Goal: Task Accomplishment & Management: Manage account settings

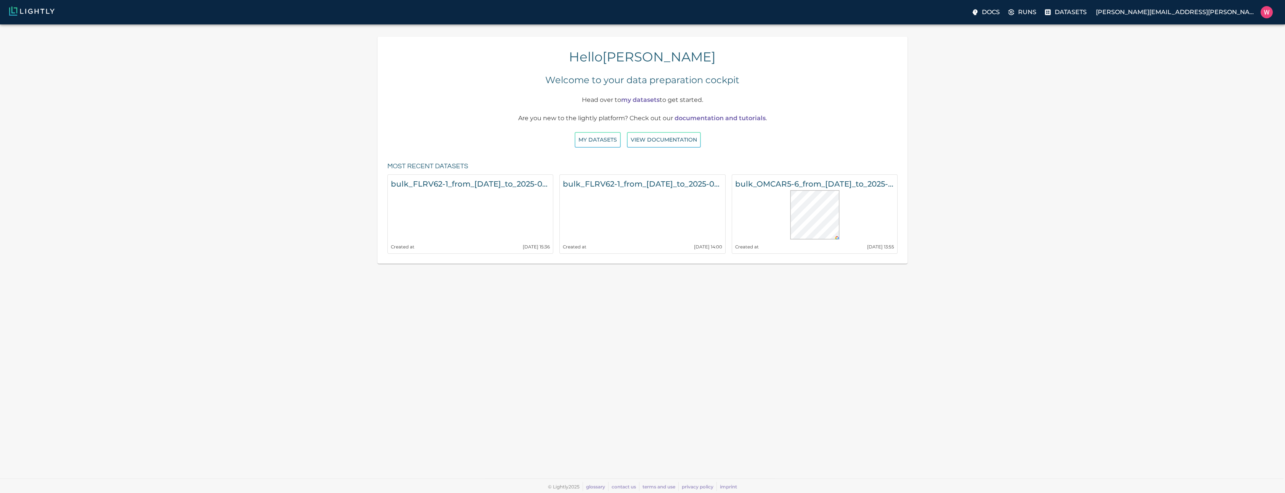
click at [1059, 21] on div "Docs Runs Datasets william.maio@bonsairobotics.ai" at bounding box center [642, 12] width 1285 height 24
click at [1040, 11] on label "Runs" at bounding box center [1023, 12] width 34 height 15
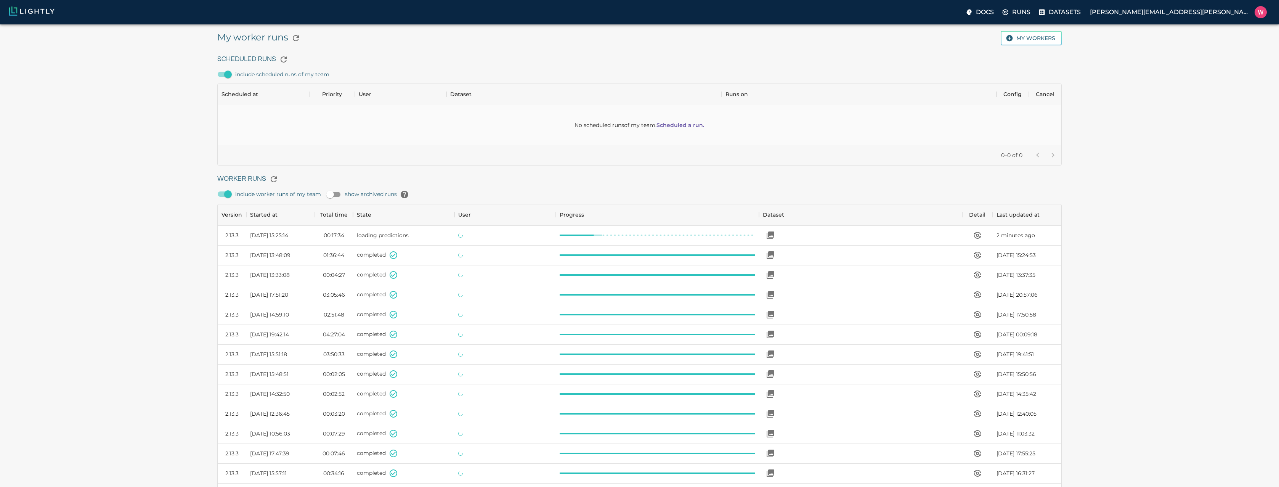
scroll to position [511, 839]
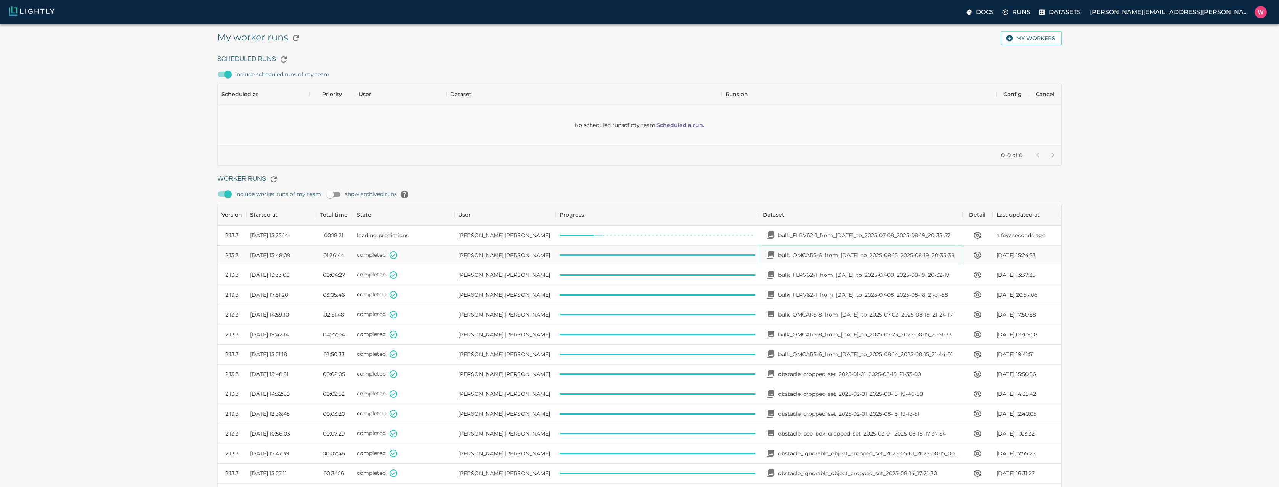
click at [819, 251] on p "bulk_OMCAR5-6_from_[DATE]_to_2025-08-15_2025-08-19_20-35-38" at bounding box center [866, 255] width 177 height 8
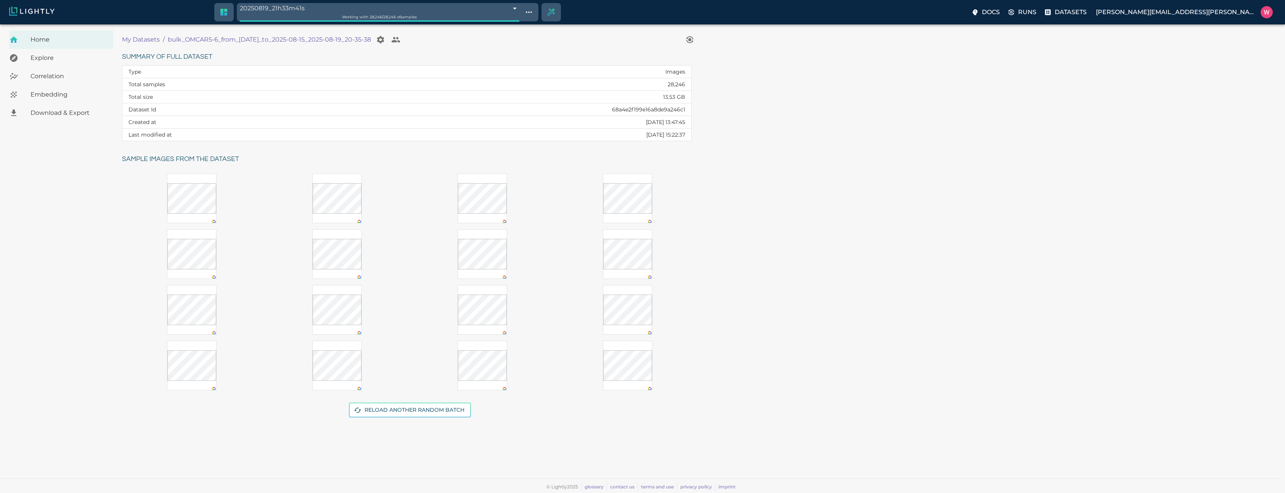
click at [64, 88] on div "Embedding" at bounding box center [61, 94] width 104 height 18
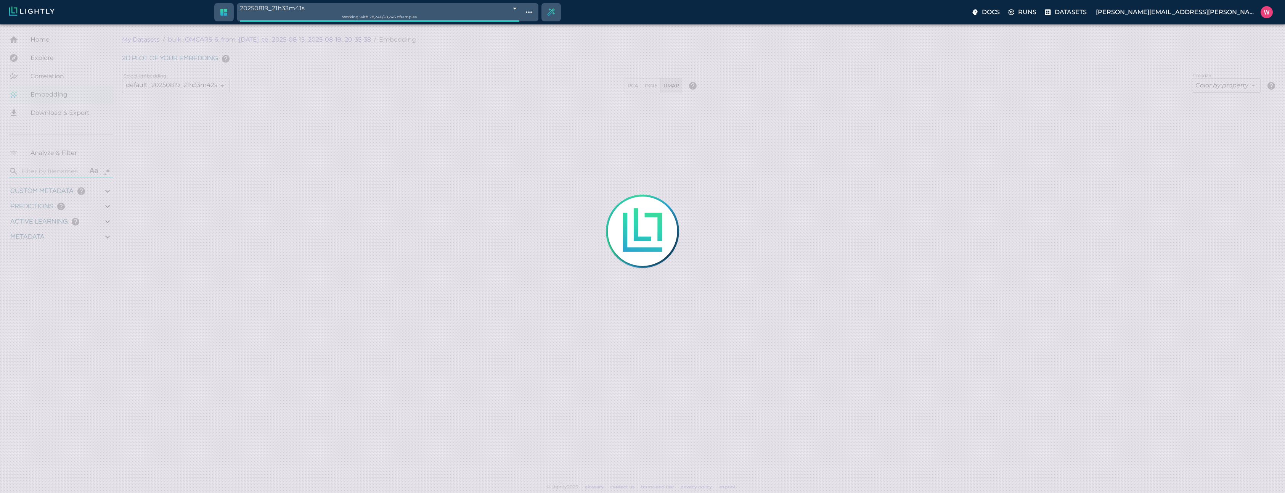
type input "1755245214.24592"
type input "1755291683.72492"
type input "0.999"
type input "0.998"
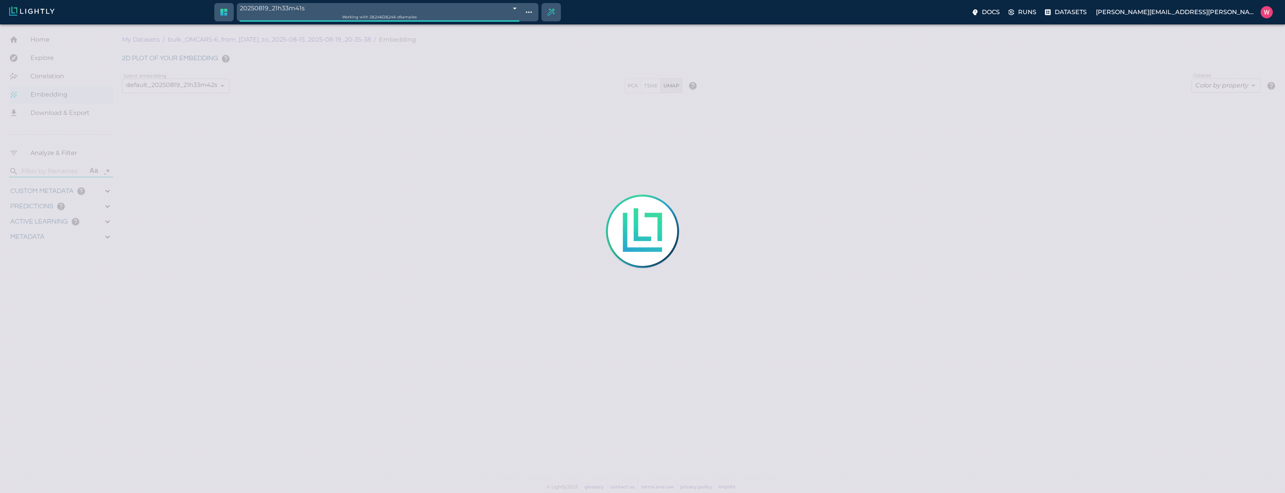
type input "0.998"
type input "0.682347118854523"
type input "10.0443471188545"
type input "2.07153701782227"
type input "20.6145370178223"
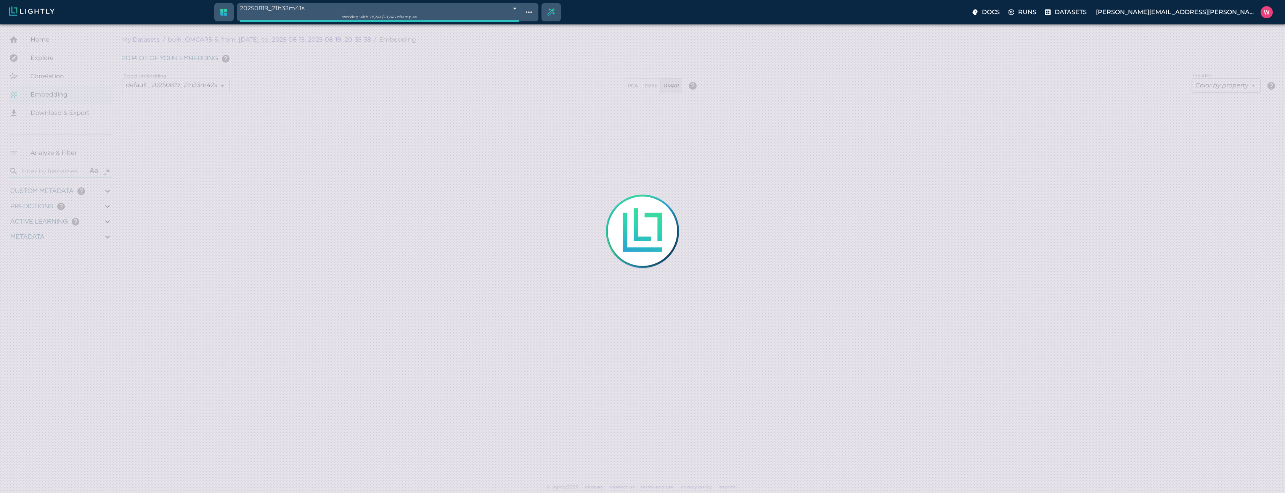
type input "1755245214.24592"
type input "1755291683.72492"
type input "0.999"
type input "0.998"
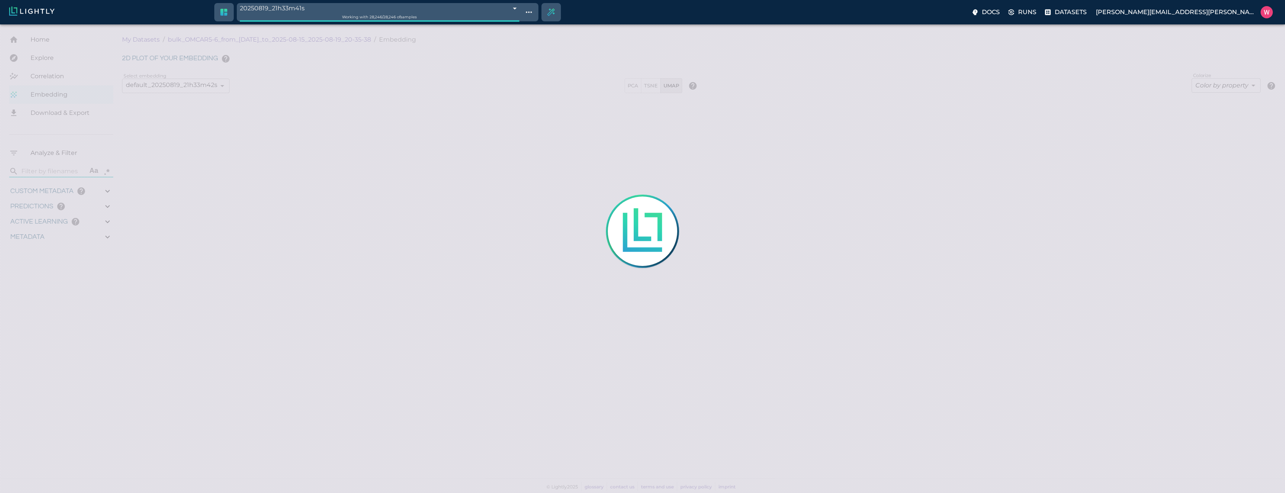
type input "0.998"
type input "0.682347118854523"
type input "10.0443471188545"
type input "2.07153701782227"
type input "20.6145370178223"
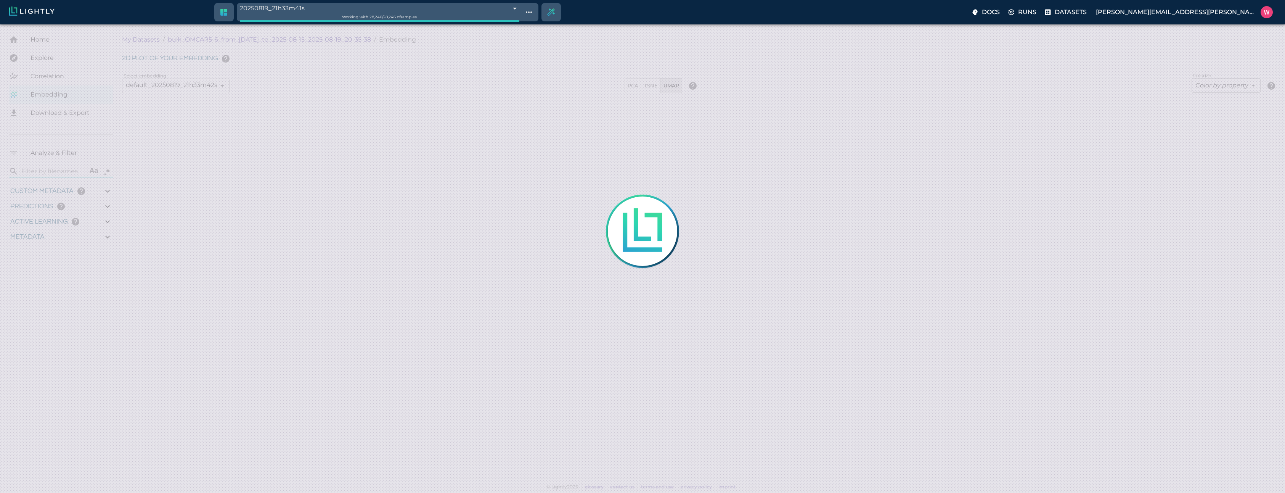
type input "1755245214.24592"
type input "1755291683.72492"
type input "0.999"
type input "0.998"
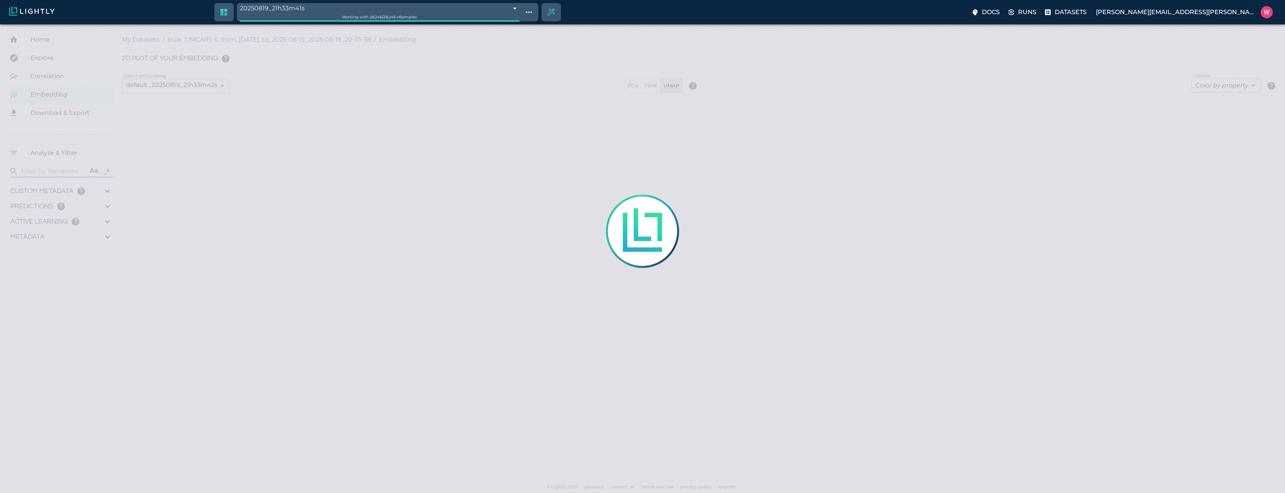
type input "0.998"
type input "0.682347118854523"
type input "10.0443471188545"
type input "2.07153701782227"
type input "20.6145370178223"
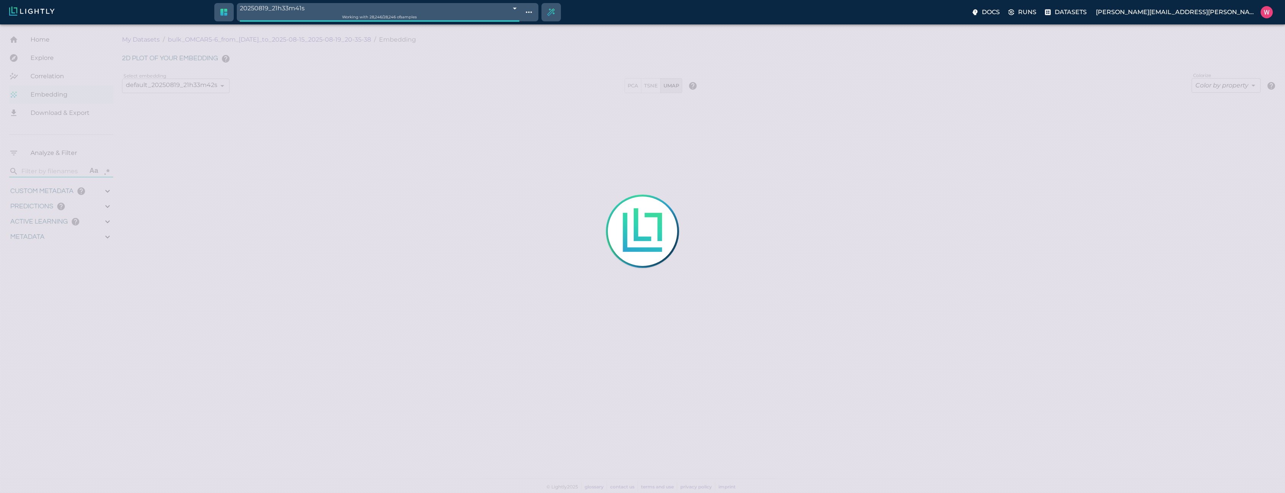
type input "9007199254740991"
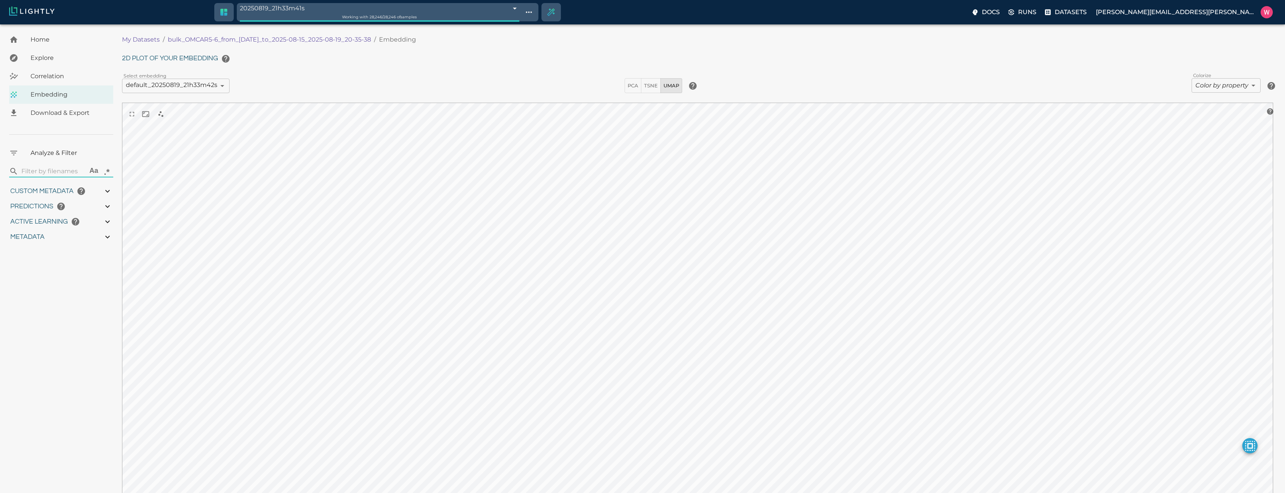
type input "1755245214.24592"
type input "1755291683.72492"
type input "0.999"
type input "0.998"
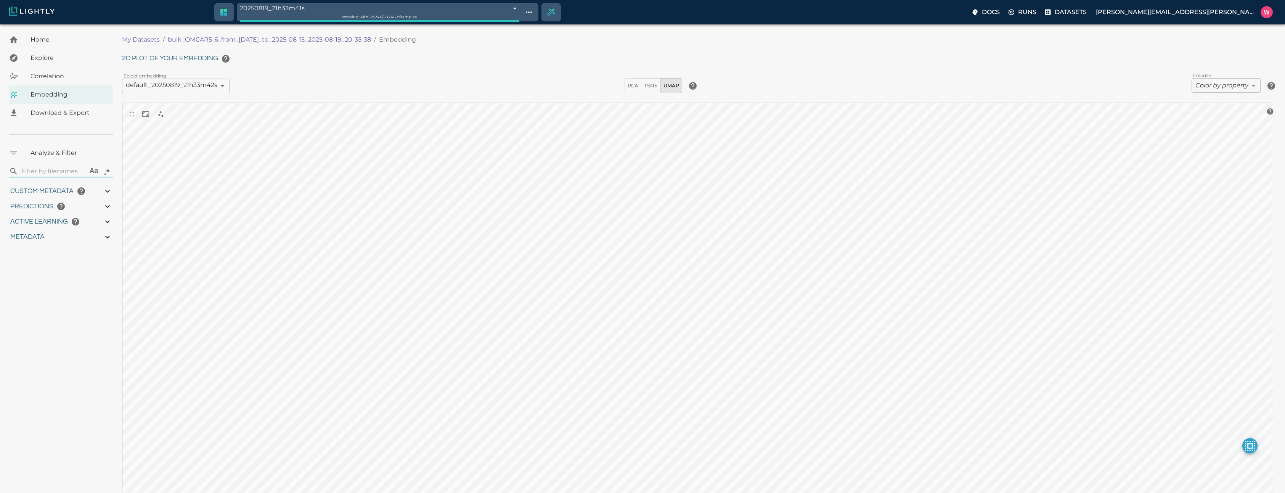
type input "0.998"
type input "0.682347118854523"
type input "10.0443471188545"
type input "2.07153701782227"
type input "20.6145370178223"
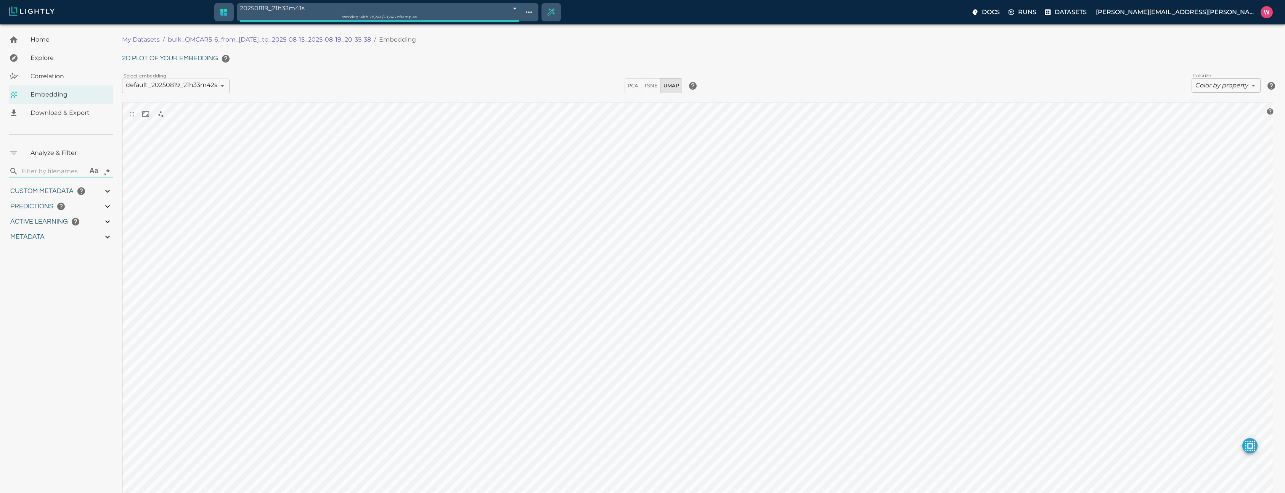
type input "1755245214.24592"
type input "1755291683.72492"
type input "0.999"
type input "0.998"
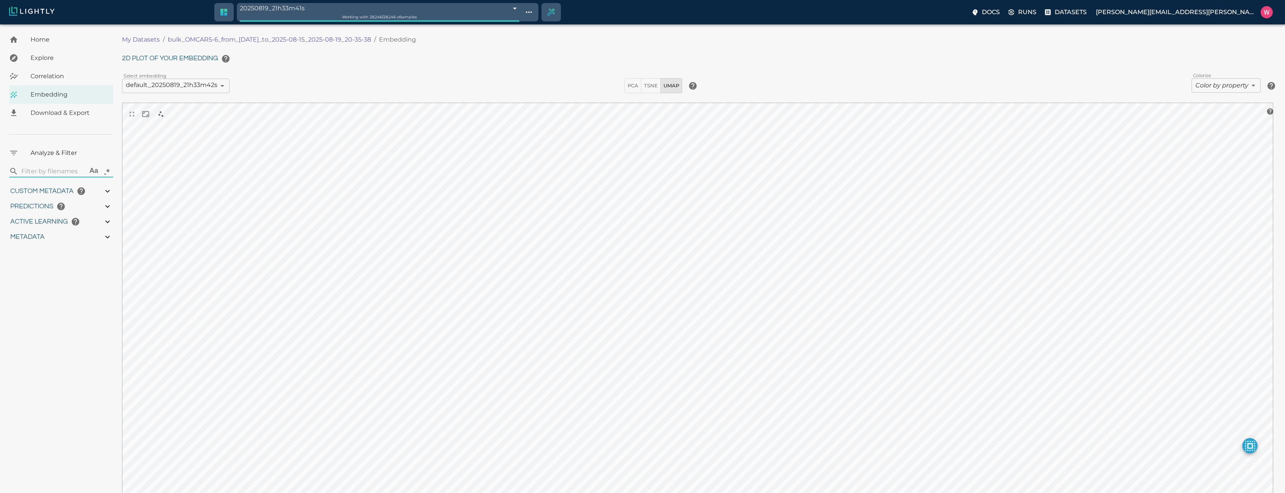
type input "0.998"
type input "0.682347118854523"
type input "10.0443471188545"
type input "2.07153701782227"
type input "20.6145370178223"
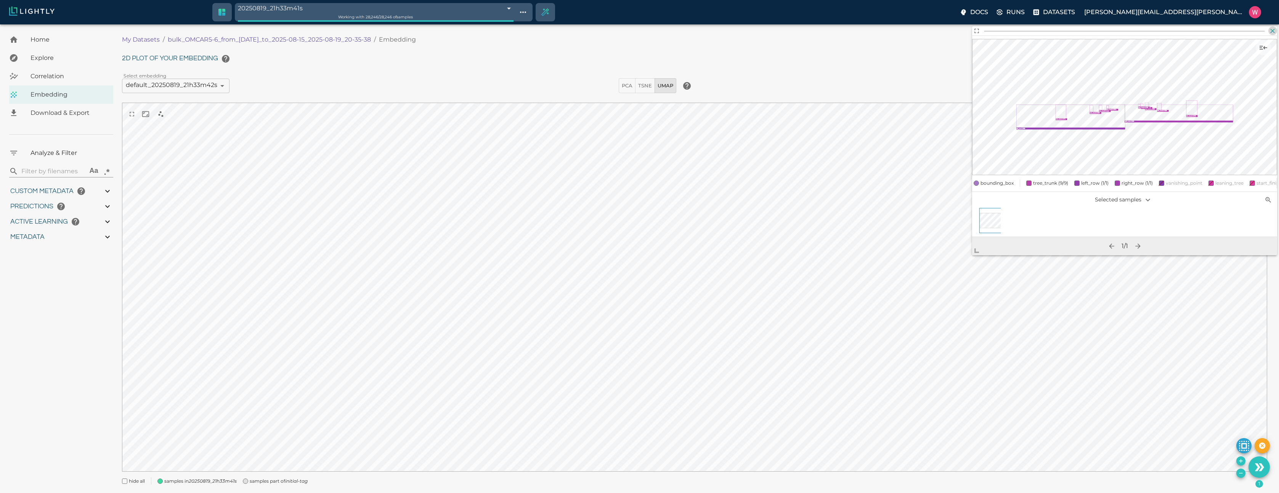
click at [1276, 32] on icon "button" at bounding box center [1273, 31] width 8 height 8
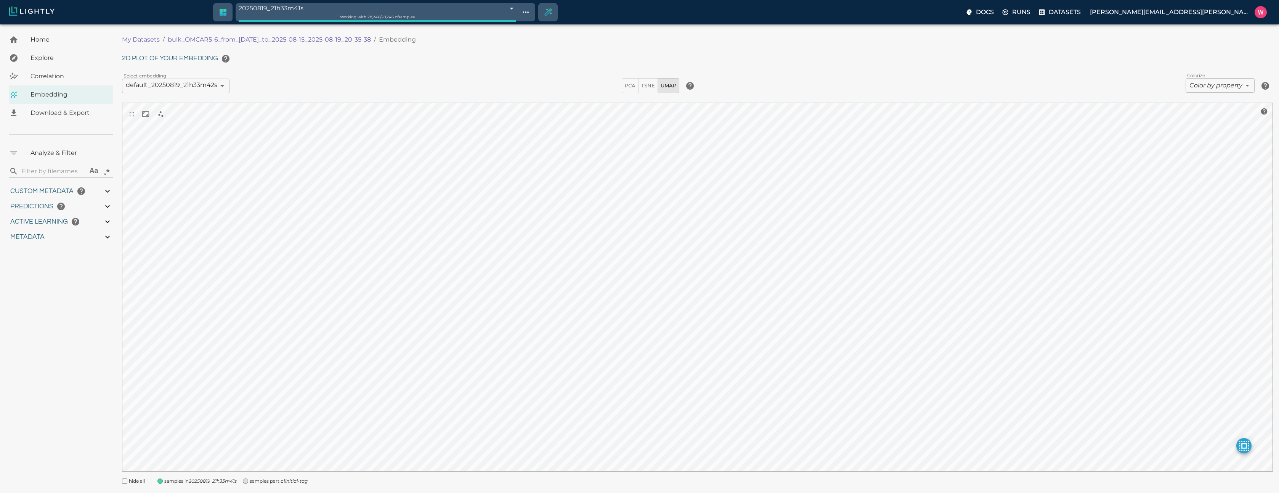
click at [1213, 82] on body "20250819_21h33m41s 68a4edb57b590d9ea6af8d50 Working with 28,246 / 28,246 of sam…" at bounding box center [639, 267] width 1279 height 487
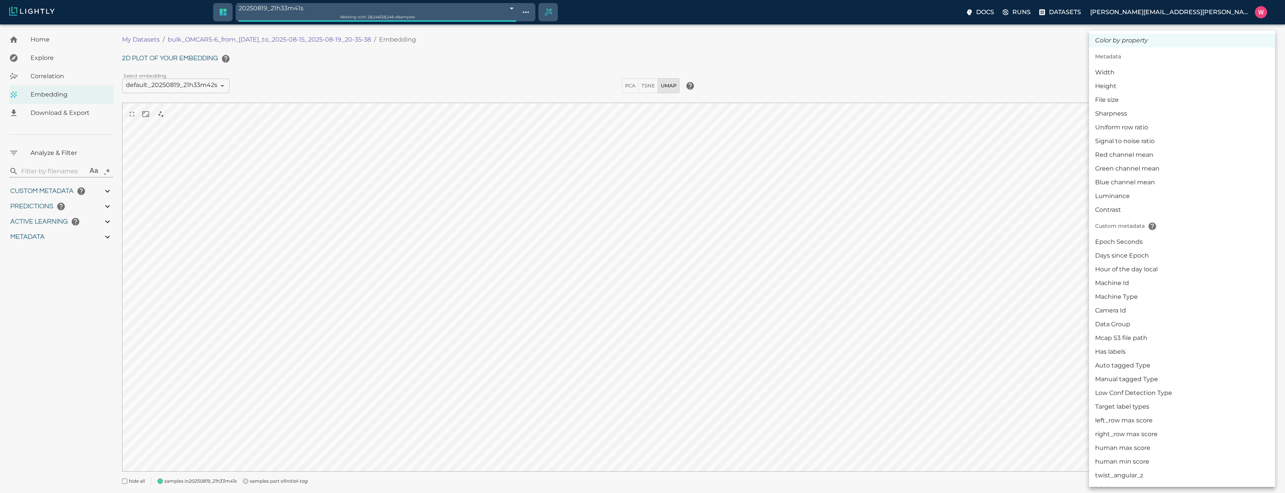
scroll to position [92, 0]
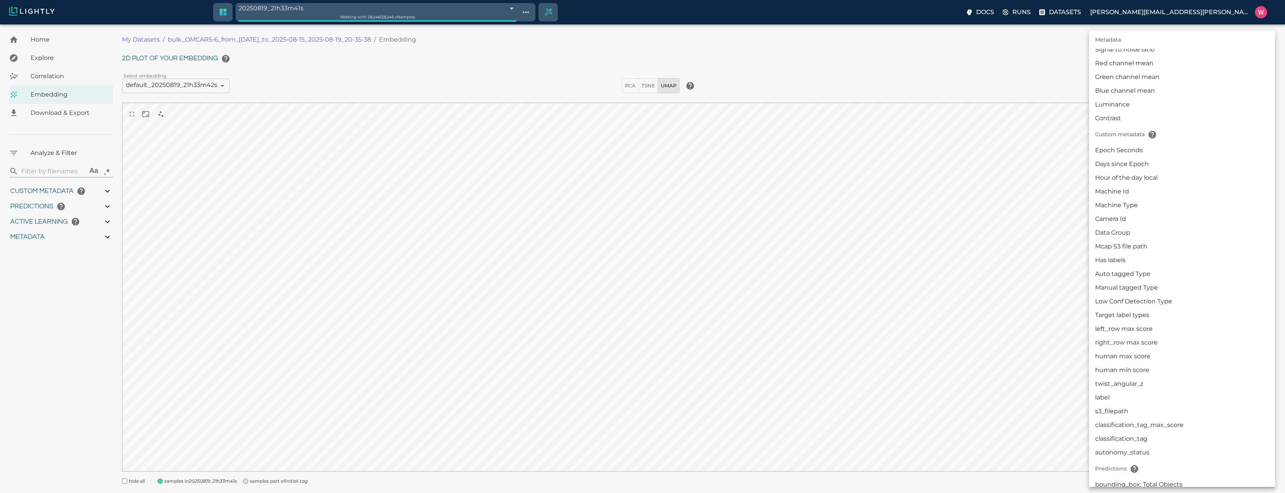
click at [1146, 292] on li "Manual tagged Type" at bounding box center [1182, 288] width 186 height 14
type input "userDefined|CATEGORICAL_STRING|Manual tagged Type"
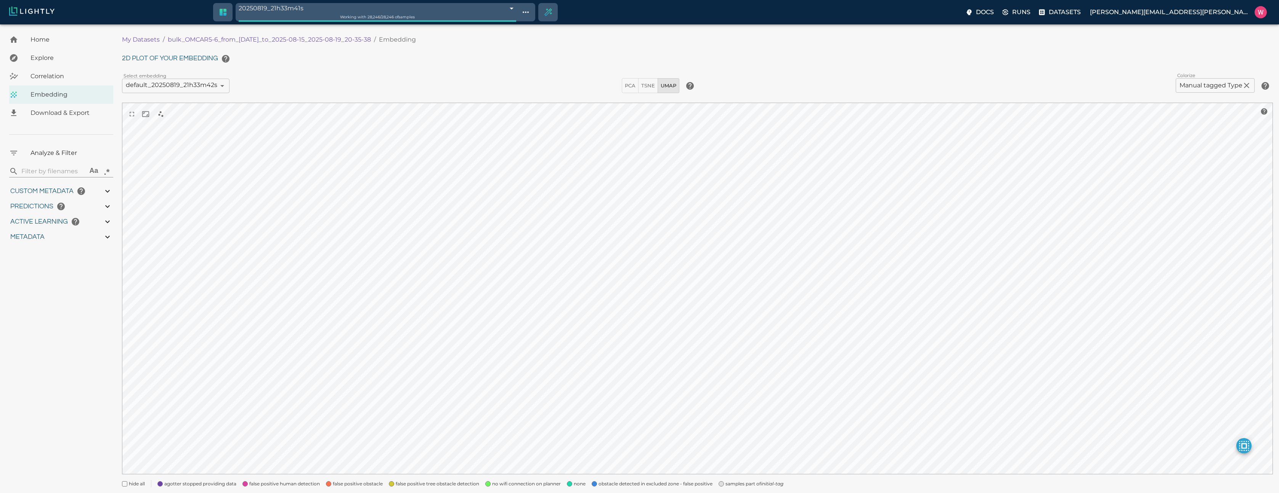
click at [529, 480] on span "no wifi connection on planner" at bounding box center [526, 484] width 69 height 8
click at [579, 482] on span "none" at bounding box center [580, 484] width 12 height 8
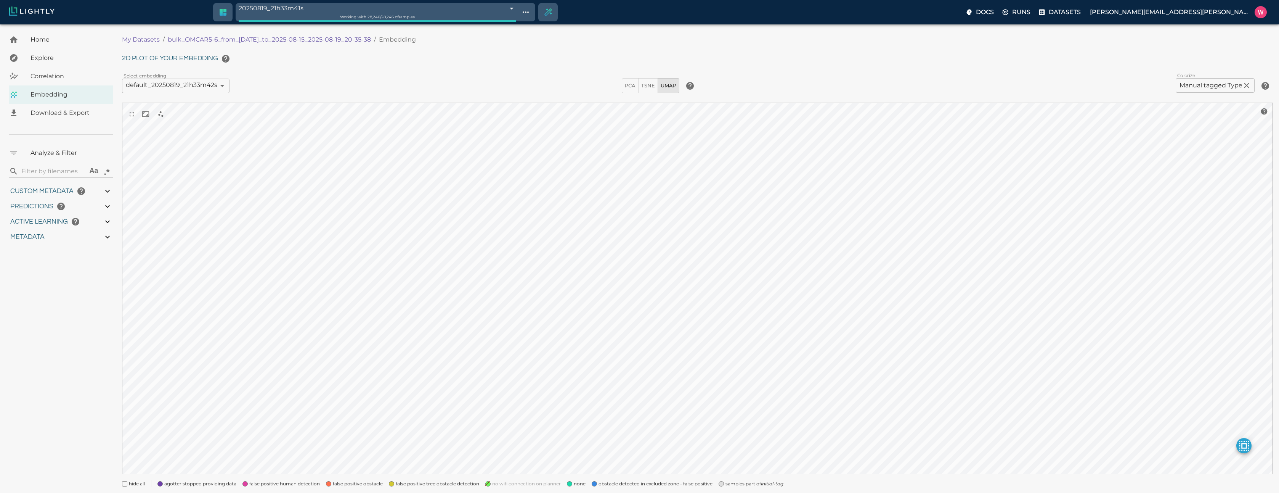
click at [579, 482] on span "none" at bounding box center [580, 484] width 12 height 8
click at [607, 484] on span "obstacle detected in excluded zone - false positive" at bounding box center [656, 484] width 114 height 8
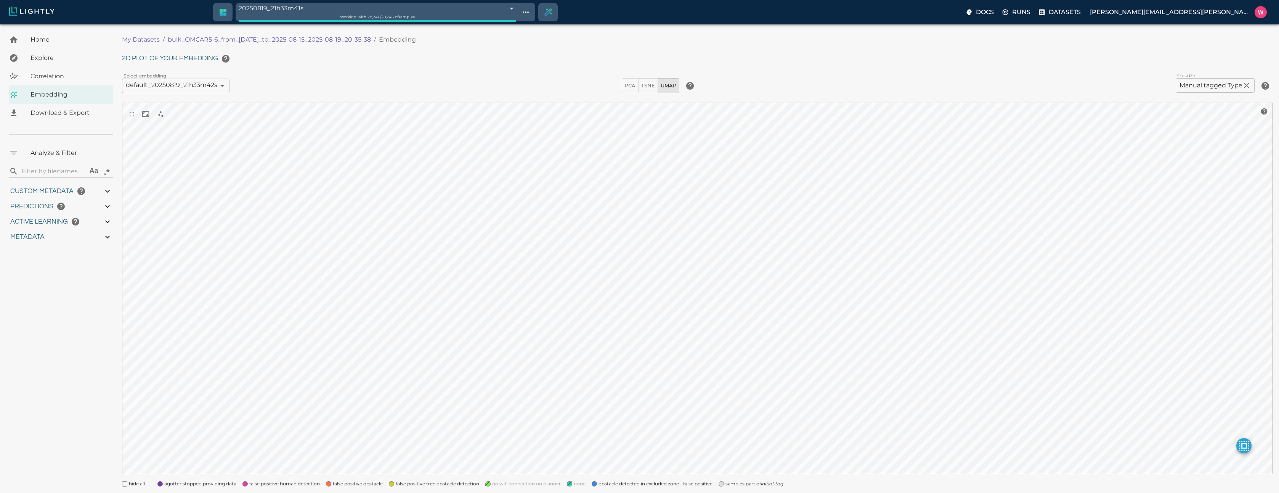
click at [734, 484] on span "samples part of initial-tag" at bounding box center [755, 484] width 58 height 8
click at [410, 485] on span "false positive tree obstacle detection" at bounding box center [438, 484] width 84 height 8
click at [342, 483] on span "false positive obstacle" at bounding box center [358, 484] width 50 height 8
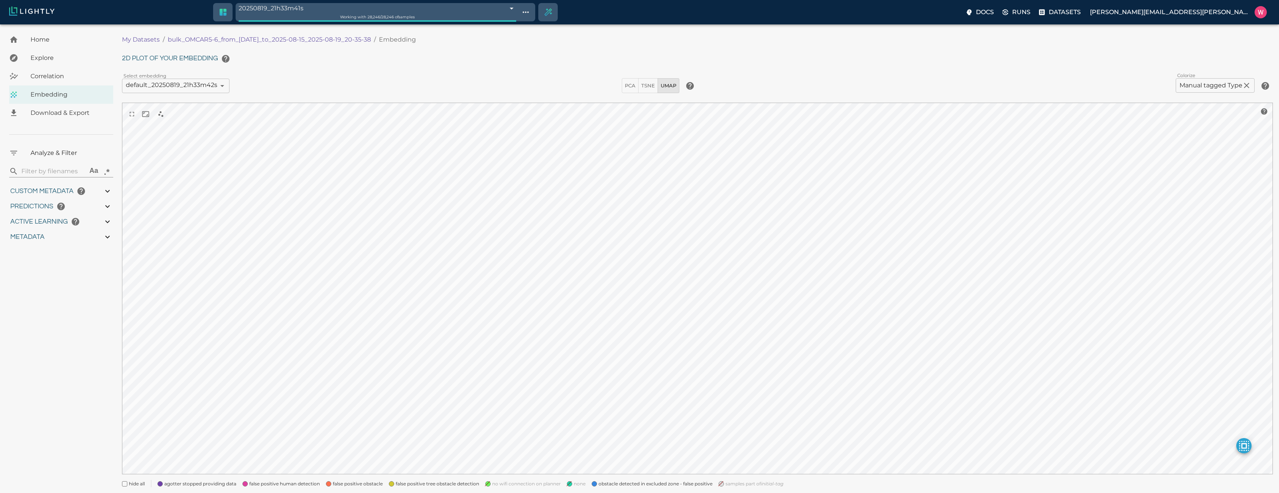
click at [280, 485] on span "false positive human detection" at bounding box center [284, 484] width 71 height 8
click at [197, 482] on span "agotter stopped providing data" at bounding box center [200, 484] width 72 height 8
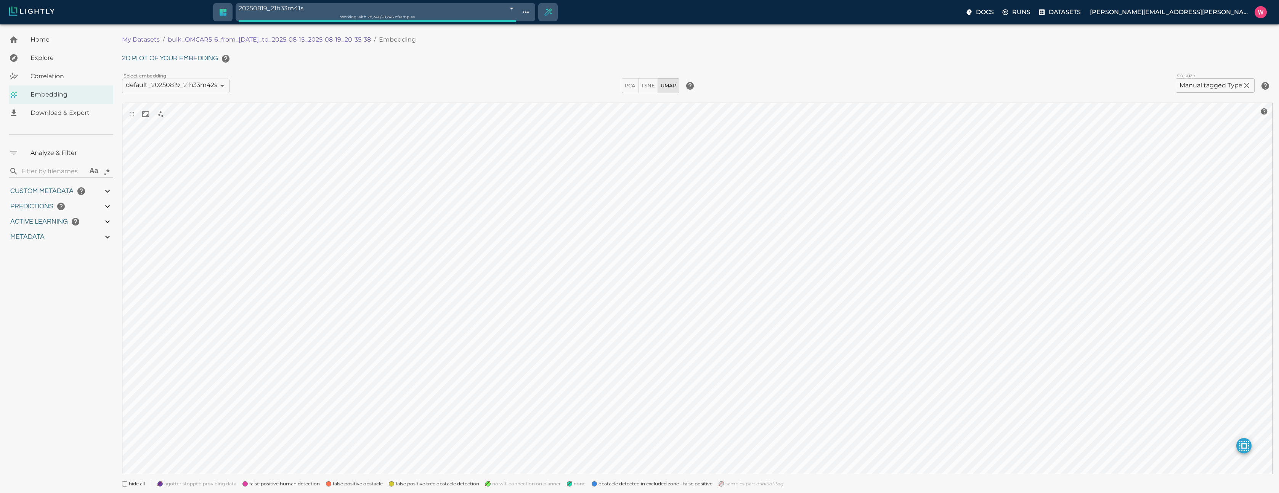
click at [197, 482] on span "agotter stopped providing data" at bounding box center [200, 484] width 72 height 8
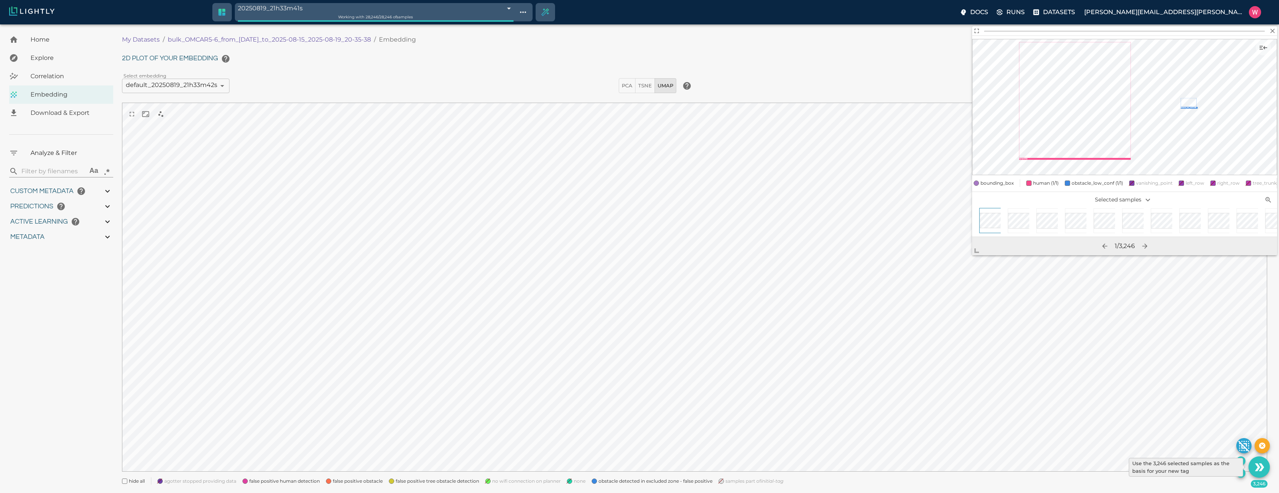
click at [1256, 465] on icon "Use the 3,246 selected samples as the basis for your new tag" at bounding box center [1259, 466] width 13 height 13
type input "1755245214.24592"
type input "1755291683.72492"
type input "0.999"
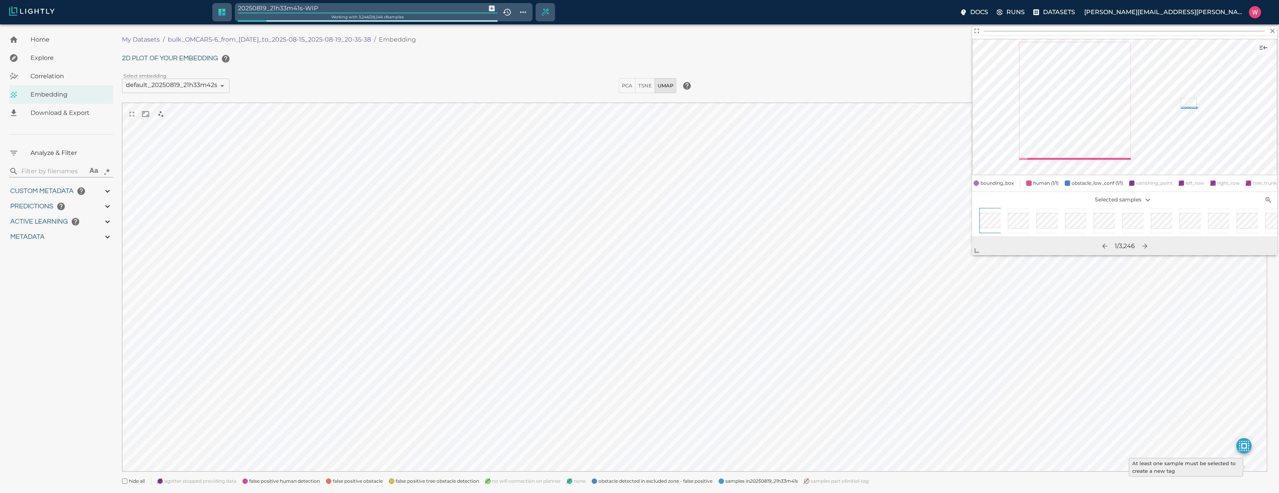
type input "0.998"
type input "0.682347118854523"
type input "10.0443471188545"
type input "2.07153701782227"
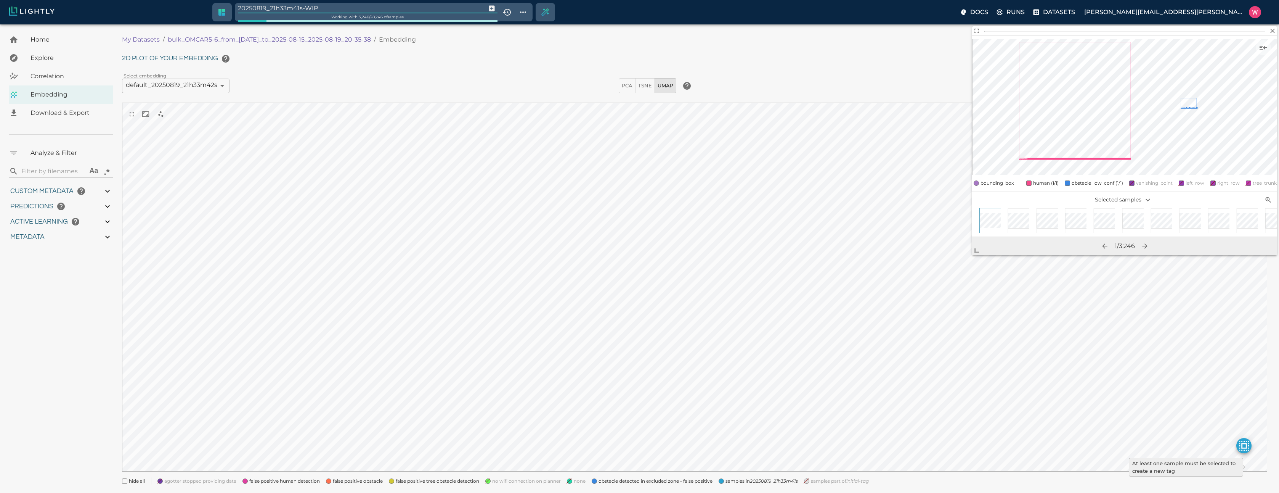
type input "20.6145370178223"
type input "9007199254740991"
type input "1755245214.24592"
type input "1755291683.72492"
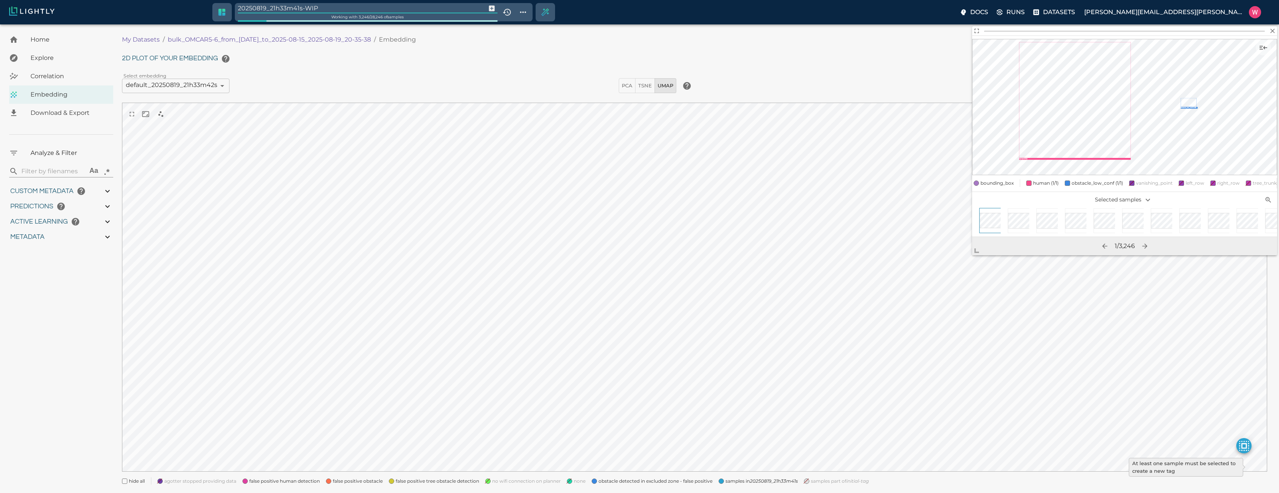
type input "0.999"
type input "0.998"
type input "0.682347118854523"
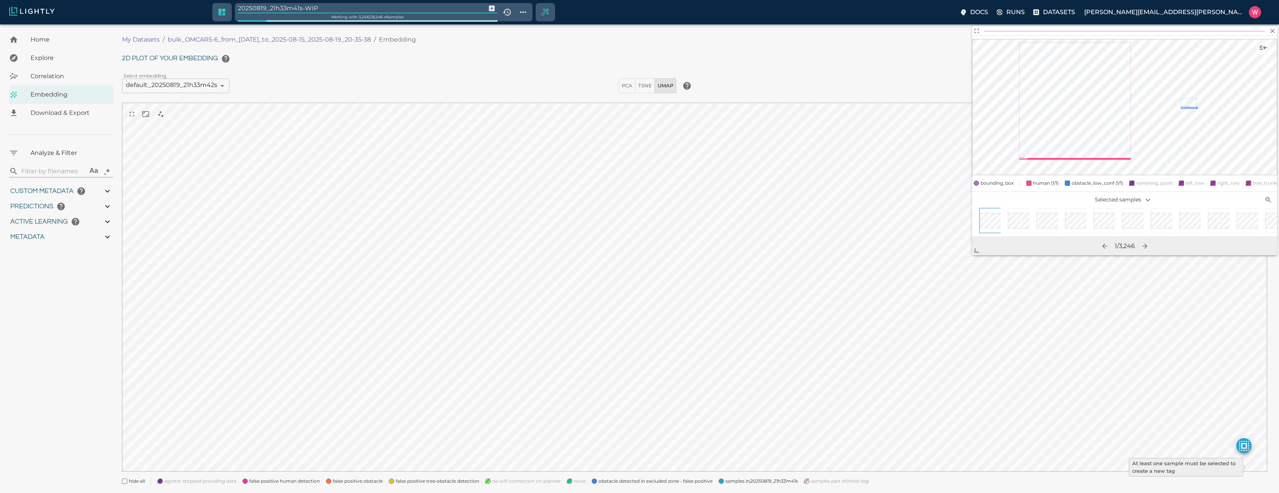
type input "10.0443471188545"
type input "2.07153701782227"
type input "20.6145370178223"
type input "9007199254740991"
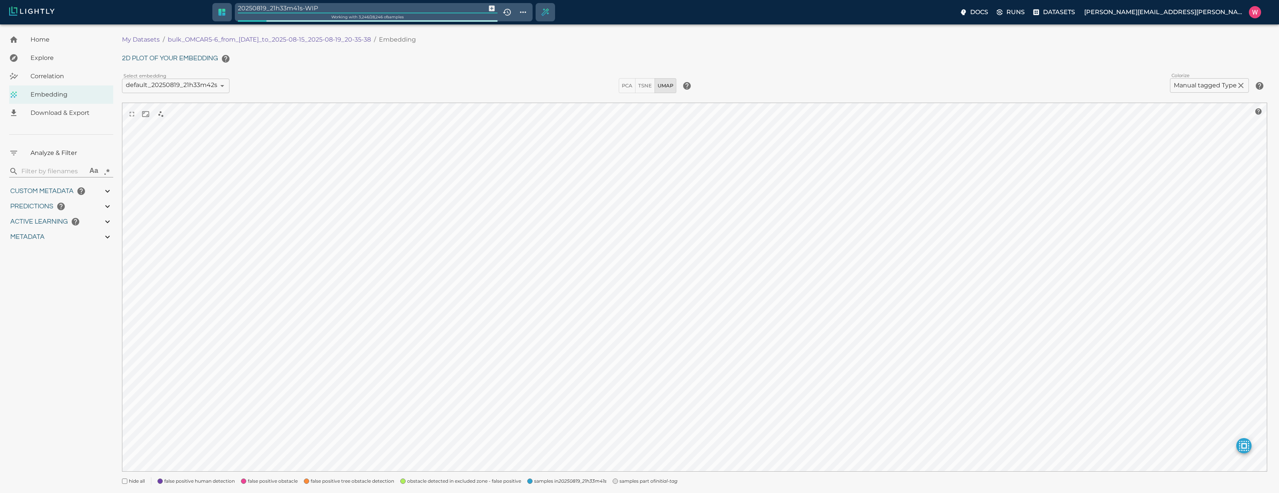
type input "1755245214.24592"
type input "1755291683.72492"
type input "0.999"
type input "0.998"
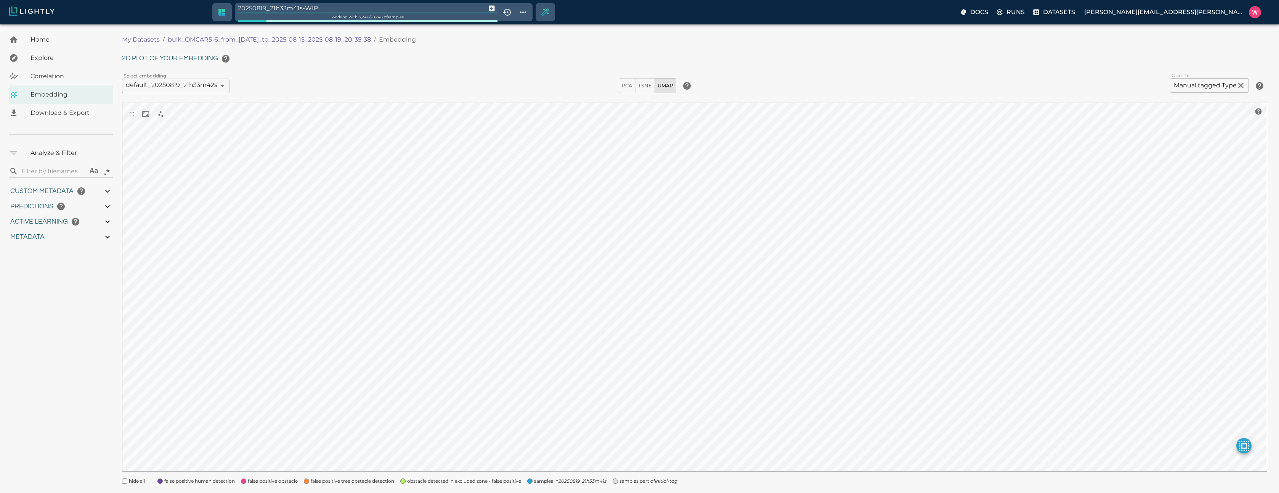
type input "0.998"
type input "0.682347118854523"
type input "10.0443471188545"
type input "2.07153701782227"
type input "20.6145370178223"
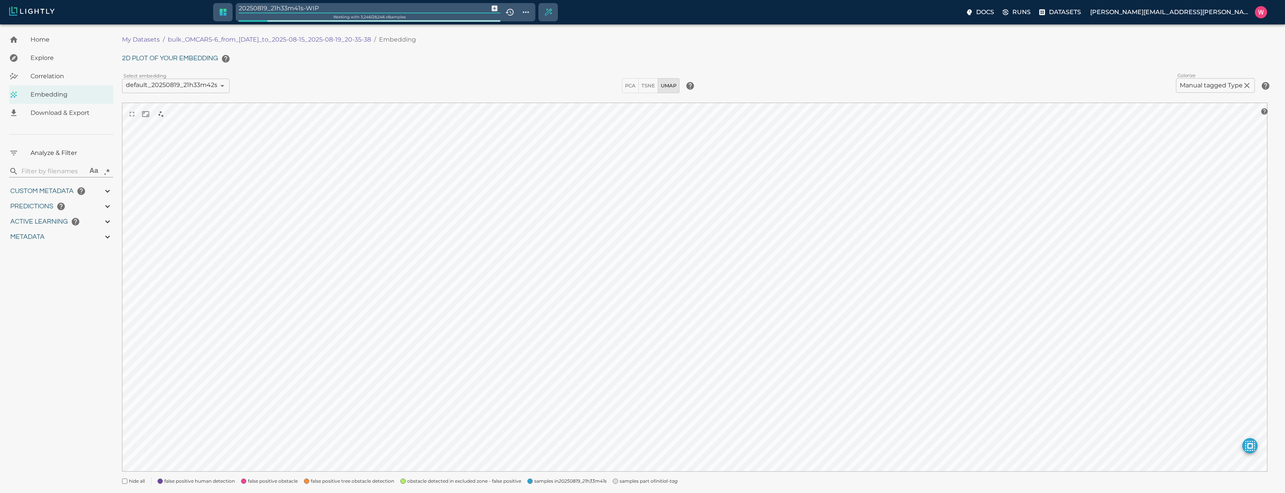
type input "1755245214.24592"
type input "1755291683.72492"
type input "0.999"
type input "0.998"
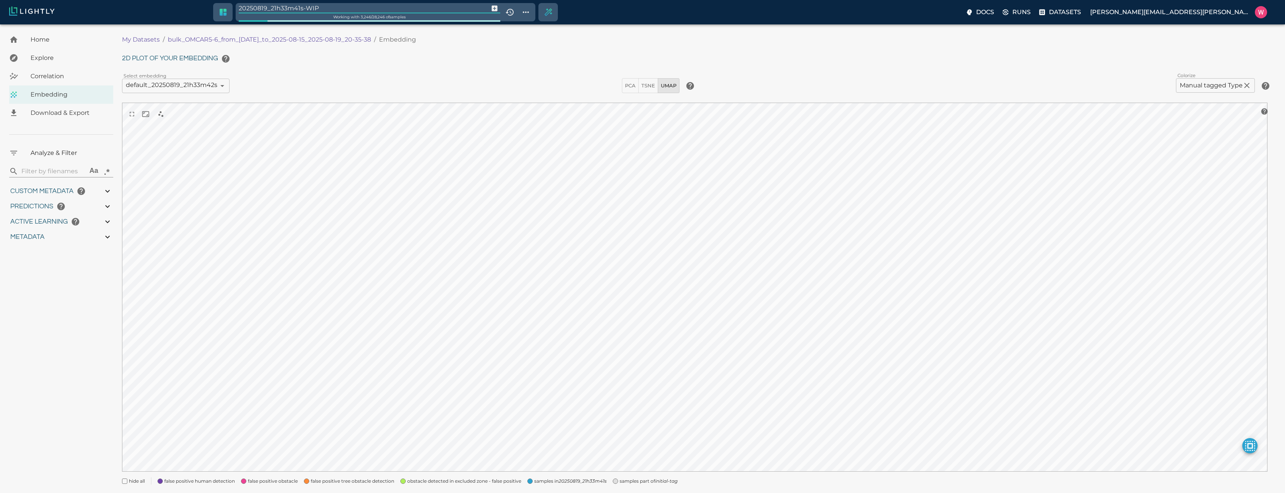
type input "0.998"
type input "0.682347118854523"
type input "10.0443471188545"
type input "2.07153701782227"
type input "20.6145370178223"
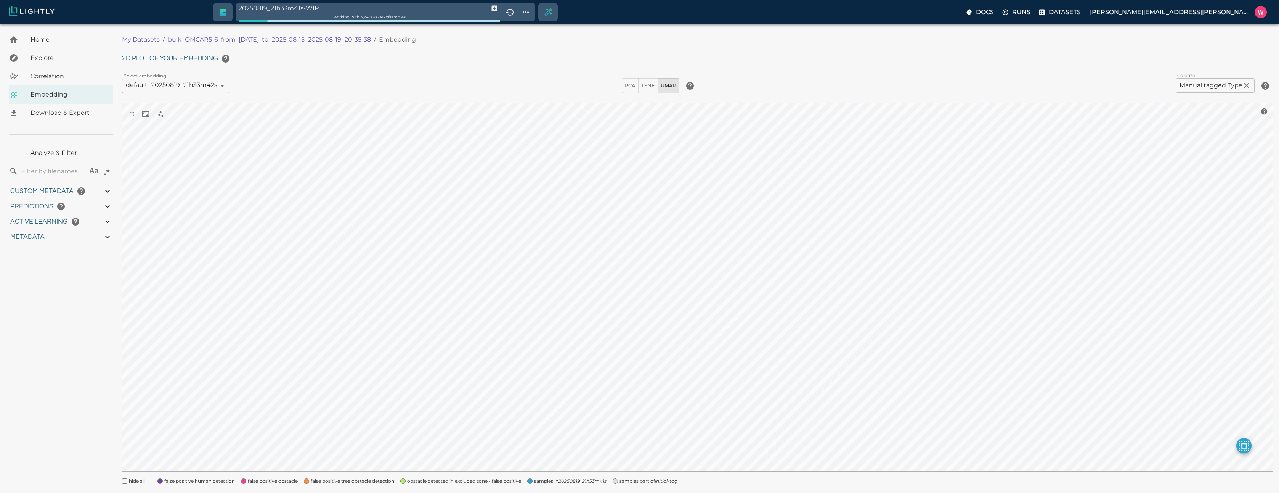
click at [329, 10] on input "20250819_21h33m41s-WIP" at bounding box center [362, 8] width 247 height 10
type input "manual"
type input "1755245214.24592"
type input "1755291683.72492"
type input "0.999"
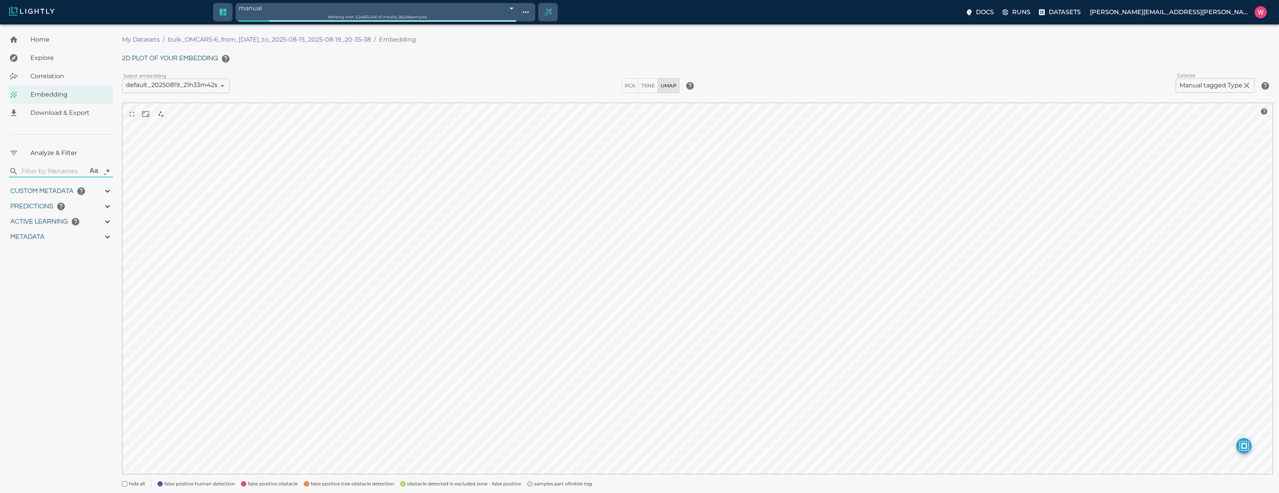
type input "0.999"
type input "0.998"
type input "9007199254740991"
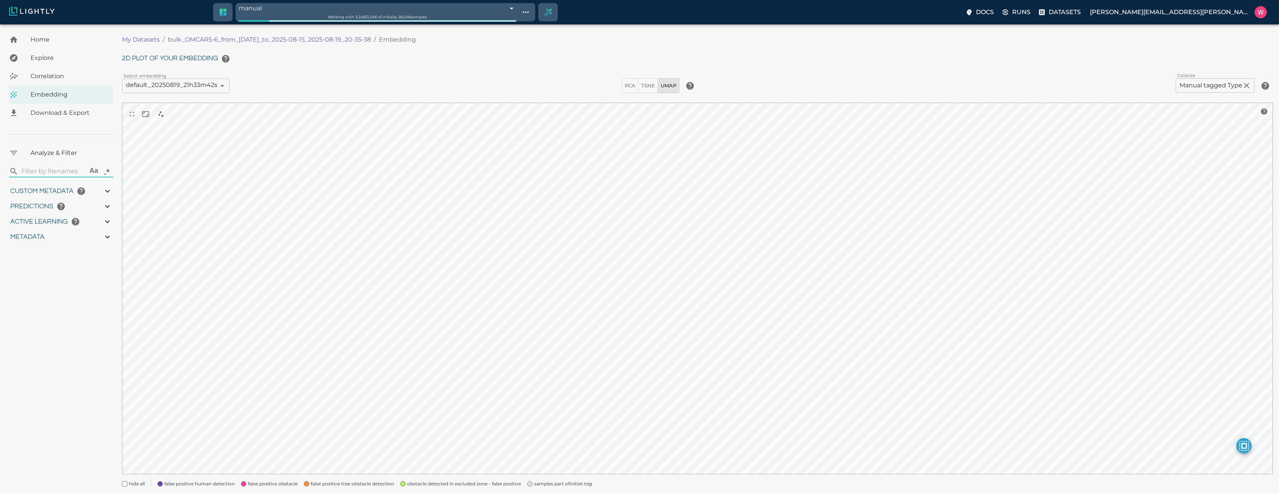
type input "0.682347118854523"
type input "10.0443471188545"
type input "2.07153701782227"
type input "20.6145370178223"
type input "1755245214.24592"
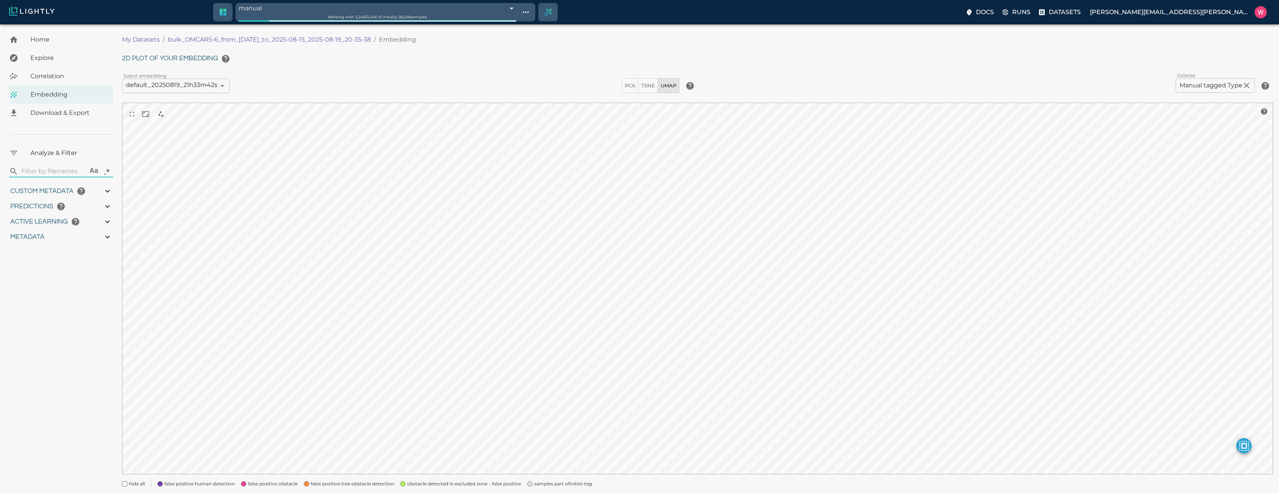
type input "1755291683.72492"
type input "0.999"
type input "0.998"
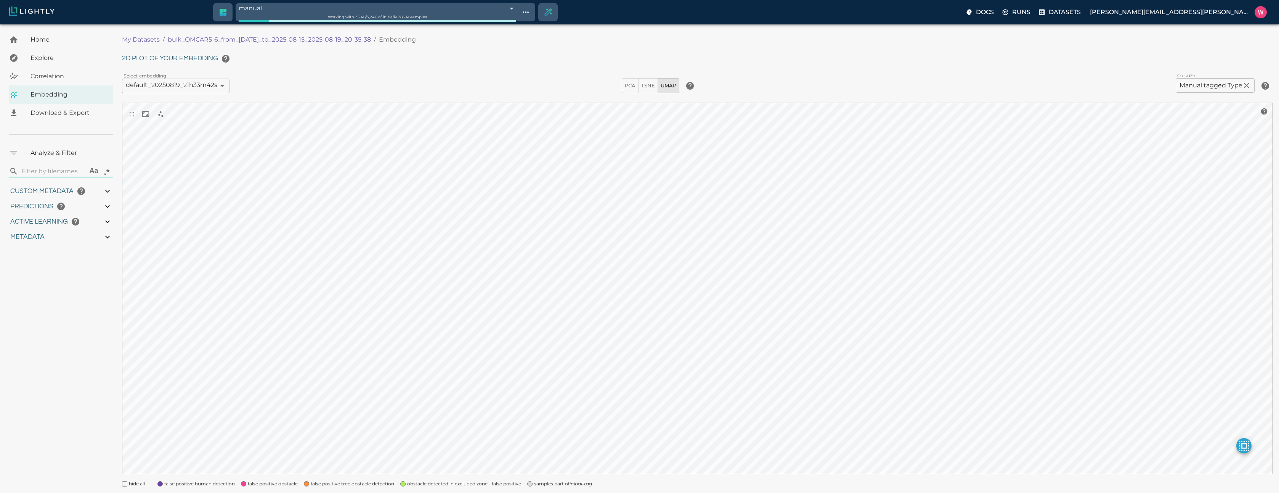
type input "9007199254740991"
type input "0.682347118854523"
type input "10.0443471188545"
type input "2.07153701782227"
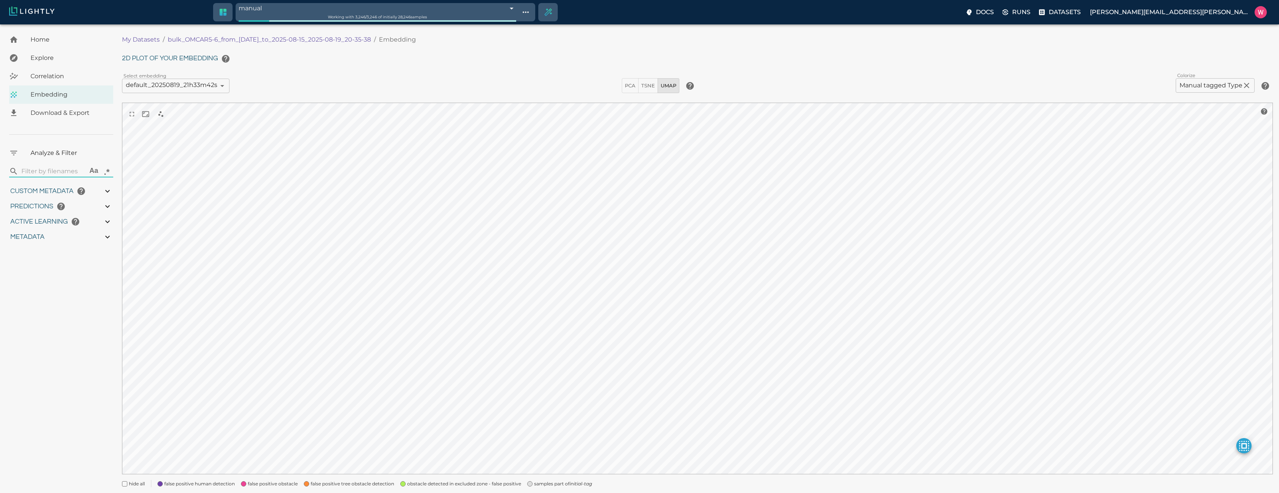
type input "20.6145370178223"
click at [61, 73] on span "Correlation" at bounding box center [69, 76] width 77 height 9
type input "1755245214.24592"
type input "1755291683.72492"
type input "0.999"
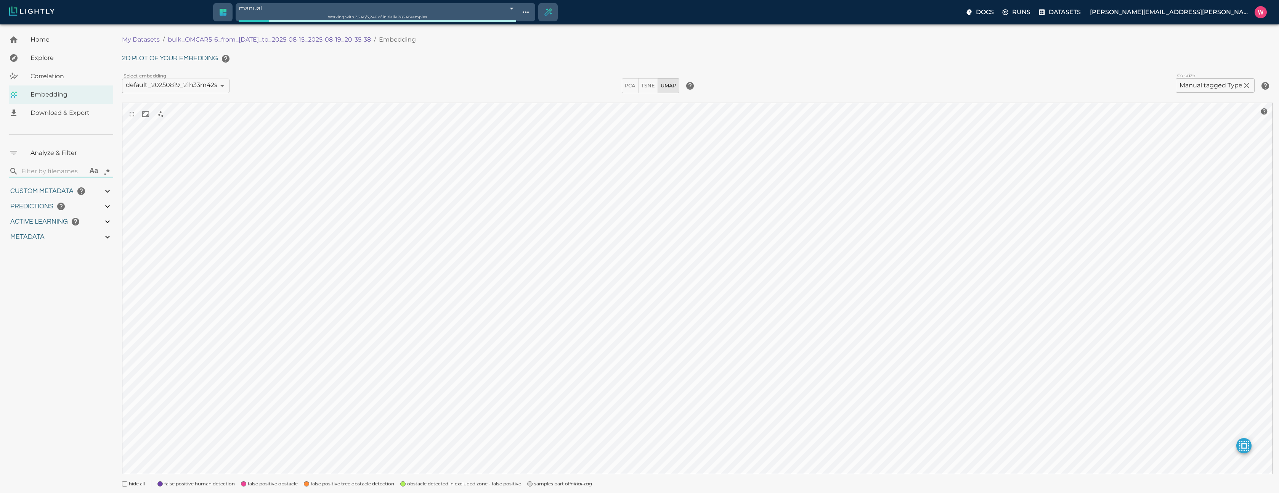
type input "0.999"
type input "0.998"
type input "0.682347118854523"
type input "10.0443471188545"
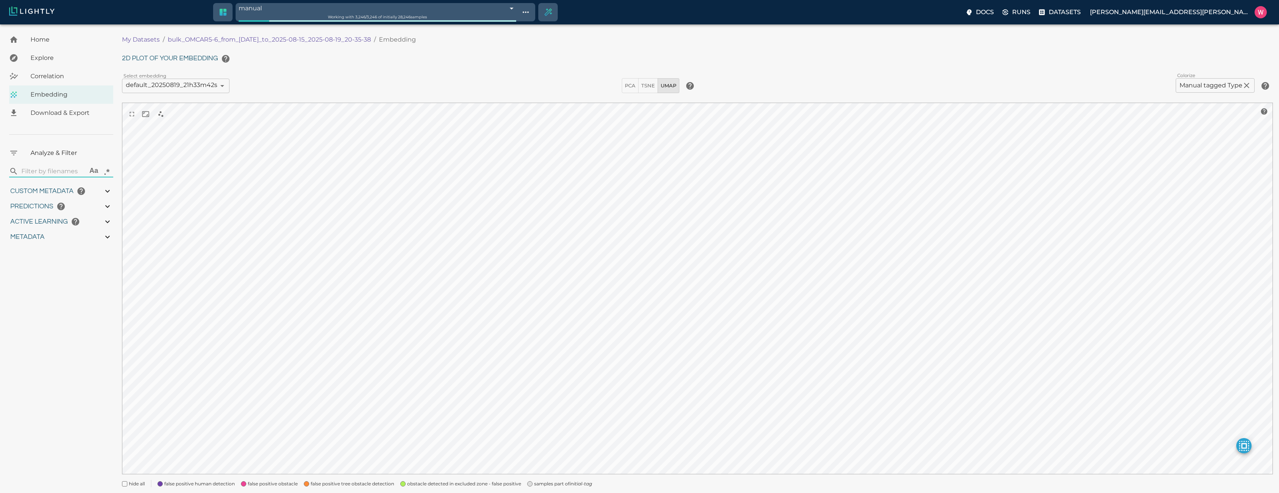
type input "2.07153701782227"
type input "20.6145370178223"
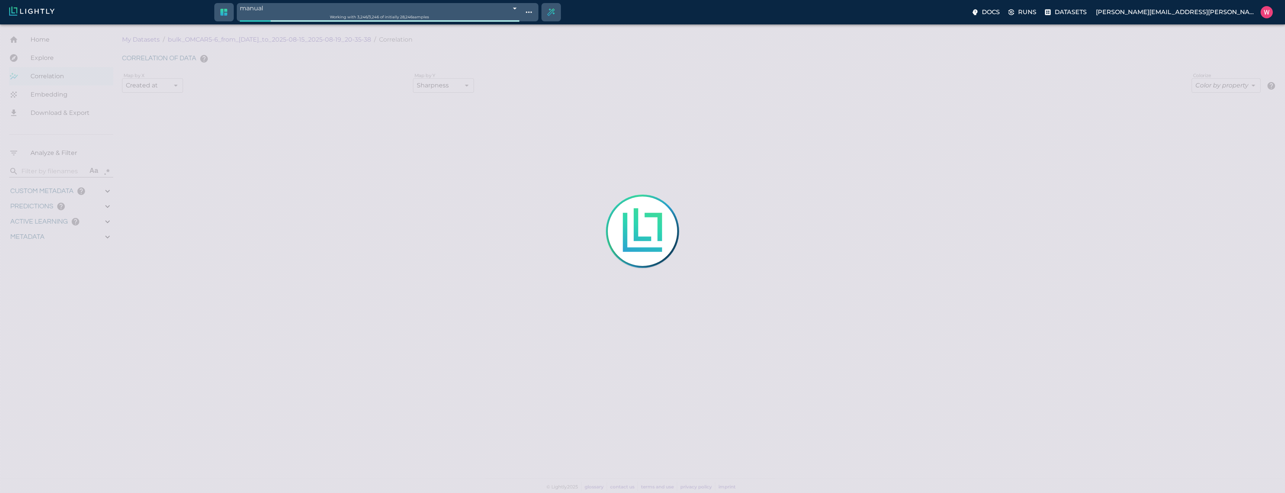
type input "1755245214.24592"
type input "1755291683.72492"
type input "0.999"
type input "0.998"
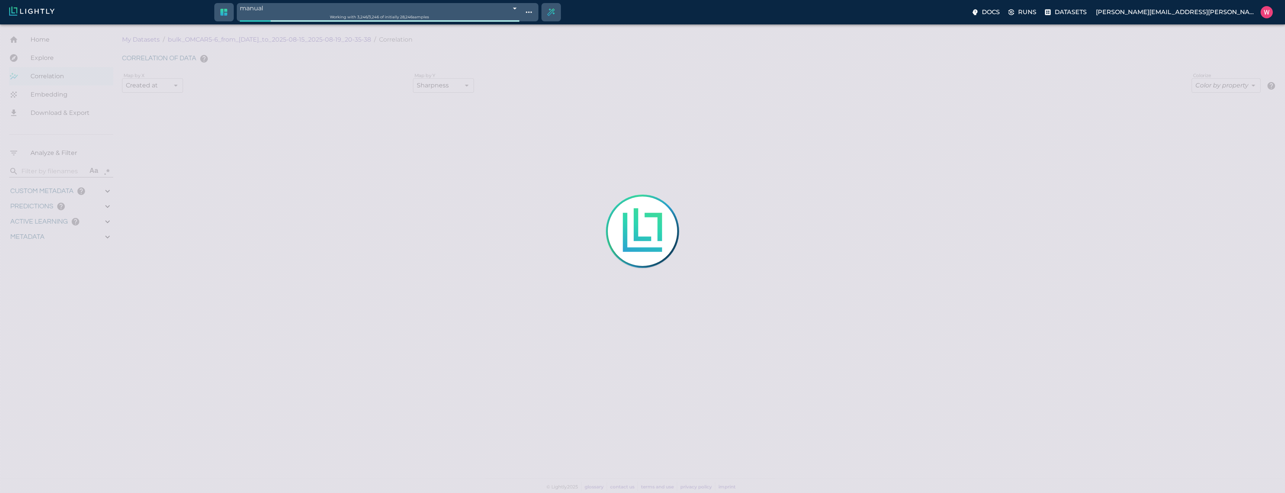
type input "0.998"
type input "0.682347118854523"
type input "10.0443471188545"
type input "2.07153701782227"
type input "20.6145370178223"
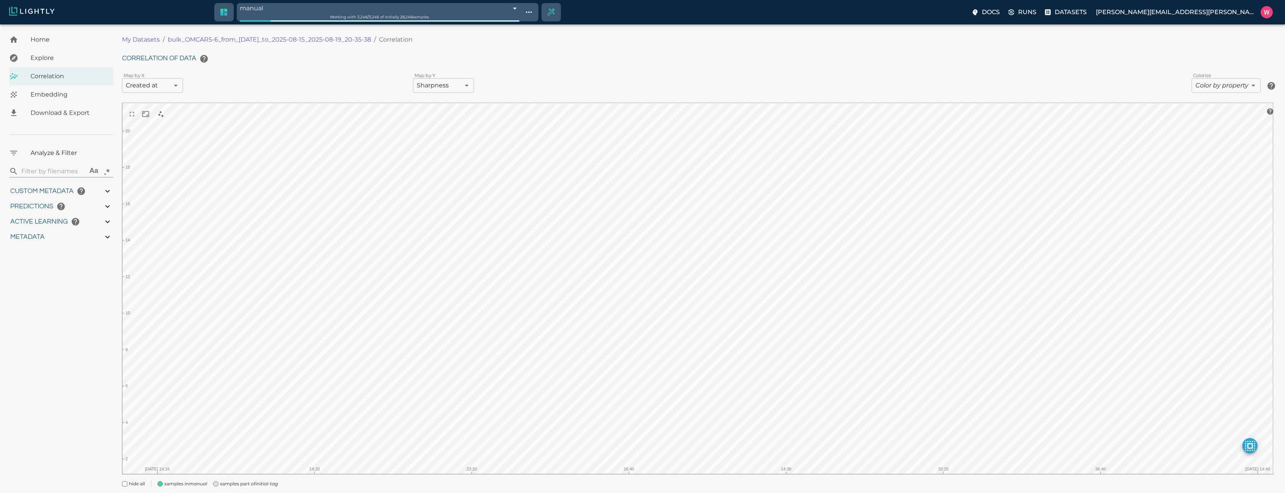
click at [161, 81] on body "manual 68a4fe57a1c81e7dda9ed598 Working with 3,246 / 3,246 of initially 28,246 …" at bounding box center [642, 269] width 1285 height 490
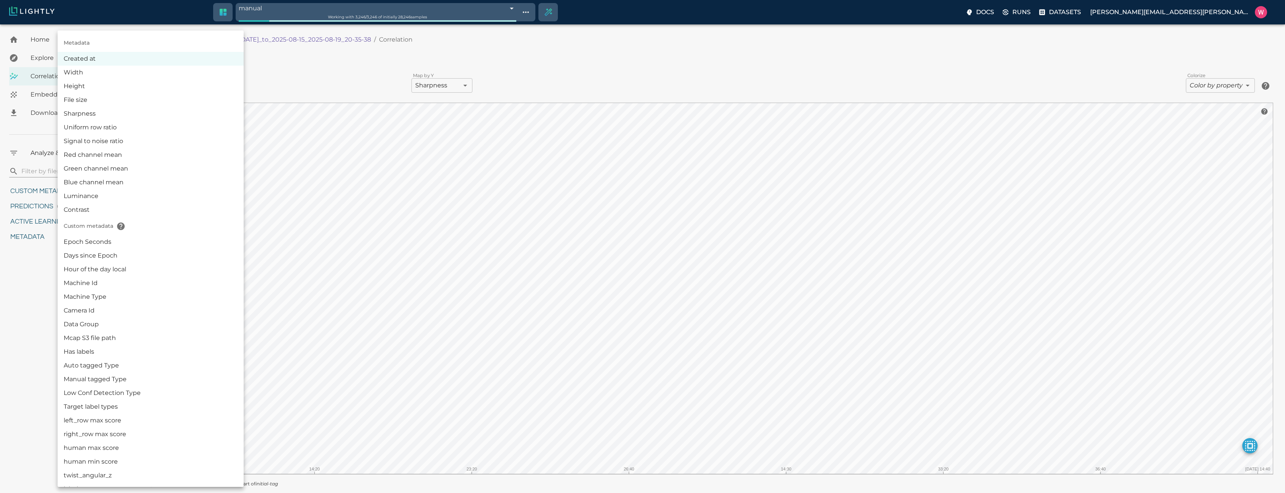
scroll to position [92, 0]
click at [125, 153] on li "Epoch Seconds" at bounding box center [151, 150] width 186 height 14
type input "userDefined|NUMERIC_FLOAT|Epoch Seconds"
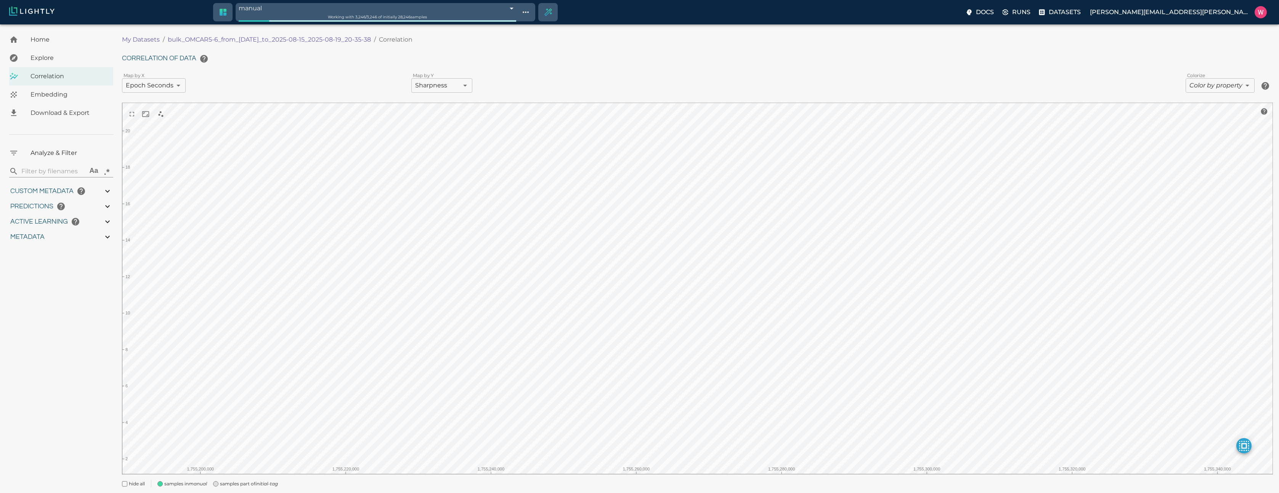
click at [445, 93] on div "Map by X Epoch Seconds userDefined|NUMERIC_FLOAT|Epoch Seconds ​ Map by Y Sharp…" at bounding box center [410, 85] width 576 height 15
click at [446, 95] on div "Correlation of data Map by X Epoch Seconds userDefined|NUMERIC_FLOAT|Epoch Seco…" at bounding box center [697, 269] width 1151 height 436
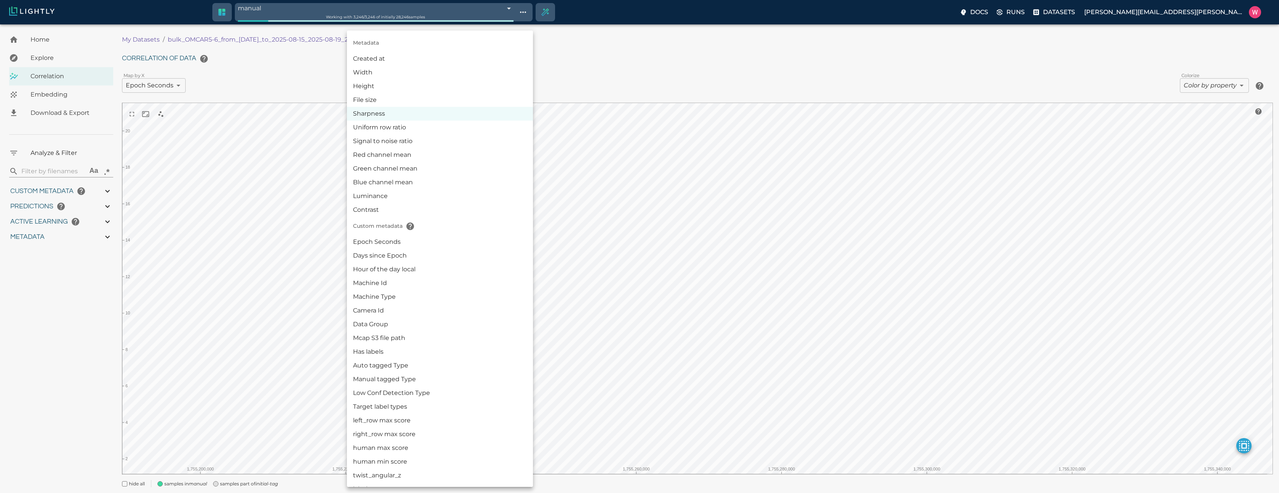
click at [447, 89] on body "manual 68a4fe57a1c81e7dda9ed598 Working with 3,246 / 3,246 of initially 28,246 …" at bounding box center [639, 269] width 1279 height 490
click at [403, 246] on li "Epoch Seconds" at bounding box center [440, 242] width 186 height 14
type input "userDefined|NUMERIC_FLOAT|Epoch Seconds"
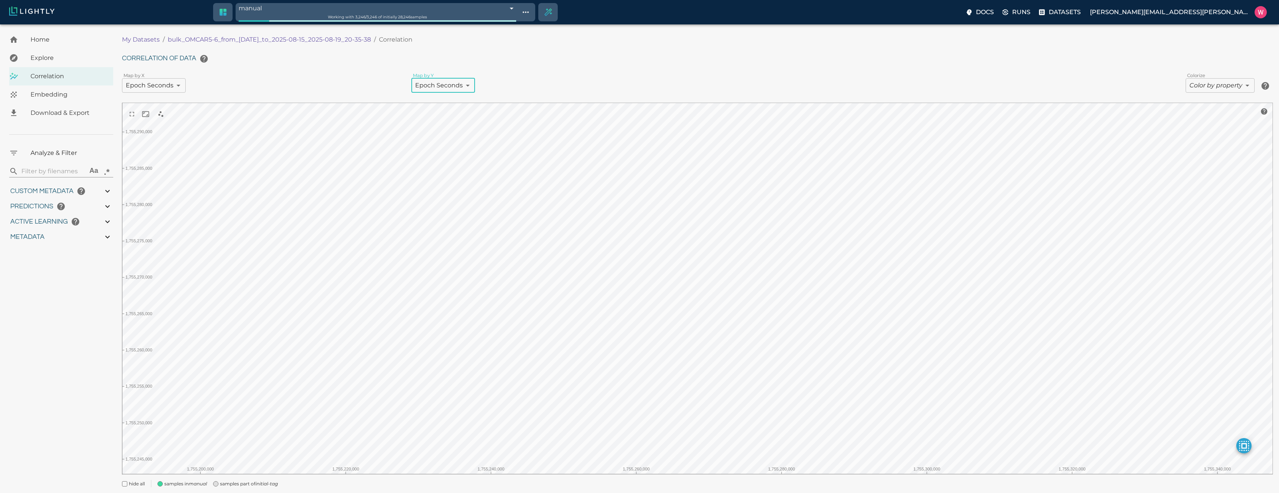
click at [262, 488] on div "My Datasets / bulk_OMCAR5-6_from_2025-08-15_to_2025-08-15_2025-08-19_20-35-38 /…" at bounding box center [700, 264] width 1157 height 466
click at [252, 478] on div "samples part of initial-tag" at bounding box center [242, 481] width 71 height 14
click at [1212, 79] on body "manual 68a4fe57a1c81e7dda9ed598 Working with 3,246 / 3,246 of initially 28,246 …" at bounding box center [639, 269] width 1279 height 490
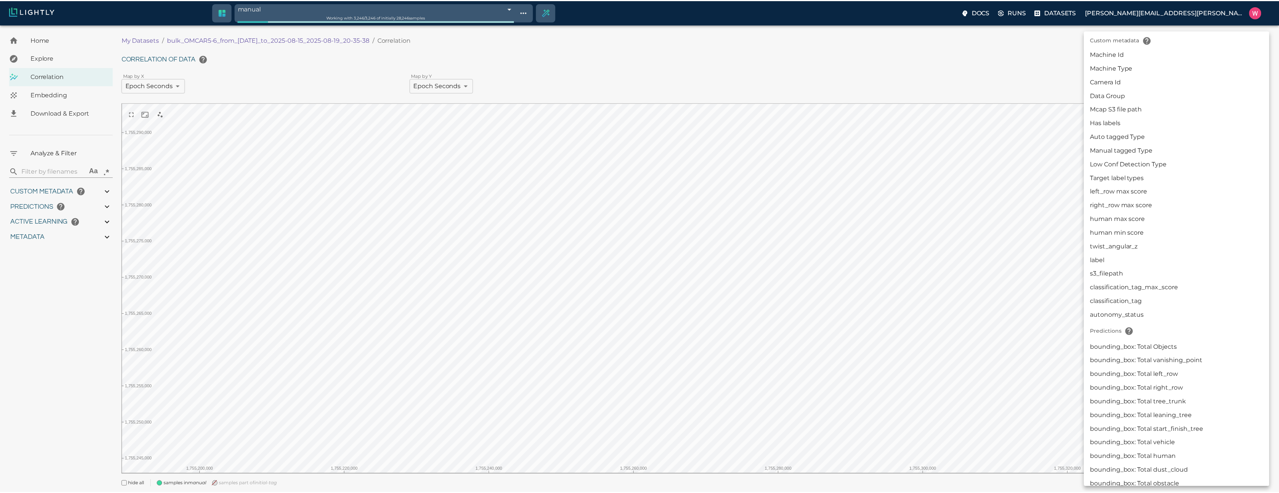
scroll to position [366, 0]
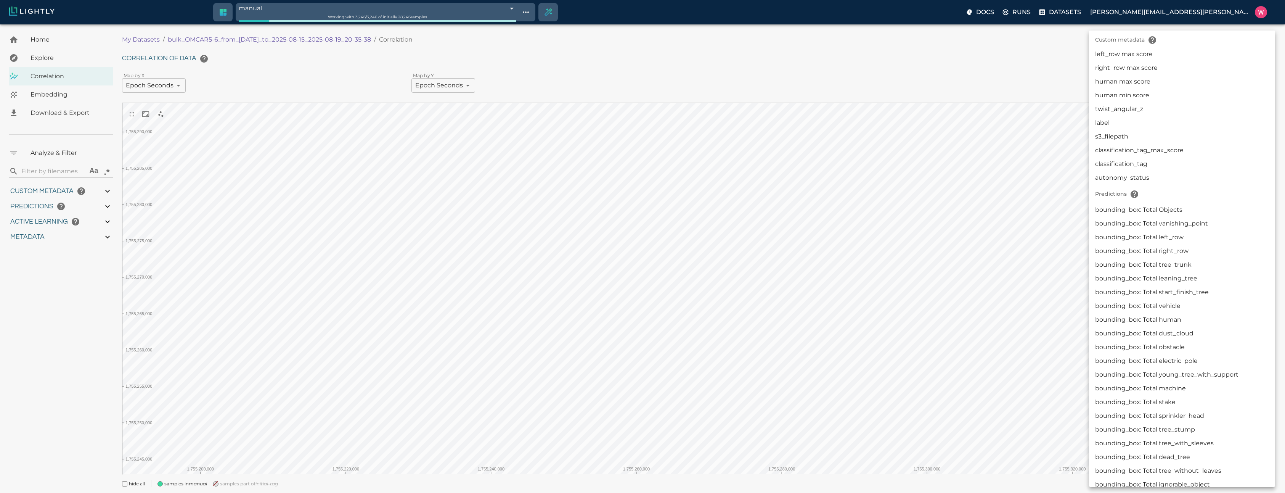
click at [1157, 178] on li "autonomy_status" at bounding box center [1182, 178] width 186 height 14
type input "userDefined|CATEGORICAL_STRING|autonomy_status"
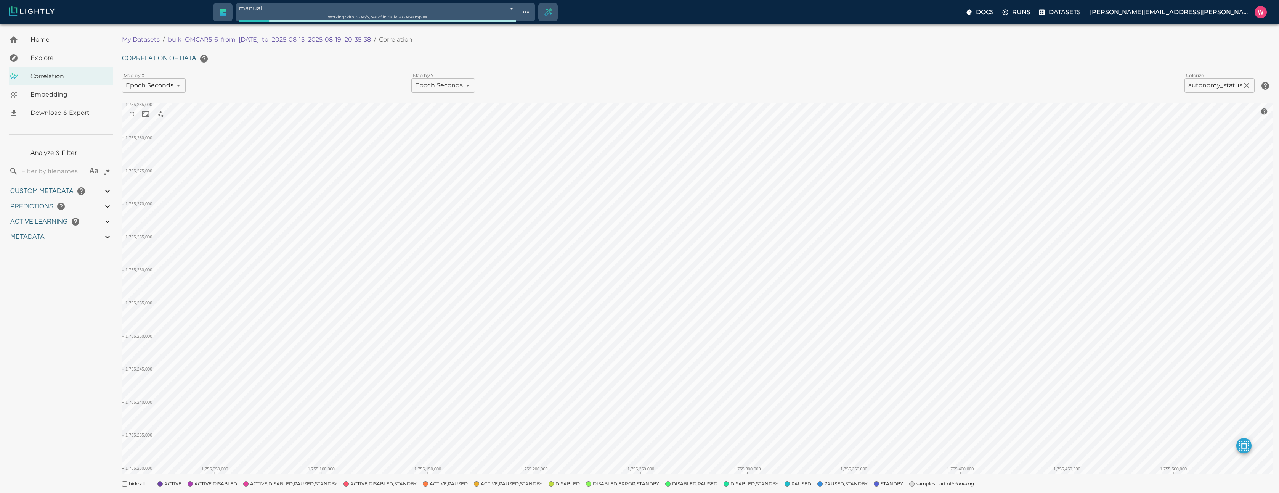
click at [919, 484] on span "samples part of initial-tag" at bounding box center [945, 484] width 58 height 8
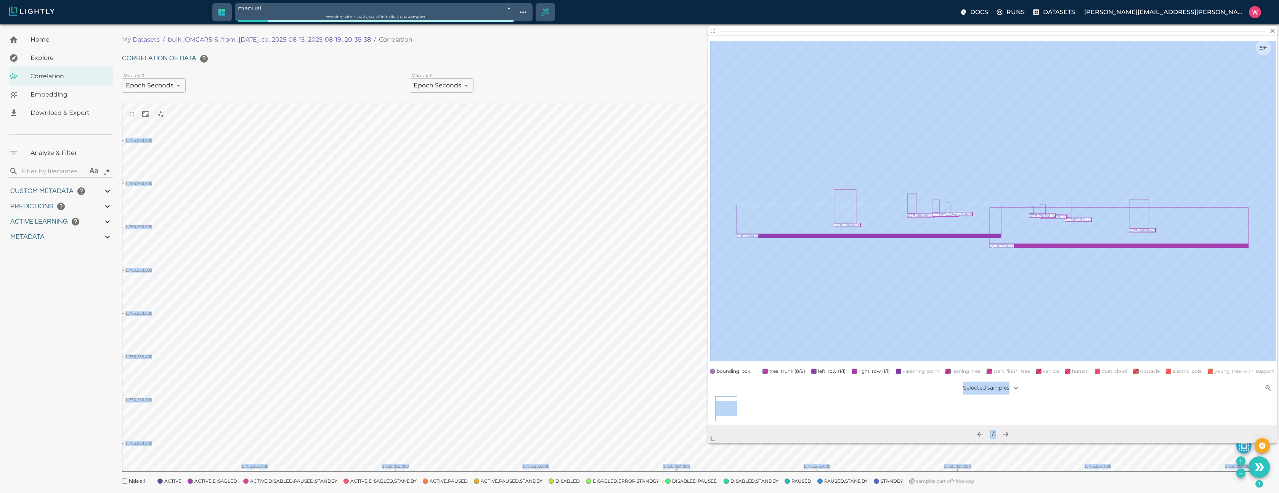
click at [698, 455] on body "manual 68a4fe57a1c81e7dda9ed598 Working with 3,246 / 3,246 of initially 28,246 …" at bounding box center [639, 267] width 1279 height 487
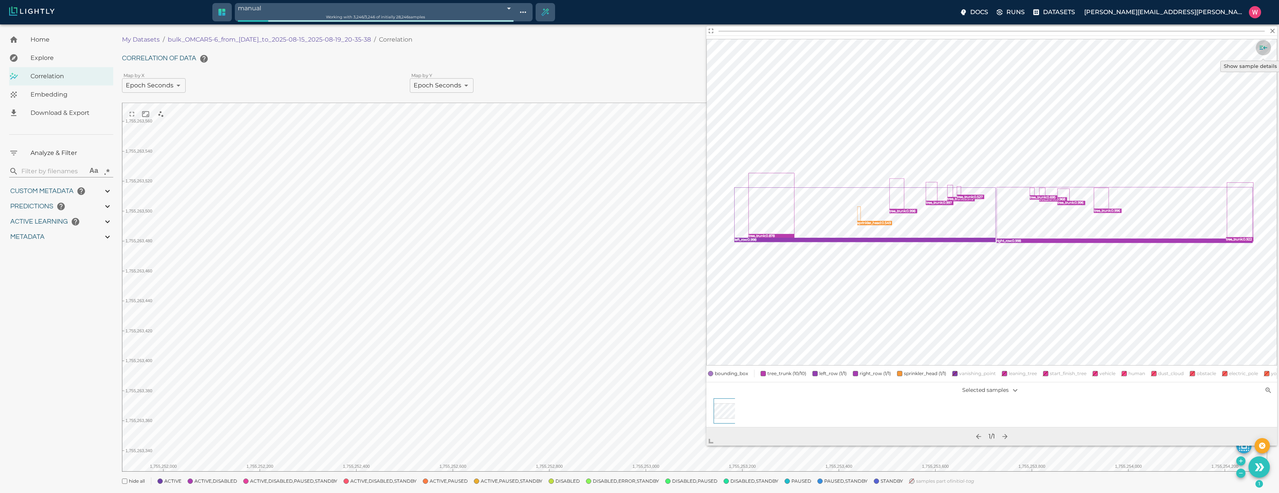
click at [1265, 47] on icon "Show sample details" at bounding box center [1264, 48] width 8 height 4
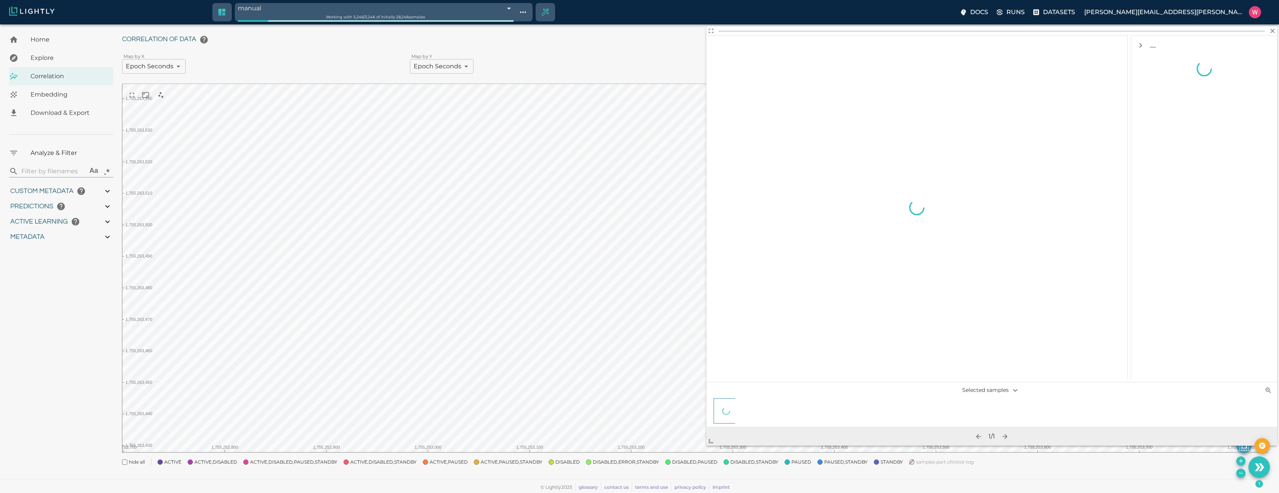
scroll to position [0, 0]
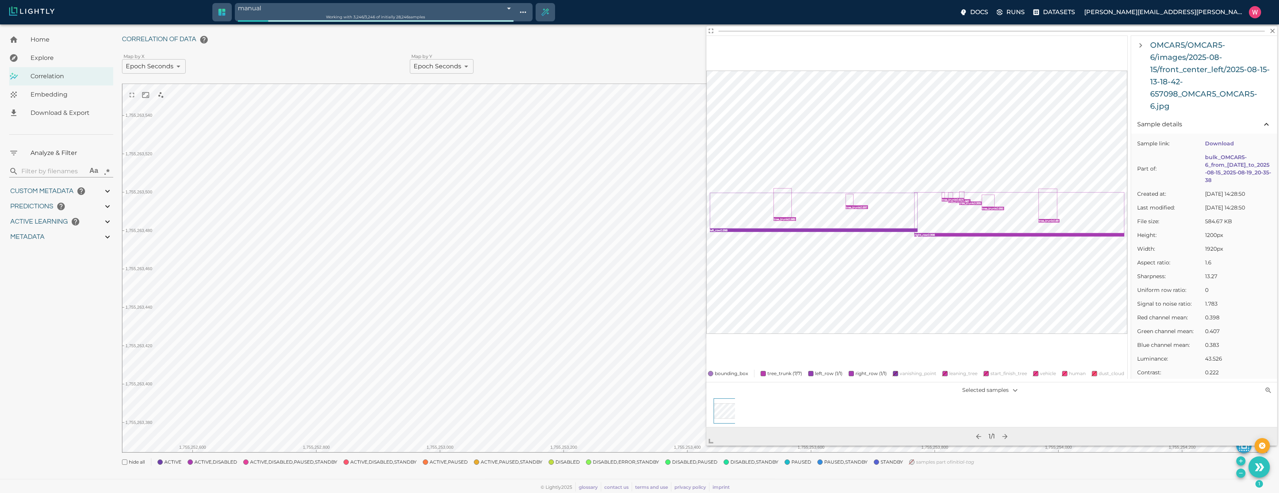
click at [79, 373] on div "Home Explore Correlation Embedding Download & Export Analyze & Filter ​ Aa .* C…" at bounding box center [637, 242] width 1274 height 463
click at [1241, 472] on icon "Remove the selected 293 samples in-place from the tag manual" at bounding box center [1241, 473] width 6 height 6
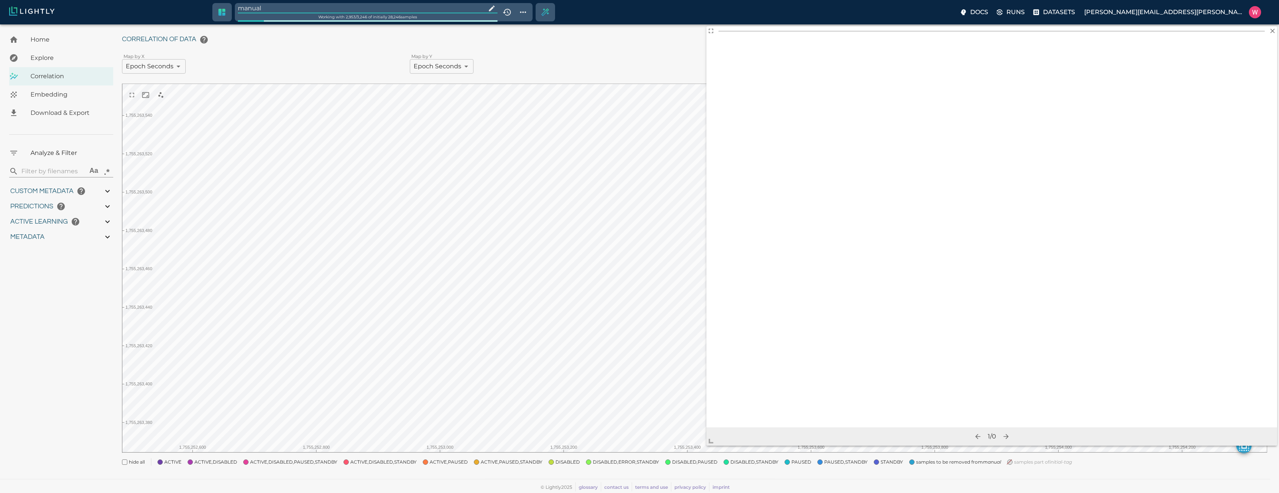
type input "1755245214.24592"
type input "1755291683.72492"
type input "0.999"
type input "0.998"
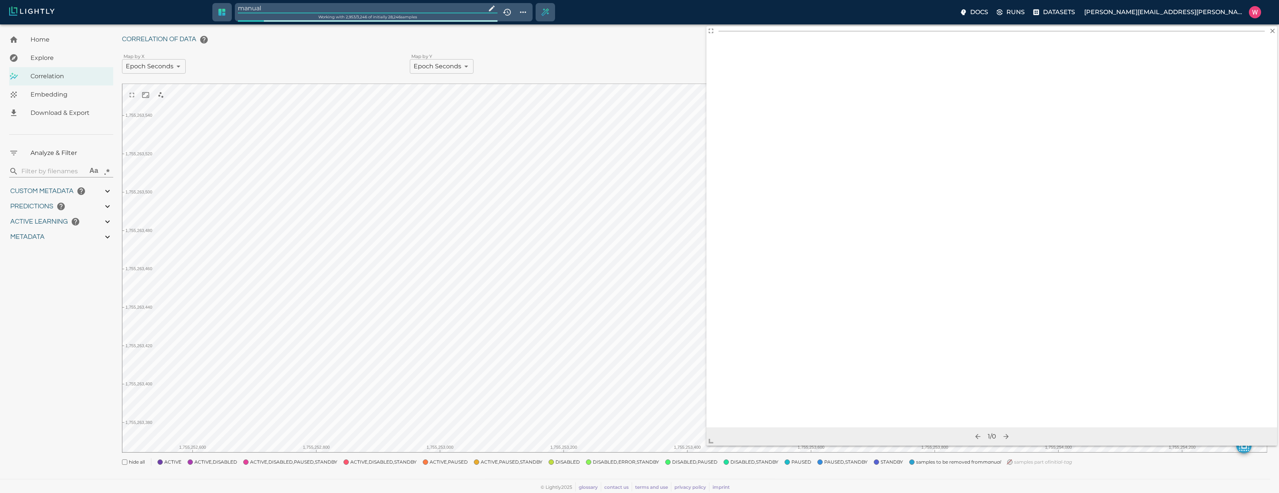
type input "0.998"
type input "9007199254740991"
type input "0.682347118854523"
type input "10.0443471188545"
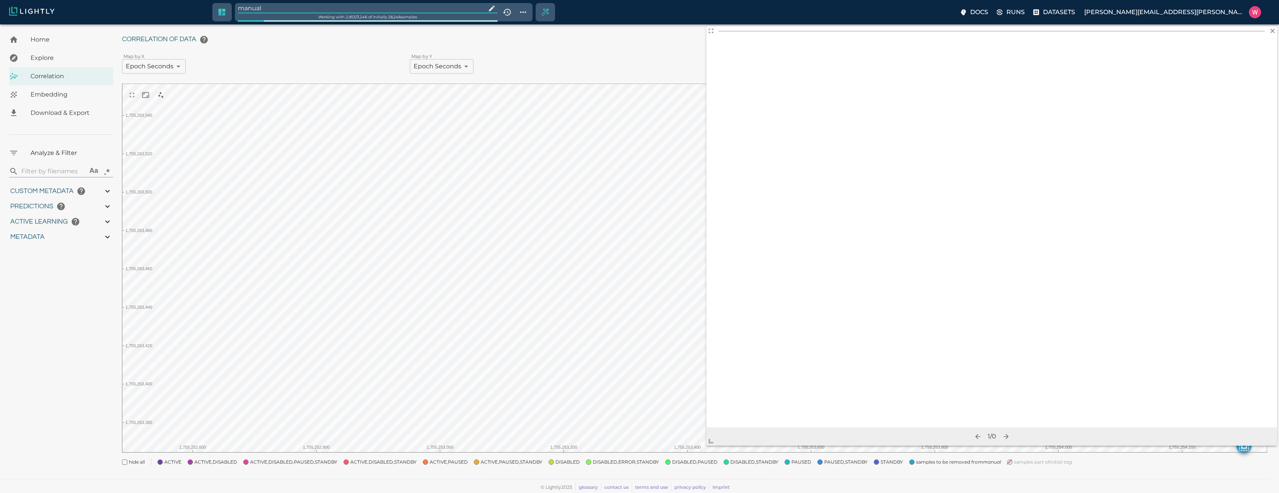
type input "2.07153701782227"
type input "20.6145370178223"
type input "1755245214.24592"
type input "1755291683.72492"
type input "0.999"
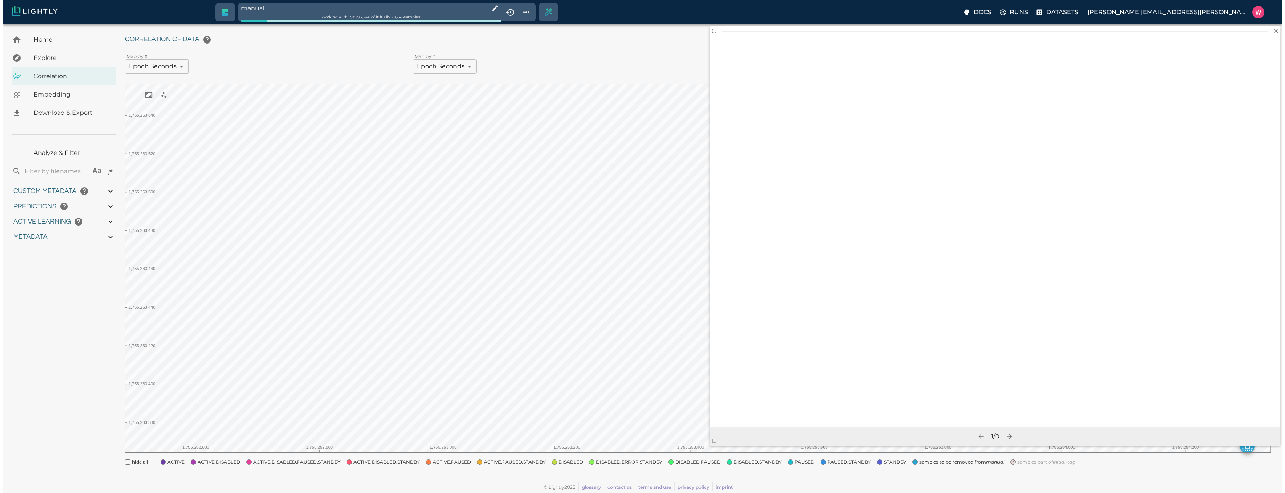
type input "0.999"
type input "0.998"
type input "9007199254740991"
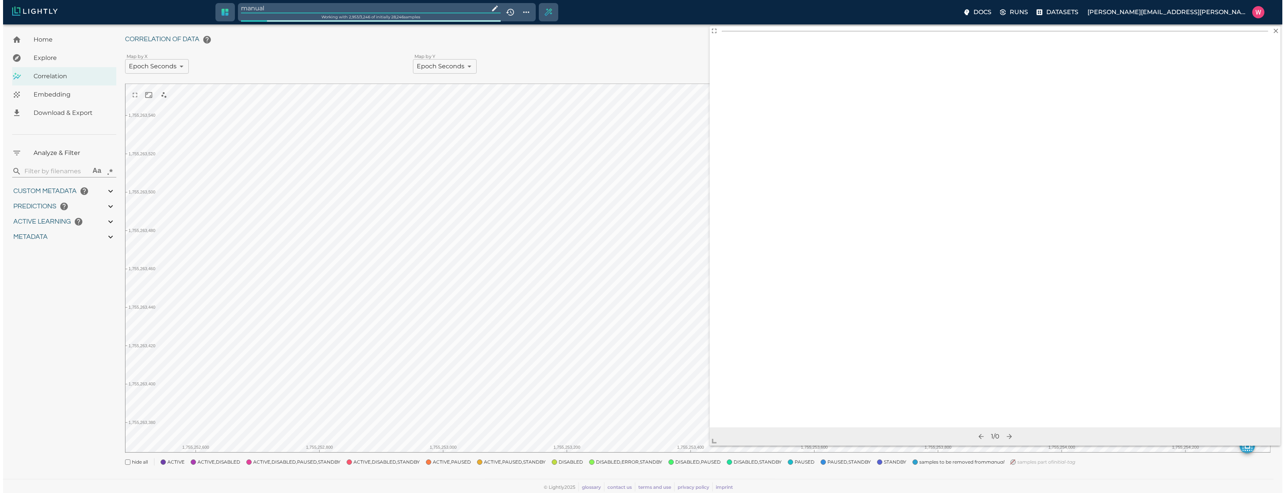
type input "0.682347118854523"
type input "10.0443471188545"
type input "2.07153701782227"
type input "20.6145370178223"
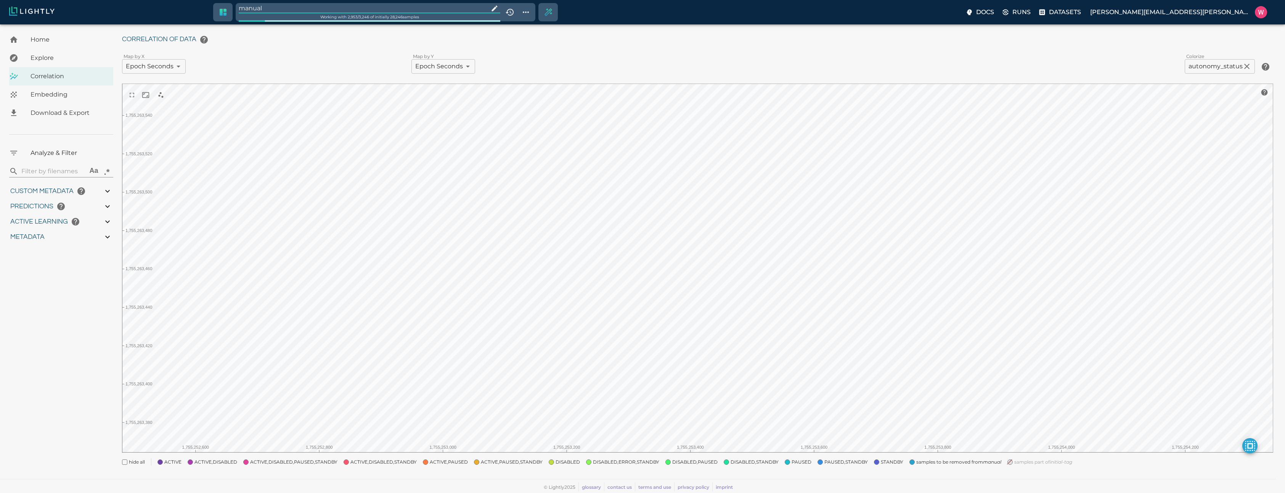
type input "1755245214.24592"
type input "1755291683.72492"
type input "0.999"
type input "0.998"
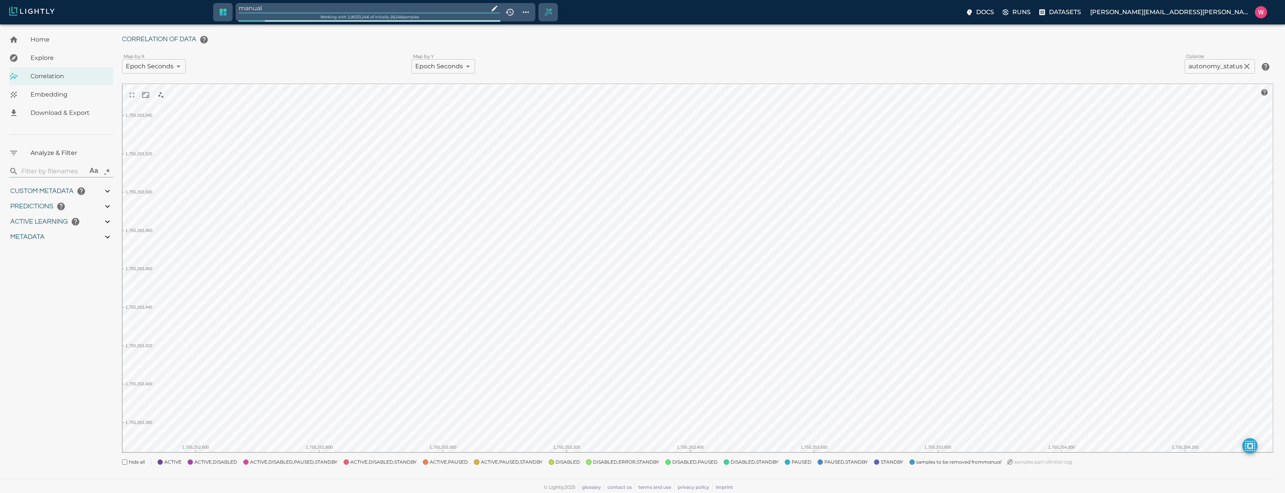
type input "0.998"
type input "0.682347118854523"
type input "10.0443471188545"
type input "2.07153701782227"
type input "20.6145370178223"
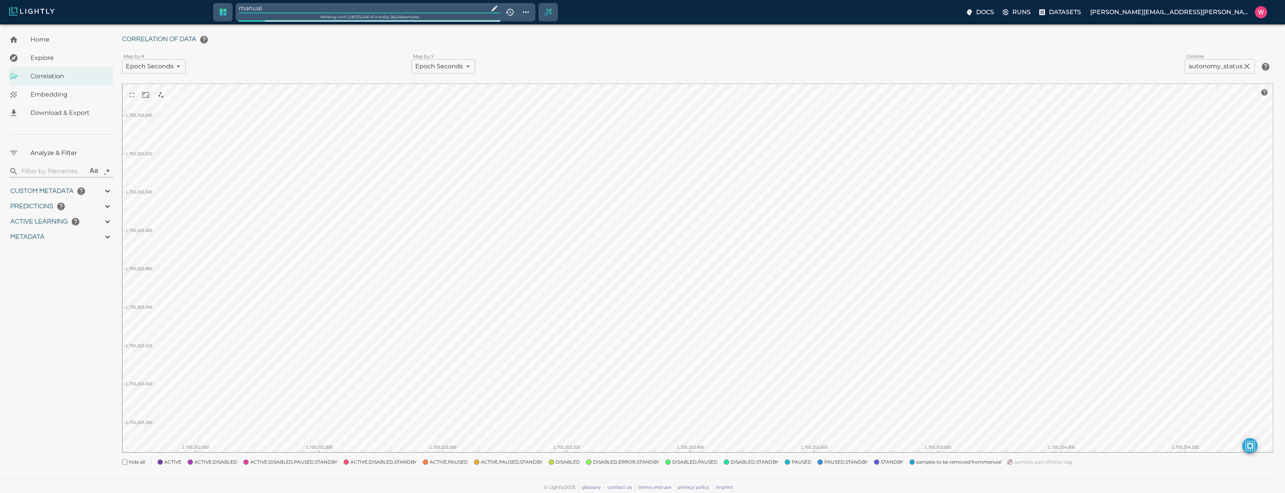
type input "1755245214.24592"
type input "1755291683.72492"
type input "0.999"
type input "0.998"
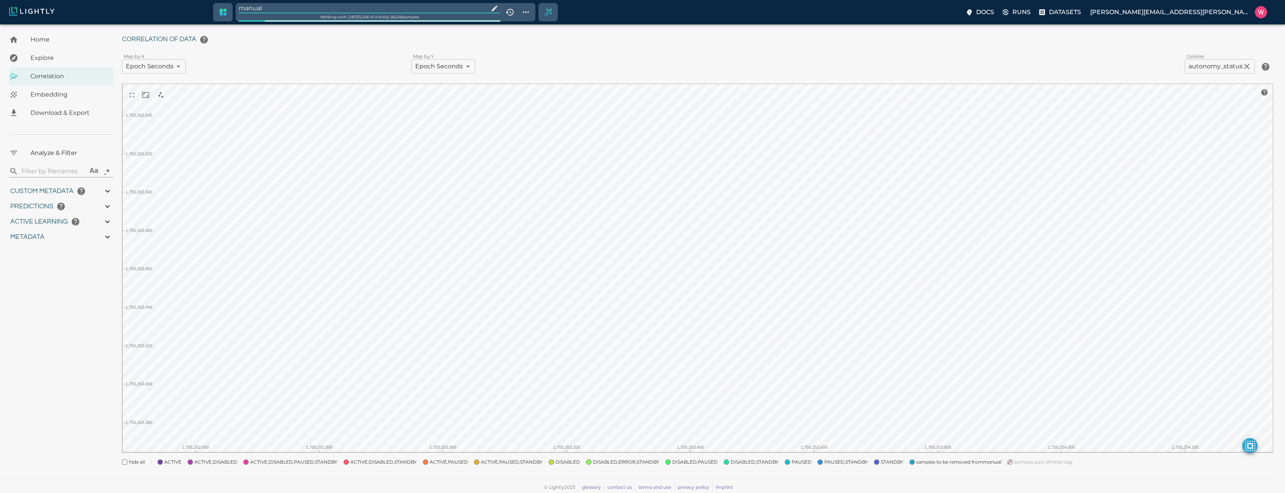
type input "0.998"
type input "0.682347118854523"
type input "10.0443471188545"
type input "2.07153701782227"
type input "20.6145370178223"
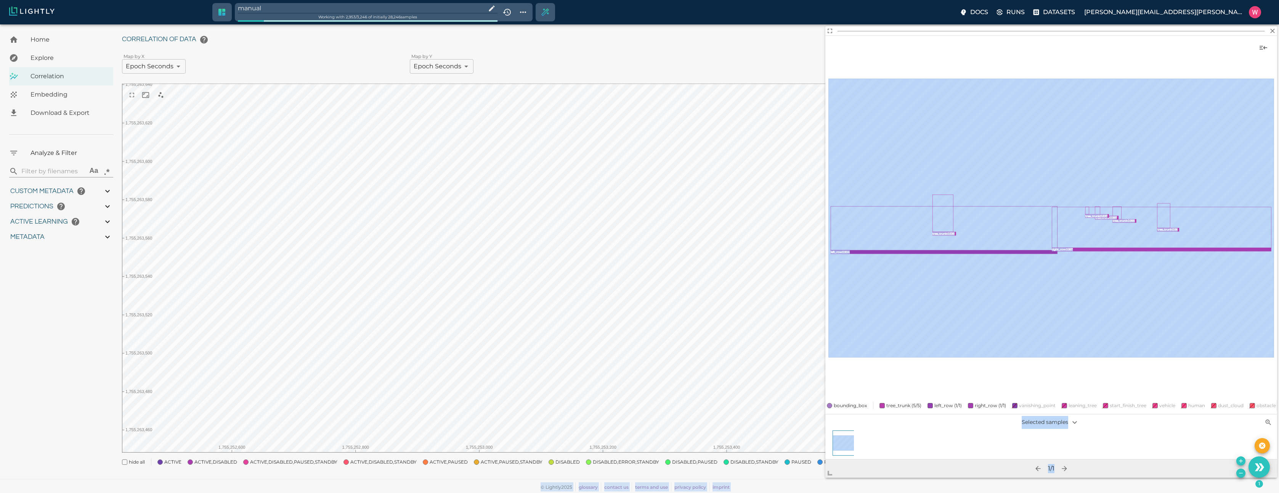
drag, startPoint x: 978, startPoint y: 252, endPoint x: 808, endPoint y: 478, distance: 282.9
click at [814, 492] on body "manual Working with 2,953 / 3,246 of initially 28,246 samples Docs Runs Dataset…" at bounding box center [639, 248] width 1279 height 487
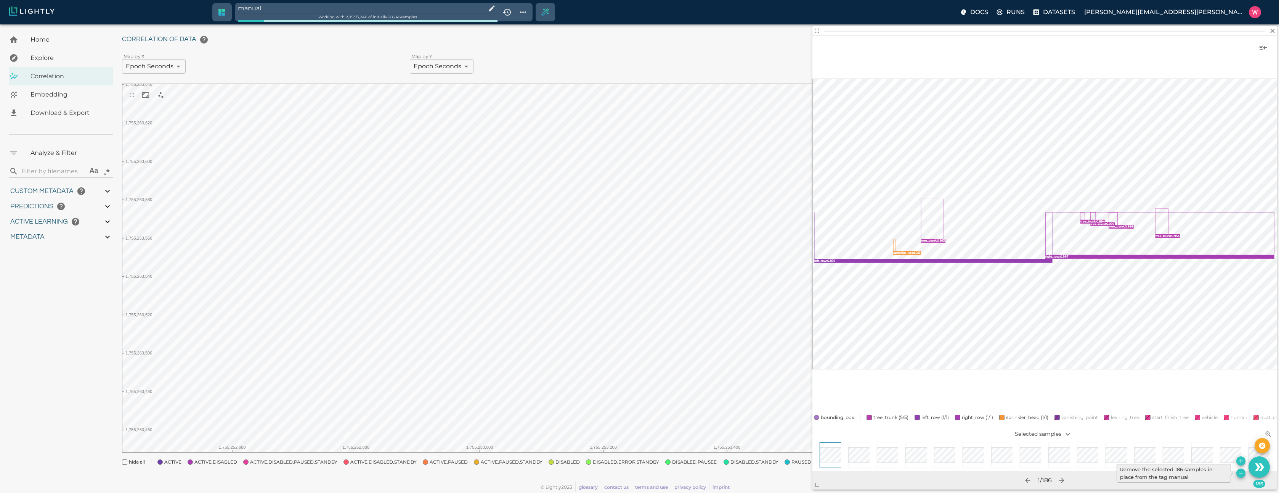
click at [1238, 471] on icon "Remove the selected 186 samples in-place from the tag manual" at bounding box center [1241, 473] width 6 height 6
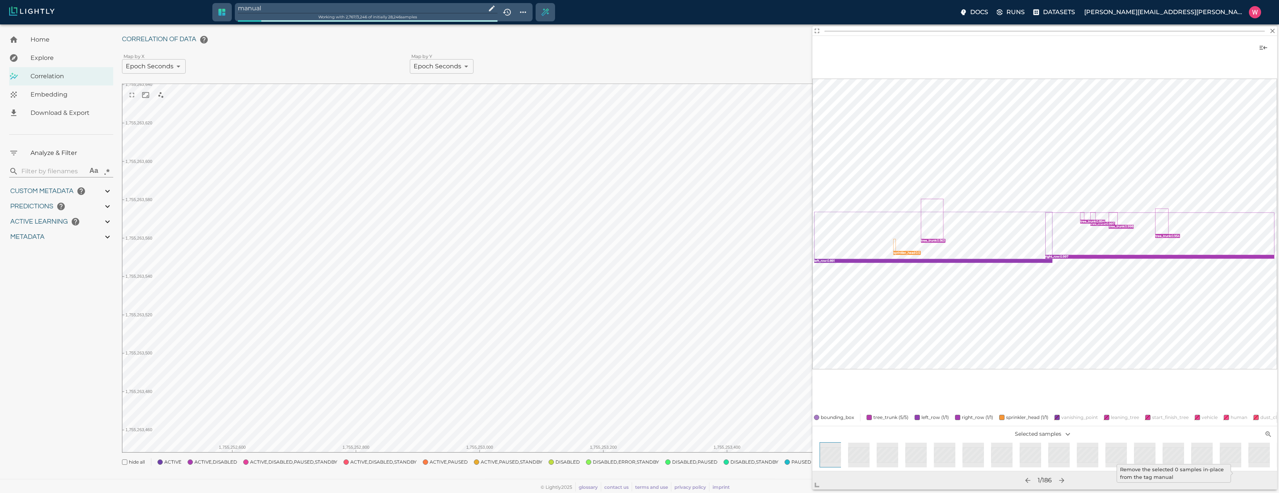
type input "1755245214.24592"
type input "1755291683.72492"
type input "0.999"
type input "0.998"
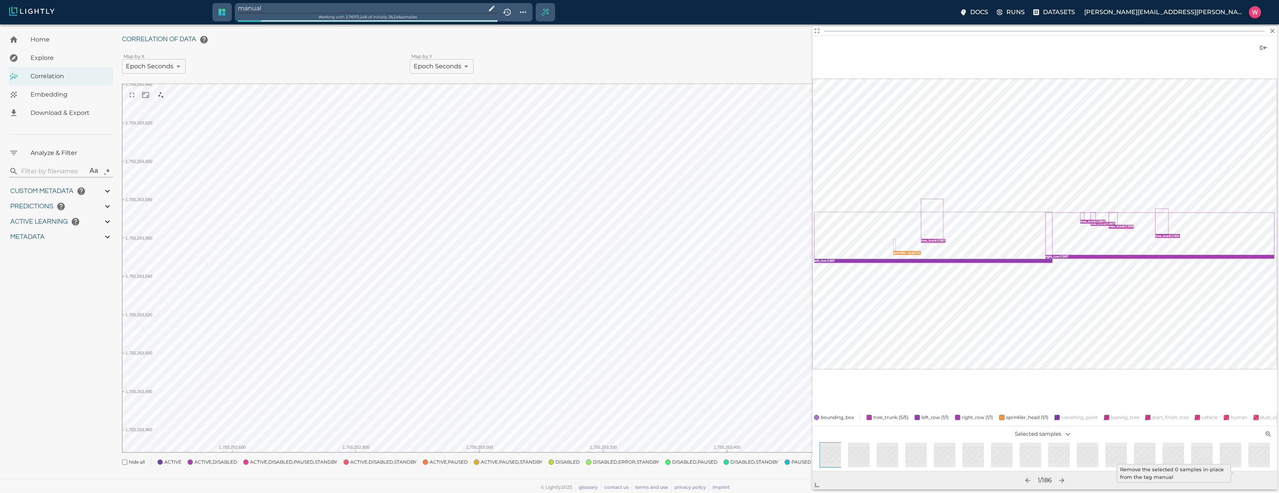
type input "0.998"
type input "9007199254740991"
type input "0.682347118854523"
type input "10.0443471188545"
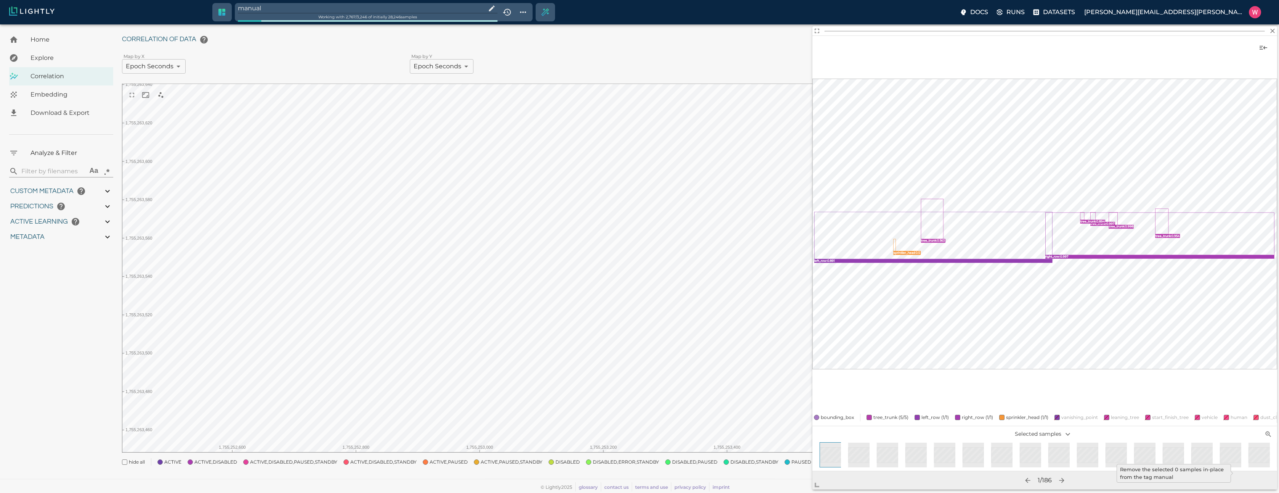
type input "2.07153701782227"
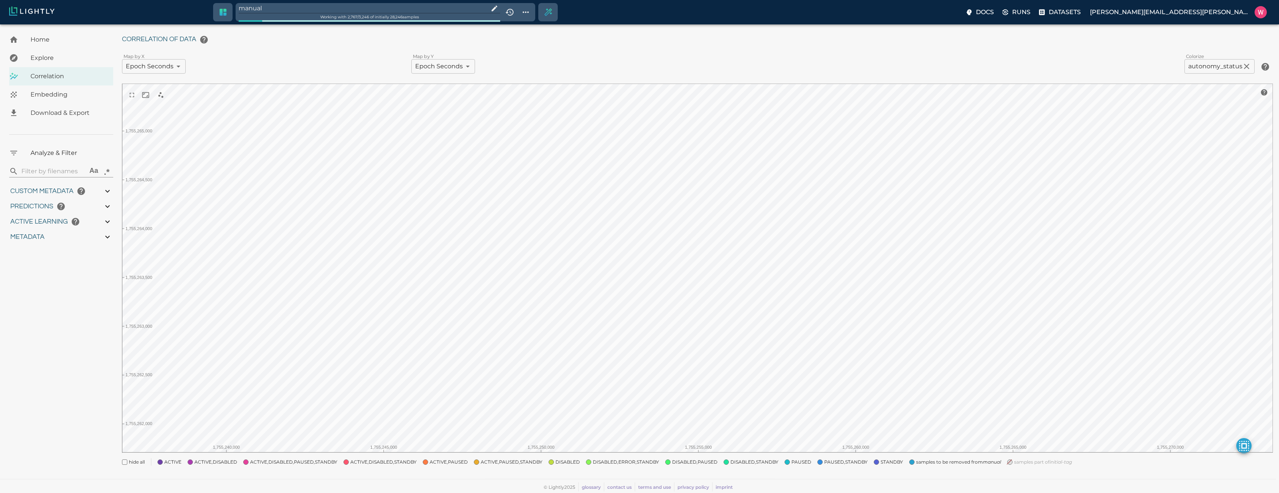
click at [286, 9] on input "manual" at bounding box center [362, 8] width 247 height 10
click at [938, 461] on span "samples part of initial-tag" at bounding box center [945, 465] width 58 height 8
click at [533, 457] on div at bounding box center [697, 271] width 1151 height 374
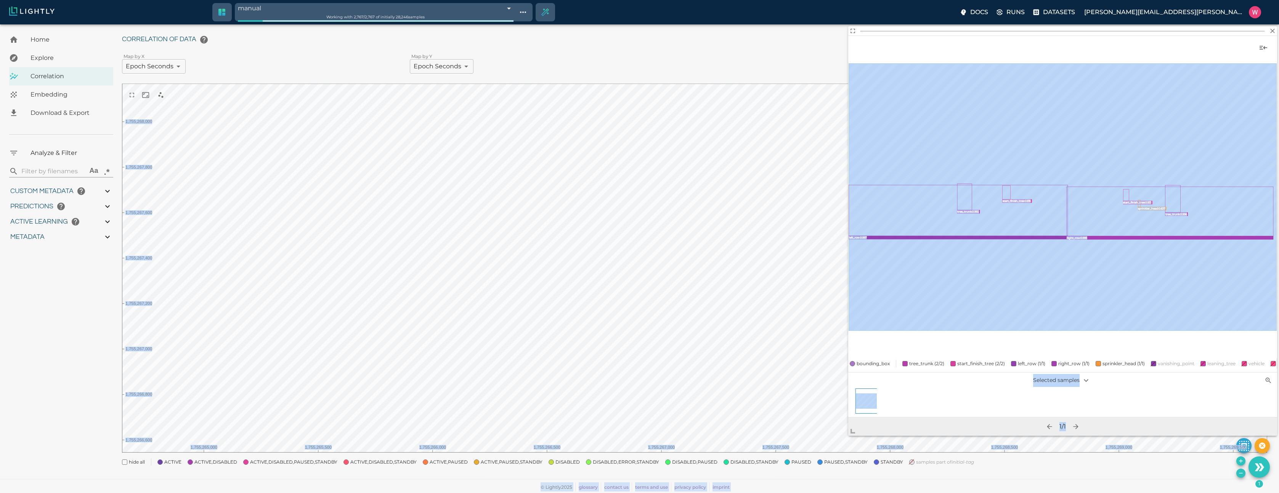
click at [842, 448] on body "manual 68a4fe57a1c81e7dda9ed598 Working with 2,767 / 2,767 of initially 28,246 …" at bounding box center [639, 248] width 1279 height 487
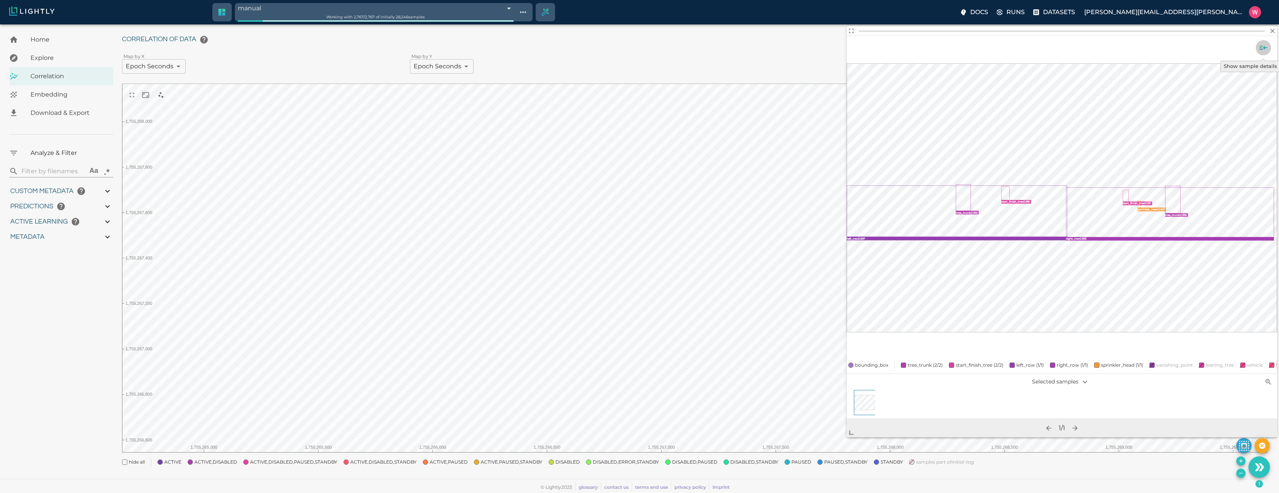
click at [1268, 49] on icon "Show sample details" at bounding box center [1263, 47] width 9 height 9
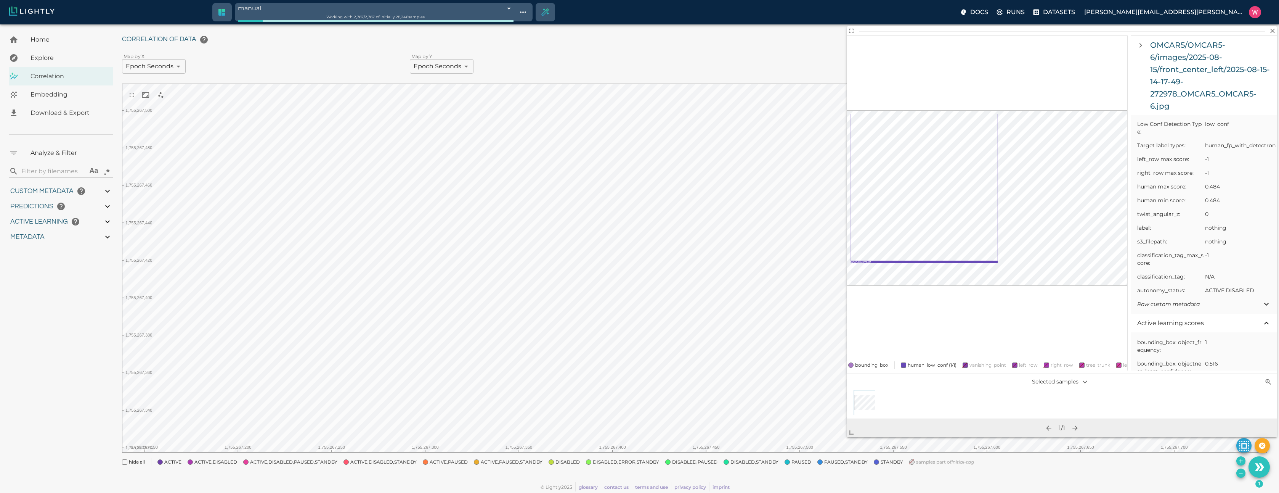
scroll to position [641, 0]
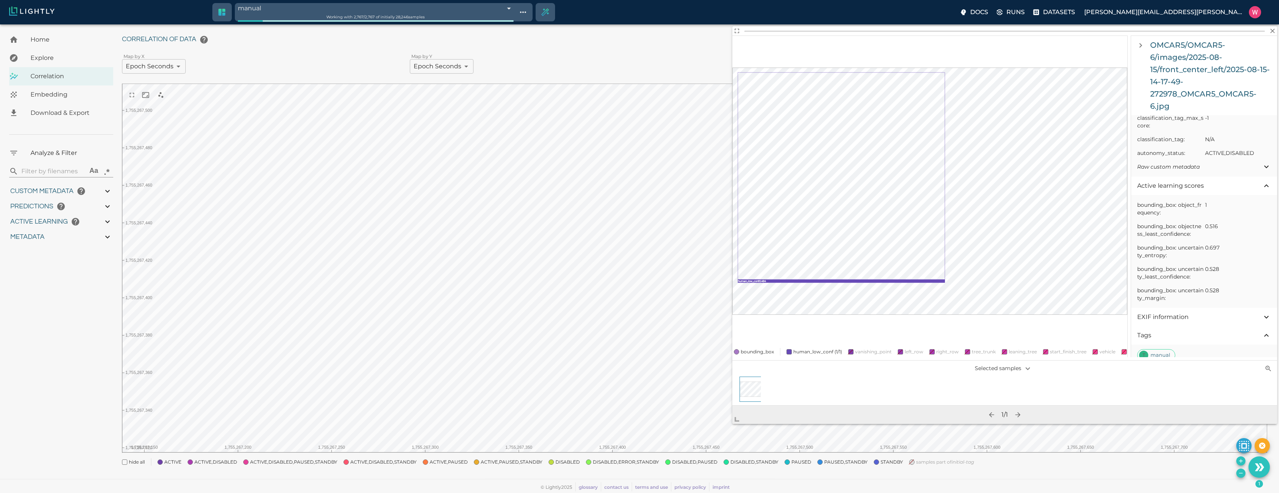
drag, startPoint x: 852, startPoint y: 431, endPoint x: 738, endPoint y: 417, distance: 115.2
click at [738, 417] on span at bounding box center [740, 415] width 15 height 15
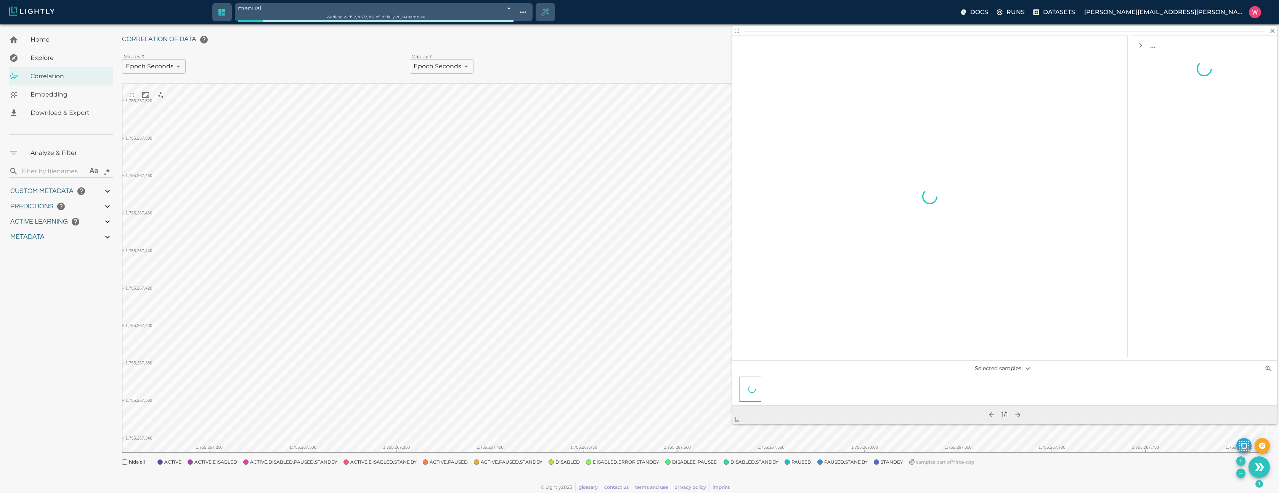
scroll to position [0, 0]
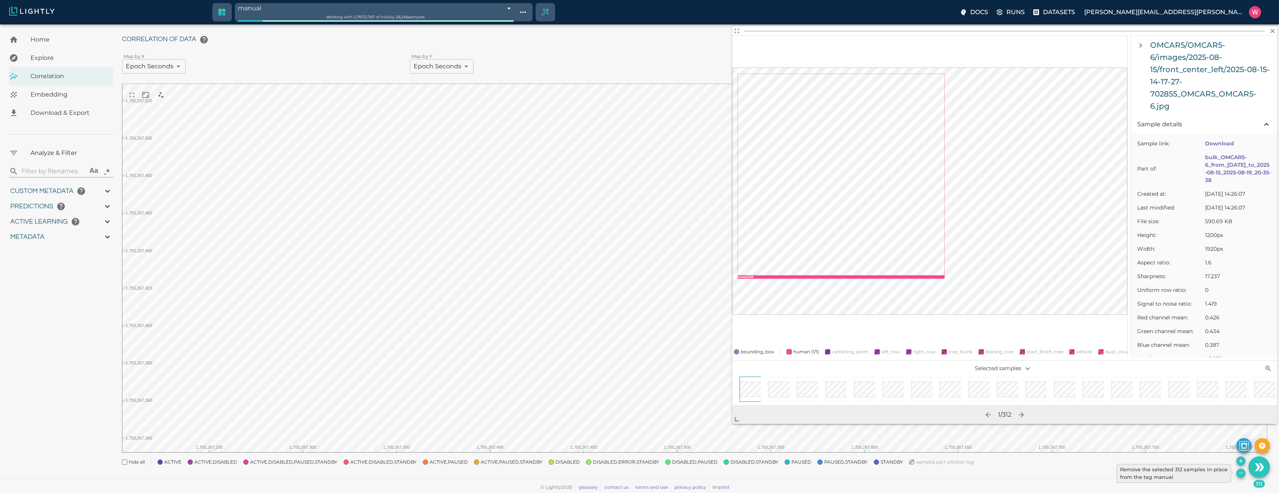
click at [1241, 471] on icon "Remove the selected 312 samples in-place from the tag manual" at bounding box center [1241, 473] width 6 height 6
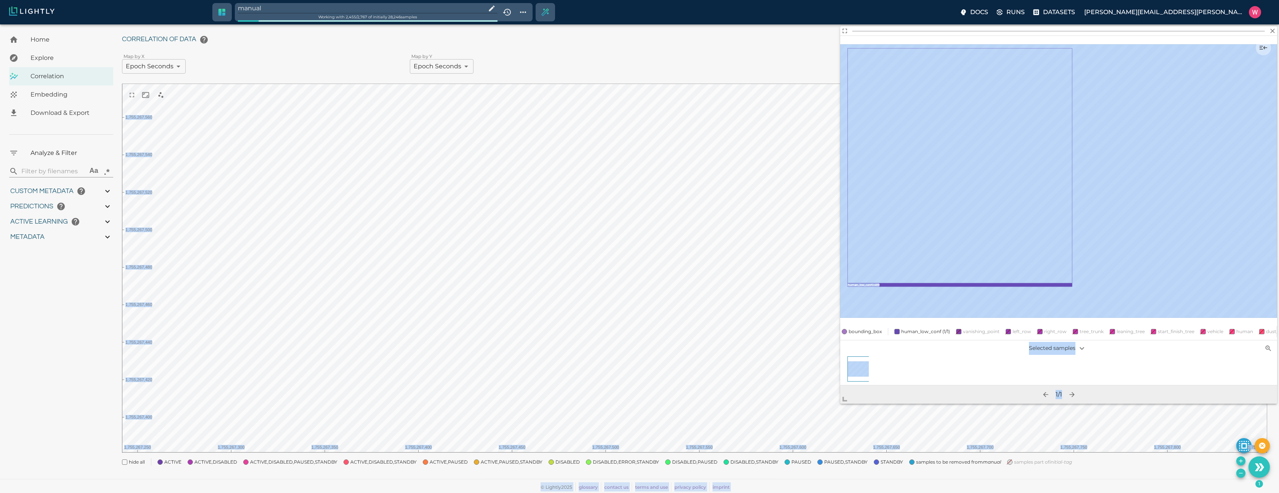
click at [816, 440] on body "manual Working with 2,455 / 2,767 of initially 28,246 samples Docs Runs Dataset…" at bounding box center [639, 248] width 1279 height 487
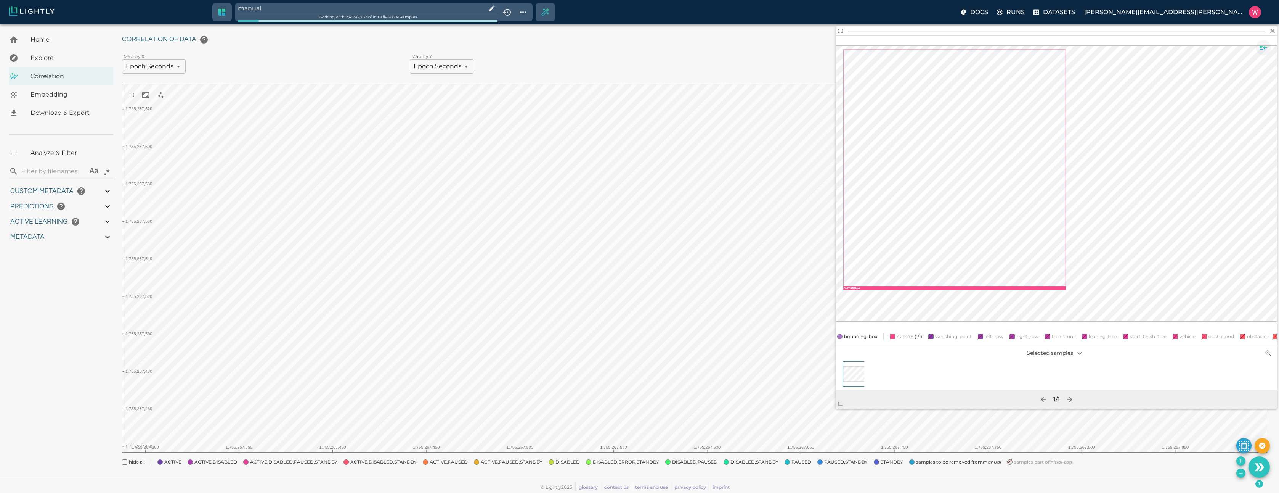
click at [1262, 48] on icon "Show sample details" at bounding box center [1263, 47] width 9 height 9
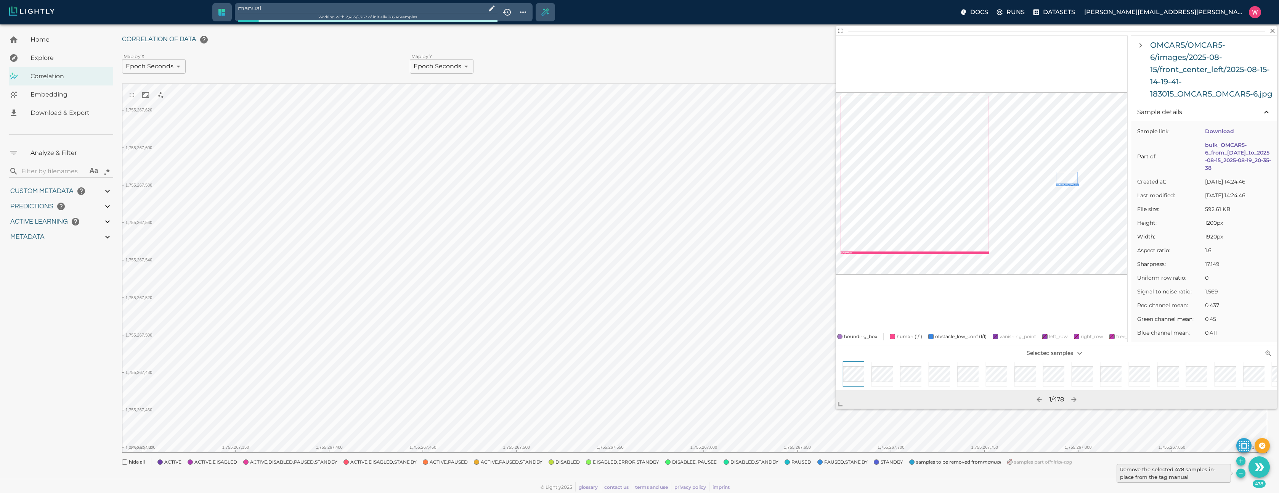
click at [1233, 476] on div "Remove the selected 478 samples in-place from the tag manual" at bounding box center [1177, 473] width 120 height 19
click at [1240, 474] on icon "Remove the selected 478 samples in-place from the tag manual" at bounding box center [1241, 473] width 6 height 6
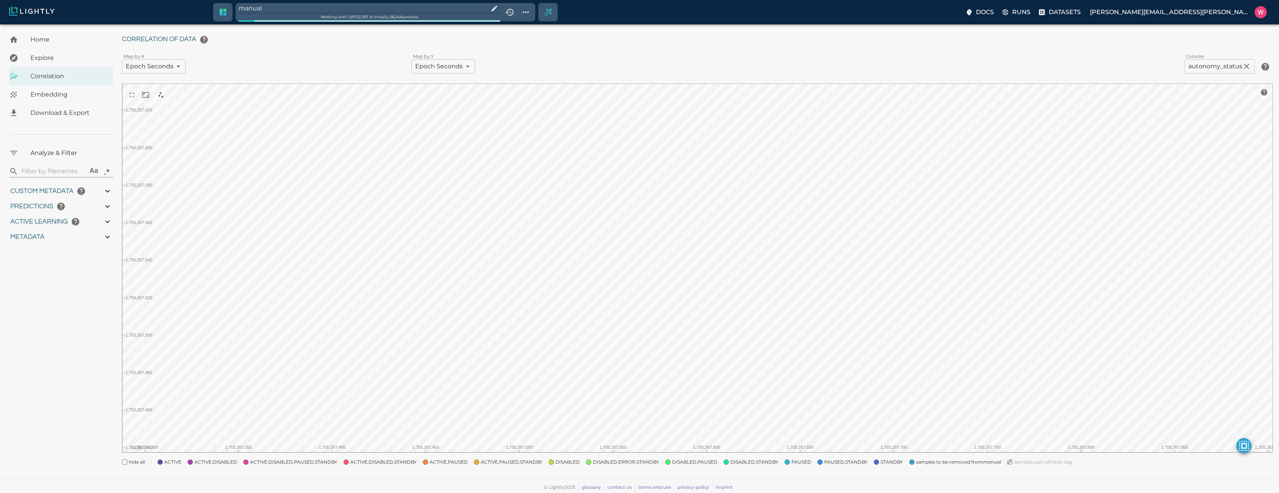
click at [356, 7] on input "manual" at bounding box center [362, 8] width 247 height 10
click at [935, 466] on span "samples part of initial-tag" at bounding box center [945, 465] width 58 height 8
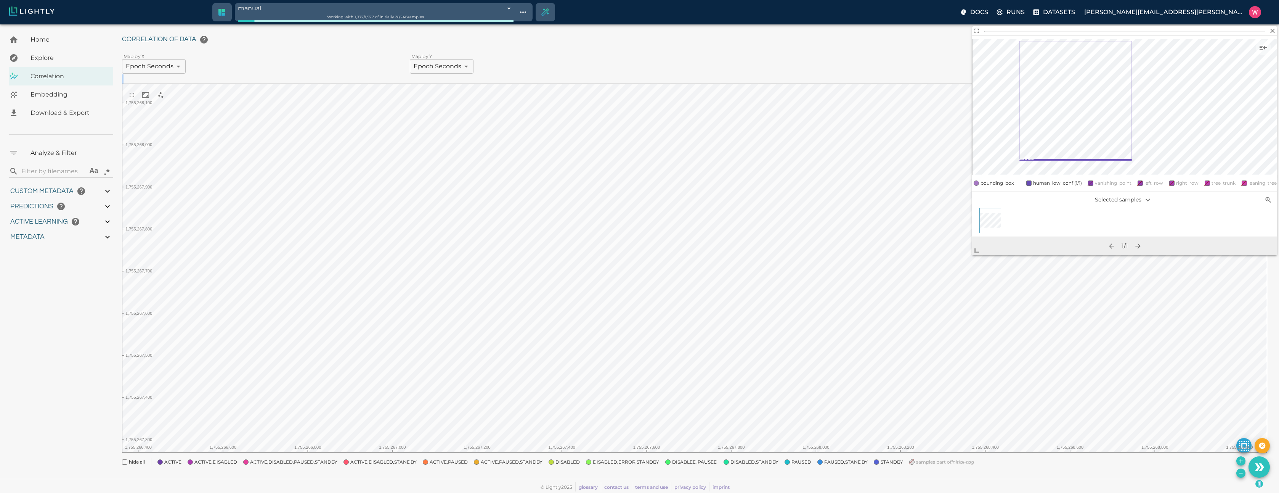
click at [661, 260] on div "Correlation of data Map by X Epoch Seconds userDefined|NUMERIC_FLOAT|Epoch Seco…" at bounding box center [695, 248] width 1146 height 433
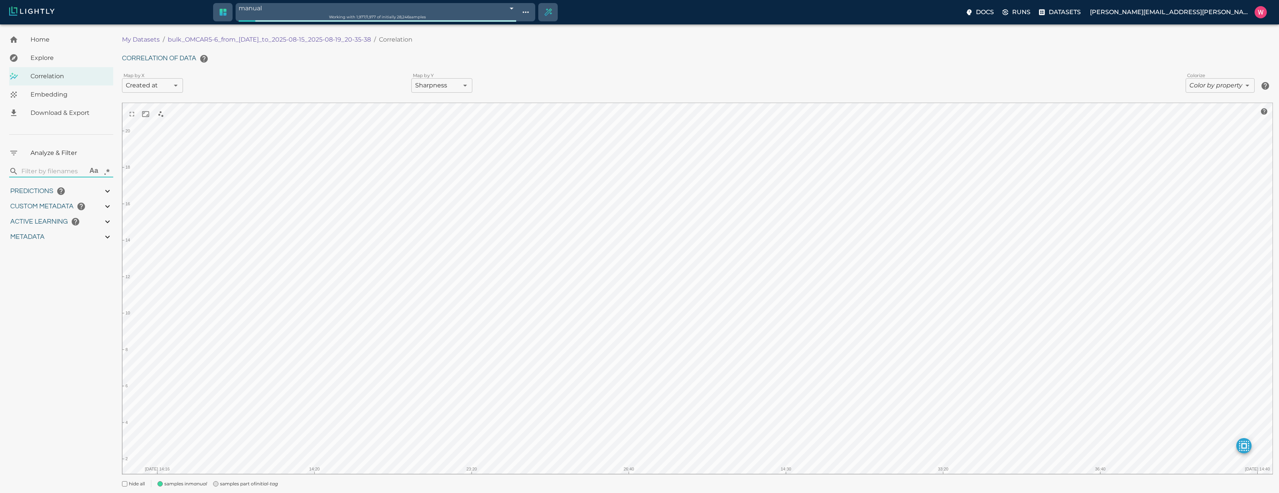
type input "1755245214.24592"
type input "1755291683.72492"
type input "0.999"
type input "0.998"
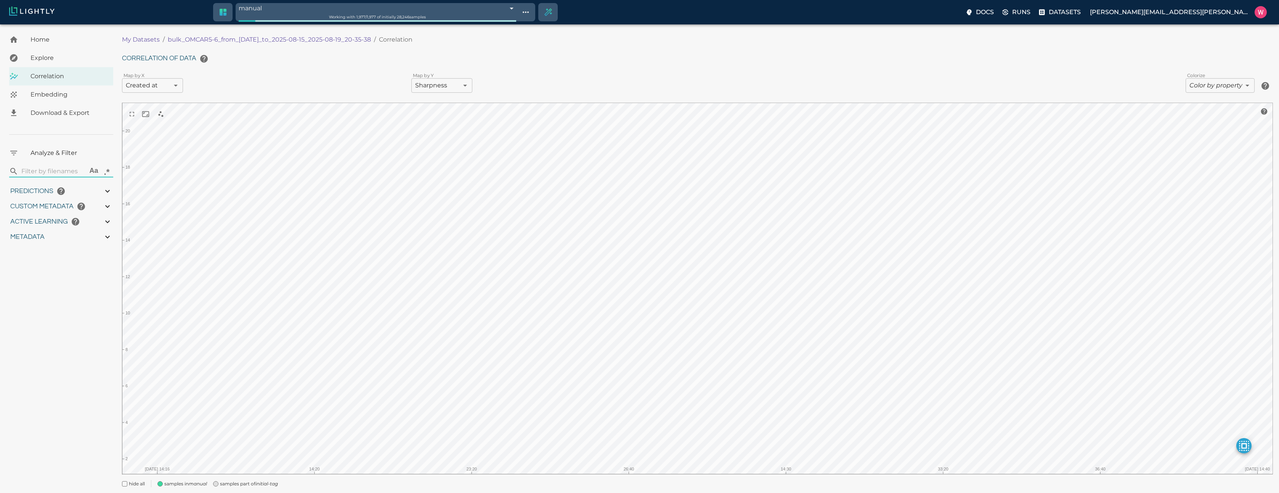
type input "0.998"
type input "0.682347118854523"
type input "10.0443471188545"
type input "2.07153701782227"
type input "20.6145370178223"
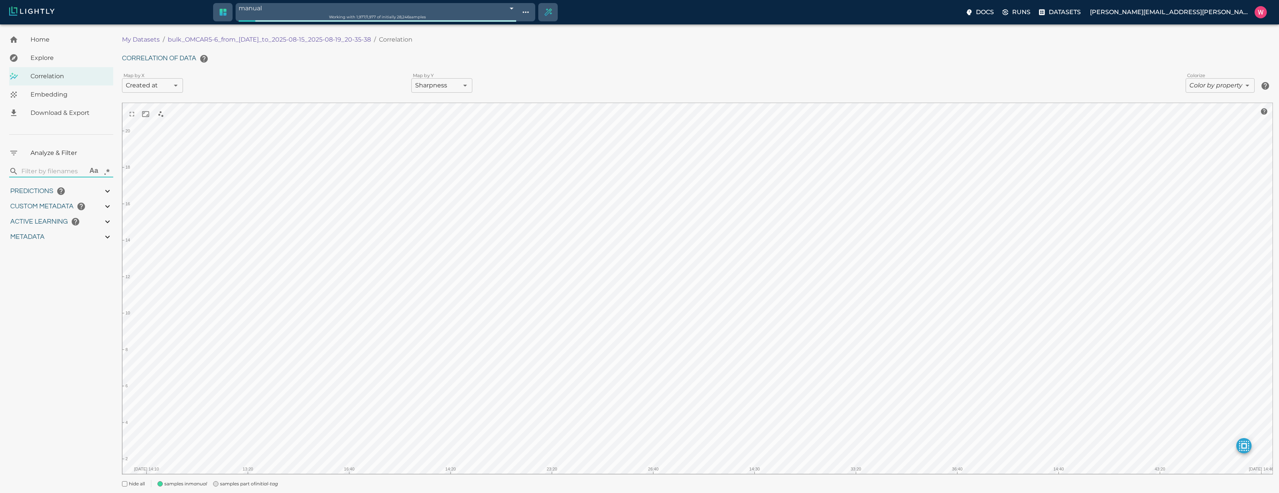
type input "1755245214.24592"
type input "1755291683.72492"
type input "0.999"
type input "0.998"
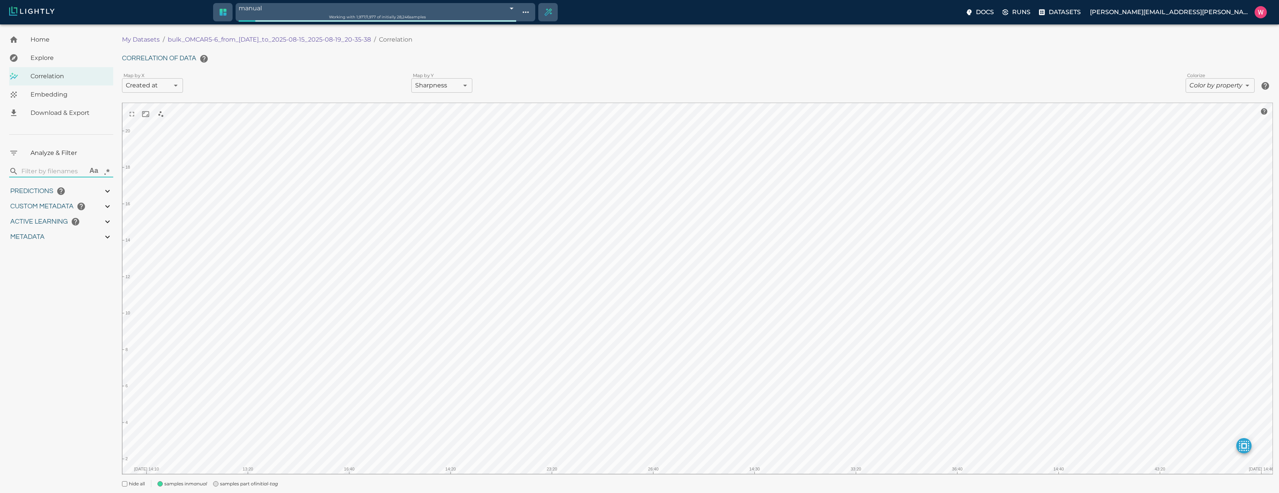
type input "0.998"
type input "0.682347118854523"
type input "10.0443471188545"
type input "2.07153701782227"
type input "20.6145370178223"
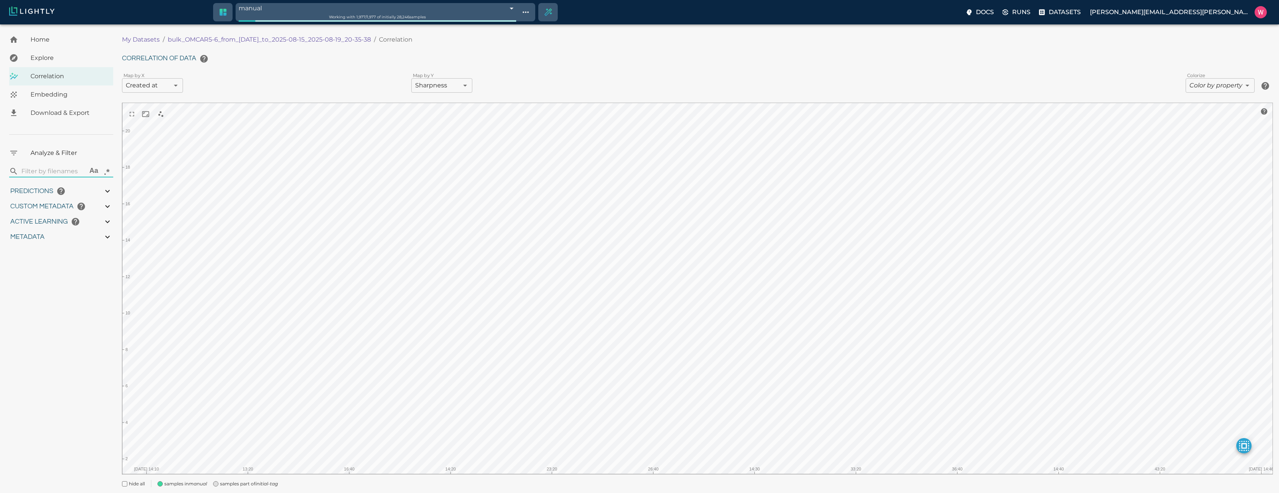
type input "9007199254740991"
type input "1755245214.24592"
type input "1755291683.72492"
type input "0.999"
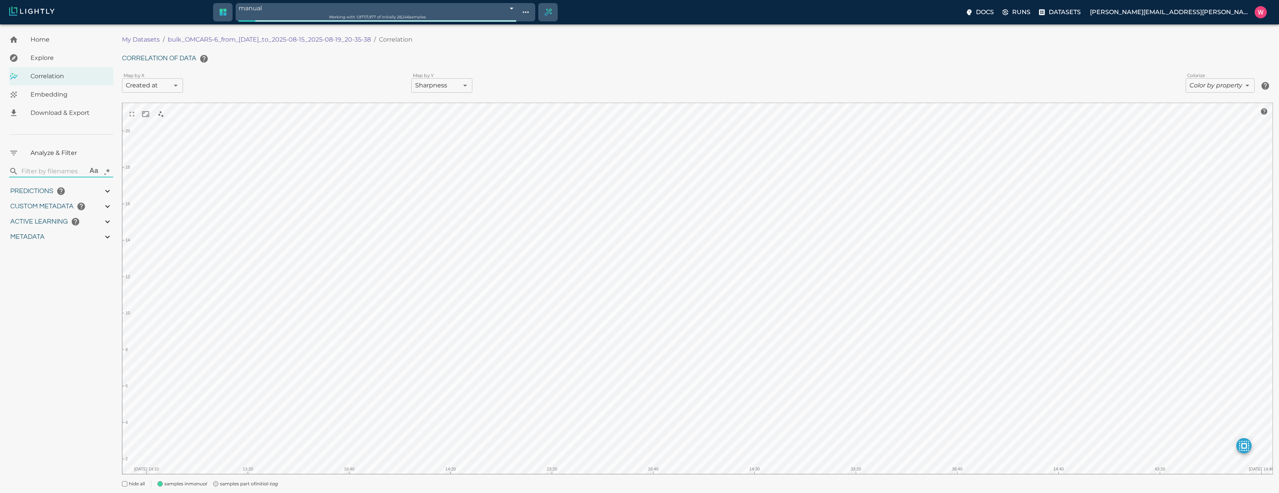
type input "0.999"
type input "0.998"
type input "0.682347118854523"
type input "10.0443471188545"
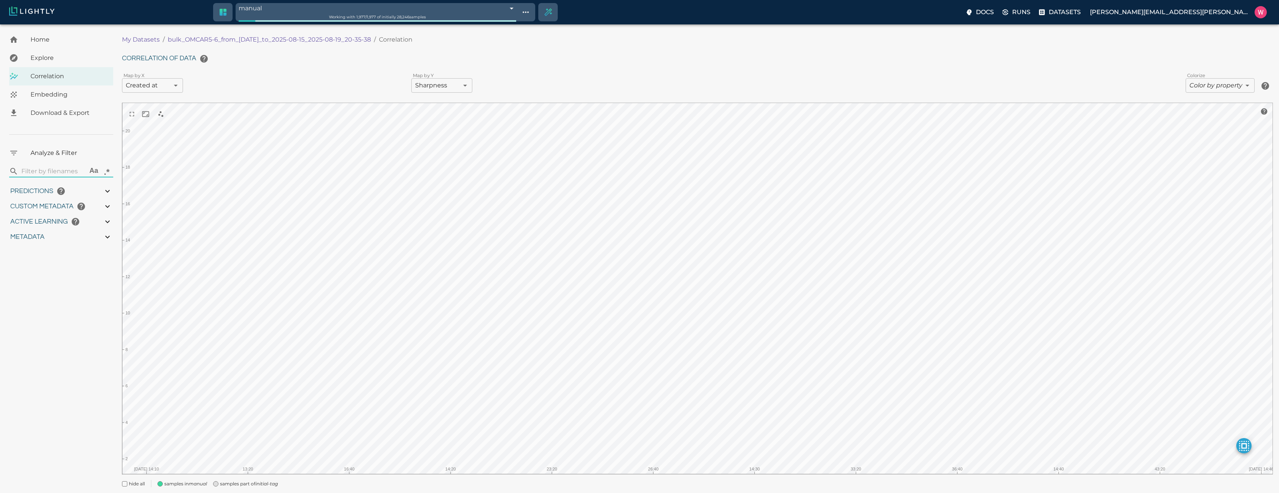
type input "2.07153701782227"
type input "20.6145370178223"
type input "9007199254740991"
type input "1755245214.24592"
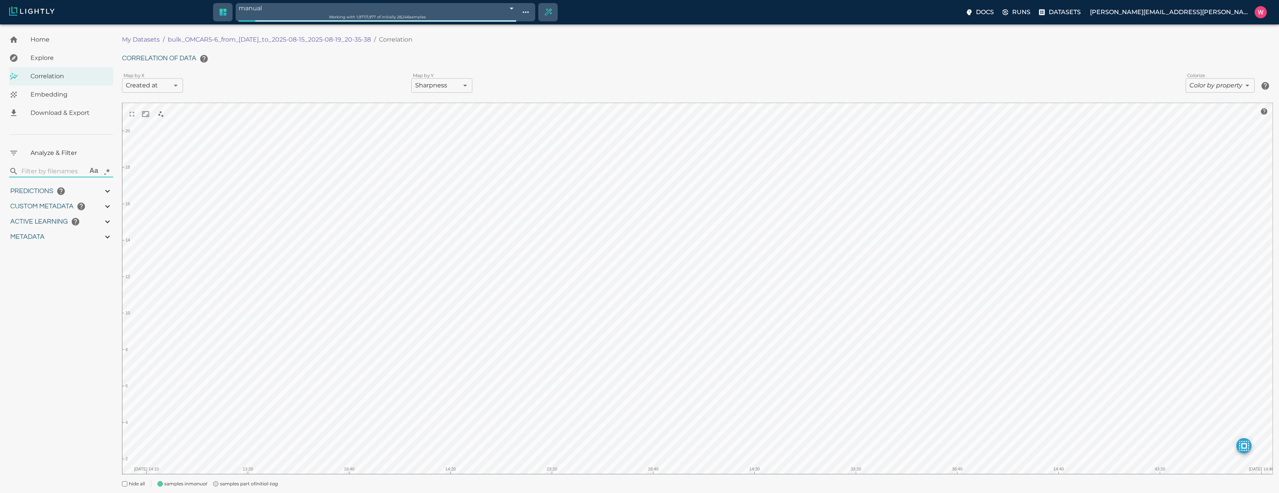
type input "1755291683.72492"
type input "0.999"
type input "0.998"
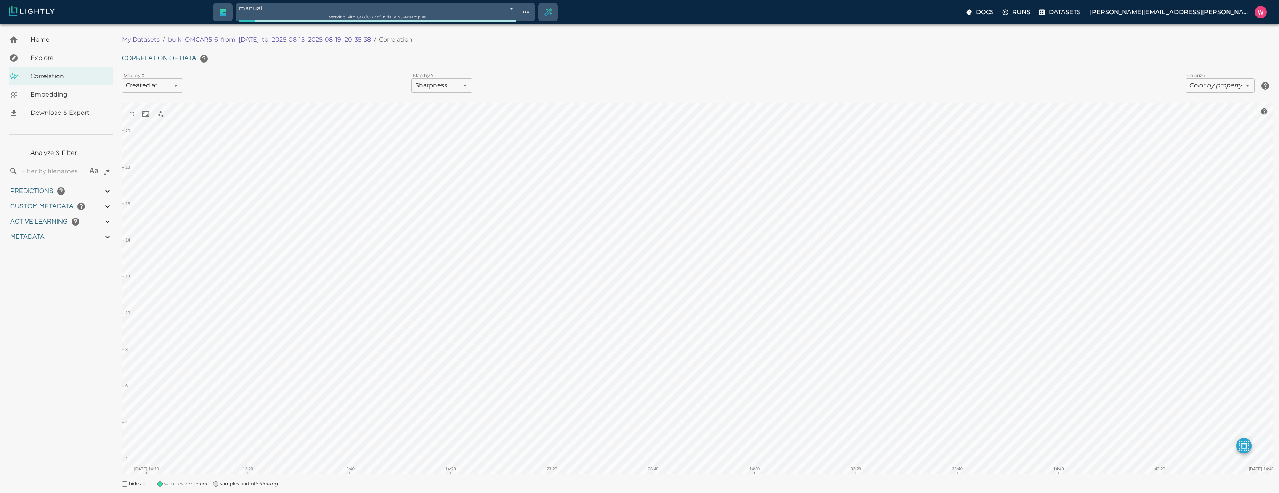
type input "0.682347118854523"
type input "10.0443471188545"
type input "2.07153701782227"
type input "20.6145370178223"
type input "1755245214.24592"
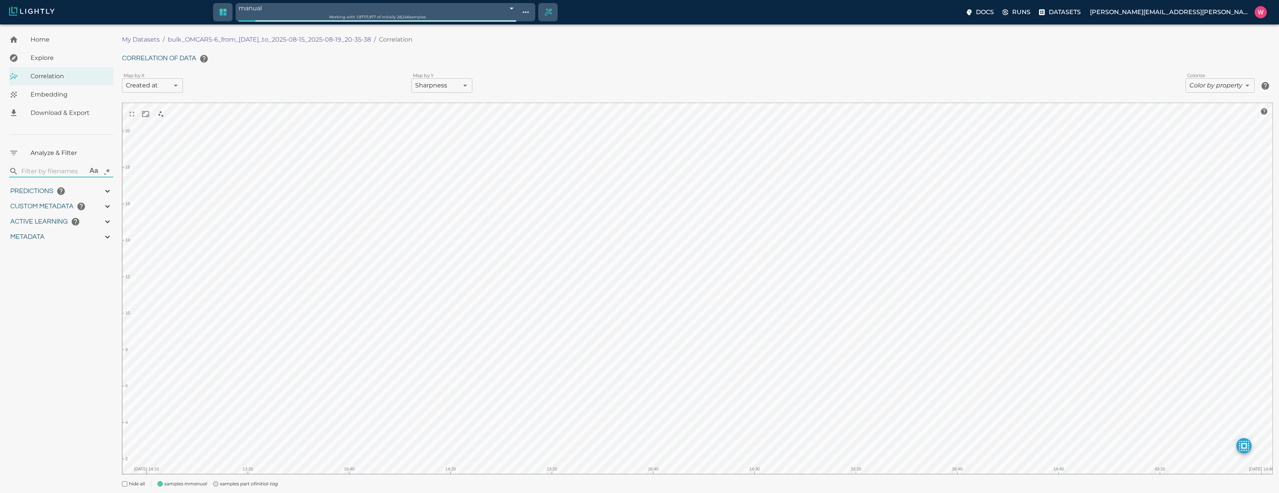
type input "1755291683.72492"
type input "0.999"
type input "0.998"
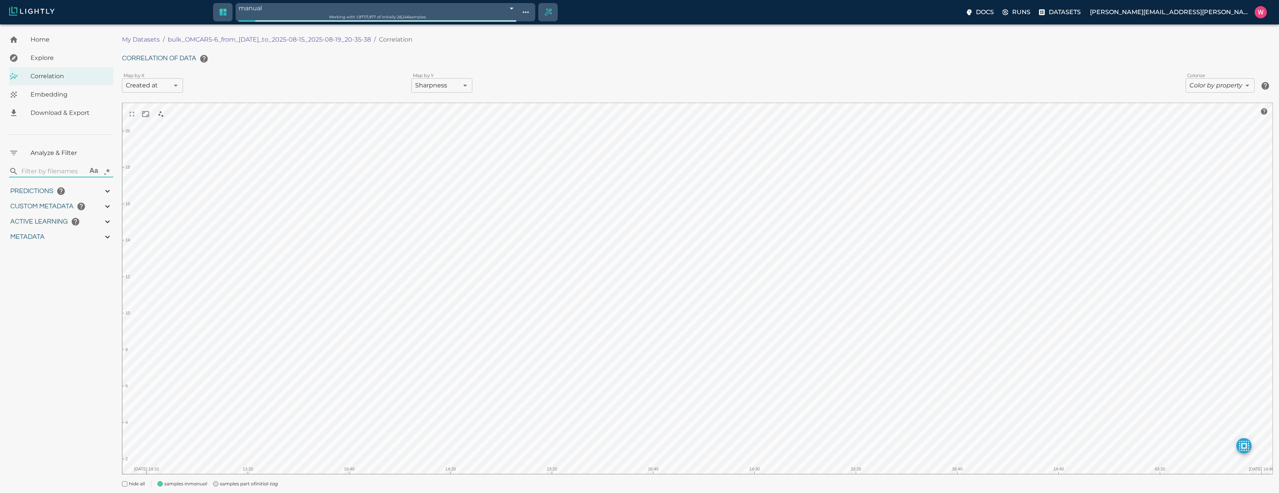
type input "0.682347118854523"
type input "10.0443471188545"
type input "2.07153701782227"
type input "20.6145370178223"
click at [180, 84] on body "manual 68a4fe57a1c81e7dda9ed598 Working with 1,977 / 1,977 of initially 28,246 …" at bounding box center [639, 269] width 1279 height 490
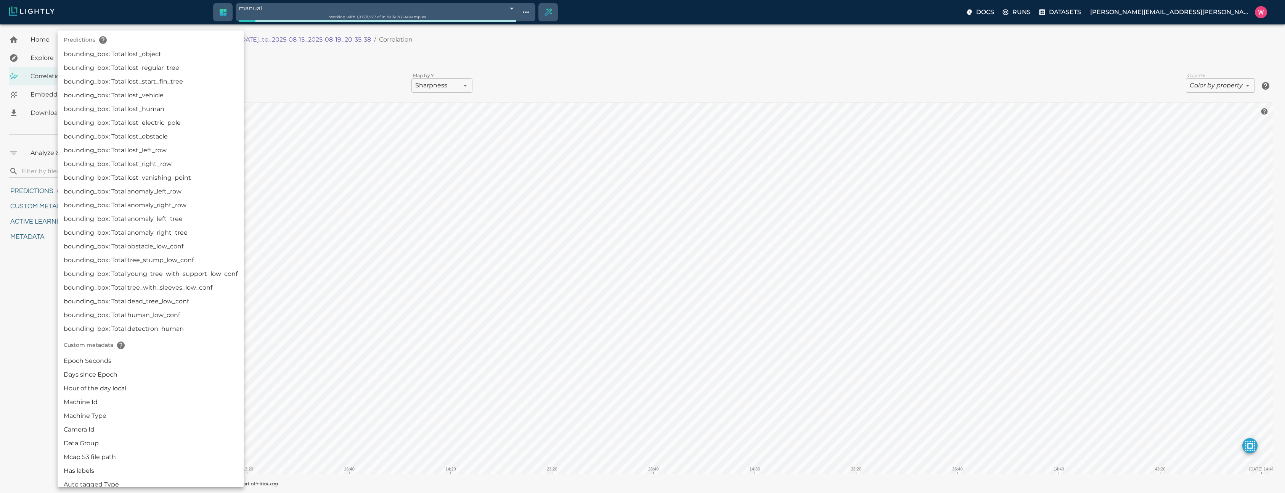
scroll to position [641, 0]
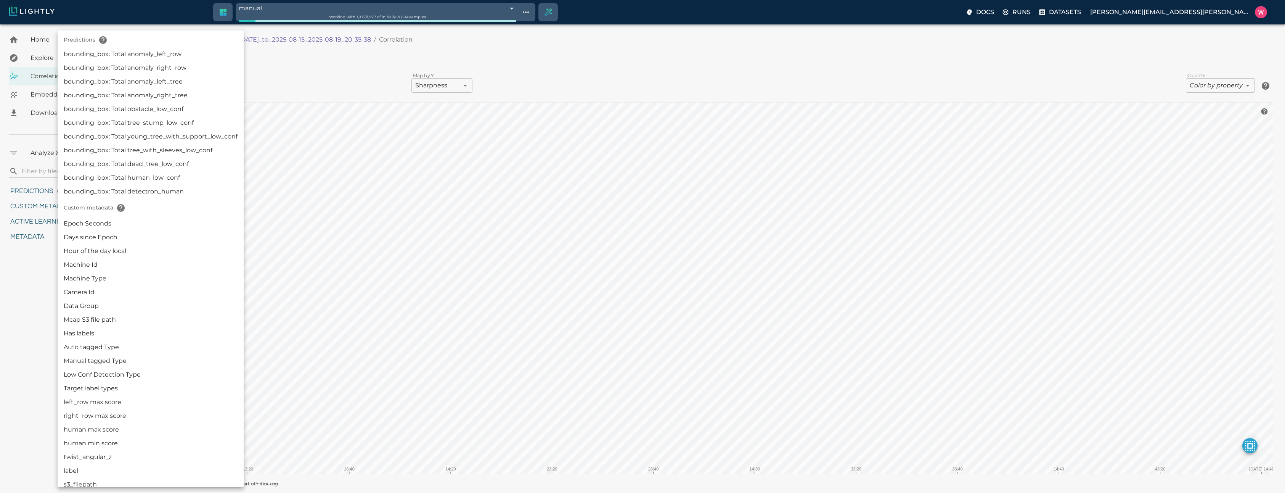
click at [138, 227] on li "Epoch Seconds" at bounding box center [151, 224] width 186 height 14
type input "userDefined|NUMERIC_FLOAT|Epoch Seconds"
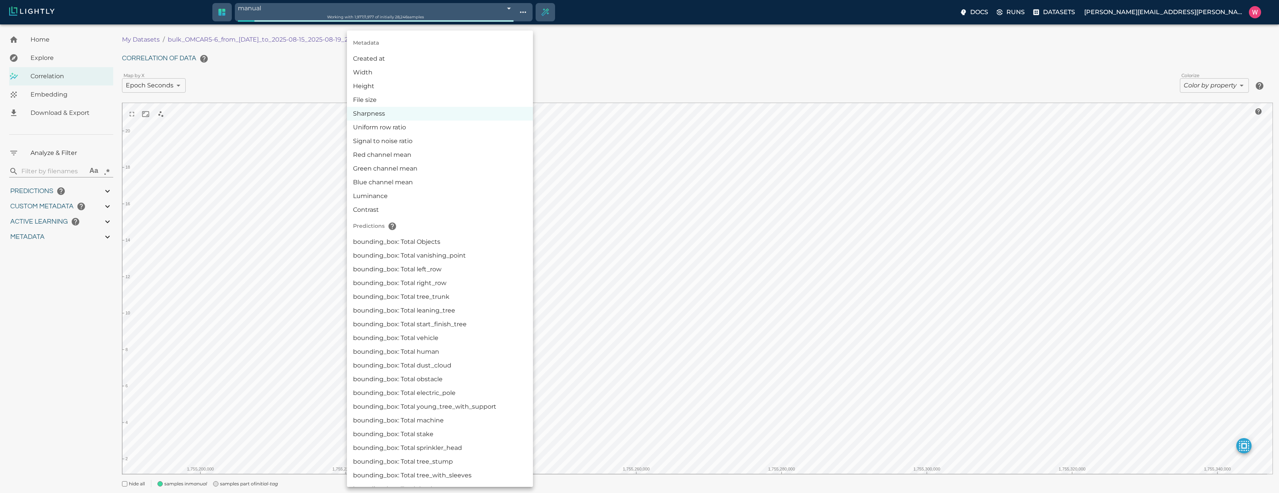
click at [427, 85] on body "manual 68a4fe57a1c81e7dda9ed598 Working with 1,977 / 1,977 of initially 28,246 …" at bounding box center [639, 269] width 1279 height 490
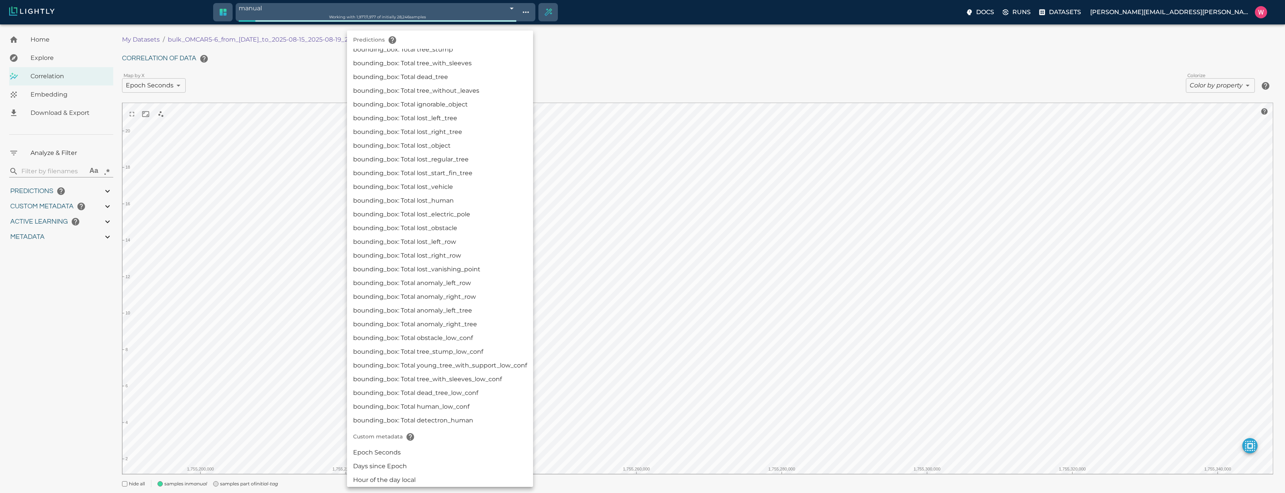
scroll to position [503, 0]
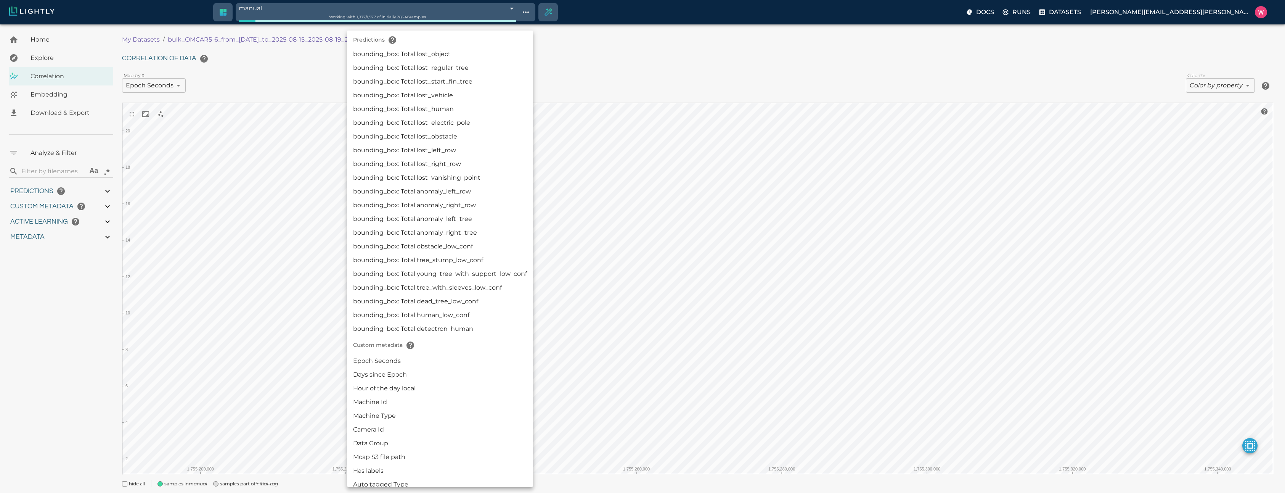
click at [403, 363] on li "Epoch Seconds" at bounding box center [440, 361] width 186 height 14
type input "userDefined|NUMERIC_FLOAT|Epoch Seconds"
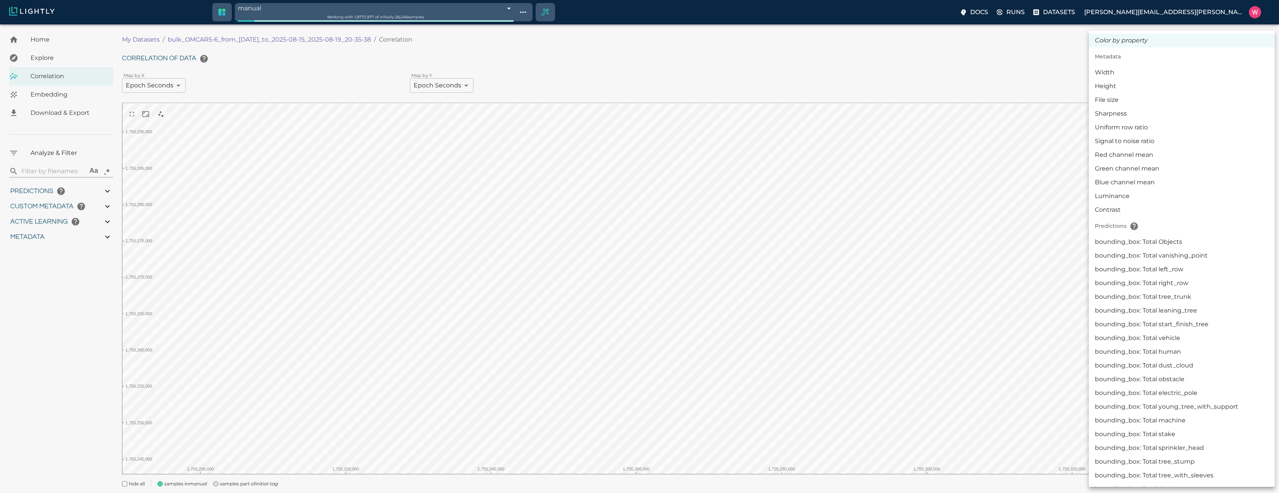
click at [1212, 90] on body "manual 68a4fe57a1c81e7dda9ed598 Working with 1,977 / 1,977 of initially 28,246 …" at bounding box center [639, 269] width 1279 height 490
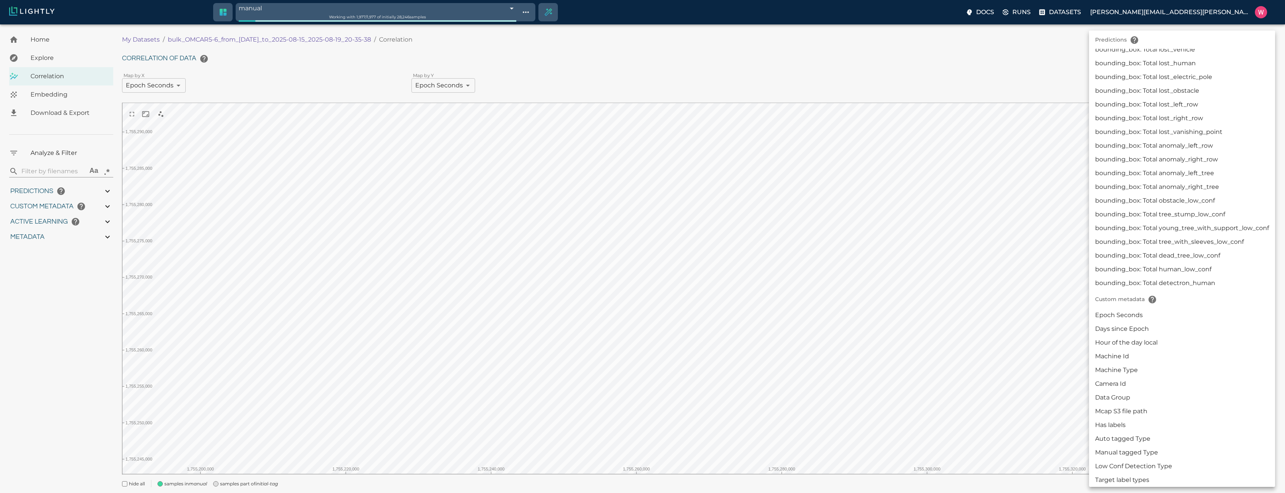
scroll to position [776, 0]
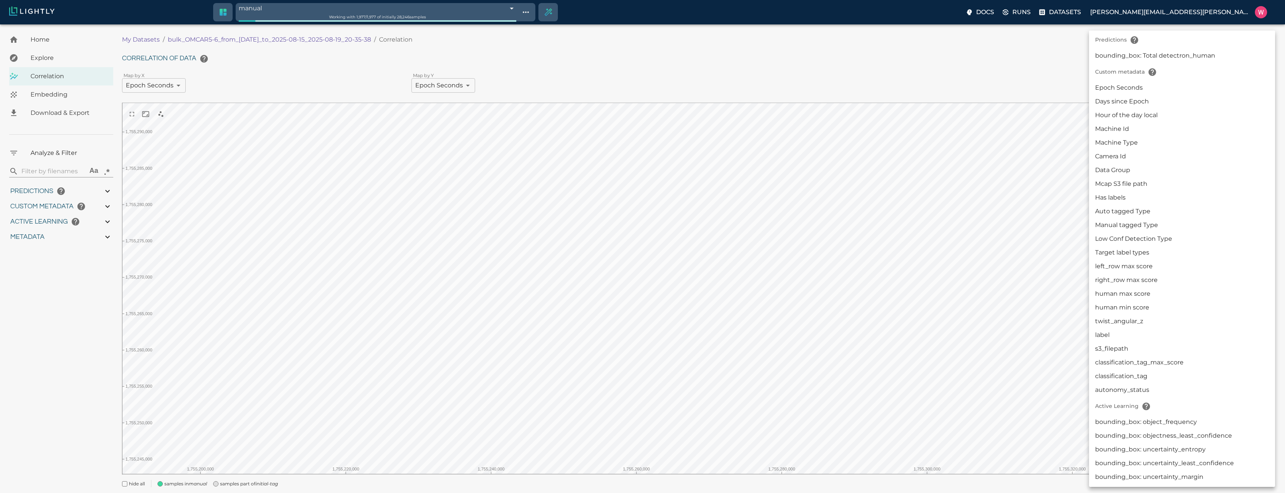
click at [1123, 386] on li "autonomy_status" at bounding box center [1182, 390] width 186 height 14
type input "userDefined|CATEGORICAL_STRING|autonomy_status"
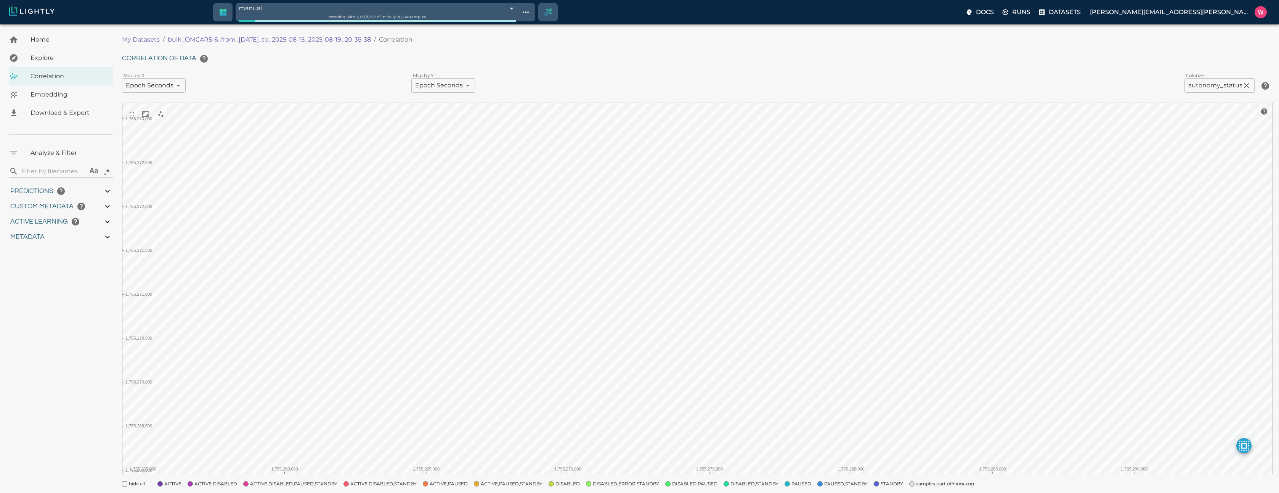
click at [530, 492] on div "My Datasets / bulk_OMCAR5-6_from_2025-08-15_to_2025-08-15_2025-08-19_20-35-38 /…" at bounding box center [700, 264] width 1157 height 466
click at [555, 483] on div "Correlation of data Map by X Epoch Seconds userDefined|NUMERIC_FLOAT|Epoch Seco…" at bounding box center [697, 269] width 1151 height 436
click at [563, 474] on div at bounding box center [697, 290] width 1151 height 374
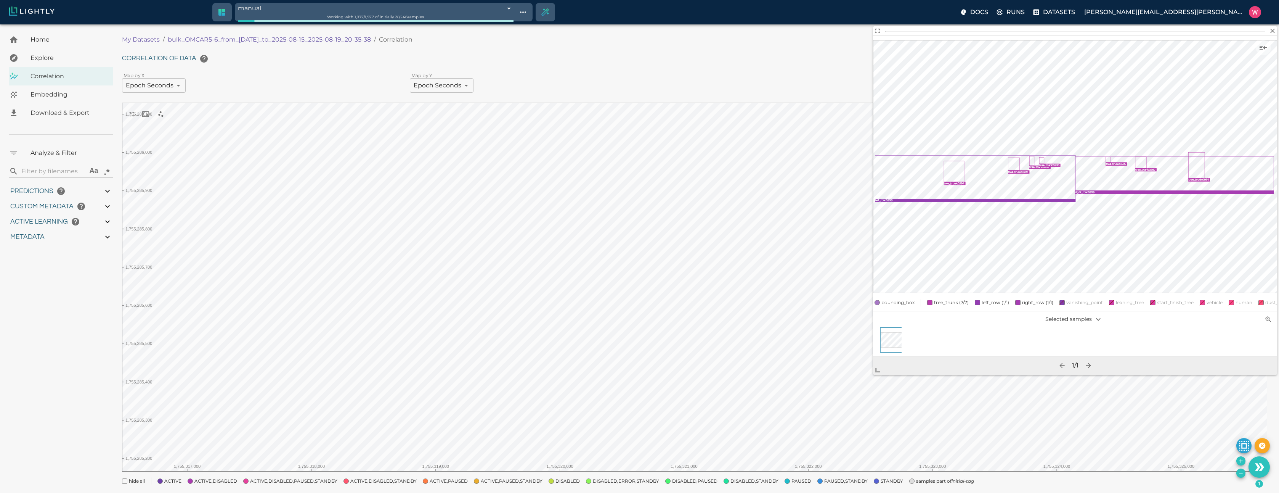
drag, startPoint x: 975, startPoint y: 250, endPoint x: 874, endPoint y: 370, distance: 156.7
click at [875, 370] on span at bounding box center [880, 366] width 15 height 15
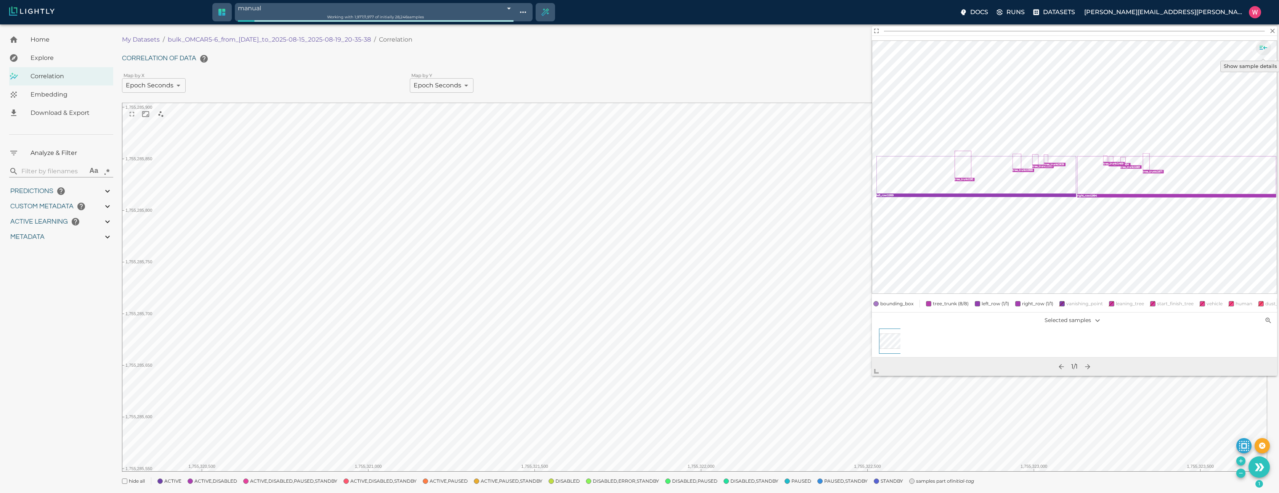
click at [1269, 45] on button "Show sample details" at bounding box center [1263, 47] width 15 height 15
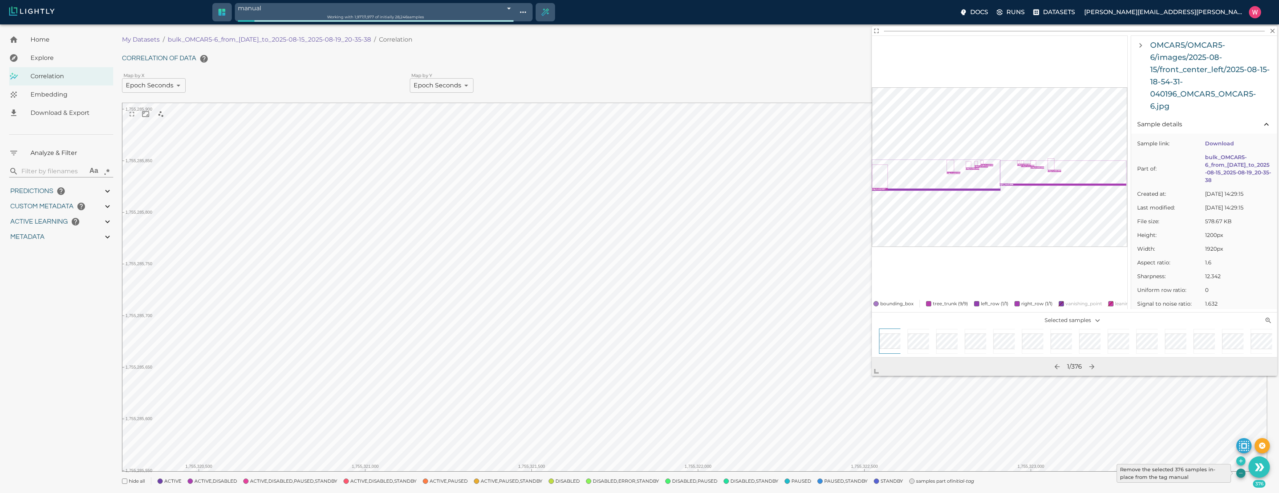
click at [1239, 471] on icon "Remove the selected 376 samples in-place from the tag manual" at bounding box center [1241, 473] width 6 height 6
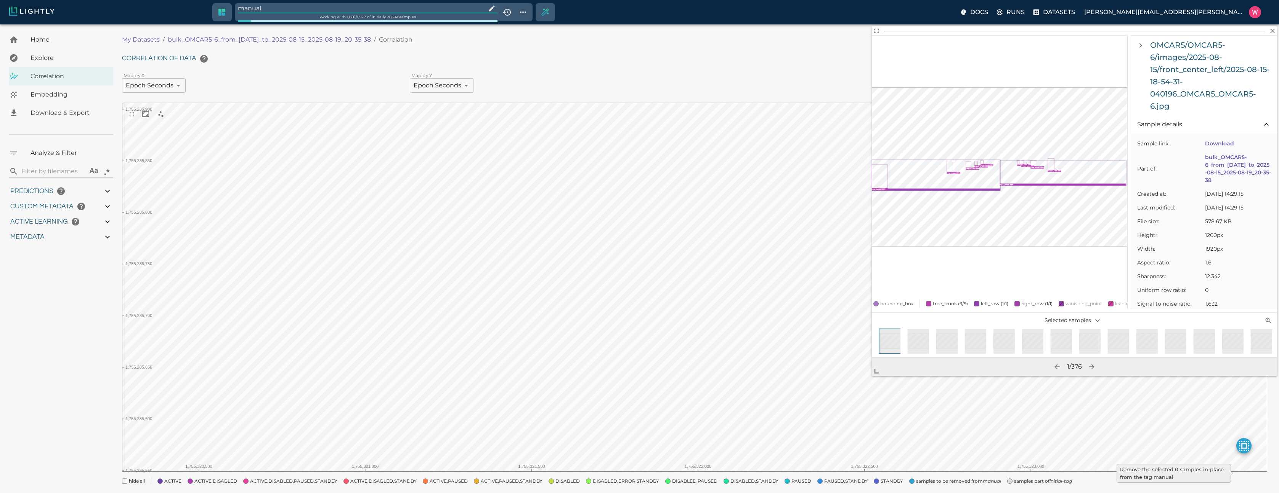
type input "1755245214.24592"
type input "1755291683.72492"
type input "0.999"
type input "0.998"
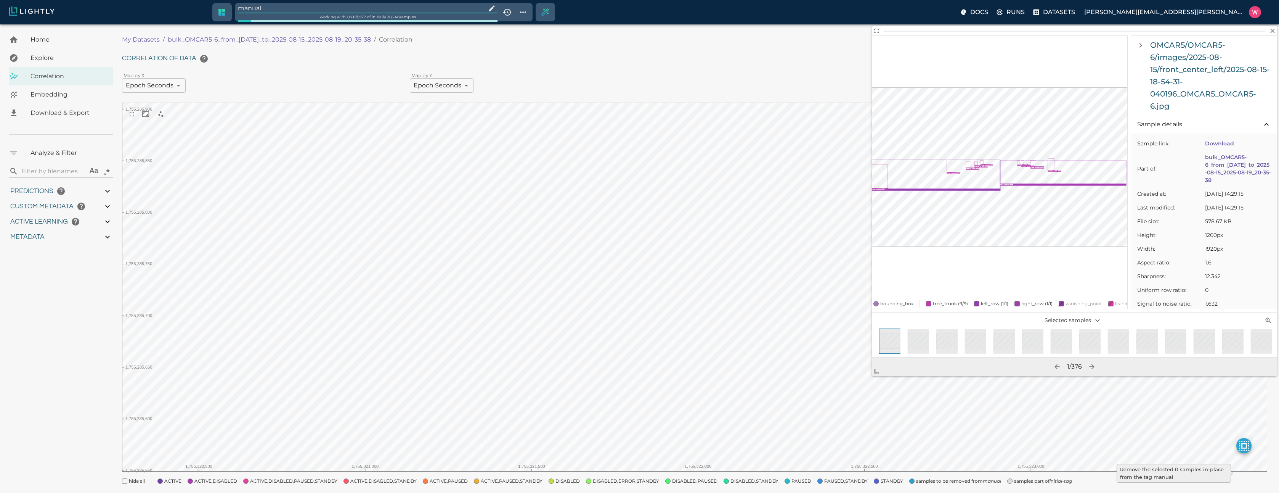
type input "0.998"
type input "0.682347118854523"
type input "10.0443471188545"
type input "2.07153701782227"
type input "20.6145370178223"
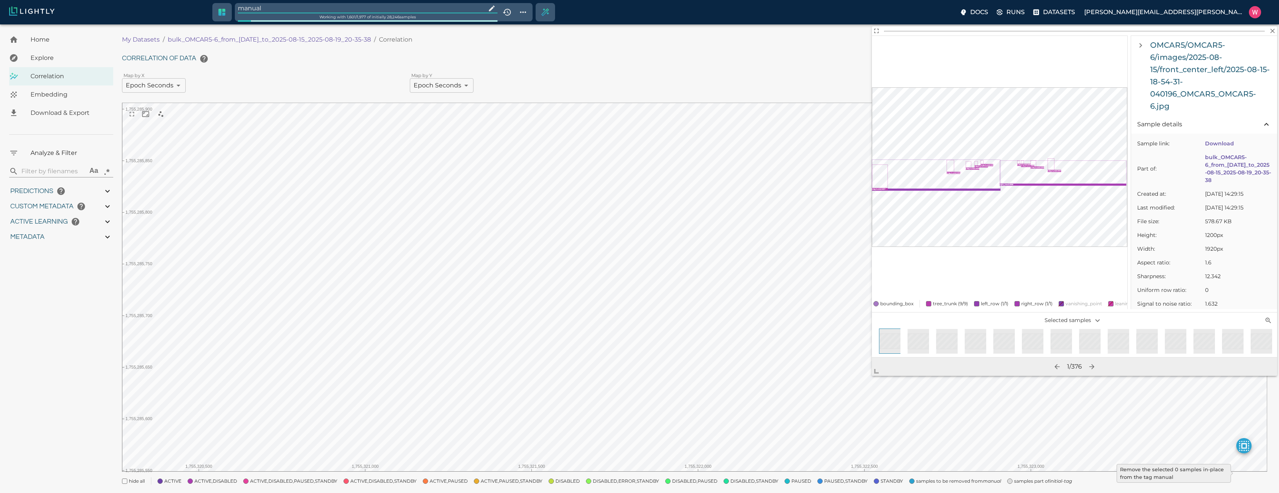
type input "9007199254740991"
type input "1755245214.24592"
type input "1755291683.72492"
type input "0.999"
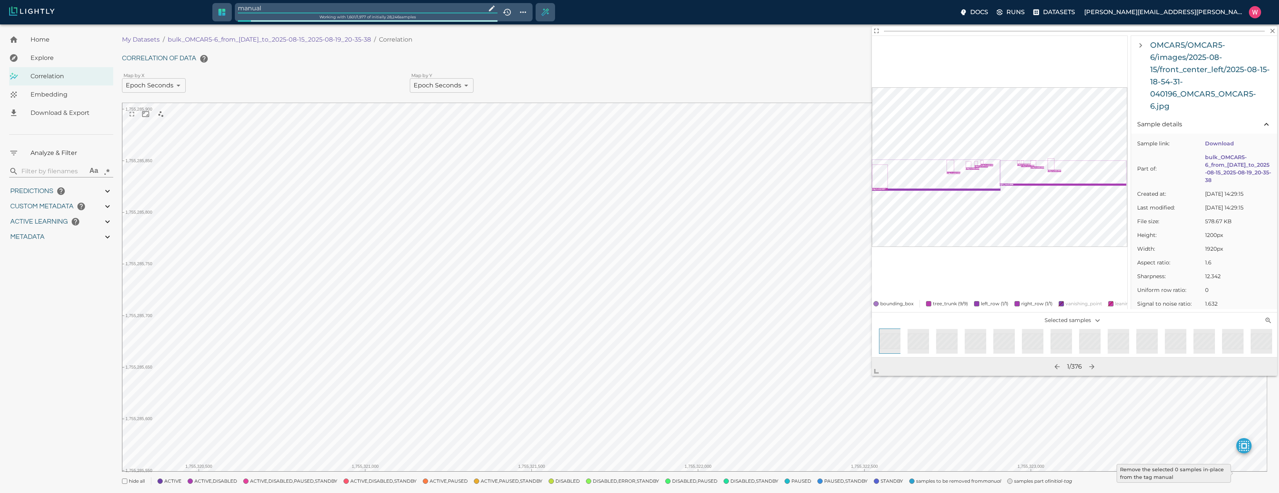
type input "0.999"
type input "0.998"
type input "0.682347118854523"
type input "10.0443471188545"
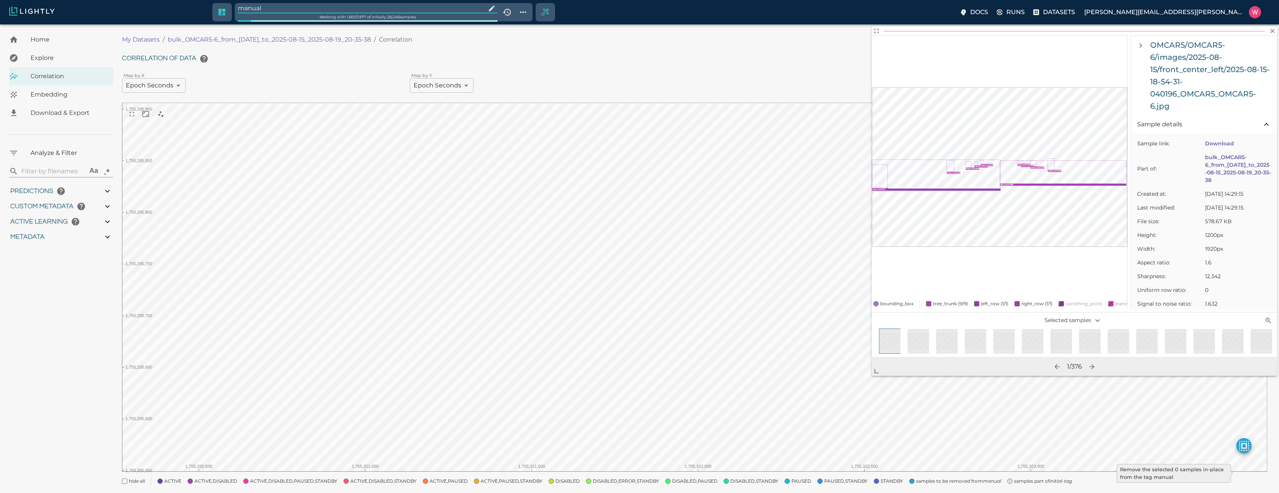
type input "2.07153701782227"
type input "20.6145370178223"
type input "9007199254740991"
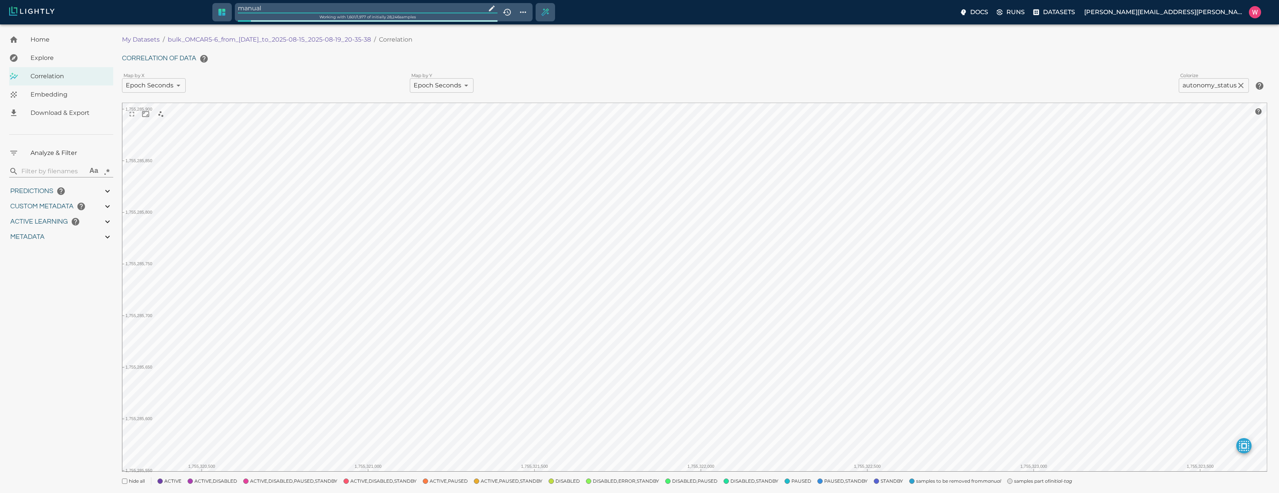
type input "1755245214.24592"
type input "1755291683.72492"
type input "0.999"
type input "0.998"
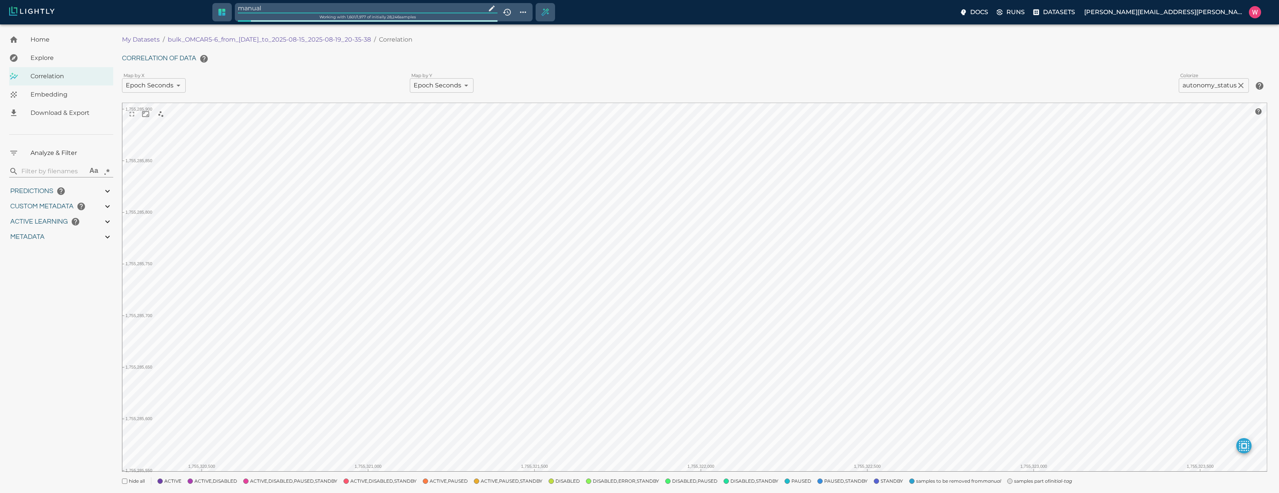
type input "0.998"
type input "0.682347118854523"
type input "10.0443471188545"
type input "2.07153701782227"
type input "20.6145370178223"
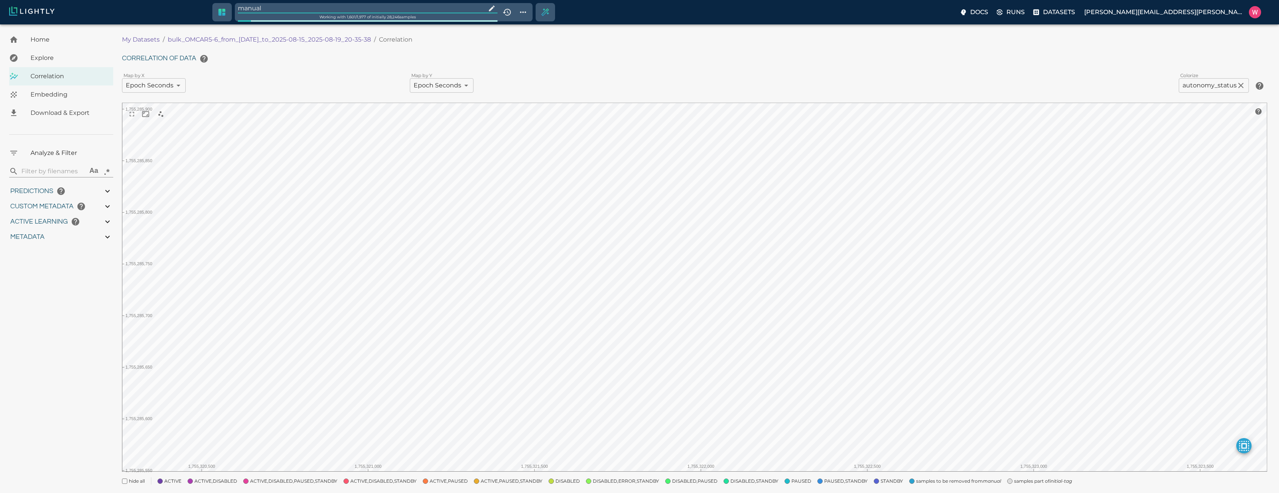
type input "1755245214.24592"
type input "1755291683.72492"
type input "0.999"
type input "0.998"
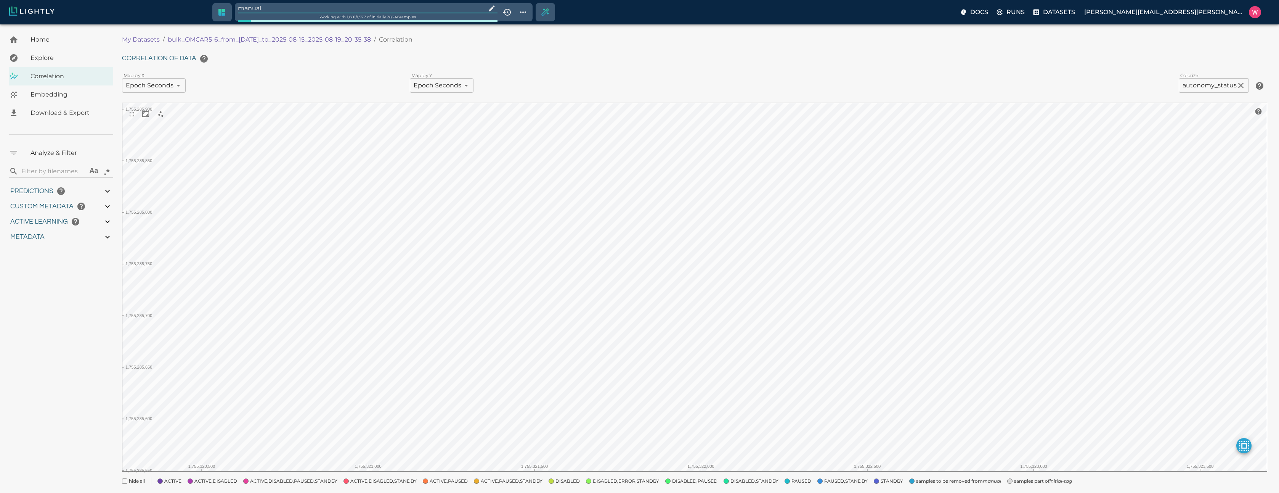
type input "0.998"
type input "0.682347118854523"
type input "10.0443471188545"
type input "2.07153701782227"
type input "20.6145370178223"
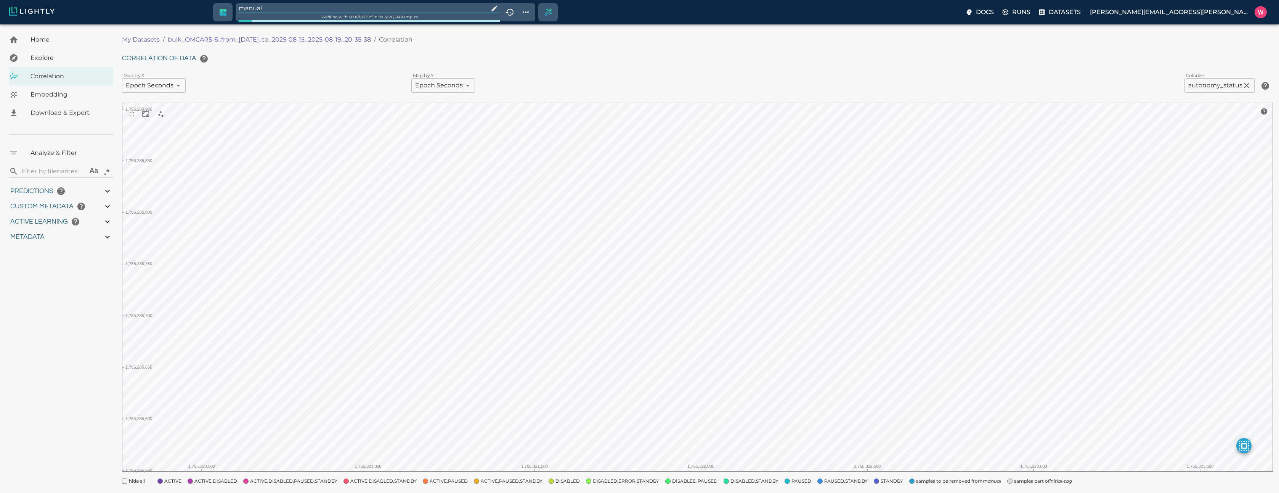
click at [285, 5] on input "manual" at bounding box center [362, 8] width 247 height 10
click at [45, 98] on span "Embedding" at bounding box center [69, 94] width 77 height 9
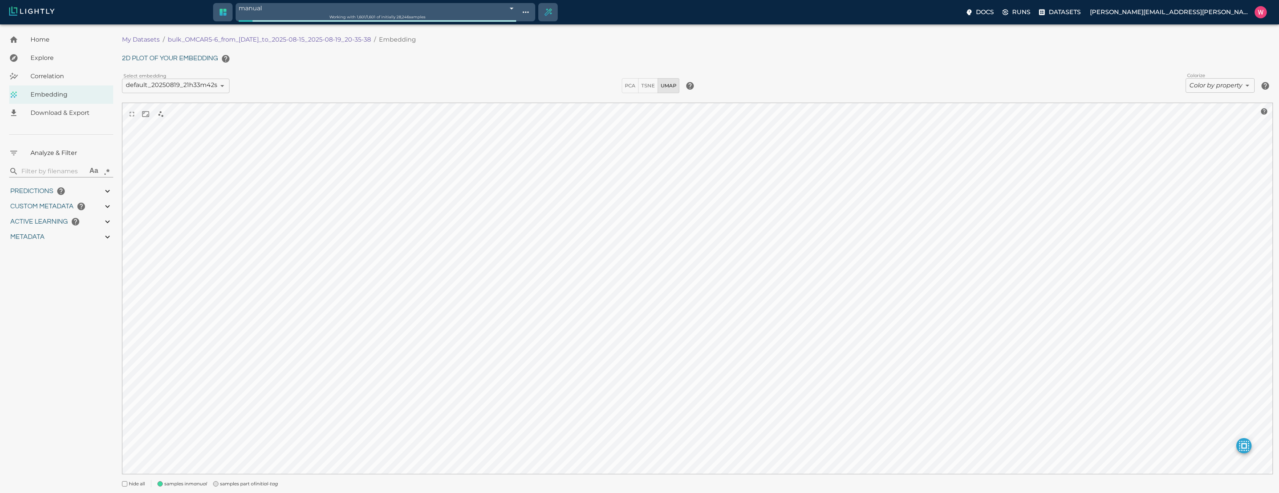
click at [278, 482] on icon "initial-tag" at bounding box center [266, 483] width 22 height 6
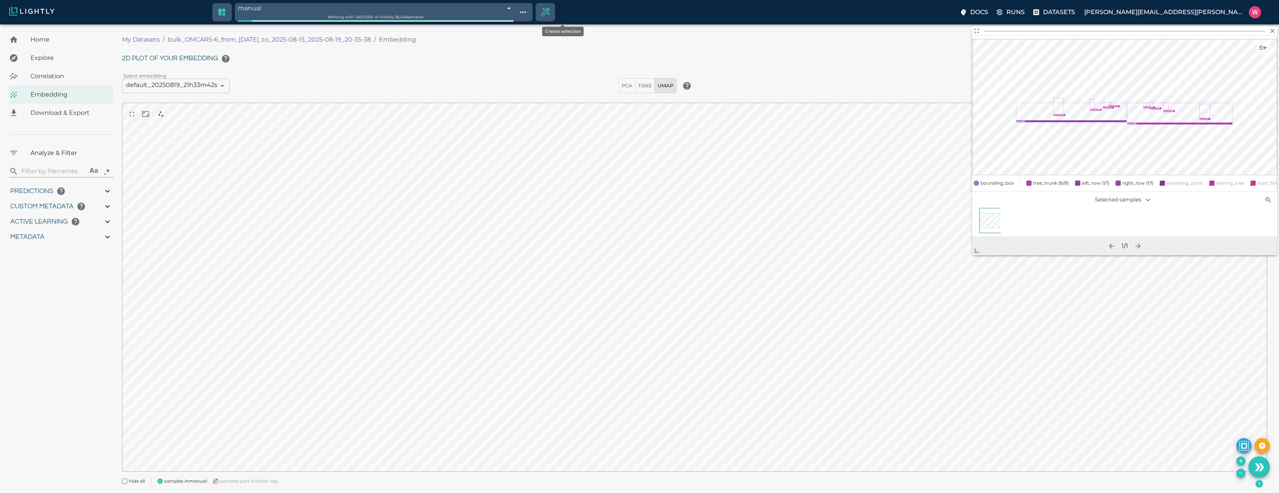
click at [550, 13] on icon "Create selection" at bounding box center [546, 12] width 8 height 8
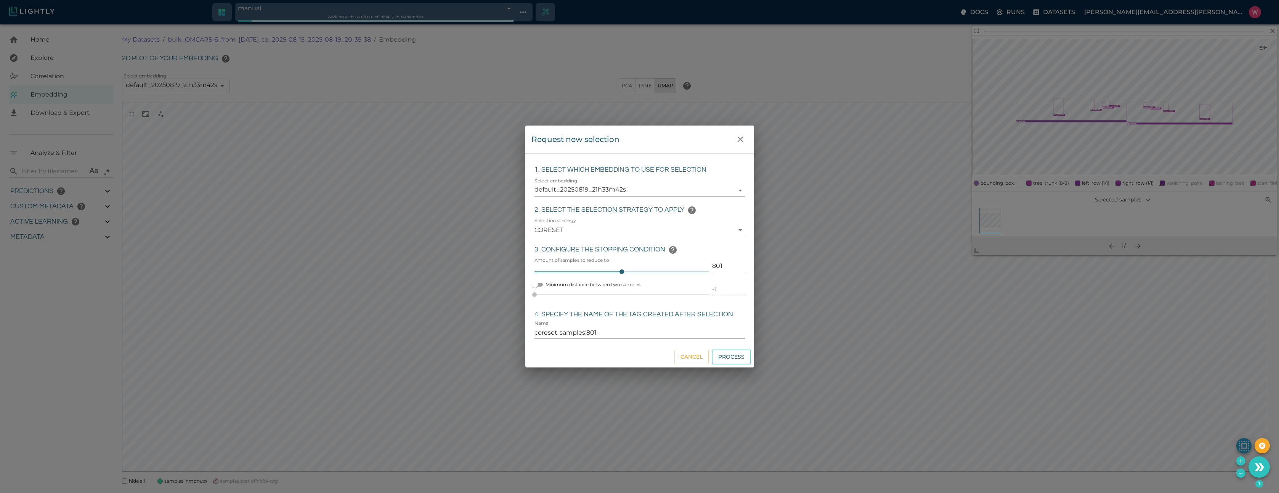
click at [716, 268] on input "801" at bounding box center [728, 266] width 32 height 12
type input "1"
type input "coreset-samples:1"
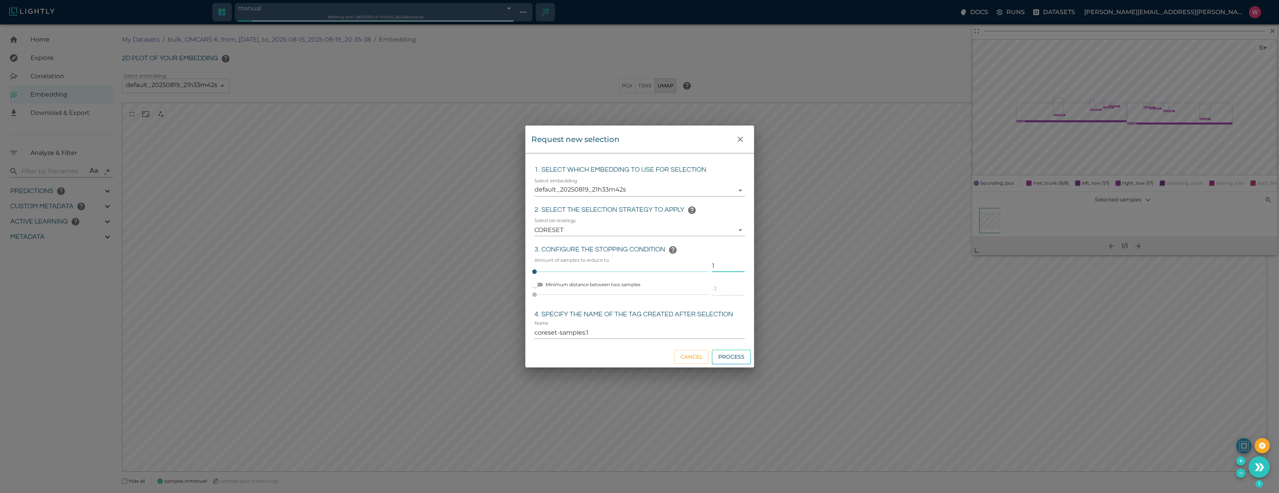
type input "10"
type input "coreset-samples:10"
type input "100"
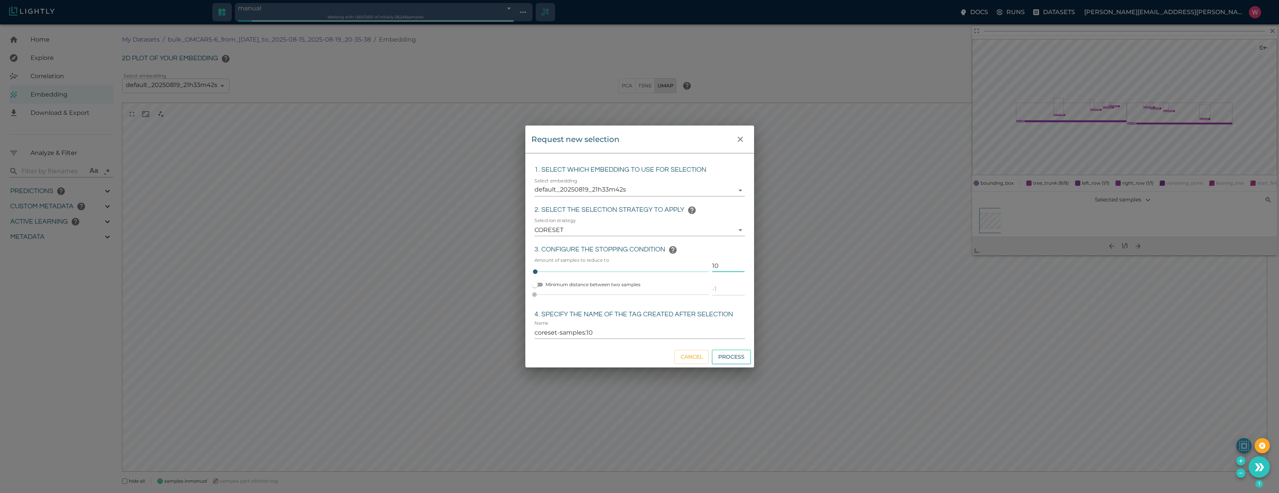
type input "coreset-samples:100"
type input "100"
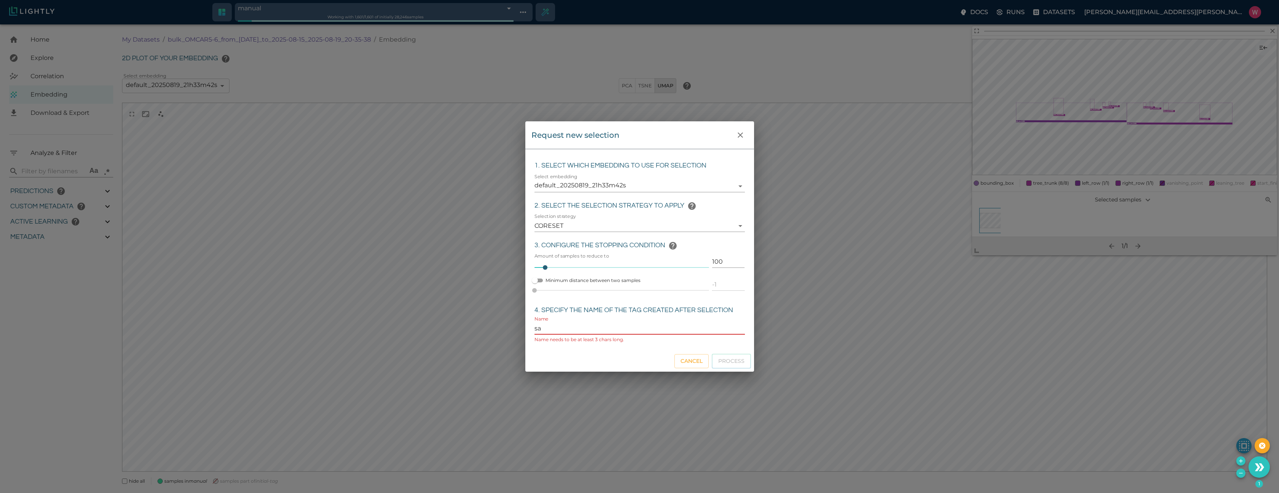
type input "s"
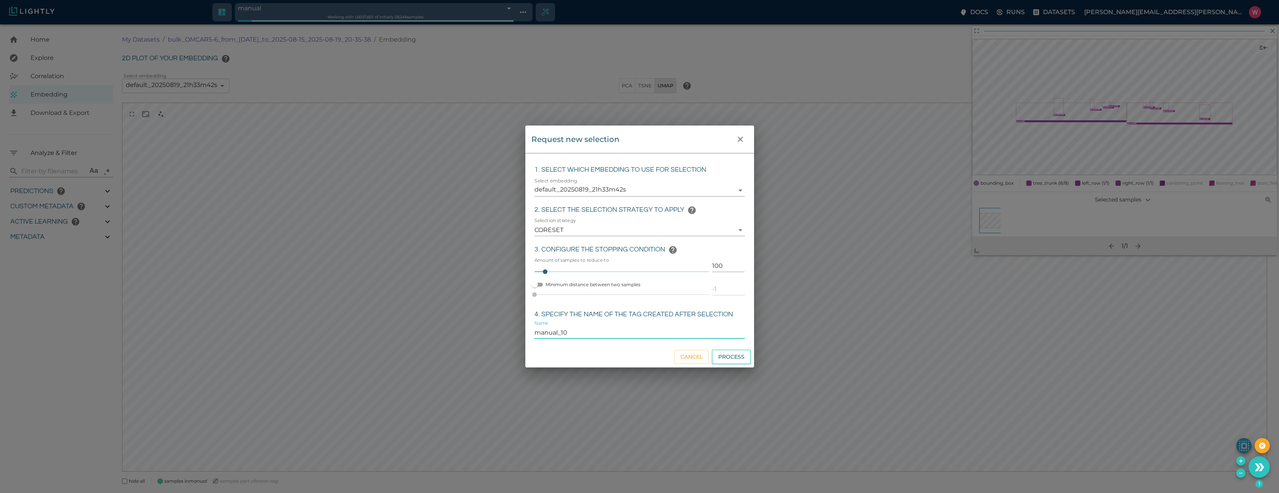
type input "manual_100"
click button "Process" at bounding box center [731, 356] width 39 height 15
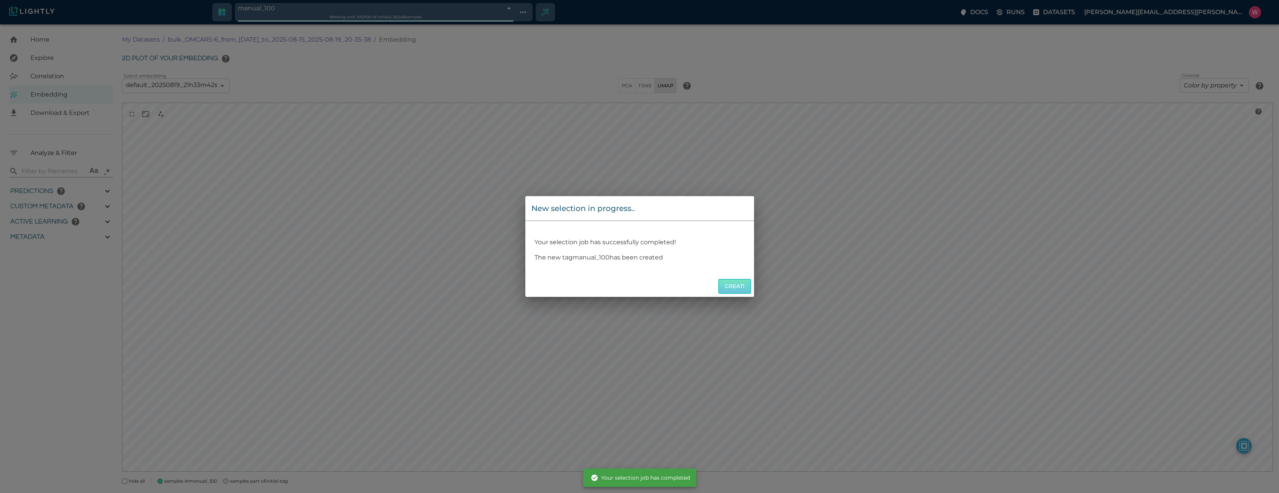
click at [742, 284] on button "Great!" at bounding box center [734, 286] width 33 height 15
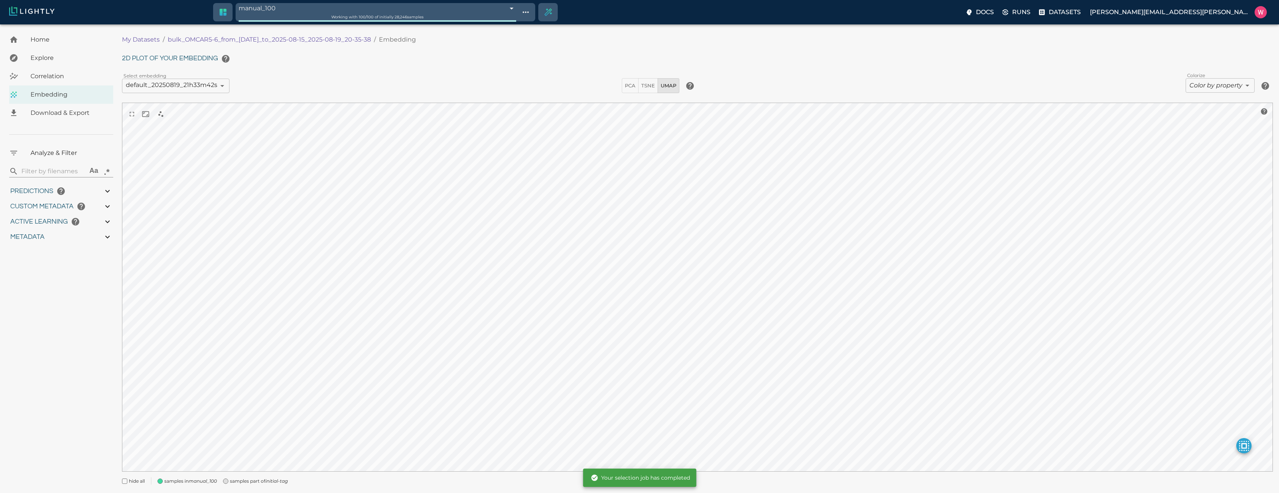
click at [277, 481] on icon "initial-tag" at bounding box center [276, 481] width 22 height 6
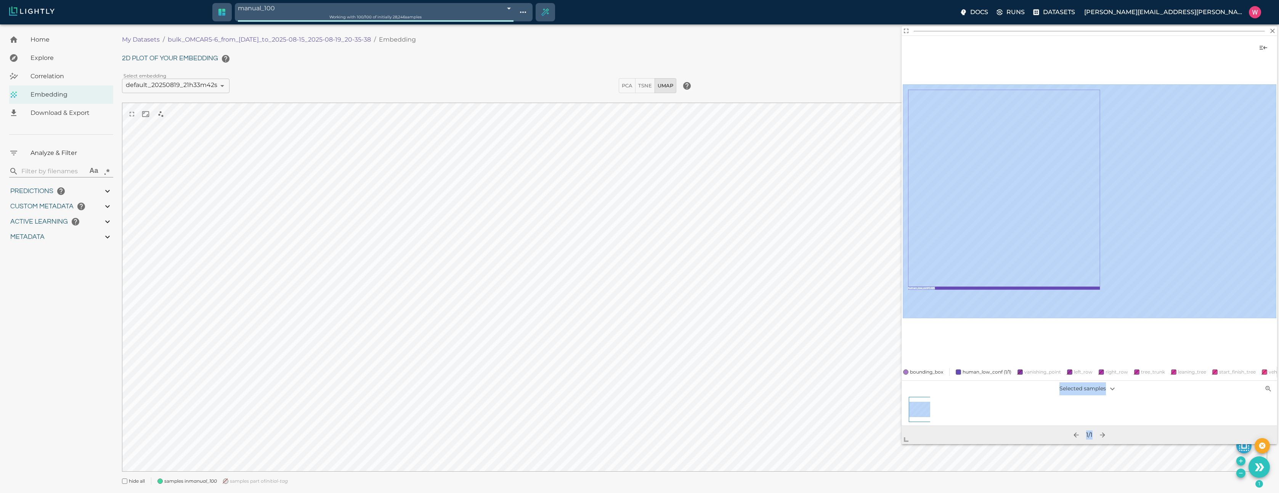
click at [904, 447] on body "manual_100 68a50011a1c81e7dda9f053d Working with 100 / 100 of initially 28,246 …" at bounding box center [639, 267] width 1279 height 487
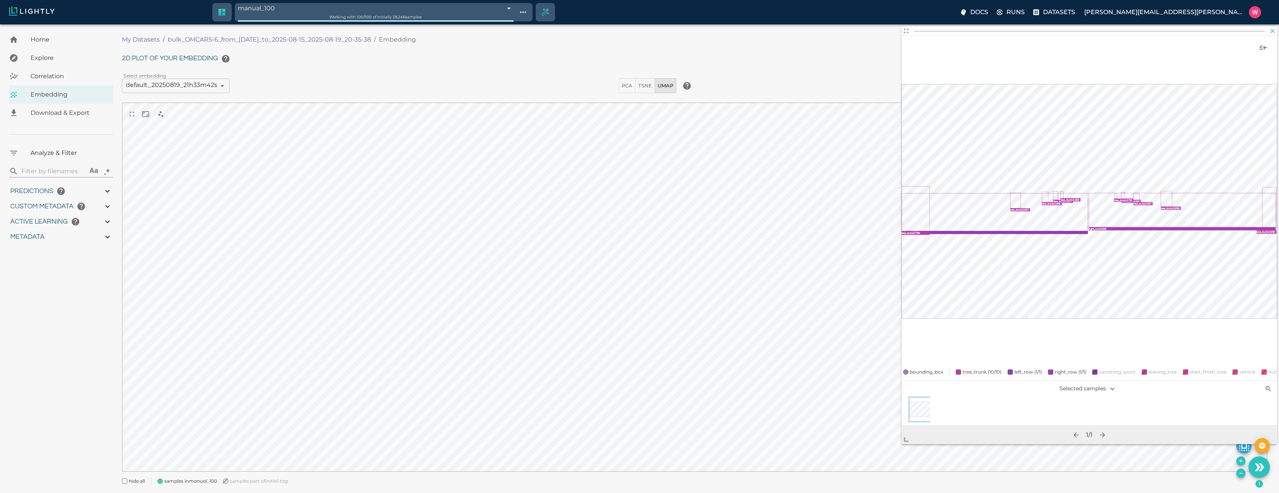
click at [1272, 34] on button "button" at bounding box center [1273, 30] width 9 height 9
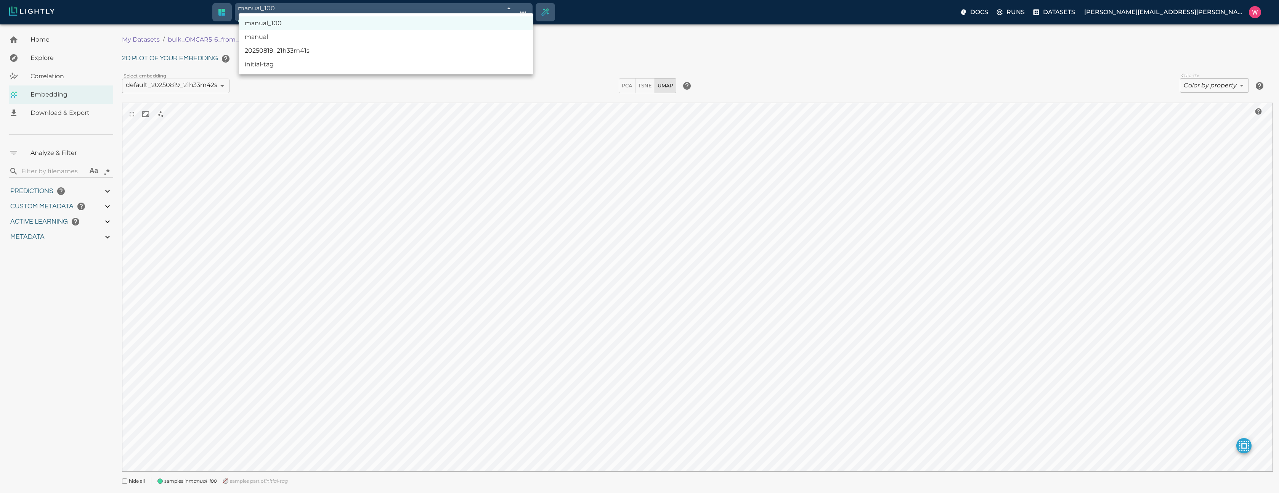
click at [350, 24] on body "manual_100 68a50011a1c81e7dda9f053d Working with 100 / 100 of initially 28,246 …" at bounding box center [639, 267] width 1279 height 487
click at [344, 62] on li "initial-tag" at bounding box center [386, 65] width 295 height 14
type input "68a4edb57b590d9ea6af8d2a"
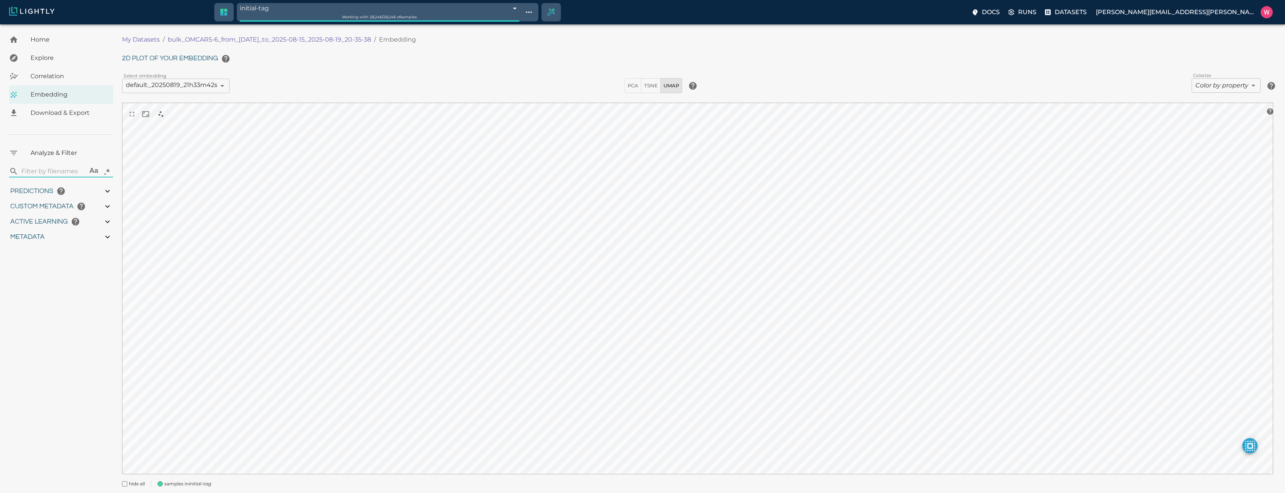
click at [1222, 90] on div "manual_100 manual 20250819_21h33m41s initial-tag" at bounding box center [642, 246] width 1285 height 493
type input "1755245214.24592"
type input "1755291683.72492"
type input "0.999"
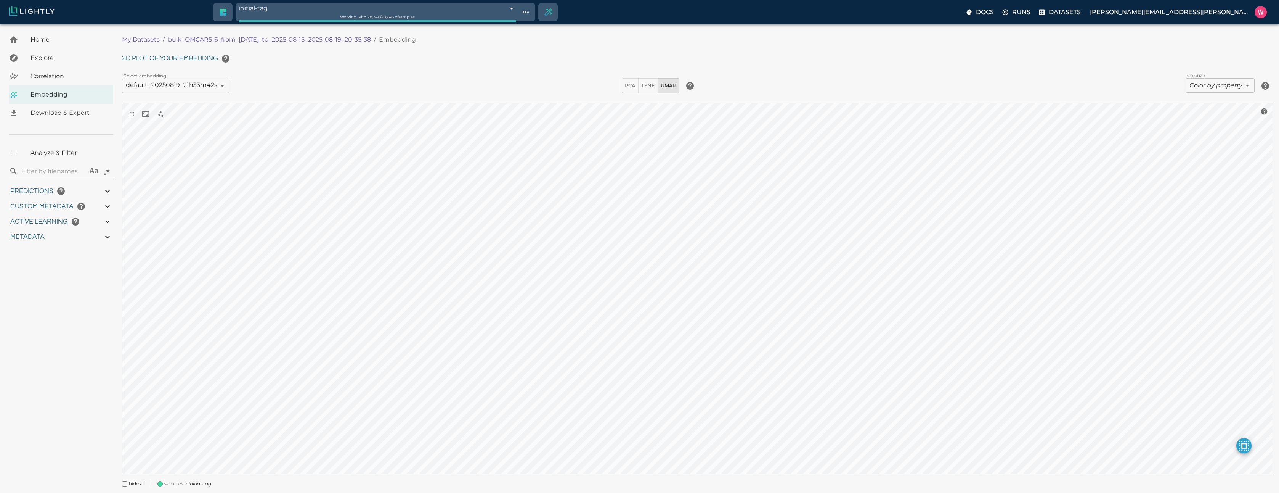
type input "0.998"
type input "0.682347118854523"
type input "10.0443471188545"
type input "2.07153701782227"
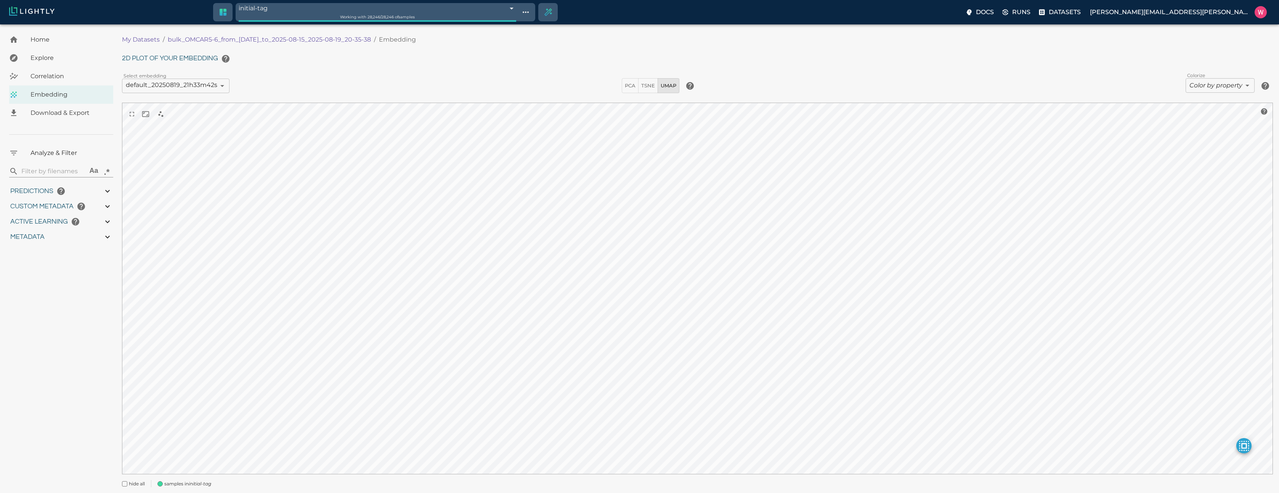
type input "20.6145370178223"
click at [1207, 81] on body "initial-tag 68a4edb57b590d9ea6af8d2a Working with 28,246 / 28,246 of samples Do…" at bounding box center [639, 269] width 1279 height 490
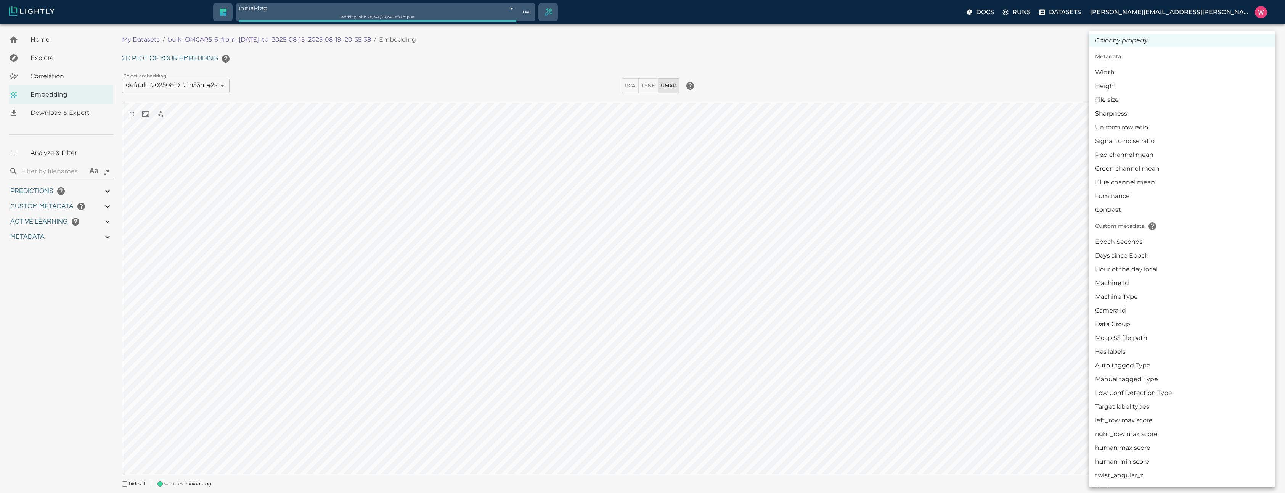
scroll to position [137, 0]
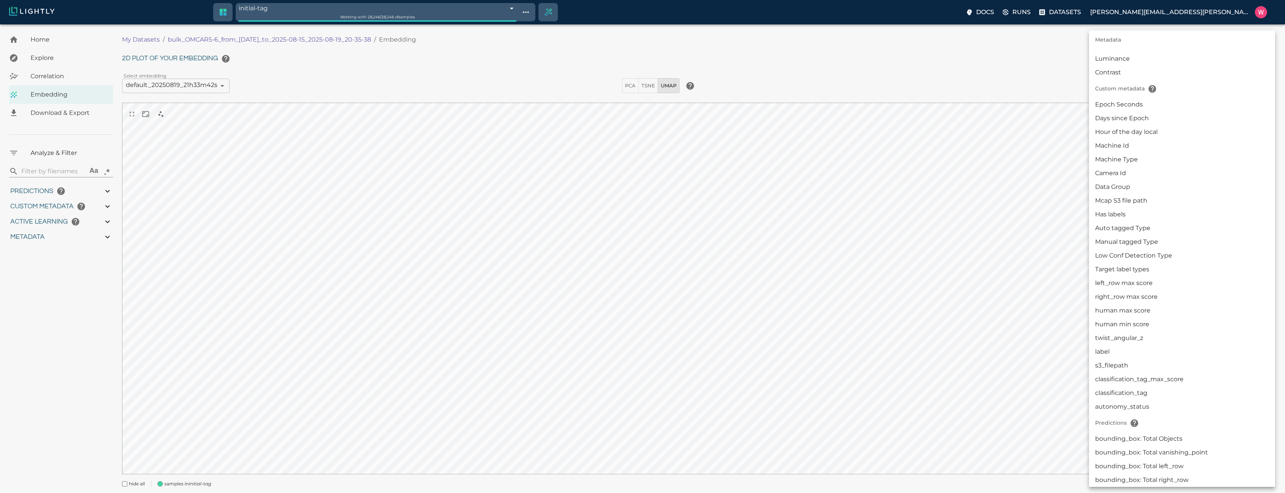
click at [1121, 221] on li "Auto tagged Type" at bounding box center [1182, 228] width 186 height 14
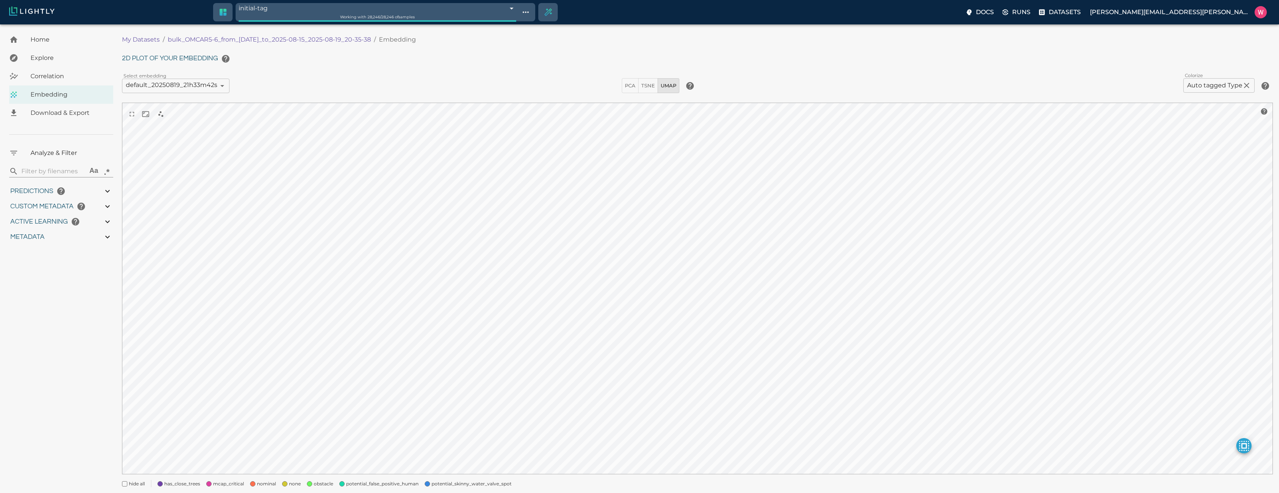
click at [444, 487] on span "potential_skinny_water_valve_spot" at bounding box center [472, 484] width 80 height 8
click at [321, 480] on span "obstacle" at bounding box center [323, 484] width 19 height 8
click at [297, 484] on span "none" at bounding box center [295, 484] width 12 height 8
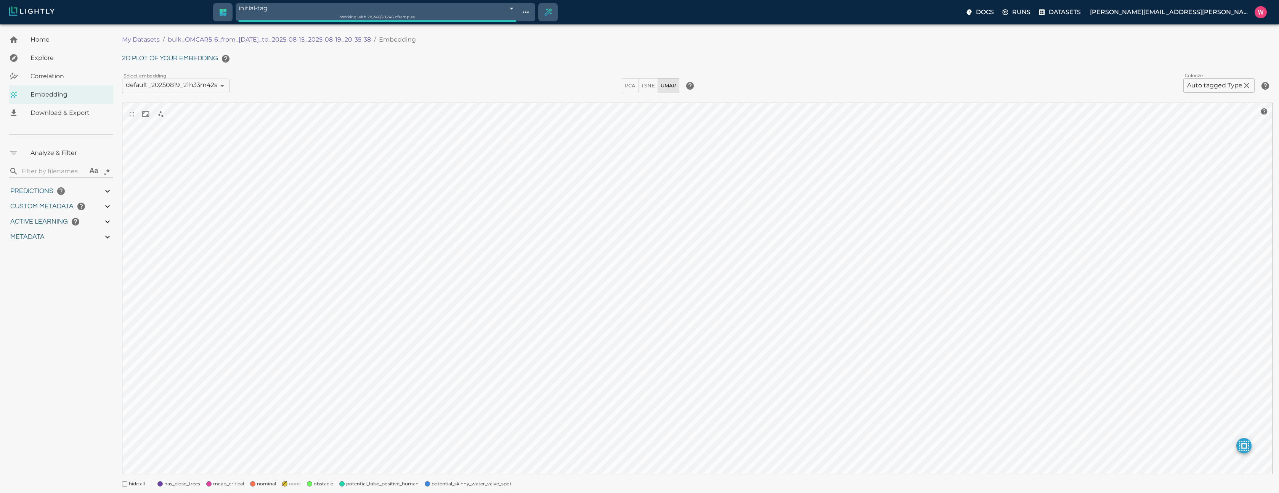
click at [256, 482] on div "nominal" at bounding box center [260, 481] width 32 height 14
click at [235, 485] on span "mcap_critical" at bounding box center [228, 484] width 31 height 8
click at [165, 482] on span "has_close_trees" at bounding box center [182, 484] width 36 height 8
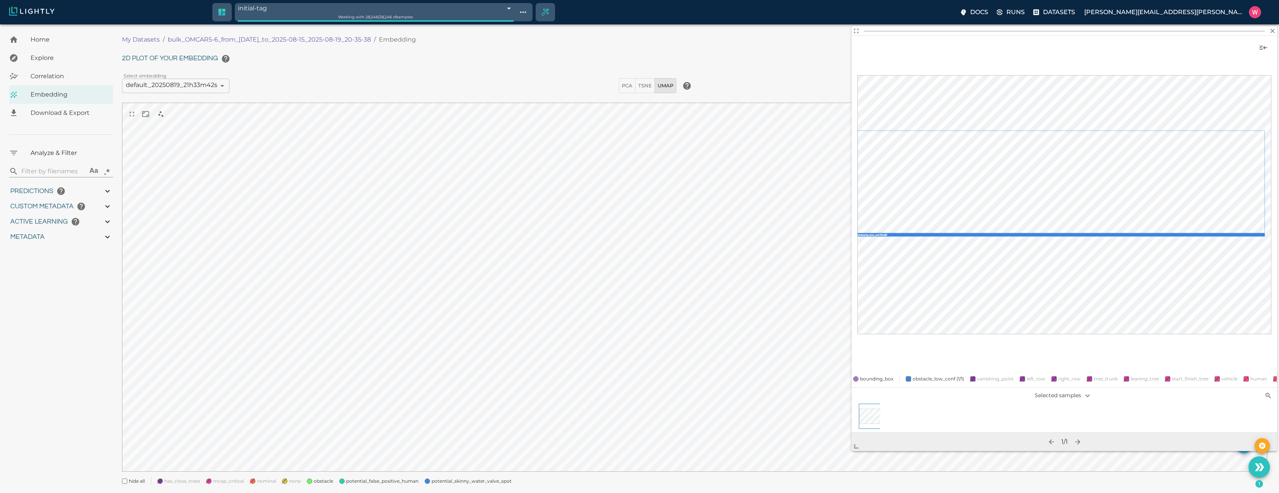
drag, startPoint x: 979, startPoint y: 251, endPoint x: 856, endPoint y: 451, distance: 234.7
click at [856, 451] on span at bounding box center [859, 442] width 15 height 15
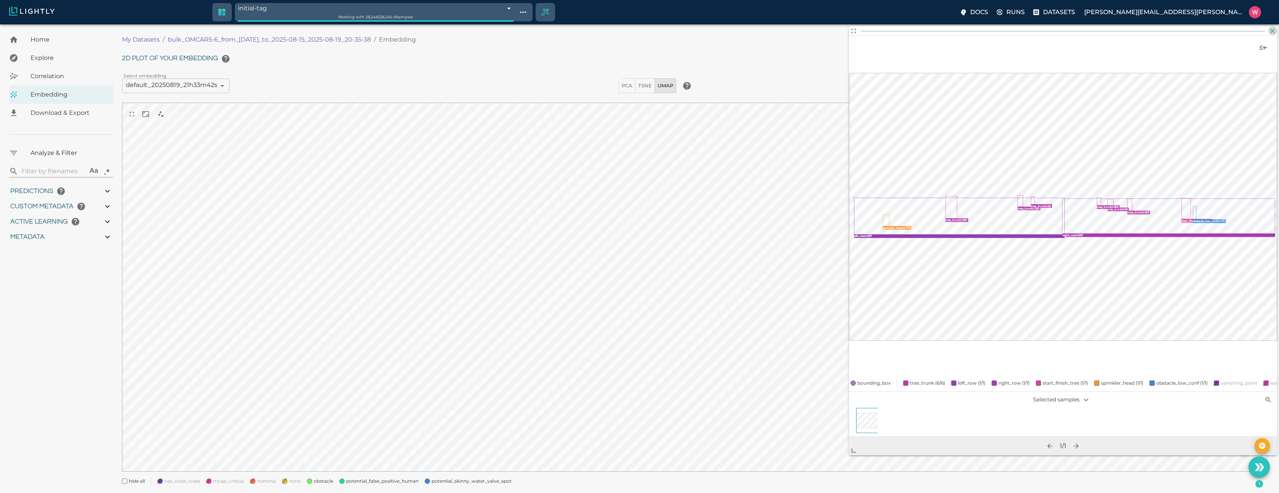
click at [1273, 29] on icon "button" at bounding box center [1273, 31] width 8 height 8
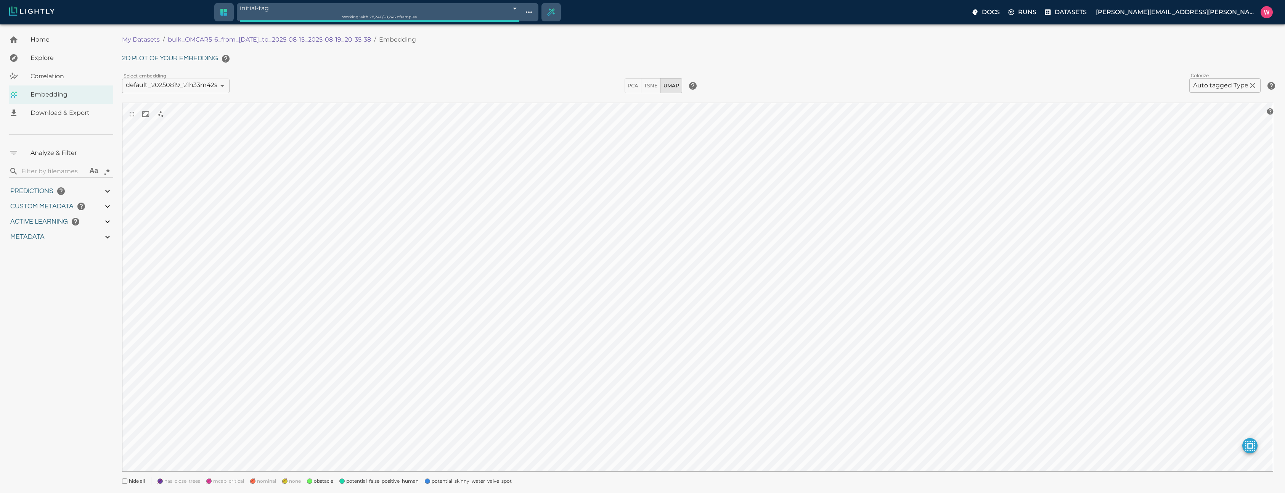
click at [1207, 84] on body "initial-tag 68a4edb57b590d9ea6af8d2a Working with 28,246 / 28,246 of samples Do…" at bounding box center [642, 267] width 1285 height 487
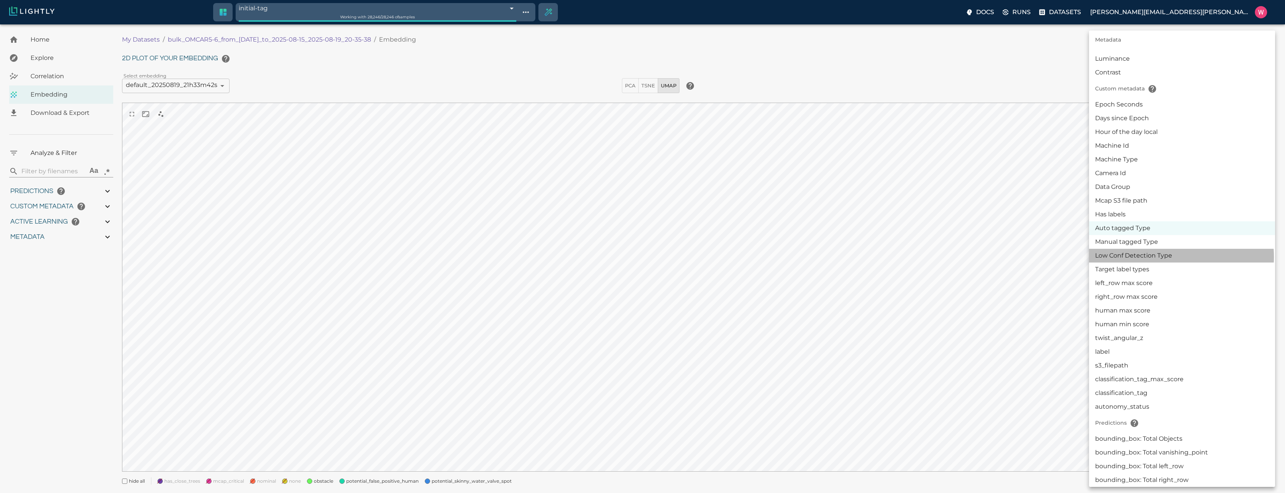
click at [1167, 257] on li "Low Conf Detection Type" at bounding box center [1182, 256] width 186 height 14
type input "userDefined|CATEGORICAL_STRING|Low Conf Detection Type"
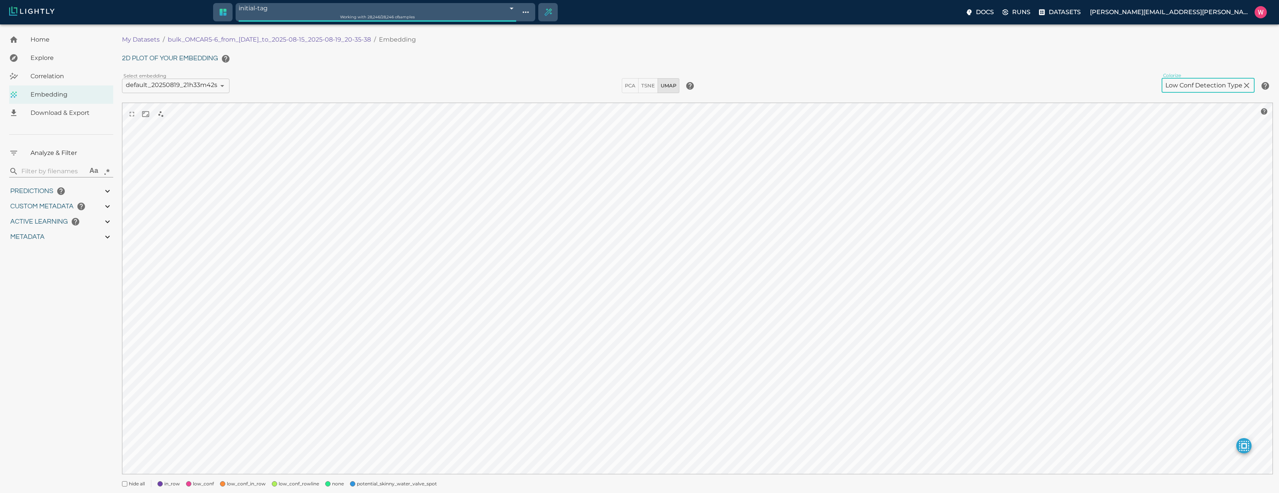
click at [332, 481] on span "none" at bounding box center [338, 484] width 12 height 8
click at [164, 482] on div "in_row" at bounding box center [165, 481] width 29 height 14
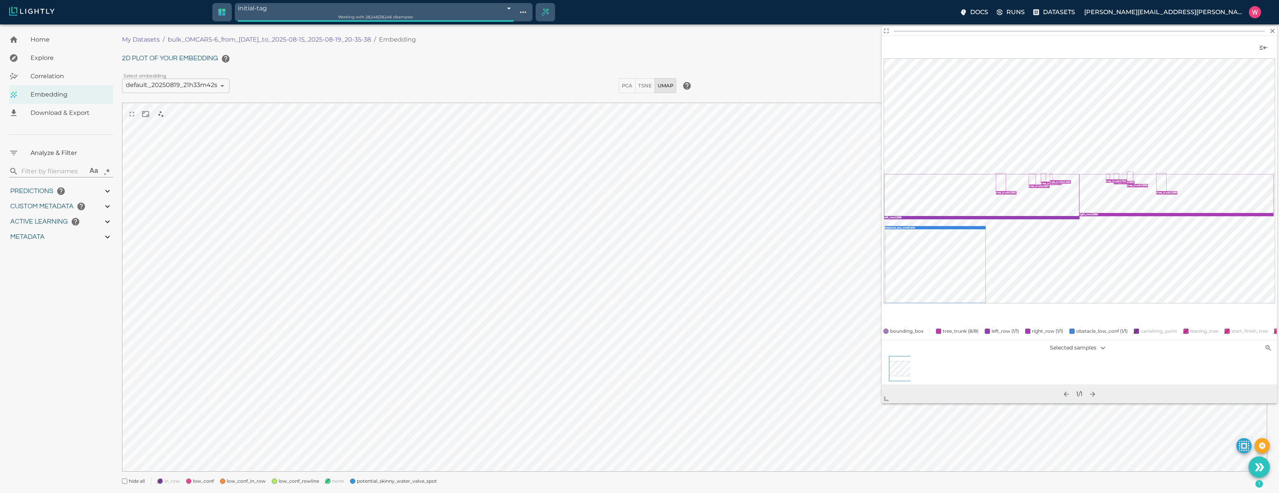
drag, startPoint x: 984, startPoint y: 250, endPoint x: 892, endPoint y: 398, distance: 174.5
click at [893, 398] on span at bounding box center [889, 395] width 15 height 15
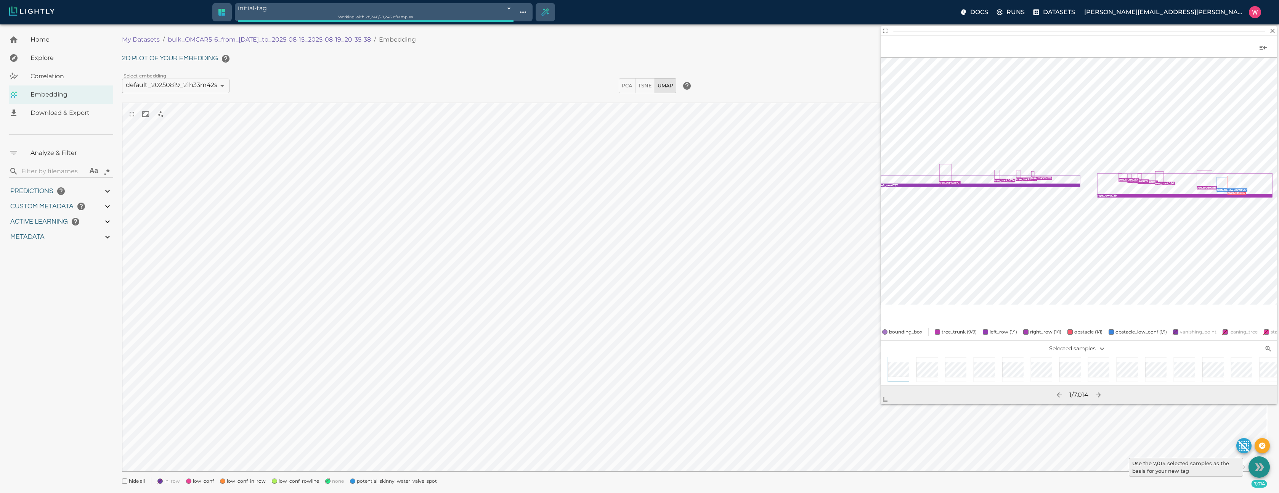
click at [1260, 464] on icon "Use the 7,014 selected samples as the basis for your new tag" at bounding box center [1259, 466] width 13 height 13
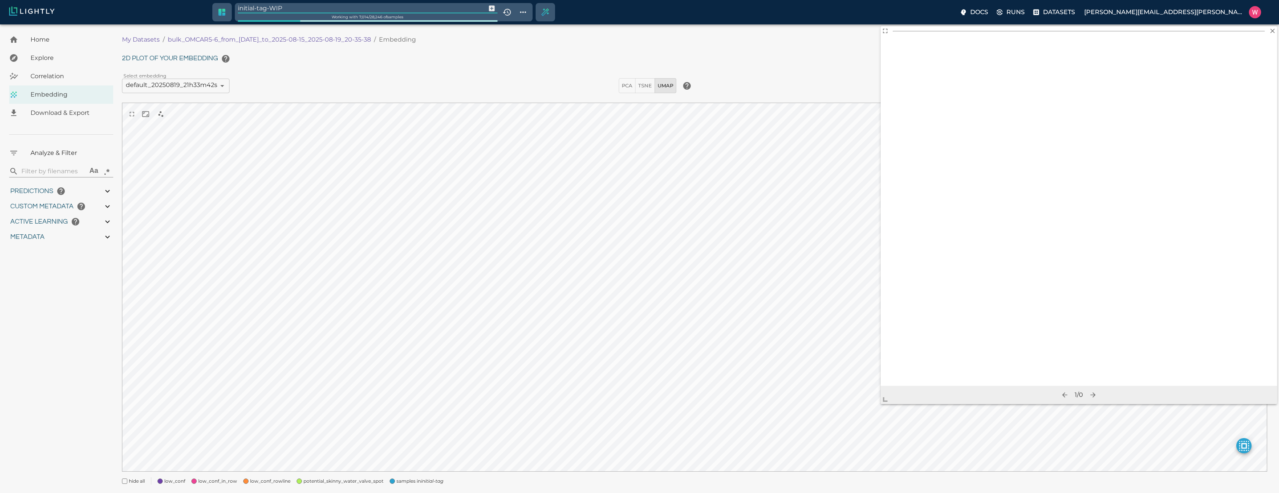
type input "1755245214.24592"
type input "1755291683.72492"
type input "0.999"
type input "0.998"
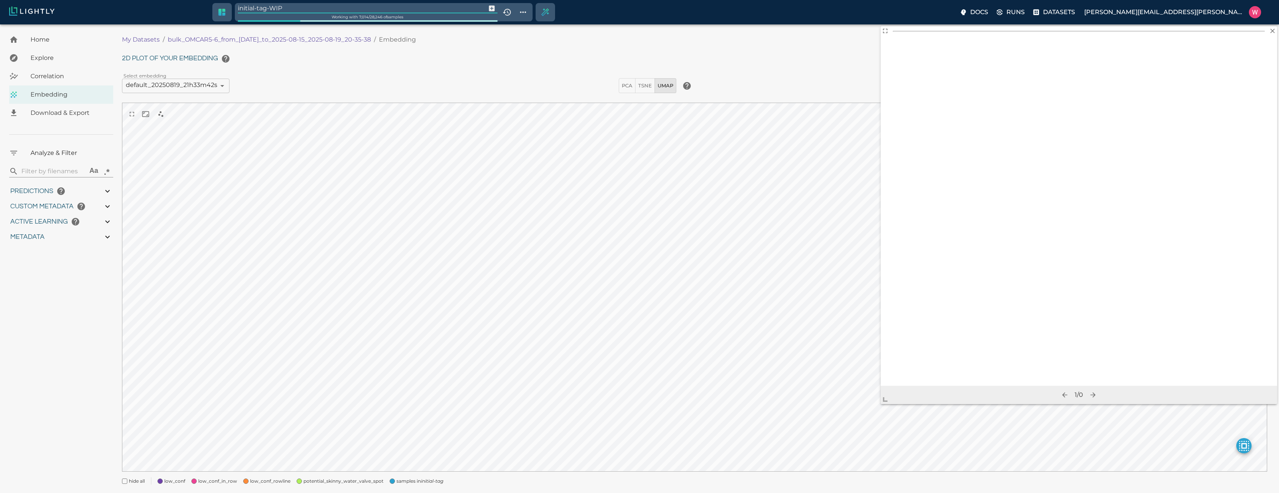
type input "0.998"
type input "9007199254740991"
type input "0.682347118854523"
type input "10.0443471188545"
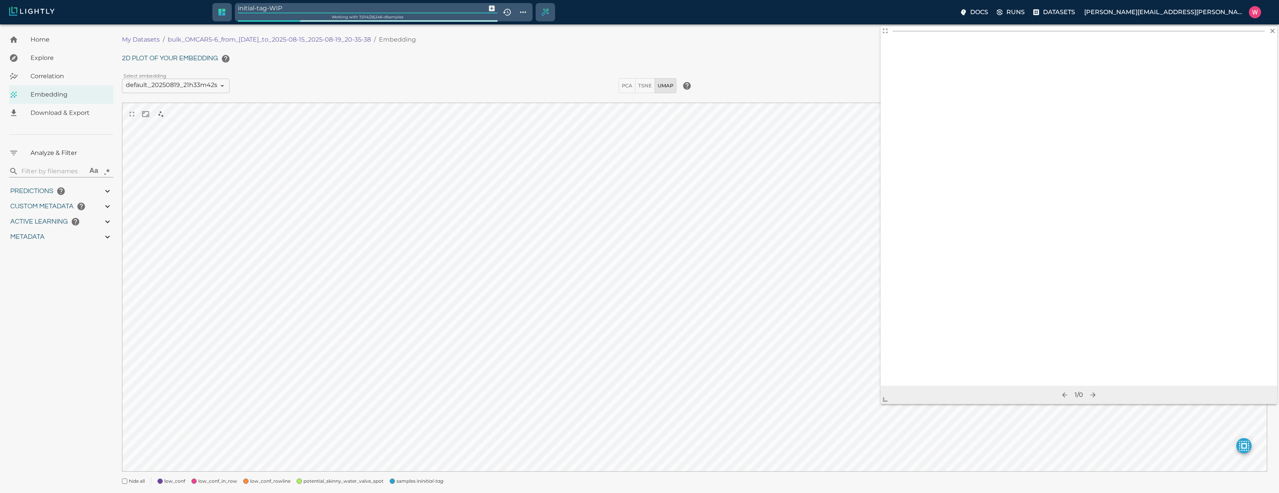
type input "2.07153701782227"
type input "20.6145370178223"
type input "1755245214.24592"
type input "1755291683.72492"
type input "0.999"
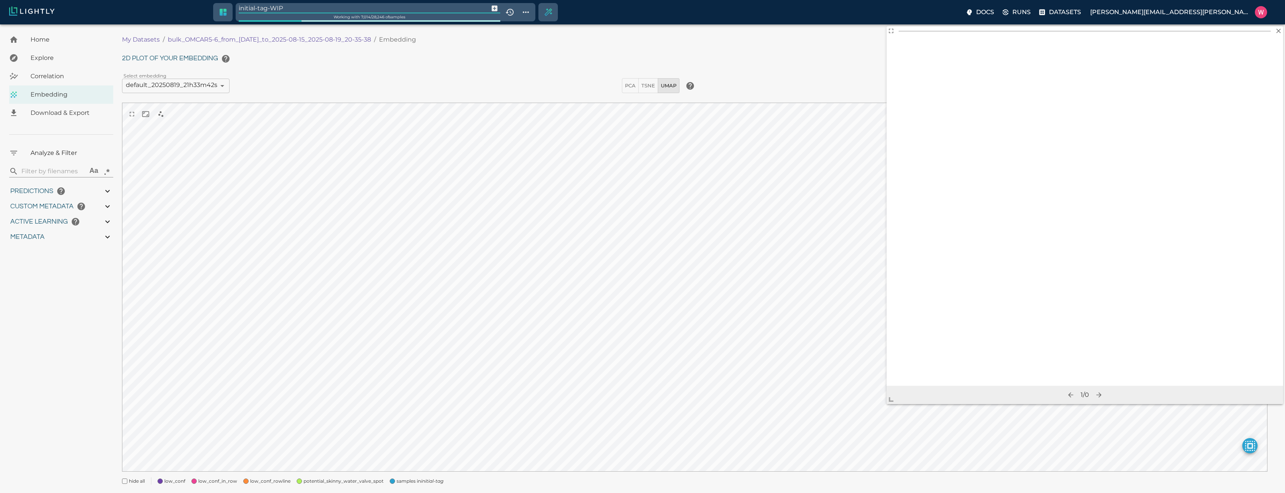
type input "0.999"
type input "0.998"
type input "9007199254740991"
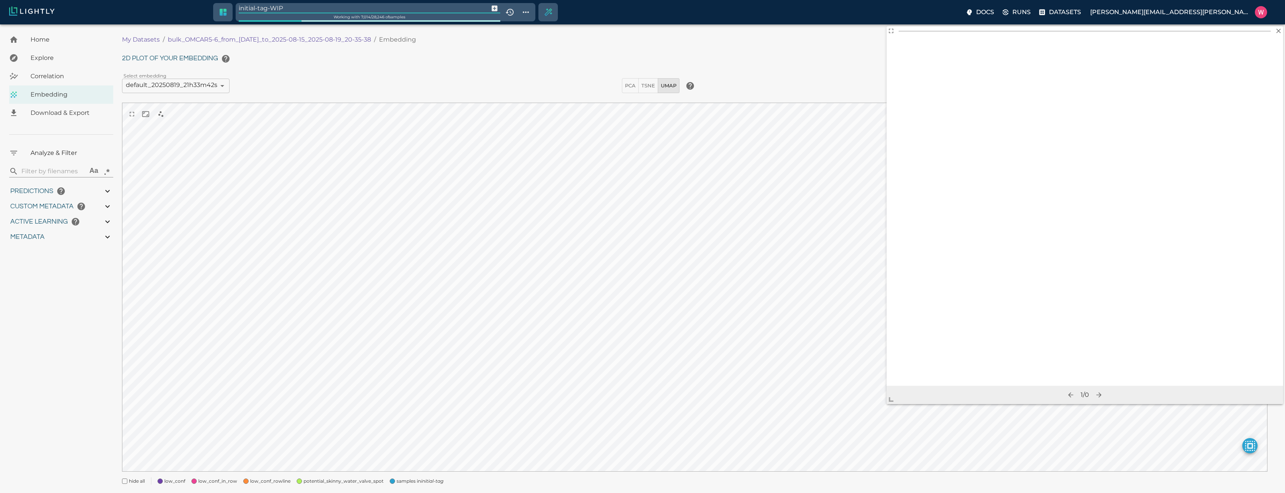
type input "0.682347118854523"
type input "10.0443471188545"
type input "2.07153701782227"
type input "20.6145370178223"
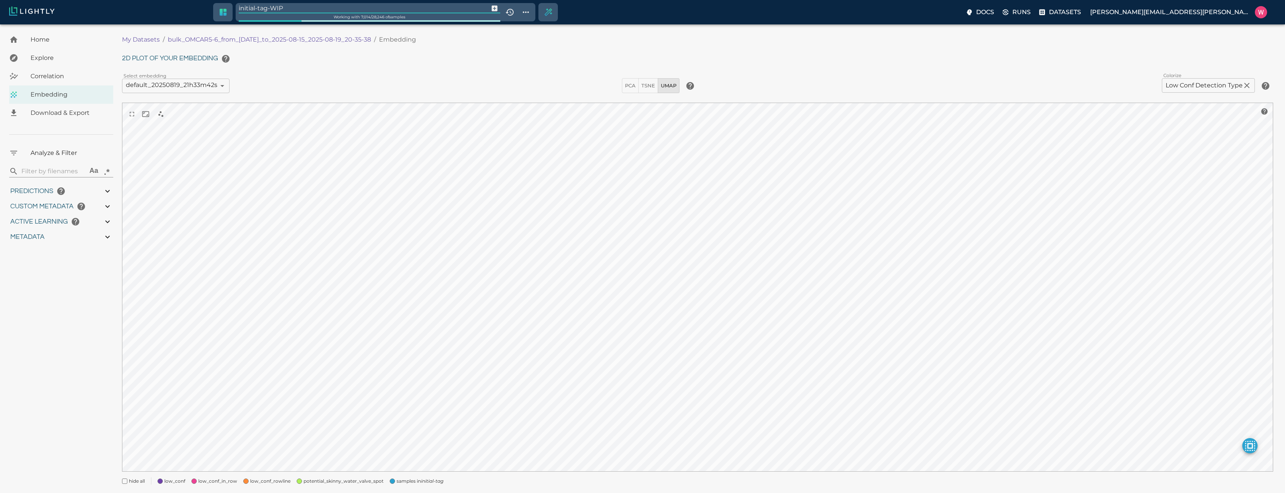
type input "1755245214.24592"
type input "1755291683.72492"
type input "0.999"
type input "0.998"
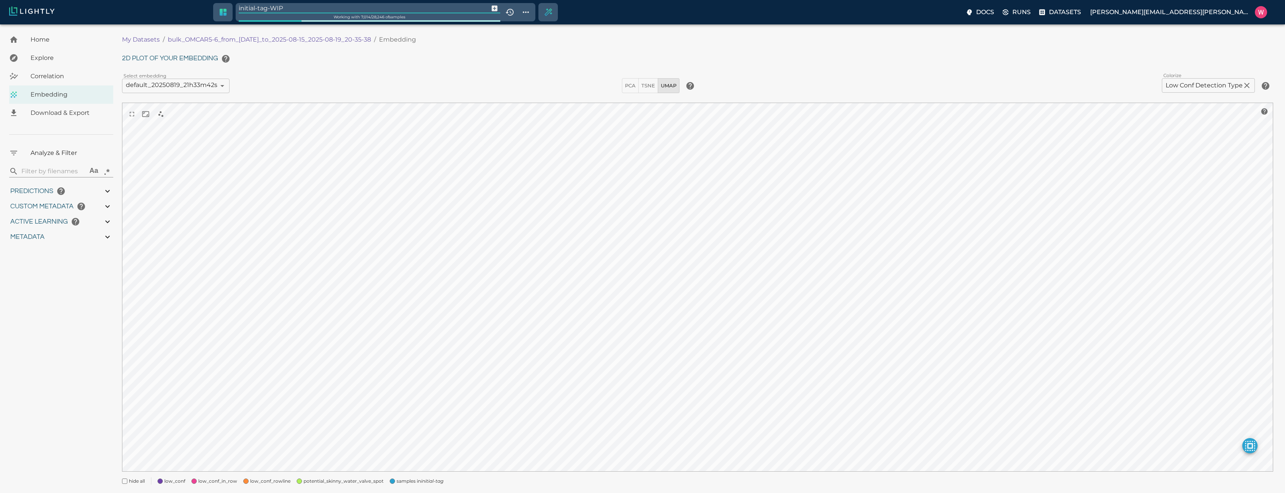
type input "0.998"
type input "0.682347118854523"
type input "10.0443471188545"
type input "2.07153701782227"
type input "20.6145370178223"
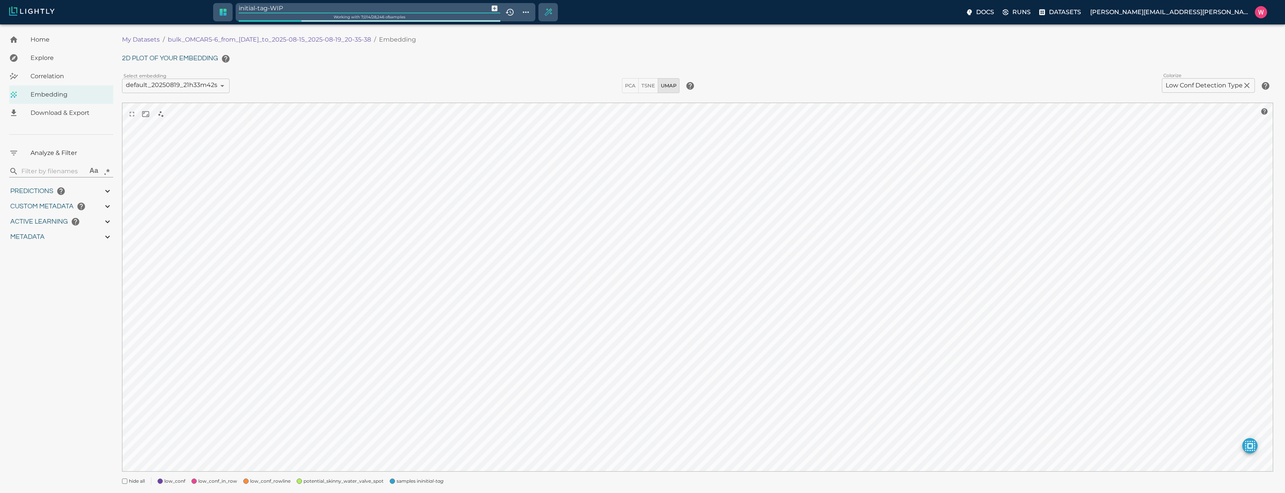
type input "1755245214.24592"
type input "1755291683.72492"
type input "0.999"
type input "0.998"
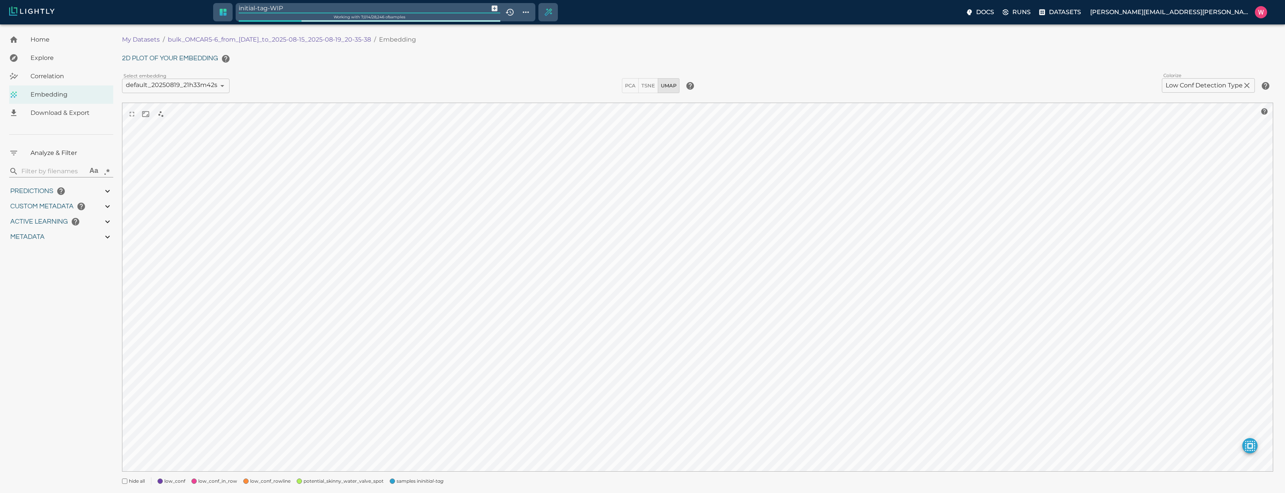
type input "0.998"
type input "0.682347118854523"
type input "10.0443471188545"
type input "2.07153701782227"
type input "20.6145370178223"
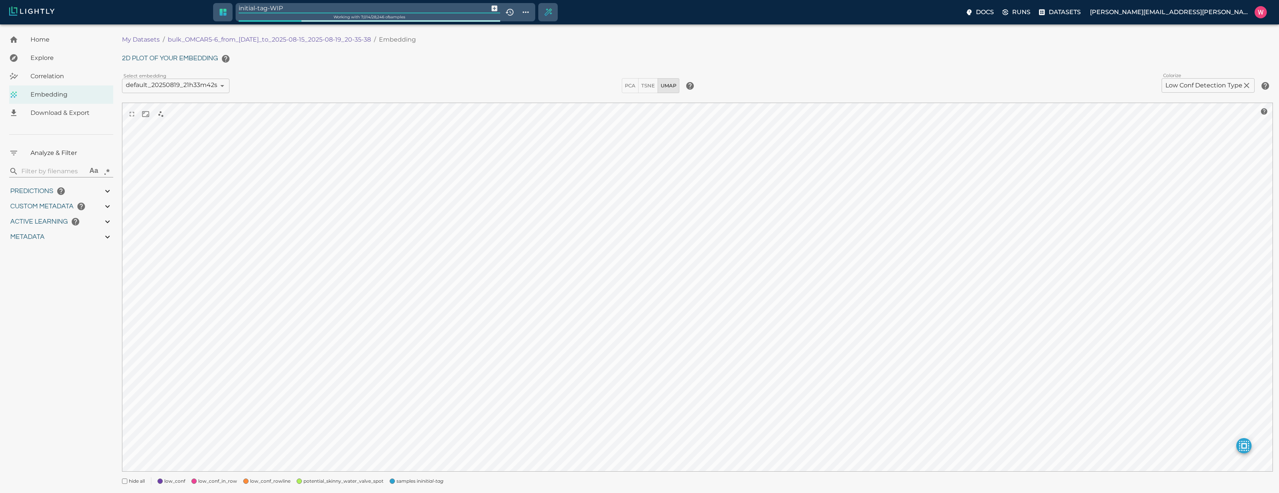
click at [336, 11] on input "initial-tag-WIP" at bounding box center [362, 8] width 247 height 10
type input "label_candidate"
type input "1755245214.24592"
type input "1755291683.72492"
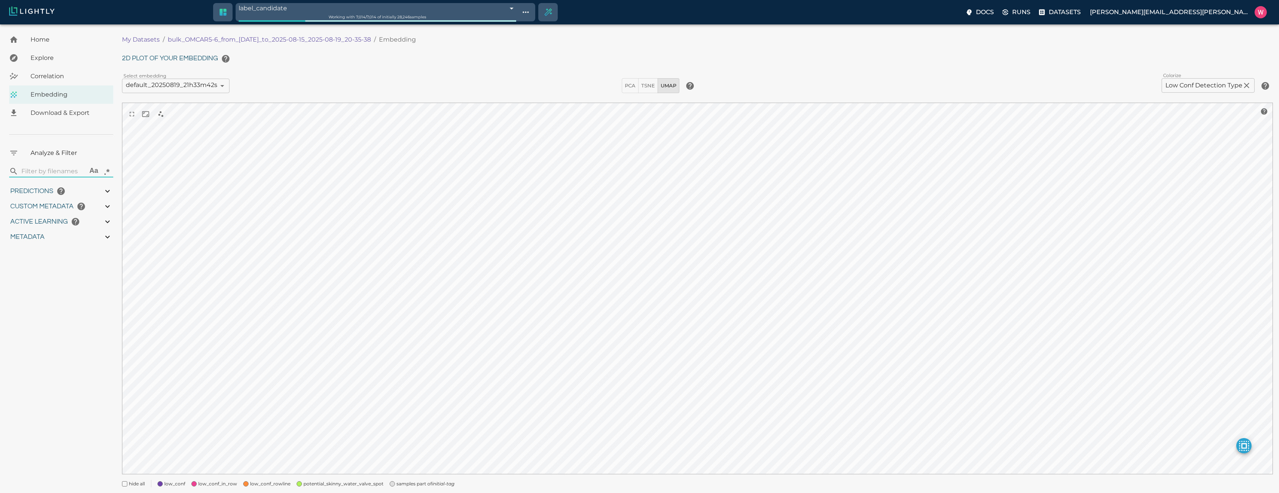
type input "0.999"
type input "0.998"
type input "0.682347118854523"
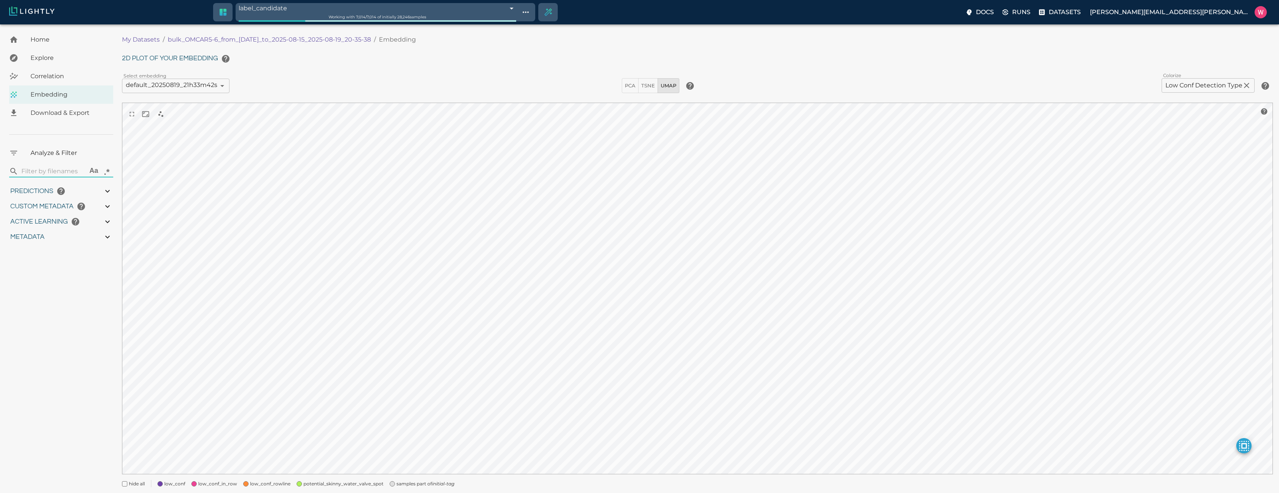
type input "10.0443471188545"
type input "2.07153701782227"
type input "20.6145370178223"
click at [410, 481] on span "samples part of initial-tag" at bounding box center [426, 484] width 58 height 8
click at [209, 483] on span "low_conf_in_row" at bounding box center [217, 484] width 39 height 8
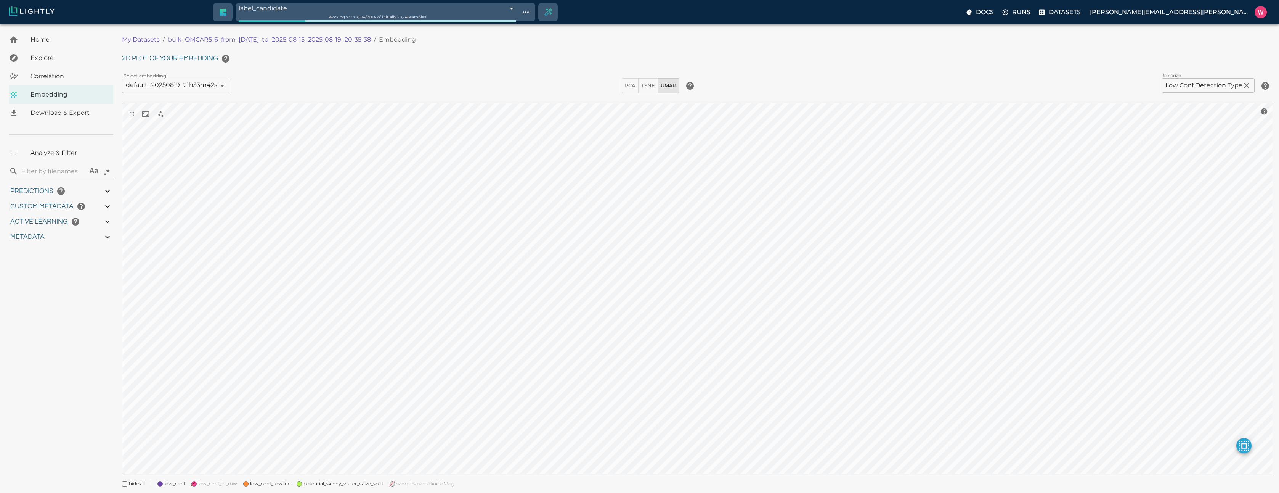
click at [251, 478] on div "low_conf_rowline" at bounding box center [263, 481] width 53 height 14
click at [321, 484] on span "potential_skinny_water_valve_spot" at bounding box center [344, 484] width 80 height 8
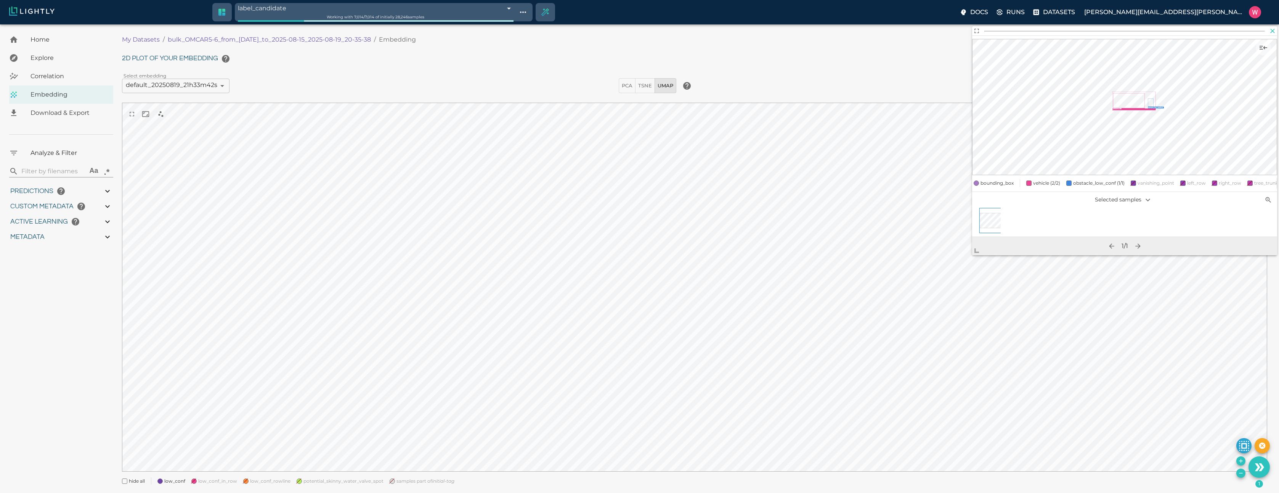
click at [1273, 32] on icon "button" at bounding box center [1273, 31] width 8 height 8
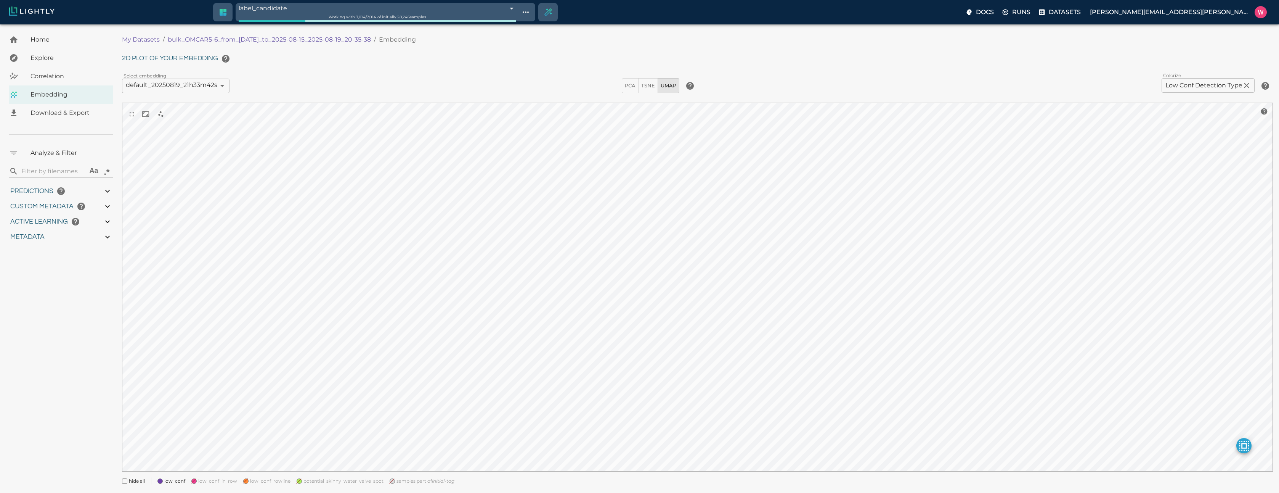
click at [435, 24] on body "label_candidate 68a5008da1c81e7dda9f11f2 Working with 7,014 / 7,014 of initiall…" at bounding box center [639, 267] width 1279 height 487
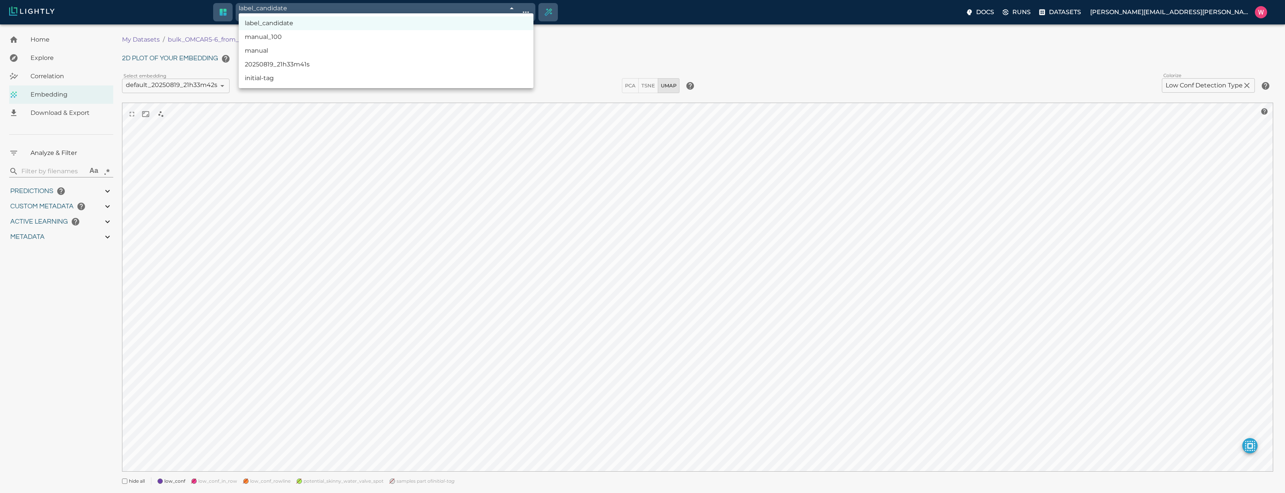
click at [371, 81] on li "initial-tag" at bounding box center [386, 78] width 295 height 14
type input "68a4edb57b590d9ea6af8d2a"
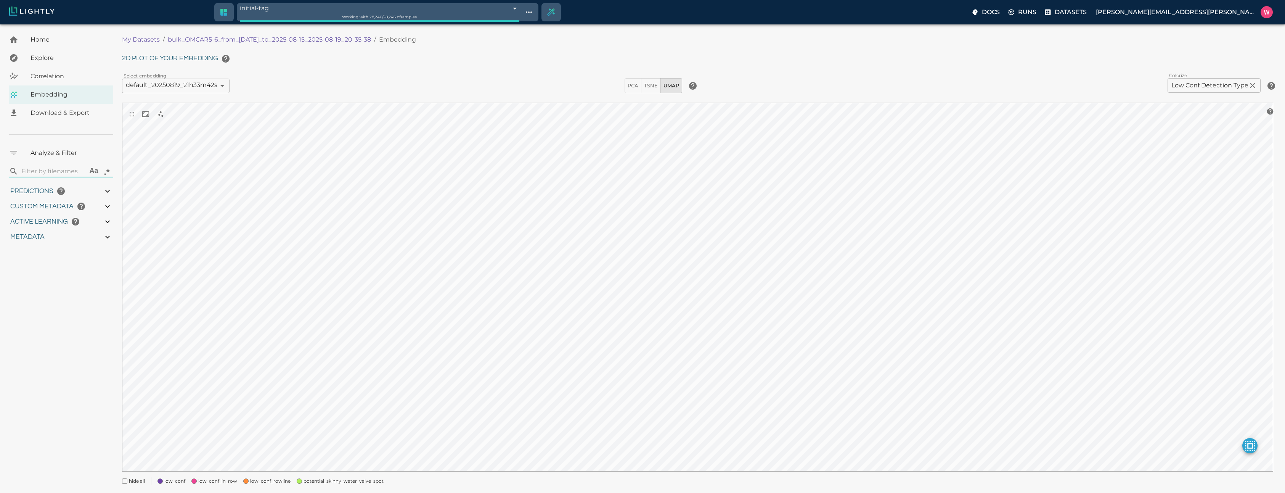
click at [1230, 80] on div at bounding box center [642, 246] width 1285 height 493
click at [1223, 83] on div "label_candidate manual_100 manual 20250819_21h33m41s initial-tag" at bounding box center [639, 246] width 1279 height 493
type input "1755245214.24592"
type input "1755291683.72492"
type input "0.999"
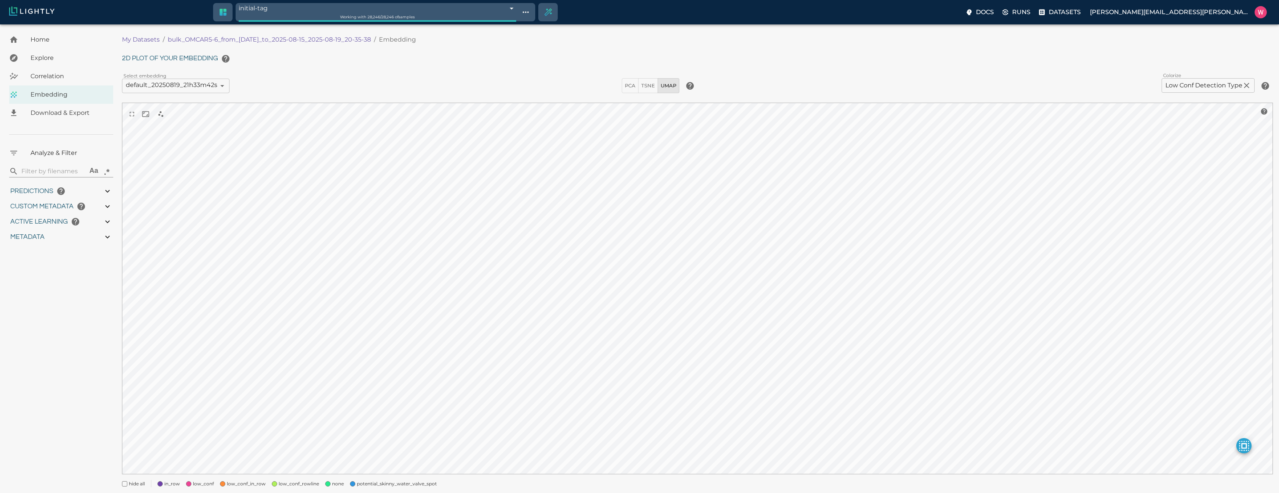
type input "0.999"
type input "0.998"
type input "0.682347118854523"
type input "10.0443471188545"
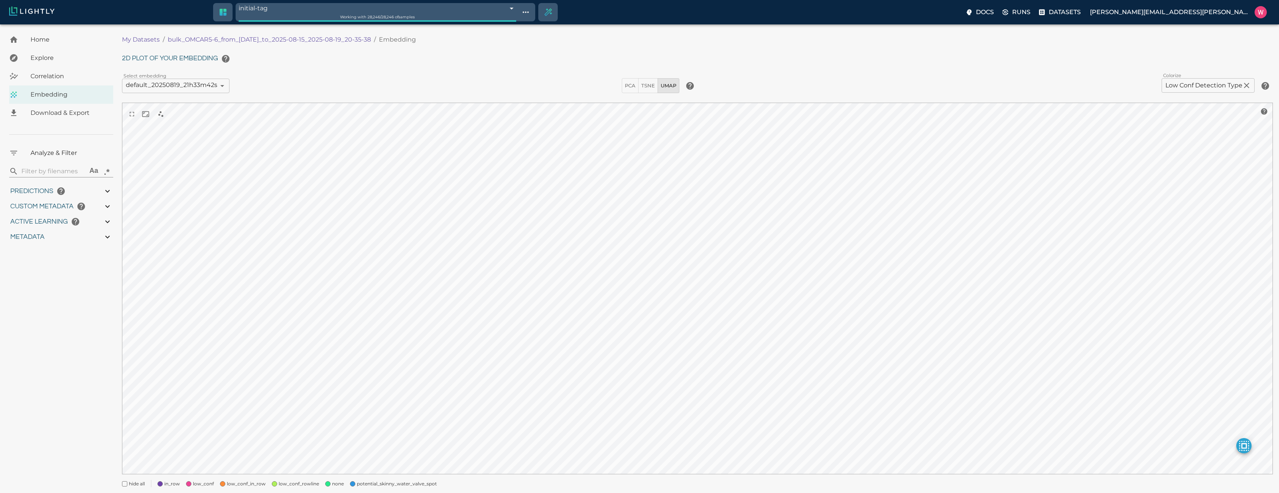
type input "2.07153701782227"
type input "20.6145370178223"
click at [1186, 89] on body "initial-tag 68a4edb57b590d9ea6af8d2a Working with 28,246 / 28,246 of samples Do…" at bounding box center [639, 269] width 1279 height 490
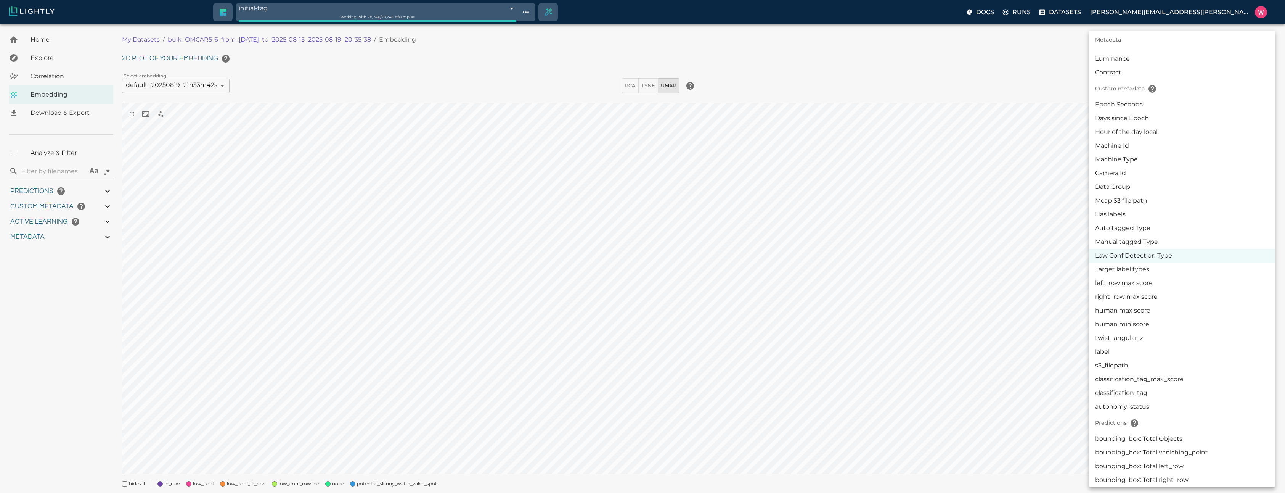
click at [1139, 247] on li "Manual tagged Type" at bounding box center [1182, 242] width 186 height 14
type input "userDefined|CATEGORICAL_STRING|Manual tagged Type"
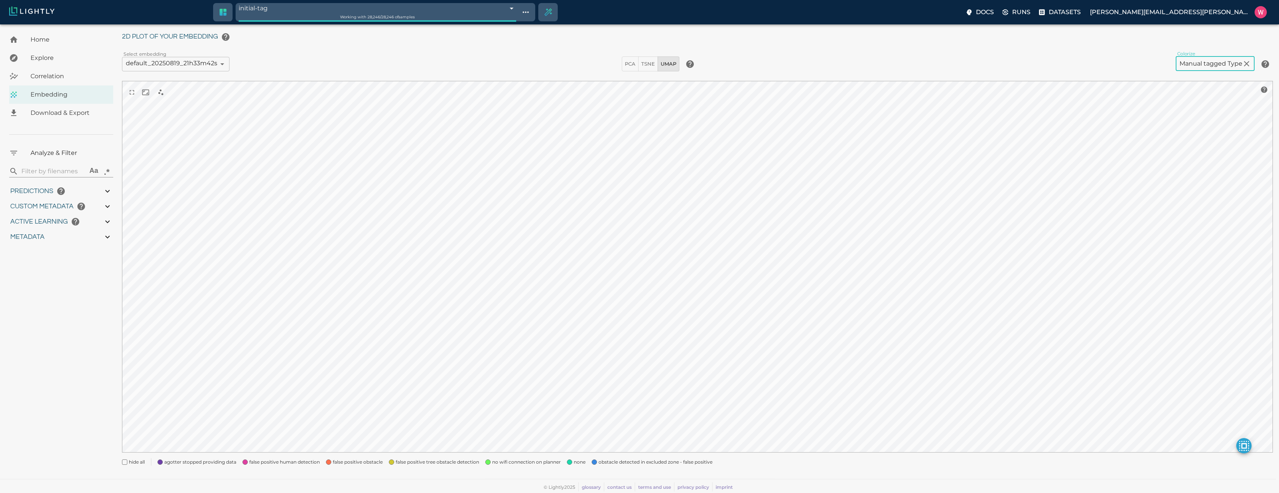
scroll to position [0, 0]
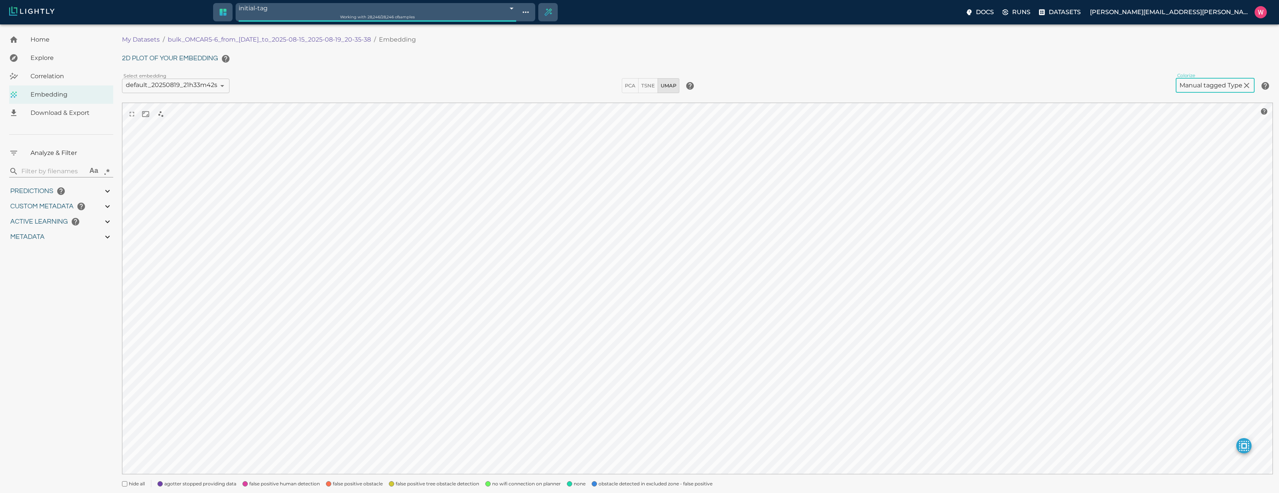
click at [1191, 83] on body "initial-tag 68a4edb57b590d9ea6af8d2a Working with 28,246 / 28,246 of samples Do…" at bounding box center [639, 269] width 1279 height 490
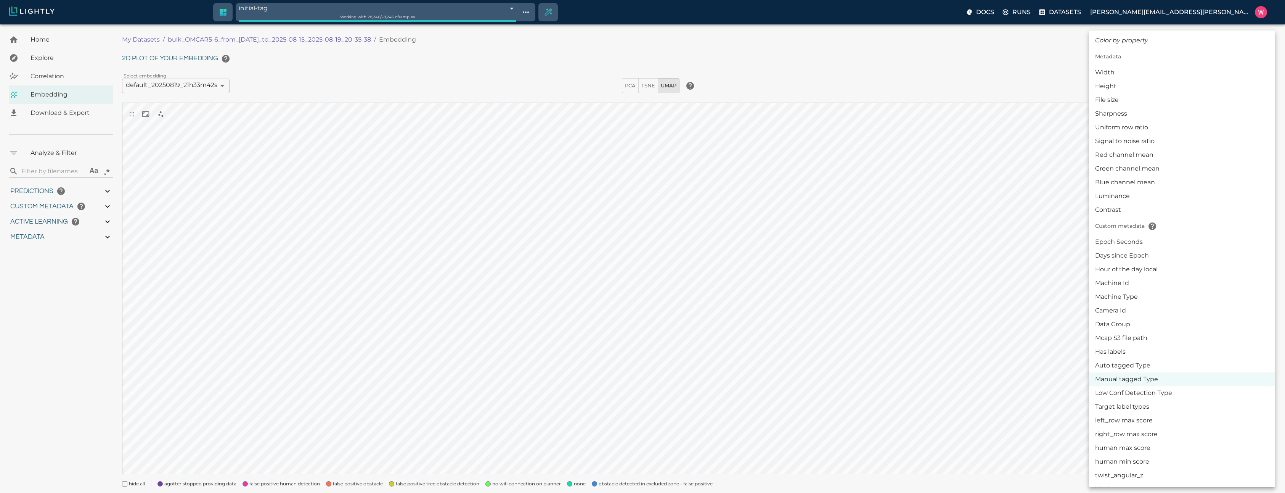
click at [344, 8] on div at bounding box center [642, 246] width 1285 height 493
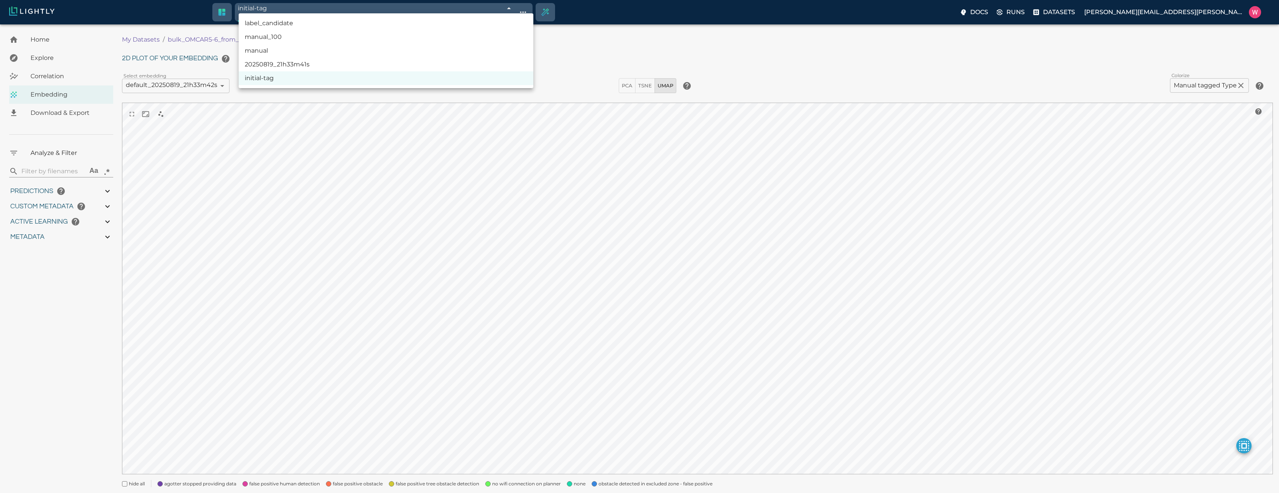
click at [337, 24] on body "initial-tag 68a4edb57b590d9ea6af8d2a Working with 28,246 / 28,246 of samples Do…" at bounding box center [639, 269] width 1279 height 490
click at [322, 22] on li "label_candidate" at bounding box center [386, 23] width 295 height 14
type input "68a5008da1c81e7dda9f11f2"
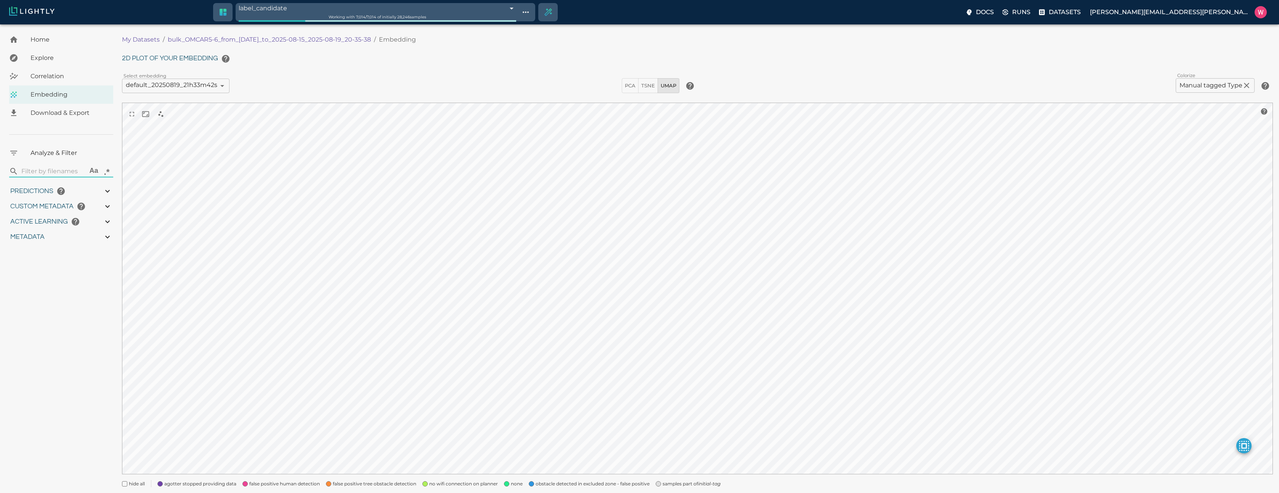
type input "1755245214.24592"
type input "1755291683.72492"
type input "0.999"
type input "0.998"
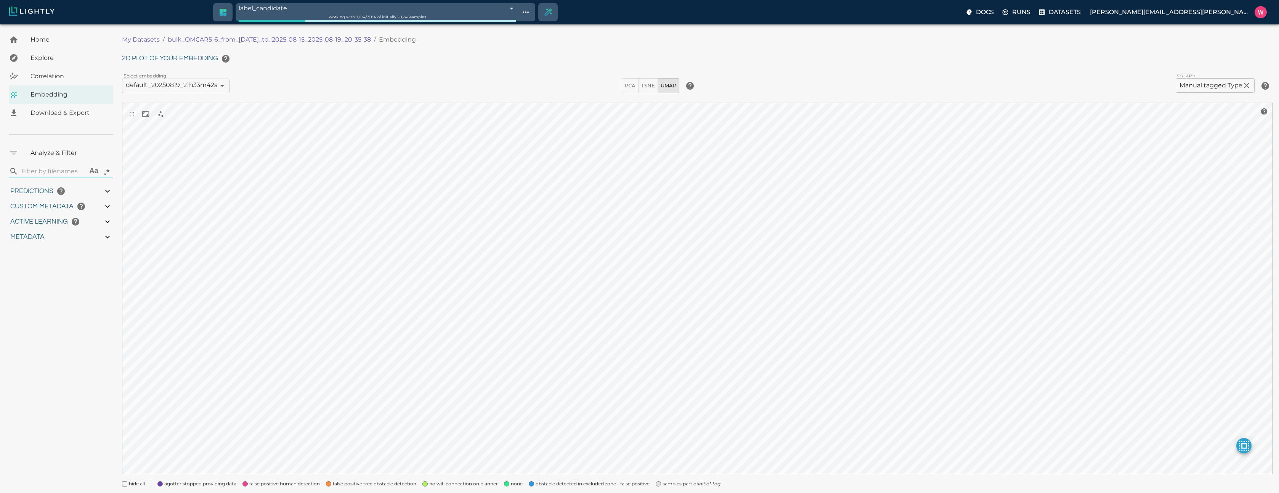
type input "0.998"
type input "0.682347118854523"
click at [519, 485] on span "none" at bounding box center [517, 484] width 12 height 8
click at [685, 484] on span "samples part of initial-tag" at bounding box center [692, 484] width 58 height 8
click at [1216, 84] on body "label_candidate 68a5008da1c81e7dda9f11f2 Working with 7,014 / 7,014 of initiall…" at bounding box center [642, 269] width 1285 height 490
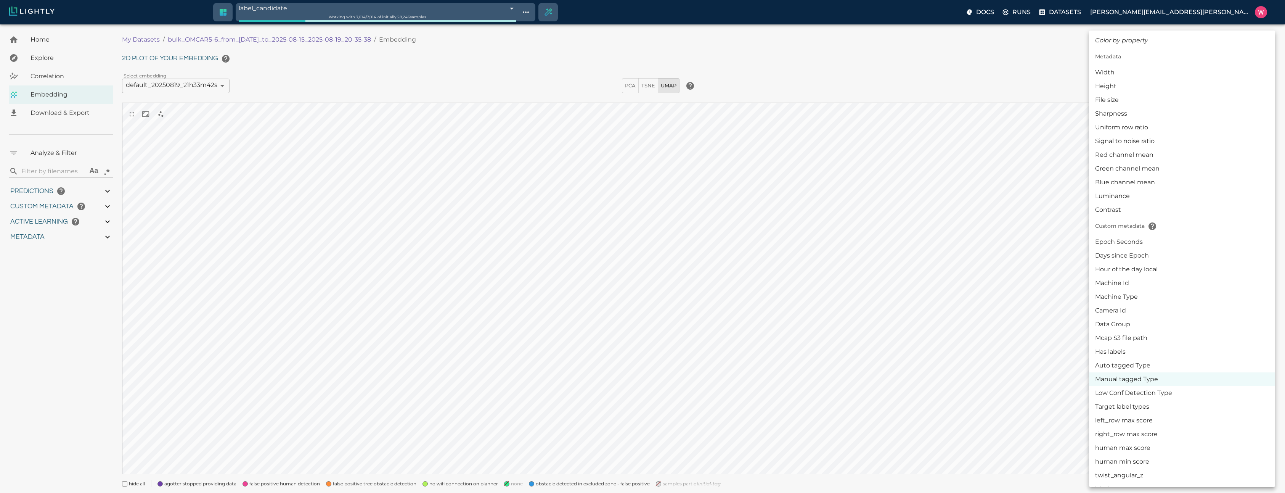
click at [1146, 365] on li "Auto tagged Type" at bounding box center [1182, 365] width 186 height 14
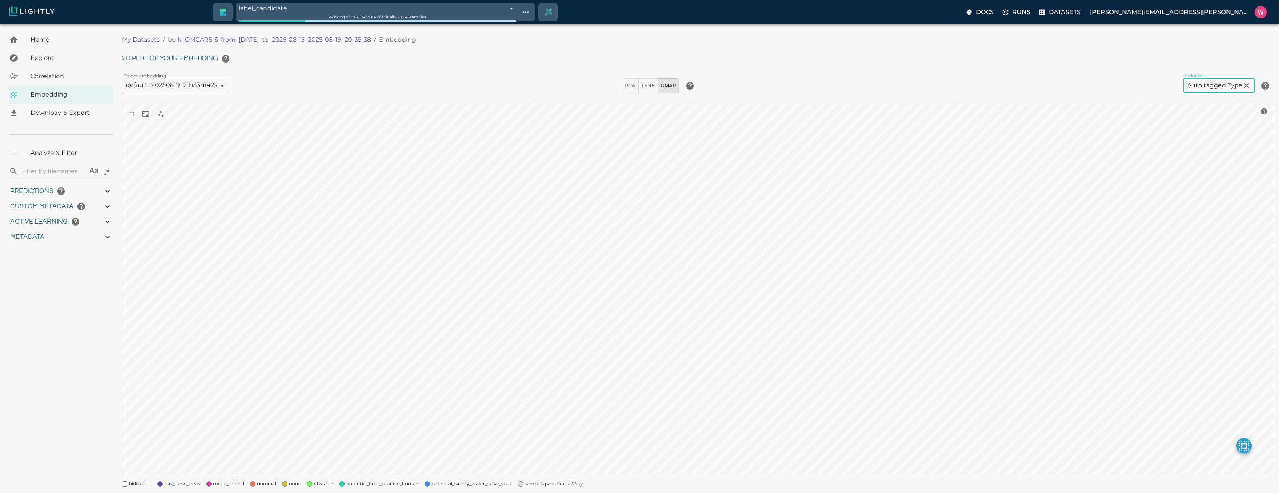
click at [1196, 88] on body "label_candidate 68a5008da1c81e7dda9f11f2 Working with 7,014 / 7,014 of initiall…" at bounding box center [639, 269] width 1279 height 490
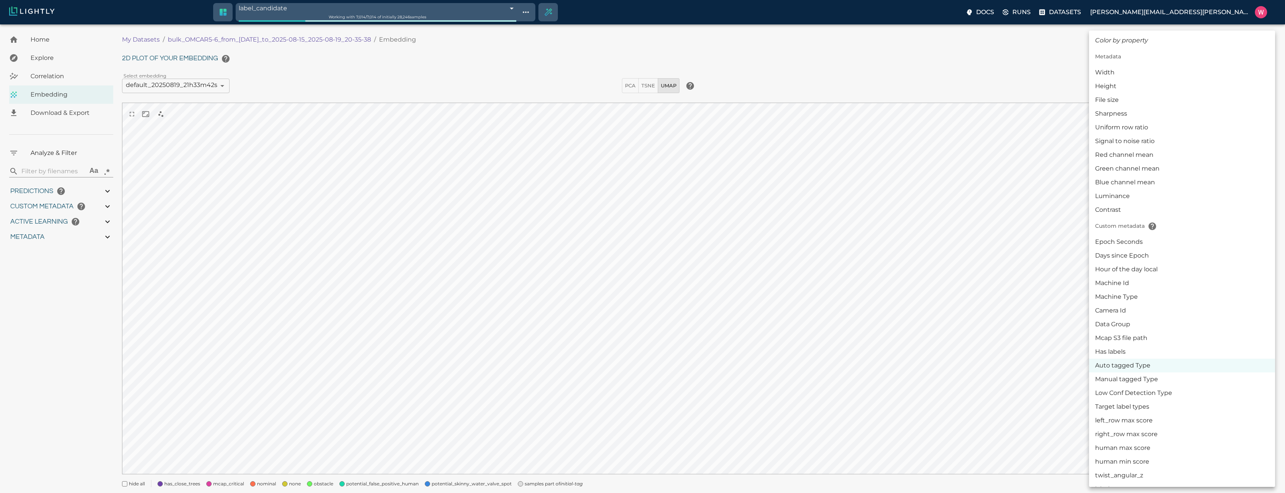
click at [574, 484] on div at bounding box center [642, 246] width 1285 height 493
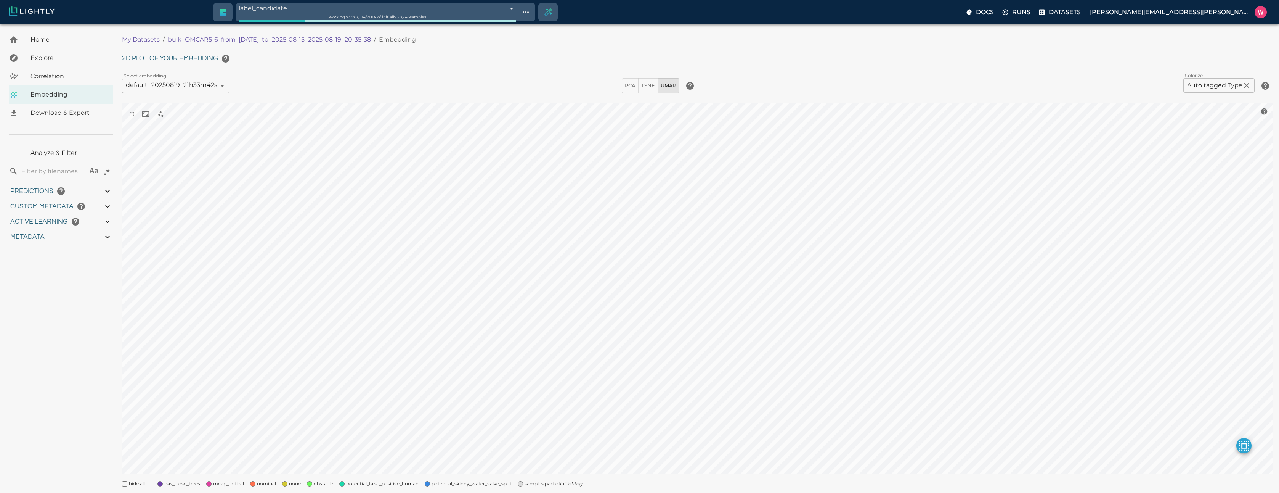
click at [511, 475] on div "Color by property Metadata Width Height File size Sharpness Uniform row ratio S…" at bounding box center [639, 246] width 1279 height 493
click at [284, 481] on span at bounding box center [284, 483] width 5 height 5
click at [538, 482] on span "samples part of initial-tag" at bounding box center [554, 484] width 58 height 8
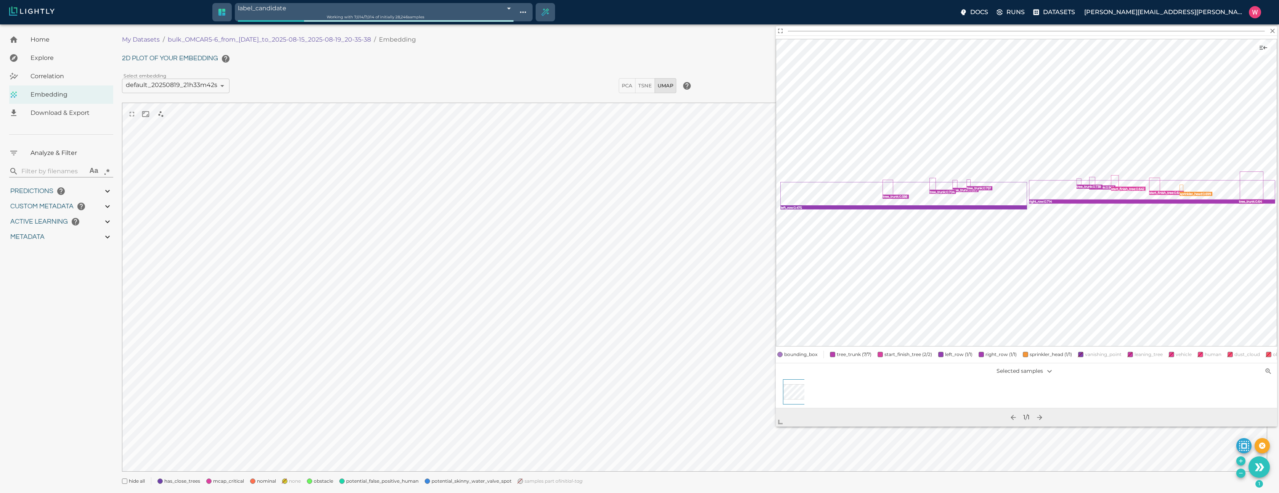
drag, startPoint x: 975, startPoint y: 250, endPoint x: 780, endPoint y: 418, distance: 257.4
click at [780, 418] on span at bounding box center [783, 418] width 15 height 15
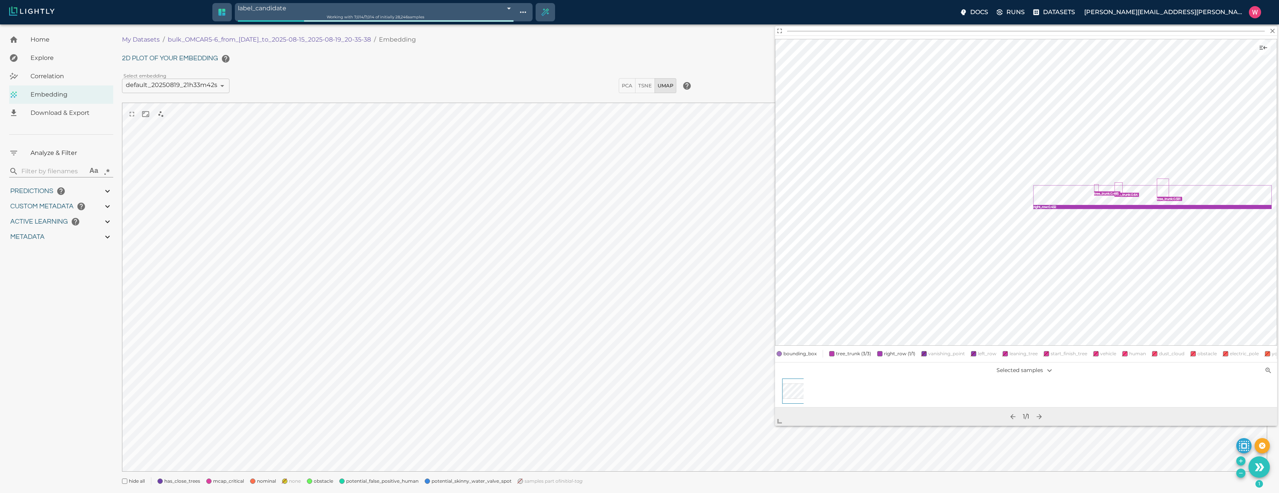
click at [266, 480] on span "nominal" at bounding box center [266, 481] width 19 height 8
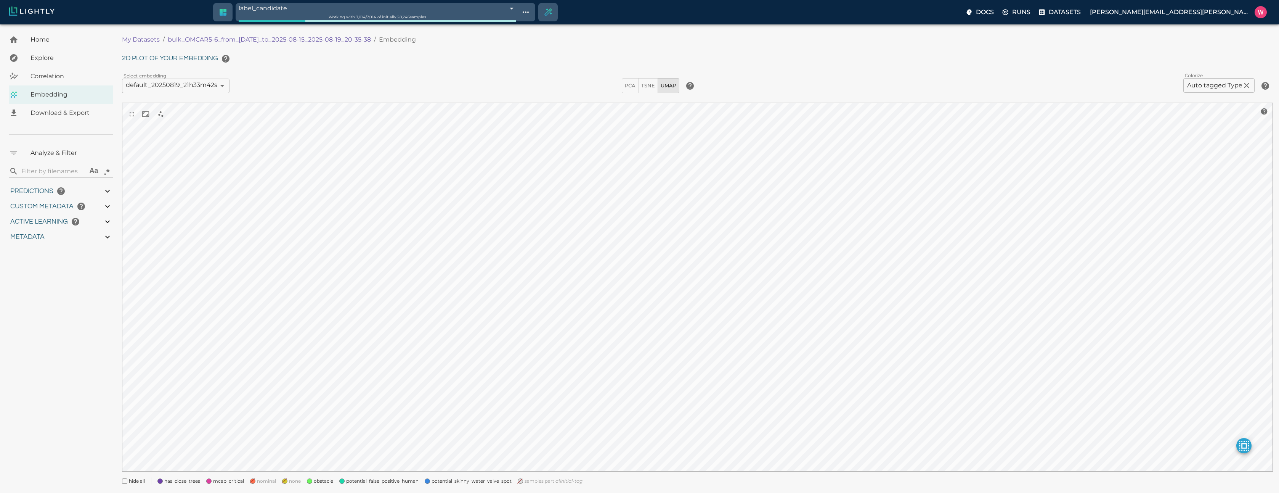
click at [263, 479] on span "nominal" at bounding box center [266, 481] width 19 height 8
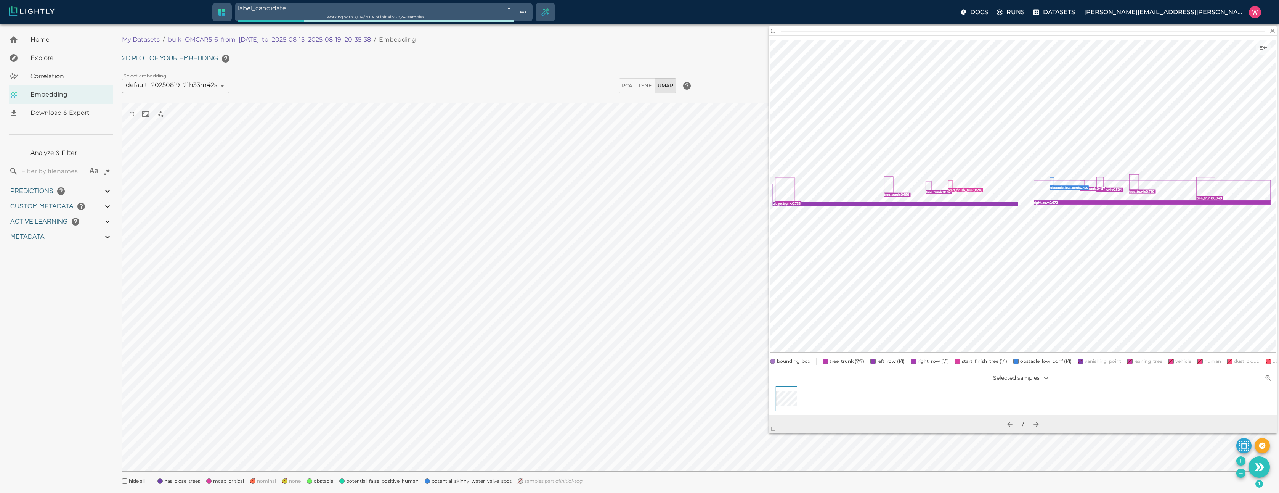
drag, startPoint x: 982, startPoint y: 250, endPoint x: 770, endPoint y: 426, distance: 275.7
click at [778, 429] on span at bounding box center [776, 425] width 15 height 15
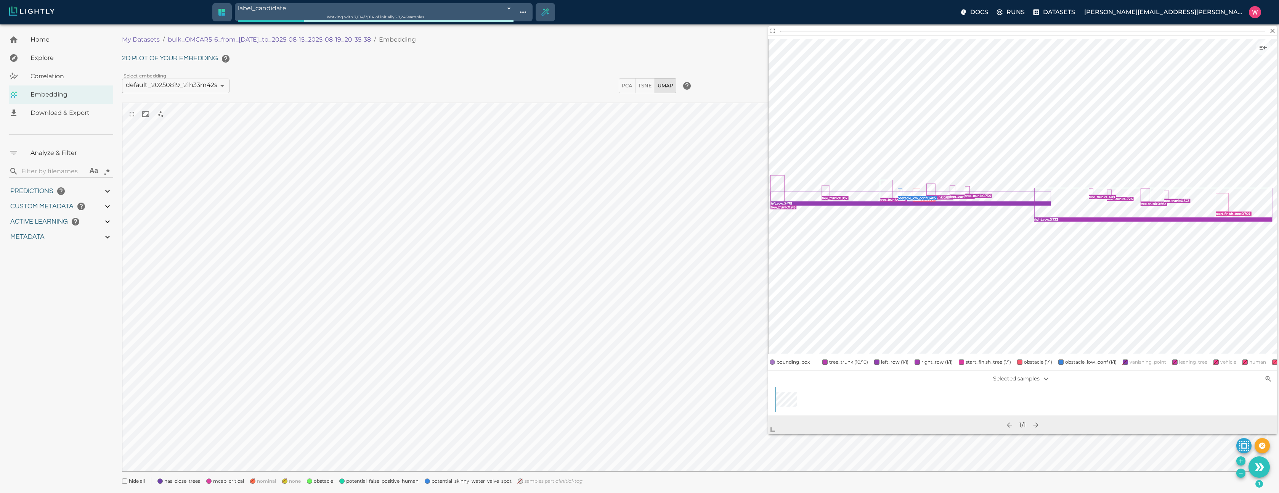
click at [227, 480] on span "mcap_critical" at bounding box center [228, 481] width 31 height 8
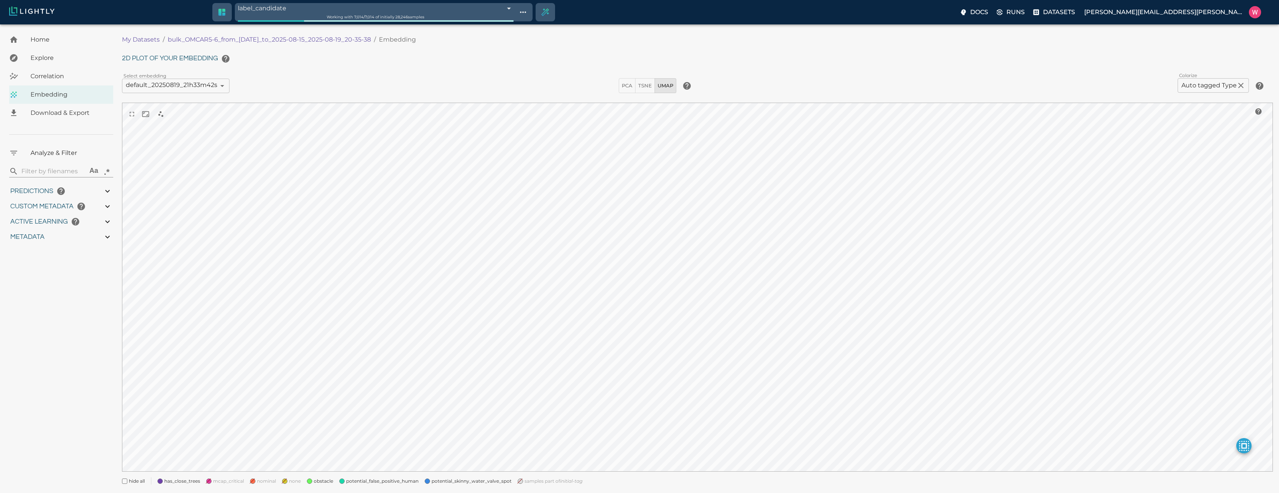
click at [199, 480] on span "has_close_trees" at bounding box center [182, 481] width 36 height 8
click at [257, 481] on span "nominal" at bounding box center [266, 481] width 19 height 8
click at [295, 481] on span "none" at bounding box center [295, 481] width 12 height 8
click at [319, 480] on span "obstacle" at bounding box center [323, 481] width 19 height 8
click at [341, 480] on span at bounding box center [341, 480] width 5 height 5
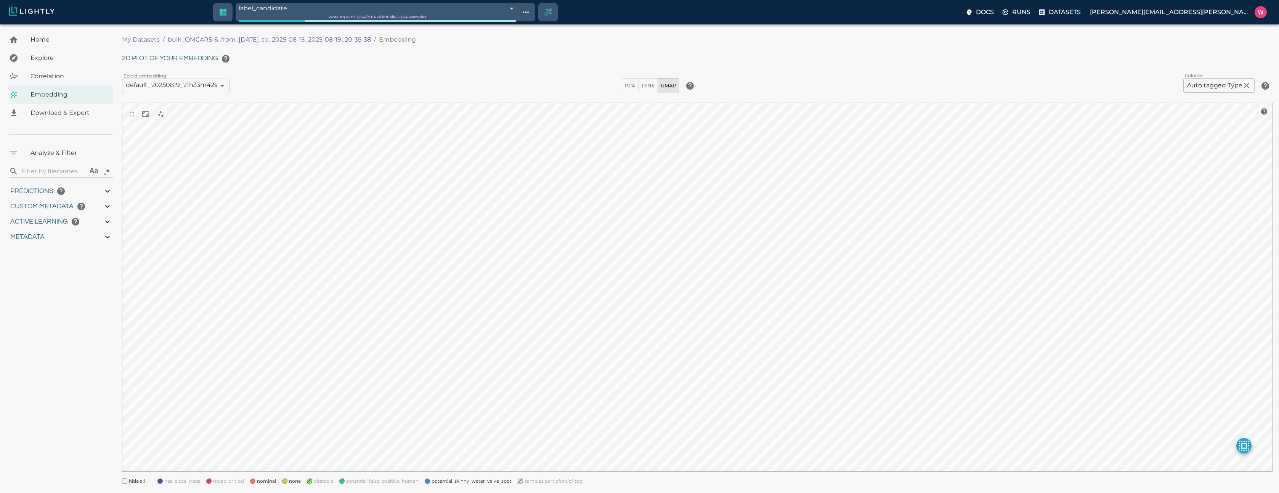
click at [434, 480] on span "potential_skinny_water_valve_spot" at bounding box center [472, 481] width 80 height 8
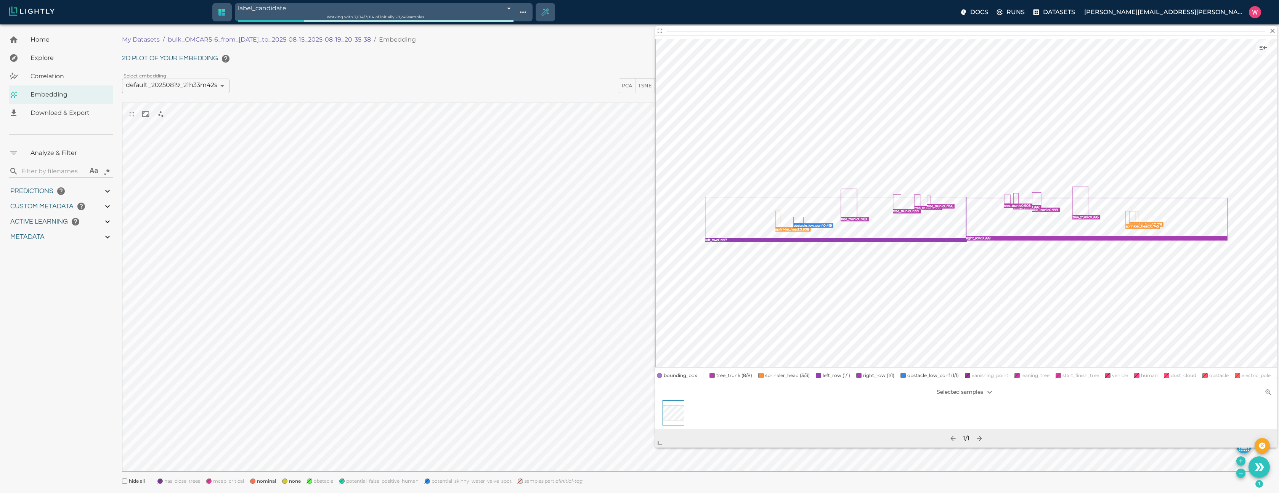
drag, startPoint x: 976, startPoint y: 249, endPoint x: 659, endPoint y: 442, distance: 370.6
click at [659, 442] on span at bounding box center [663, 439] width 15 height 15
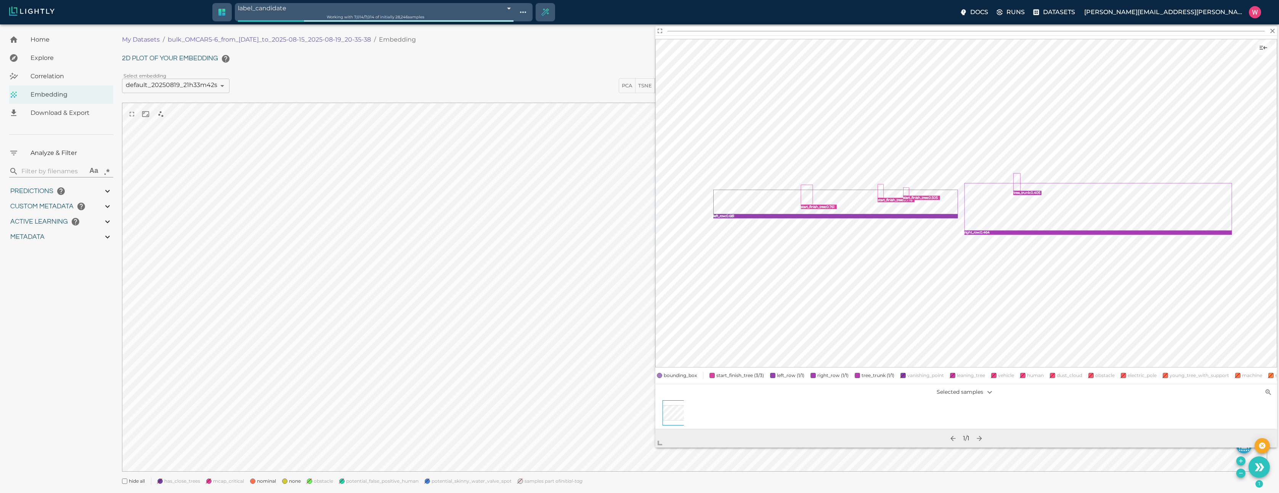
click at [296, 479] on span "none" at bounding box center [295, 481] width 12 height 8
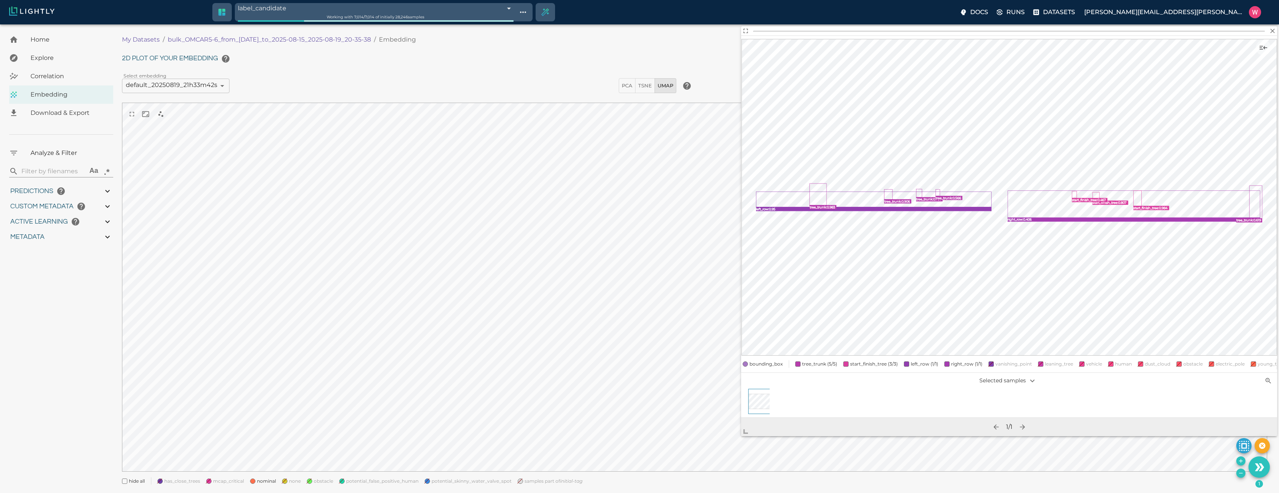
drag, startPoint x: 979, startPoint y: 251, endPoint x: 747, endPoint y: 432, distance: 295.1
click at [747, 432] on span at bounding box center [748, 428] width 15 height 15
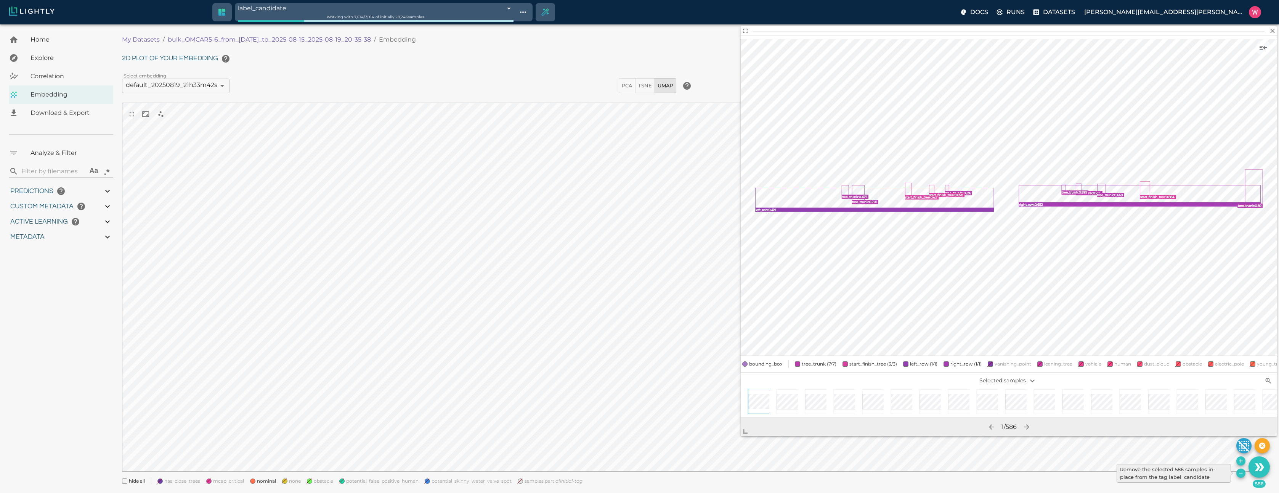
click at [1239, 472] on icon "Remove the selected 586 samples in-place from the tag label_candidate" at bounding box center [1241, 473] width 6 height 6
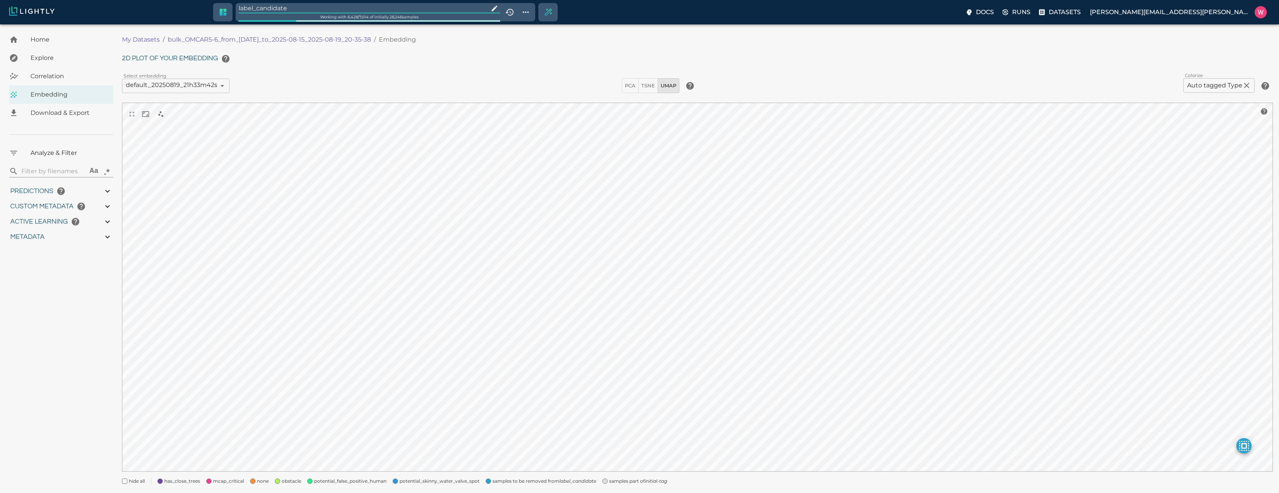
click at [327, 10] on input "label_candidate" at bounding box center [362, 8] width 247 height 10
click at [519, 483] on span "samples part of initial-tag" at bounding box center [522, 484] width 58 height 8
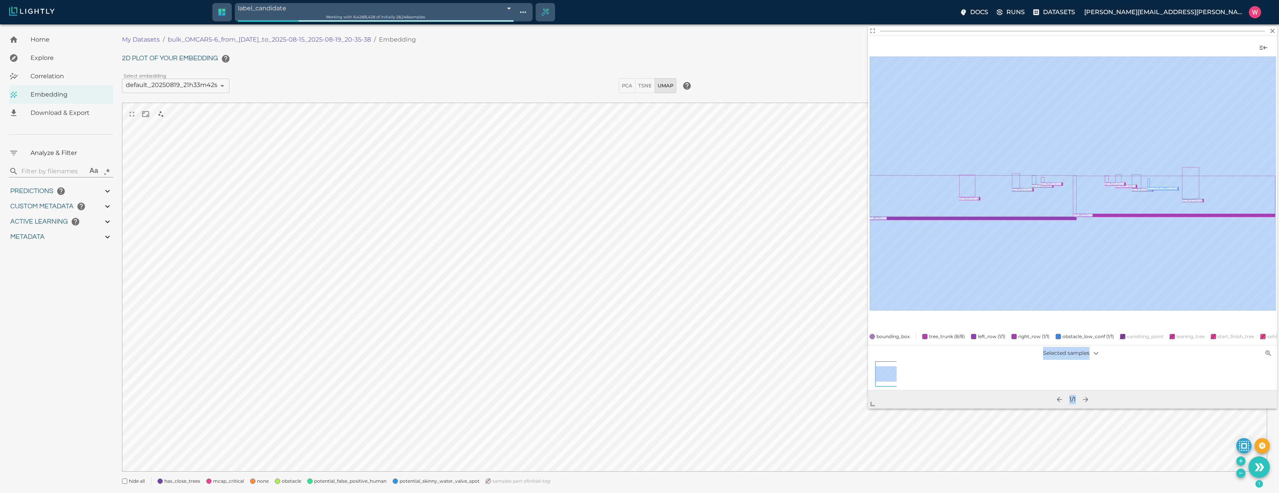
drag, startPoint x: 984, startPoint y: 248, endPoint x: 877, endPoint y: 406, distance: 190.3
click at [877, 406] on span at bounding box center [875, 400] width 15 height 15
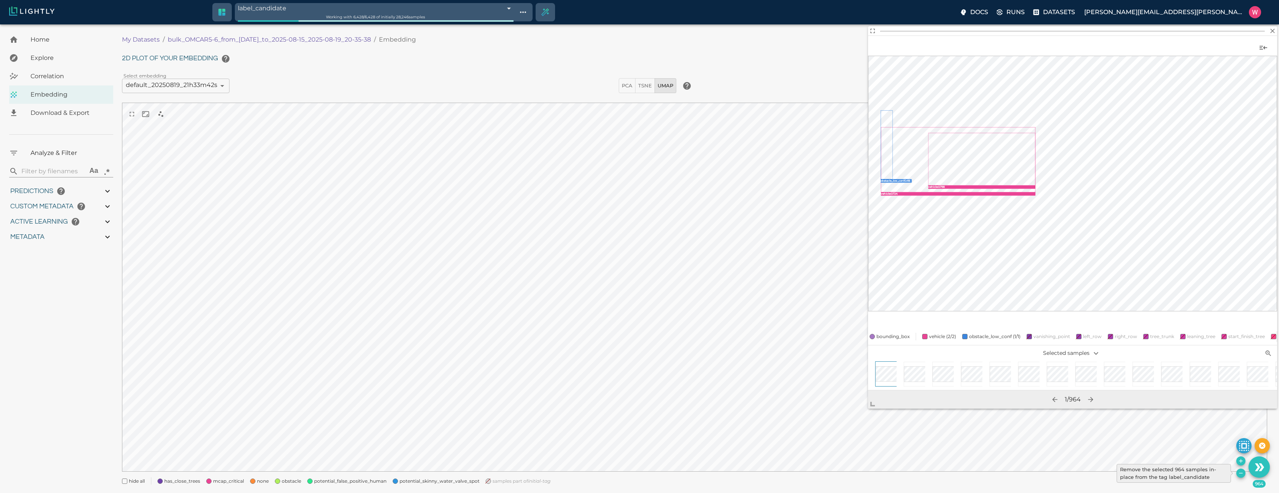
click at [1242, 472] on icon "Remove the selected 964 samples in-place from the tag label_candidate" at bounding box center [1241, 473] width 6 height 6
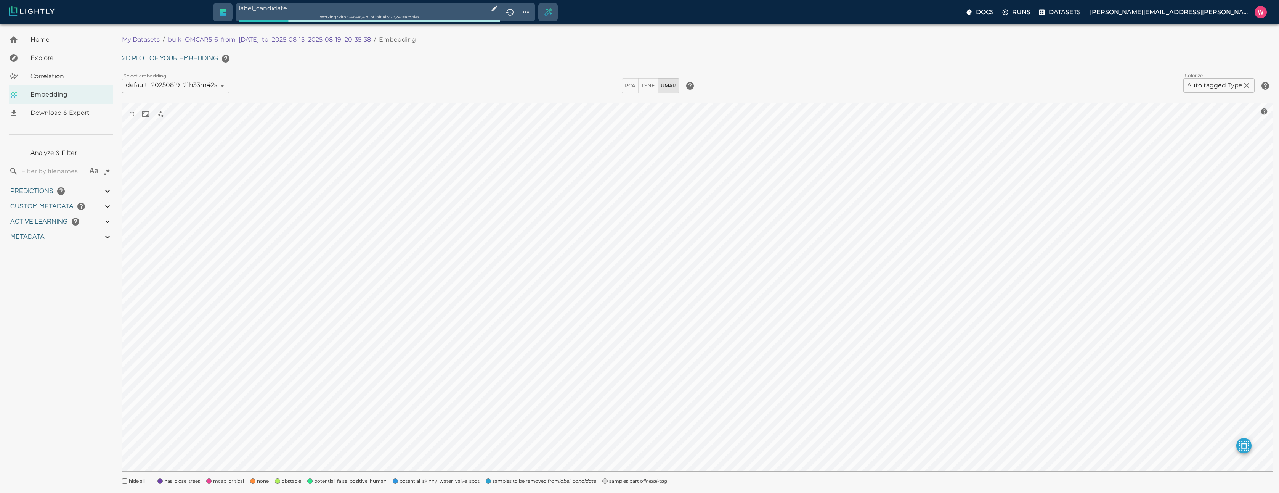
click at [406, 4] on input "label_candidate" at bounding box center [362, 8] width 247 height 10
click at [509, 484] on span "samples part of initial-tag" at bounding box center [522, 484] width 58 height 8
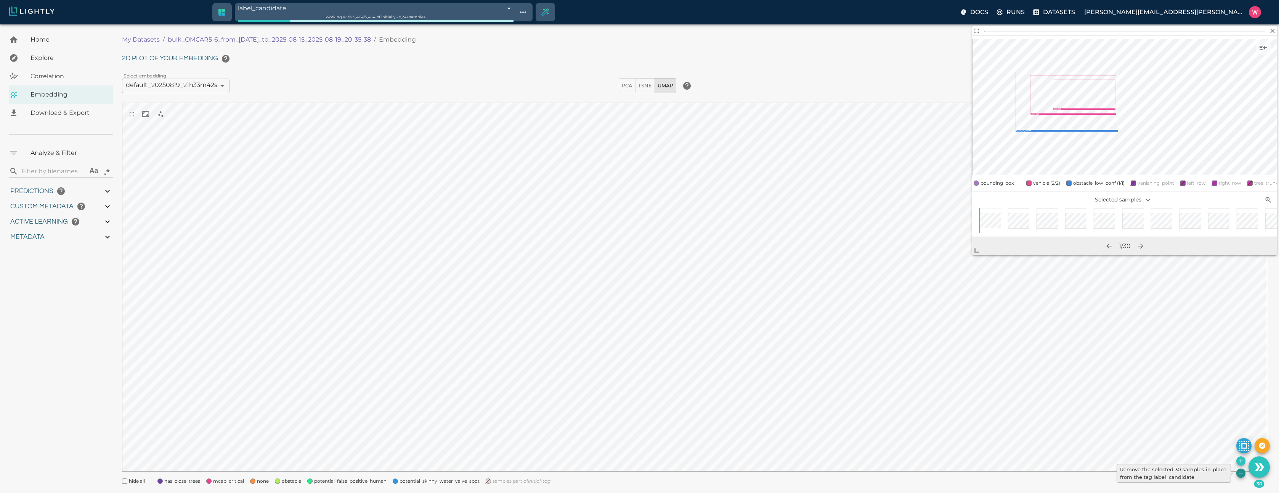
click at [1239, 475] on icon "Remove the selected 30 samples in-place from the tag label_candidate" at bounding box center [1241, 473] width 6 height 6
click at [550, 16] on icon "Create selection" at bounding box center [546, 12] width 8 height 8
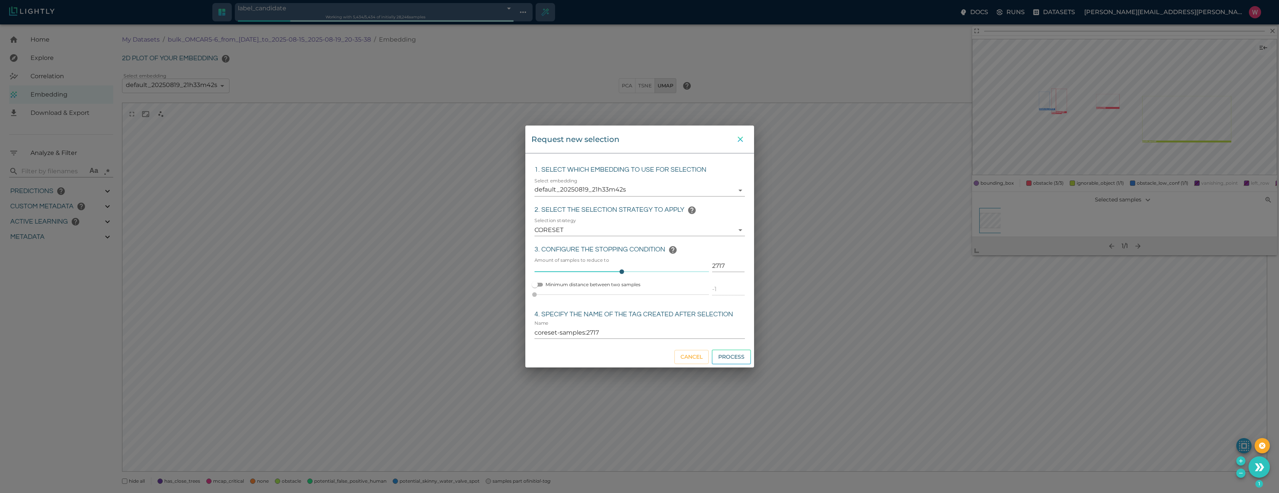
click at [741, 139] on icon "close" at bounding box center [740, 139] width 9 height 9
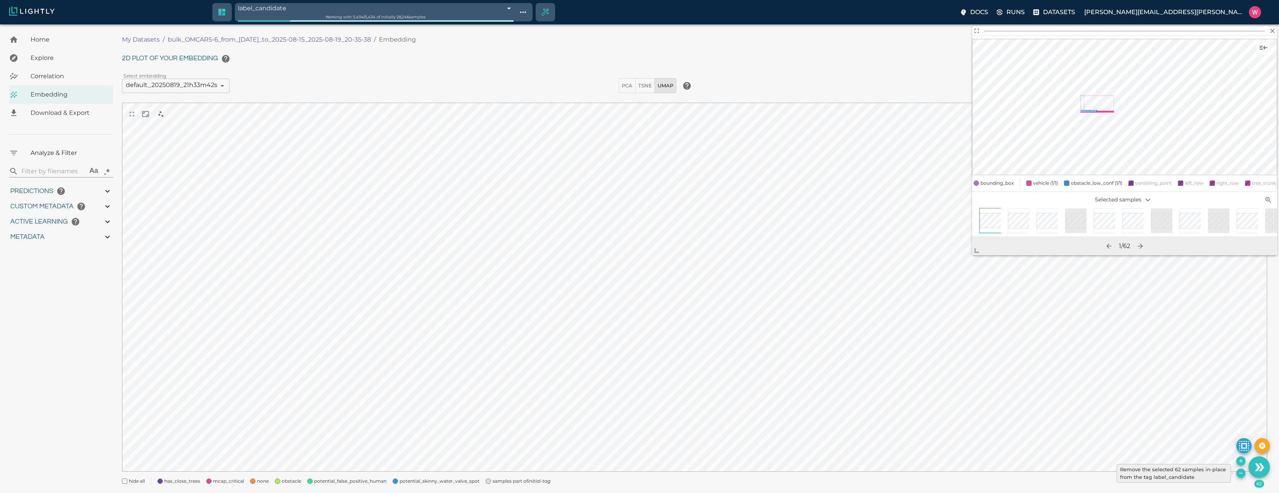
click at [1239, 475] on icon "Remove the selected 62 samples in-place from the tag label_candidate" at bounding box center [1241, 473] width 6 height 6
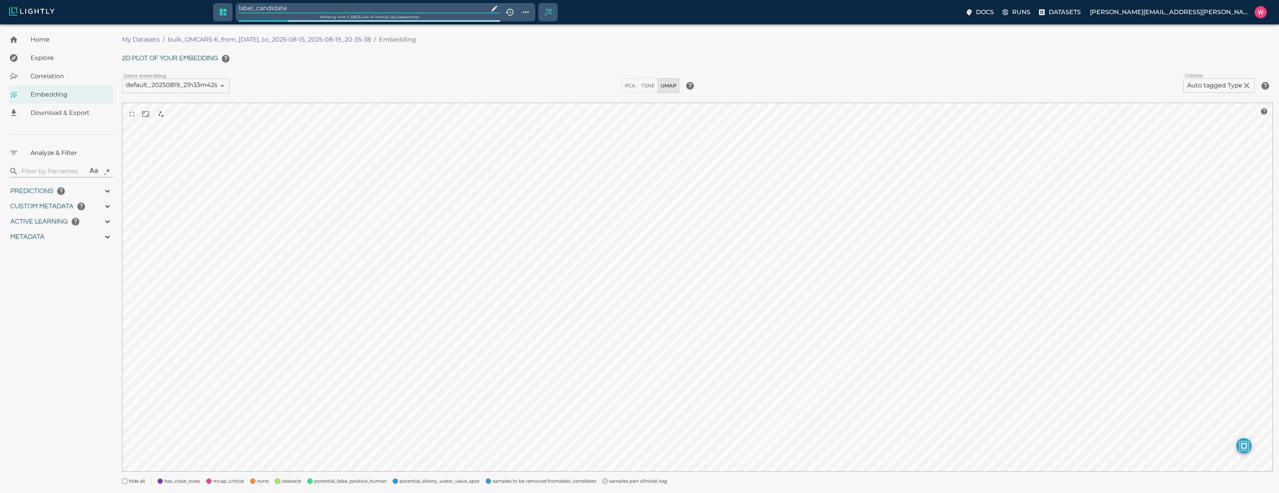
click at [380, 12] on input "label_candidate" at bounding box center [362, 8] width 247 height 10
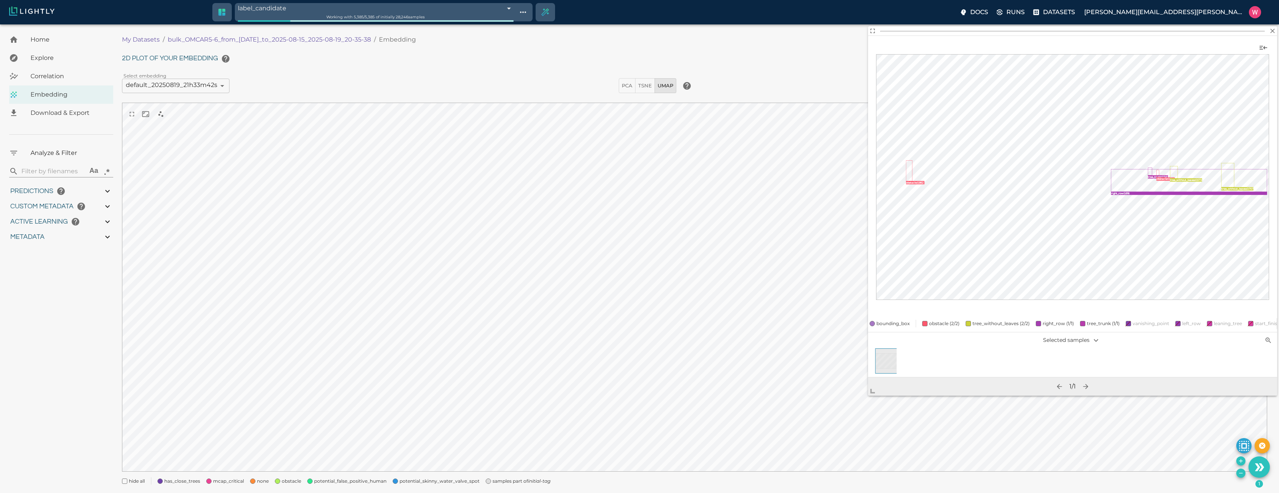
drag, startPoint x: 977, startPoint y: 246, endPoint x: 847, endPoint y: 424, distance: 220.2
click at [868, 395] on span at bounding box center [875, 387] width 15 height 15
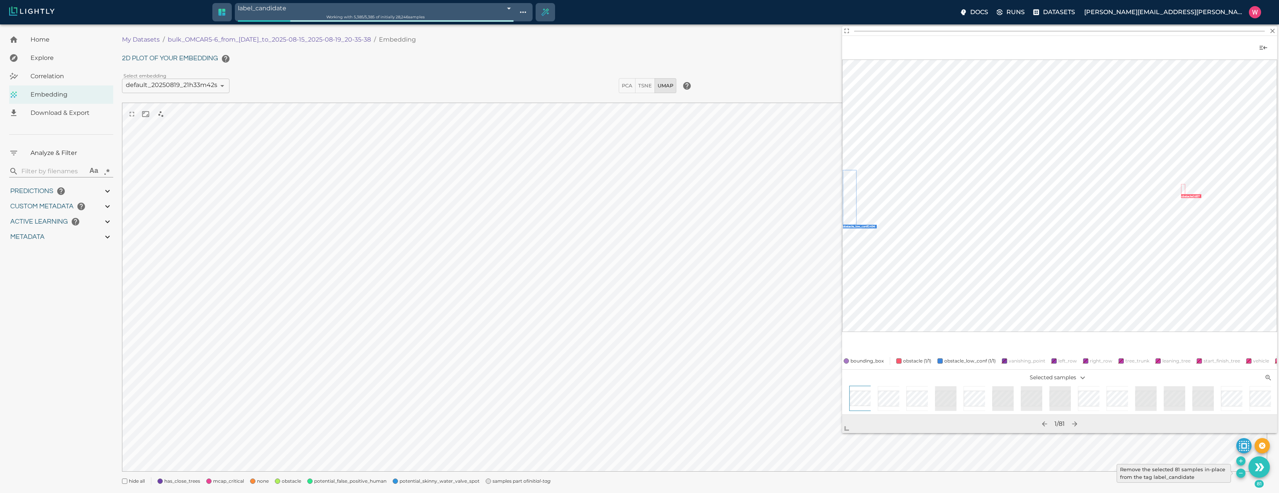
click at [1243, 475] on icon "Remove the selected 81 samples in-place from the tag label_candidate" at bounding box center [1241, 473] width 6 height 6
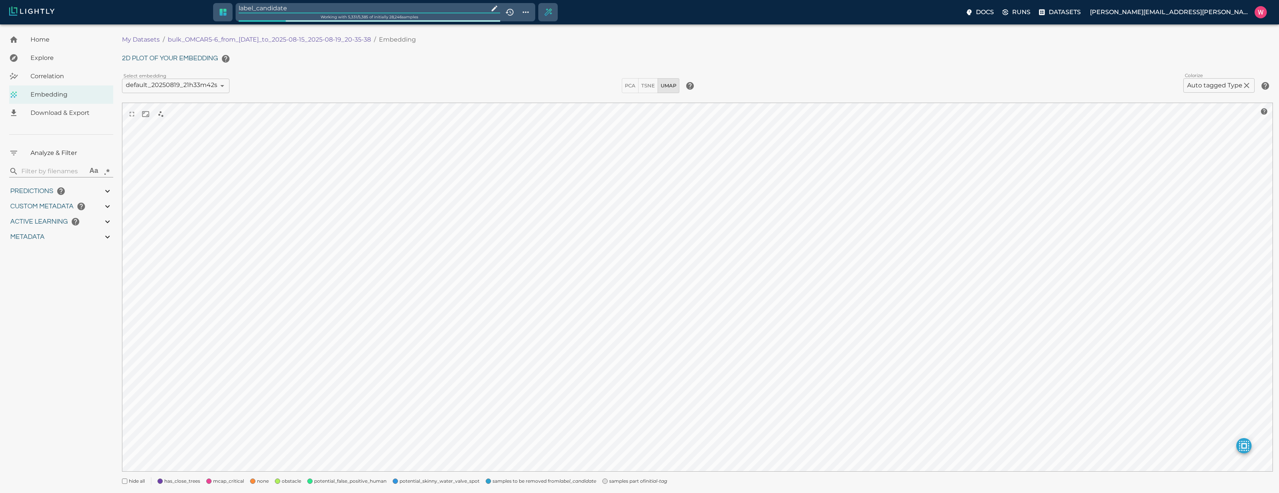
click at [328, 10] on input "label_candidate" at bounding box center [362, 8] width 247 height 10
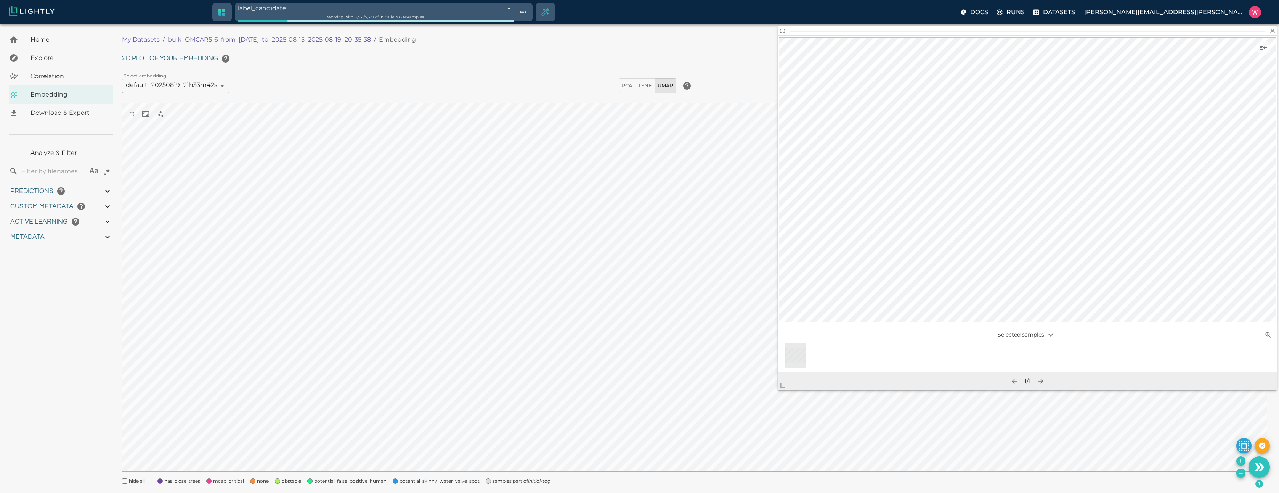
drag, startPoint x: 982, startPoint y: 250, endPoint x: 767, endPoint y: 387, distance: 255.5
click at [778, 390] on span at bounding box center [785, 382] width 15 height 15
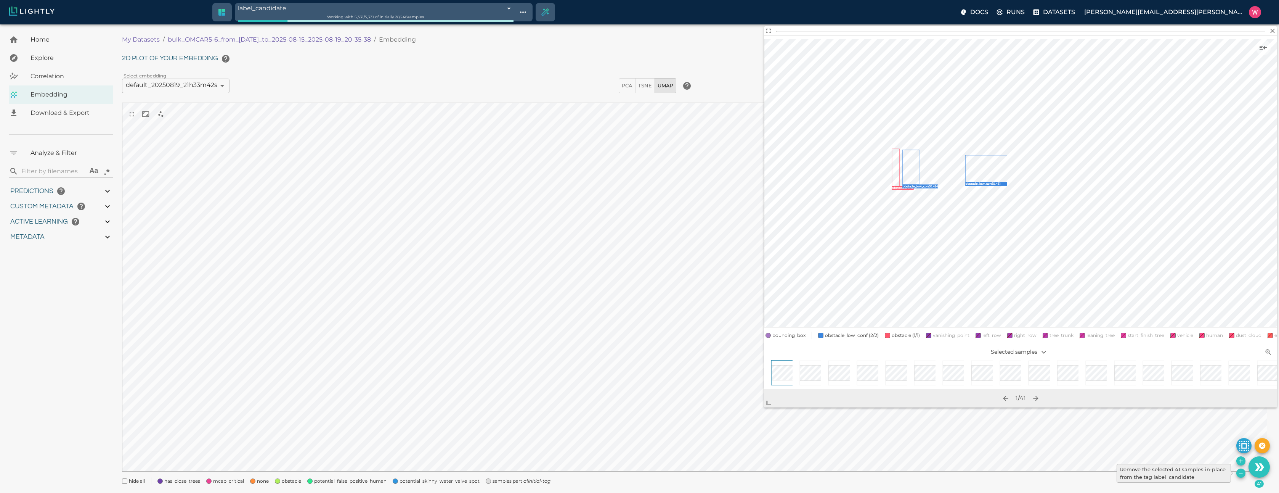
click at [1242, 473] on icon "Remove the selected 41 samples in-place from the tag label_candidate" at bounding box center [1241, 473] width 6 height 6
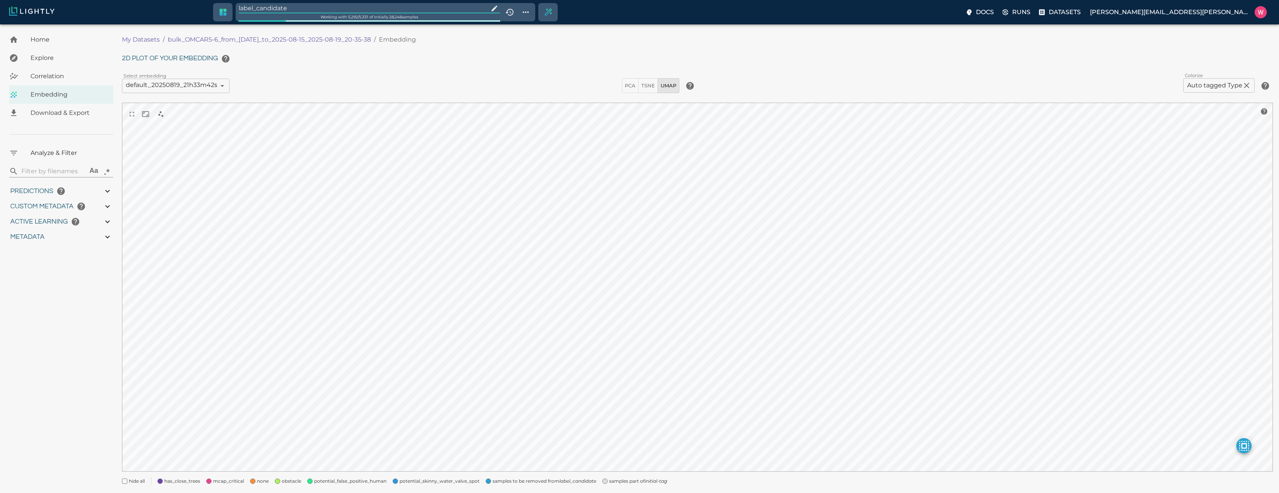
click at [344, 11] on input "label_candidate" at bounding box center [362, 8] width 247 height 10
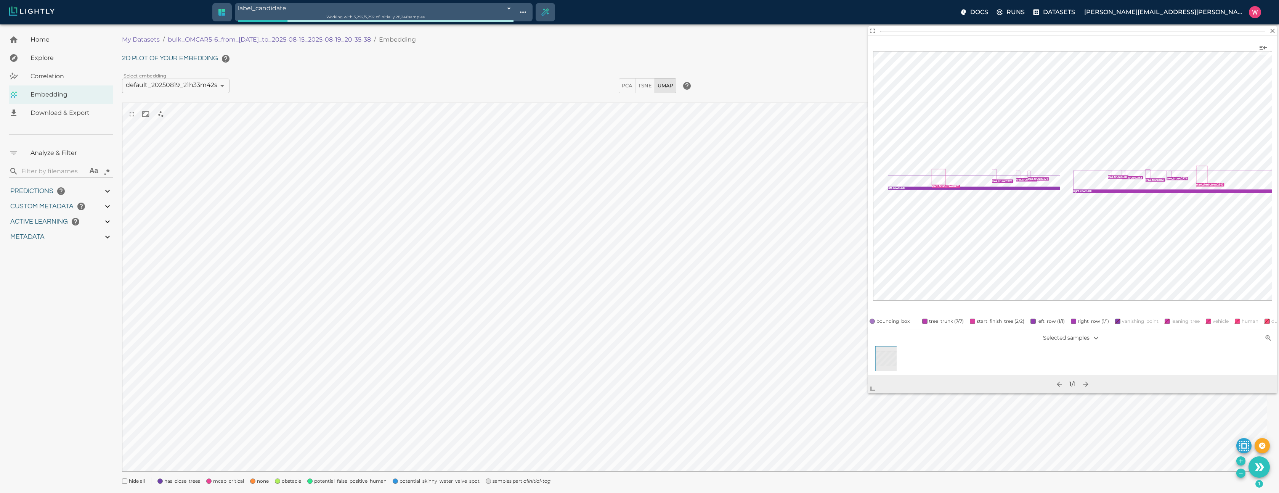
drag, startPoint x: 979, startPoint y: 246, endPoint x: 852, endPoint y: 408, distance: 205.6
click at [868, 393] on span at bounding box center [875, 385] width 15 height 15
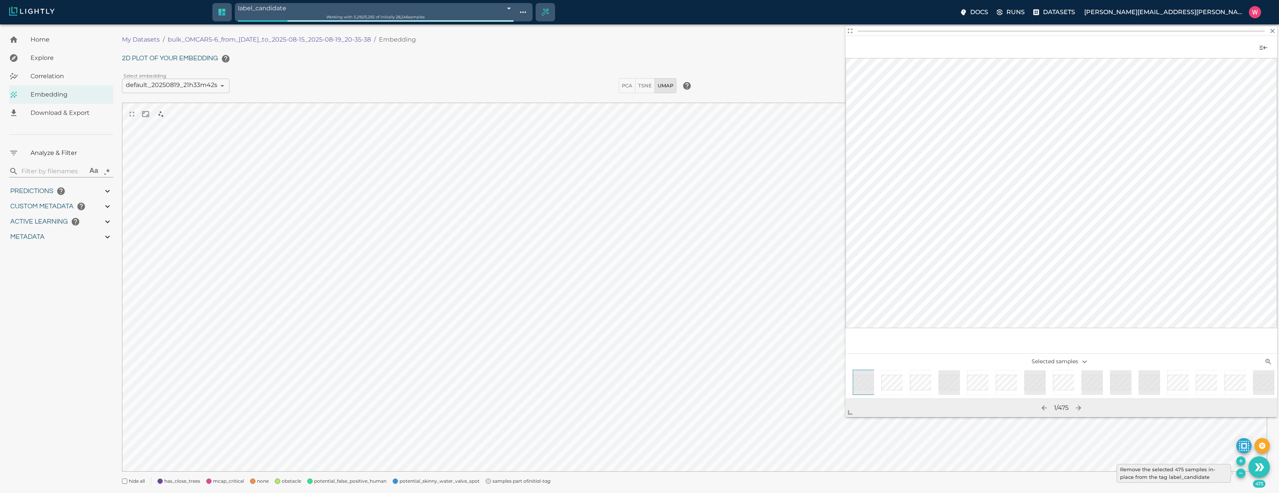
click at [1242, 473] on icon "Remove the selected 475 samples in-place from the tag label_candidate" at bounding box center [1241, 473] width 6 height 6
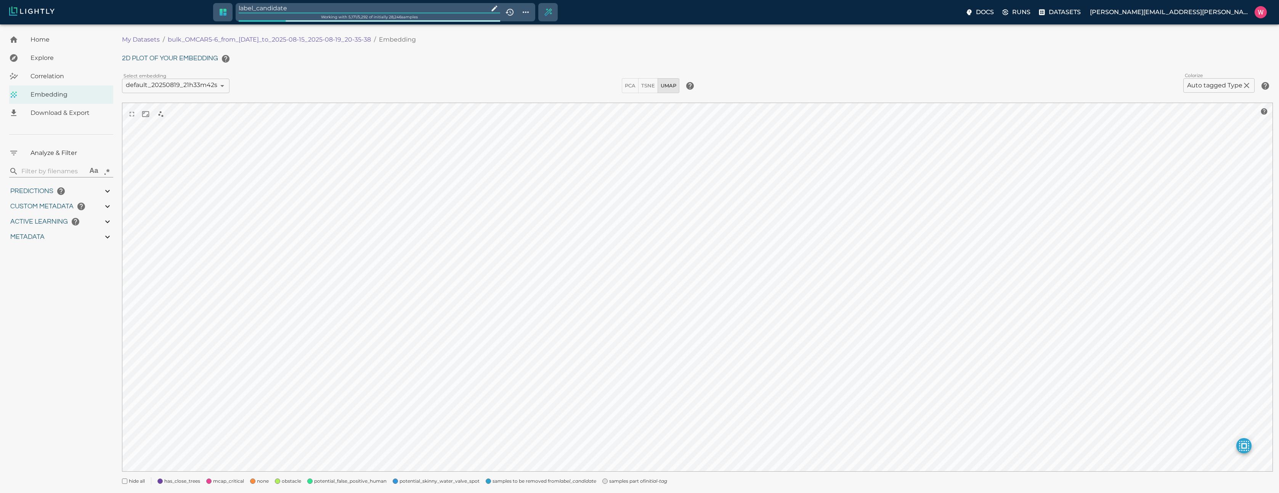
click at [369, 10] on input "label_candidate" at bounding box center [362, 8] width 247 height 10
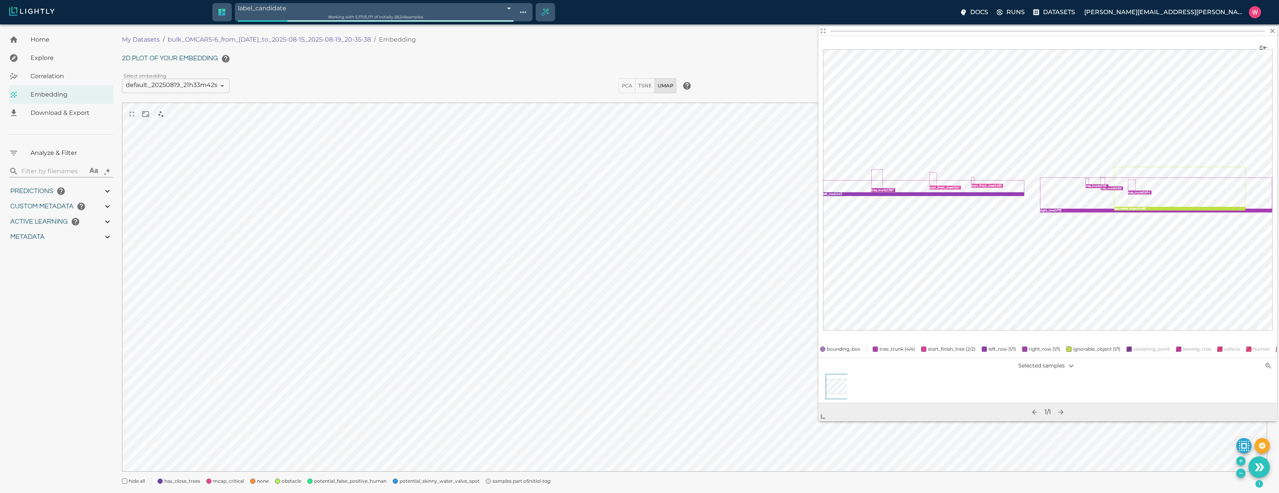
drag, startPoint x: 984, startPoint y: 249, endPoint x: 823, endPoint y: 420, distance: 234.4
click at [823, 420] on span at bounding box center [826, 413] width 15 height 15
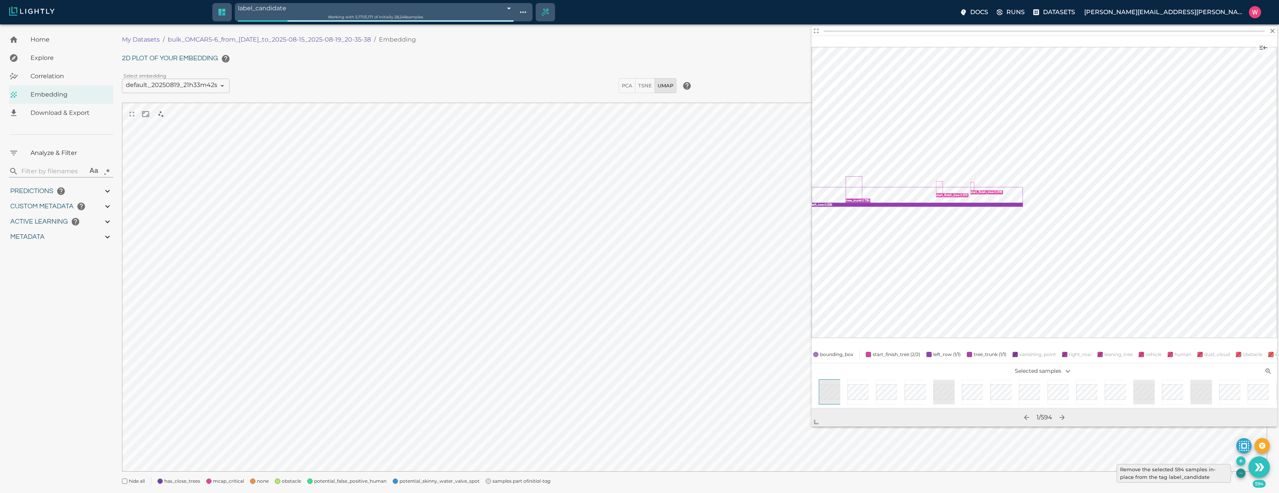
click at [1239, 474] on icon "Remove the selected 594 samples in-place from the tag label_candidate" at bounding box center [1241, 473] width 6 height 6
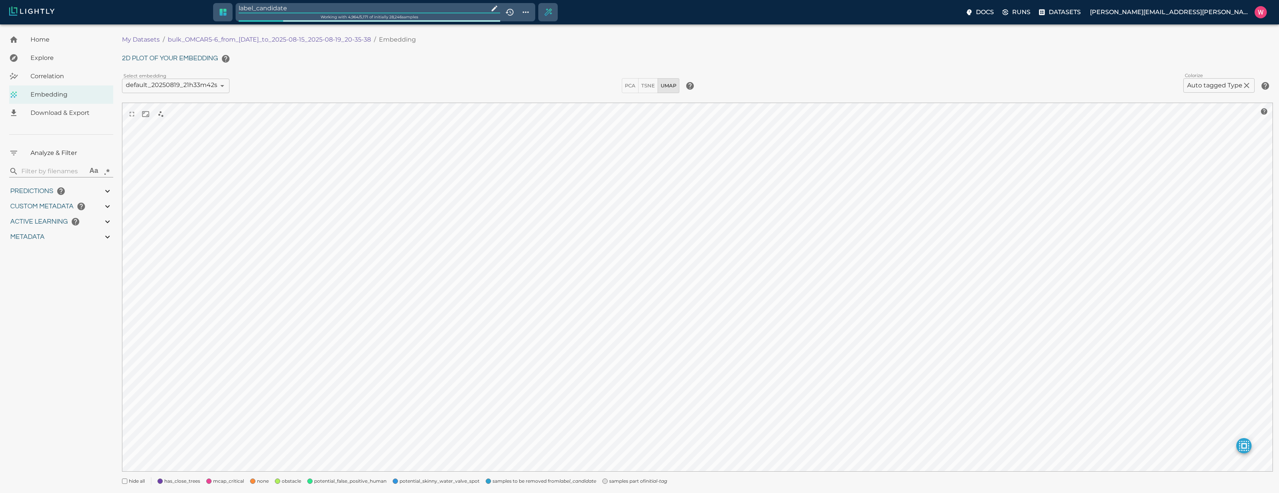
click at [374, 14] on div "Working with 4,964 / 5,171 of initially 28,246 samples" at bounding box center [370, 16] width 262 height 7
click at [372, 8] on input "label_candidate" at bounding box center [362, 8] width 247 height 10
click at [558, 12] on button "Create selection" at bounding box center [548, 12] width 18 height 18
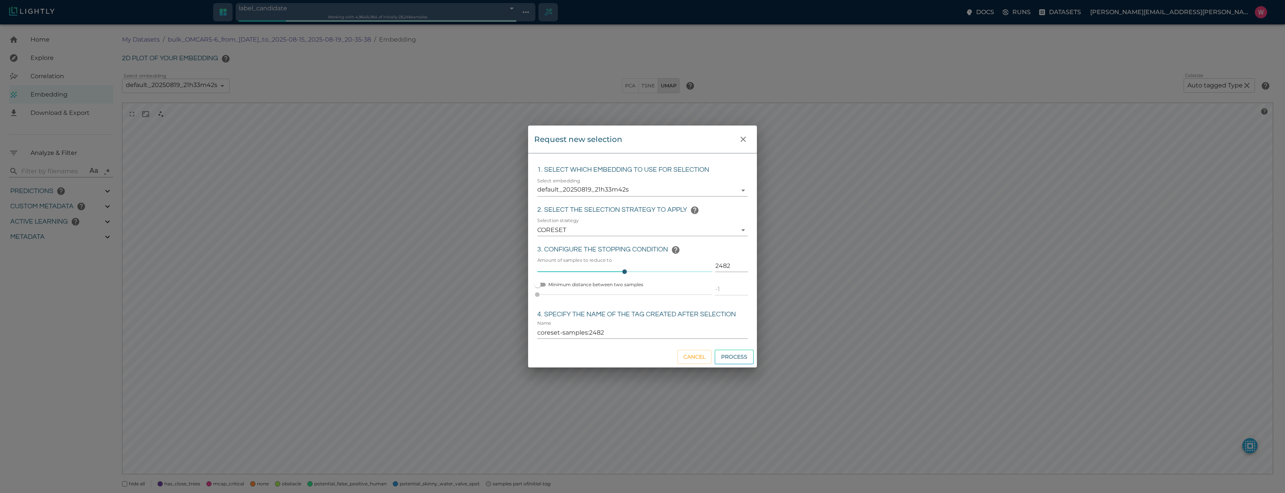
click at [715, 264] on div "2482" at bounding box center [729, 263] width 35 height 18
click at [715, 264] on input "2482" at bounding box center [731, 266] width 32 height 12
click button "Process" at bounding box center [734, 356] width 39 height 15
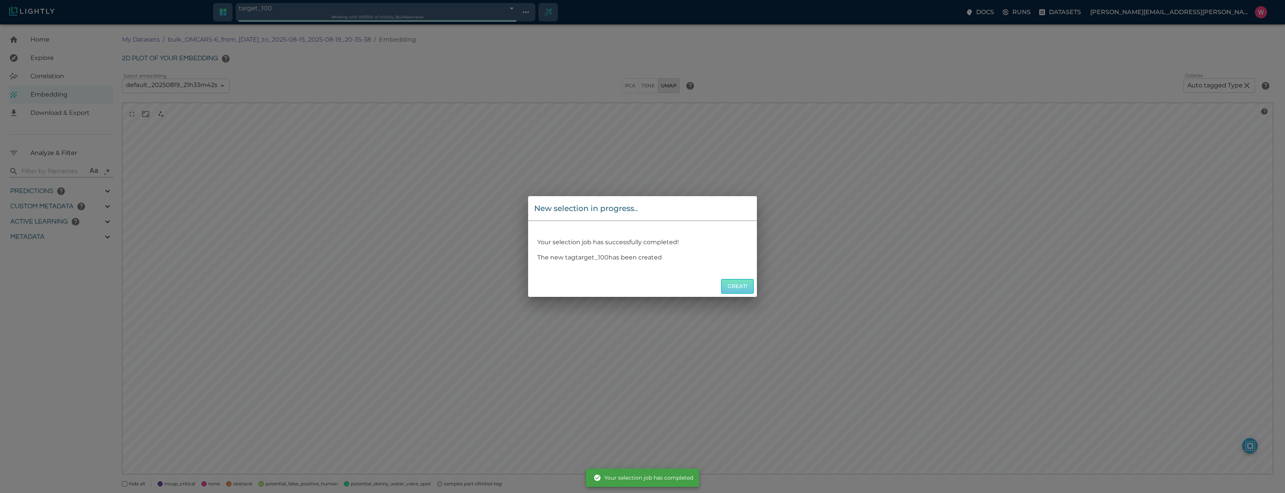
click at [731, 282] on button "Great!" at bounding box center [737, 286] width 33 height 15
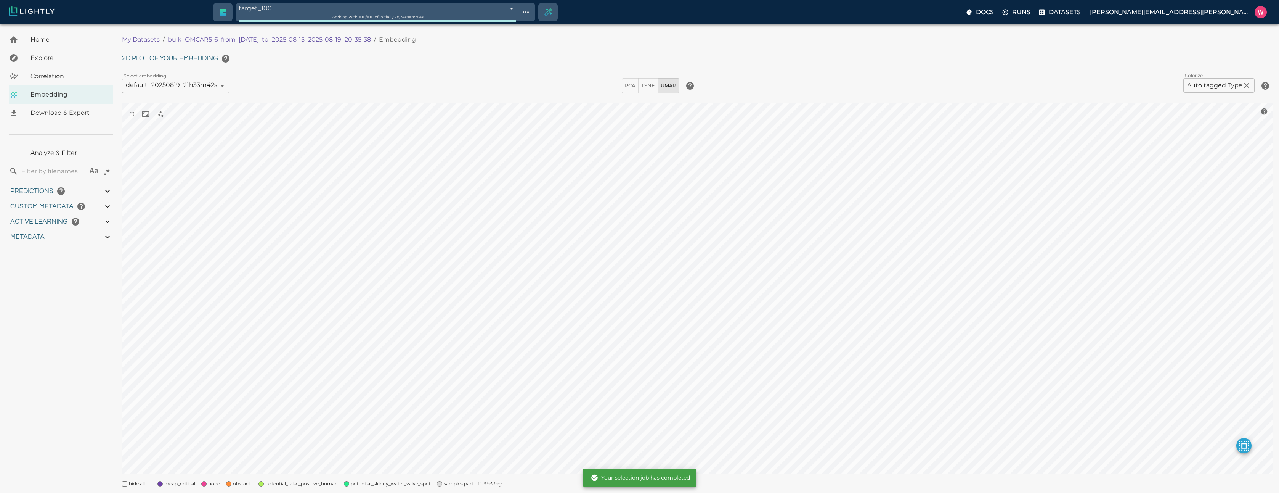
click at [529, 24] on body "target_100 68a509d8a1c81e7dda9ff968 Working with 100 / 100 of initially 28,246 …" at bounding box center [639, 269] width 1279 height 490
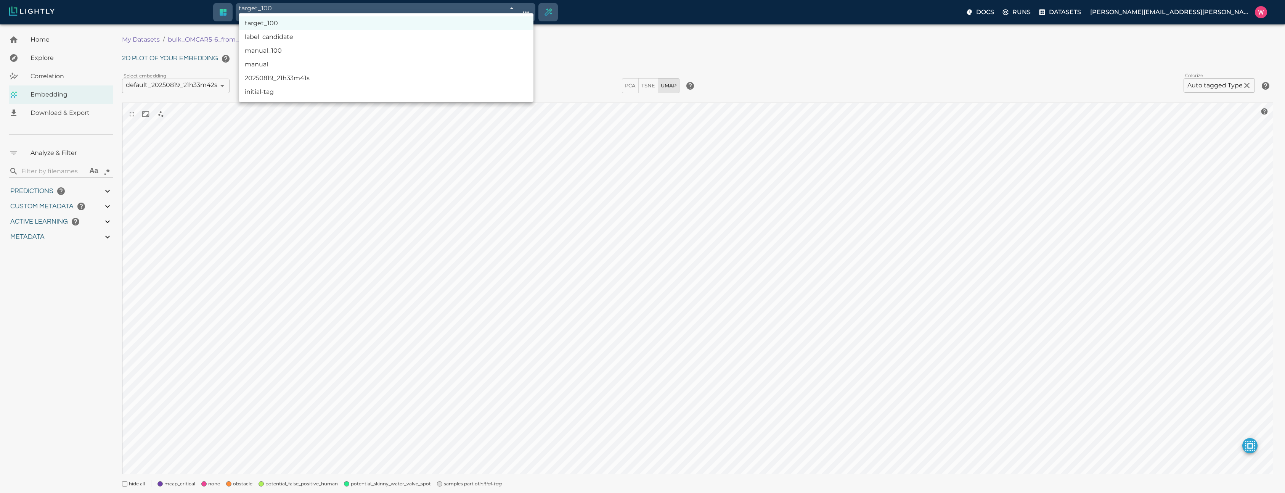
click at [546, 15] on div at bounding box center [642, 246] width 1285 height 493
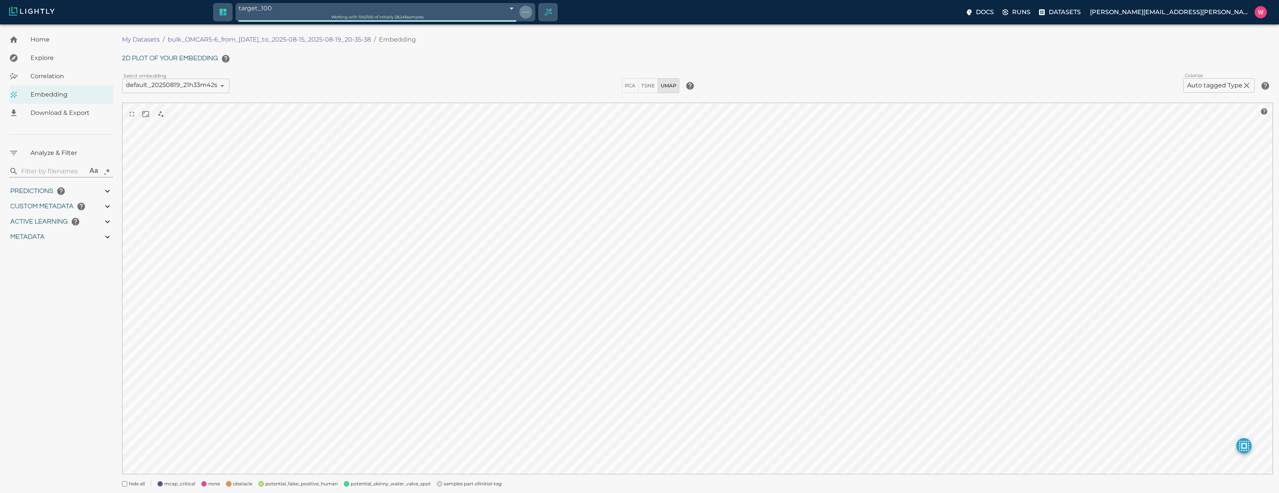
click at [530, 12] on icon "Show tag tree" at bounding box center [525, 12] width 9 height 9
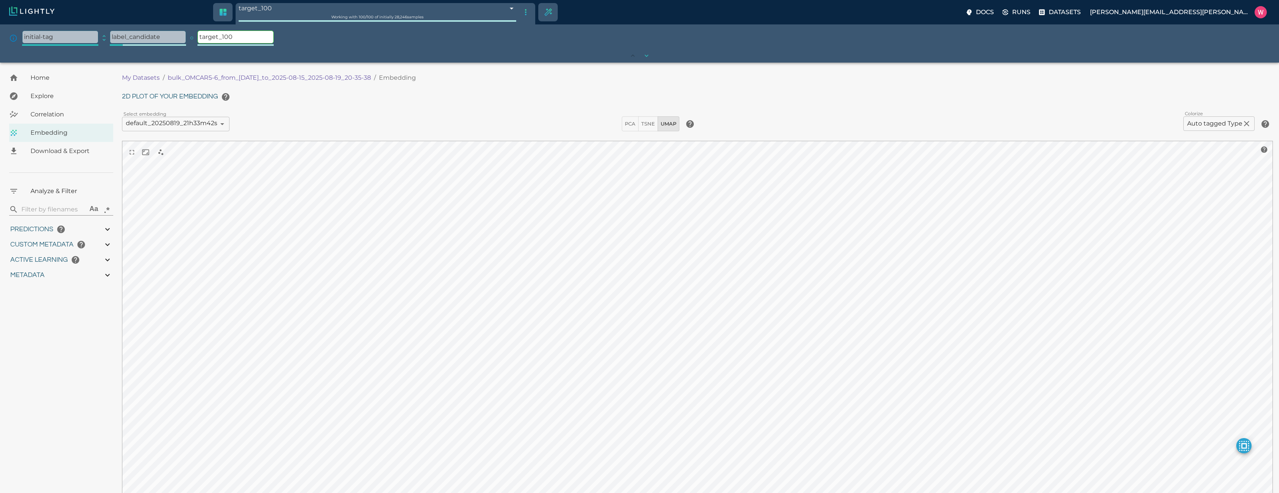
click at [105, 36] on icon "expand" at bounding box center [104, 38] width 8 height 8
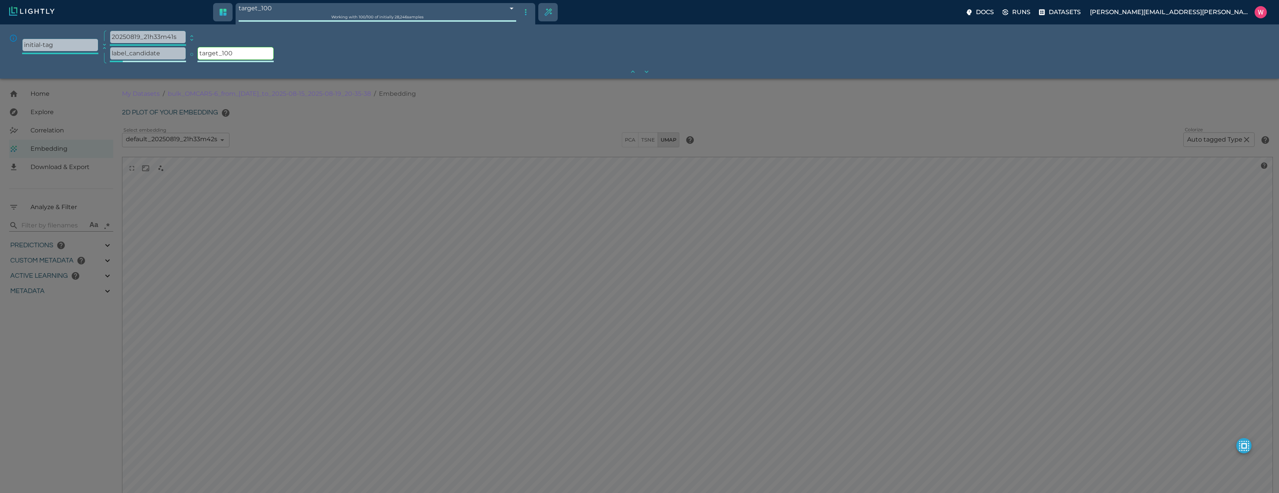
click at [188, 37] on icon "expand" at bounding box center [192, 38] width 8 height 8
click at [280, 35] on icon "expand" at bounding box center [280, 38] width 8 height 8
click at [301, 41] on p "manual_100" at bounding box center [324, 37] width 76 height 12
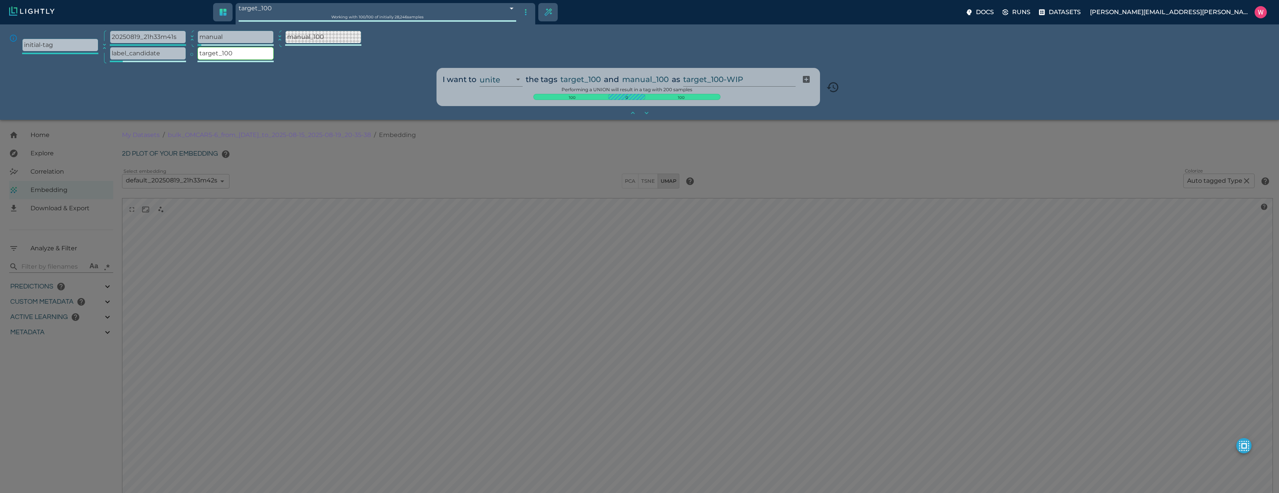
click at [712, 82] on input "target_100-WIP" at bounding box center [737, 79] width 109 height 14
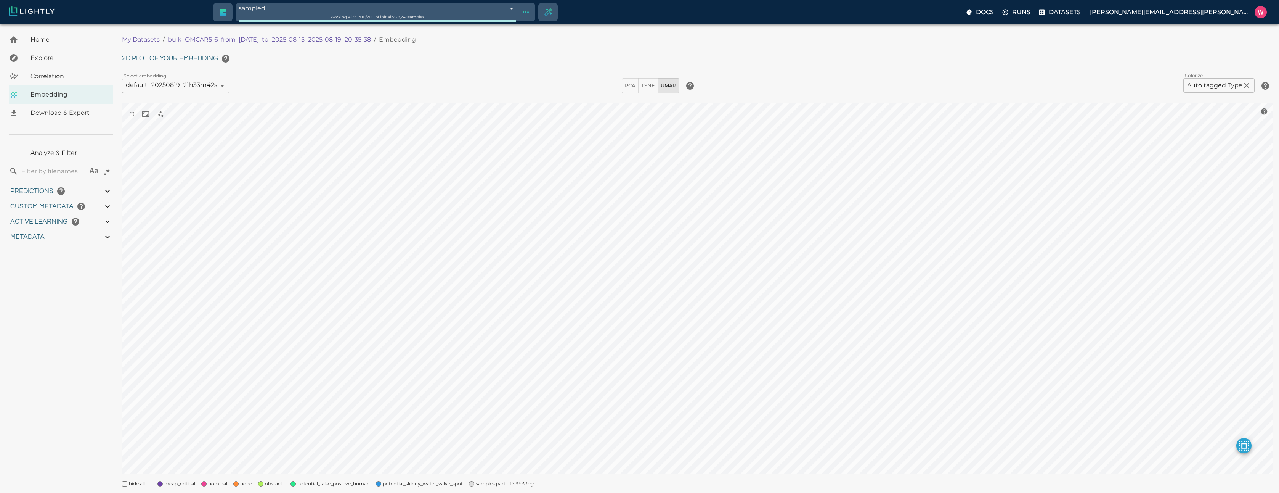
click at [519, 484] on icon "initial-tag" at bounding box center [522, 483] width 22 height 6
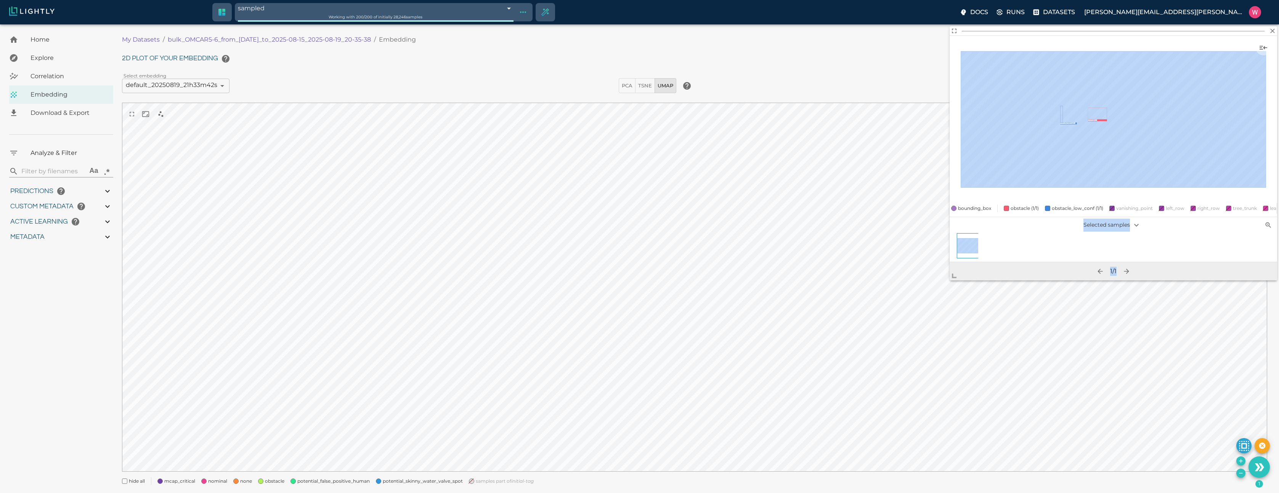
drag, startPoint x: 981, startPoint y: 250, endPoint x: 977, endPoint y: 255, distance: 6.5
click at [950, 280] on span at bounding box center [957, 272] width 15 height 15
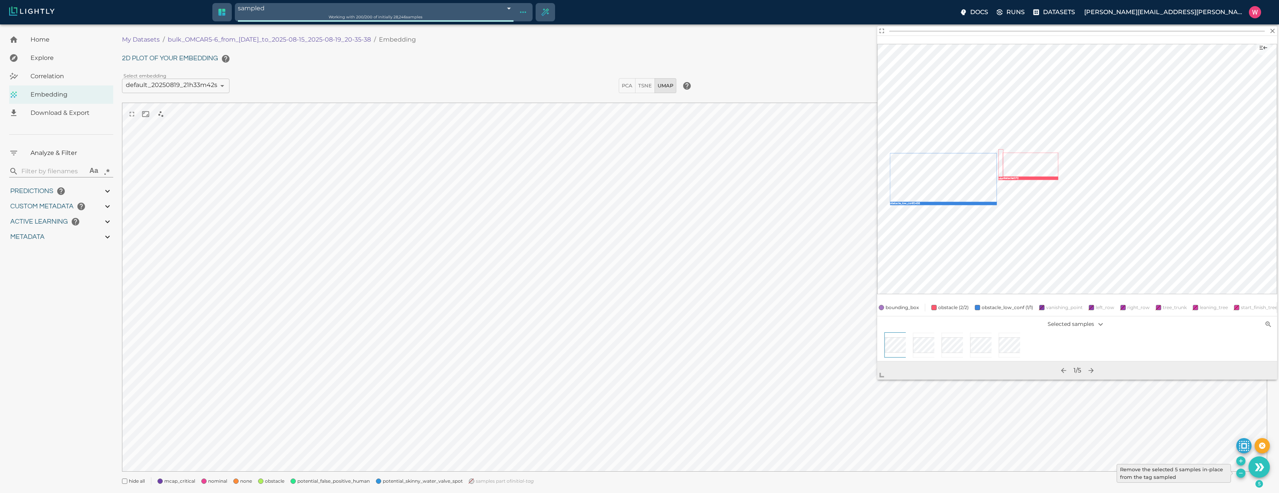
click at [1239, 472] on icon "Remove the selected 5 samples in-place from the tag sampled" at bounding box center [1241, 473] width 6 height 6
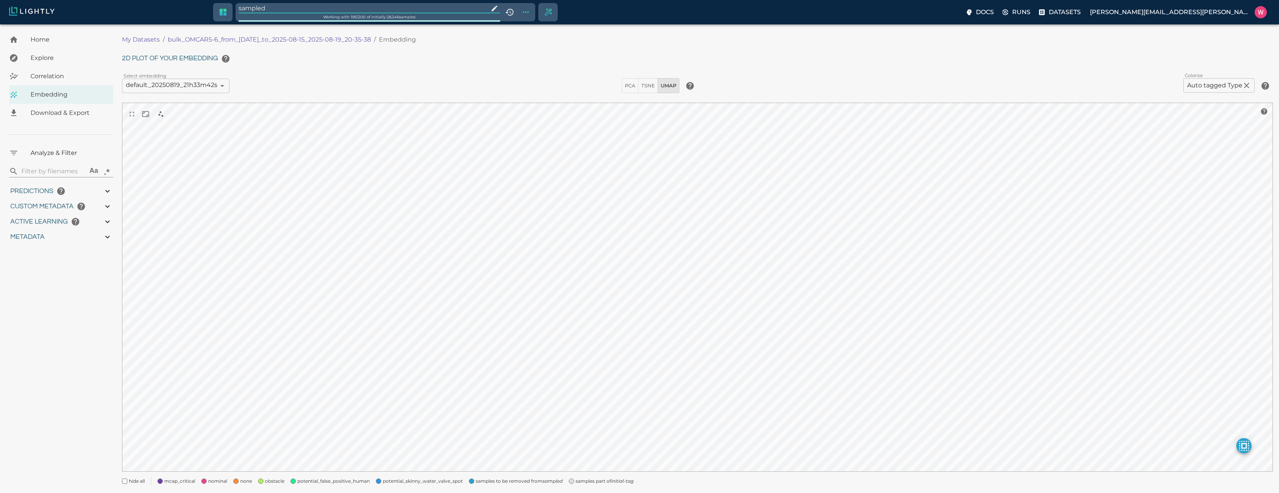
click at [591, 483] on span "samples part of initial-tag" at bounding box center [605, 481] width 58 height 8
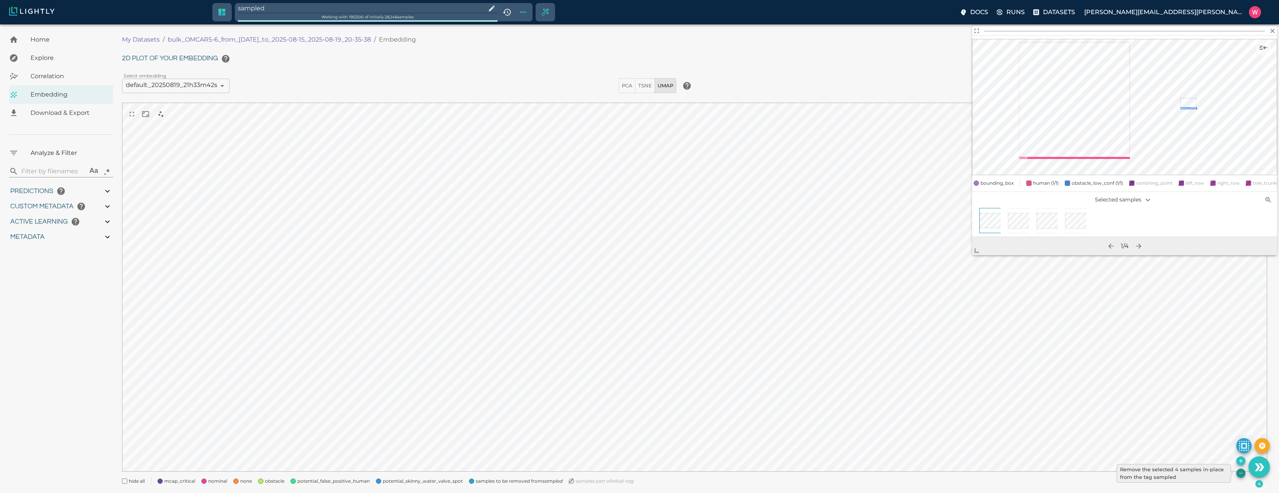
click at [1239, 475] on icon "Remove the selected 4 samples in-place from the tag sampled" at bounding box center [1241, 473] width 6 height 6
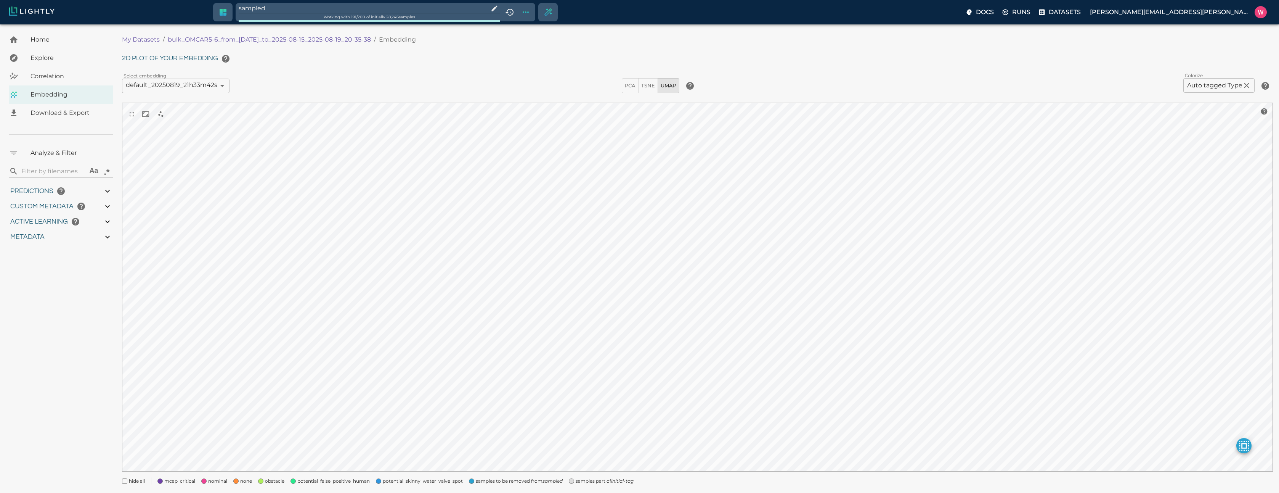
click at [593, 480] on span "samples part of initial-tag" at bounding box center [605, 481] width 58 height 8
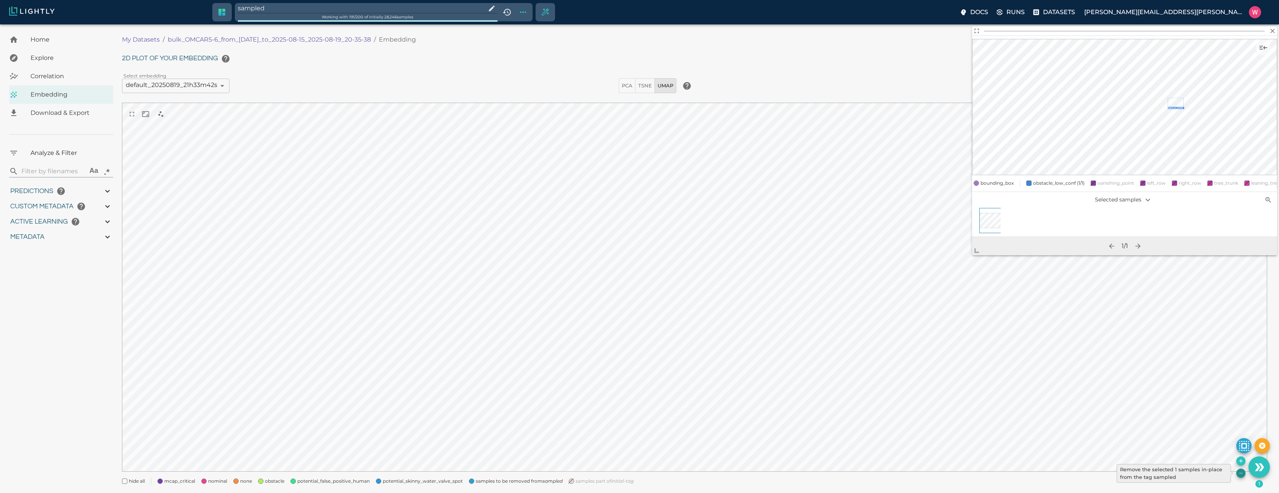
click at [1239, 472] on icon "Remove the selected 1 samples in-place from the tag sampled" at bounding box center [1241, 473] width 6 height 6
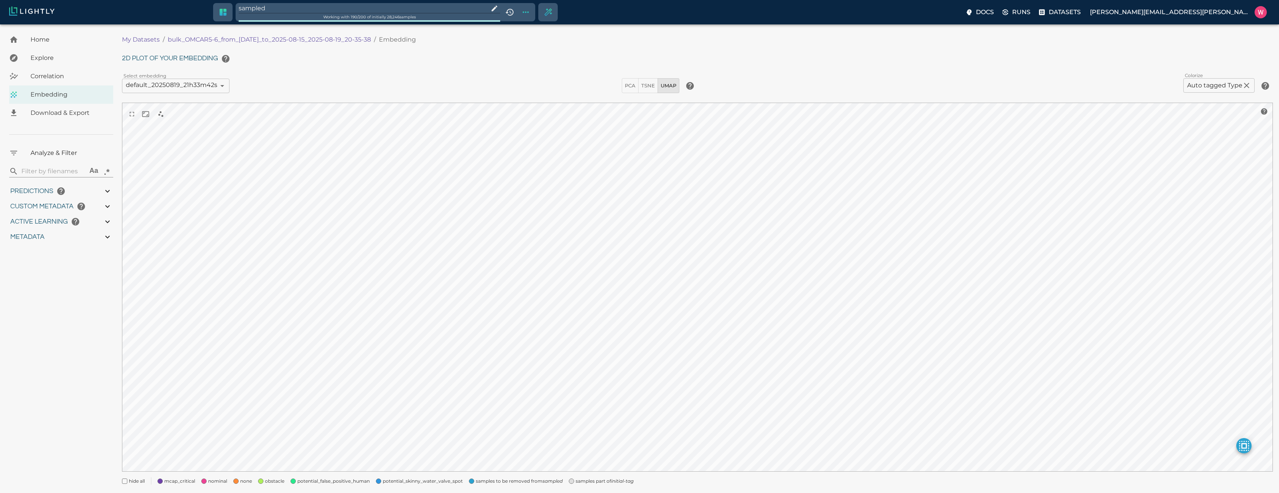
click at [629, 480] on icon "initial-tag" at bounding box center [622, 481] width 22 height 6
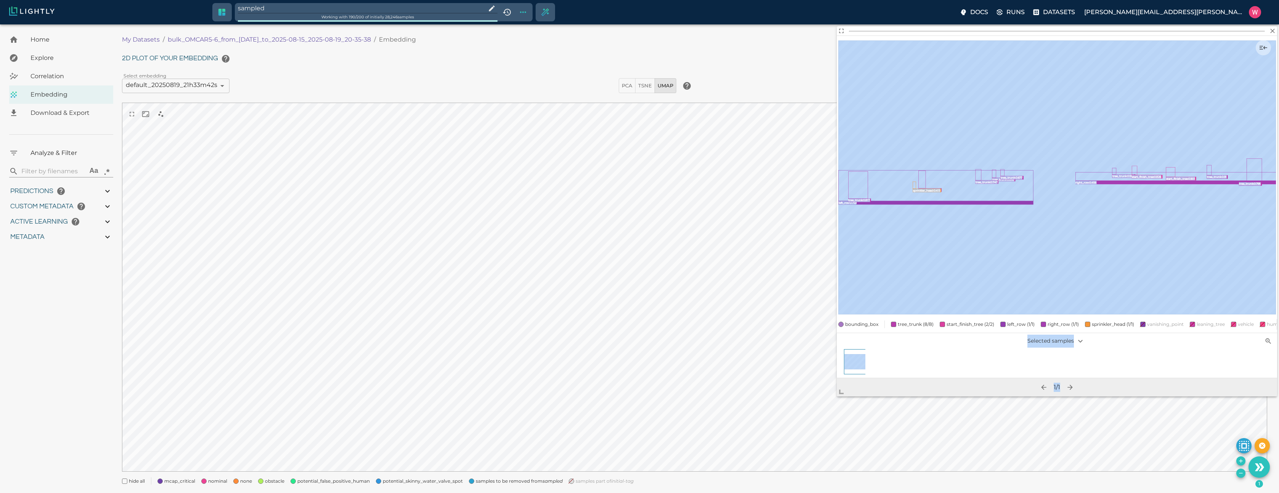
drag, startPoint x: 979, startPoint y: 248, endPoint x: 837, endPoint y: 394, distance: 202.8
click at [837, 394] on span at bounding box center [844, 388] width 15 height 15
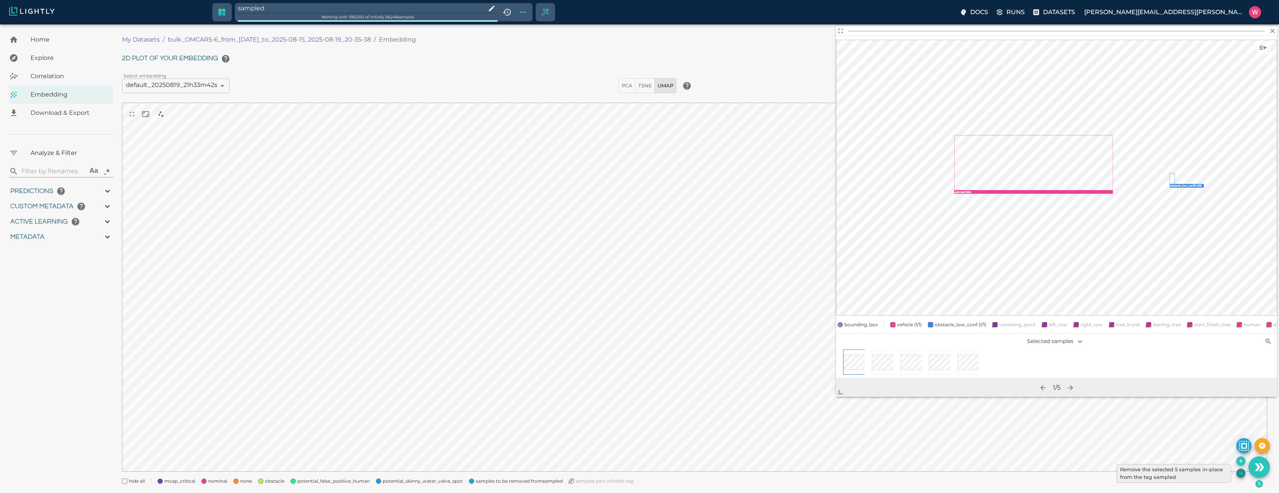
click at [1239, 473] on icon "Remove the selected 5 samples in-place from the tag sampled" at bounding box center [1241, 473] width 6 height 6
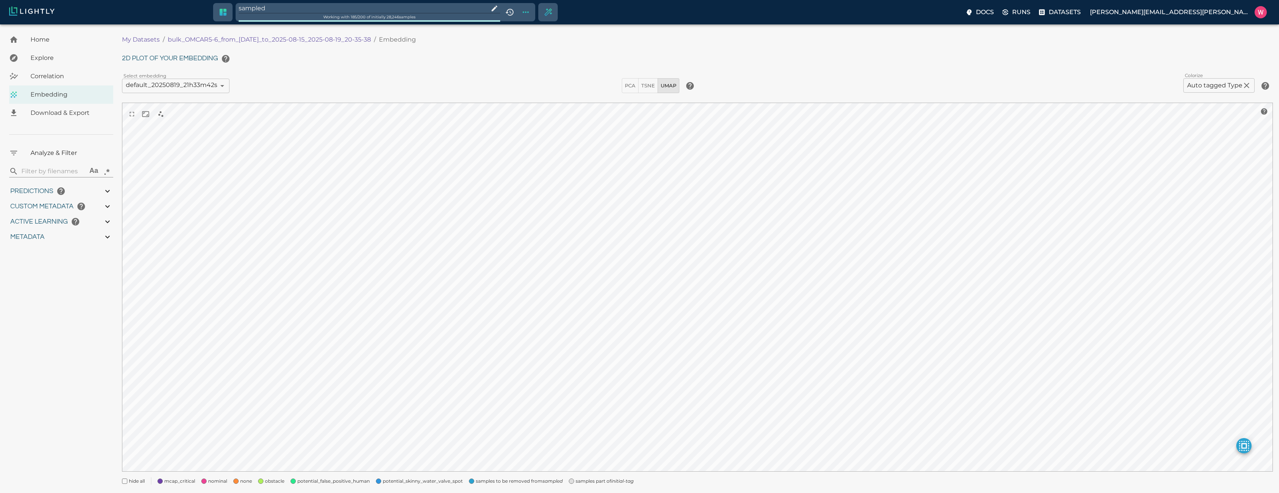
click at [606, 479] on span "samples part of initial-tag" at bounding box center [605, 481] width 58 height 8
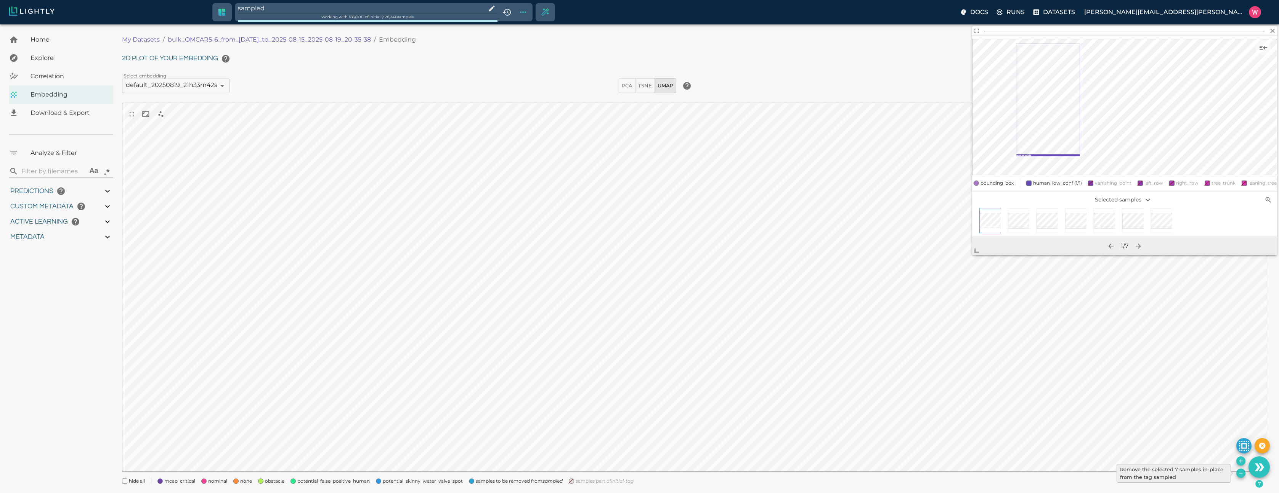
click at [1240, 474] on icon "Remove the selected 7 samples in-place from the tag sampled" at bounding box center [1241, 473] width 6 height 6
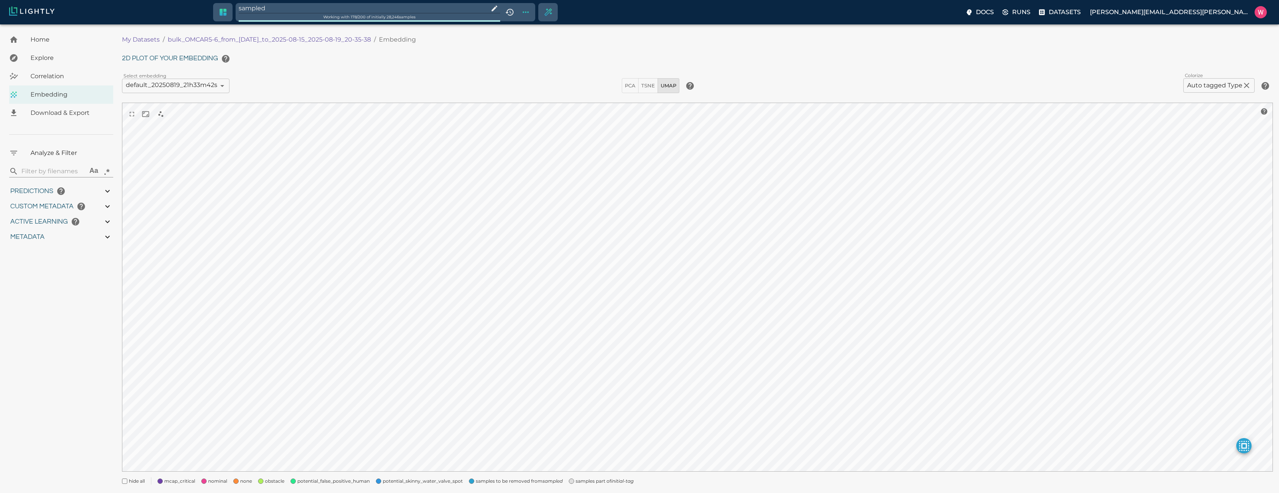
click at [629, 483] on icon "initial-tag" at bounding box center [622, 481] width 22 height 6
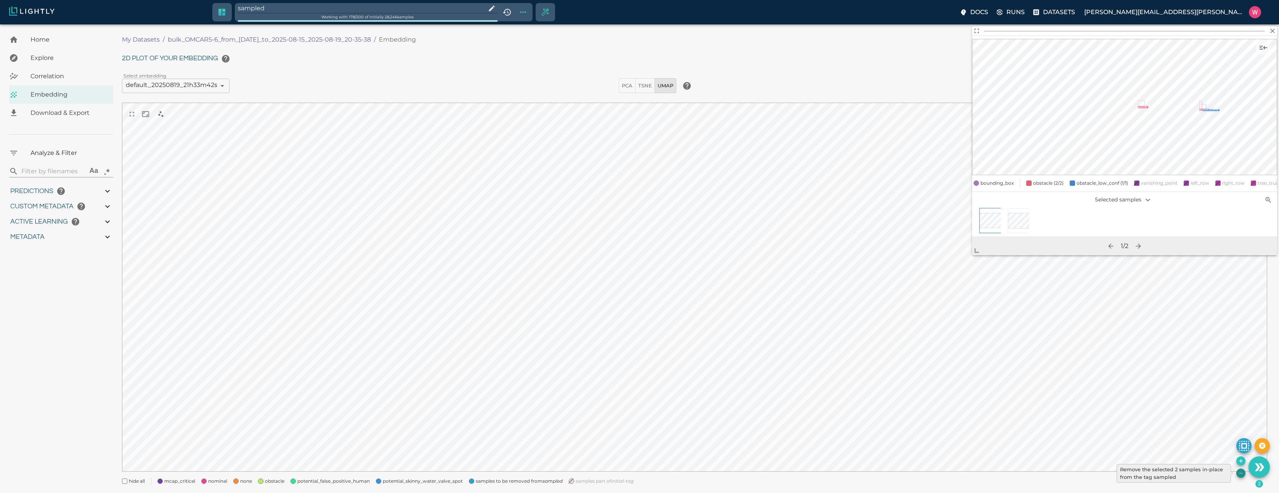
click at [1242, 474] on icon "Remove the selected 2 samples in-place from the tag sampled" at bounding box center [1241, 473] width 6 height 6
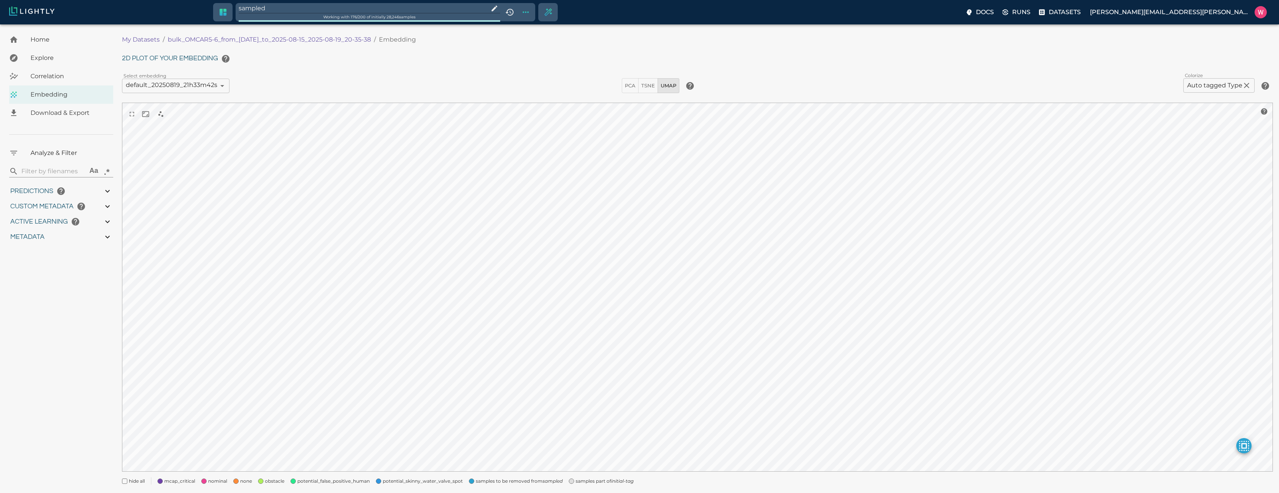
click at [581, 479] on span "samples part of initial-tag" at bounding box center [605, 481] width 58 height 8
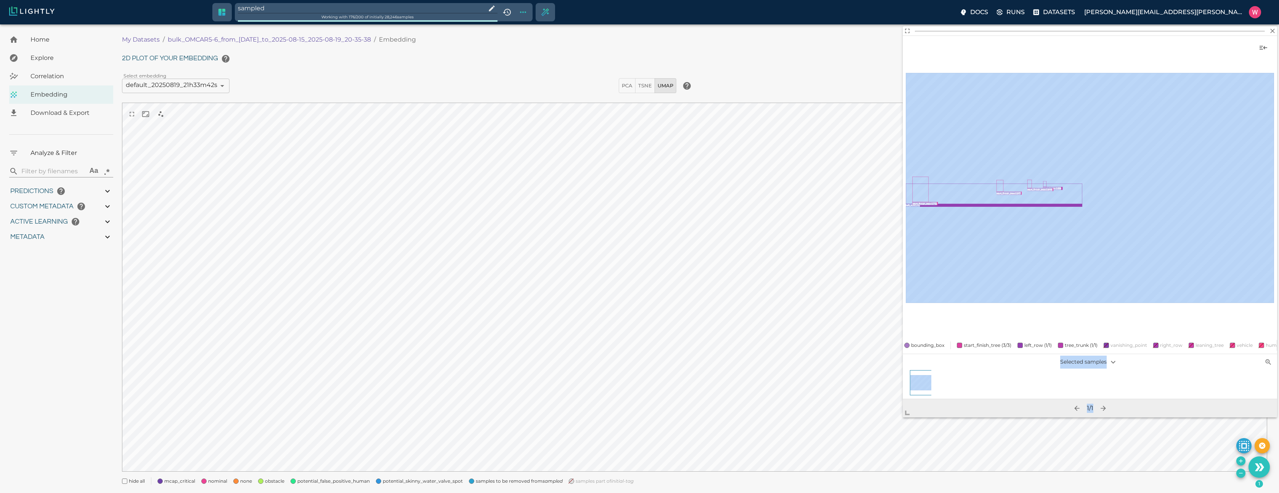
click at [905, 417] on span at bounding box center [910, 409] width 15 height 15
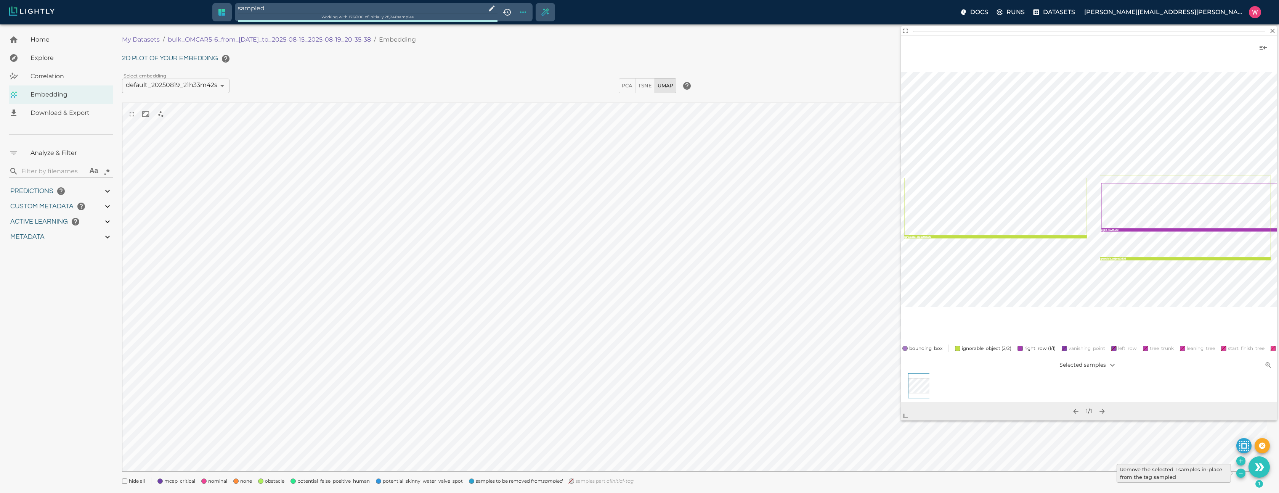
click at [1242, 477] on button "Remove the selected 1 samples in-place from the tag sampled" at bounding box center [1241, 472] width 9 height 9
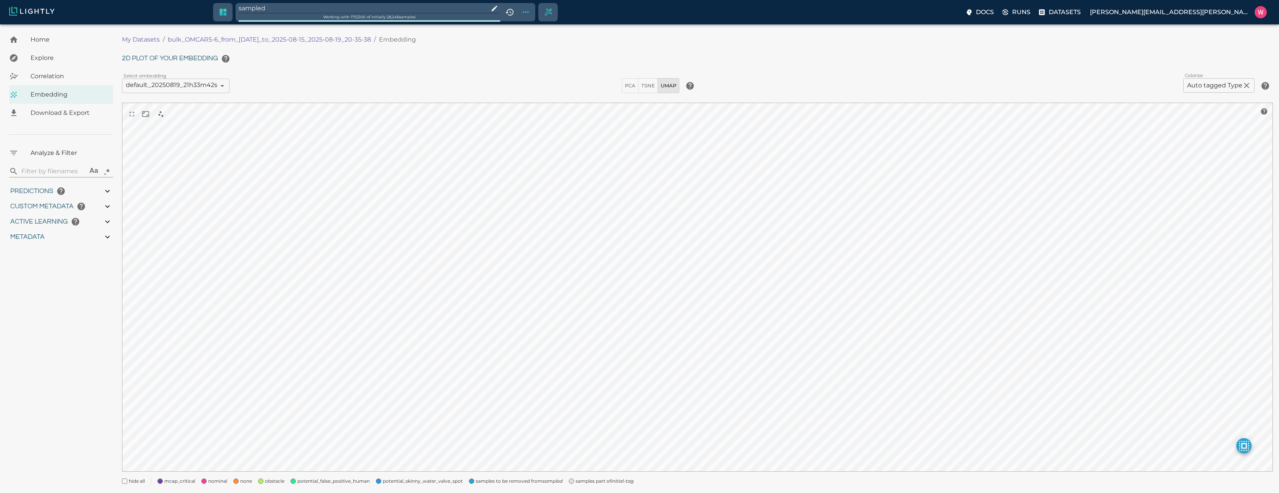
click at [630, 480] on icon "initial-tag" at bounding box center [622, 481] width 22 height 6
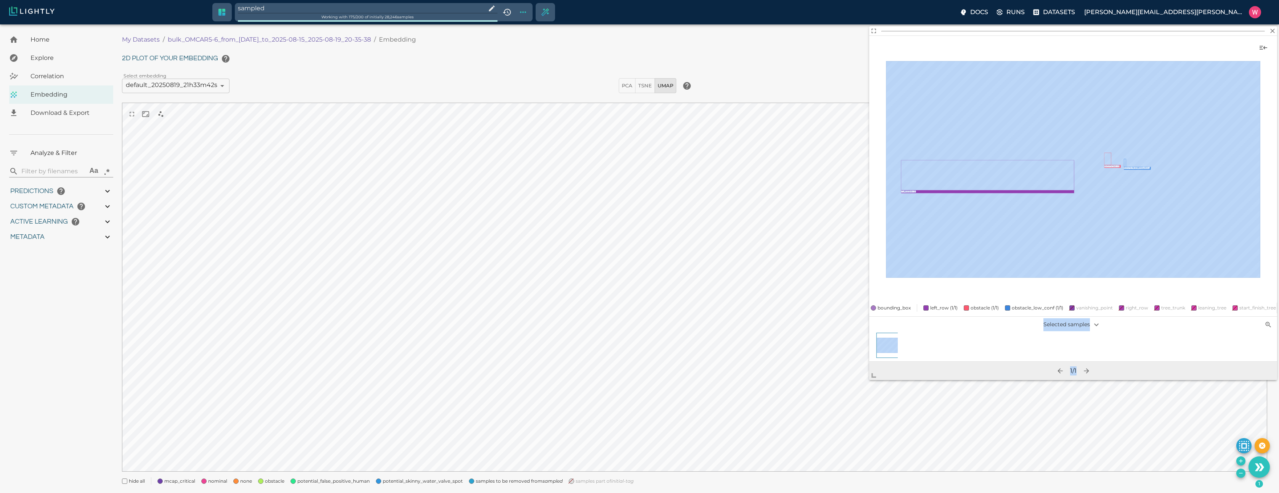
click at [855, 404] on body "sampled Working with 175 / 200 of initially 28,246 samples Docs Runs Datasets w…" at bounding box center [639, 267] width 1279 height 487
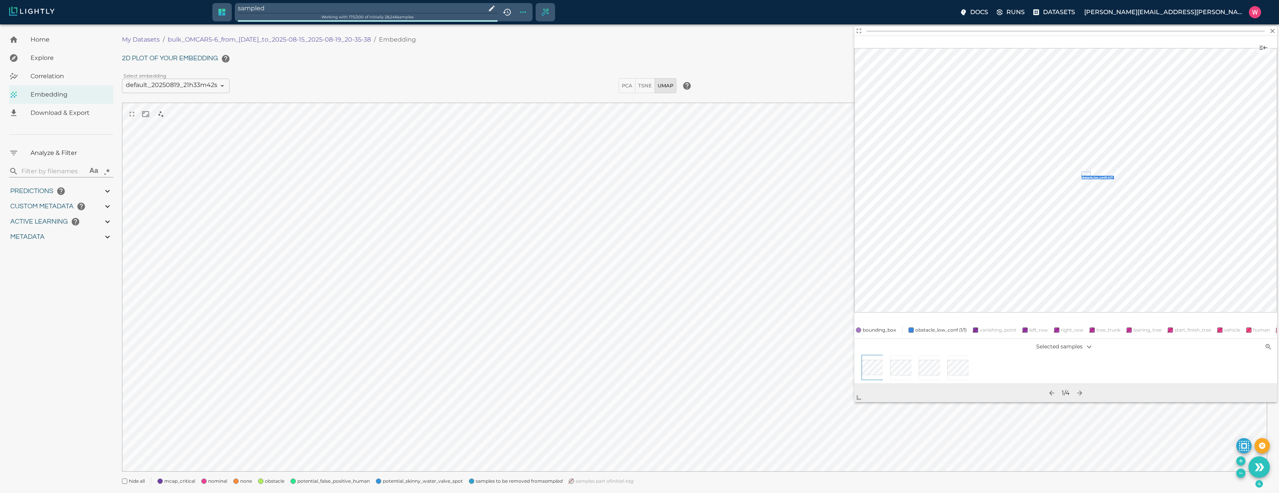
click at [1240, 474] on icon "Remove the selected 4 samples in-place from the tag sampled" at bounding box center [1241, 473] width 6 height 6
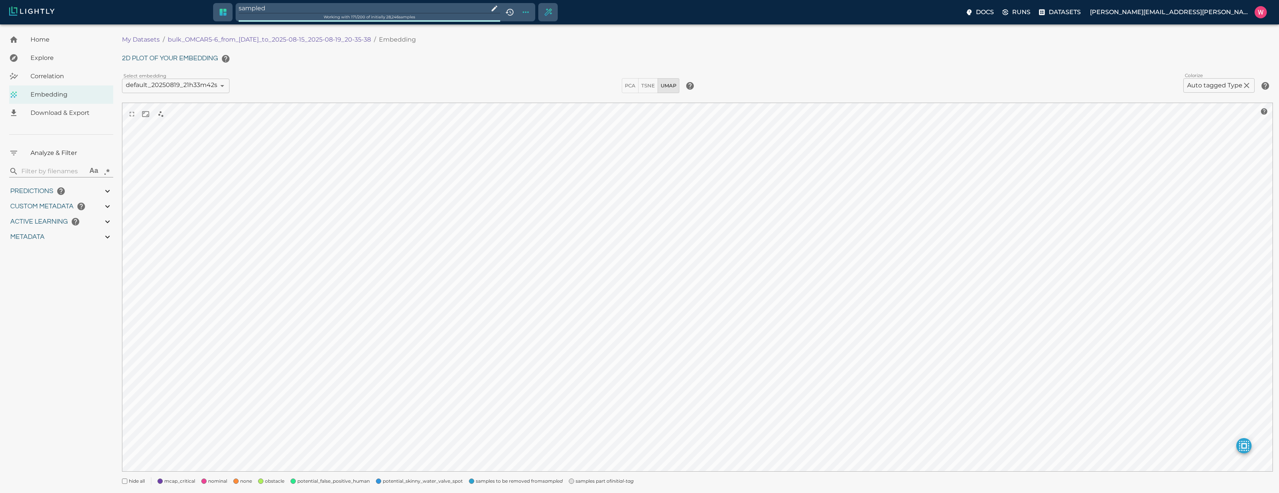
click at [606, 483] on span "samples part of initial-tag" at bounding box center [605, 481] width 58 height 8
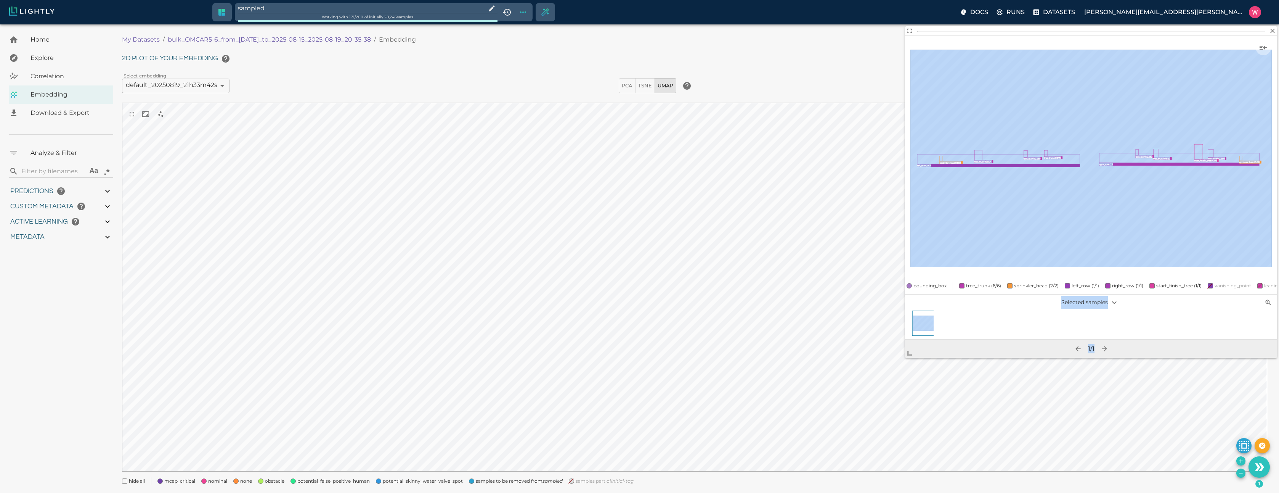
drag, startPoint x: 979, startPoint y: 251, endPoint x: 860, endPoint y: 439, distance: 222.2
click at [905, 358] on span at bounding box center [912, 349] width 15 height 15
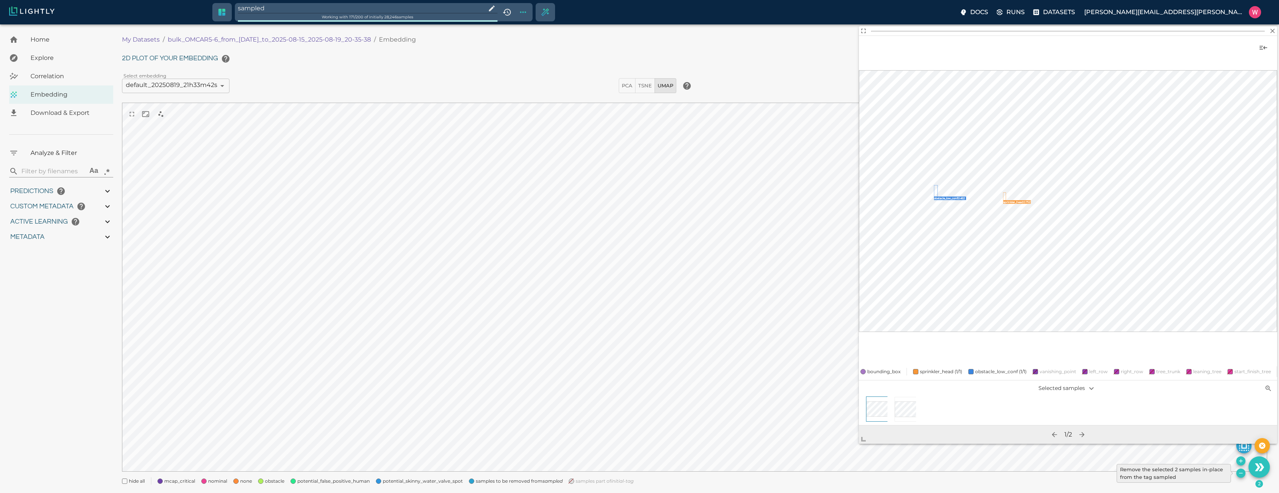
click at [1243, 475] on icon "Remove the selected 2 samples in-place from the tag sampled" at bounding box center [1241, 473] width 6 height 6
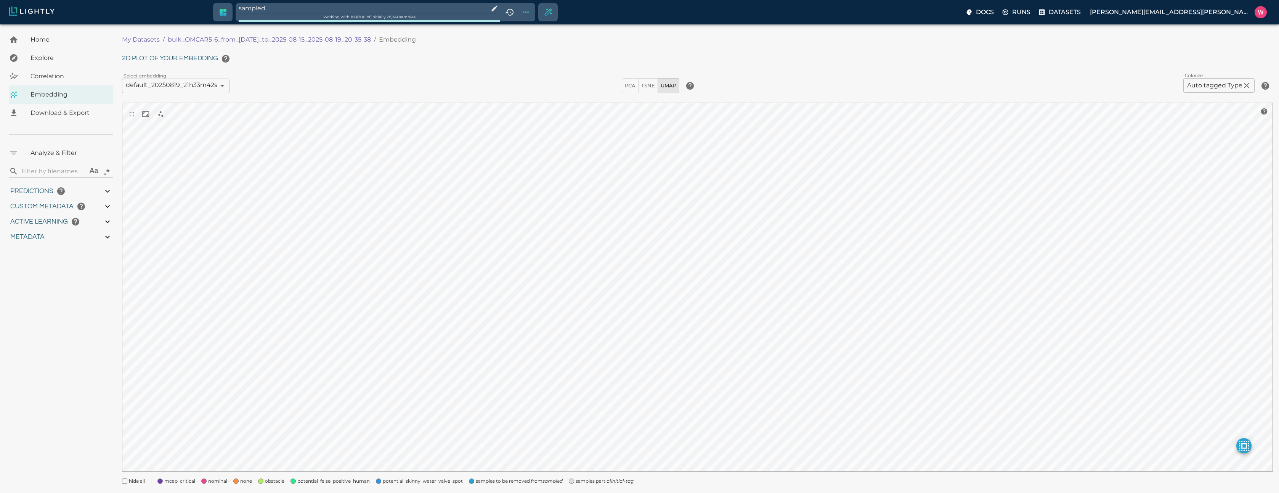
click at [612, 481] on icon "initial-tag" at bounding box center [622, 481] width 22 height 6
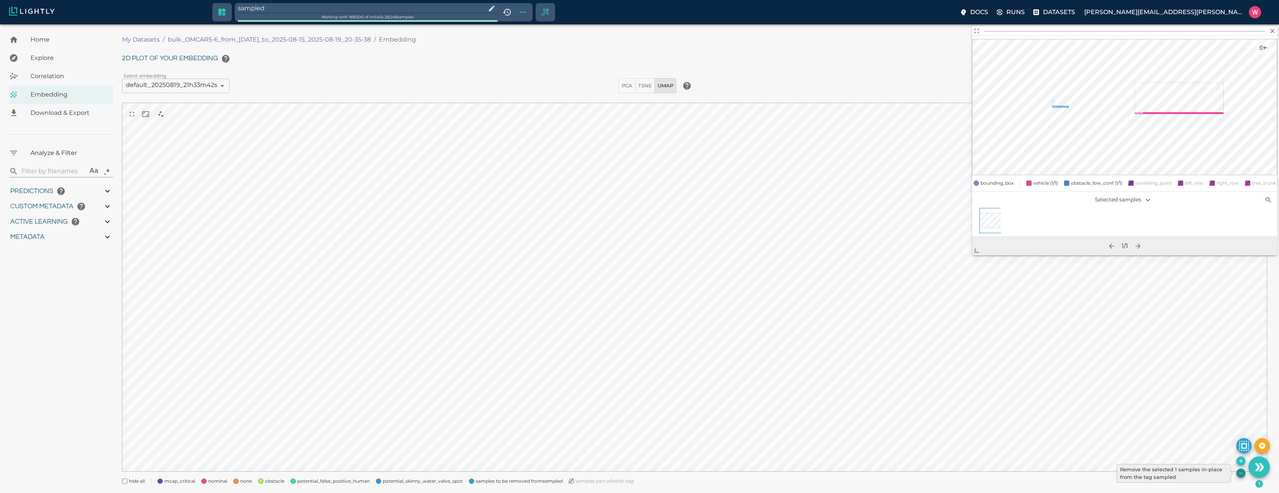
click at [1240, 474] on icon "Remove the selected 1 samples in-place from the tag sampled" at bounding box center [1241, 473] width 6 height 6
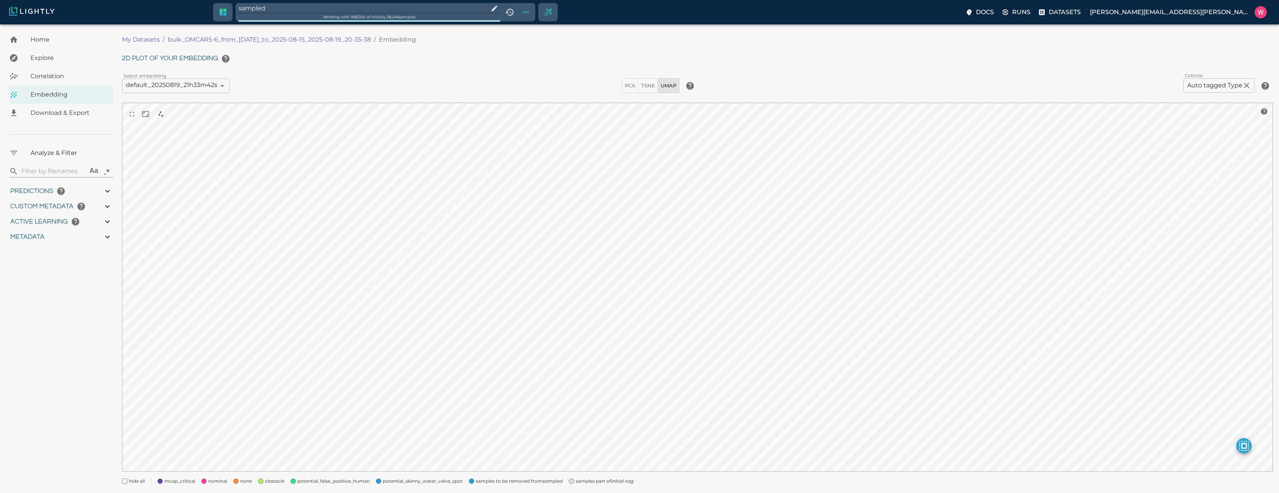
click at [585, 479] on span "samples part of initial-tag" at bounding box center [605, 481] width 58 height 8
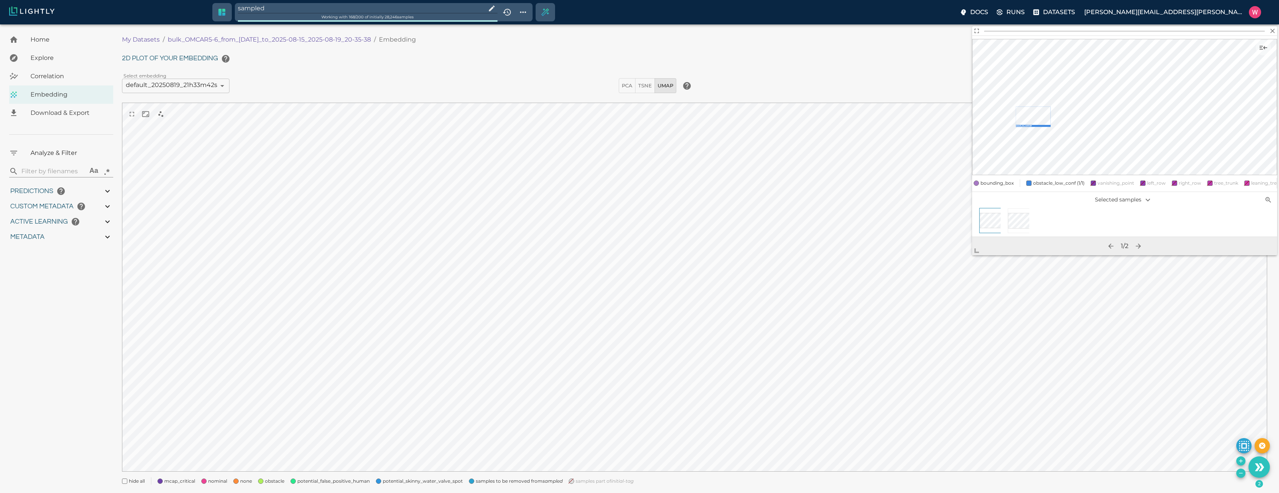
click at [1244, 476] on div "hide all mcap_critical nominal none obstacle potential_false_positive_human pot…" at bounding box center [692, 478] width 1152 height 14
click at [1240, 474] on icon "Remove the selected 2 samples in-place from the tag sampled" at bounding box center [1241, 473] width 6 height 6
type input "1755245214.24592"
type input "1755291683.72492"
type input "0.999"
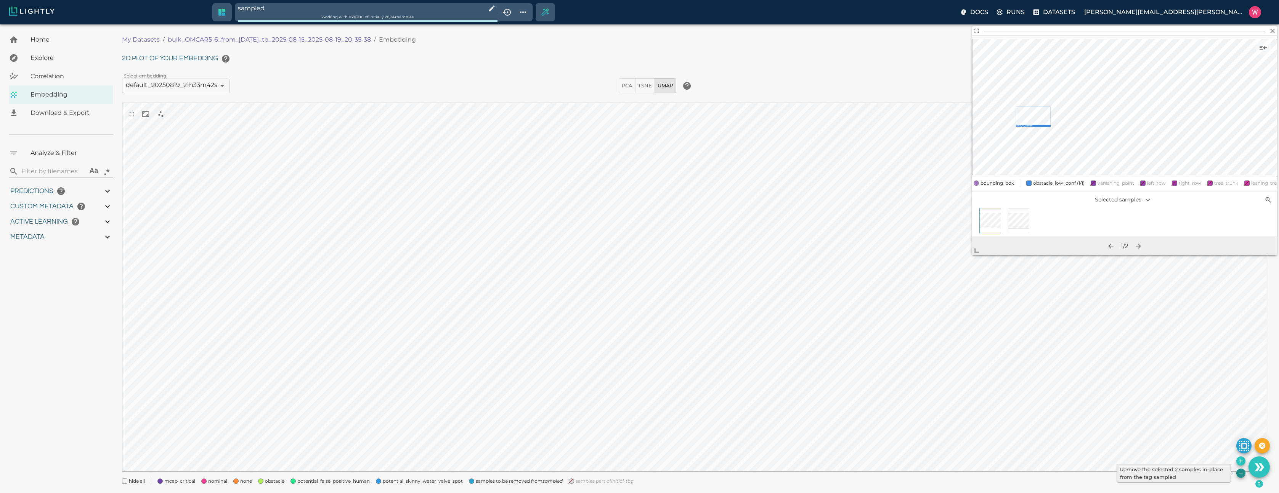
type input "0.999"
type input "0.998"
type input "9007199254740991"
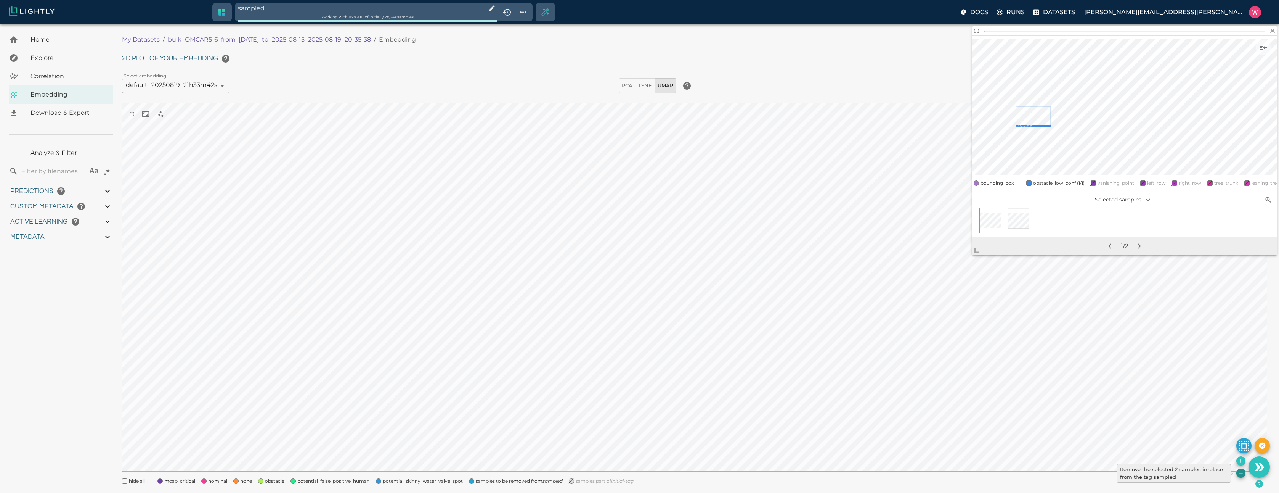
type input "0.682347118854523"
type input "10.0443471188545"
type input "2.07153701782227"
type input "20.6145370178223"
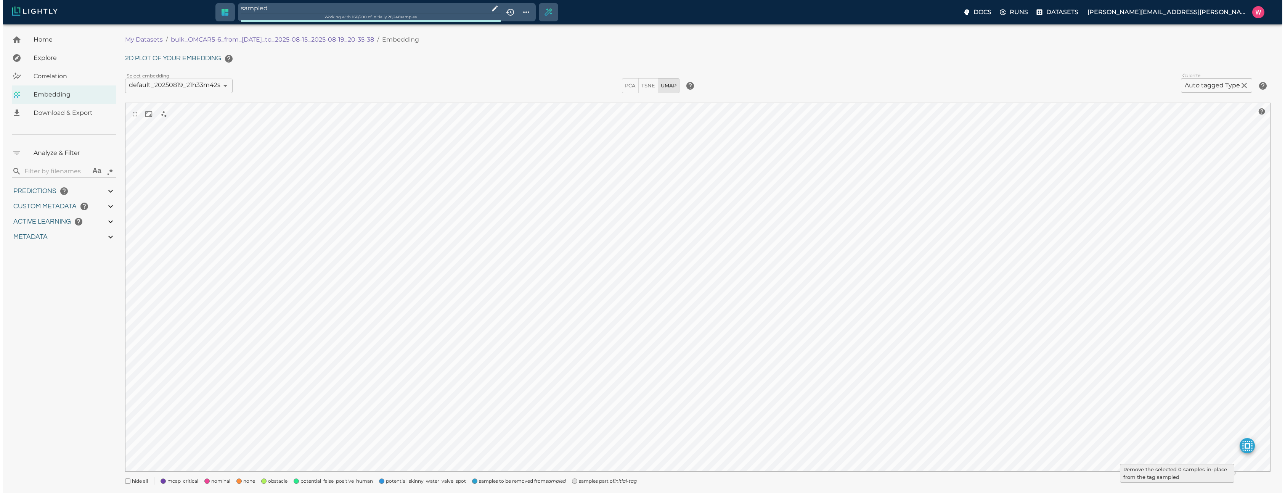
type input "1755245214.24592"
type input "1755291683.72492"
type input "0.999"
type input "0.998"
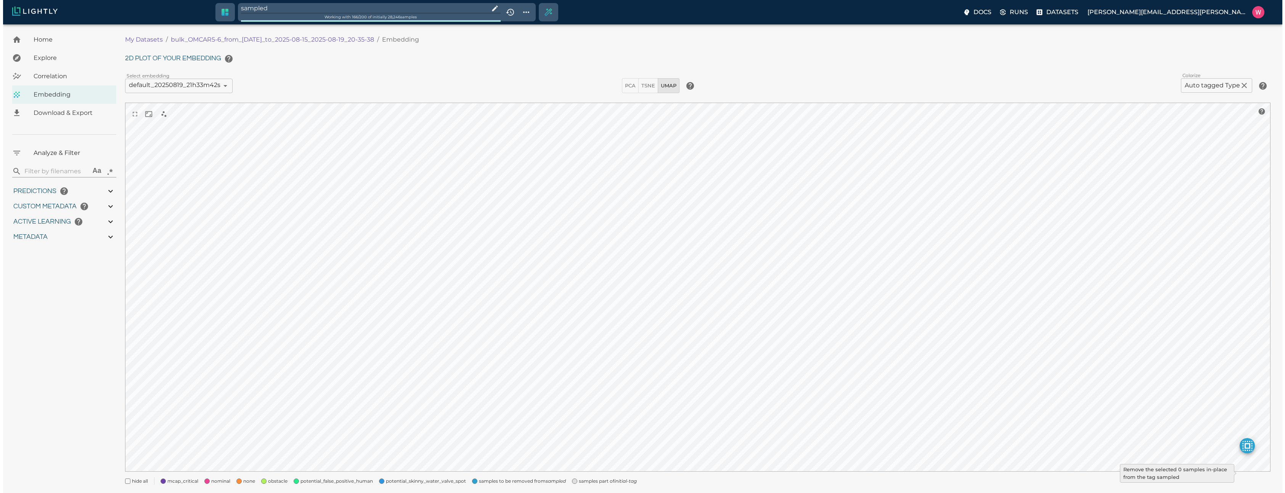
type input "0.998"
type input "9007199254740991"
type input "0.682347118854523"
type input "10.0443471188545"
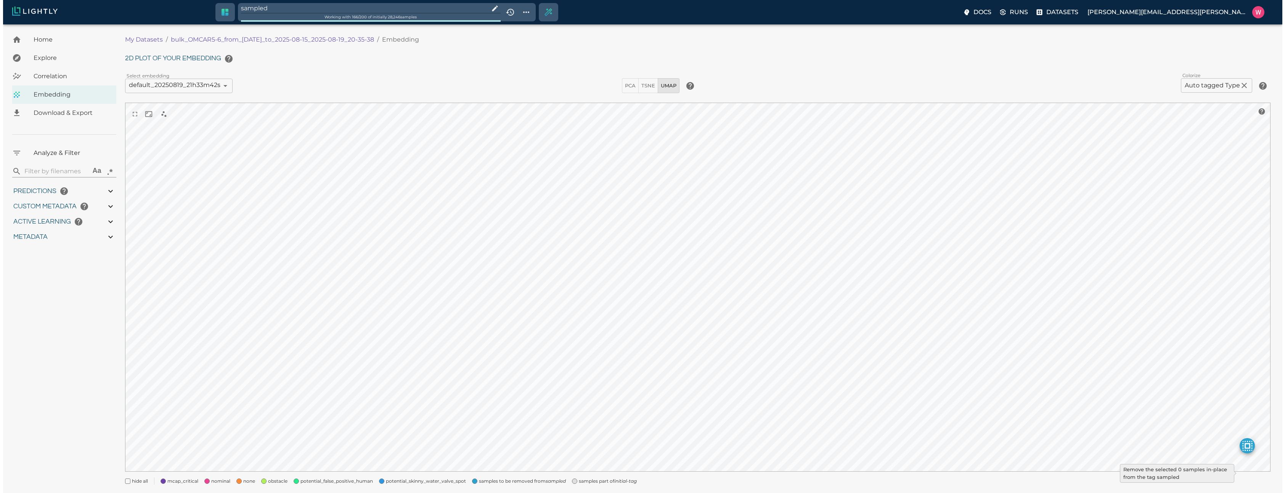
type input "2.07153701782227"
type input "20.6145370178223"
type input "1755245214.24592"
type input "1755291683.72492"
type input "0.999"
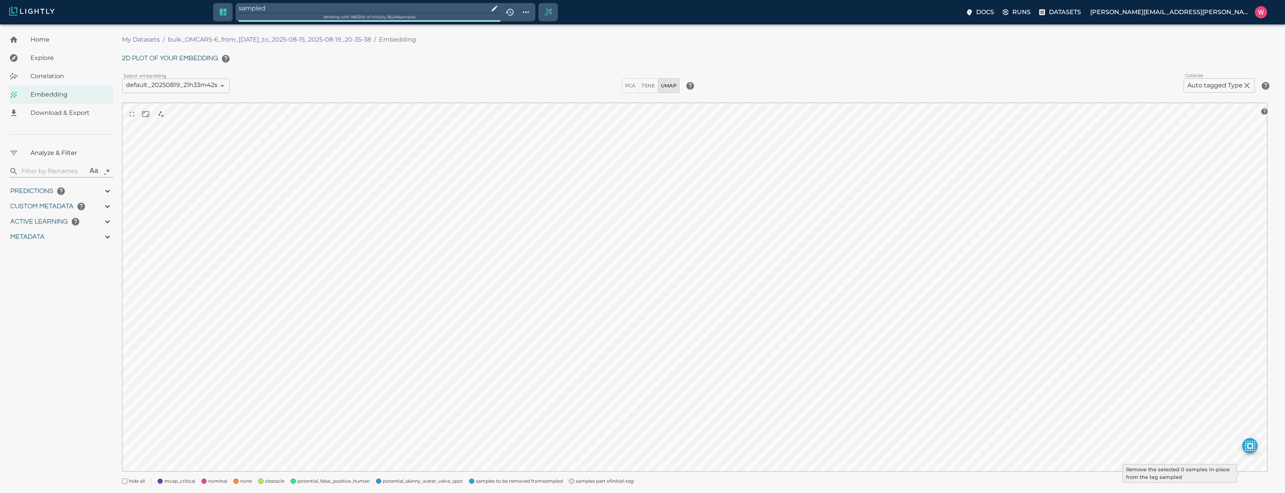
type input "0.999"
type input "0.998"
type input "0.682347118854523"
type input "10.0443471188545"
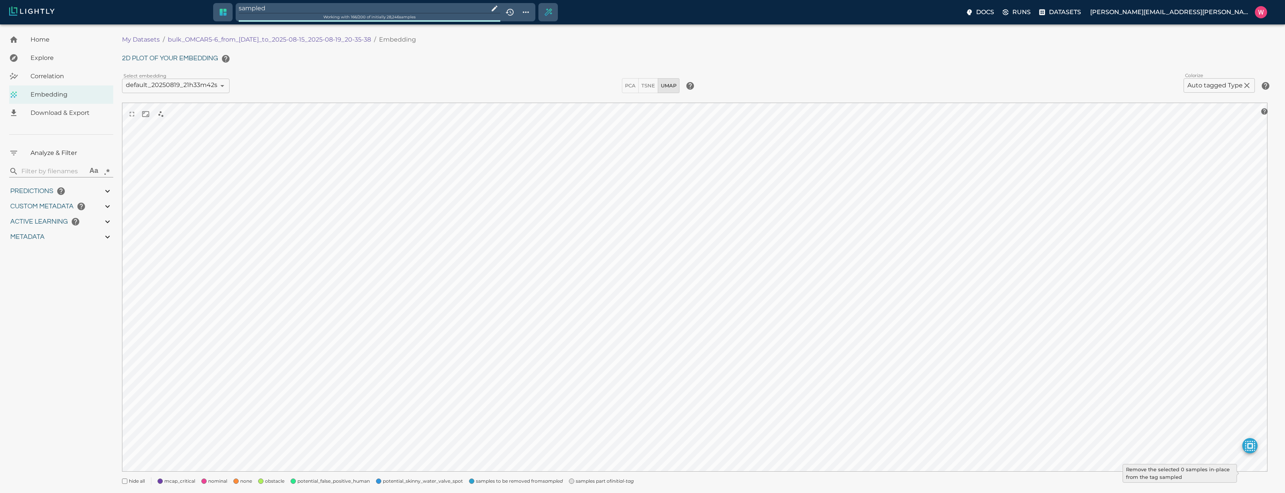
type input "2.07153701782227"
type input "20.6145370178223"
type input "1755245214.24592"
type input "1755291683.72492"
type input "0.999"
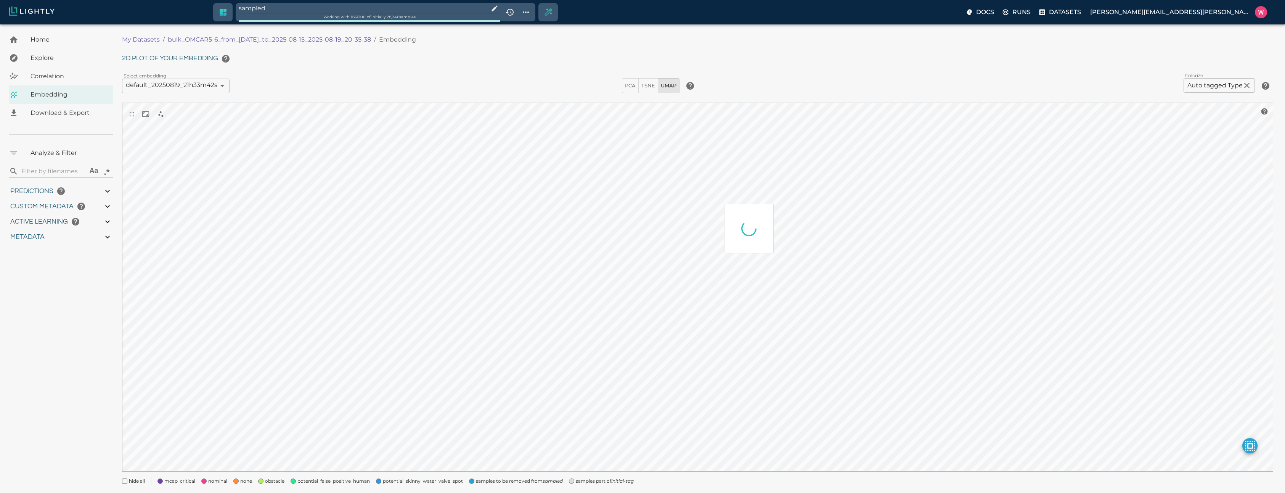
type input "0.999"
type input "0.998"
type input "0.682347118854523"
type input "10.0443471188545"
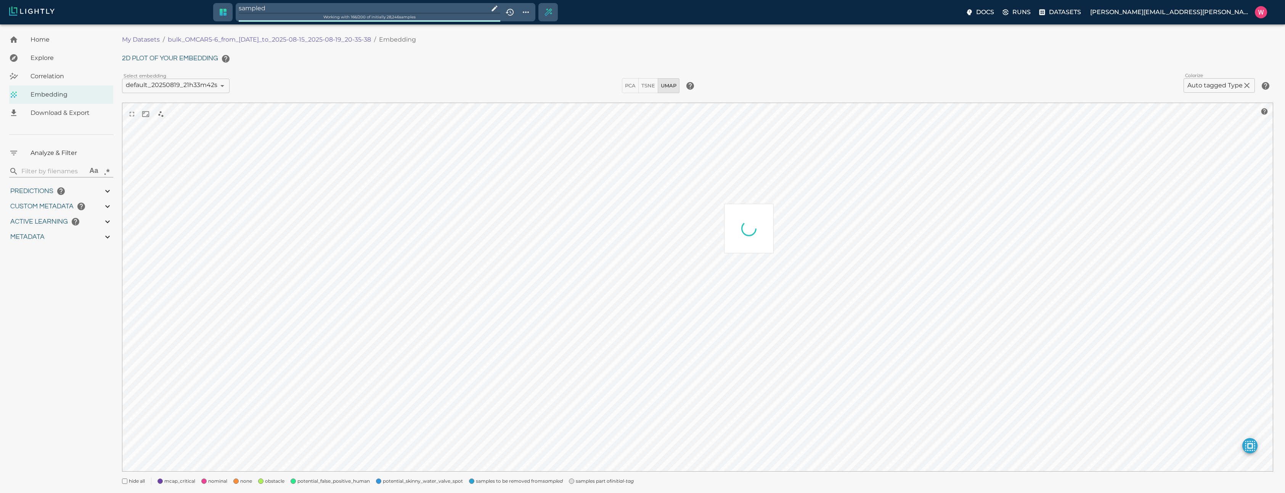
type input "2.07153701782227"
type input "20.6145370178223"
click at [329, 8] on input "sampled" at bounding box center [362, 8] width 247 height 10
click at [533, 483] on icon "initial-tag" at bounding box center [522, 483] width 22 height 6
type input "1755245214.24592"
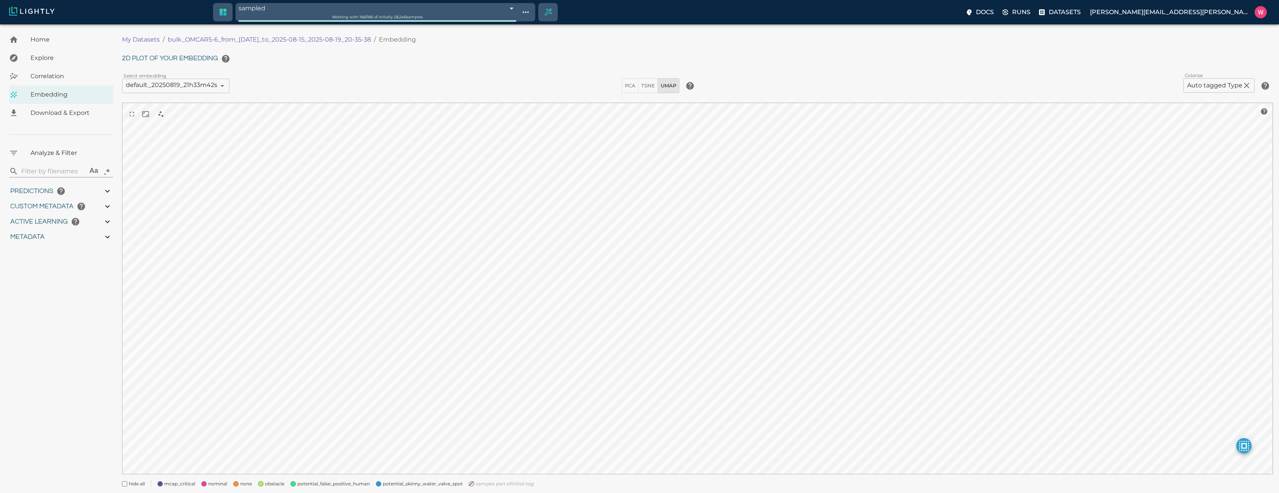
type input "1755291683.72492"
type input "0.999"
type input "0.998"
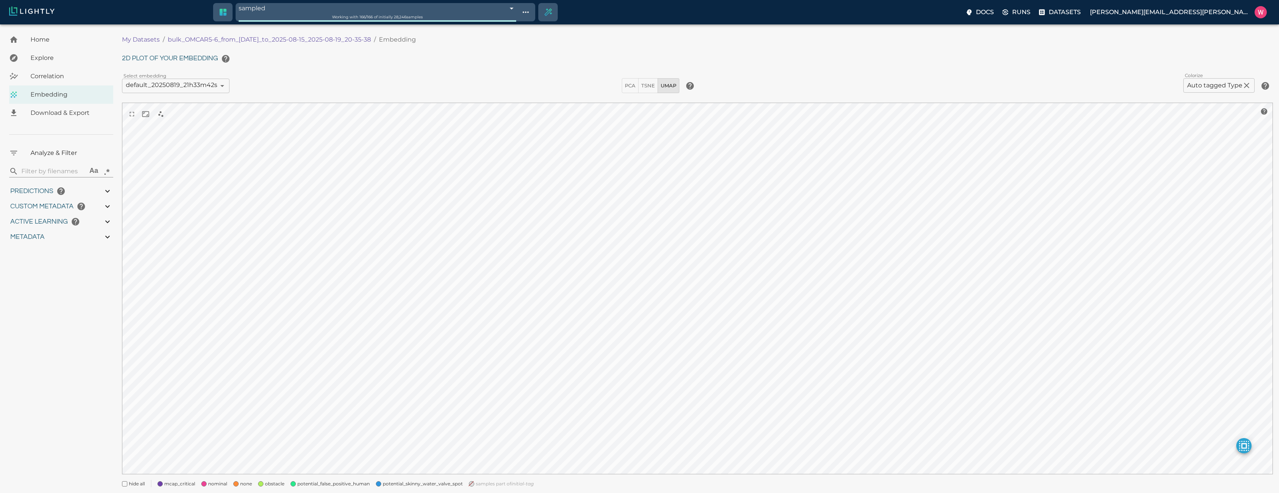
type input "0.682347118854523"
type input "10.0443471188545"
type input "2.07153701782227"
type input "20.6145370178223"
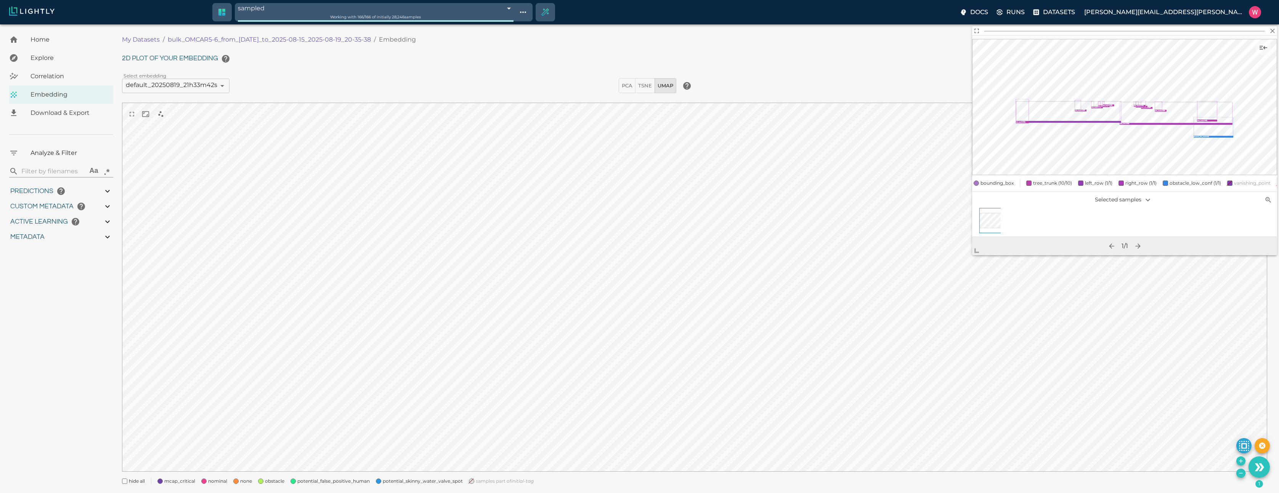
drag, startPoint x: 166, startPoint y: 39, endPoint x: 380, endPoint y: 39, distance: 214.3
click at [380, 39] on ol "My Datasets / bulk_OMCAR5-6_from_2025-08-15_to_2025-08-15_2025-08-19_20-35-38 /…" at bounding box center [407, 39] width 570 height 9
copy p "bulk_OMCAR5-6_from_2025-08-15_to_2025-08-15_2025-08-19_20-35-38"
click at [528, 10] on icon "Show tag tree" at bounding box center [523, 12] width 9 height 9
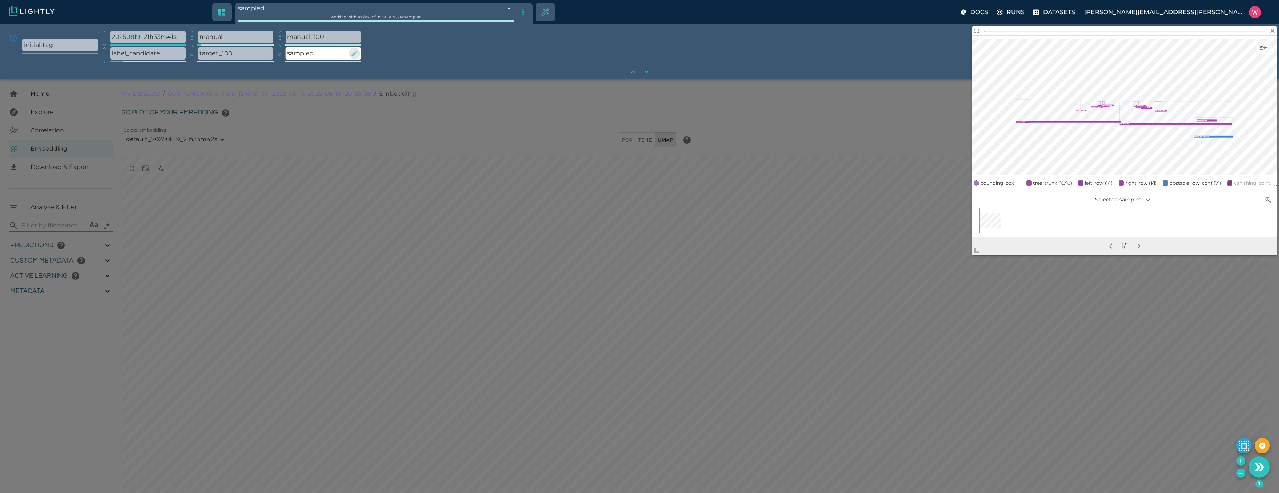
click at [356, 54] on icon "button" at bounding box center [355, 54] width 8 height 8
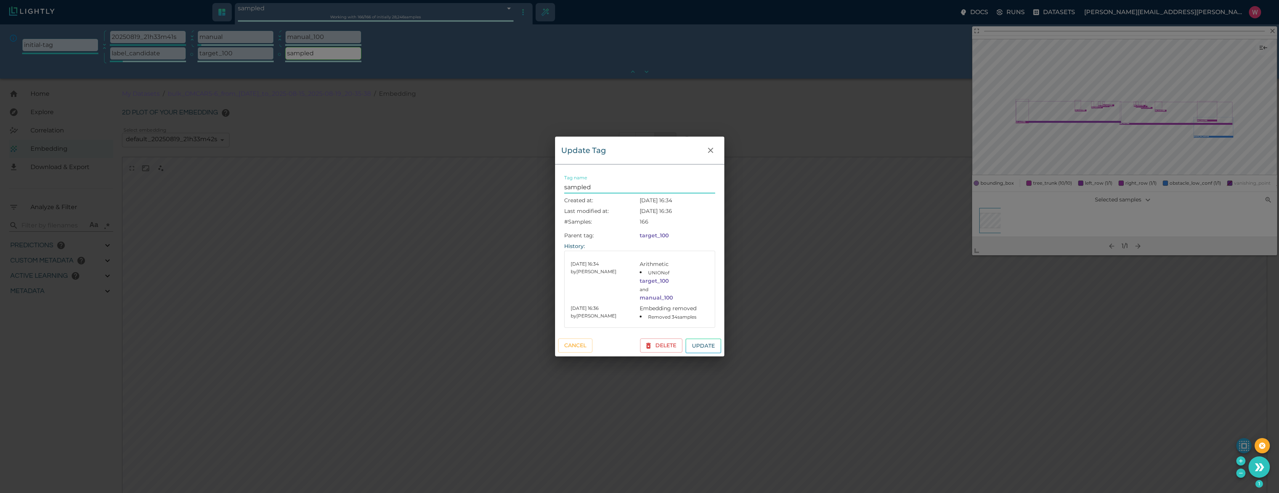
click at [602, 190] on input "sampled" at bounding box center [639, 187] width 151 height 12
type input "sampled_166"
click at [704, 345] on button "Update" at bounding box center [704, 345] width 36 height 15
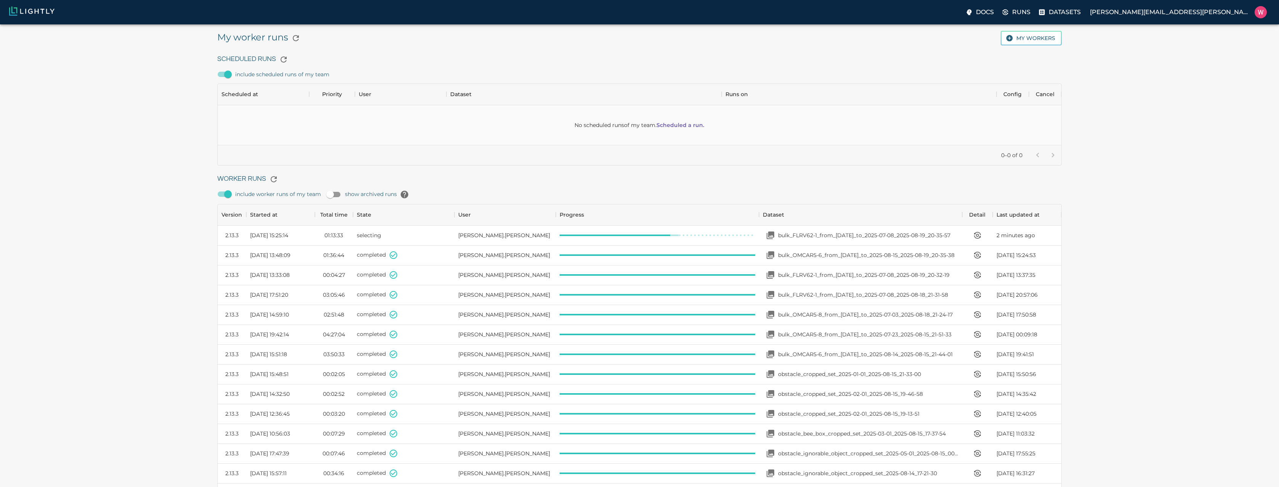
scroll to position [511, 839]
click at [154, 116] on div "My worker runs My workers Scheduled Runs include scheduled runs of my team No s…" at bounding box center [639, 387] width 1267 height 712
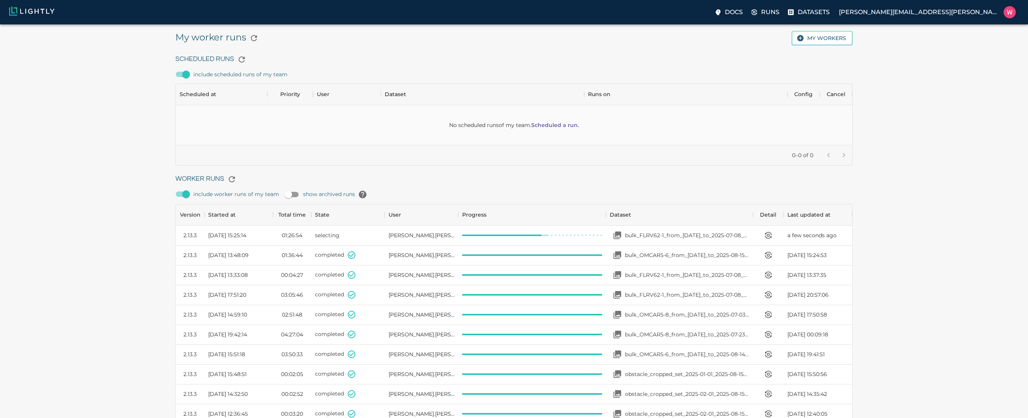
scroll to position [511, 671]
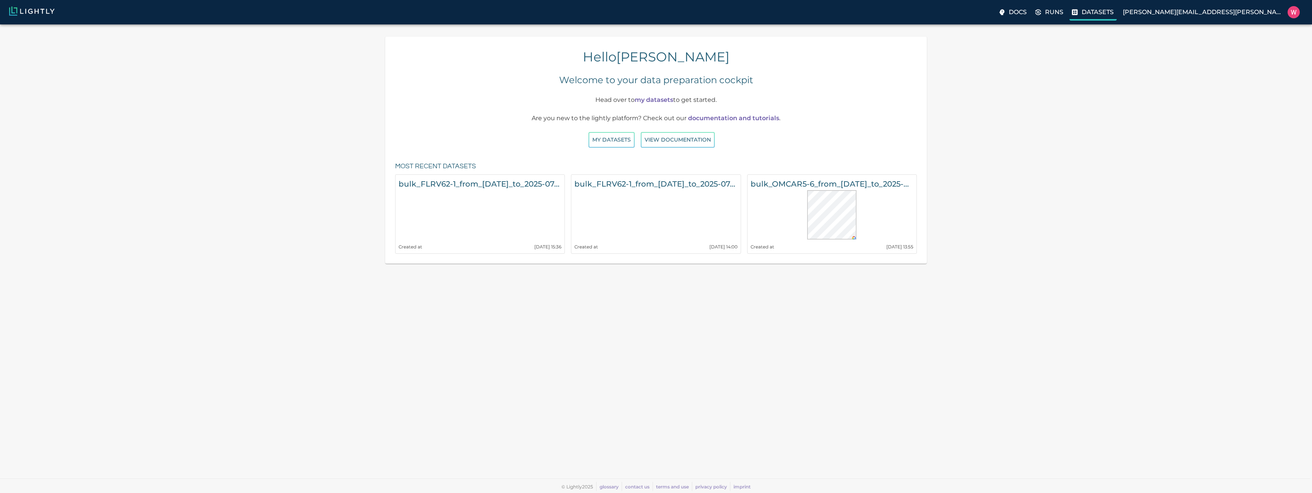
click at [1114, 12] on p "Datasets" at bounding box center [1097, 12] width 32 height 9
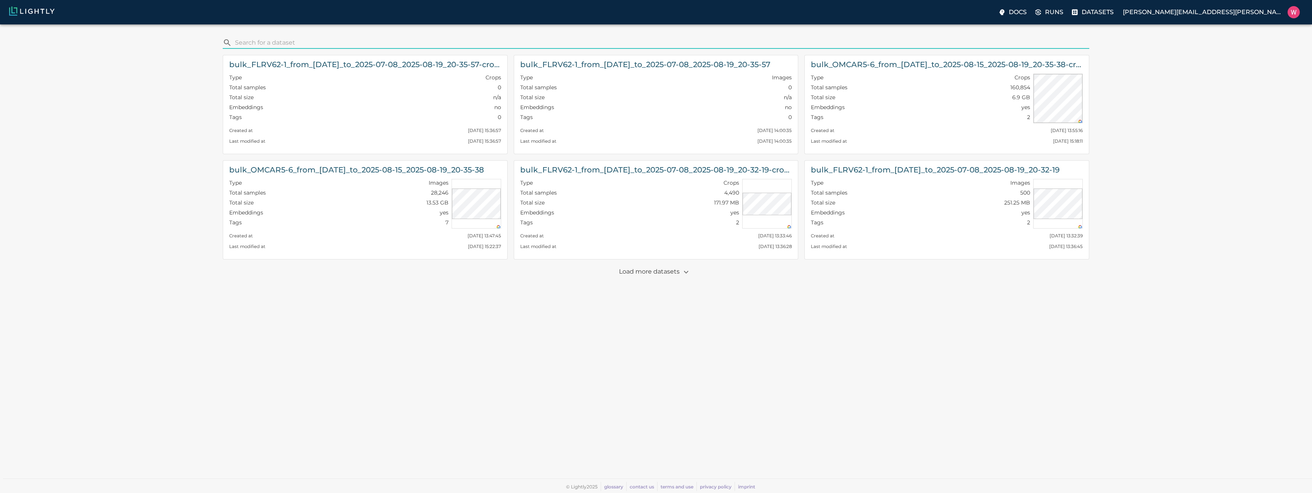
click at [526, 41] on input "search" at bounding box center [660, 43] width 851 height 12
type input "OMCAR5-5"
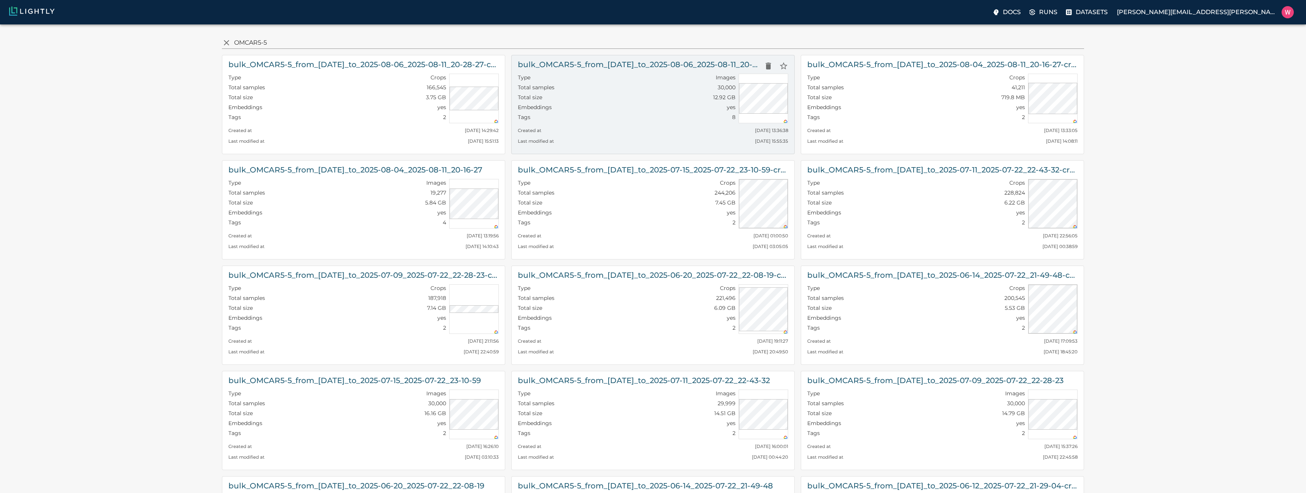
click at [569, 76] on div "Type Images" at bounding box center [627, 79] width 218 height 10
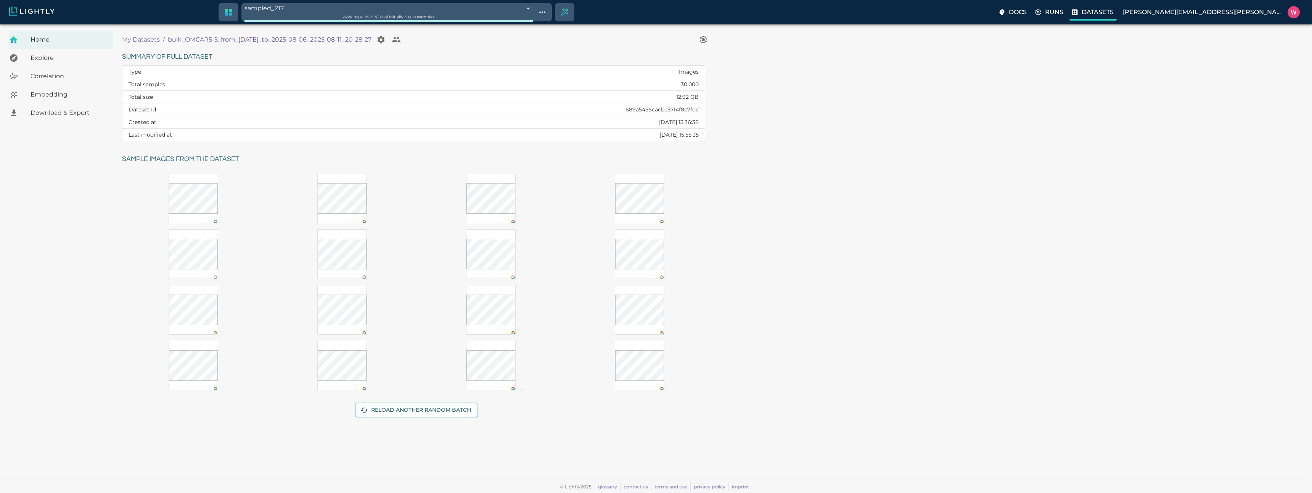
click at [1117, 6] on label "Datasets" at bounding box center [1092, 12] width 47 height 15
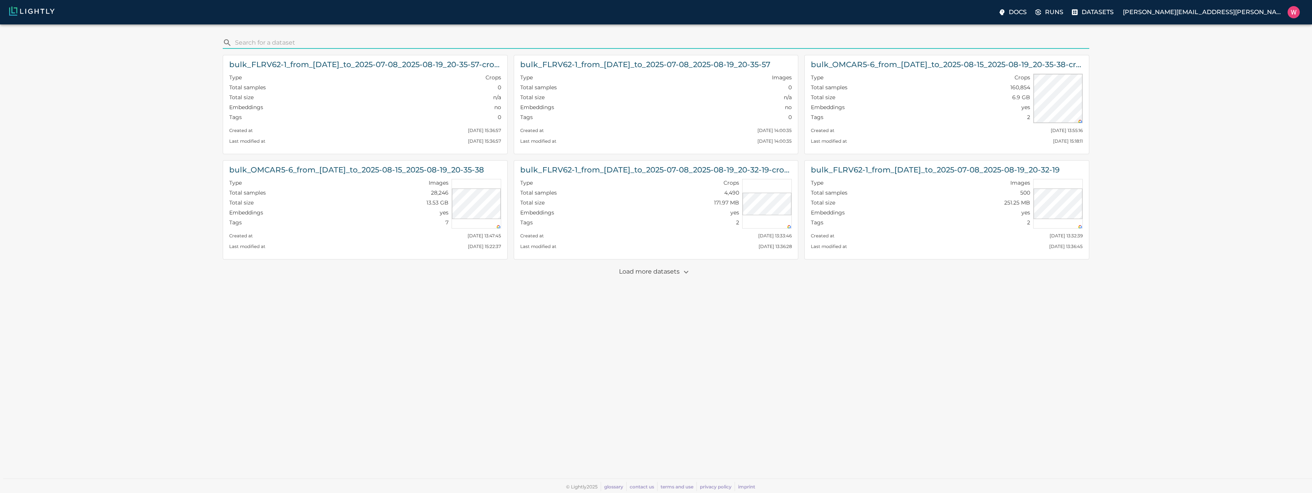
click at [318, 42] on input "search" at bounding box center [660, 43] width 851 height 12
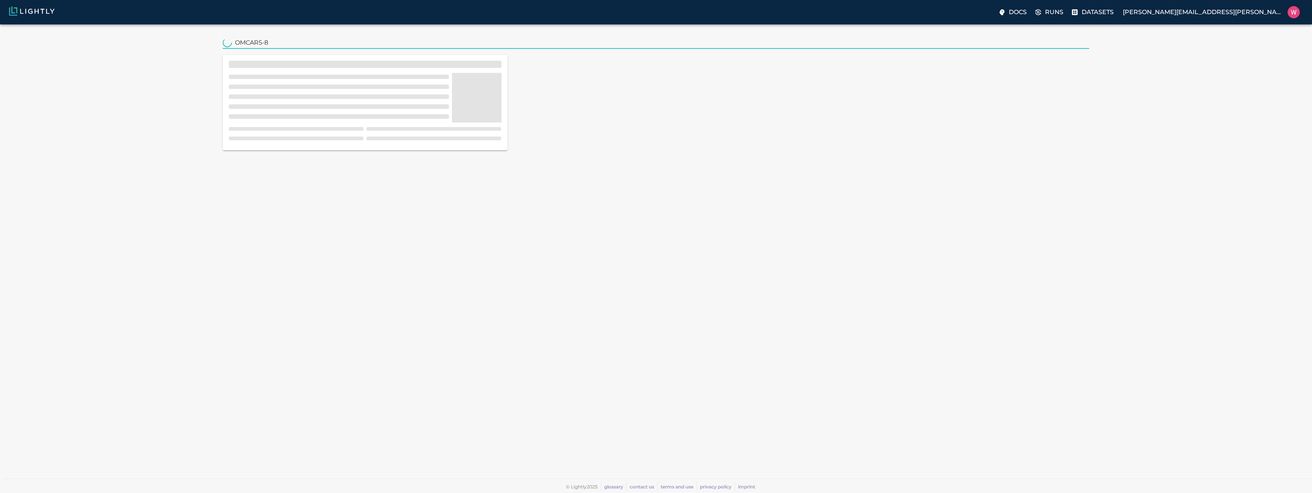
type input "OMCAR5-8"
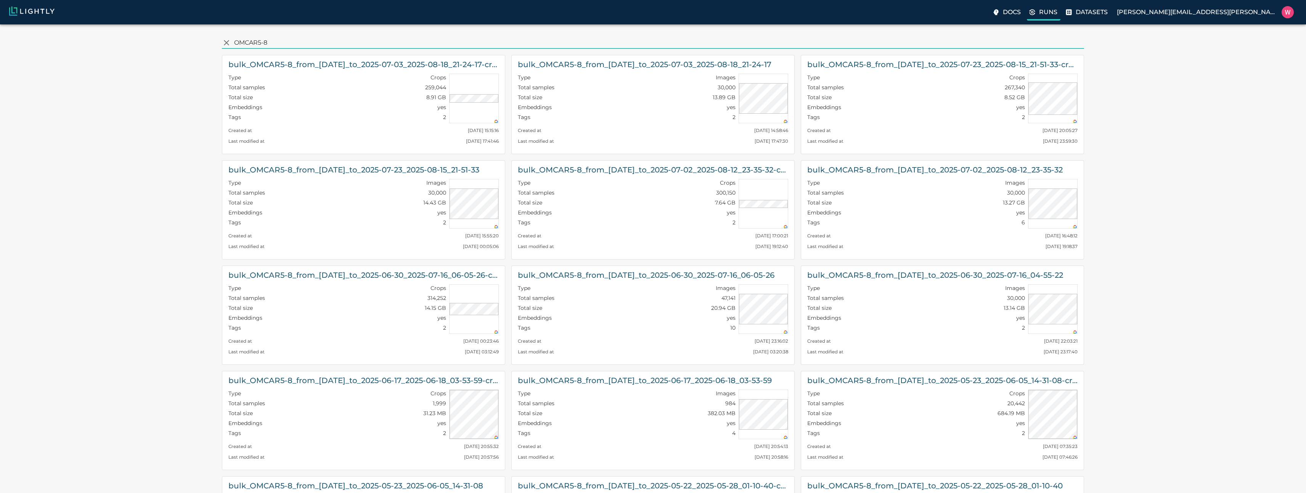
click at [1036, 12] on icon at bounding box center [1032, 12] width 8 height 8
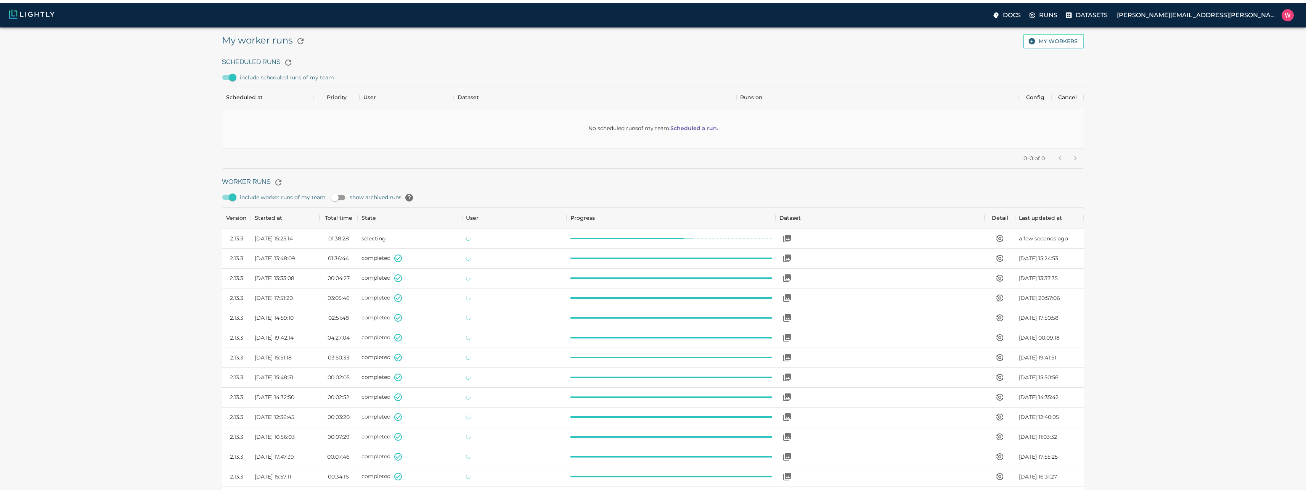
scroll to position [511, 856]
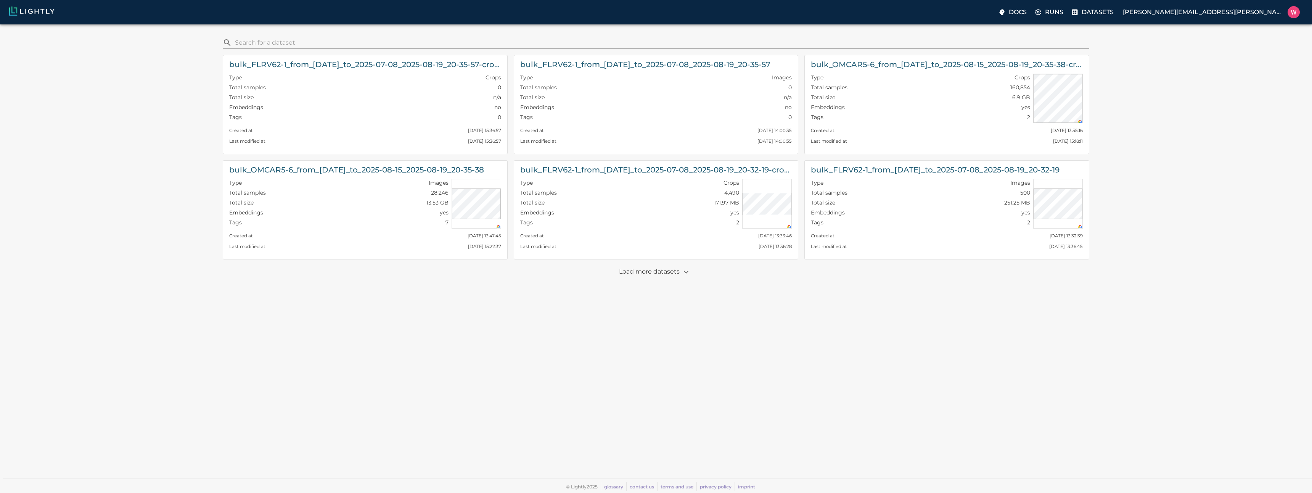
click at [260, 34] on div "​ bulk_FLRV62-1_from_[DATE]_to_2025-07-08_2025-08-19_20-35-57-crops-bounding_bo…" at bounding box center [656, 253] width 1300 height 444
click at [253, 40] on input "search" at bounding box center [660, 43] width 851 height 12
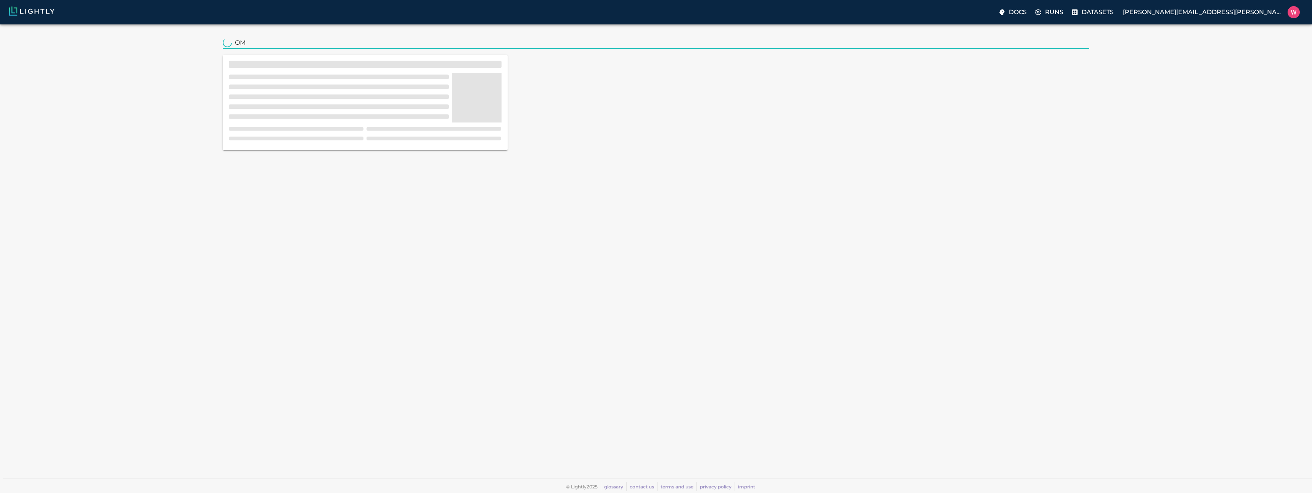
type input "O"
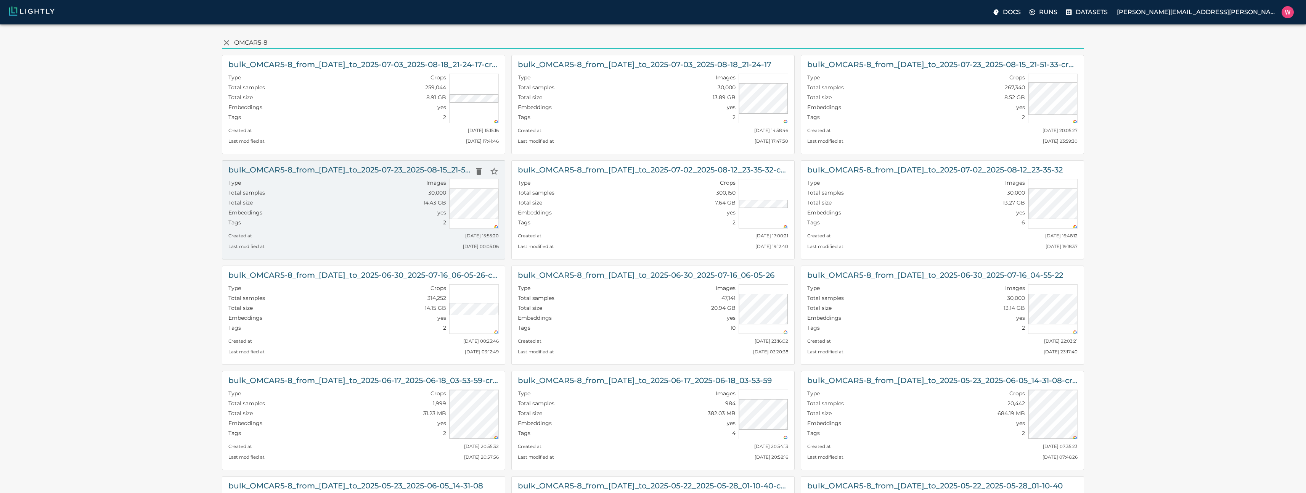
type input "OMCAR5-8"
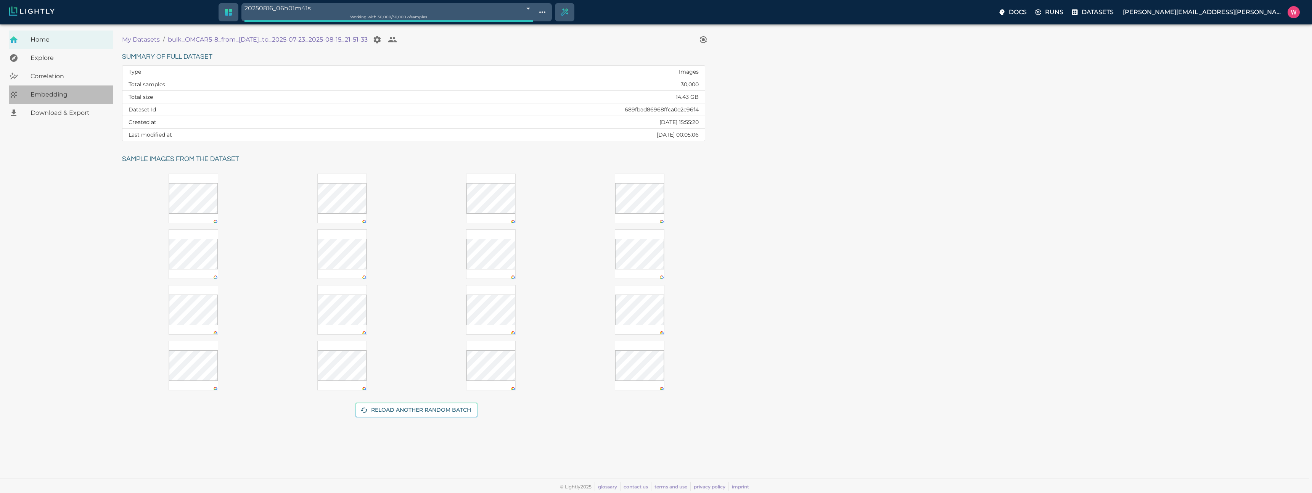
click at [93, 97] on span "Embedding" at bounding box center [69, 94] width 77 height 9
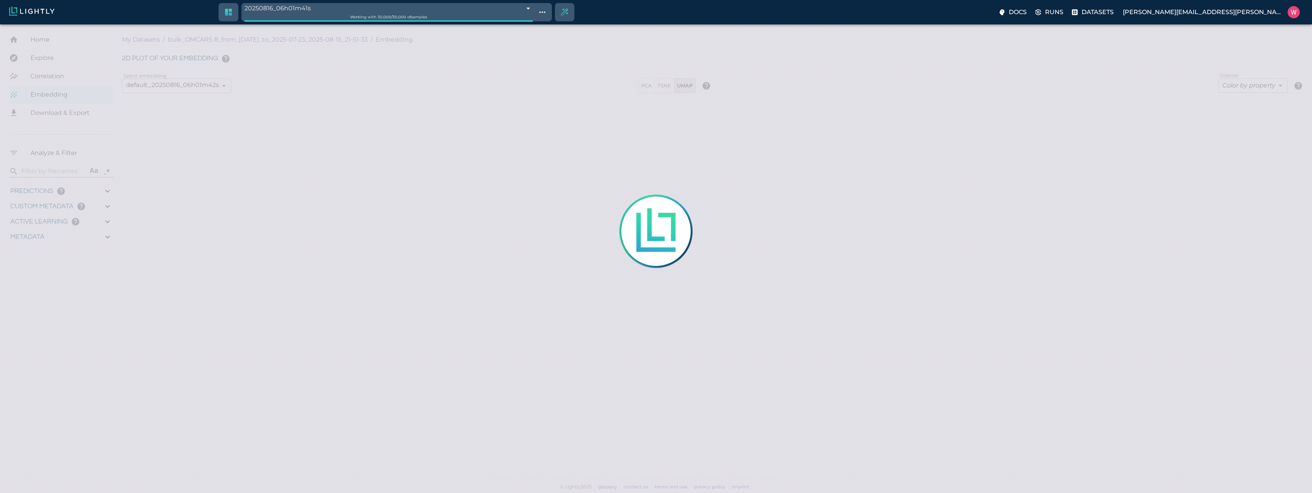
type input "1753161022.26322"
type input "1753315199.88822"
type input "0.999"
type input "0.997"
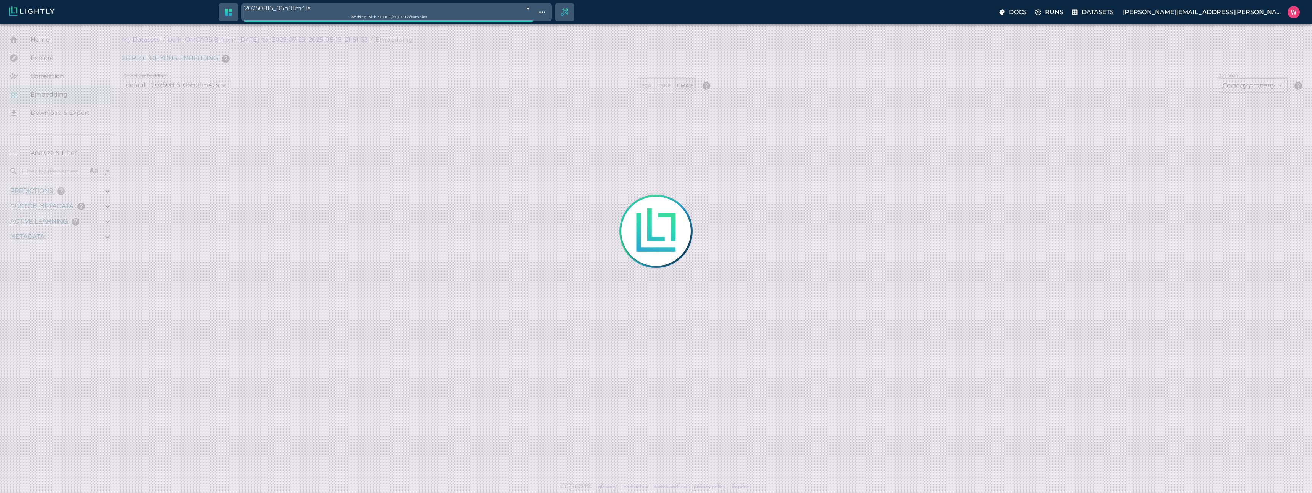
type input "0.997"
type input "0.413995027542114"
type input "7.61299502754211"
type input "2.80040788650513"
type input "31.2854078865051"
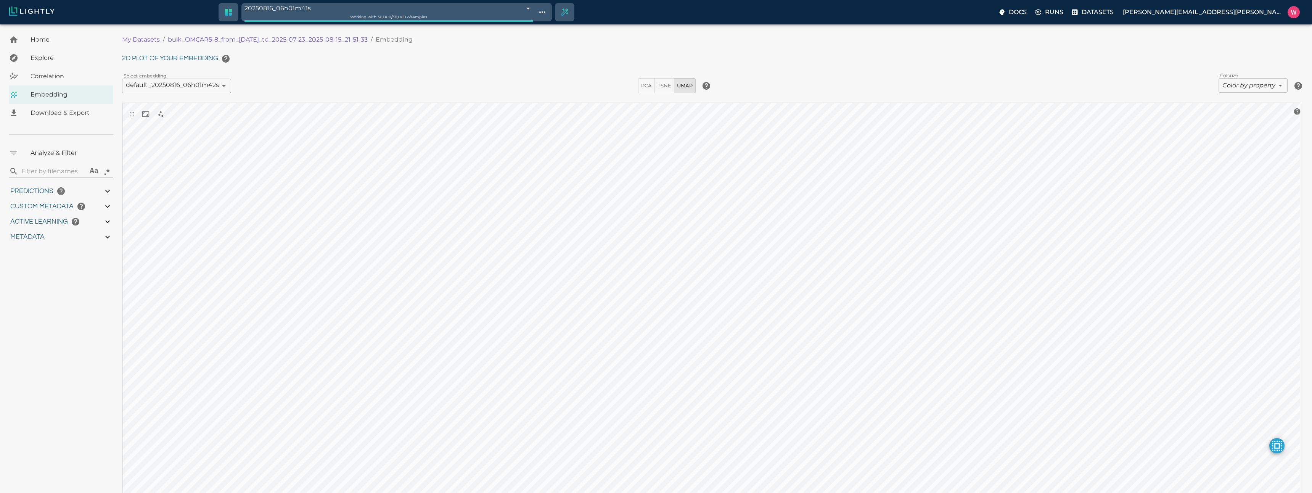
type input "1753161022.26322"
type input "1753315199.88822"
type input "0.999"
type input "0.997"
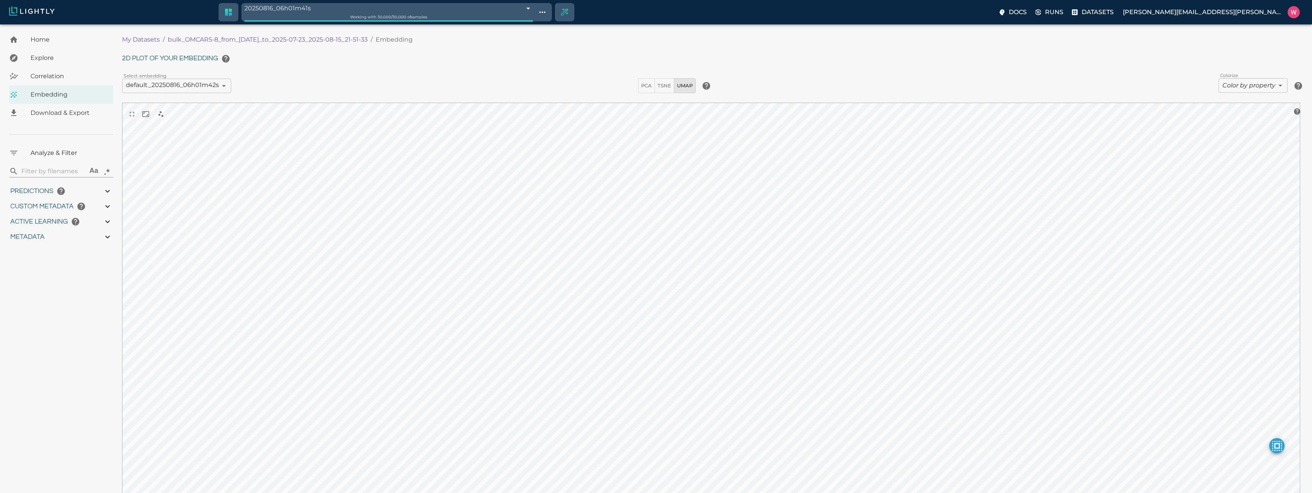
type input "0.997"
type input "0.413995027542114"
type input "7.61299502754211"
type input "2.80040788650513"
type input "31.2854078865051"
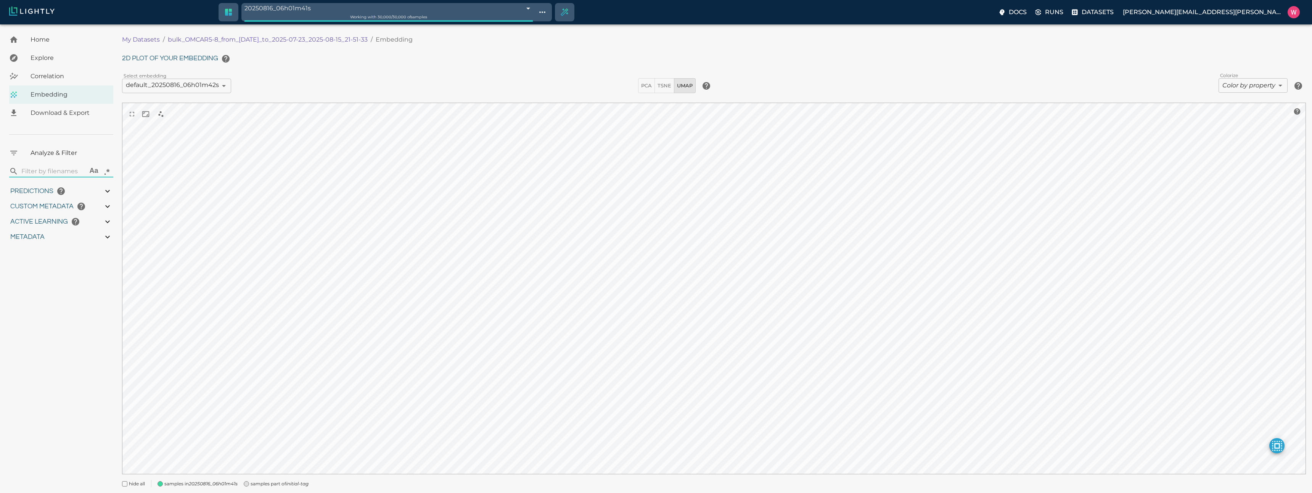
type input "1753161022.26322"
type input "1753315199.88822"
type input "0.999"
type input "0.997"
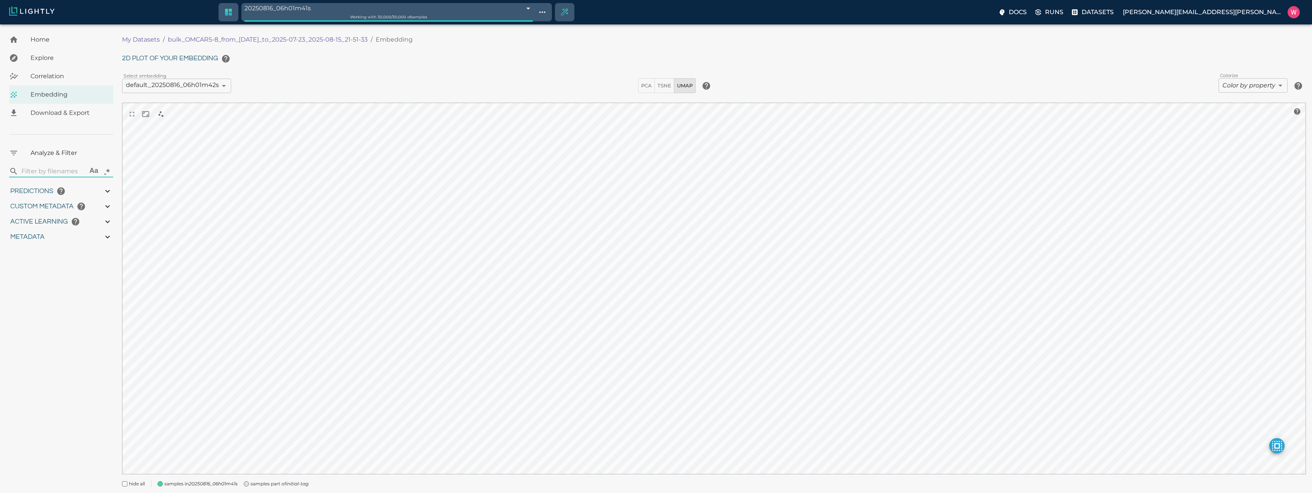
type input "0.997"
type input "0.413995027542114"
type input "7.61299502754211"
type input "2.80040788650513"
type input "31.2854078865051"
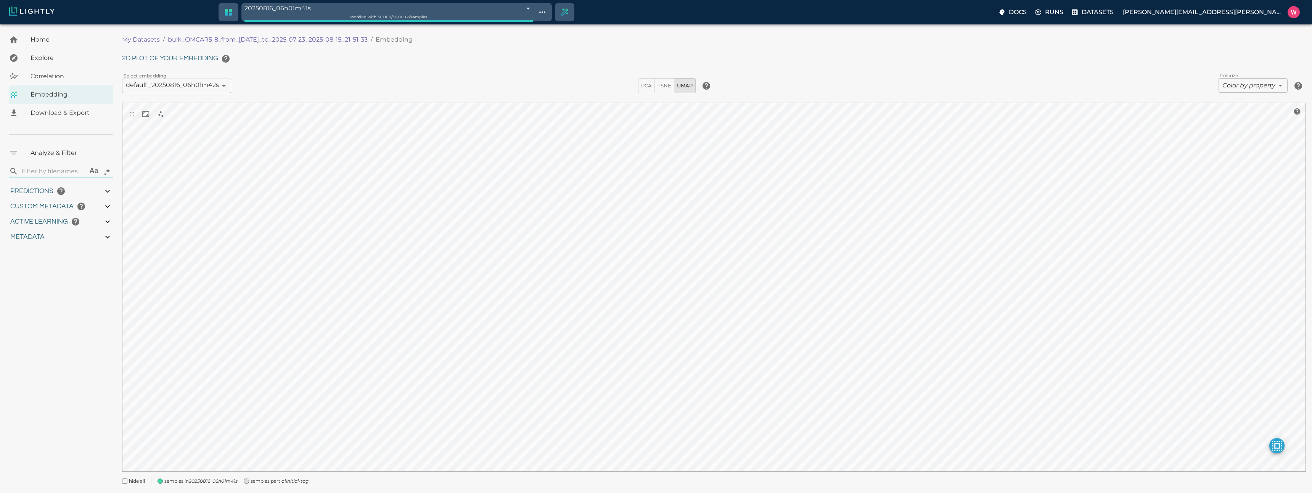
type input "1753161022.26322"
type input "1753315199.88822"
type input "0.999"
type input "0.997"
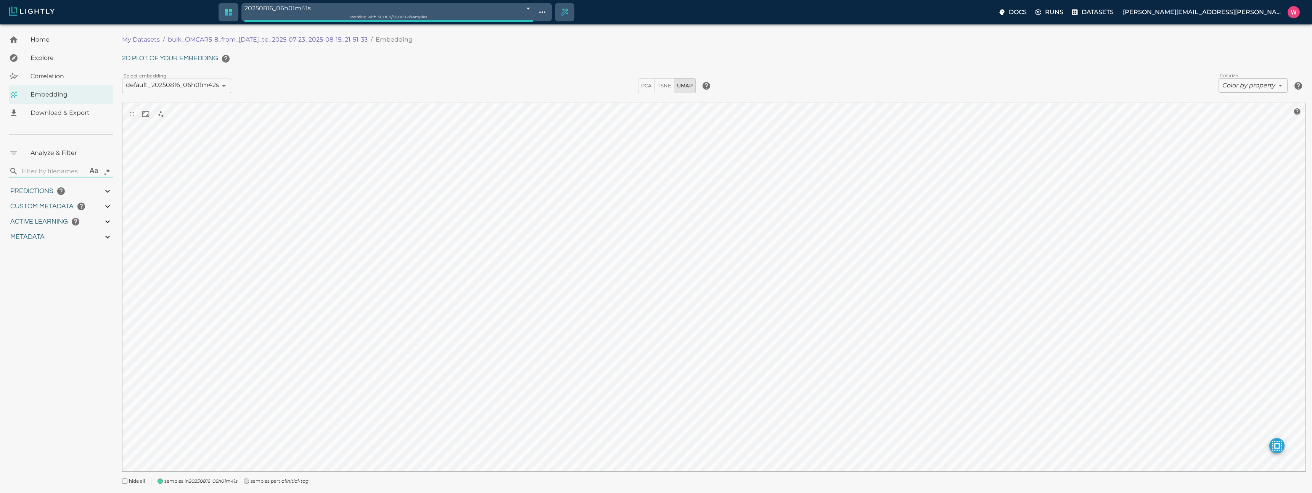
type input "0.997"
type input "0.413995027542114"
type input "7.61299502754211"
type input "2.80040788650513"
type input "31.2854078865051"
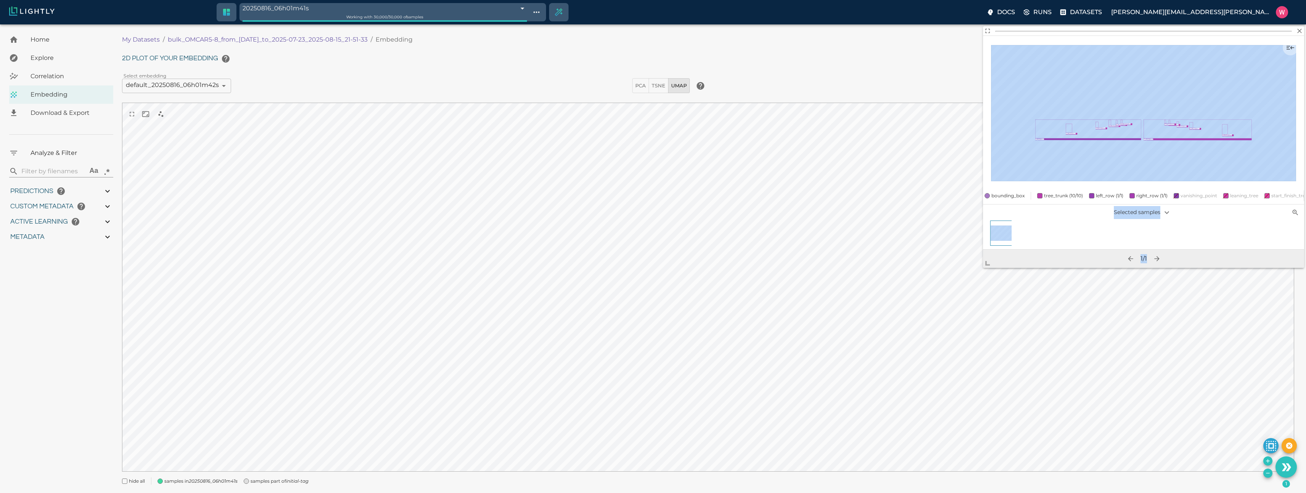
click at [896, 342] on body "20250816_06h01m41s 68a01ec58ed35fe88f8cfd83 Working with 30,000 / 30,000 of sam…" at bounding box center [653, 267] width 1306 height 487
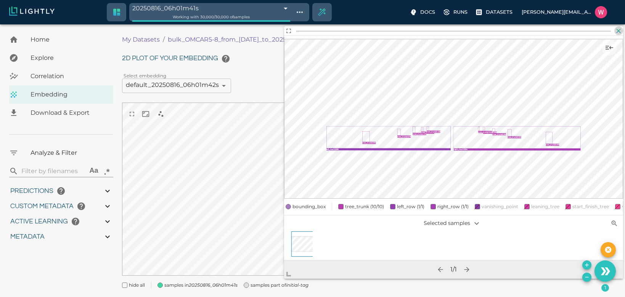
click at [617, 27] on icon "button" at bounding box center [619, 31] width 8 height 8
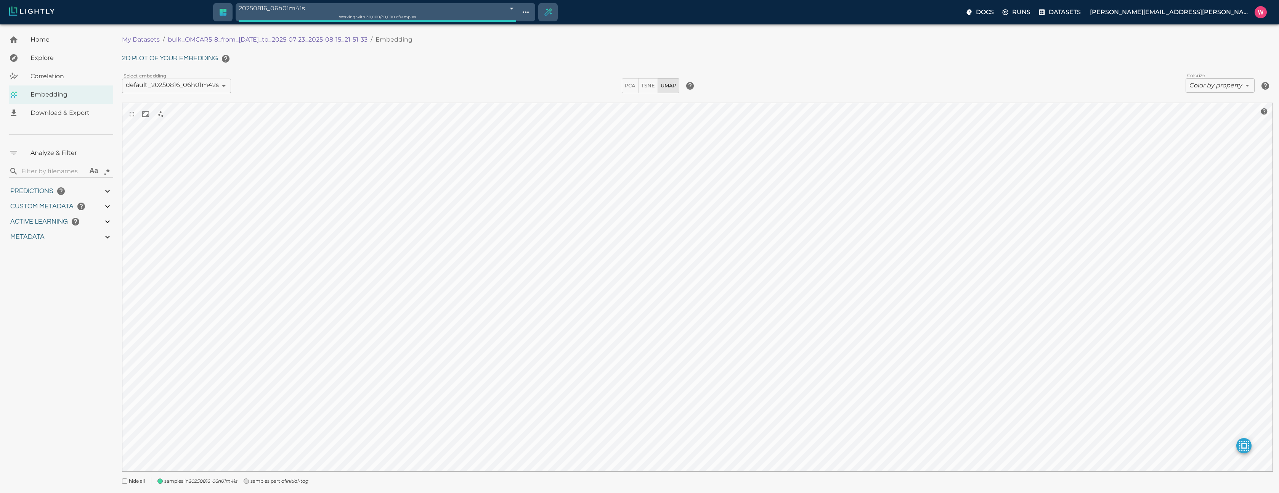
click at [1218, 88] on body "20250816_06h01m41s 68a01ec58ed35fe88f8cfd83 Working with 30,000 / 30,000 of sam…" at bounding box center [639, 267] width 1279 height 487
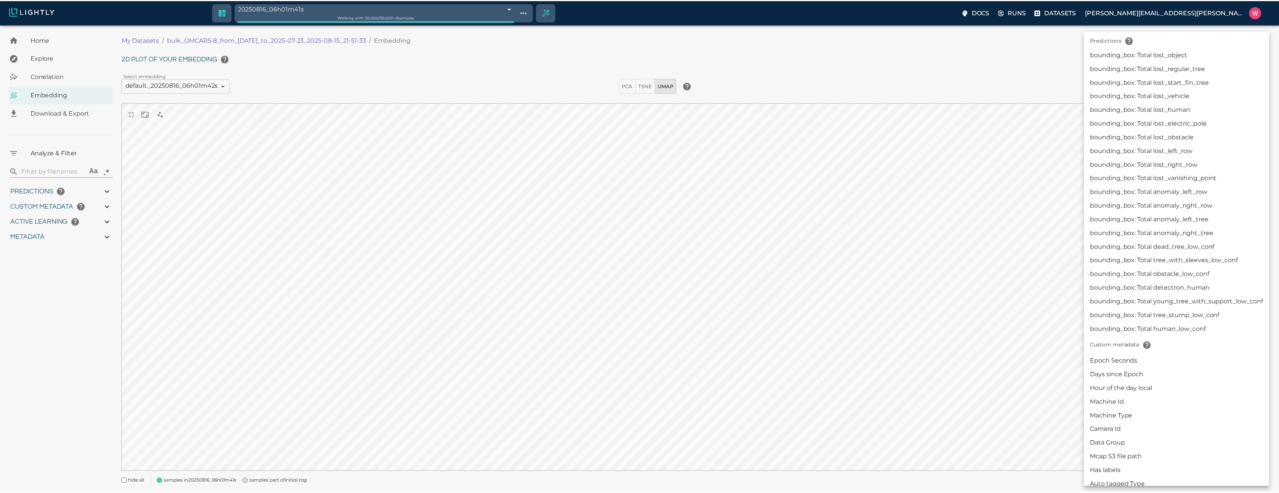
scroll to position [732, 0]
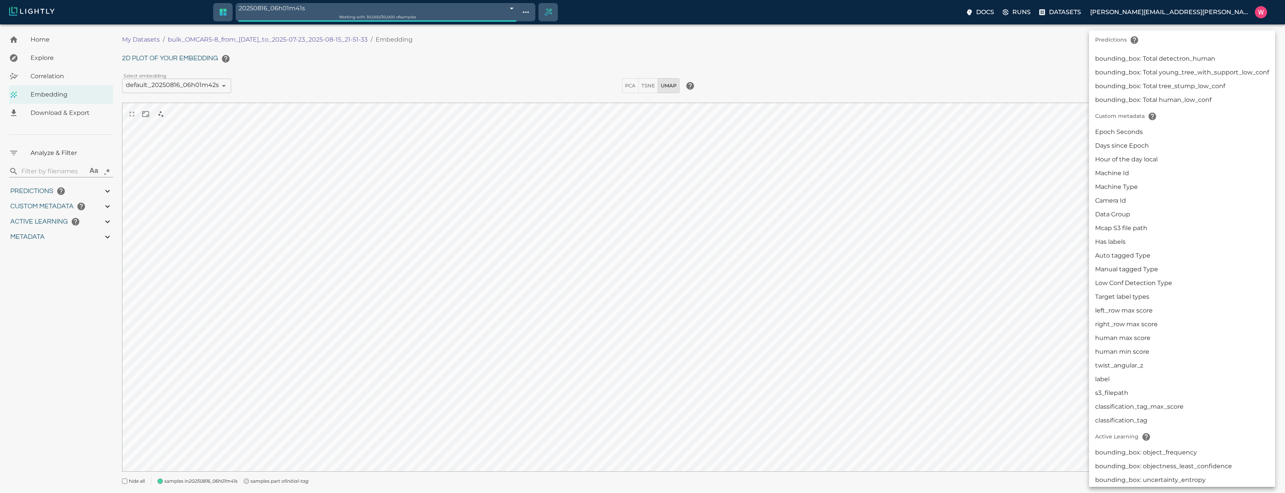
click at [1119, 270] on li "Manual tagged Type" at bounding box center [1182, 269] width 186 height 14
type input "userDefined|CATEGORICAL_STRING|Manual tagged Type"
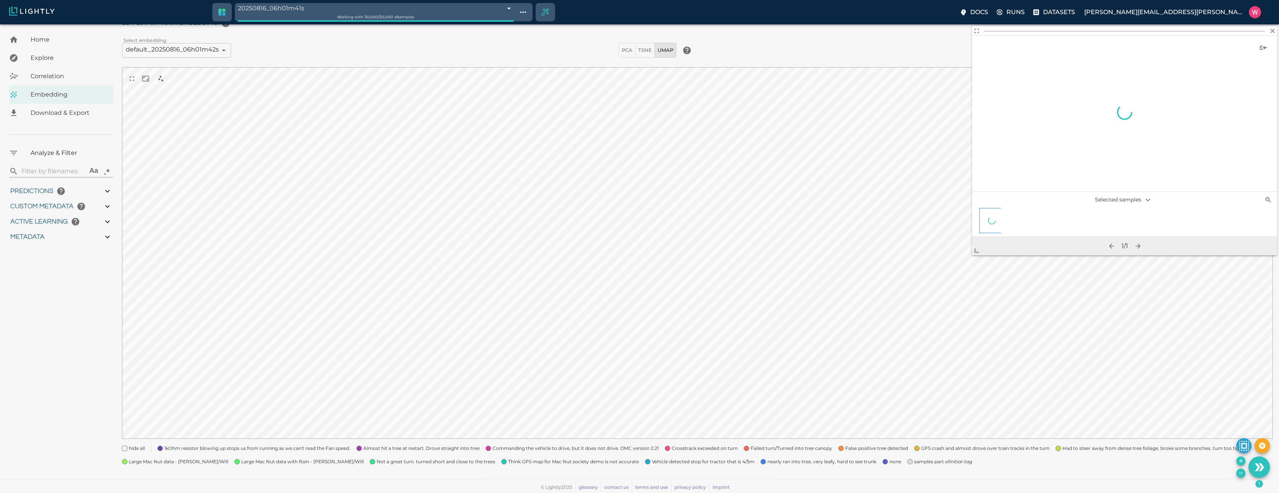
scroll to position [33, 0]
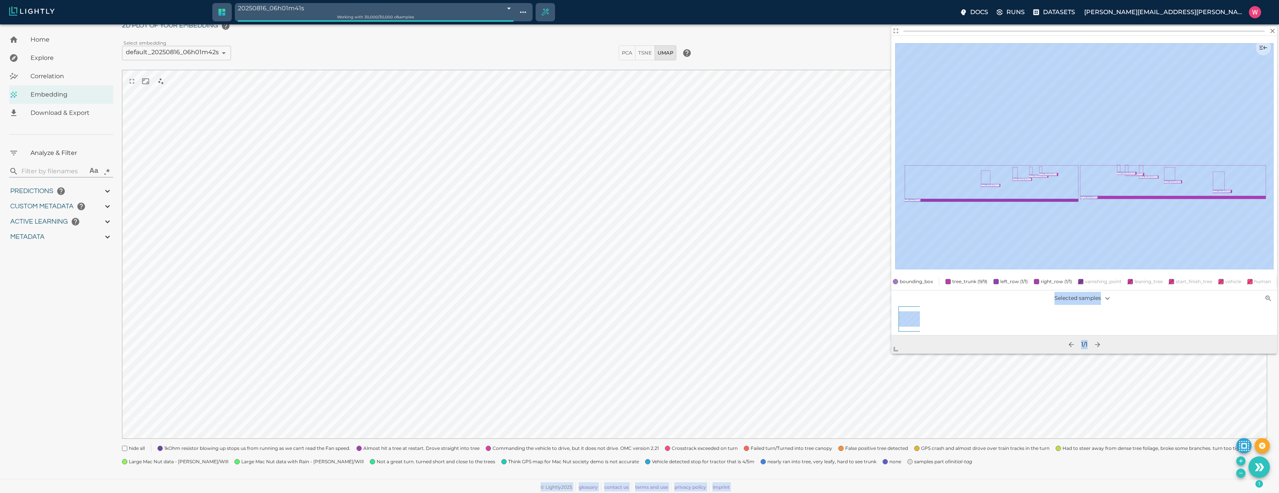
click at [870, 378] on body "20250816_06h01m41s 68a01ec58ed35fe88f8cfd83 Working with 30,000 / 30,000 of sam…" at bounding box center [639, 242] width 1279 height 501
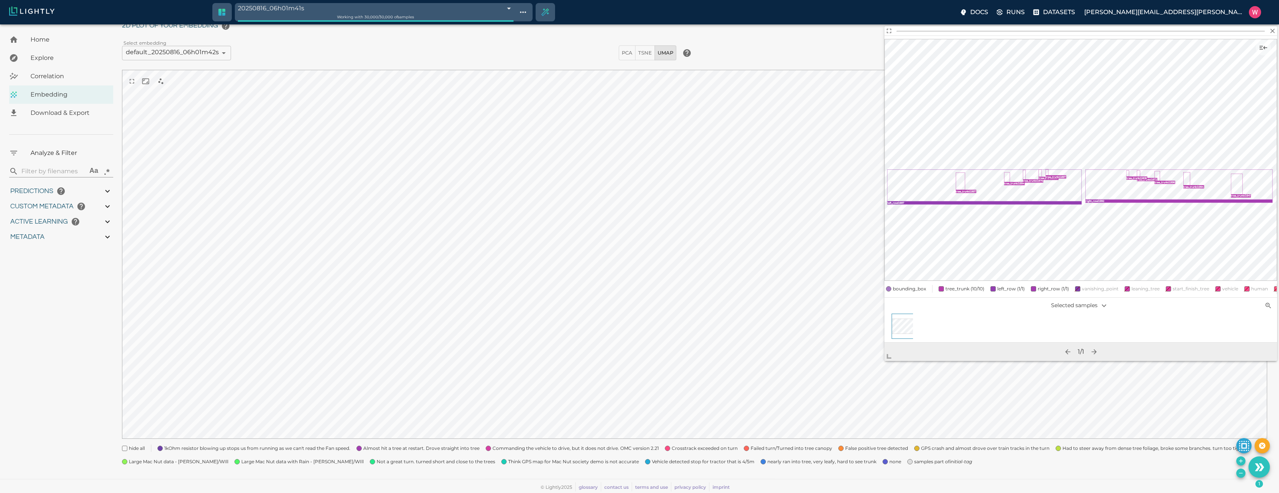
click at [214, 448] on span "1kOhm resistor blowing up stops us from running as we can't read the Fan speed." at bounding box center [257, 448] width 186 height 8
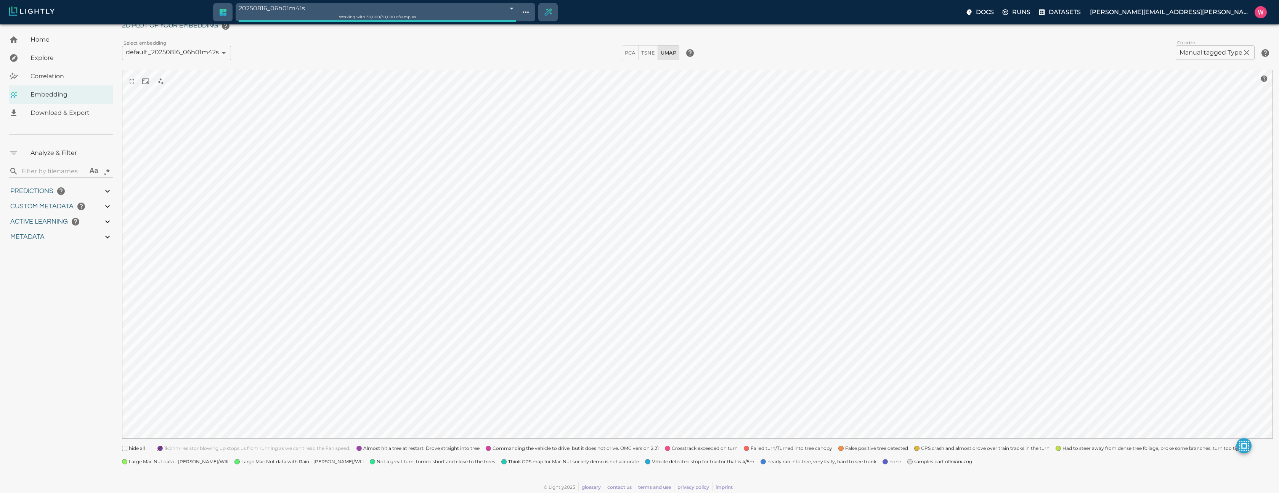
click at [214, 448] on span "1kOhm resistor blowing up stops us from running as we can't read the Fan speed." at bounding box center [257, 448] width 186 height 8
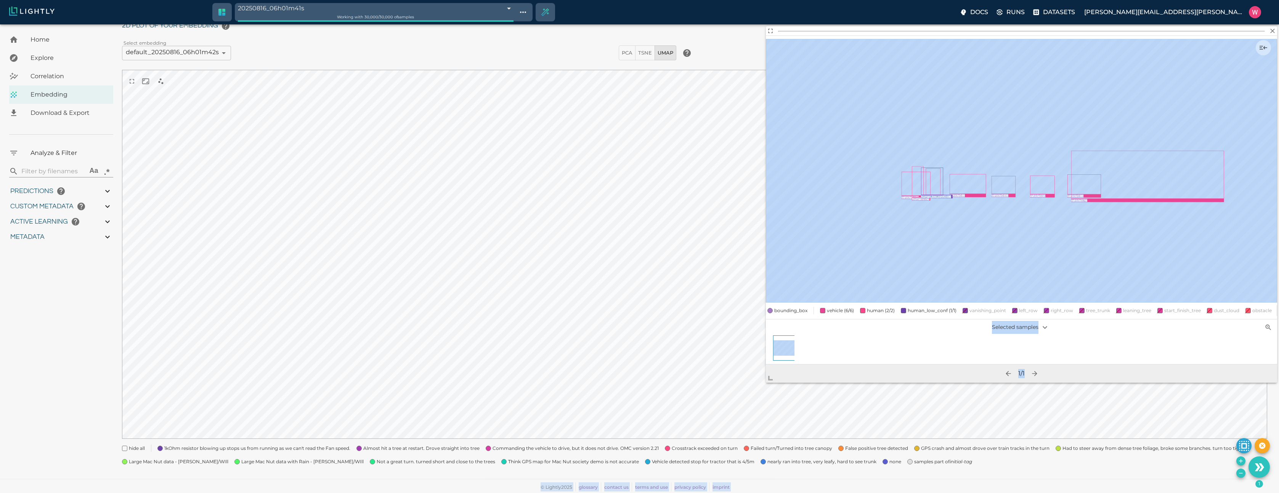
click at [707, 414] on body "20250816_06h01m41s 68a01ec58ed35fe88f8cfd83 Working with 30,000 / 30,000 of sam…" at bounding box center [639, 242] width 1279 height 501
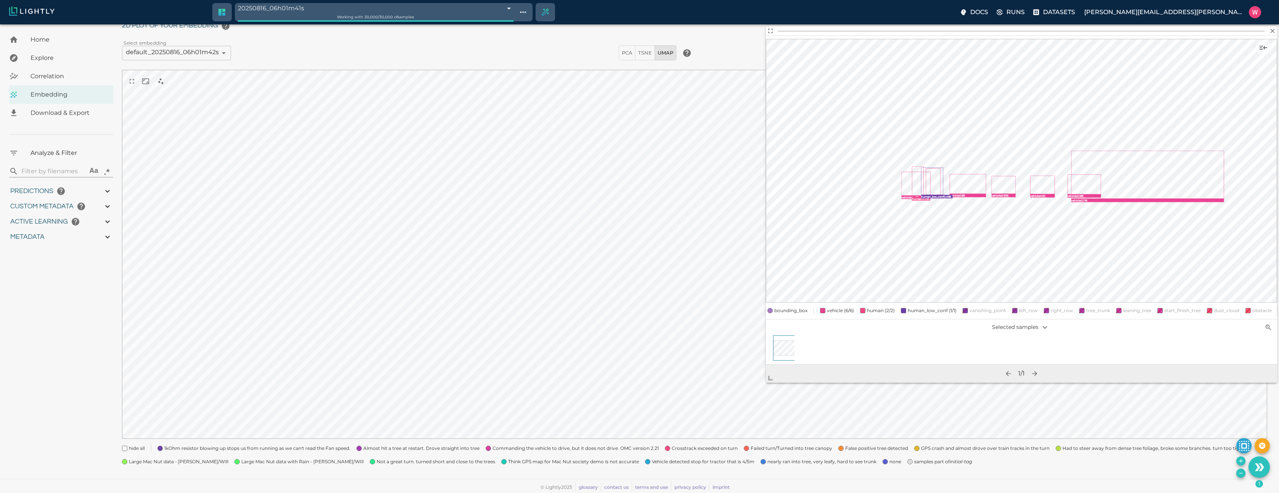
click at [342, 466] on div "My Datasets / bulk_OMCAR5-8_from_2025-07-22_to_2025-07-23_2025-08-15_21-51-33 /…" at bounding box center [698, 236] width 1152 height 477
click at [914, 462] on span "samples part of initial-tag" at bounding box center [943, 462] width 58 height 8
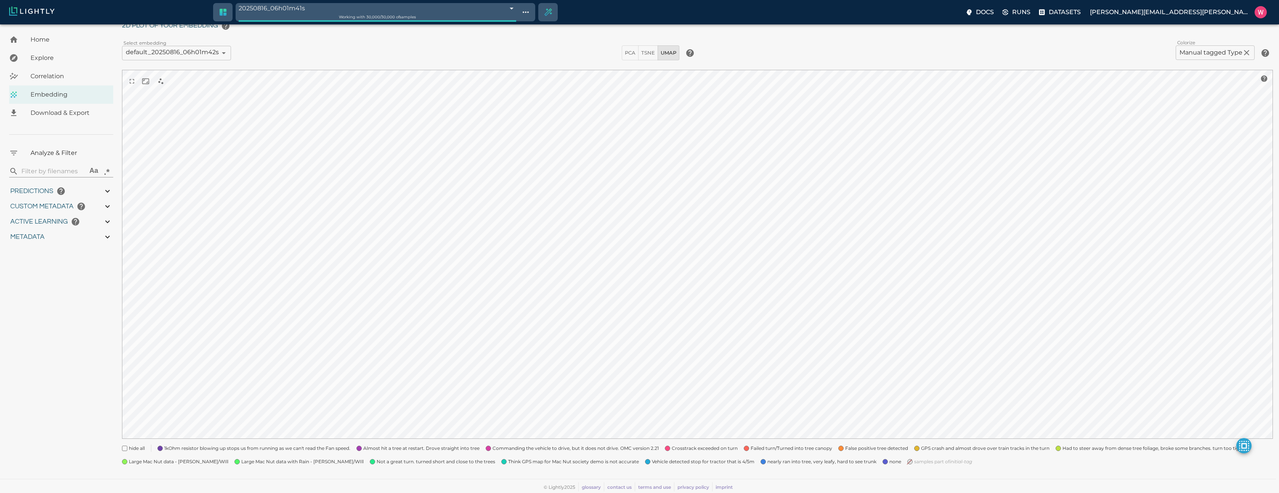
click at [890, 461] on span "none" at bounding box center [896, 462] width 12 height 8
click at [977, 451] on span "GPS crash and almost drove over train tracks in the turn" at bounding box center [985, 448] width 129 height 8
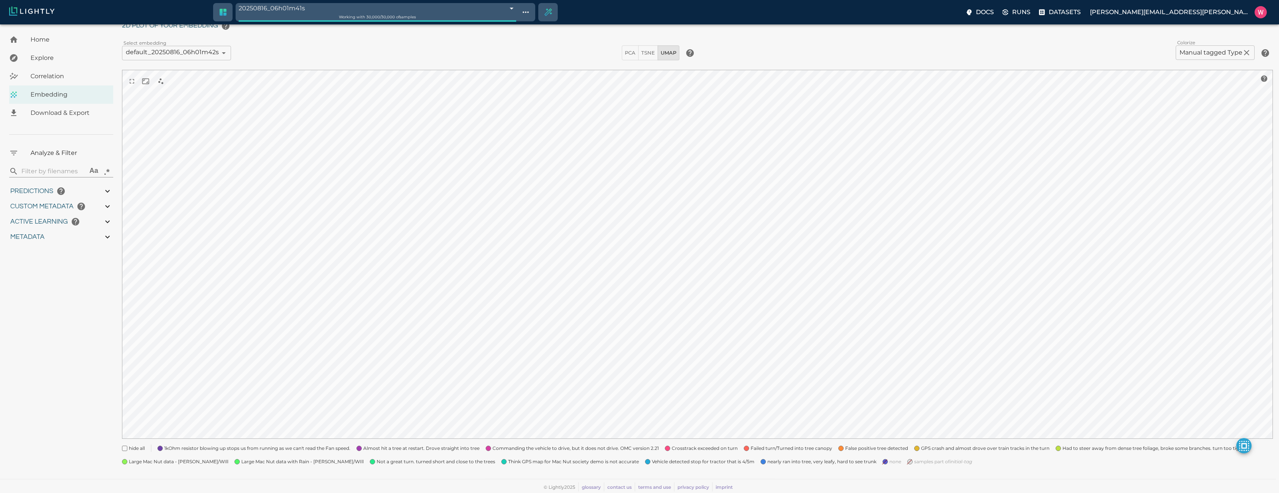
click at [977, 451] on span "GPS crash and almost drove over train tracks in the turn" at bounding box center [985, 448] width 129 height 8
click at [1063, 450] on span "Had to steer away from dense tree foliage, broke some branches. turn too tight" at bounding box center [1154, 448] width 182 height 8
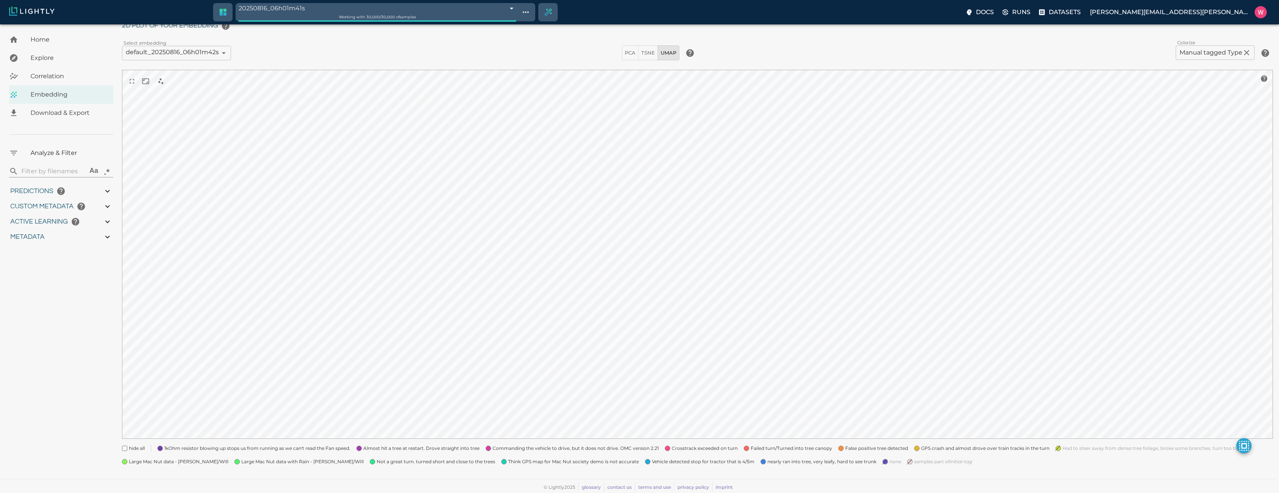
click at [1063, 450] on span "Had to steer away from dense tree foliage, broke some branches. turn too tight" at bounding box center [1154, 448] width 182 height 8
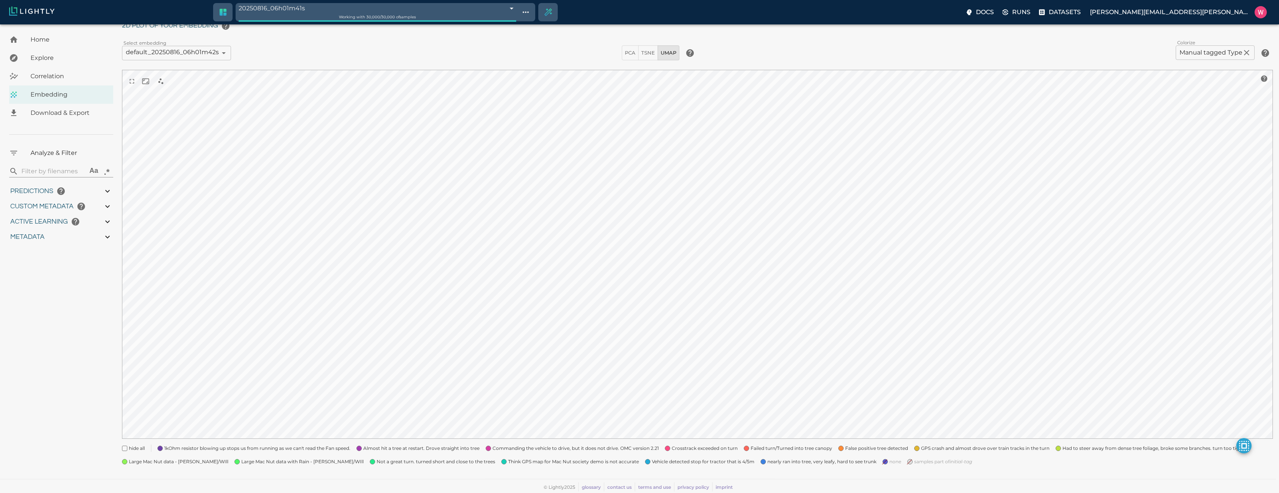
click at [751, 447] on span "Failed turn/Turned into tree canopy" at bounding box center [792, 448] width 82 height 8
click at [694, 453] on "Vehicle detected stop for tractor that is 4/5m" at bounding box center [697, 459] width 116 height 14
click at [696, 447] on span "Crosstrack exceeded on turn" at bounding box center [705, 448] width 66 height 8
click at [652, 460] on span "Vehicle detected stop for tractor that is 4/5m" at bounding box center [703, 462] width 103 height 8
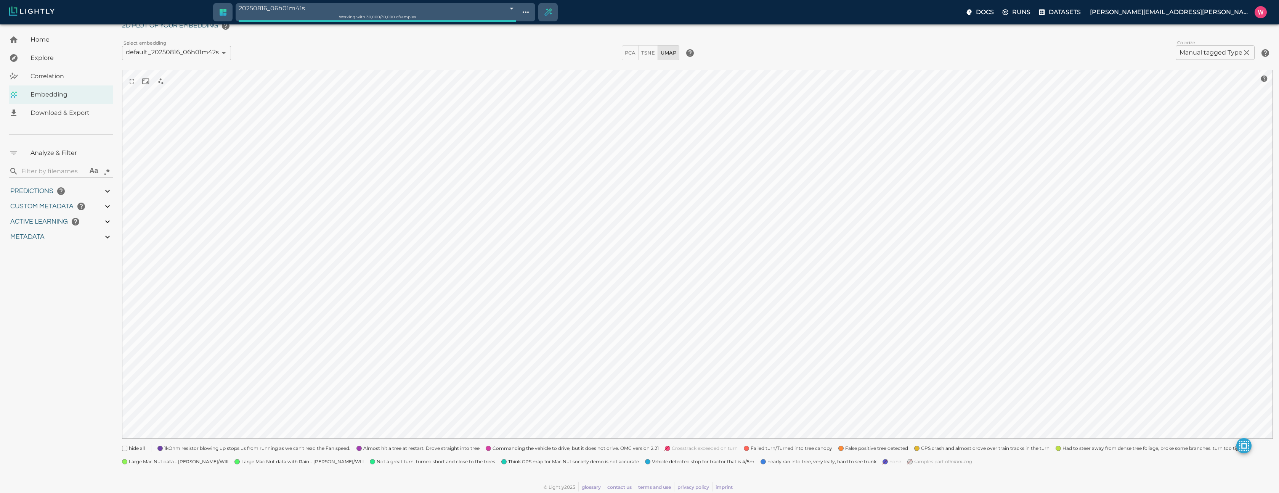
click at [498, 447] on span "Commanding the vehicle to drive, but it does not drive. OMC version 2.21" at bounding box center [576, 448] width 166 height 8
click at [509, 463] on span "Think GPS map for Mac Nut society demo is not accurate" at bounding box center [573, 462] width 131 height 8
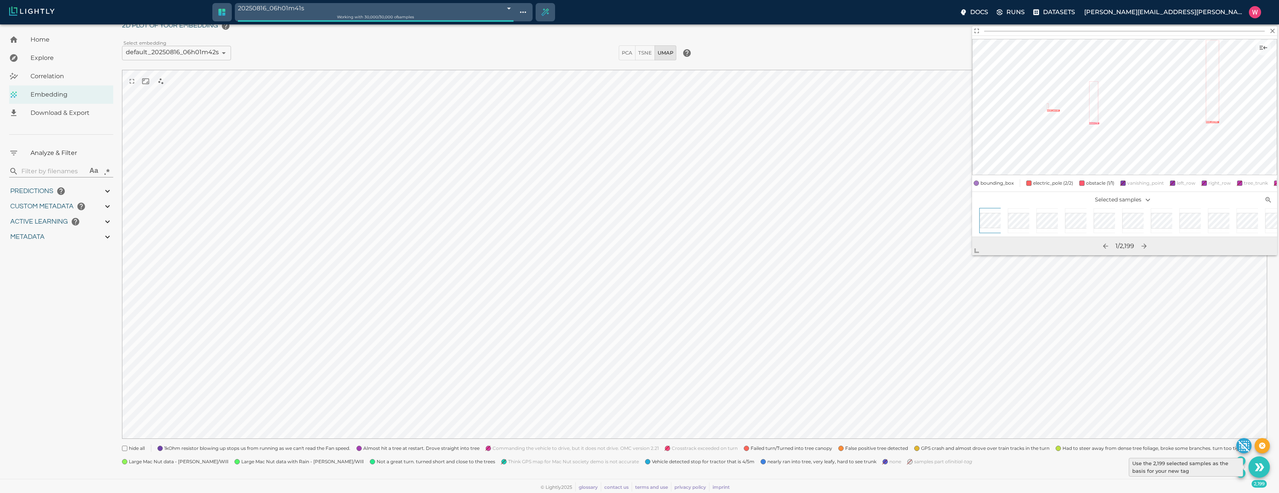
click at [1255, 458] on button "Use the 2,199 selected samples as the basis for your new tag" at bounding box center [1259, 466] width 21 height 21
type input "1753161022.26322"
type input "1753315199.88822"
type input "0.999"
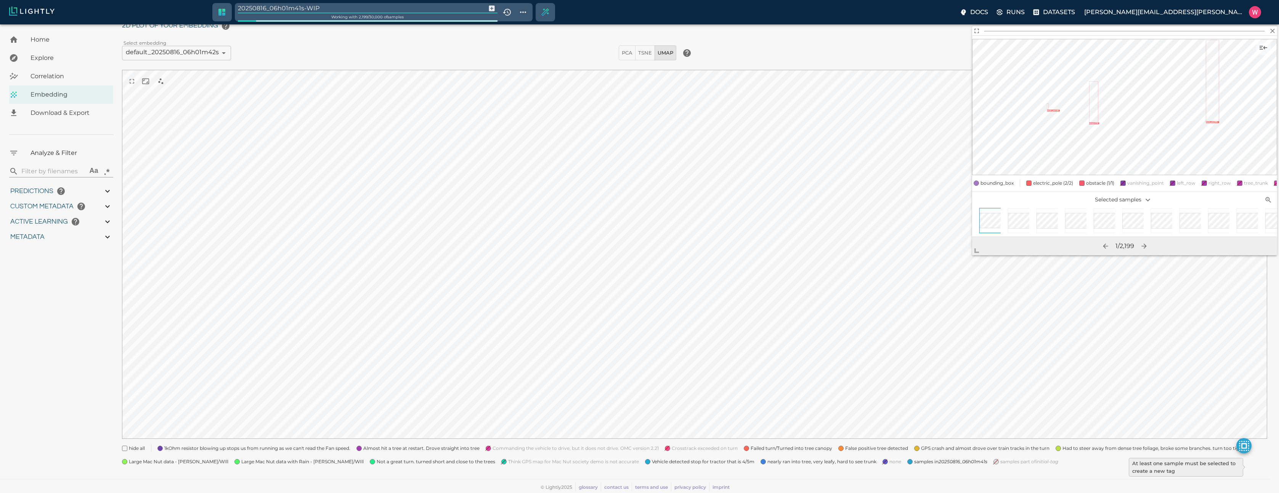
type input "0.997"
type input "0.413995027542114"
type input "7.61299502754211"
type input "2.80040788650513"
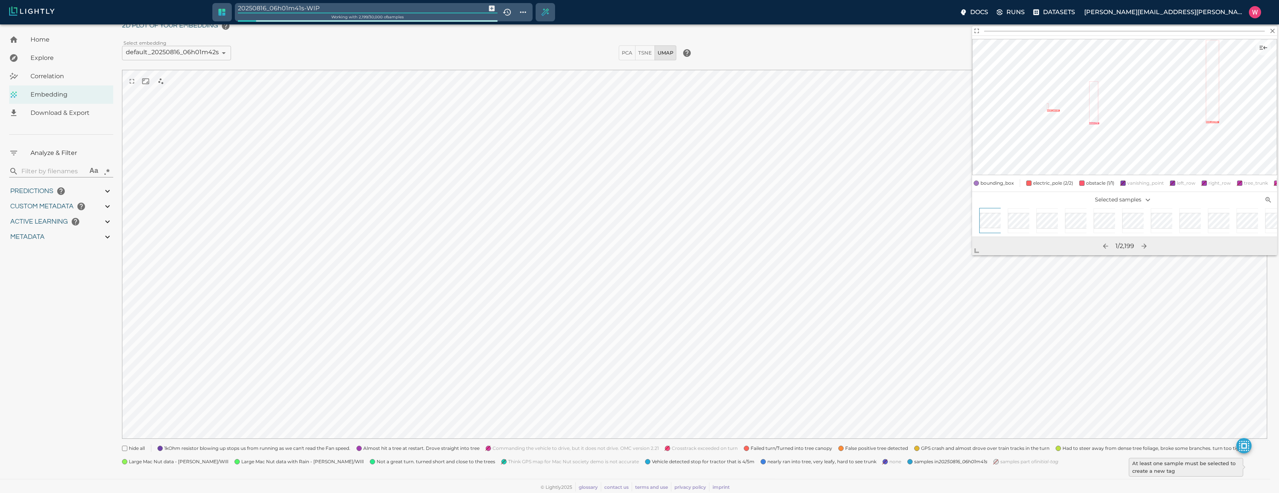
type input "31.2854078865051"
type input "9007199254740991"
type input "1753161022.26322"
type input "1753315199.88822"
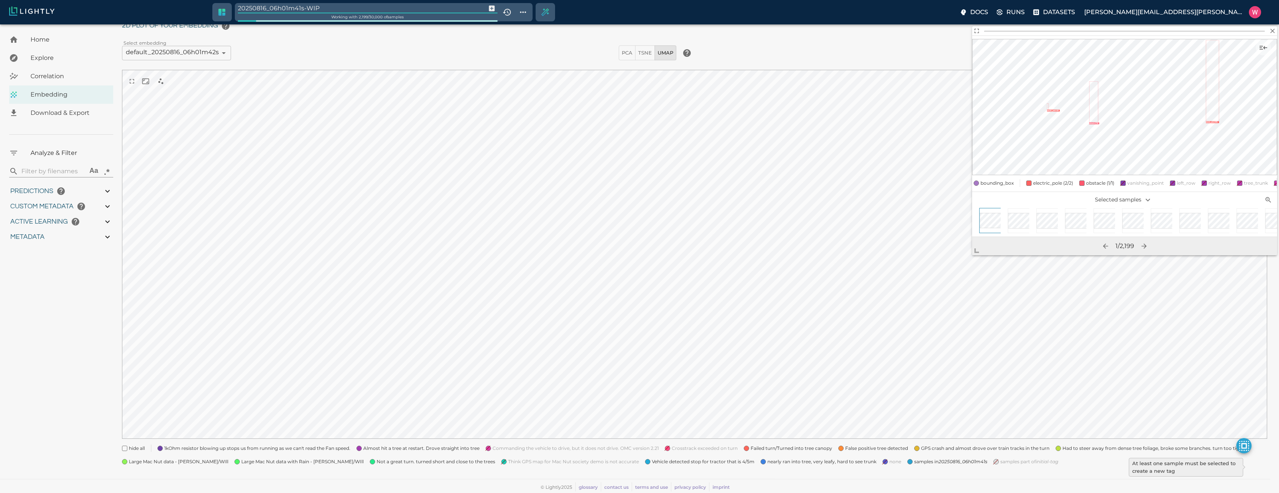
type input "0.999"
type input "0.997"
type input "0.413995027542114"
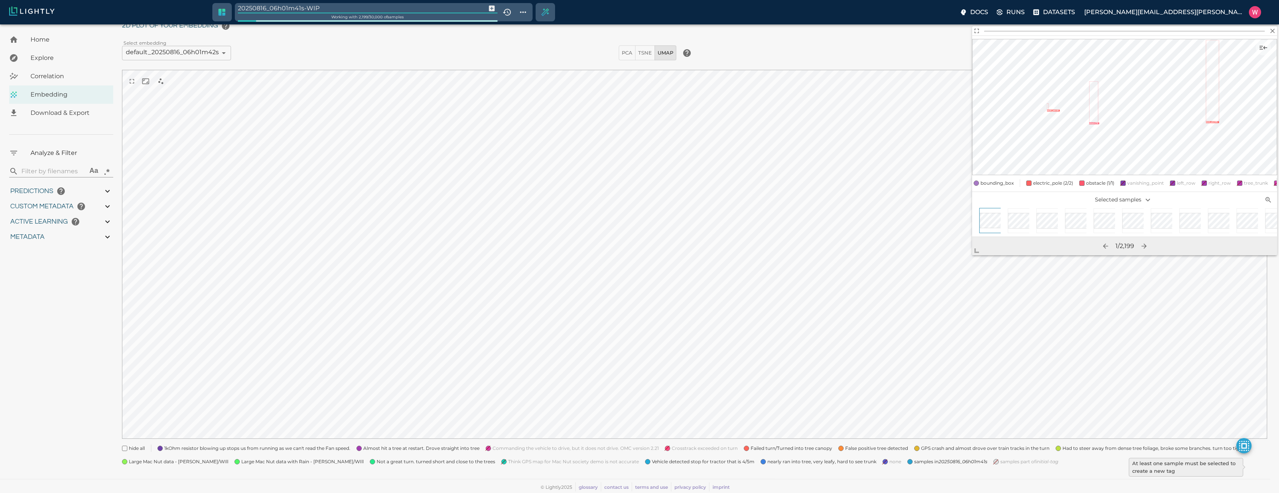
type input "7.61299502754211"
type input "2.80040788650513"
type input "31.2854078865051"
type input "9007199254740991"
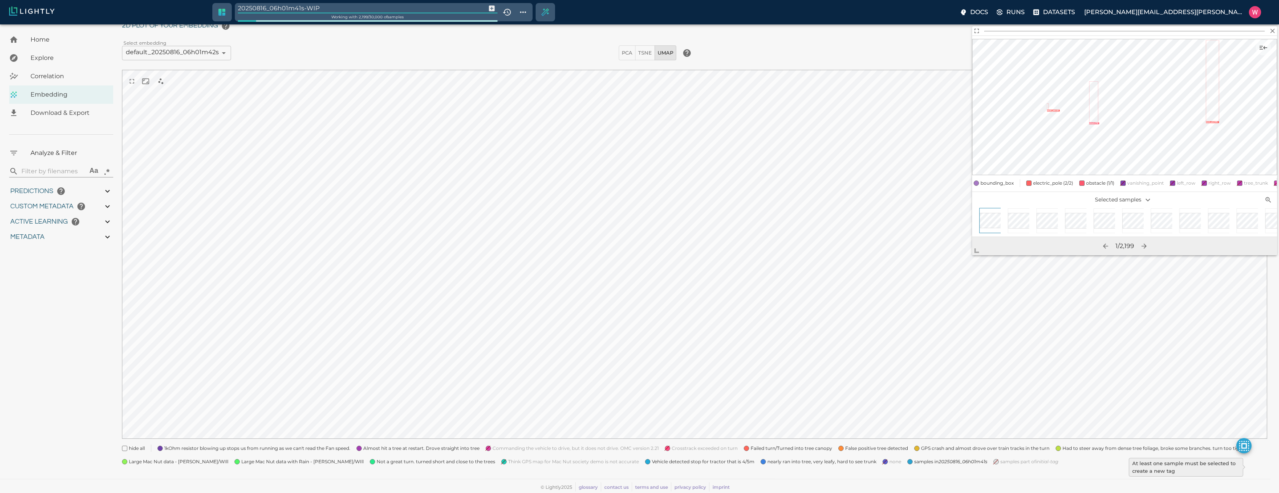
click at [327, 8] on input "20250816_06h01m41s-WIP" at bounding box center [360, 8] width 245 height 10
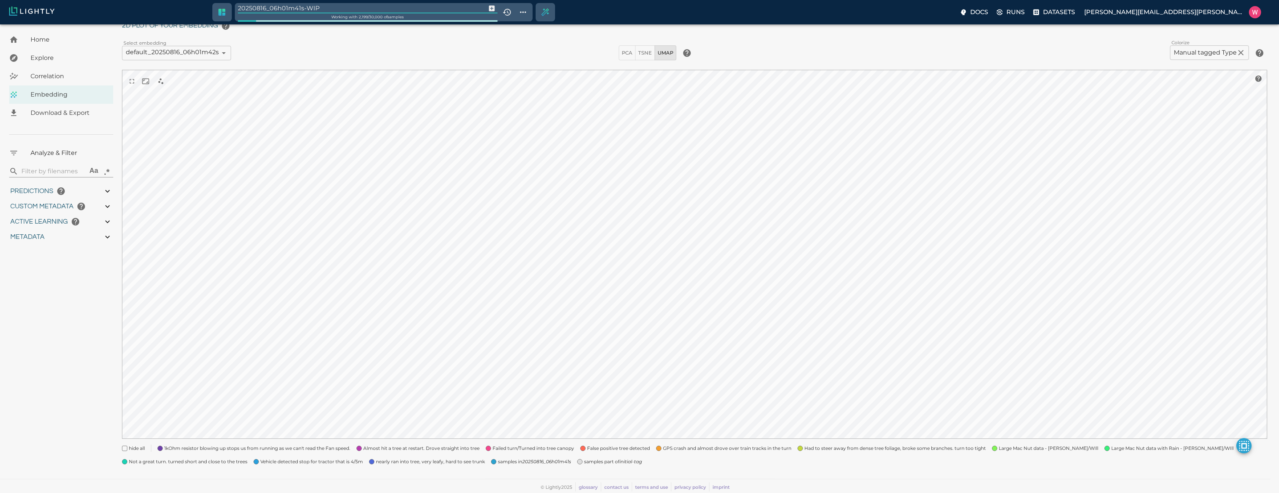
type input "1753161022.26322"
type input "1753315199.88822"
type input "0.999"
type input "0.997"
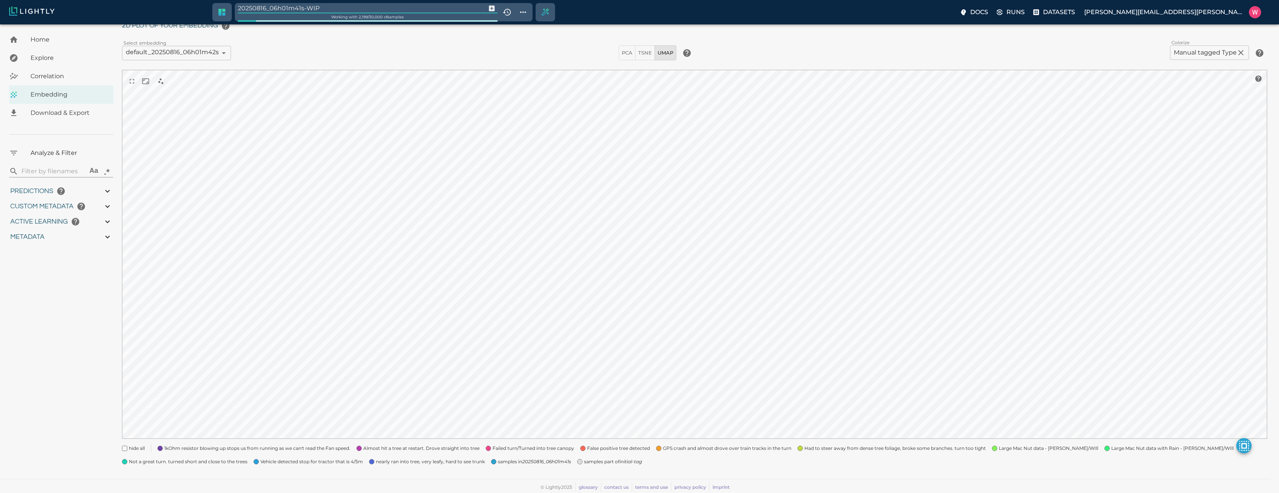
type input "0.997"
type input "0.413995027542114"
type input "7.61299502754211"
type input "2.80040788650513"
type input "31.2854078865051"
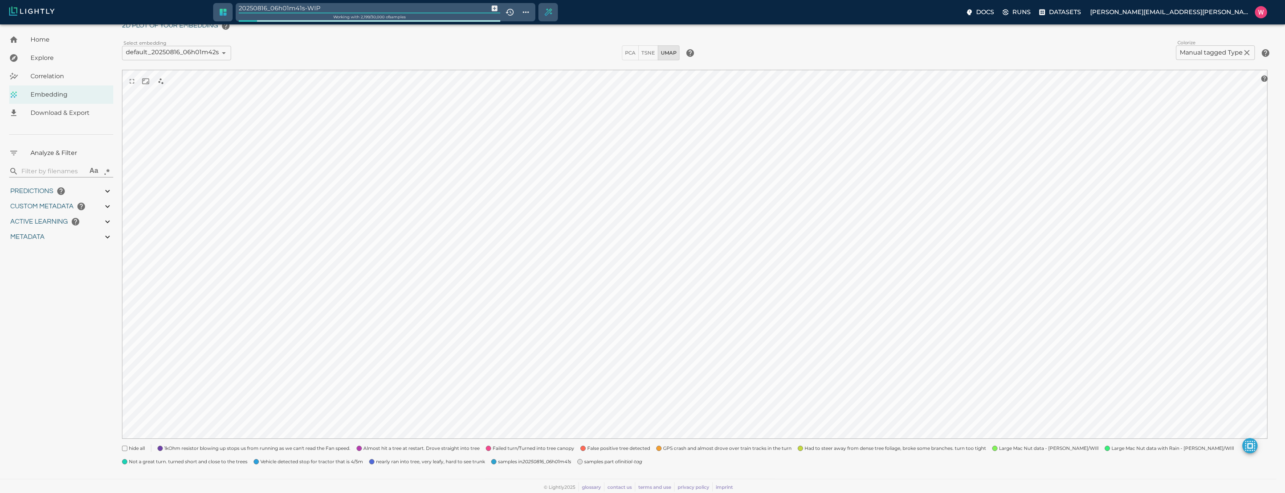
type input "1753161022.26322"
type input "1753315199.88822"
type input "0.999"
type input "0.997"
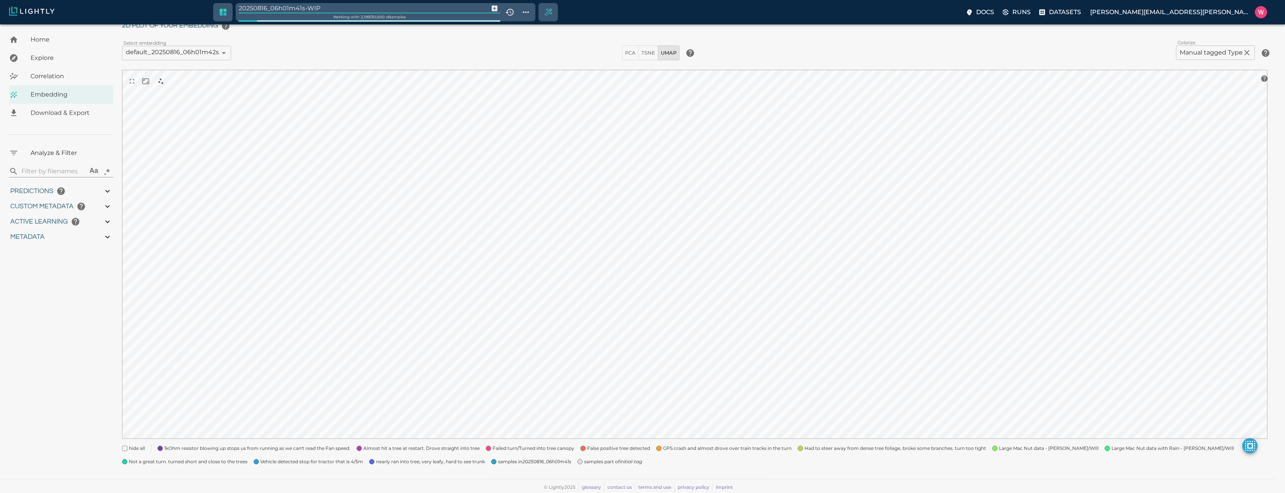
type input "0.997"
type input "0.413995027542114"
type input "7.61299502754211"
type input "2.80040788650513"
type input "31.2854078865051"
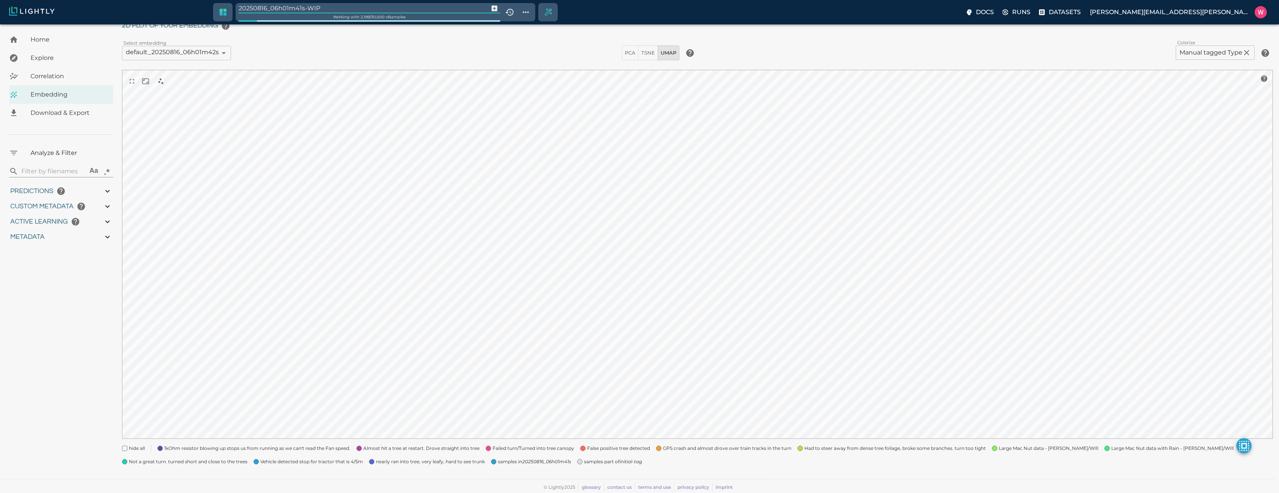
click at [327, 8] on input "20250816_06h01m41s-WIP" at bounding box center [362, 8] width 247 height 10
type input "manual"
type input "1753161022.26322"
type input "1753315199.88822"
type input "0.999"
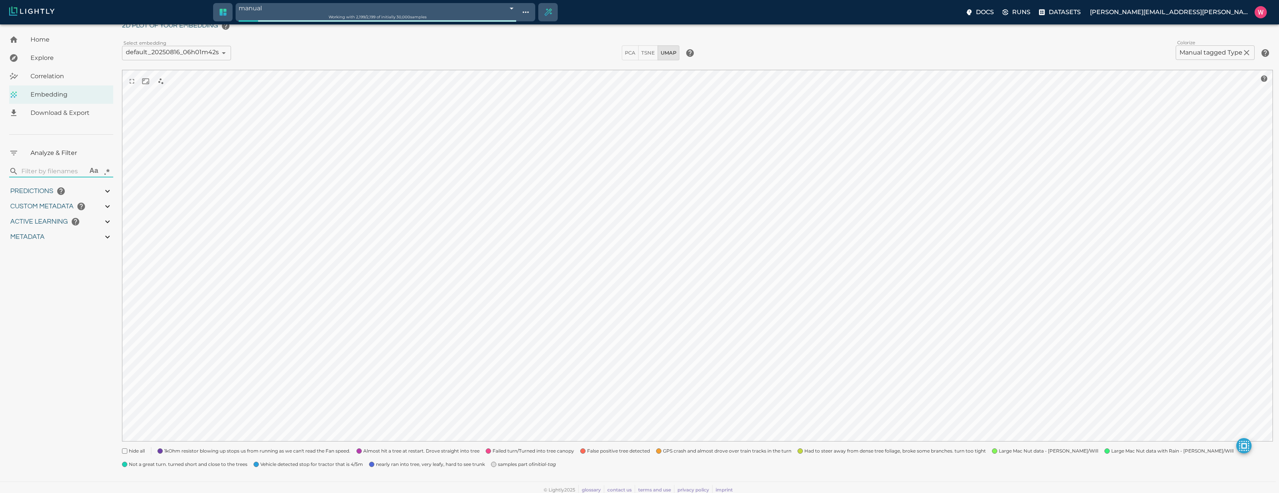
type input "0.999"
type input "0.997"
type input "0.413995027542114"
type input "7.61299502754211"
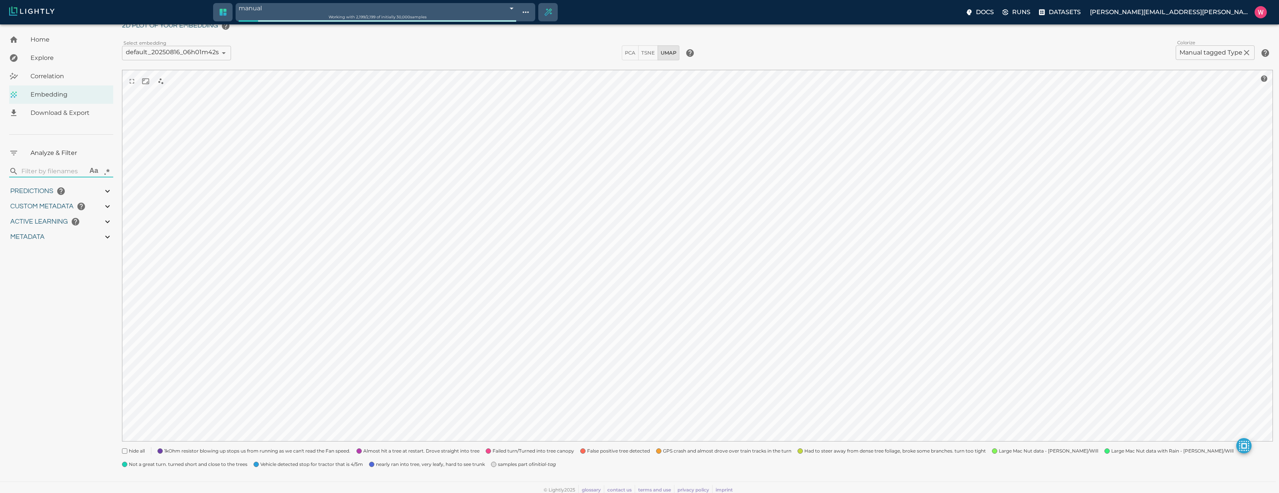
type input "2.80040788650513"
type input "31.2854078865051"
click at [508, 462] on span "samples part of initial-tag" at bounding box center [527, 464] width 58 height 8
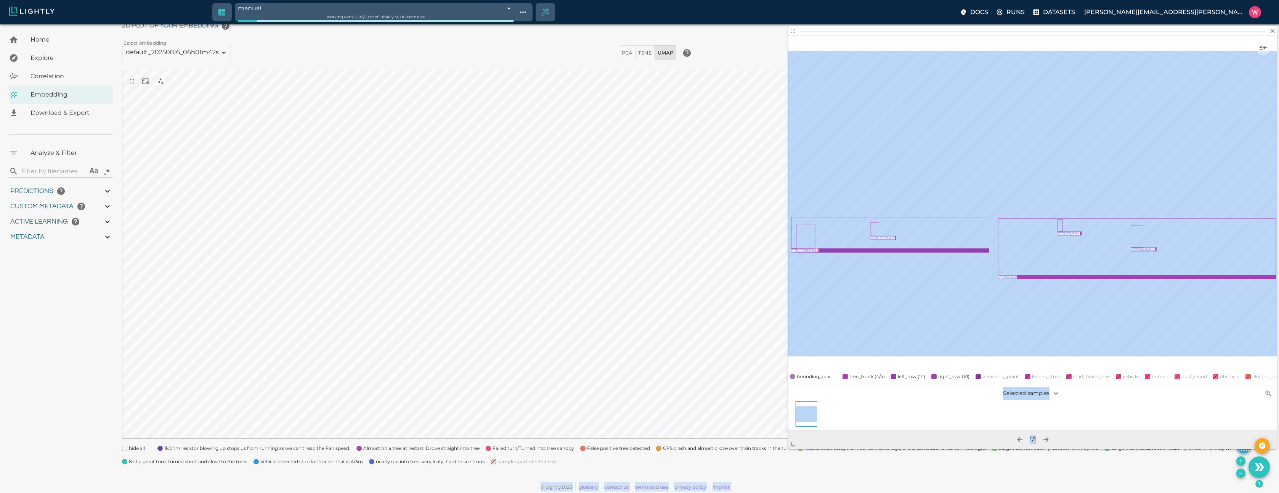
drag, startPoint x: 980, startPoint y: 252, endPoint x: 768, endPoint y: 463, distance: 298.5
click at [770, 474] on body "manual 68a512dca1c81e7ddaa3f521 Working with 2,199 / 2,199 of initially 30,000 …" at bounding box center [639, 242] width 1279 height 501
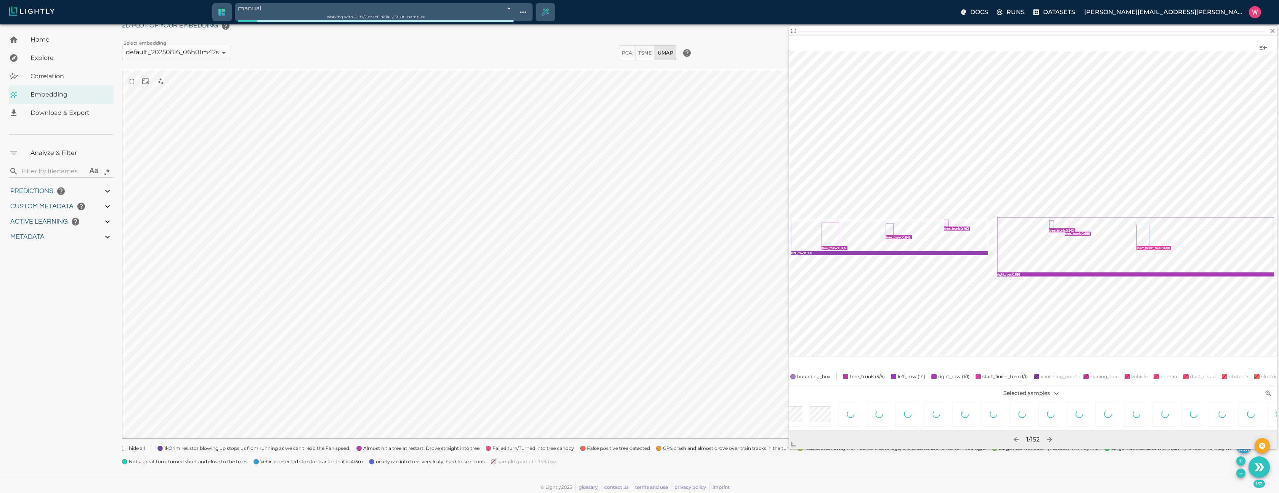
scroll to position [0, 600]
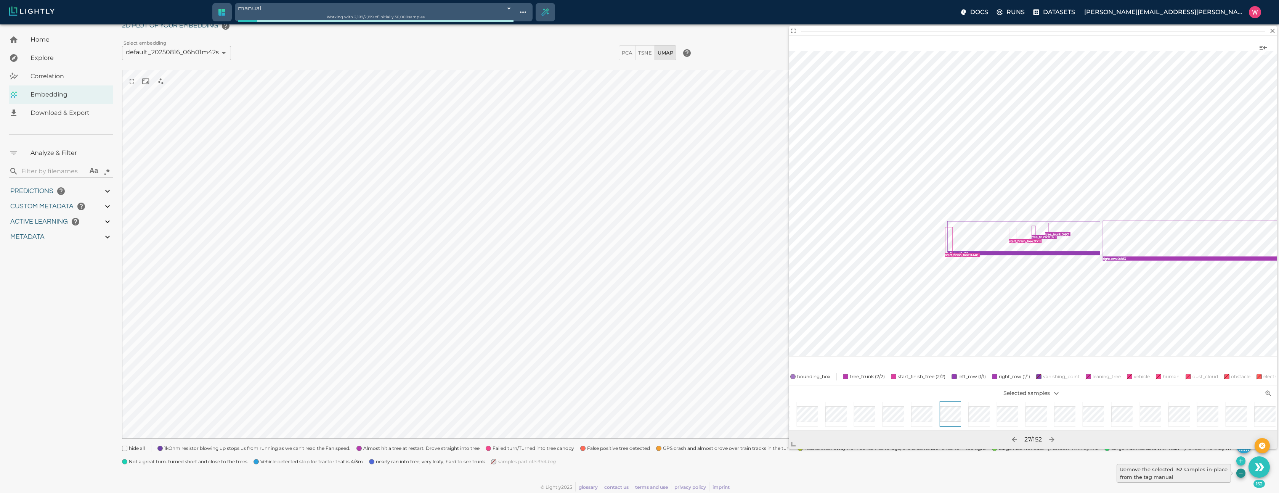
click at [1238, 476] on icon "Remove the selected 152 samples in-place from the tag manual" at bounding box center [1241, 473] width 6 height 6
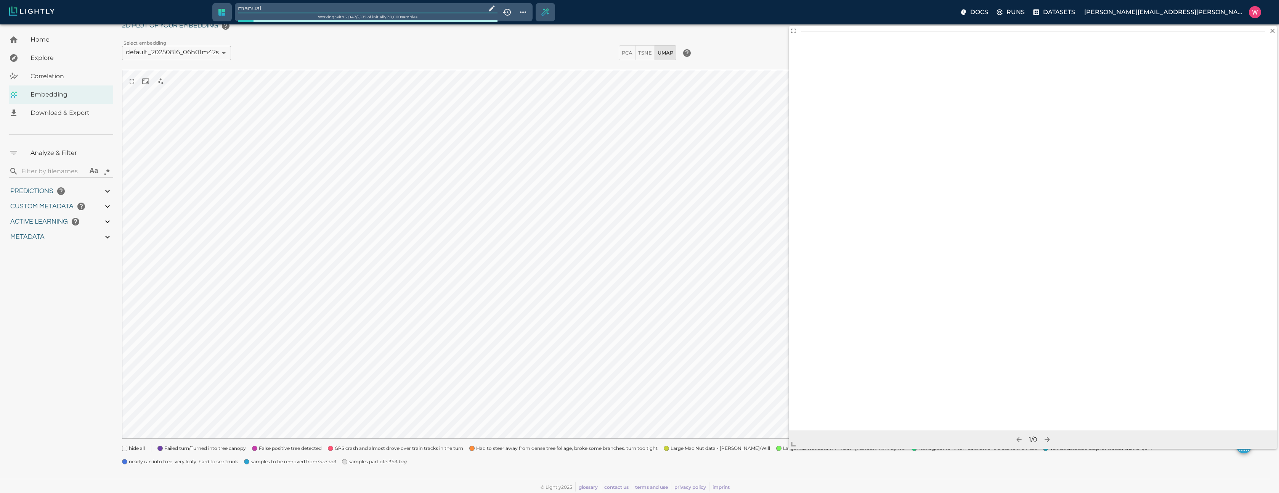
type input "1753161022.26322"
type input "1753315199.88822"
type input "0.999"
type input "0.997"
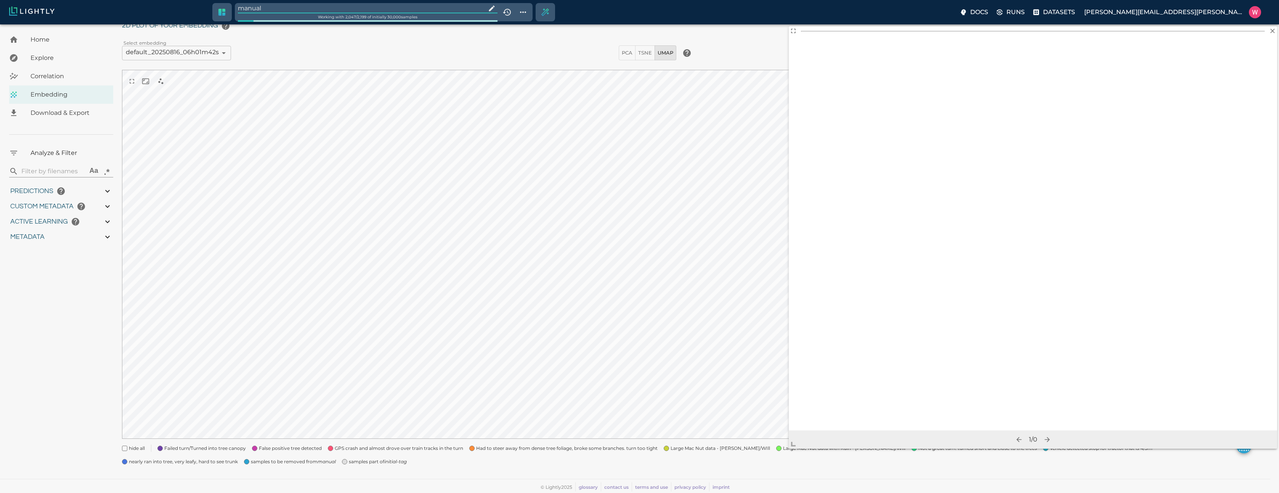
type input "0.997"
type input "9007199254740991"
type input "0.413995027542114"
type input "7.61299502754211"
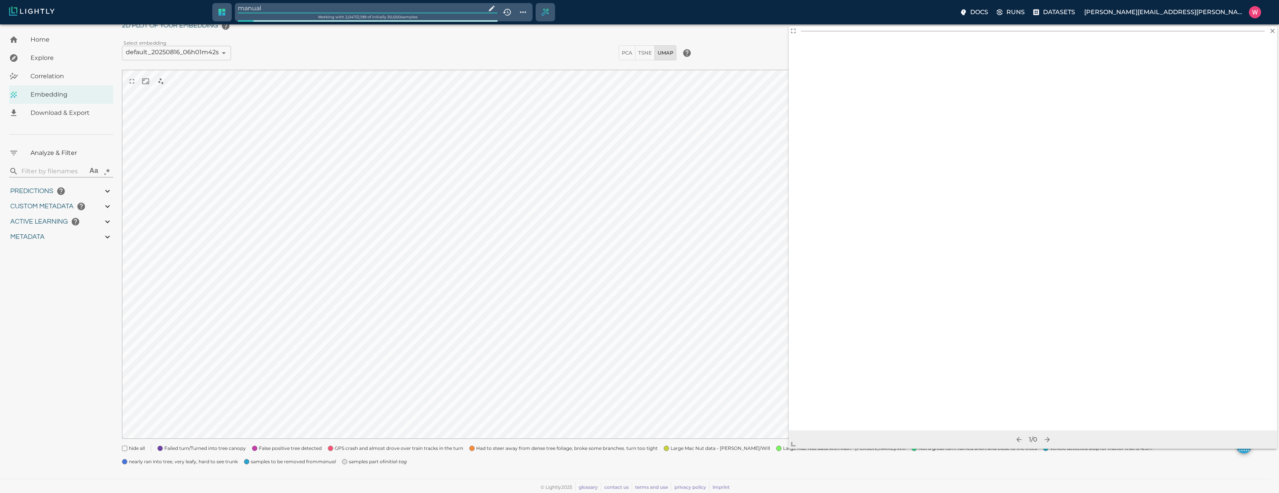
type input "2.80040788650513"
type input "31.2854078865051"
type input "1753161022.26322"
type input "1753315199.88822"
type input "0.999"
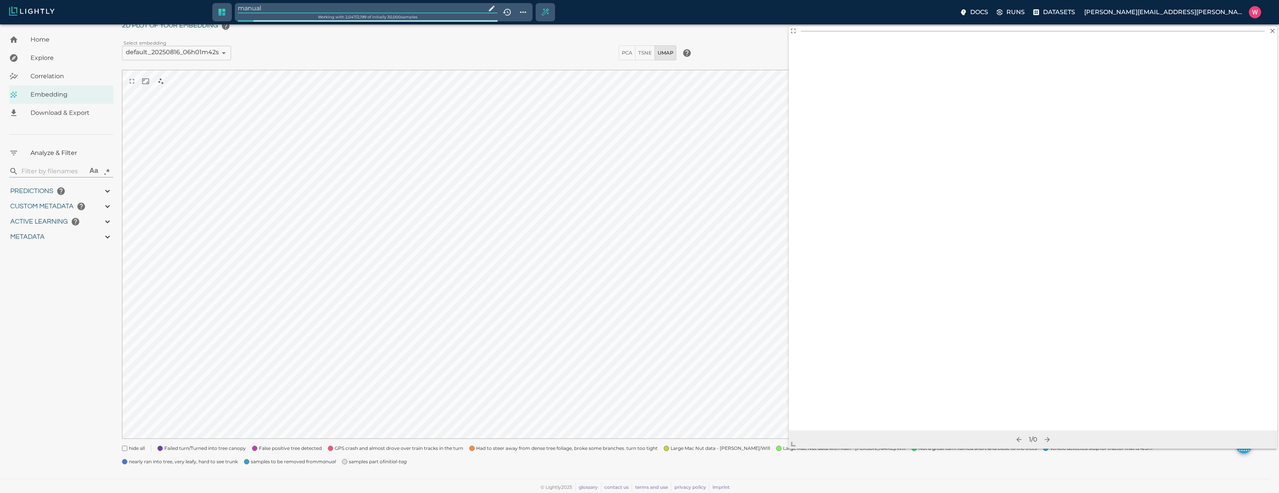
type input "0.999"
type input "0.997"
type input "9007199254740991"
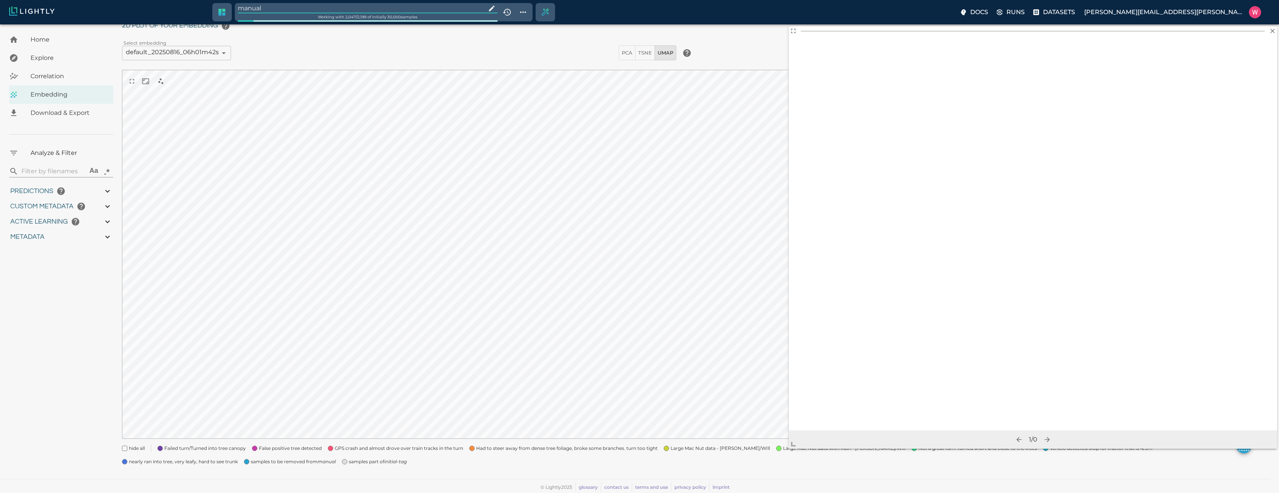
type input "0.413995027542114"
type input "7.61299502754211"
type input "2.80040788650513"
type input "31.2854078865051"
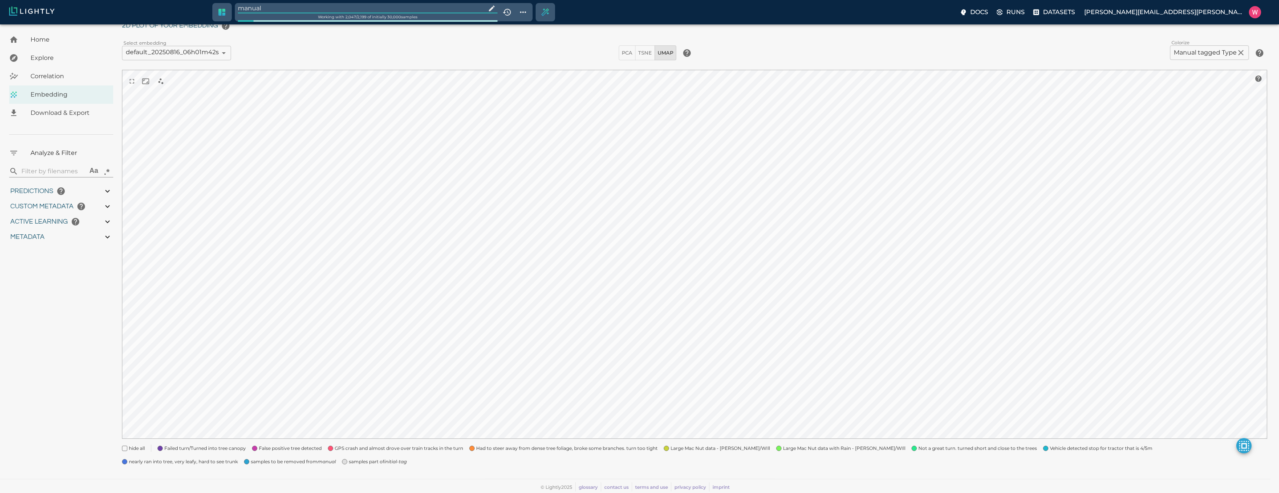
type input "1753161022.26322"
type input "1753315199.88822"
type input "0.999"
type input "0.997"
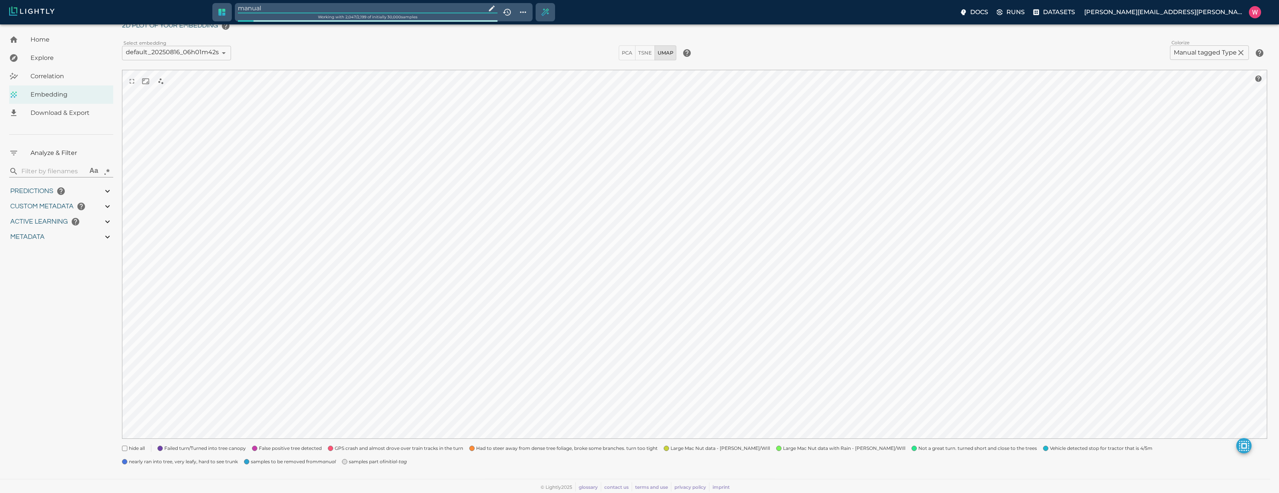
type input "0.997"
type input "0.413995027542114"
type input "7.61299502754211"
type input "2.80040788650513"
type input "31.2854078865051"
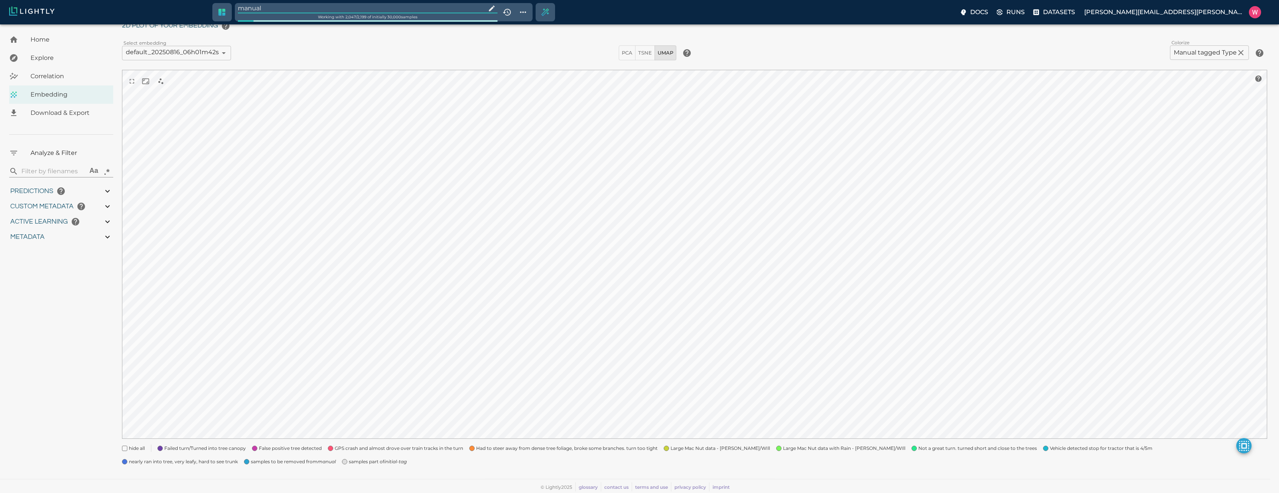
type input "1753161022.26322"
type input "1753315199.88822"
type input "0.999"
type input "0.997"
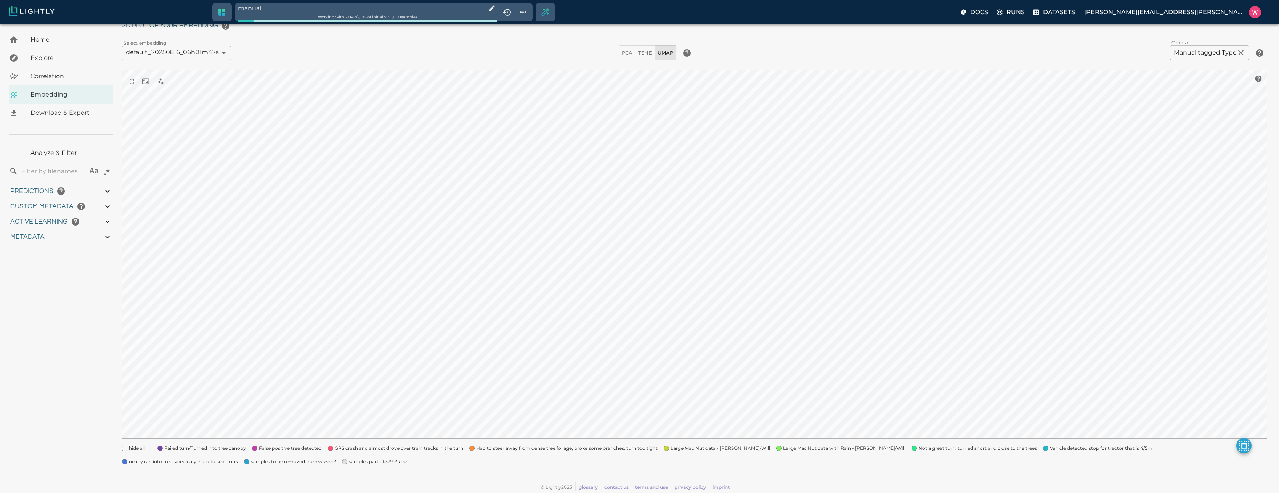
type input "0.997"
type input "0.413995027542114"
type input "7.61299502754211"
type input "2.80040788650513"
type input "31.2854078865051"
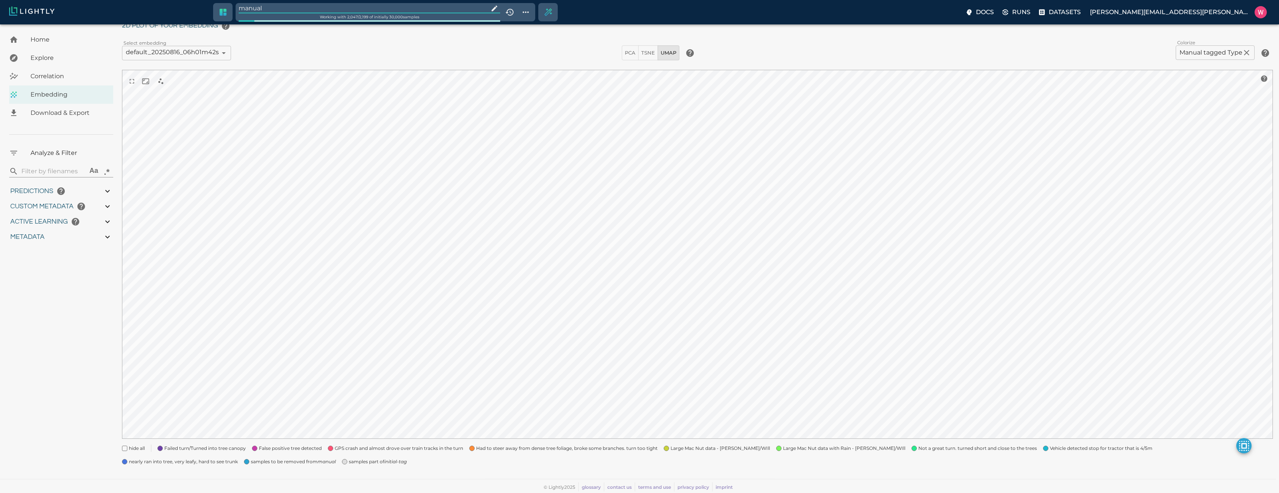
click at [346, 13] on input "manual" at bounding box center [362, 8] width 247 height 10
type input "1753161022.26322"
type input "1753315199.88822"
type input "0.999"
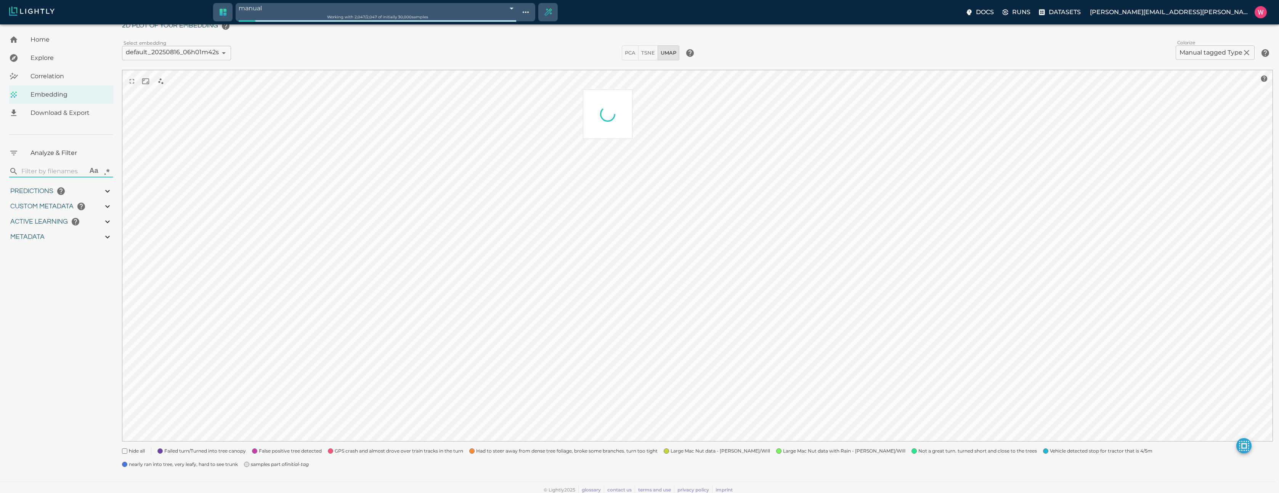
type input "0.997"
type input "0.413995027542114"
type input "7.61299502754211"
type input "2.80040788650513"
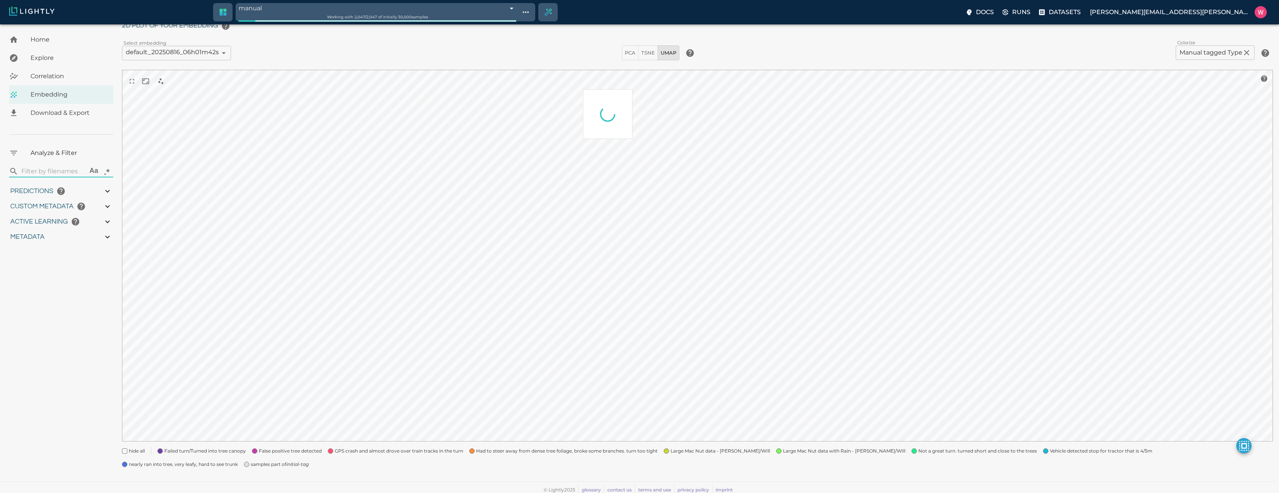
type input "31.2854078865051"
click at [244, 461] on span at bounding box center [246, 463] width 5 height 5
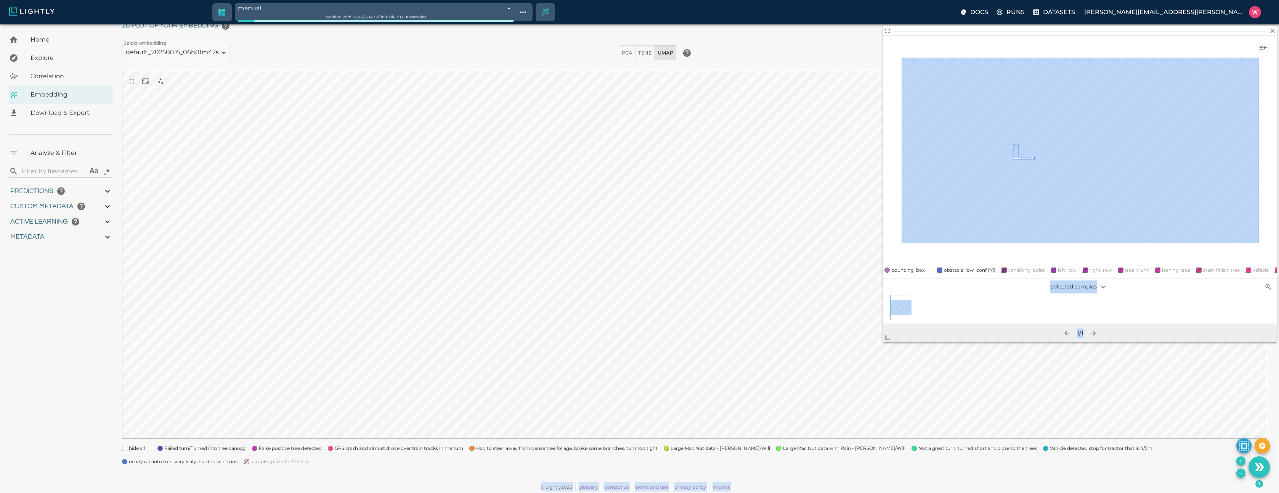
click at [807, 411] on body "manual 68a512dca1c81e7ddaa3f521 Working with 2,047 / 2,047 of initially 30,000 …" at bounding box center [639, 242] width 1279 height 501
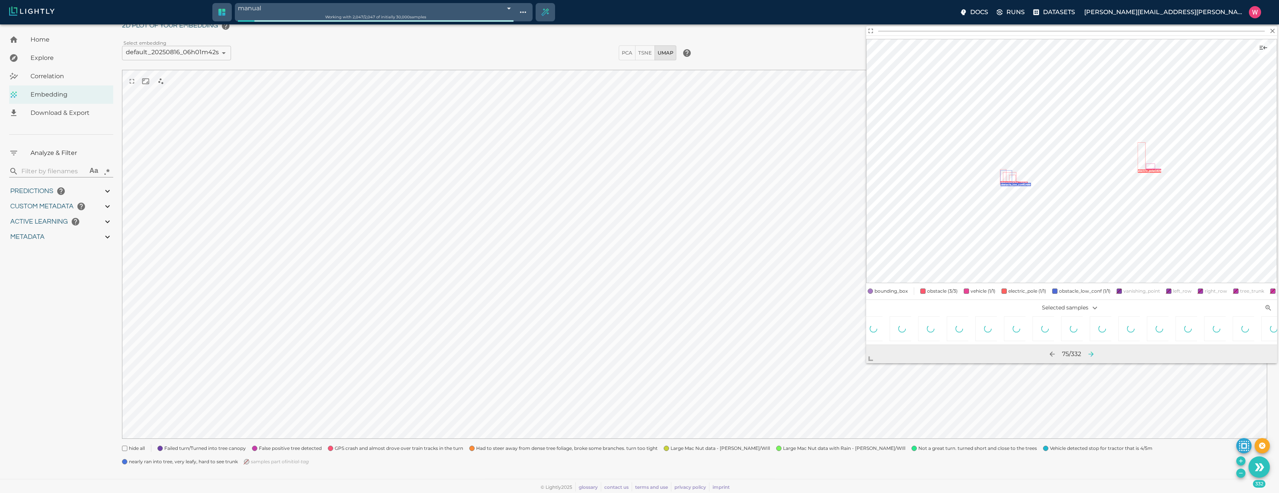
scroll to position [0, 4938]
click at [1066, 330] on icon at bounding box center [1067, 328] width 9 height 9
click at [1238, 474] on icon "Remove the selected 332 samples in-place from the tag manual" at bounding box center [1241, 473] width 6 height 6
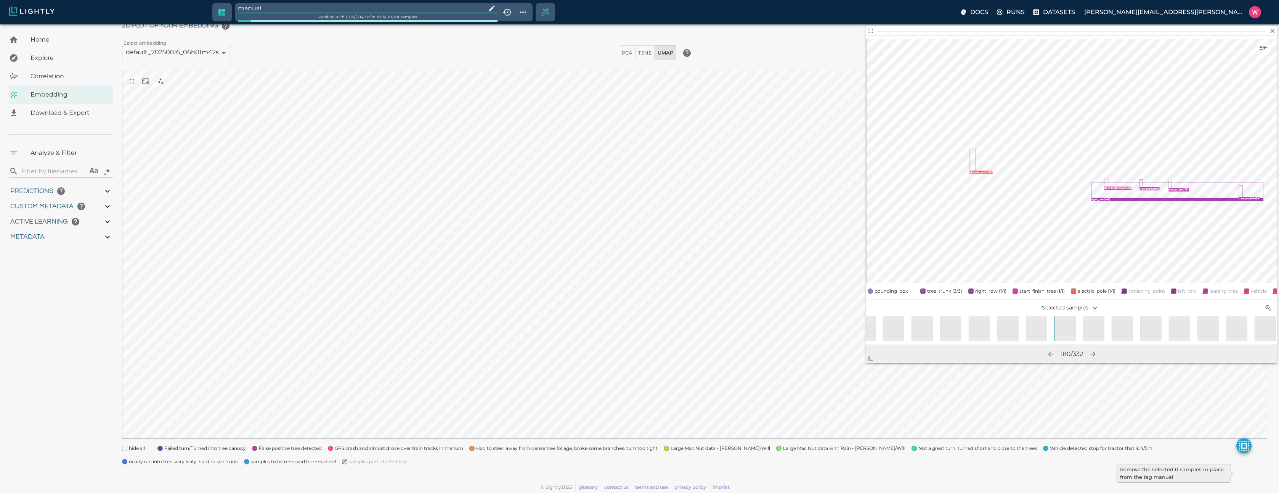
type input "1753161022.26322"
type input "1753315199.88822"
type input "0.999"
type input "0.997"
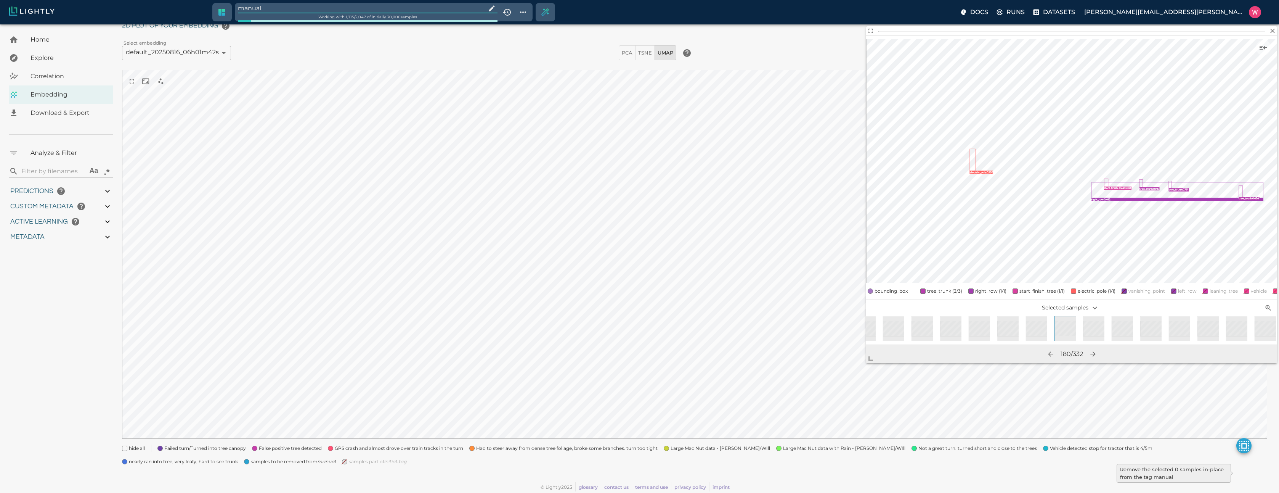
type input "0.997"
type input "9007199254740991"
type input "0.413995027542114"
type input "7.61299502754211"
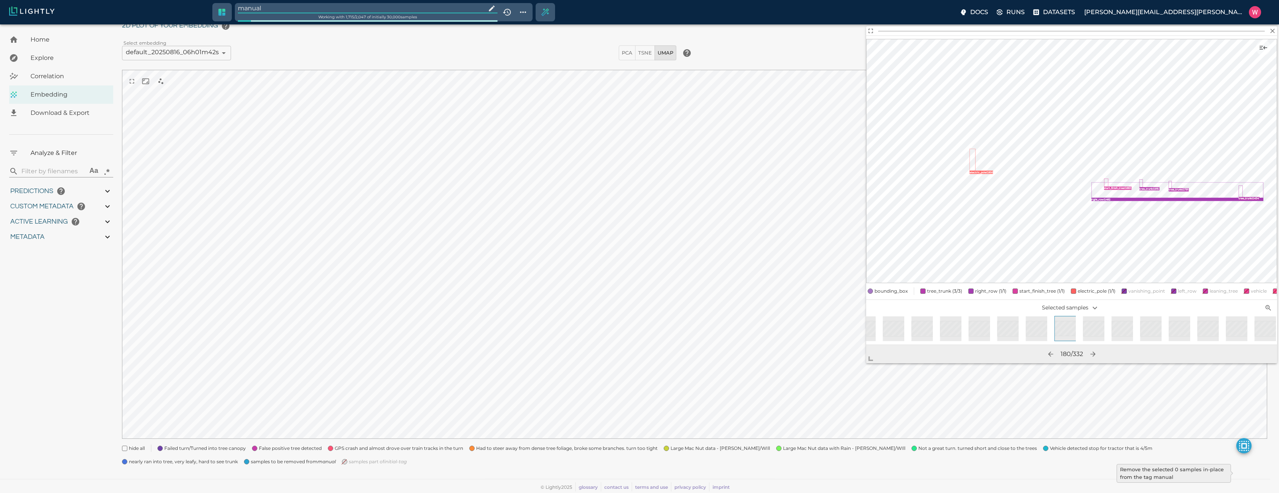
type input "2.80040788650513"
type input "31.2854078865051"
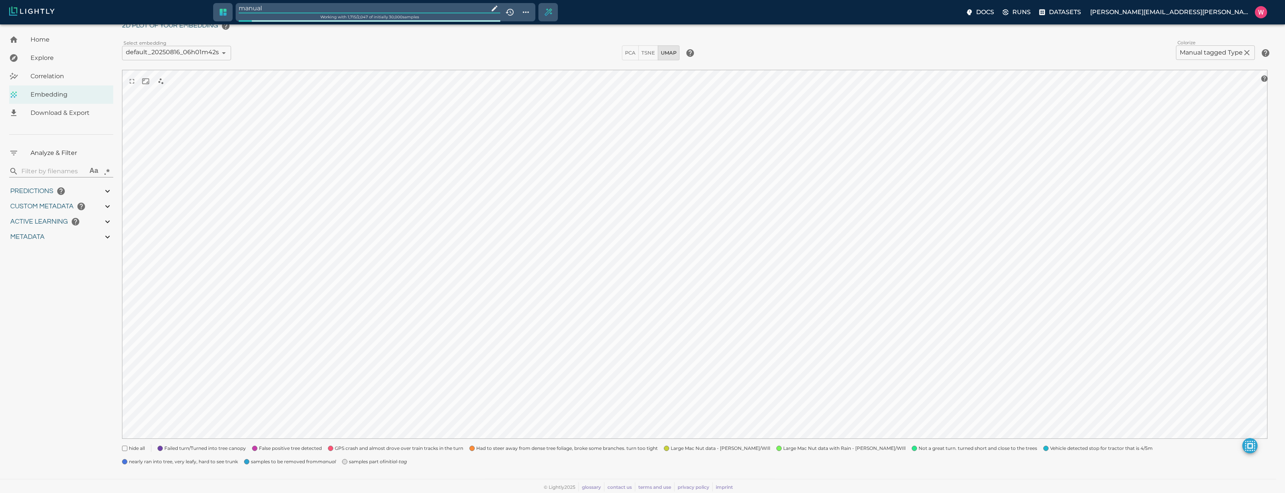
type input "1753161022.26322"
type input "1753315199.88822"
type input "0.999"
type input "0.997"
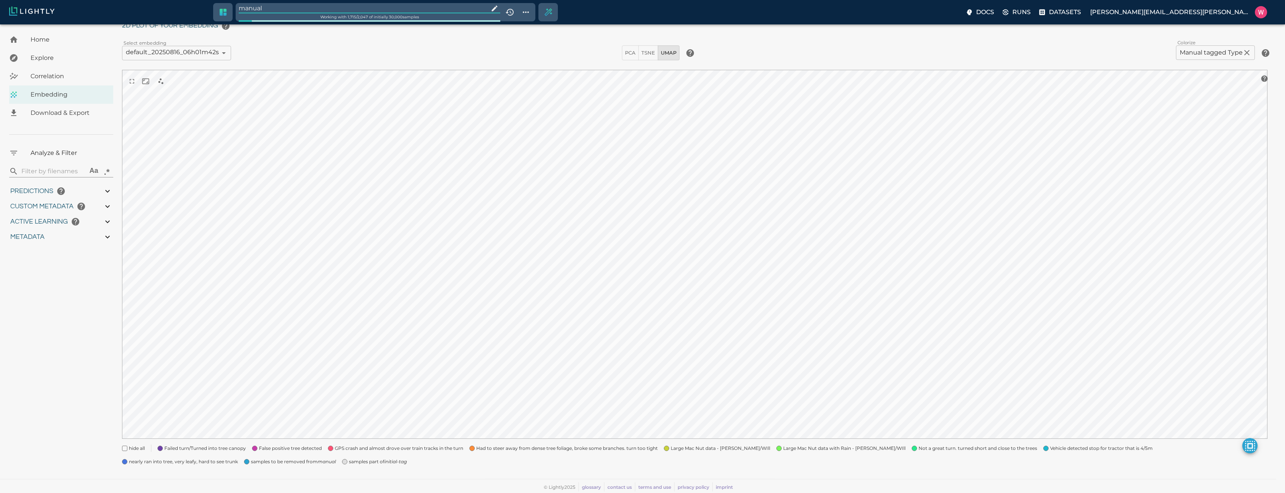
type input "0.997"
type input "9007199254740991"
type input "0.413995027542114"
type input "7.61299502754211"
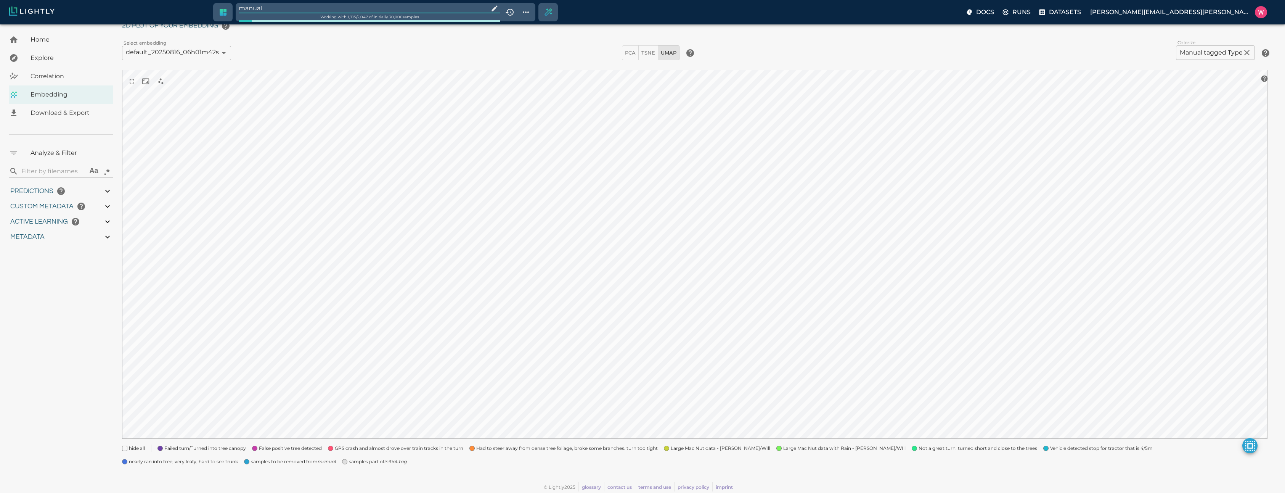
type input "2.80040788650513"
type input "31.2854078865051"
type input "1753161022.26322"
type input "1753315199.88822"
type input "0.999"
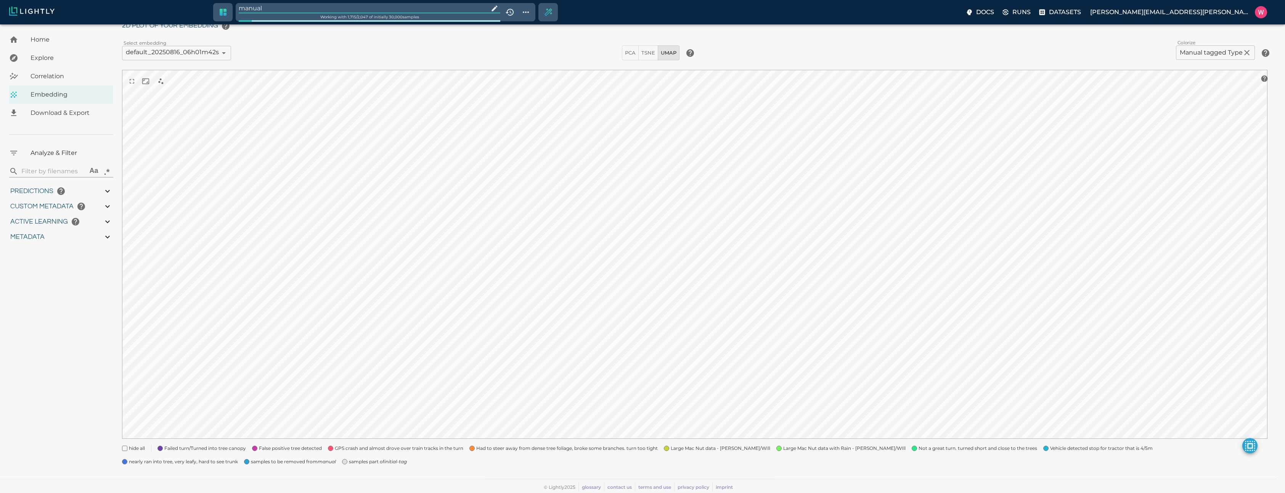
type input "0.999"
type input "0.997"
type input "0.413995027542114"
type input "7.61299502754211"
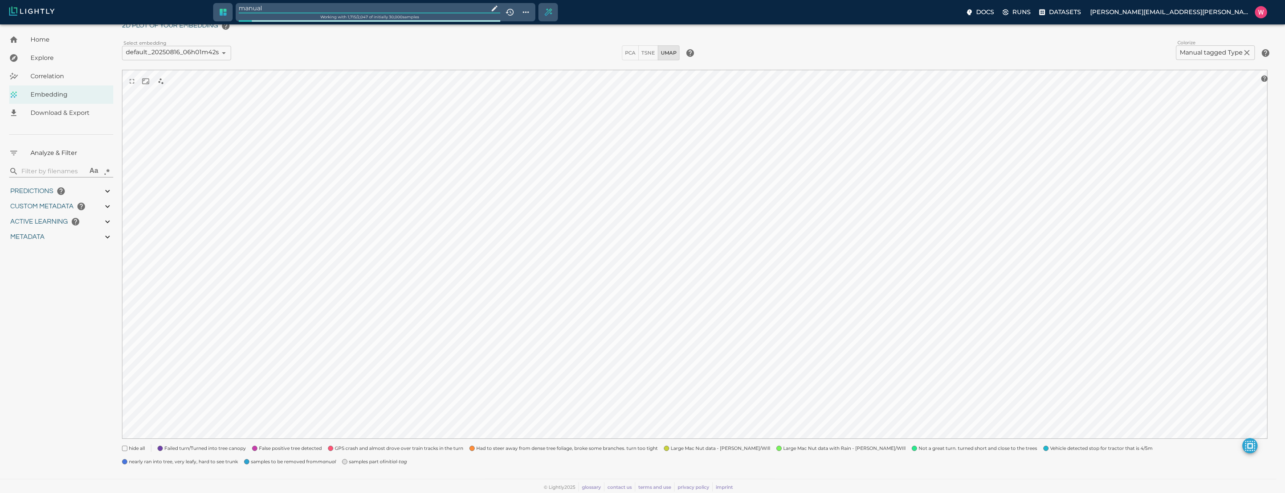
type input "2.80040788650513"
type input "31.2854078865051"
type input "1753161022.26322"
type input "1753315199.88822"
type input "0.999"
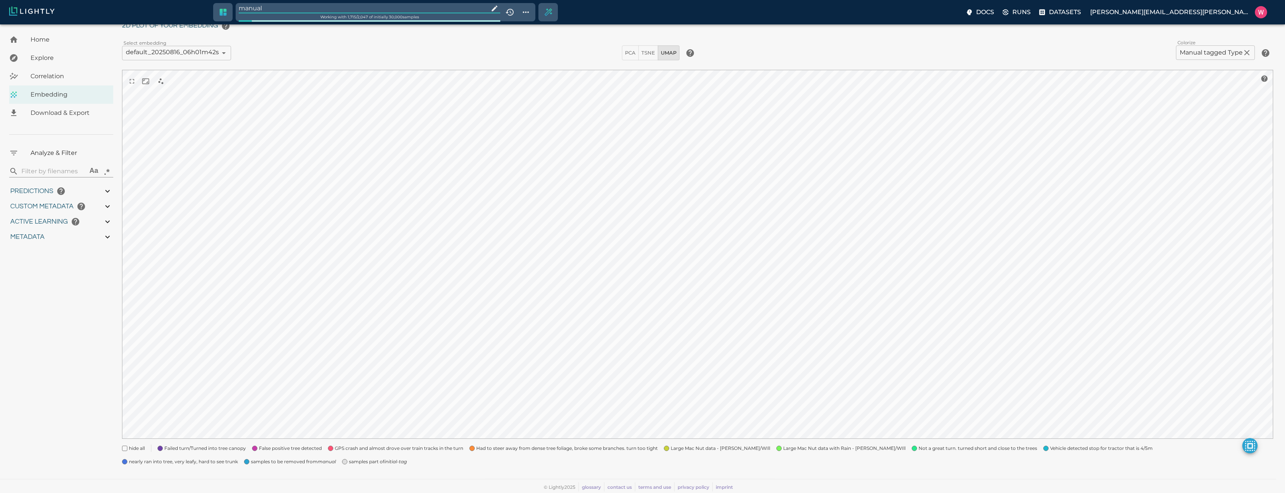
type input "0.999"
type input "0.997"
type input "0.413995027542114"
type input "7.61299502754211"
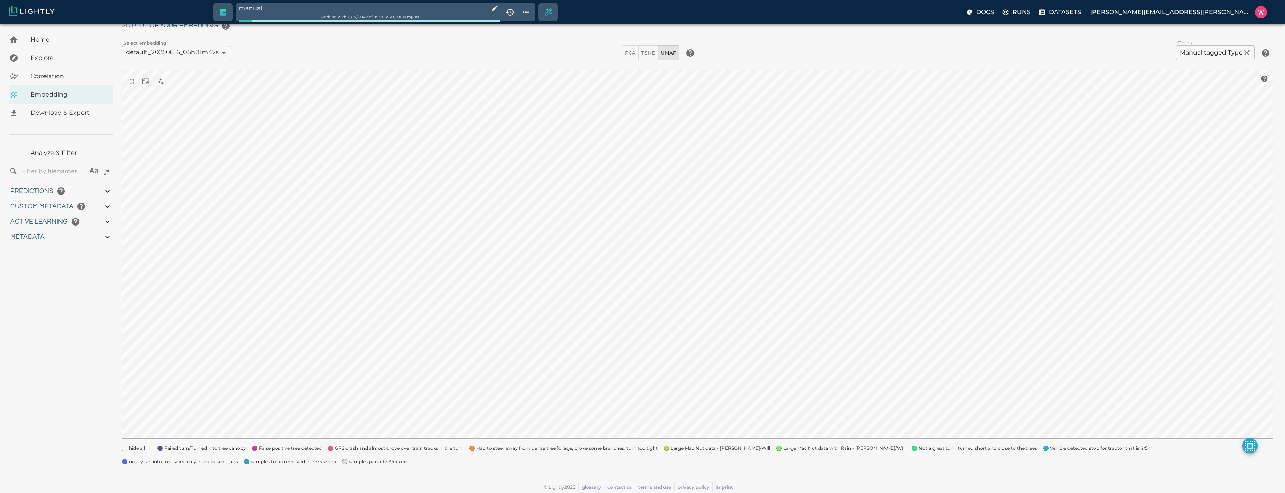
type input "2.80040788650513"
type input "31.2854078865051"
click at [360, 11] on input "manual" at bounding box center [362, 8] width 247 height 10
click at [286, 463] on icon "initial-tag" at bounding box center [297, 464] width 22 height 6
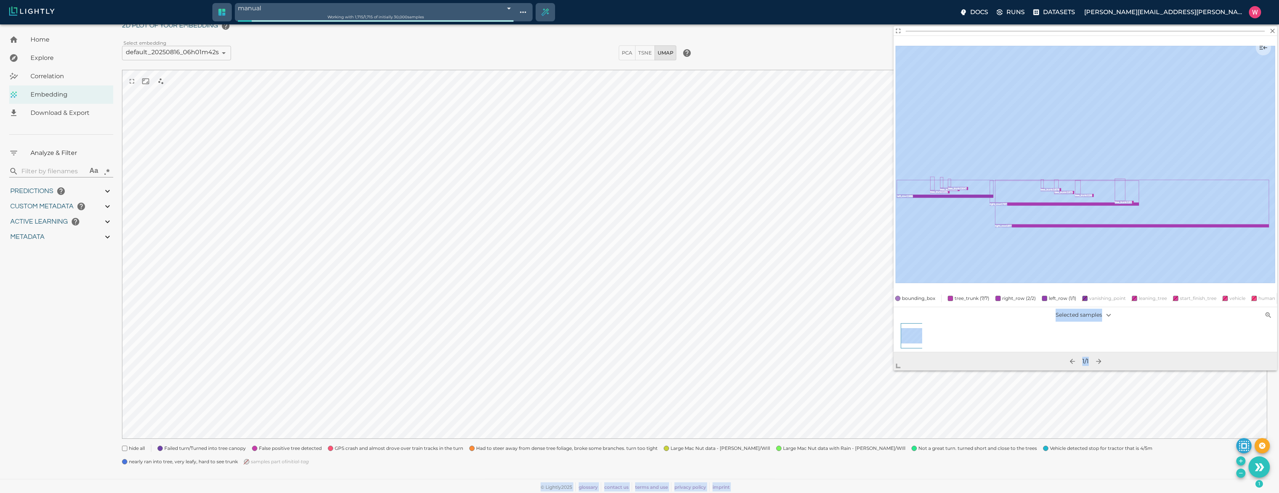
click at [863, 419] on body "manual 68a512dca1c81e7ddaa3f521 Working with 1,715 / 1,715 of initially 30,000 …" at bounding box center [639, 242] width 1279 height 501
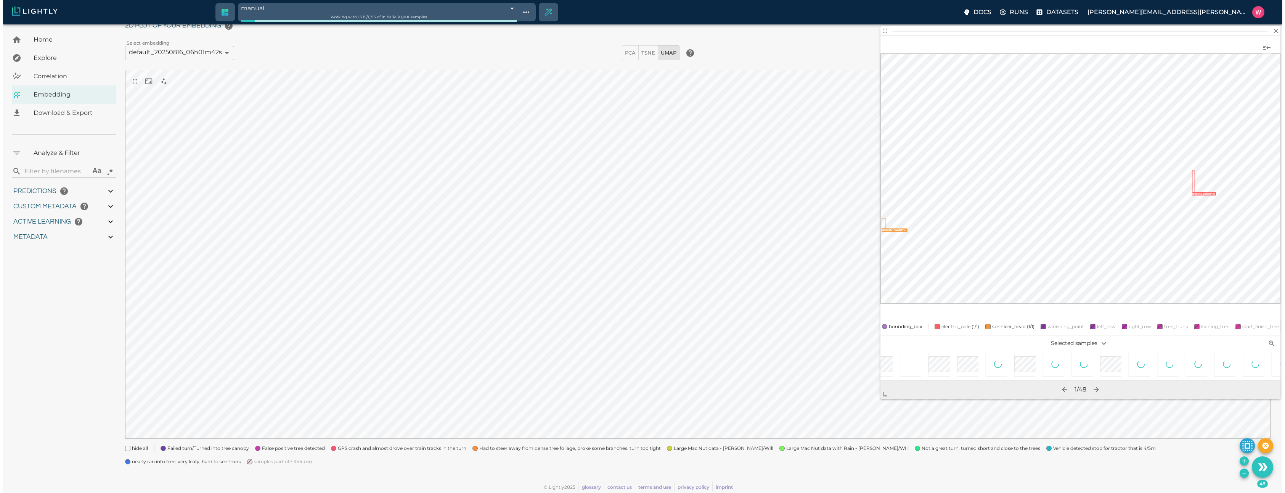
scroll to position [0, 544]
click at [1083, 366] on div at bounding box center [1091, 365] width 29 height 29
click at [1242, 471] on icon "Remove the selected 48 samples in-place from the tag manual" at bounding box center [1241, 473] width 6 height 6
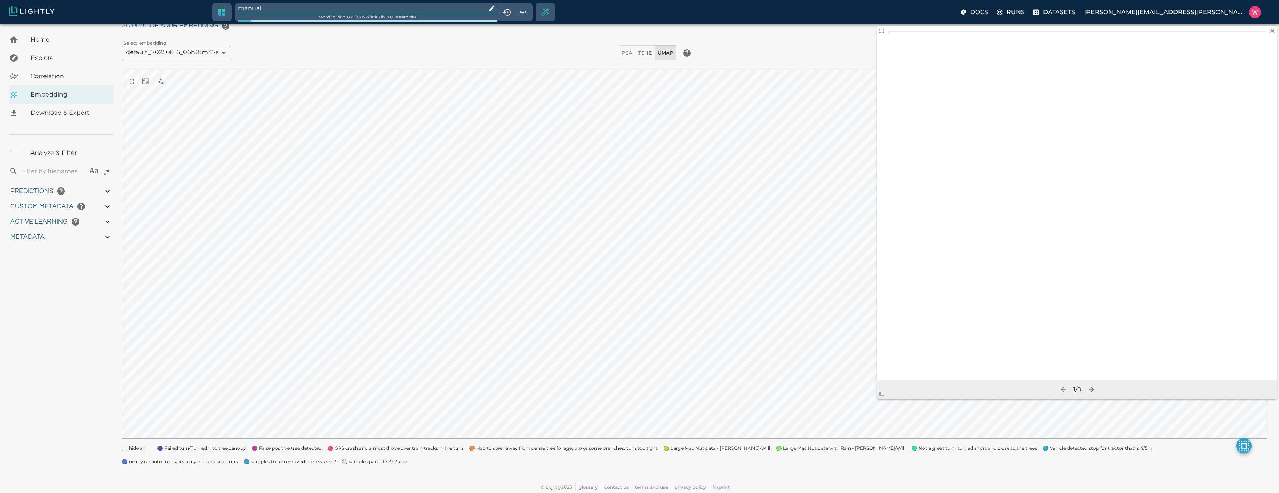
type input "1753161022.26322"
type input "1753315199.88822"
type input "0.999"
type input "0.997"
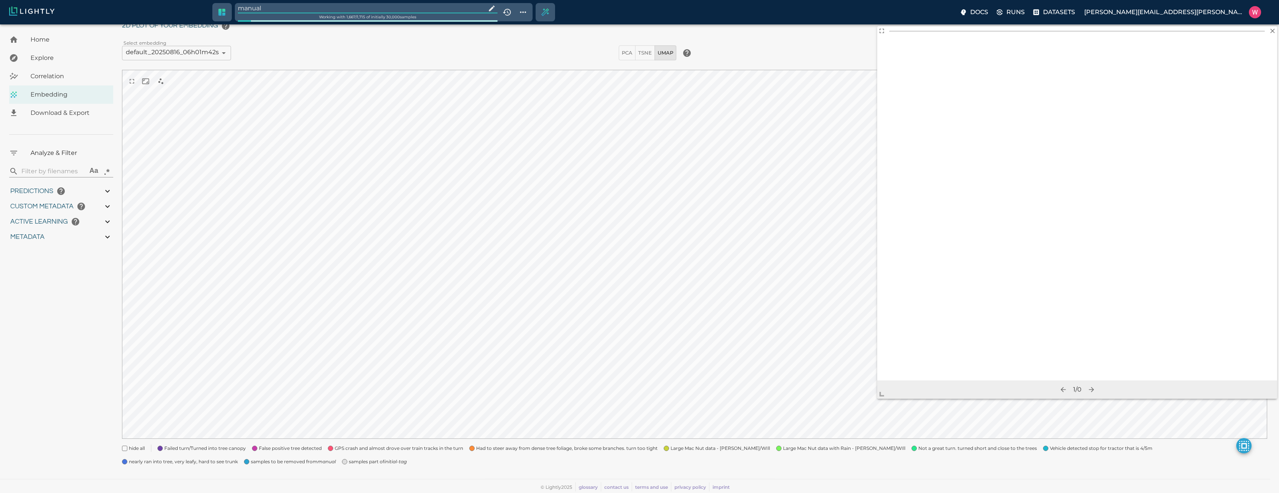
type input "0.997"
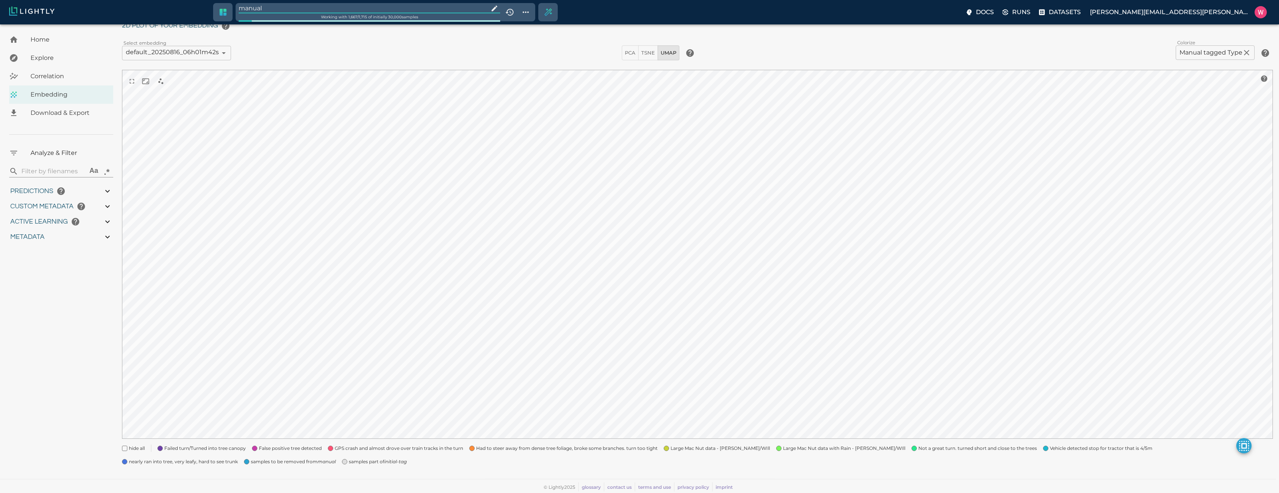
click at [301, 4] on input "manual" at bounding box center [362, 8] width 247 height 10
click at [286, 464] on icon "initial-tag" at bounding box center [297, 464] width 22 height 6
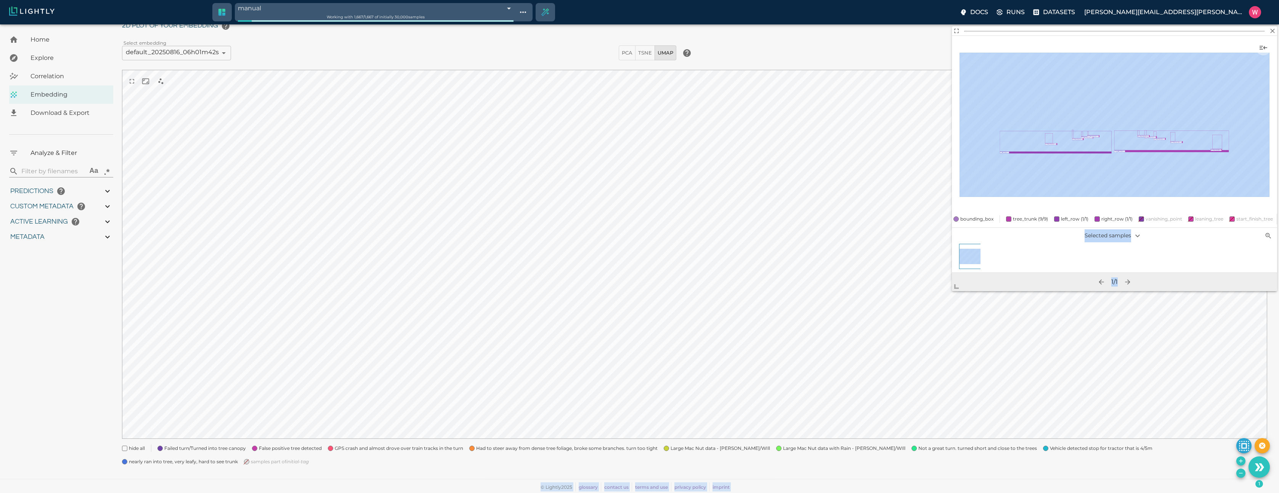
click at [907, 366] on body "manual 68a512dca1c81e7ddaa3f521 Working with 1,667 / 1,667 of initially 30,000 …" at bounding box center [639, 242] width 1279 height 501
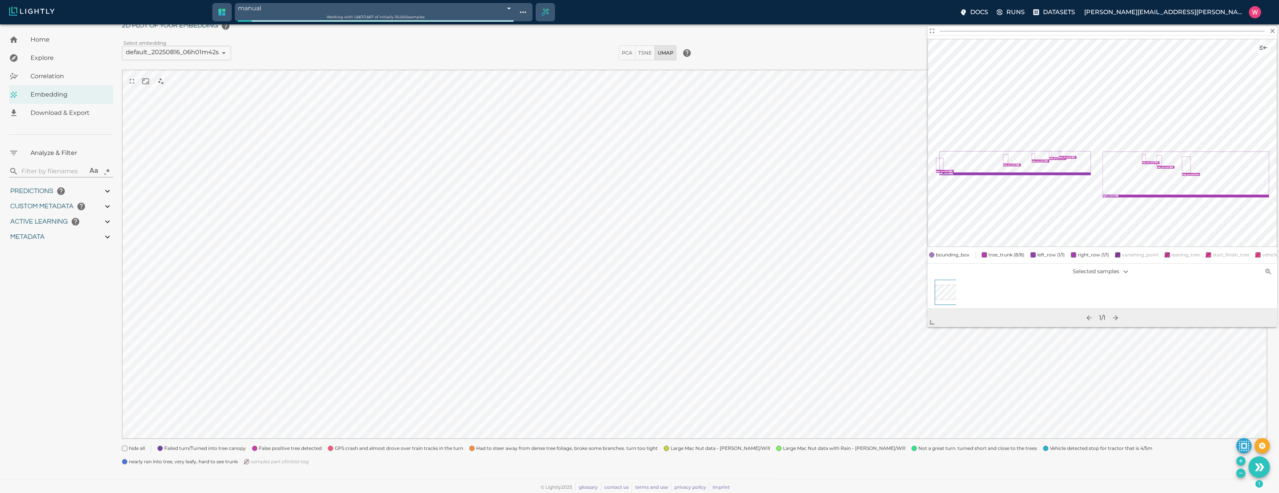
click at [888, 455] on div "hide all Failed turn/Turned into tree canopy False positive tree detected GPS c…" at bounding box center [692, 451] width 1152 height 27
click at [949, 455] on div "hide all Failed turn/Turned into tree canopy False positive tree detected GPS c…" at bounding box center [692, 451] width 1152 height 27
click at [959, 448] on span "Not a great turn. turned short and close to the trees" at bounding box center [978, 448] width 119 height 8
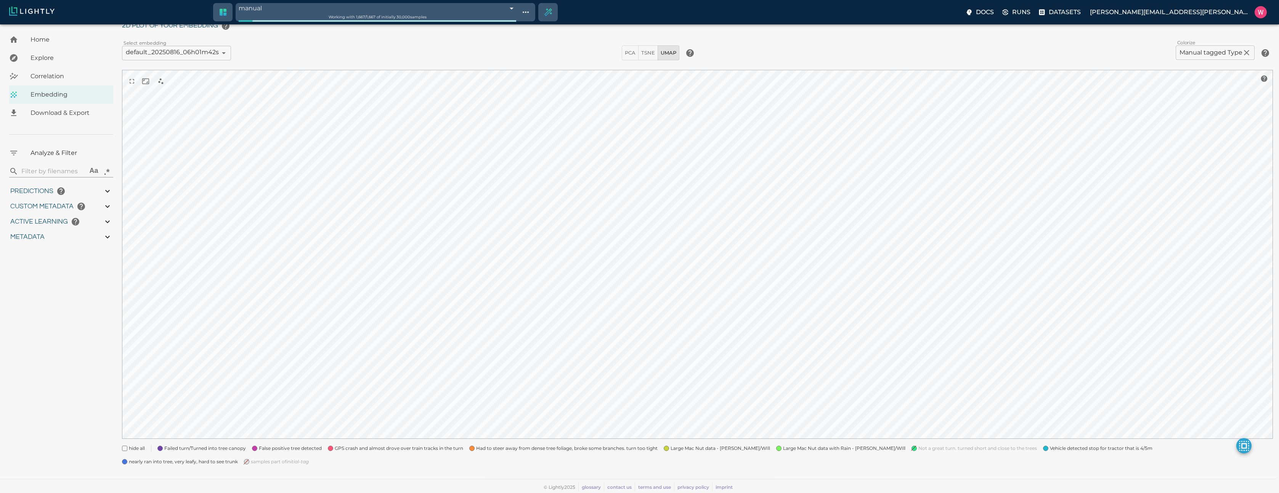
click at [1050, 445] on span "Vehicle detected stop for tractor that is 4/5m" at bounding box center [1101, 448] width 103 height 8
click at [238, 458] on span "nearly ran into tree, very leafy, hard to see trunk" at bounding box center [183, 462] width 109 height 8
click at [569, 444] on span "Had to steer away from dense tree foliage, broke some branches. turn too tight" at bounding box center [567, 448] width 182 height 8
click at [371, 442] on "GPS crash and almost drove over train tracks in the turn" at bounding box center [392, 445] width 141 height 14
click at [258, 447] on "False positive tree detected" at bounding box center [284, 445] width 76 height 14
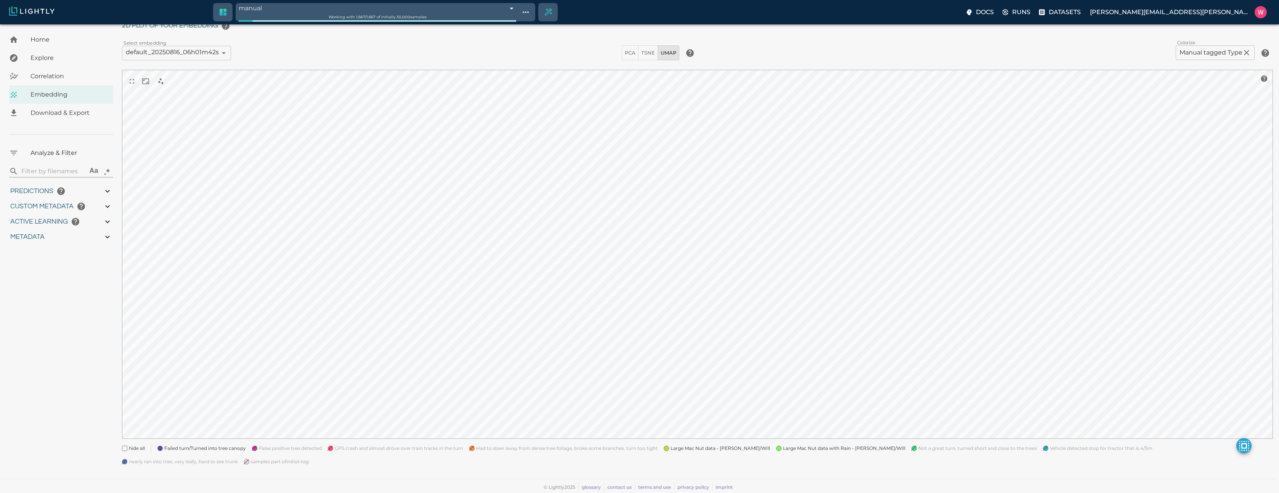
click at [222, 445] on span "Failed turn/Turned into tree canopy" at bounding box center [205, 448] width 82 height 8
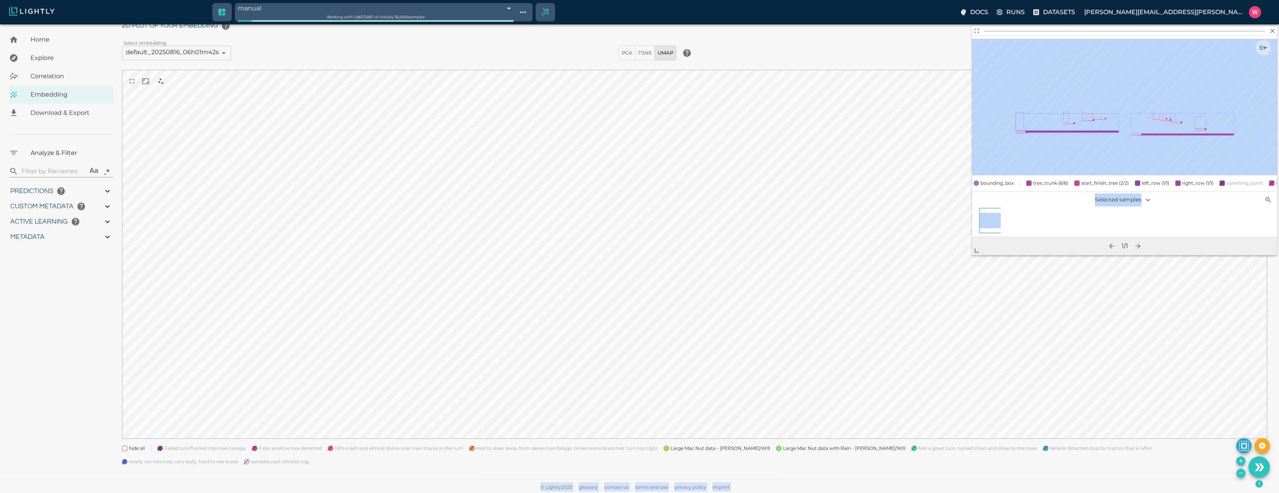
click at [874, 328] on body "manual 68a512dca1c81e7ddaa3f521 Working with 1,667 / 1,667 of initially 30,000 …" at bounding box center [639, 242] width 1279 height 501
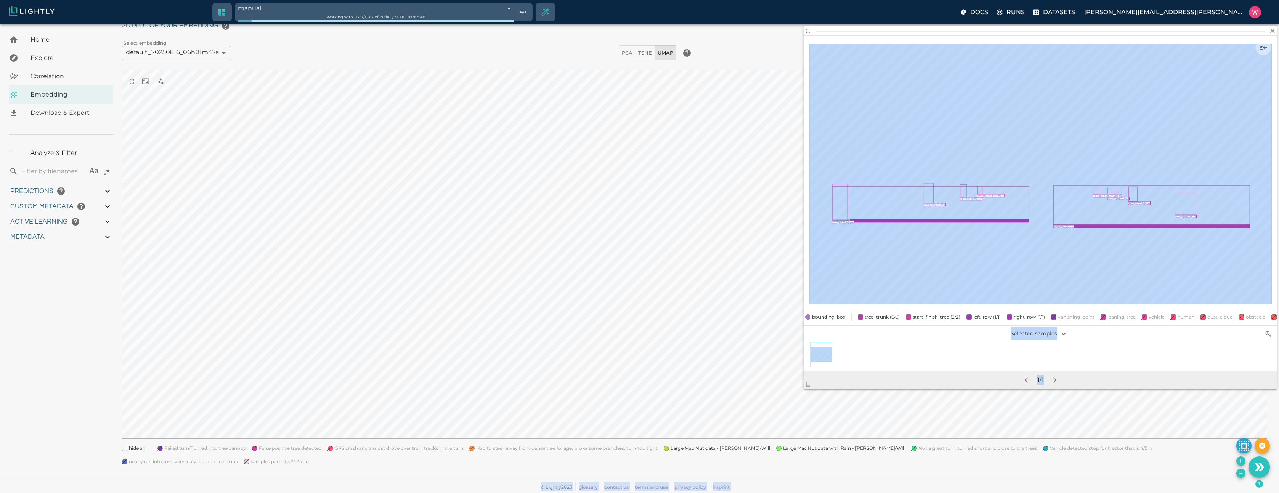
click at [750, 427] on body "manual 68a512dca1c81e7ddaa3f521 Working with 1,667 / 1,667 of initially 30,000 …" at bounding box center [639, 242] width 1279 height 501
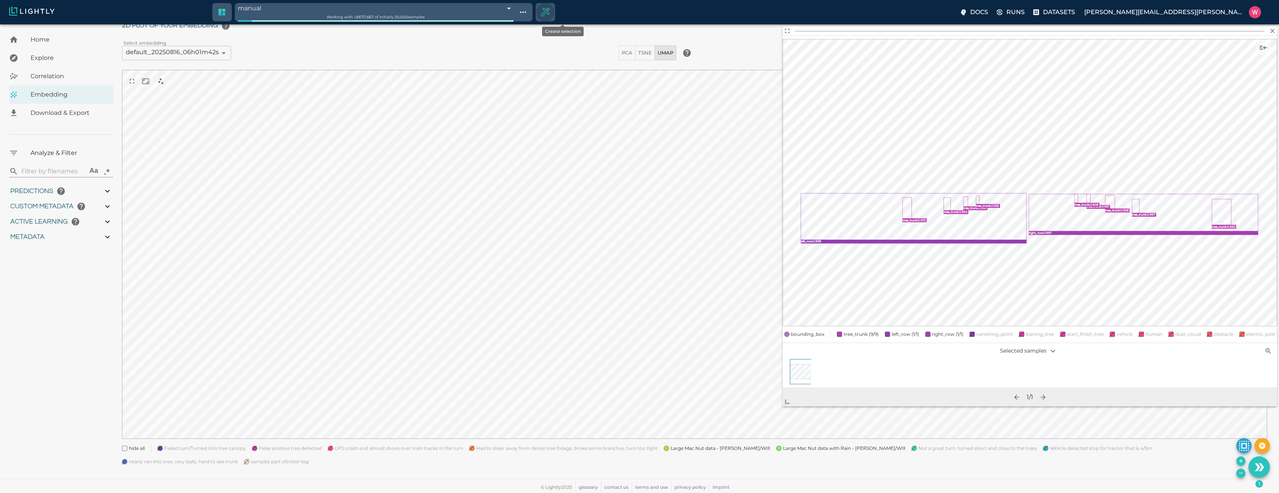
click at [551, 16] on icon "Create selection" at bounding box center [545, 12] width 11 height 11
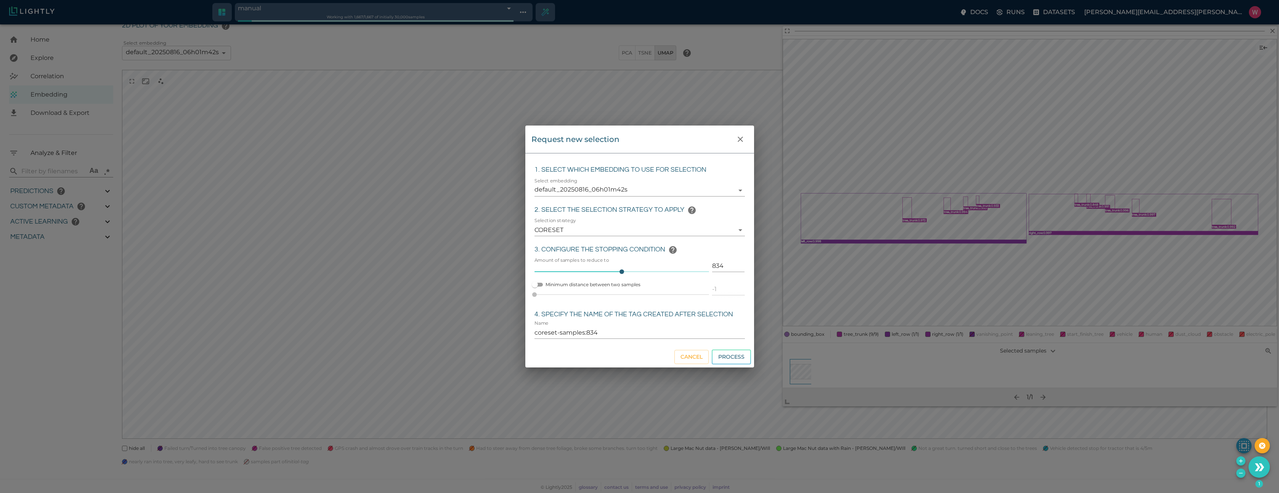
click at [715, 264] on input "834" at bounding box center [728, 266] width 32 height 12
click button "Process" at bounding box center [731, 356] width 39 height 15
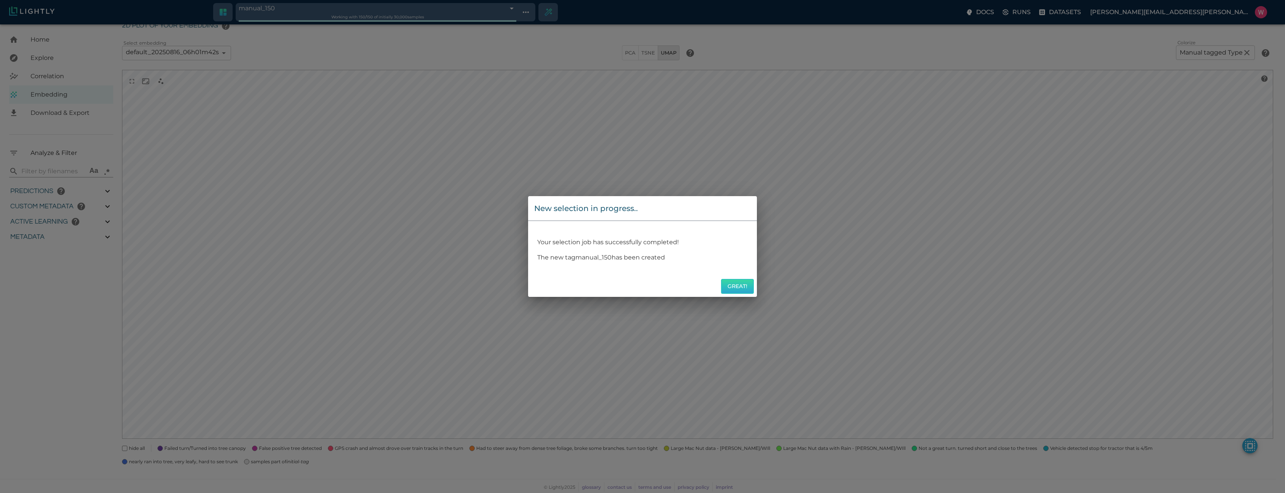
click at [738, 291] on button "Great!" at bounding box center [737, 286] width 33 height 15
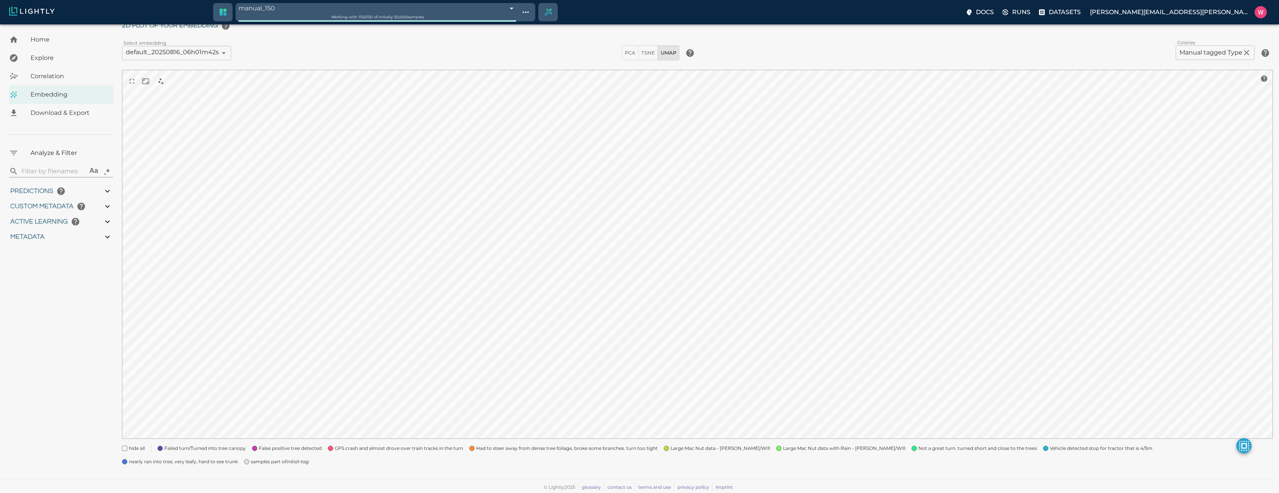
click at [251, 463] on span "samples part of initial-tag" at bounding box center [280, 462] width 58 height 8
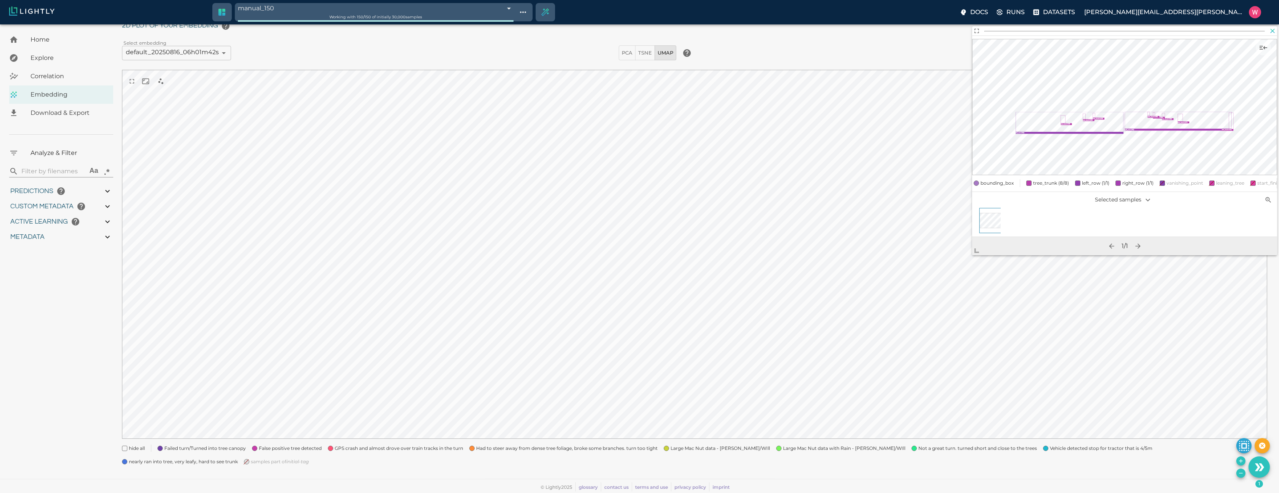
click at [1271, 29] on icon "button" at bounding box center [1273, 31] width 5 height 5
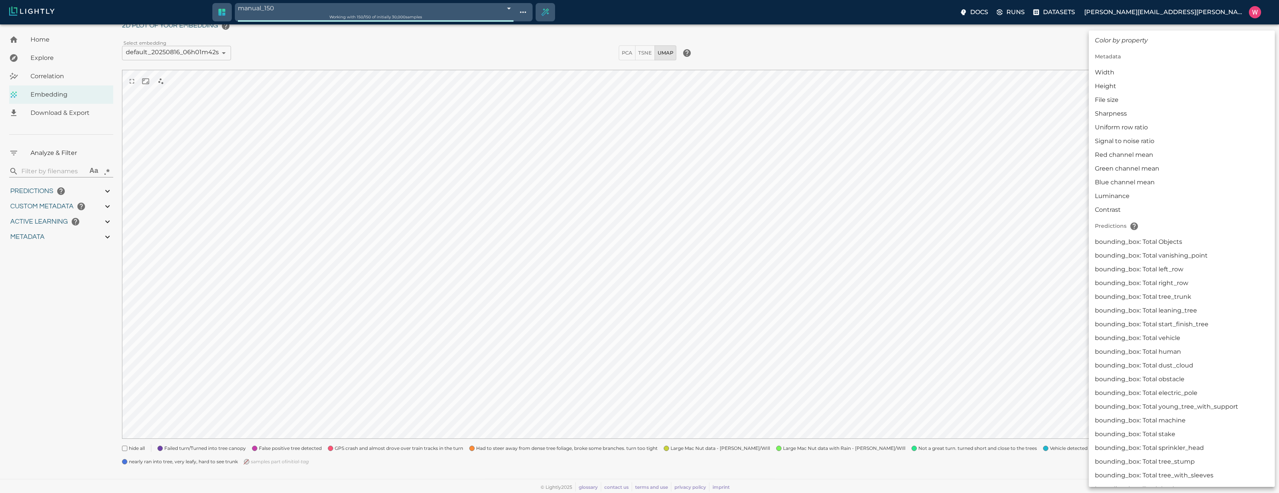
click at [1204, 51] on body "manual_150 68a51506a1c81e7ddab11f99 Working with 150 / 150 of initially 30,000 …" at bounding box center [639, 242] width 1279 height 501
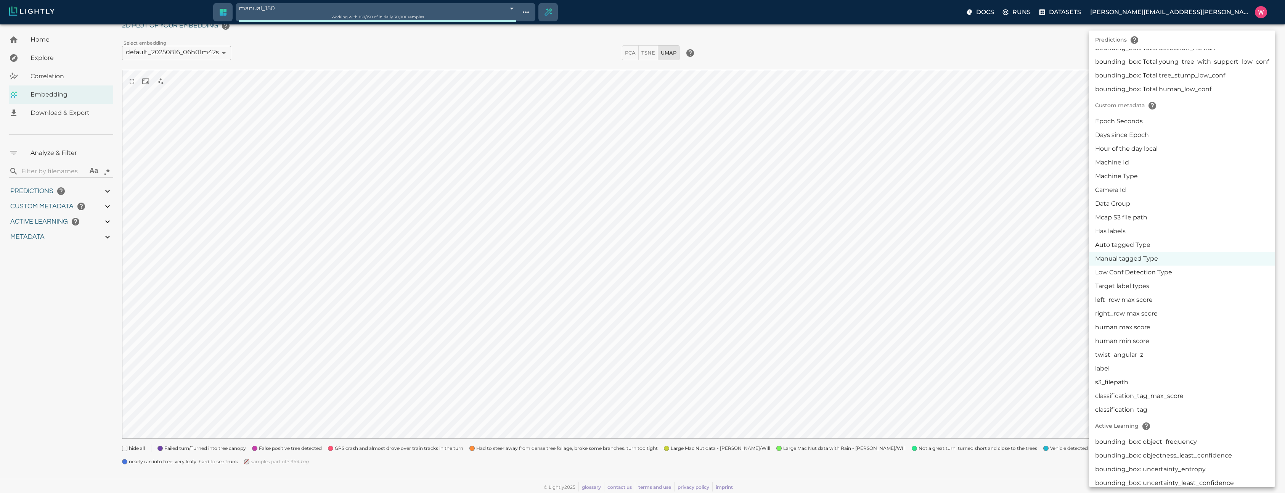
click at [1149, 272] on li "Low Conf Detection Type" at bounding box center [1182, 272] width 186 height 14
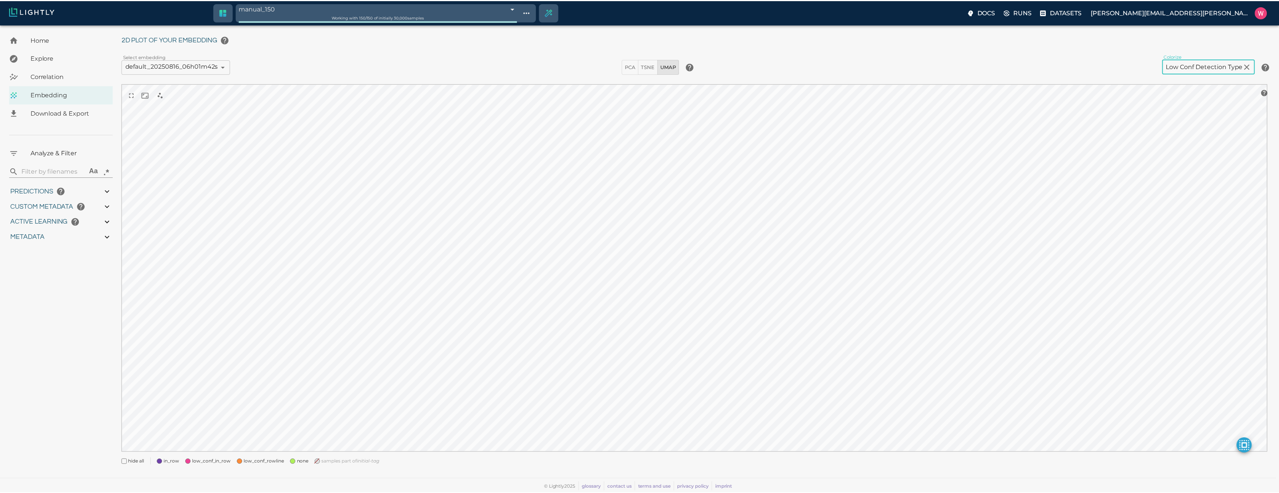
scroll to position [22, 0]
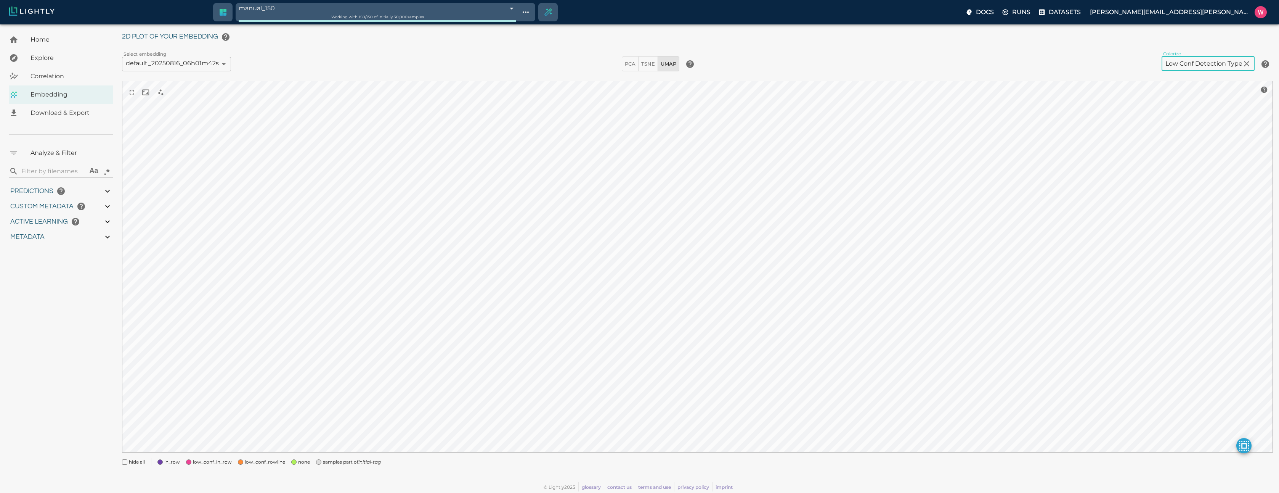
click at [295, 461] on div "none" at bounding box center [297, 459] width 25 height 14
click at [320, 453] on div at bounding box center [697, 268] width 1151 height 374
click at [343, 10] on body "manual_150 68a51506a1c81e7ddab11f99 Working with 150 / 150 of initially 30,000 …" at bounding box center [642, 248] width 1285 height 490
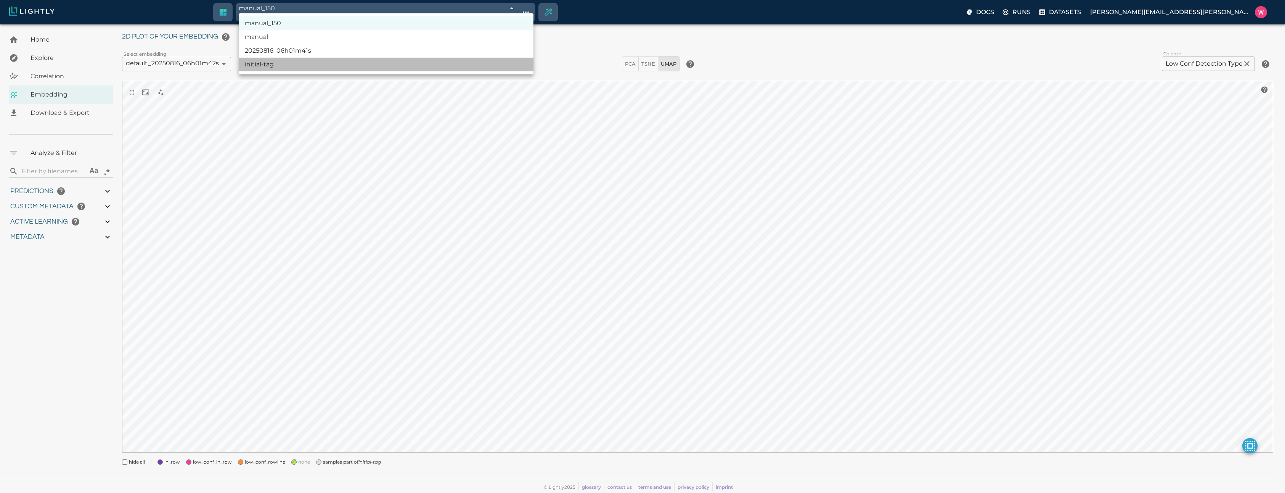
click at [321, 64] on li "initial-tag" at bounding box center [386, 65] width 295 height 14
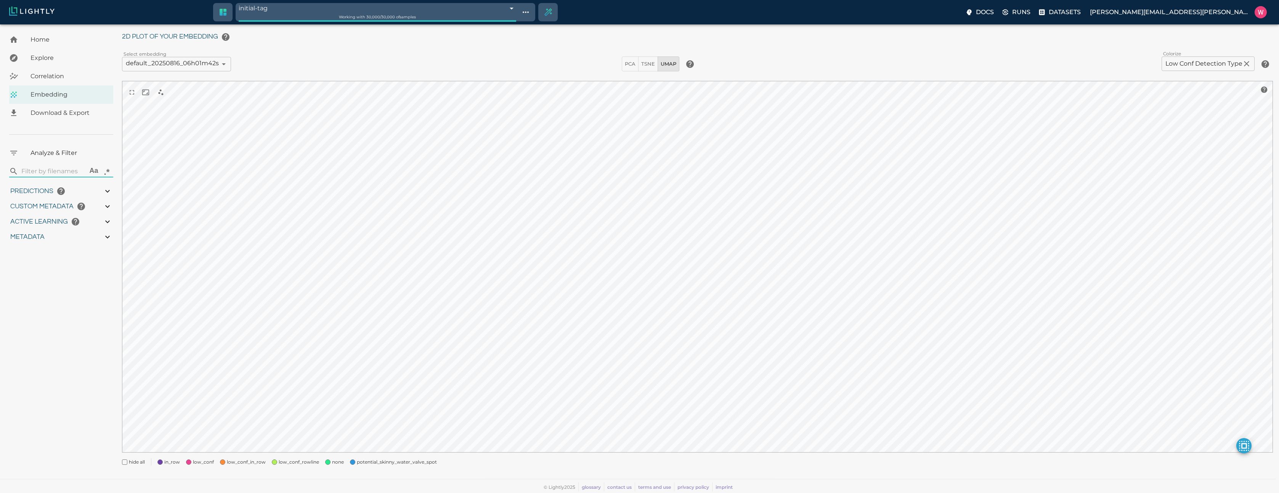
click at [334, 462] on span "none" at bounding box center [338, 462] width 12 height 8
click at [158, 461] on span at bounding box center [159, 461] width 5 height 5
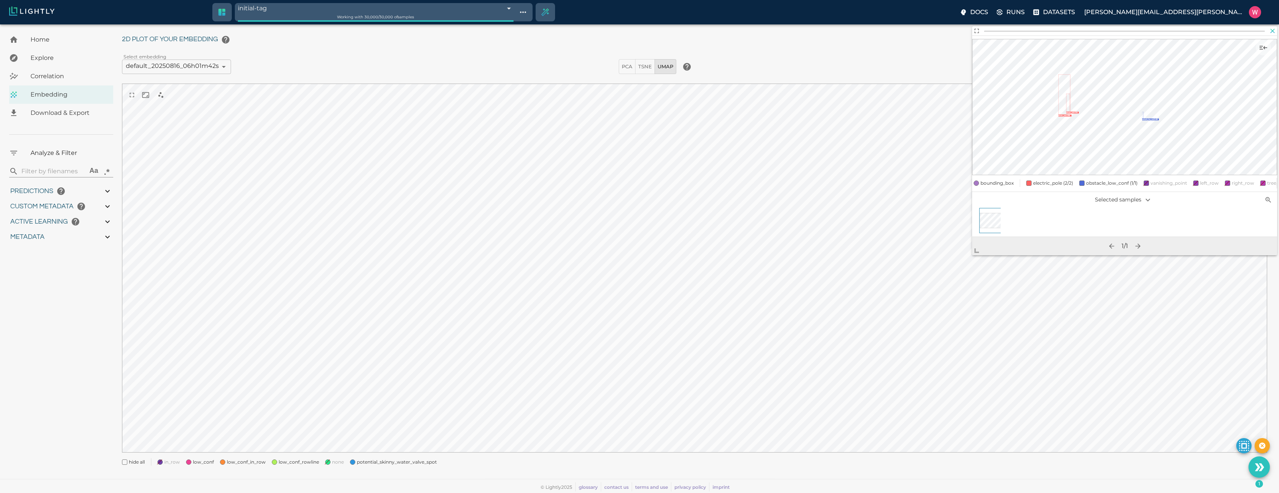
click at [1274, 34] on icon "button" at bounding box center [1273, 31] width 8 height 8
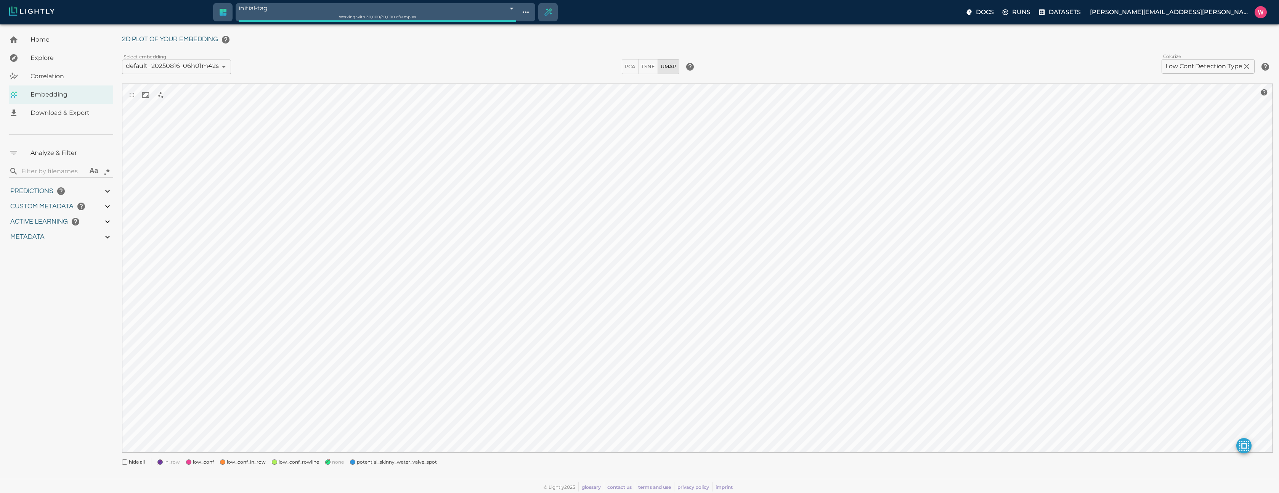
click at [1185, 69] on body "initial-tag 68a01ec58ed35fe88f8cfd54 Working with 30,000 / 30,000 of samples Do…" at bounding box center [639, 248] width 1279 height 487
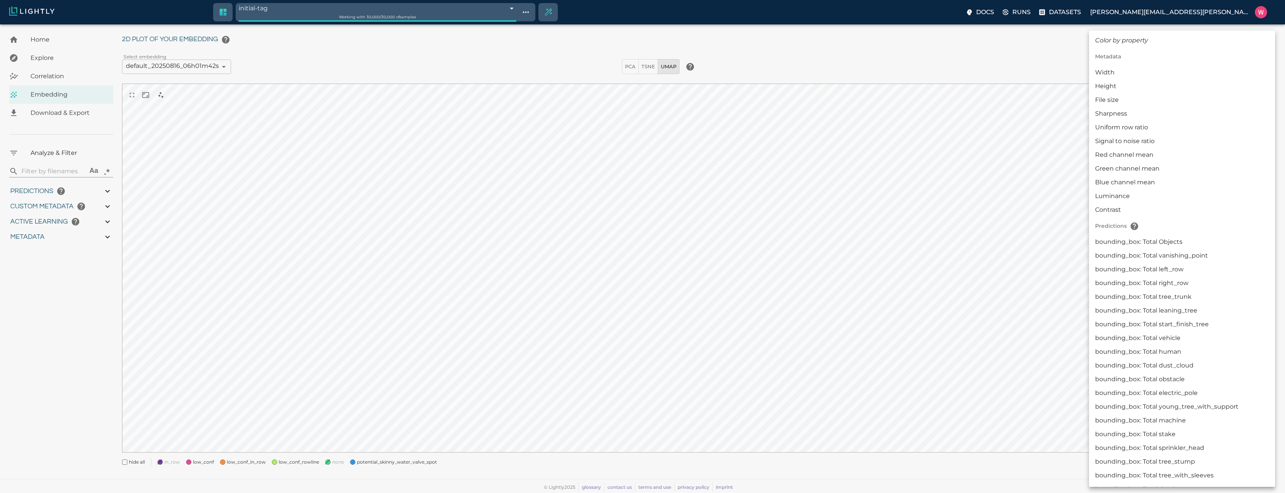
scroll to position [757, 0]
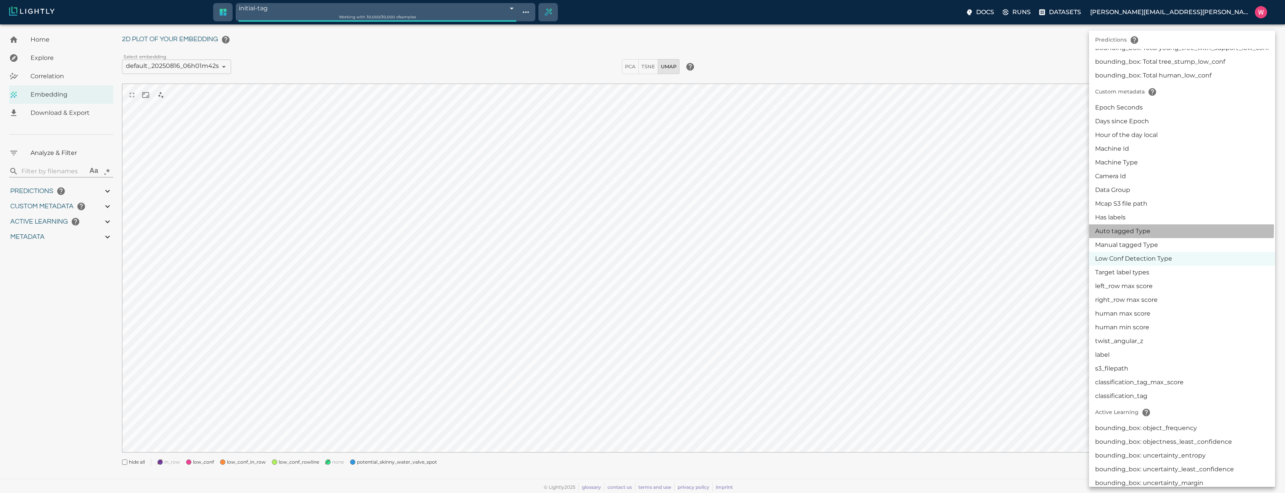
click at [1141, 229] on li "Auto tagged Type" at bounding box center [1182, 231] width 186 height 14
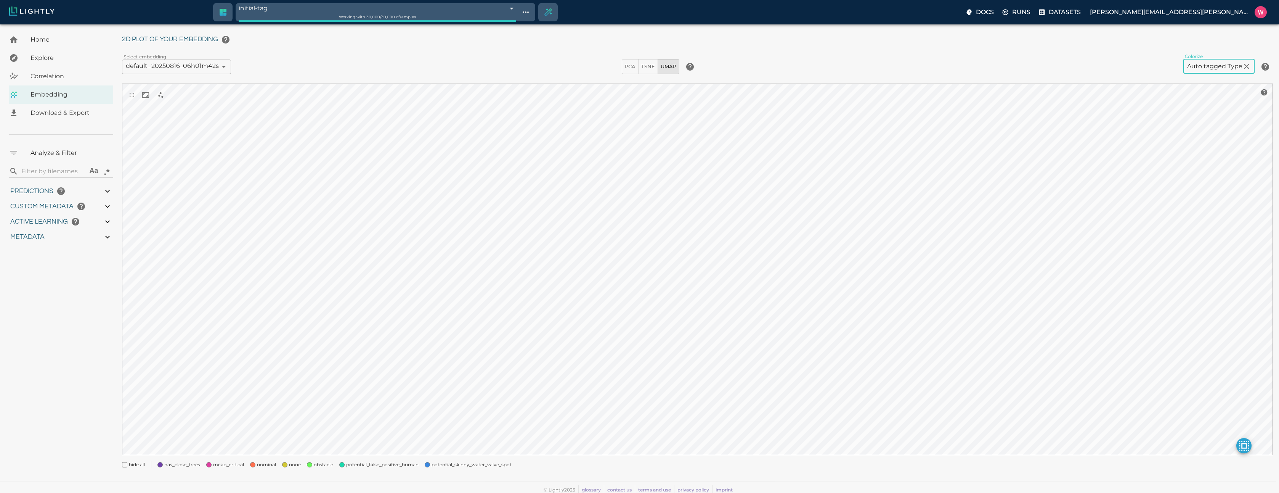
click at [427, 466] on span at bounding box center [427, 464] width 5 height 5
click at [405, 466] on span "potential_false_positive_human" at bounding box center [382, 465] width 72 height 8
drag, startPoint x: 405, startPoint y: 466, endPoint x: 411, endPoint y: 466, distance: 5.7
click at [406, 466] on span "potential_false_positive_human" at bounding box center [382, 465] width 72 height 8
click at [432, 464] on span "potential_skinny_water_valve_spot" at bounding box center [472, 465] width 80 height 8
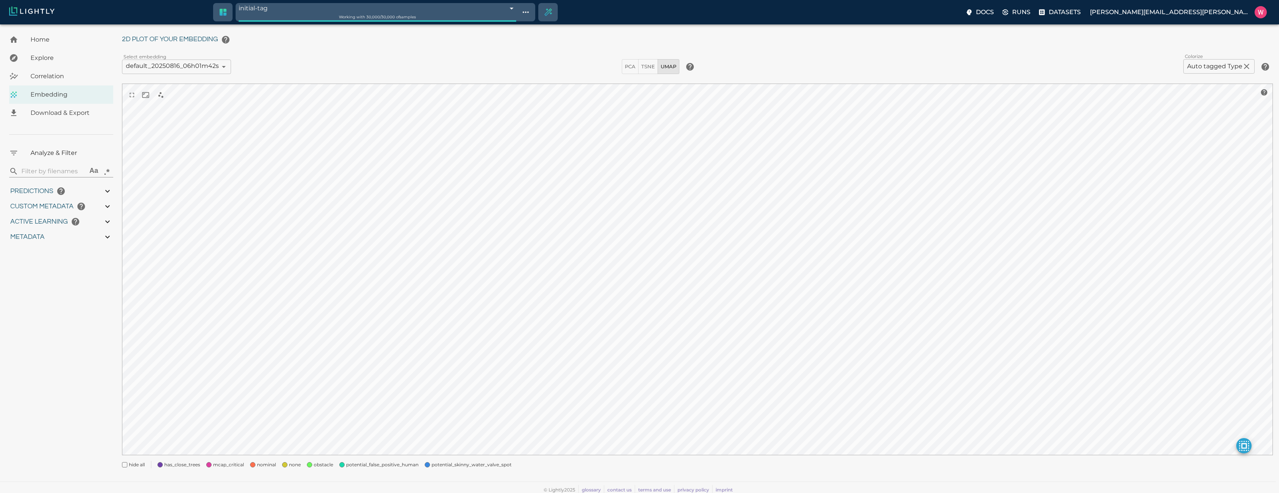
click at [283, 464] on span at bounding box center [284, 464] width 5 height 5
click at [268, 465] on span "nominal" at bounding box center [266, 465] width 19 height 8
click at [227, 463] on span "mcap_critical" at bounding box center [228, 465] width 31 height 8
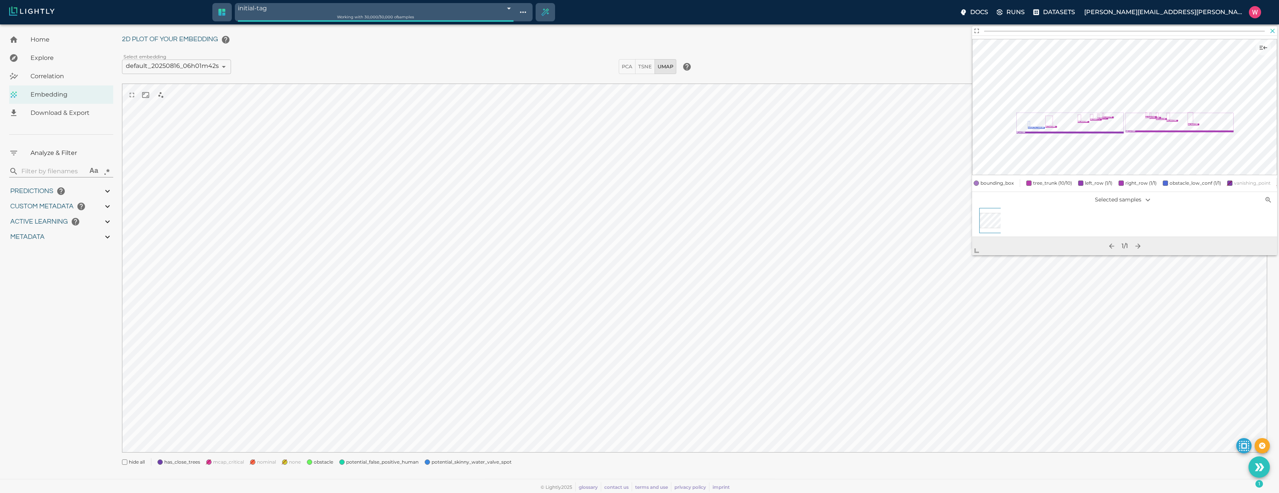
click at [1275, 27] on icon "button" at bounding box center [1273, 31] width 8 height 8
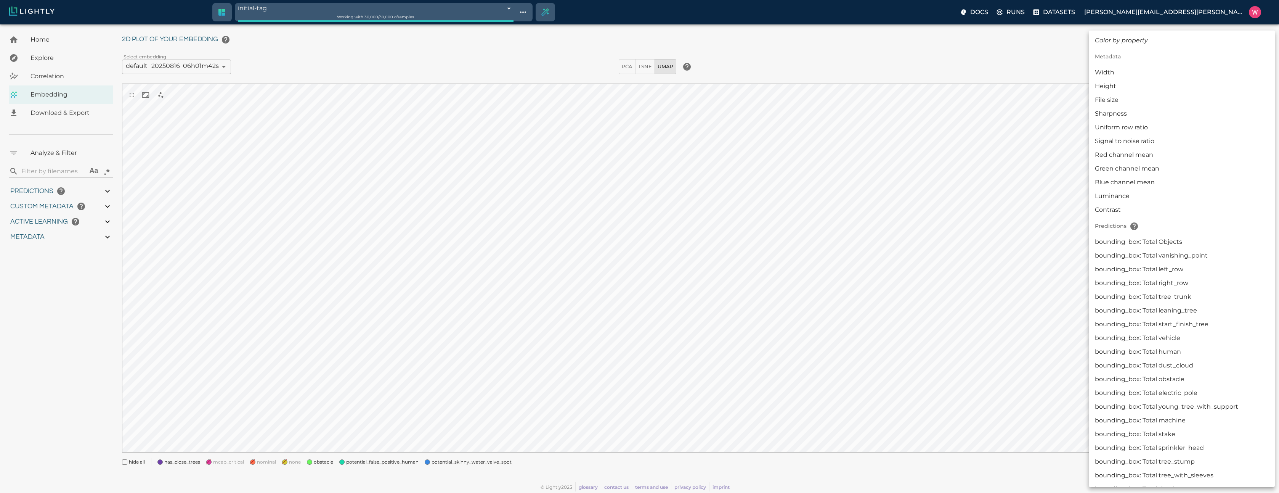
click at [1197, 63] on body "initial-tag 68a01ec58ed35fe88f8cfd54 Working with 30,000 / 30,000 of samples Do…" at bounding box center [639, 248] width 1279 height 487
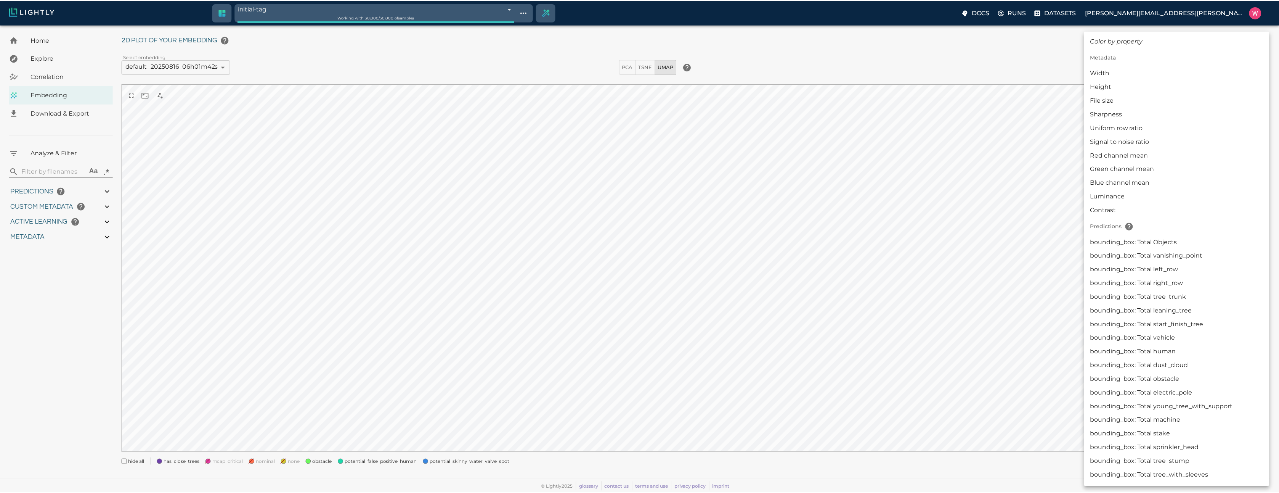
scroll to position [729, 0]
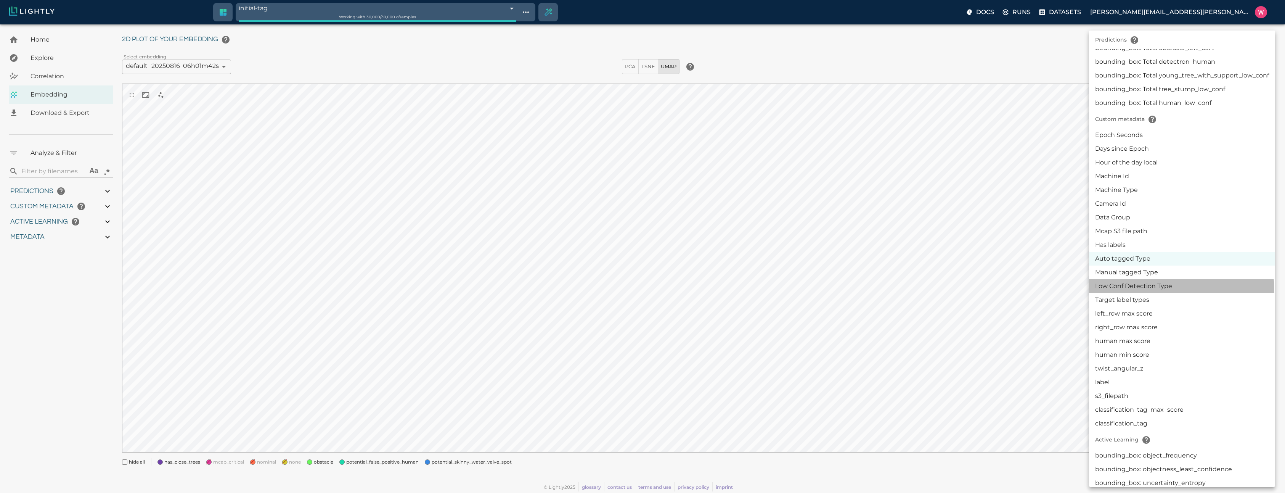
click at [1162, 291] on li "Low Conf Detection Type" at bounding box center [1182, 286] width 186 height 14
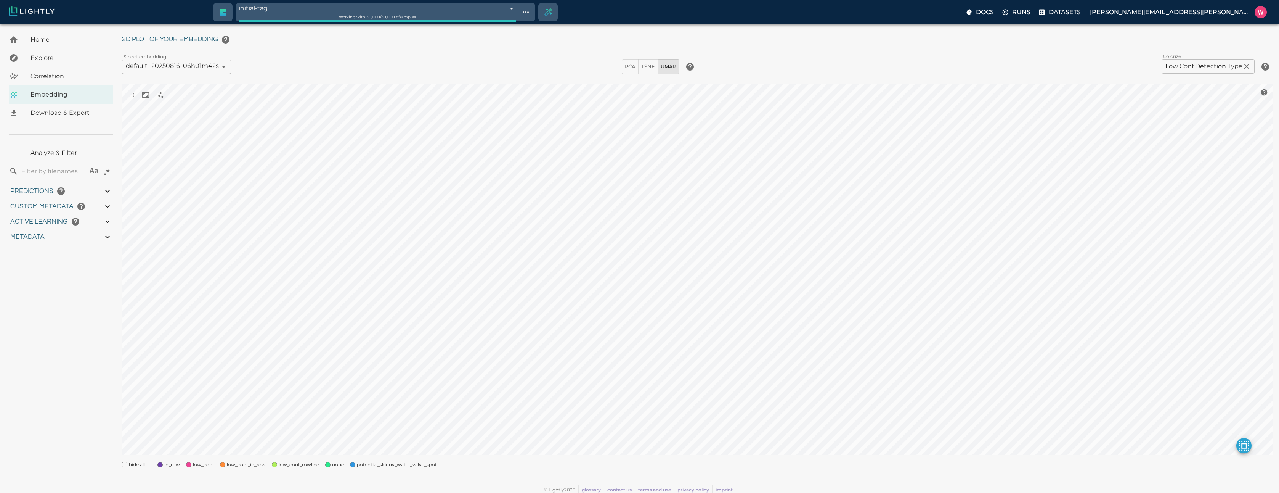
click at [164, 466] on div "in_row" at bounding box center [165, 462] width 29 height 14
click at [332, 463] on span "none" at bounding box center [338, 465] width 12 height 8
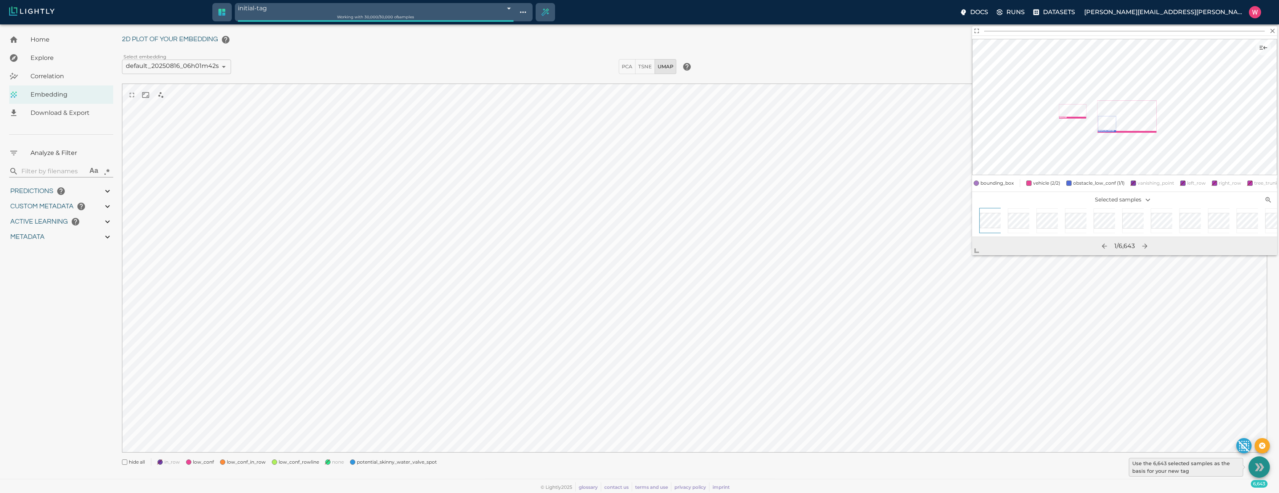
click at [1260, 469] on icon "Use the 6,643 selected samples as the basis for your new tag" at bounding box center [1261, 467] width 5 height 8
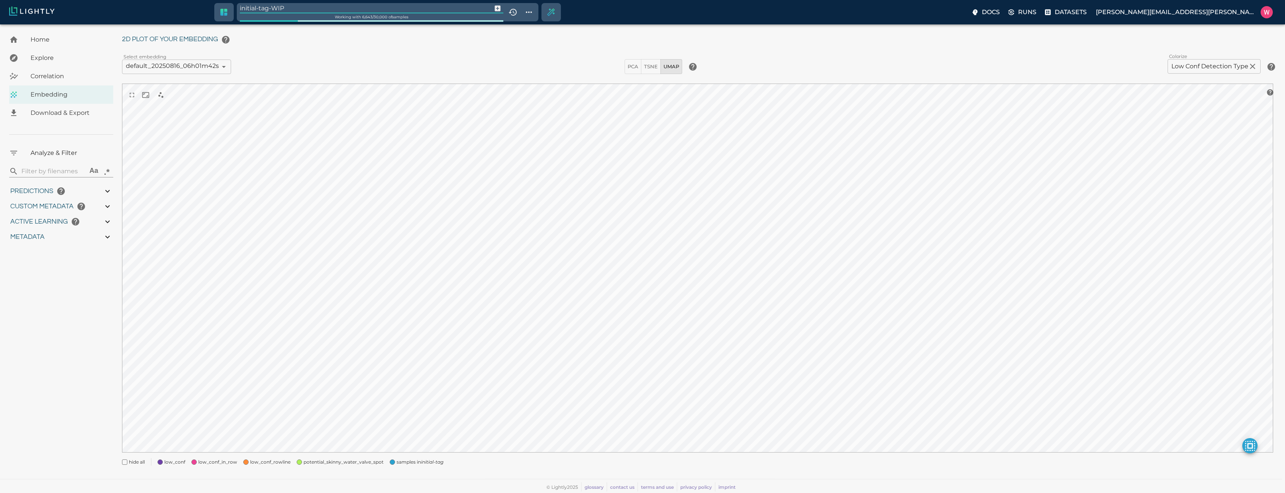
click at [256, 13] on input "initial-tag-WIP" at bounding box center [364, 8] width 249 height 10
click at [411, 466] on span "samples part of initial-tag" at bounding box center [426, 465] width 58 height 8
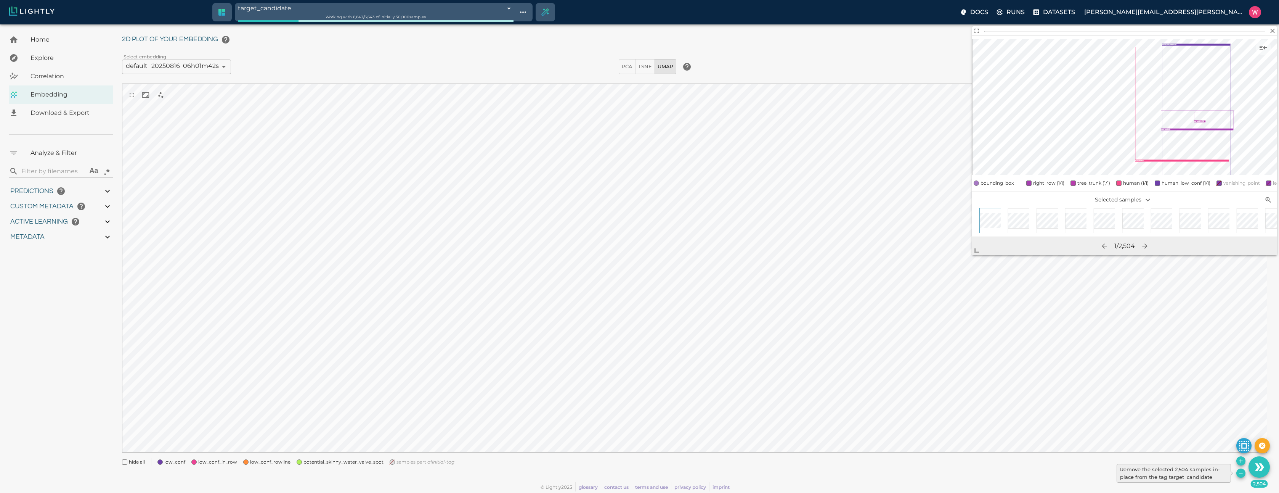
click at [1240, 474] on icon "Remove the selected 2,504 samples in-place from the tag target_candidate" at bounding box center [1241, 473] width 6 height 6
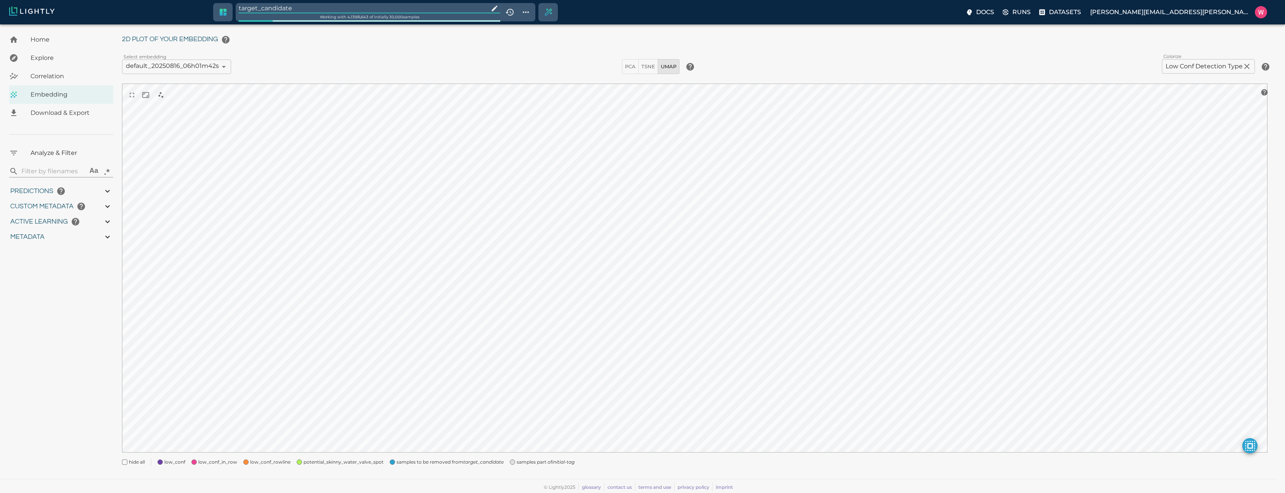
click at [311, 6] on input "target_candidate" at bounding box center [362, 8] width 247 height 10
click at [443, 464] on icon "initial-tag" at bounding box center [443, 464] width 22 height 6
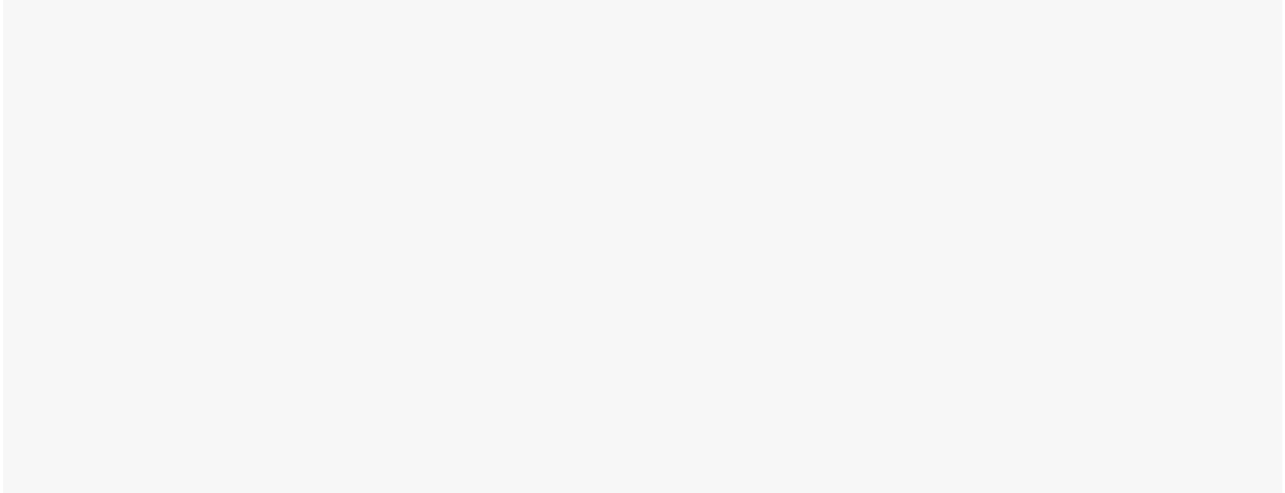
scroll to position [0, 0]
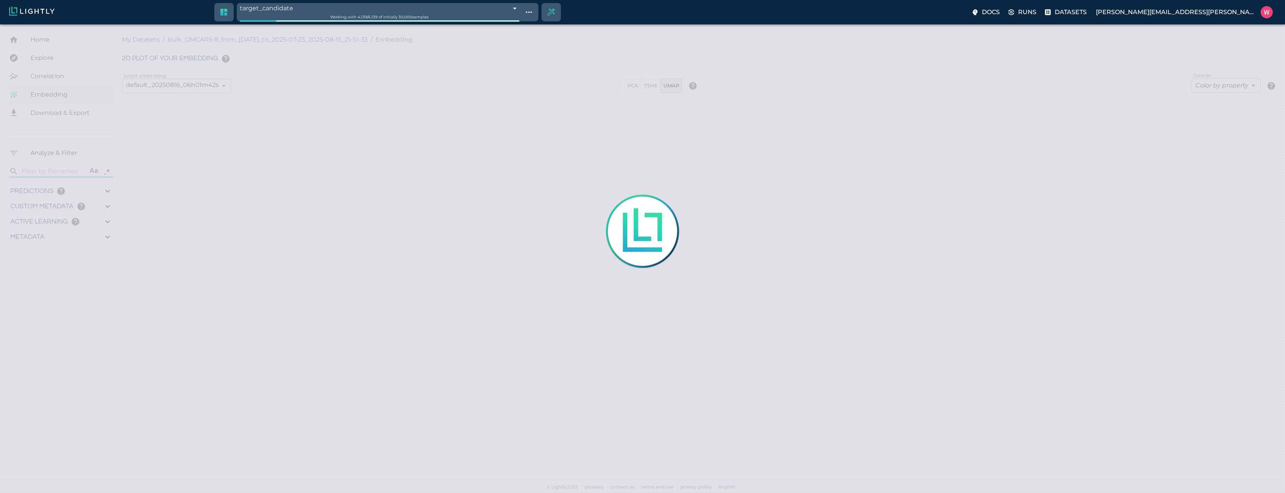
type input "1753161022.26322"
type input "1753315199.88822"
type input "0.999"
type input "0.997"
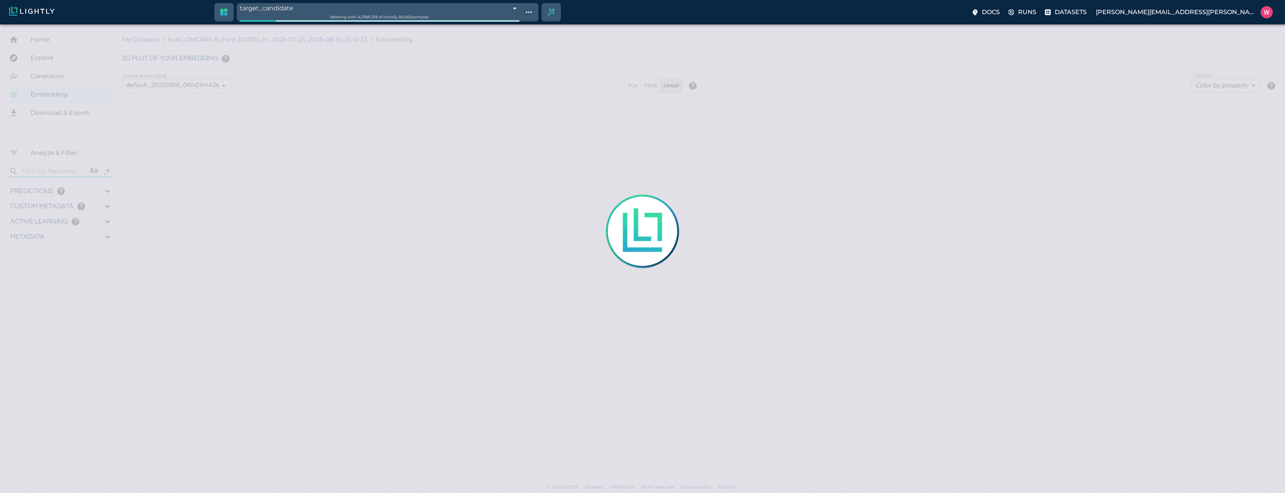
type input "0.997"
type input "9007199254740991"
type input "0.413995027542114"
type input "7.61299502754211"
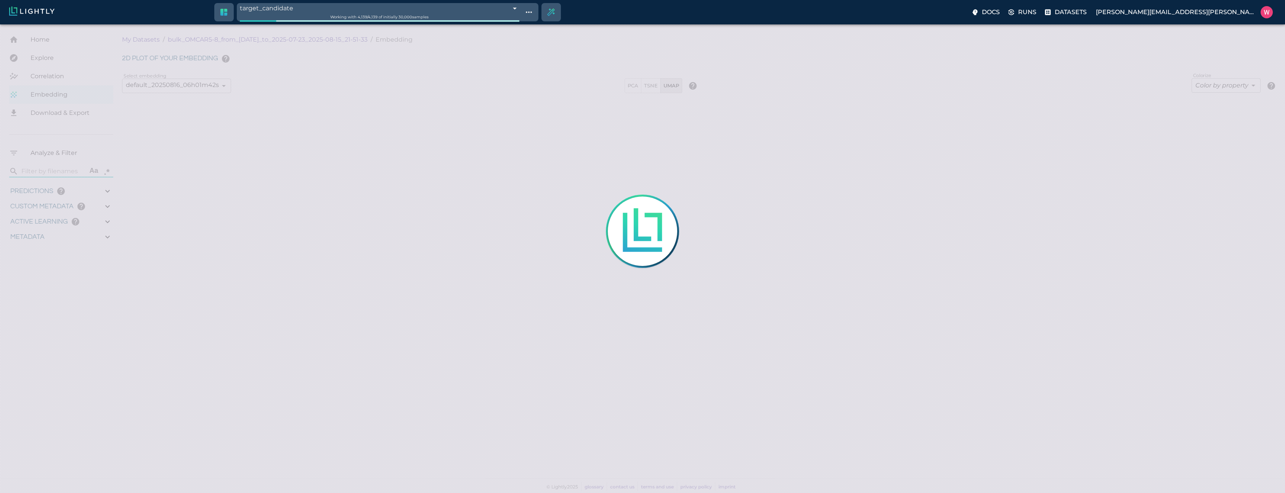
type input "2.80040788650513"
type input "31.2854078865051"
type input "1753161022.26322"
type input "1753315199.88822"
type input "0.999"
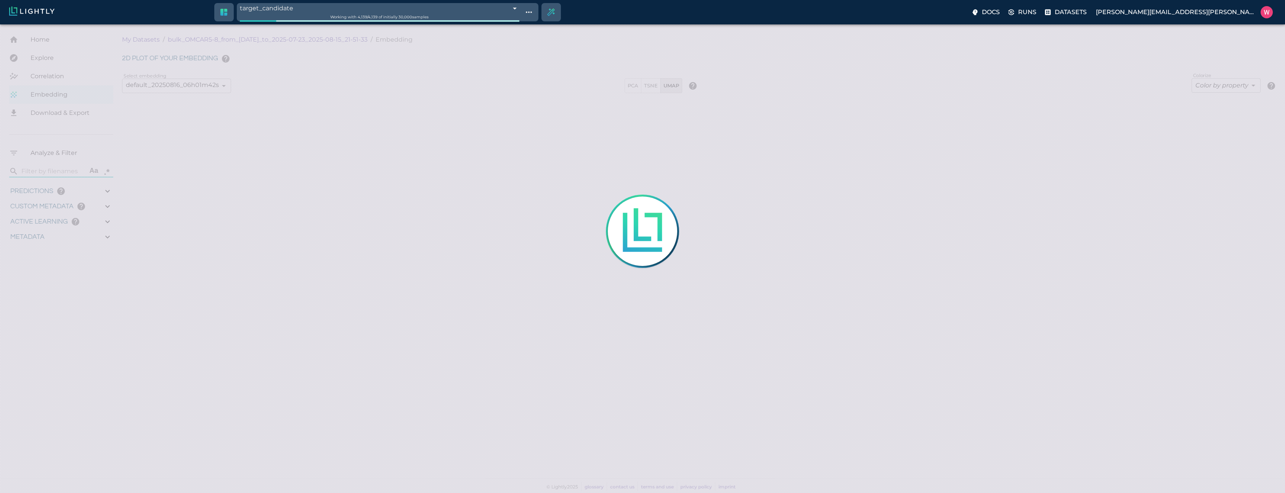
type input "0.999"
type input "0.997"
type input "9007199254740991"
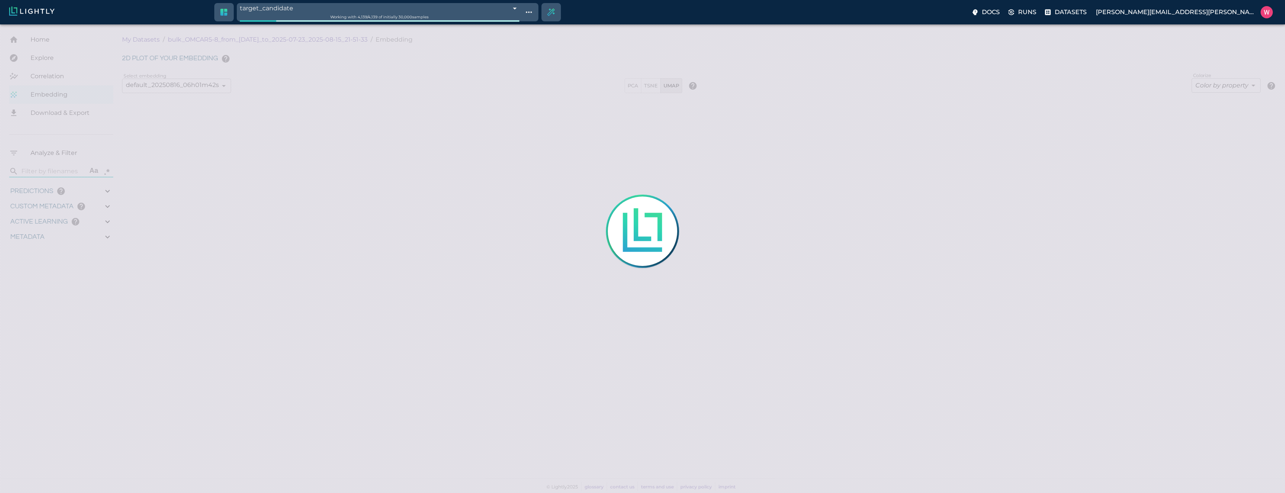
type input "0.413995027542114"
type input "7.61299502754211"
type input "2.80040788650513"
type input "31.2854078865051"
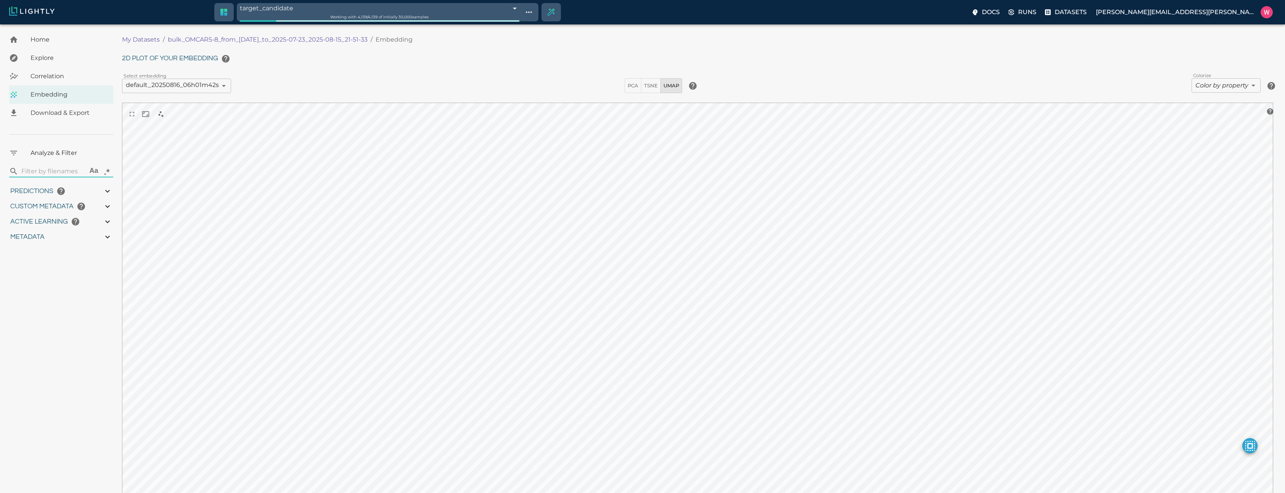
type input "1753161022.26322"
type input "1753315199.88822"
type input "0.999"
type input "0.997"
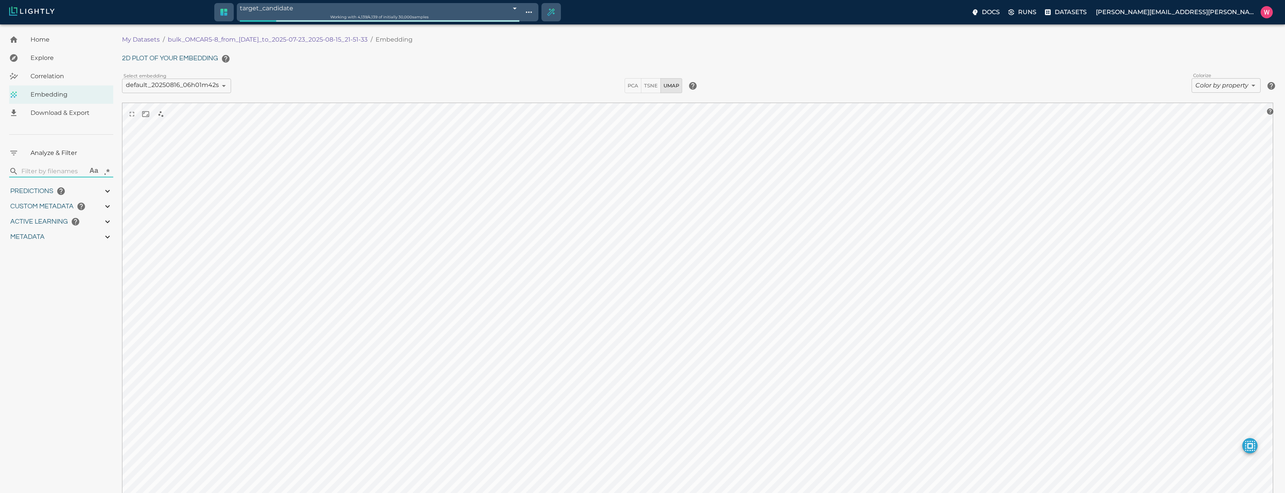
type input "0.997"
type input "0.413995027542114"
type input "7.61299502754211"
type input "2.80040788650513"
type input "31.2854078865051"
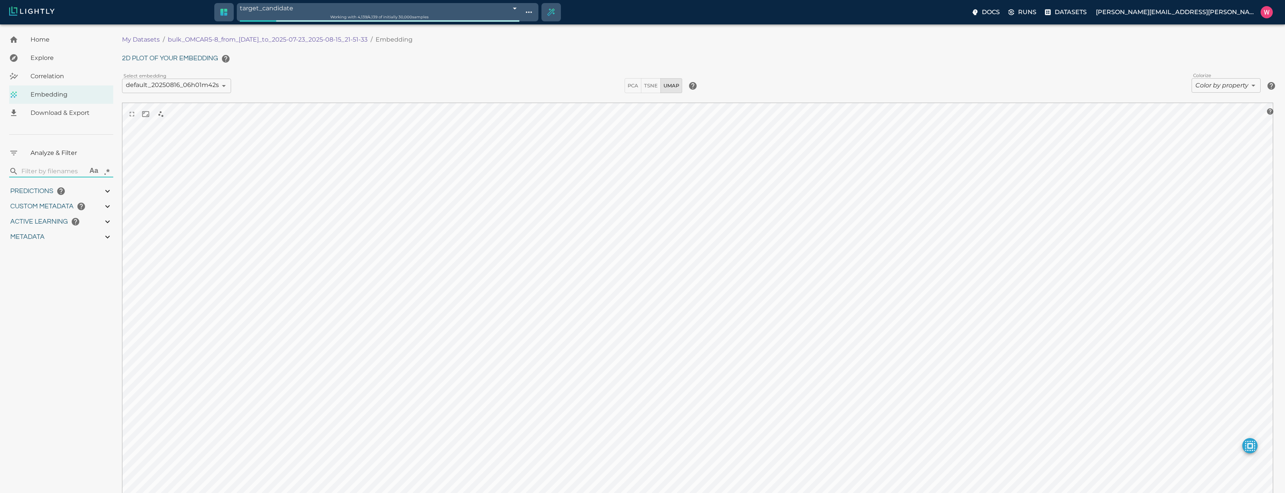
type input "1753161022.26322"
type input "1753315199.88822"
type input "0.999"
type input "0.997"
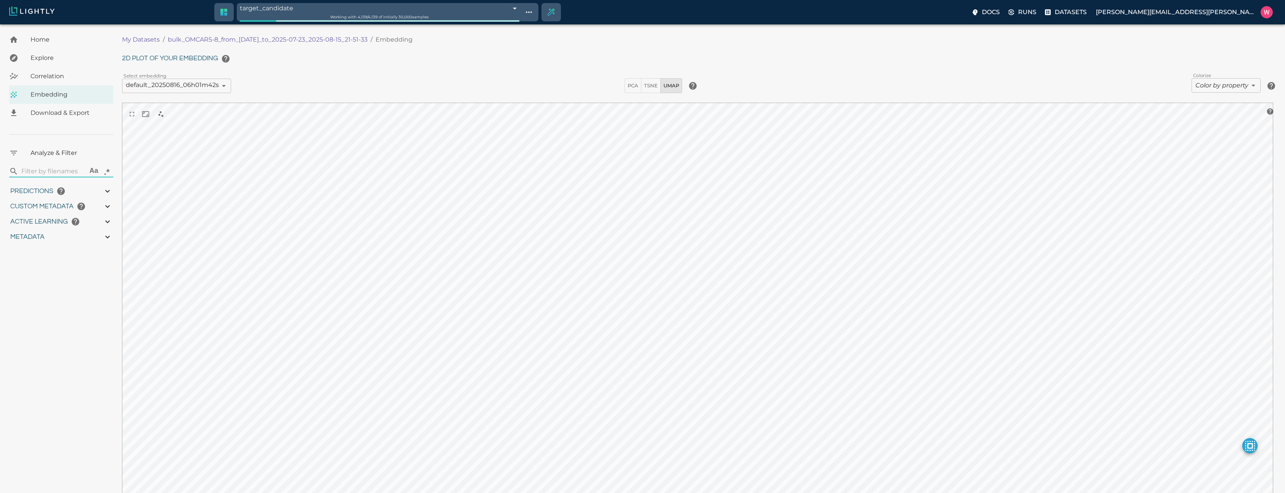
type input "0.997"
type input "0.413995027542114"
type input "7.61299502754211"
type input "2.80040788650513"
type input "31.2854078865051"
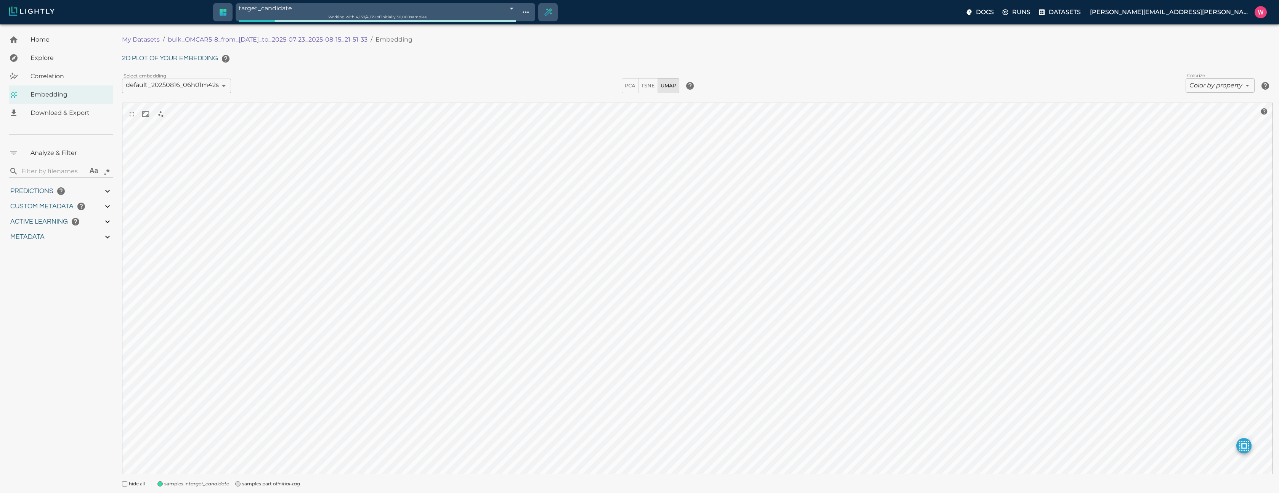
click at [246, 483] on span "samples part of initial-tag" at bounding box center [271, 484] width 58 height 8
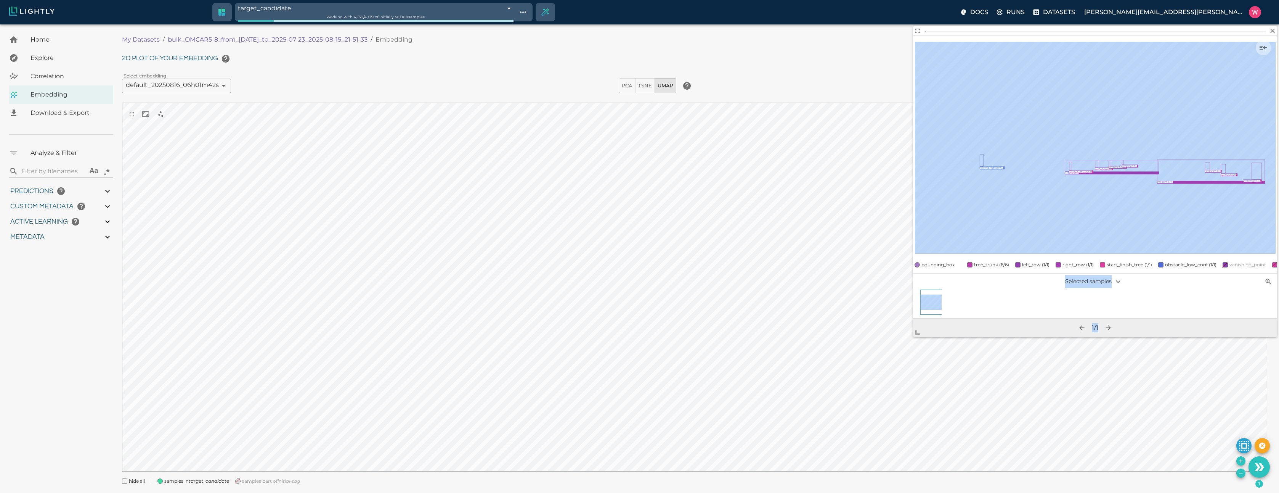
click at [882, 378] on body "target_candidate 68a51726a1c81e7ddacacaa2 Working with 4,139 / 4,139 of initial…" at bounding box center [639, 267] width 1279 height 487
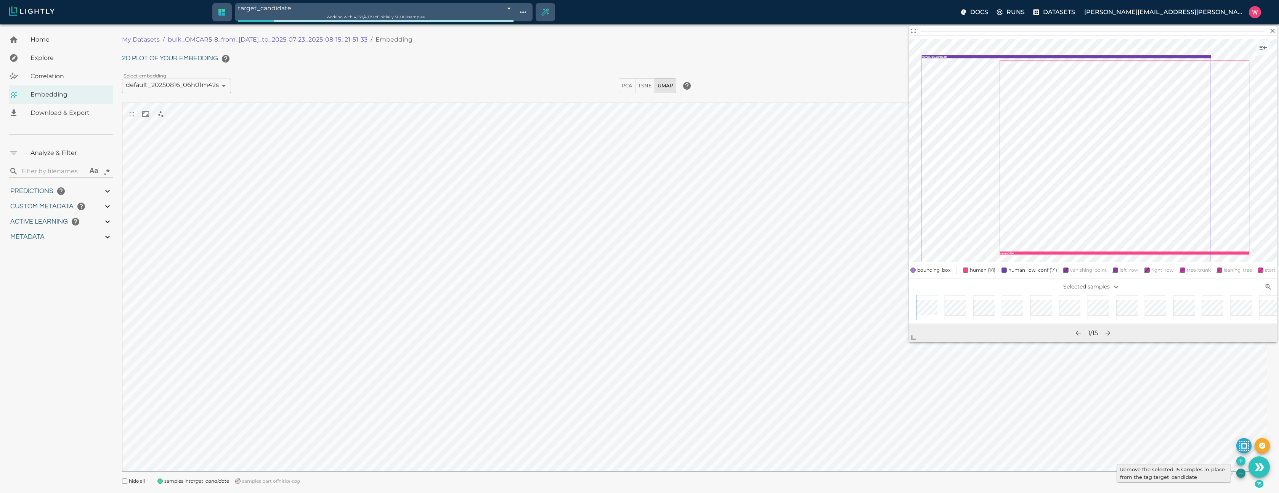
click at [1242, 472] on icon "Remove the selected 15 samples in-place from the tag target_candidate" at bounding box center [1241, 473] width 6 height 6
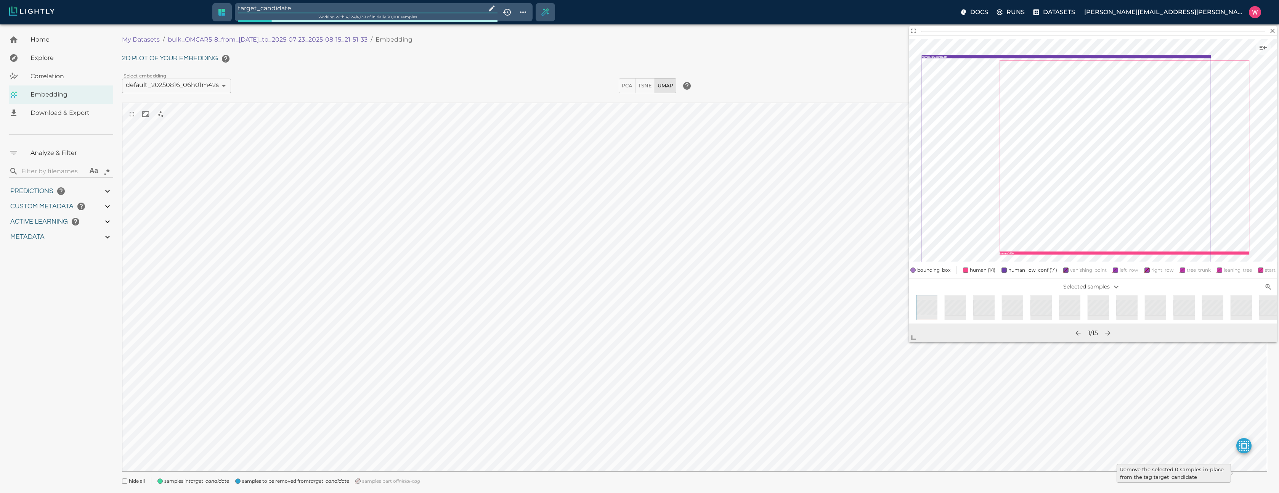
type input "1753161022.26322"
type input "1753315199.88822"
type input "0.999"
type input "0.997"
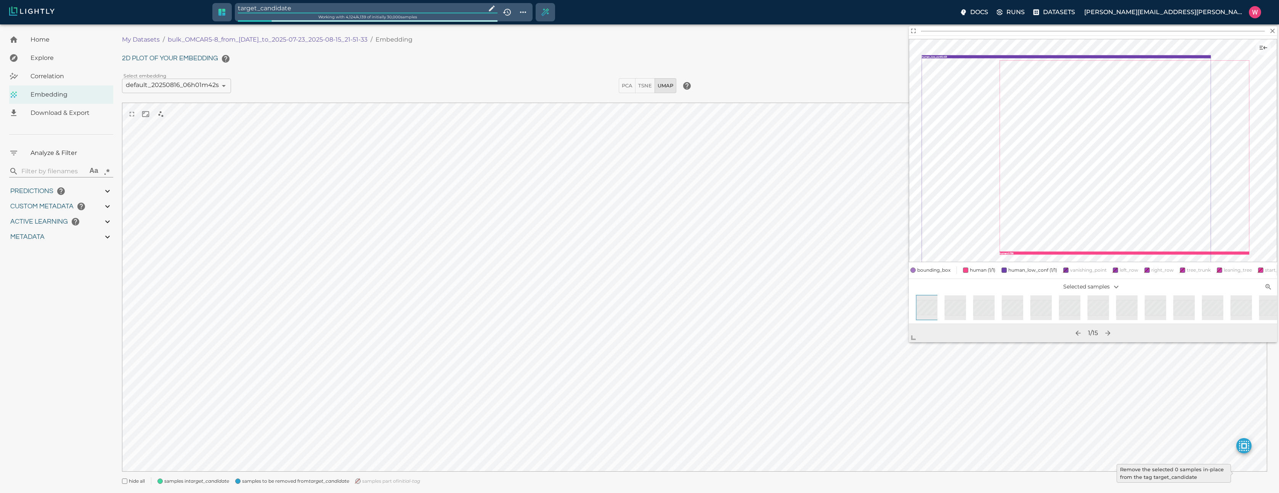
type input "0.997"
type input "9007199254740991"
type input "0.413995027542114"
type input "7.61299502754211"
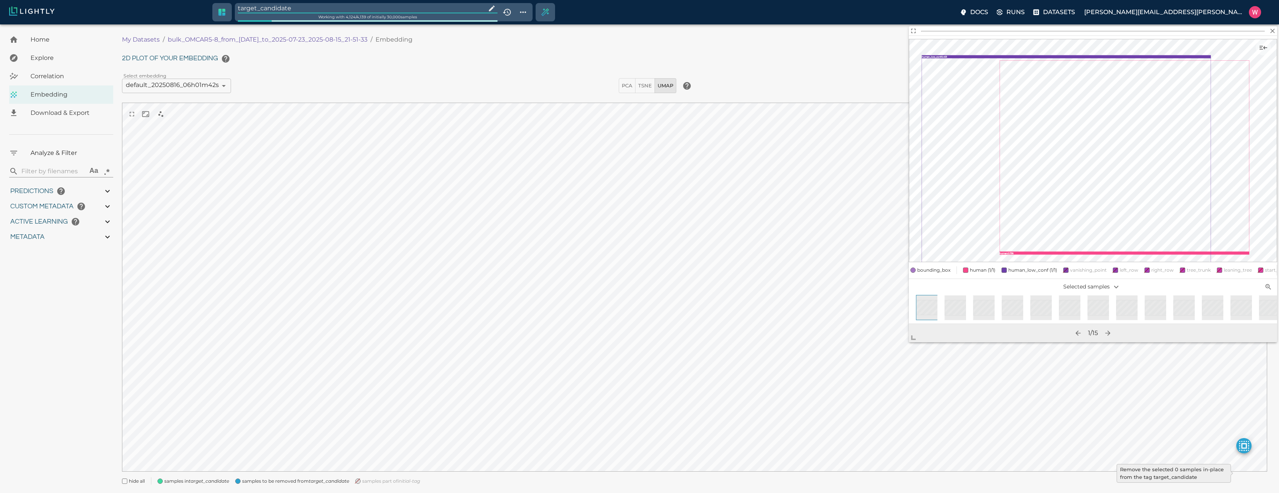
type input "2.80040788650513"
type input "31.2854078865051"
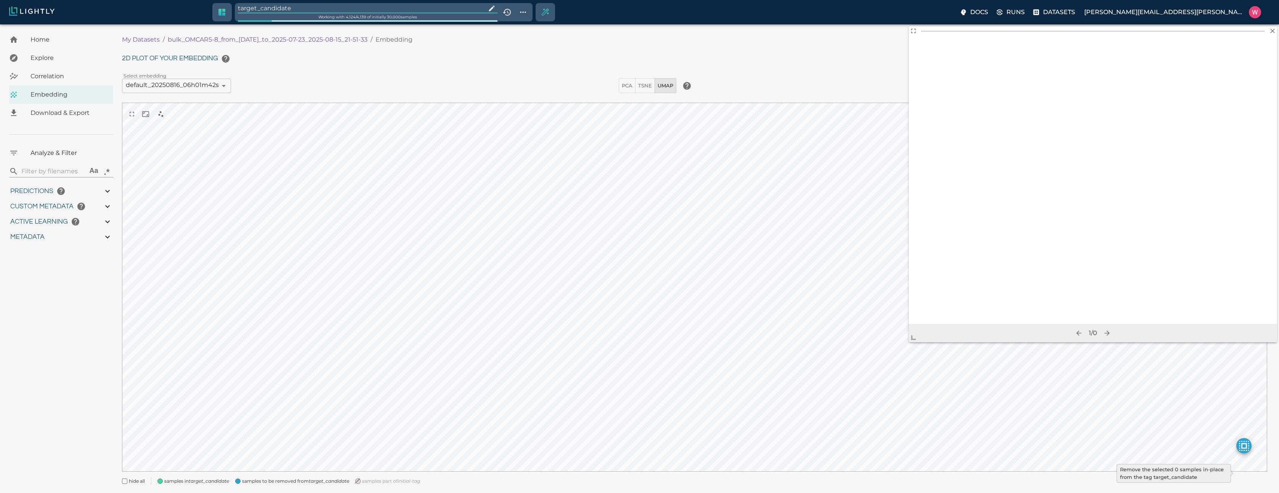
type input "1753161022.26322"
type input "1753315199.88822"
type input "0.999"
type input "0.997"
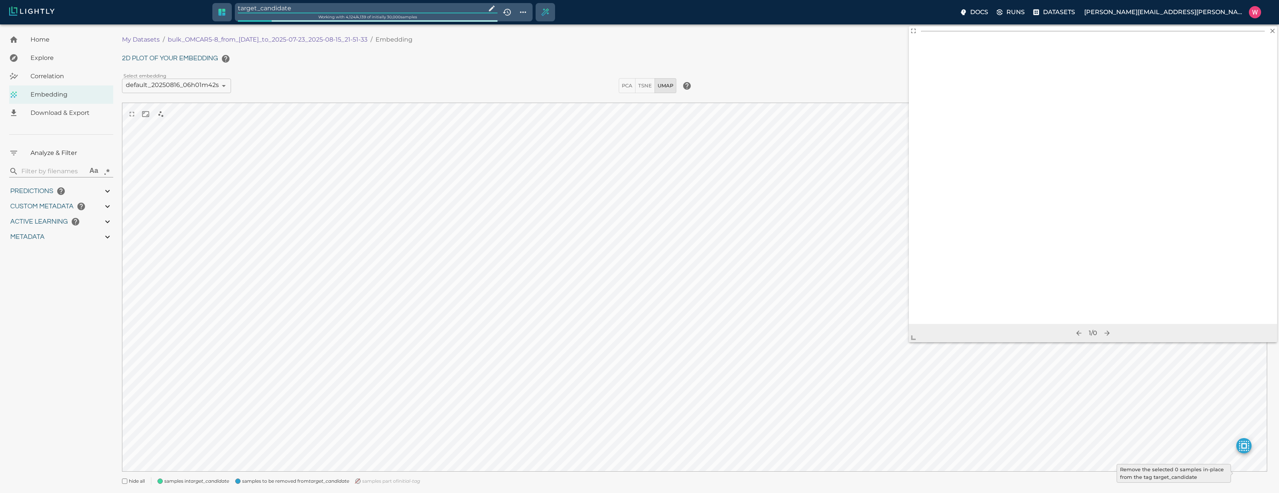
type input "0.997"
type input "9007199254740991"
type input "0.413995027542114"
type input "7.61299502754211"
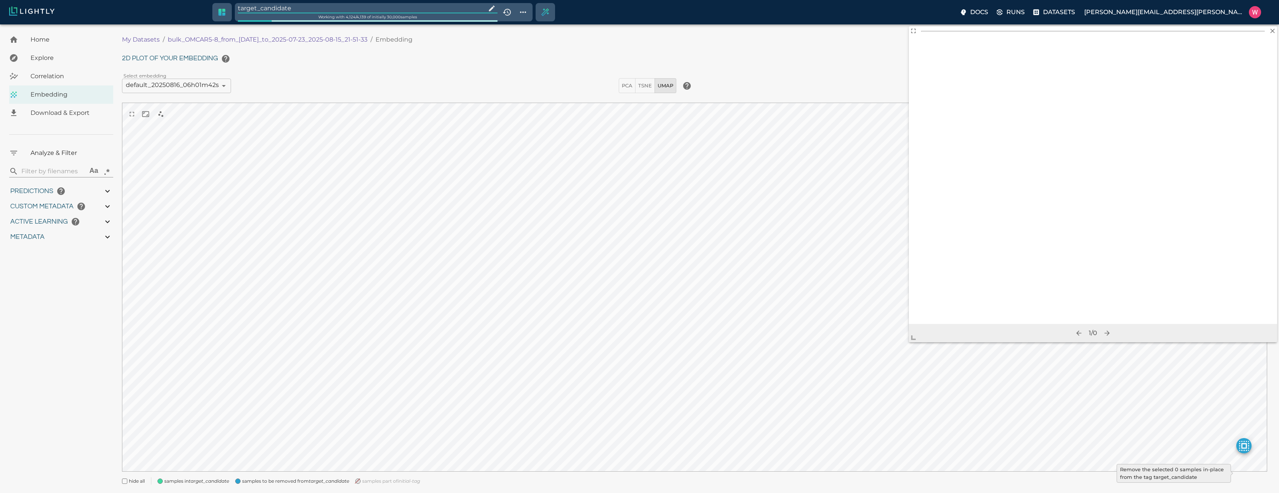
type input "2.80040788650513"
type input "31.2854078865051"
type input "1753161022.26322"
type input "1753315199.88822"
type input "0.999"
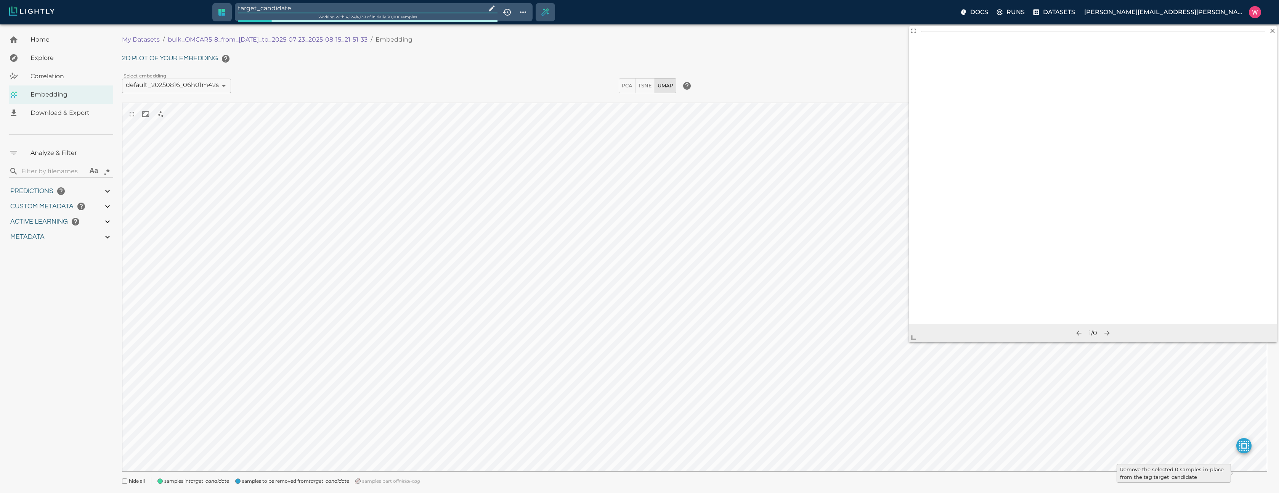
type input "0.999"
type input "0.997"
type input "0.413995027542114"
type input "7.61299502754211"
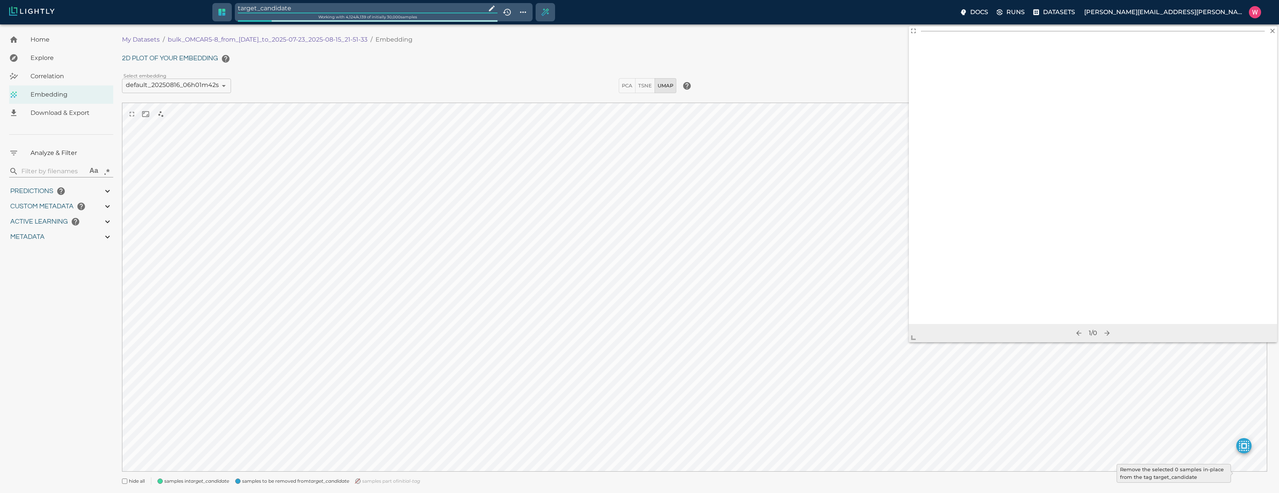
type input "2.80040788650513"
type input "31.2854078865051"
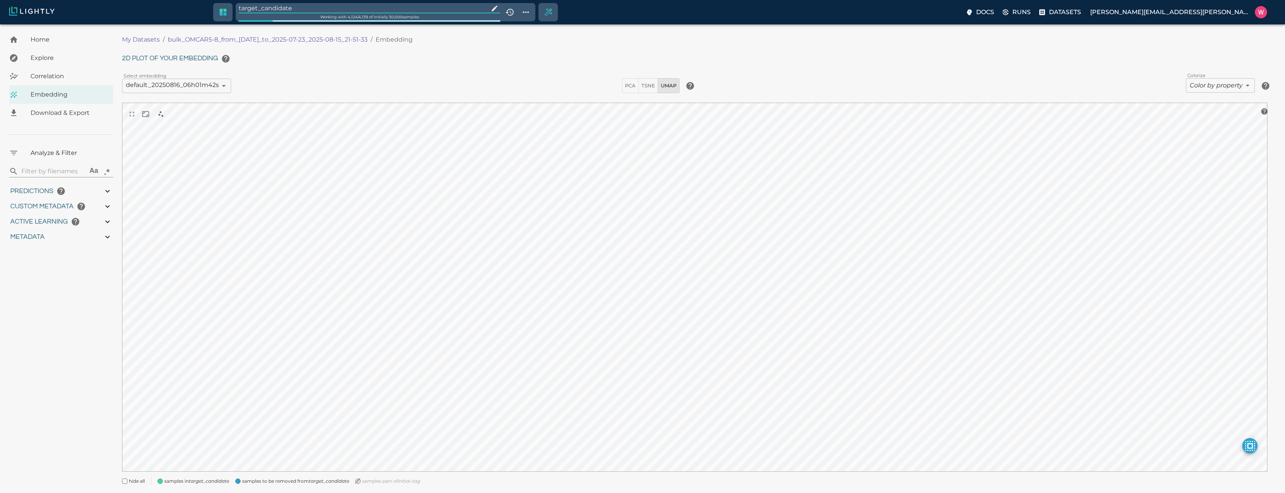
type input "1753161022.26322"
type input "1753315199.88822"
type input "0.999"
type input "0.997"
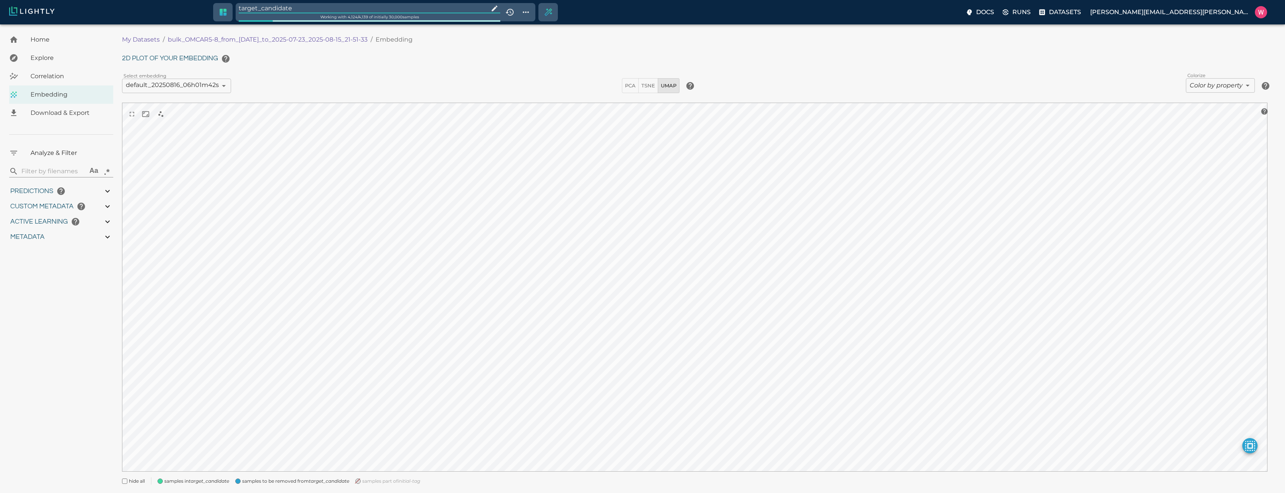
type input "0.997"
type input "0.413995027542114"
type input "7.61299502754211"
type input "2.80040788650513"
type input "31.2854078865051"
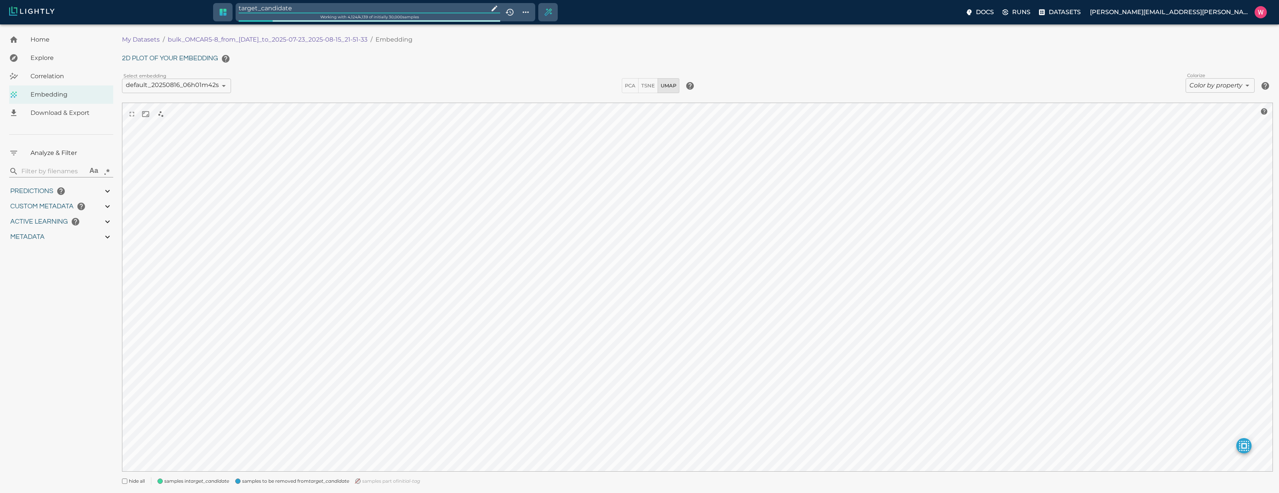
click at [317, 8] on input "target_candidate" at bounding box center [362, 8] width 247 height 10
click at [553, 15] on icon "Create selection" at bounding box center [548, 12] width 8 height 8
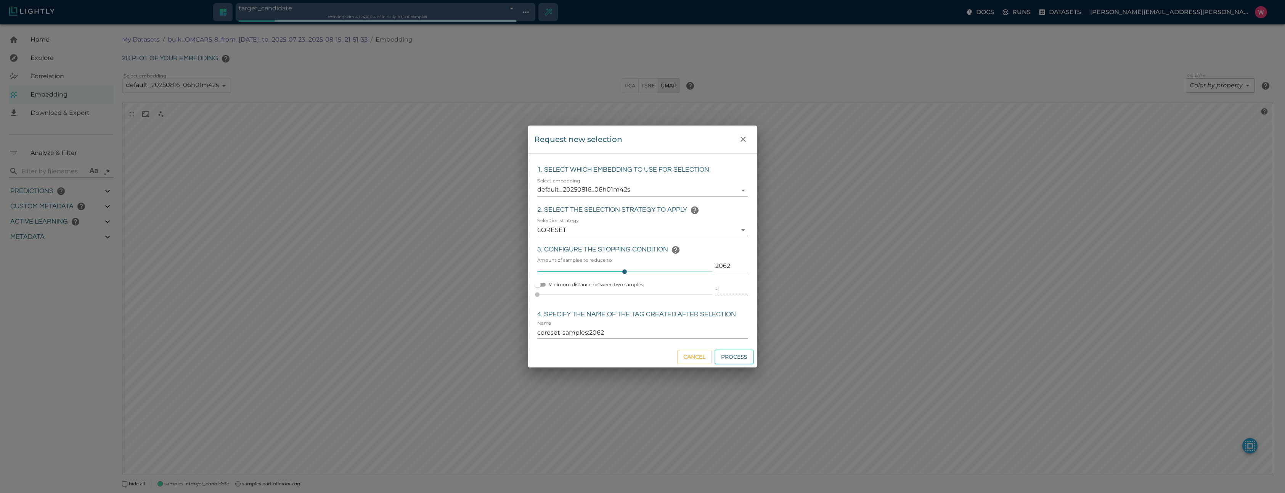
click at [717, 261] on input "2062" at bounding box center [731, 266] width 32 height 12
type input "2"
type input "coreset-samples:2"
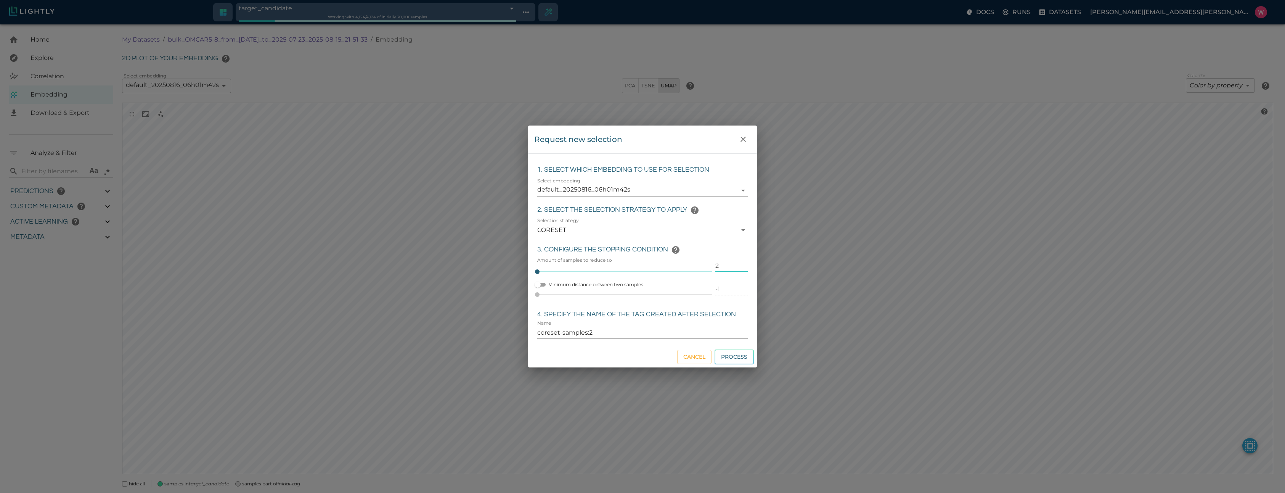
type input "20"
type input "coreset-samples:20"
type input "200"
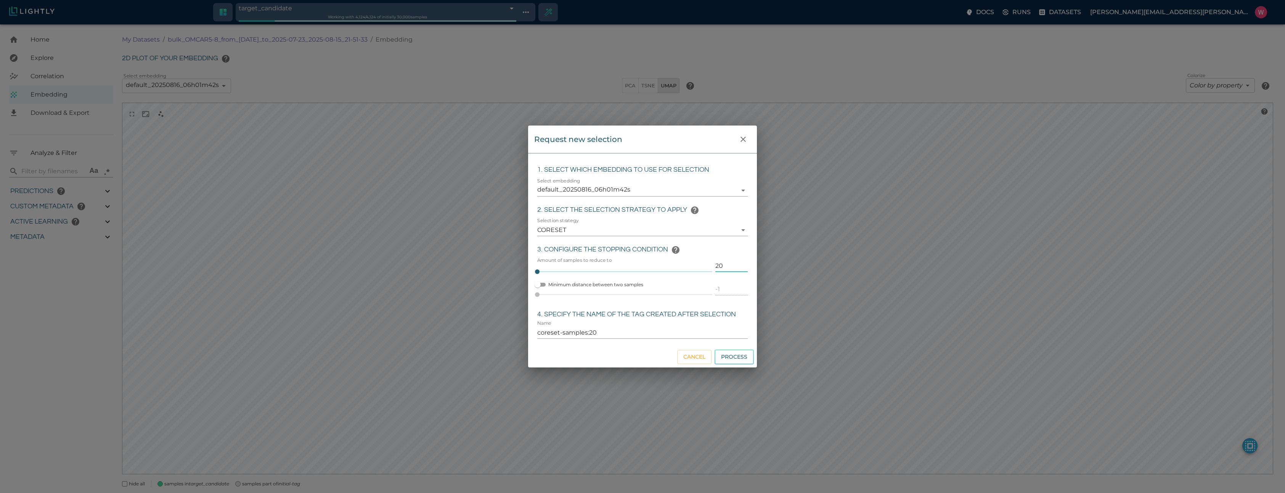
type input "coreset-samples:200"
type input "200"
type input "target_200"
click button "Process" at bounding box center [734, 356] width 39 height 15
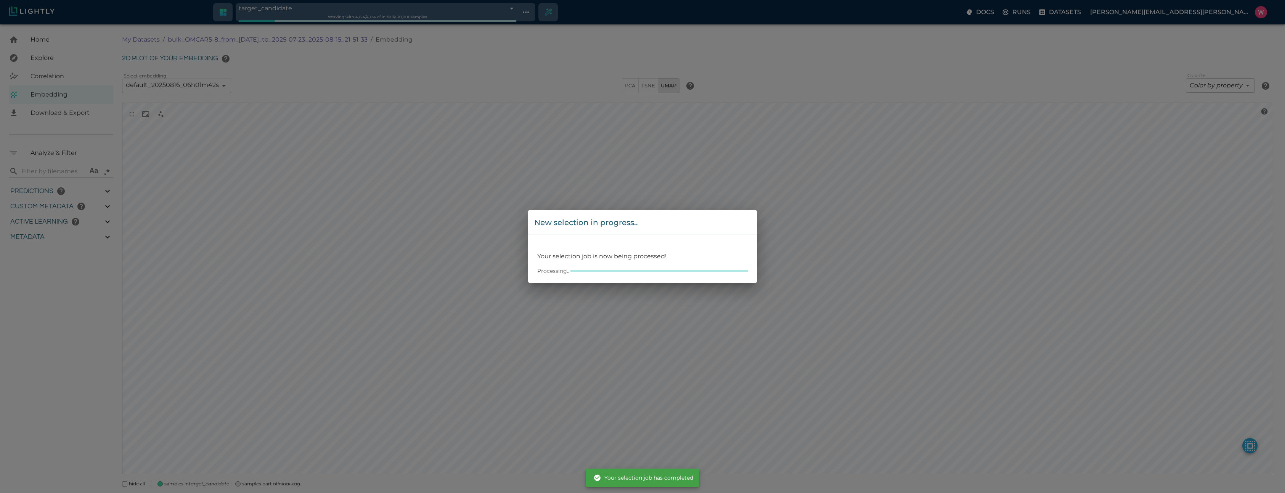
type input "68a517e5a1c81e7ddad4933a"
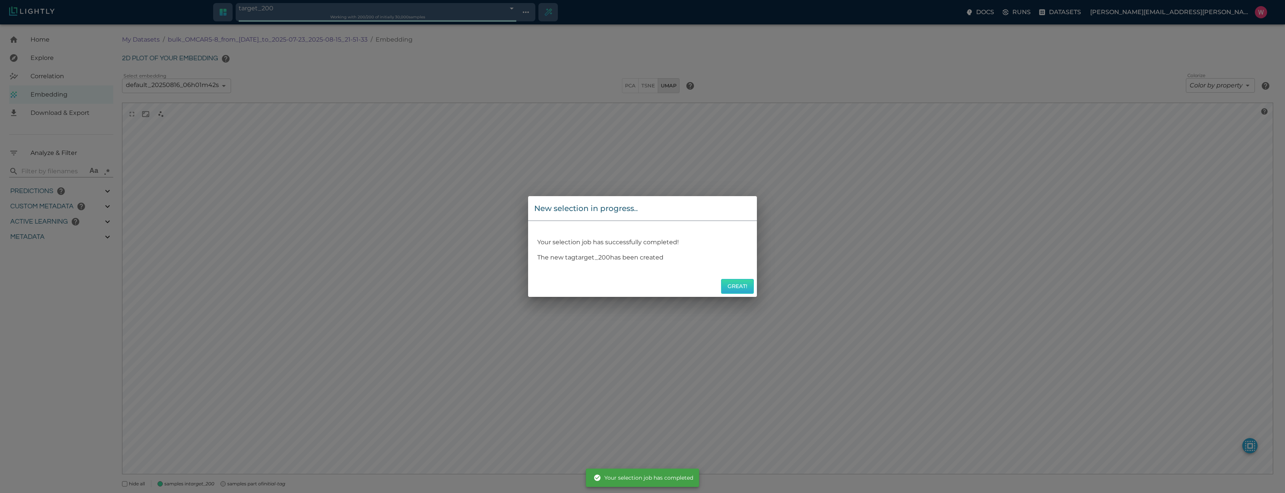
click at [738, 299] on div "New selection in progress.. Your selection job has successfully completed! The …" at bounding box center [642, 246] width 1285 height 493
click at [735, 288] on button "Great!" at bounding box center [737, 286] width 33 height 15
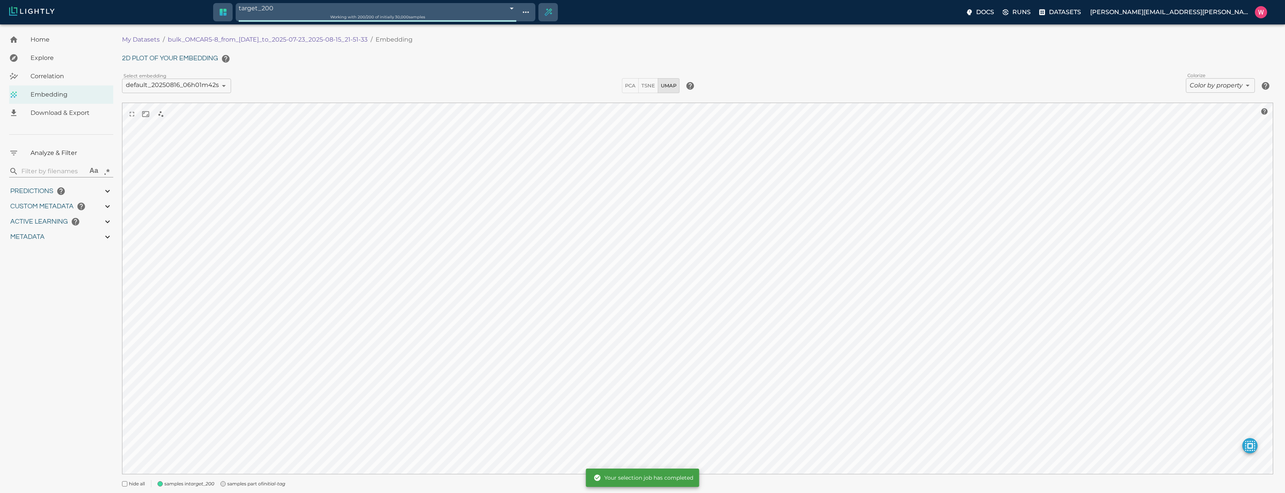
type input "1753161022.26322"
type input "1753315199.88822"
type input "0.999"
type input "0.997"
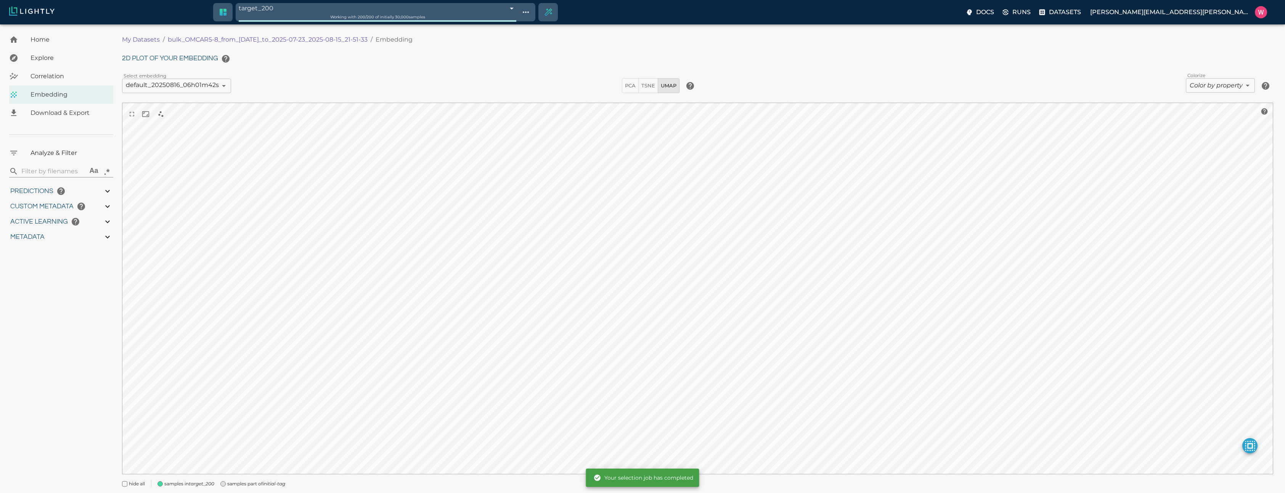
type input "0.997"
type input "0.413995027542114"
type input "7.61299502754211"
type input "2.80040788650513"
type input "31.2854078865051"
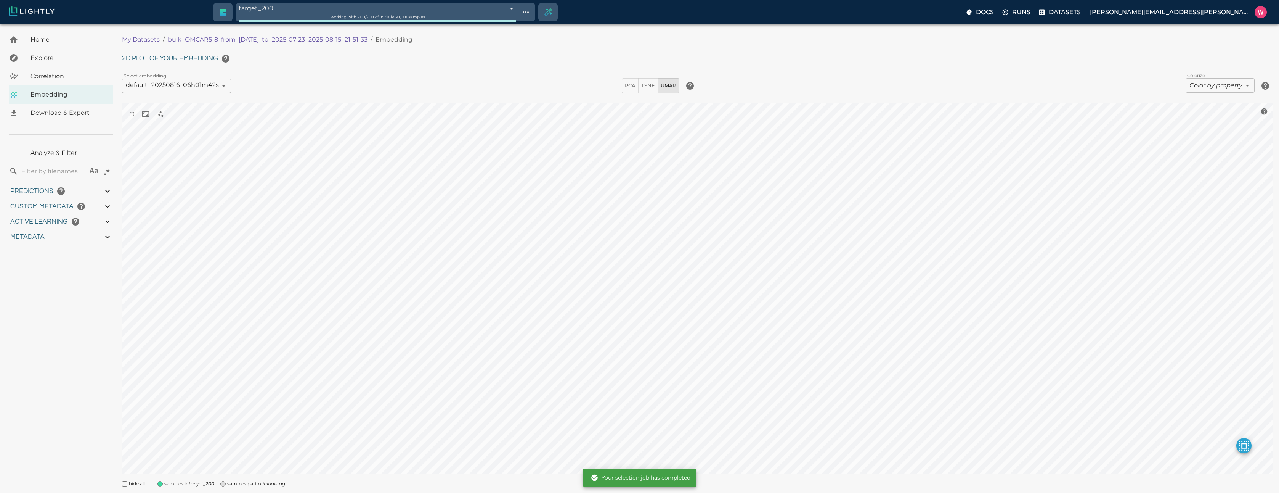
click at [284, 484] on icon "initial-tag" at bounding box center [274, 483] width 22 height 6
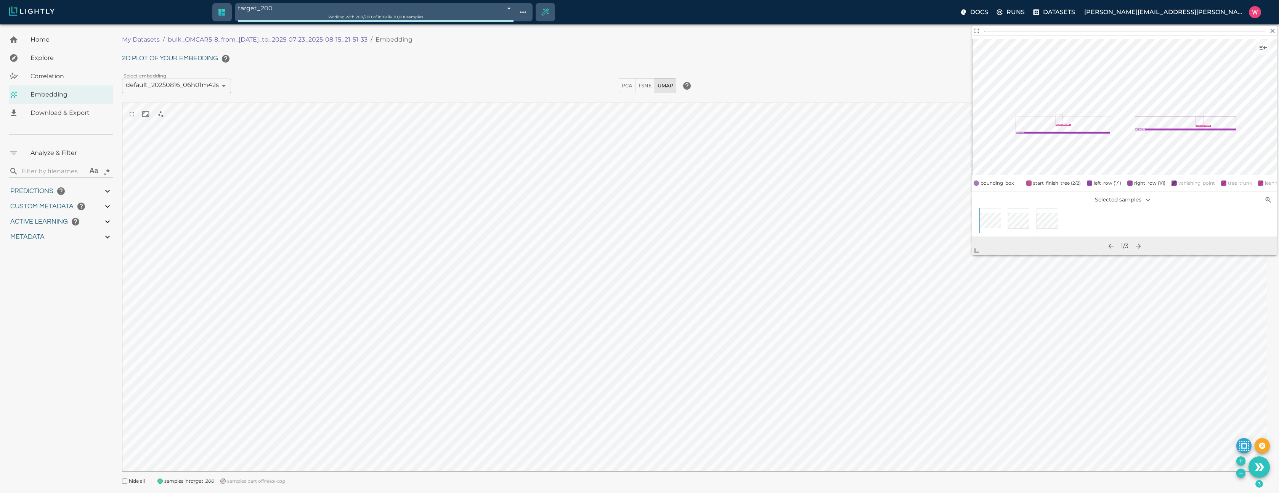
click at [1239, 473] on icon "Remove the selected 3 samples in-place from the tag target_200" at bounding box center [1241, 473] width 6 height 6
type input "1753161022.26322"
type input "1753315199.88822"
type input "0.999"
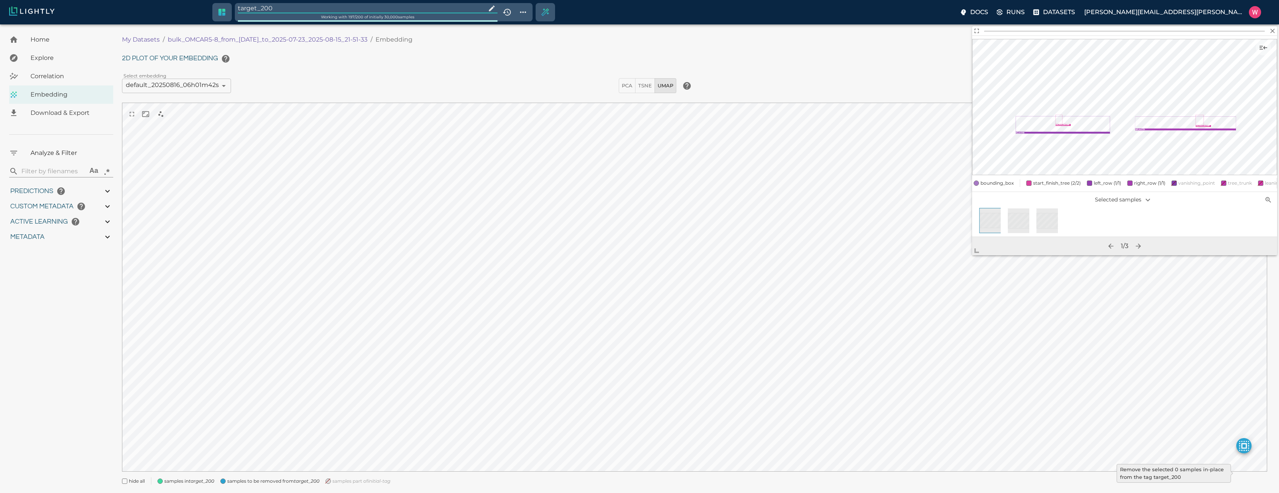
type input "0.997"
type input "9007199254740991"
type input "0.413995027542114"
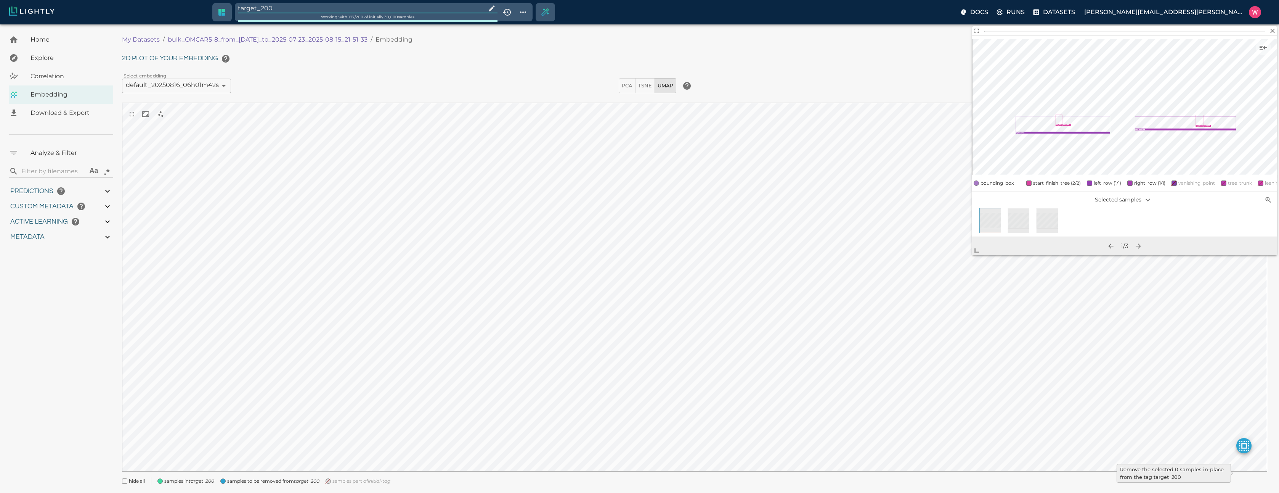
type input "7.61299502754211"
type input "2.80040788650513"
type input "31.2854078865051"
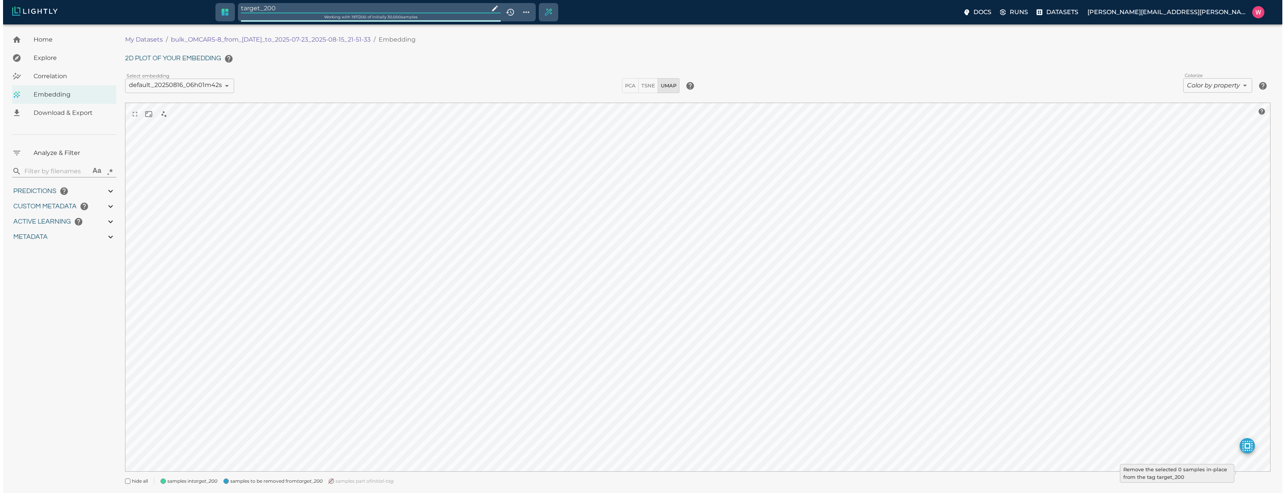
type input "1753161022.26322"
type input "1753315199.88822"
type input "0.999"
type input "0.997"
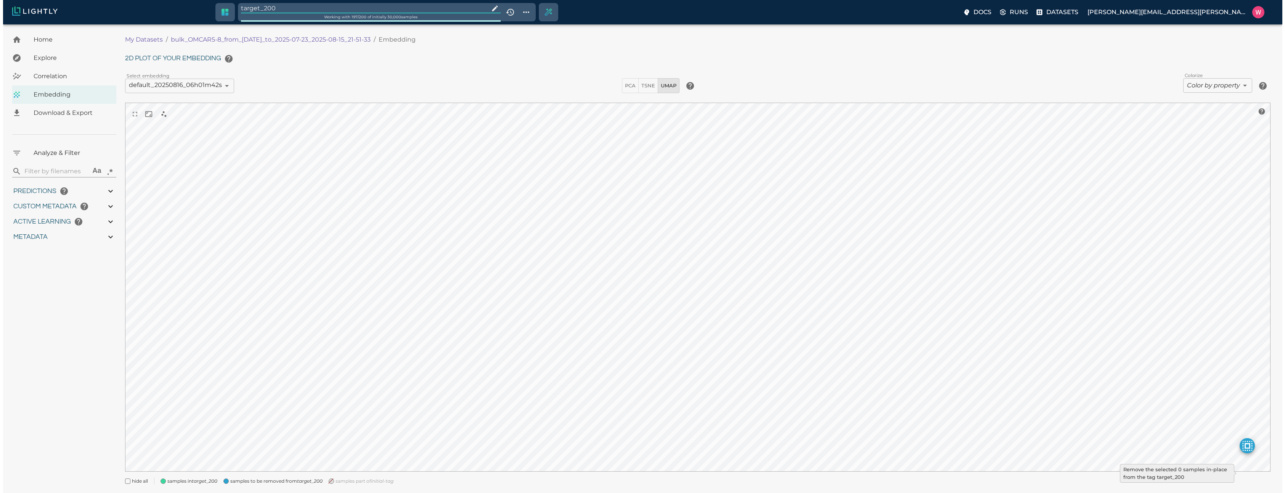
type input "0.997"
type input "9007199254740991"
type input "0.413995027542114"
type input "7.61299502754211"
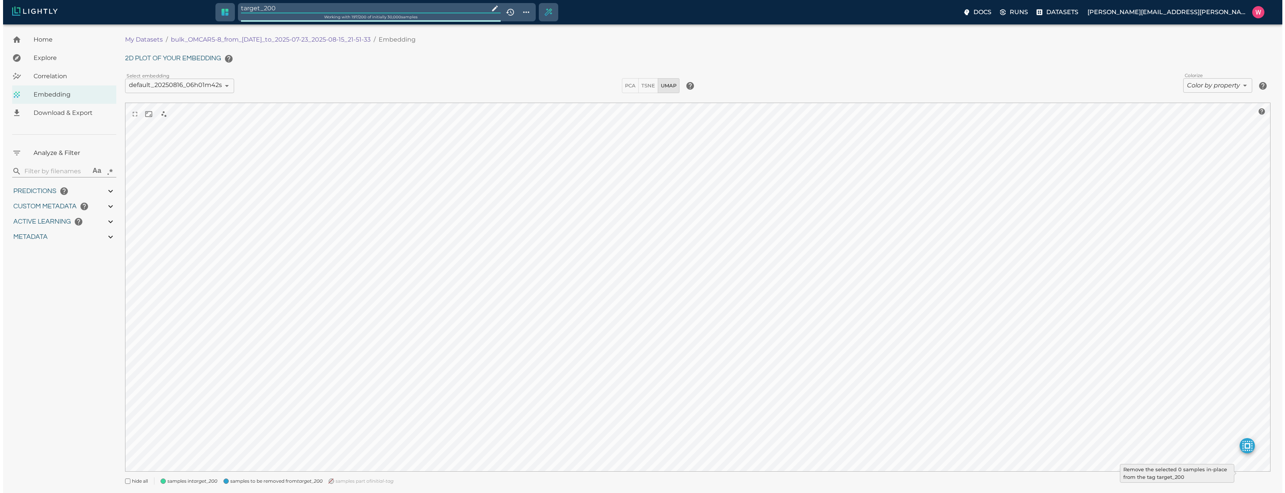
type input "2.80040788650513"
type input "31.2854078865051"
type input "1753161022.26322"
type input "1753315199.88822"
type input "0.999"
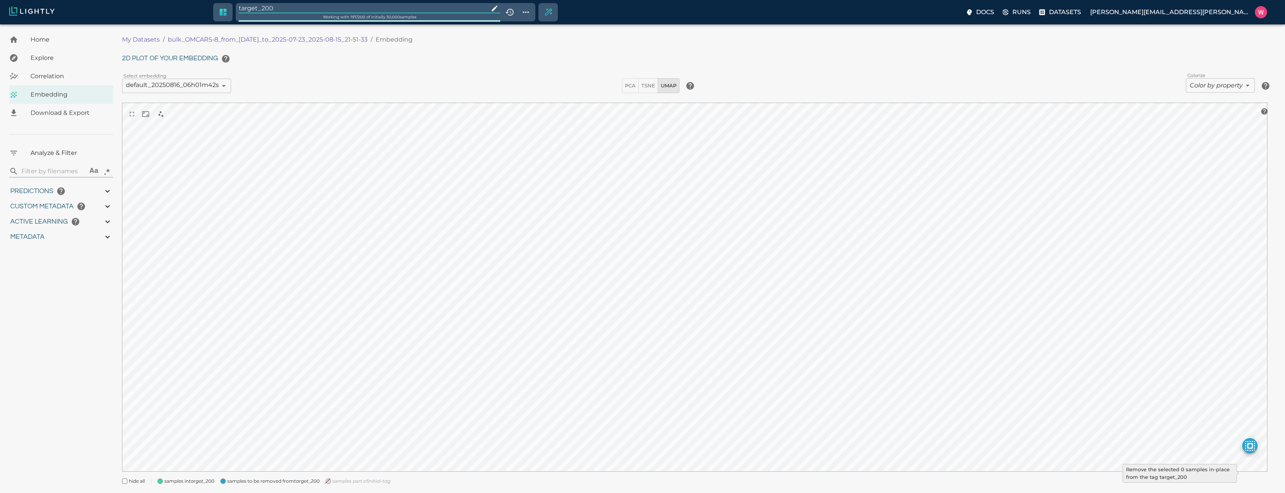
type input "0.999"
type input "0.997"
type input "0.413995027542114"
type input "7.61299502754211"
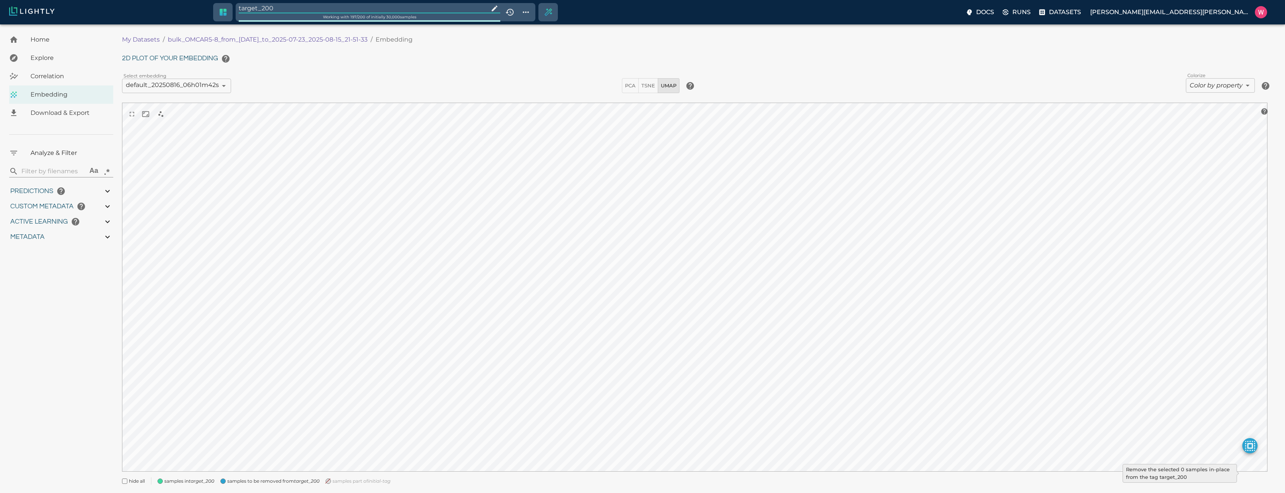
type input "2.80040788650513"
type input "31.2854078865051"
type input "1753161022.26322"
type input "1753315199.88822"
type input "0.999"
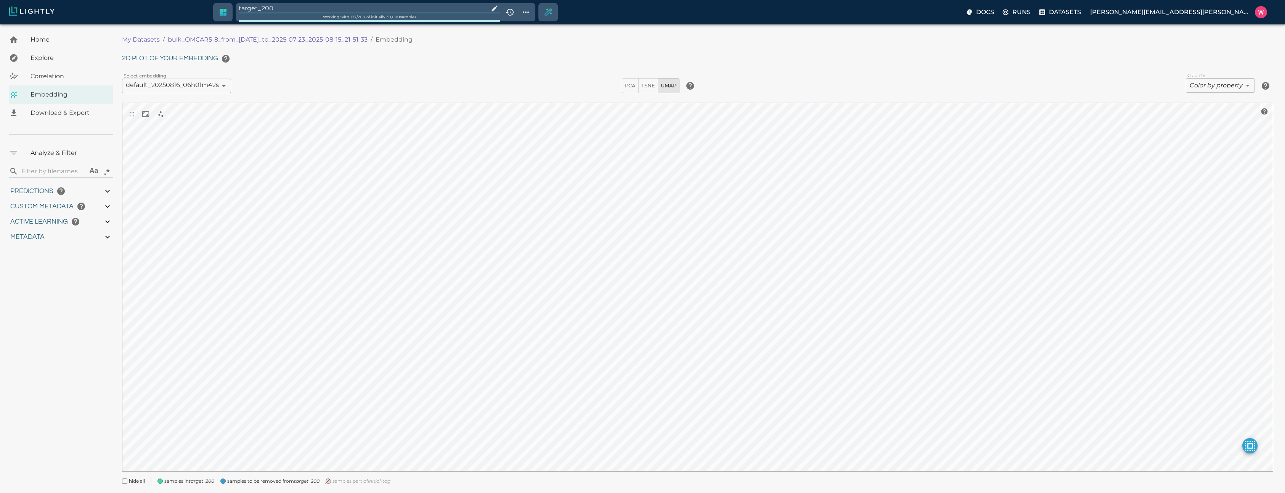
type input "0.999"
type input "0.997"
type input "0.413995027542114"
type input "7.61299502754211"
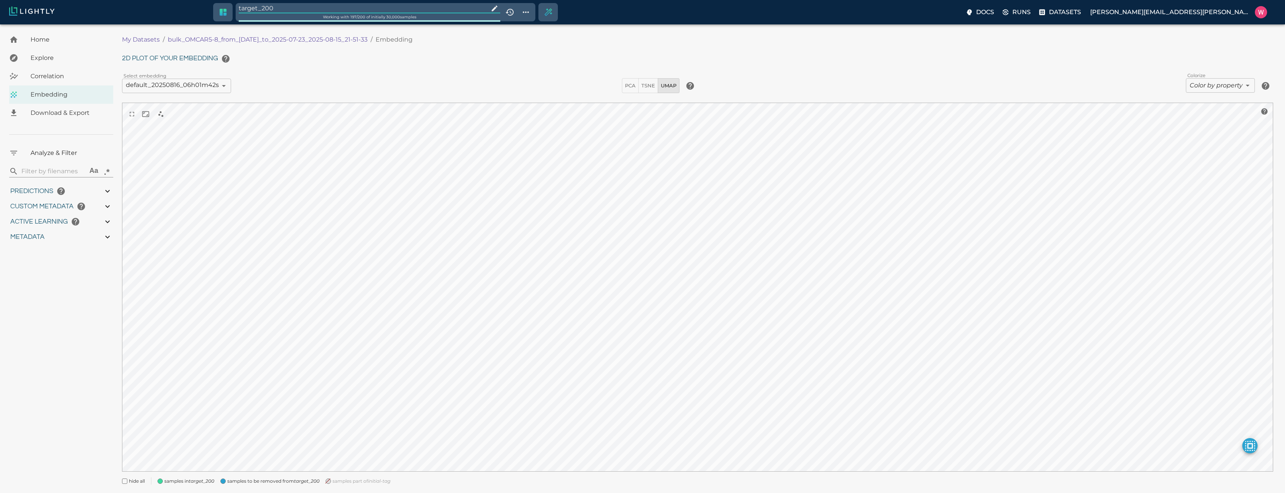
type input "2.80040788650513"
type input "31.2854078865051"
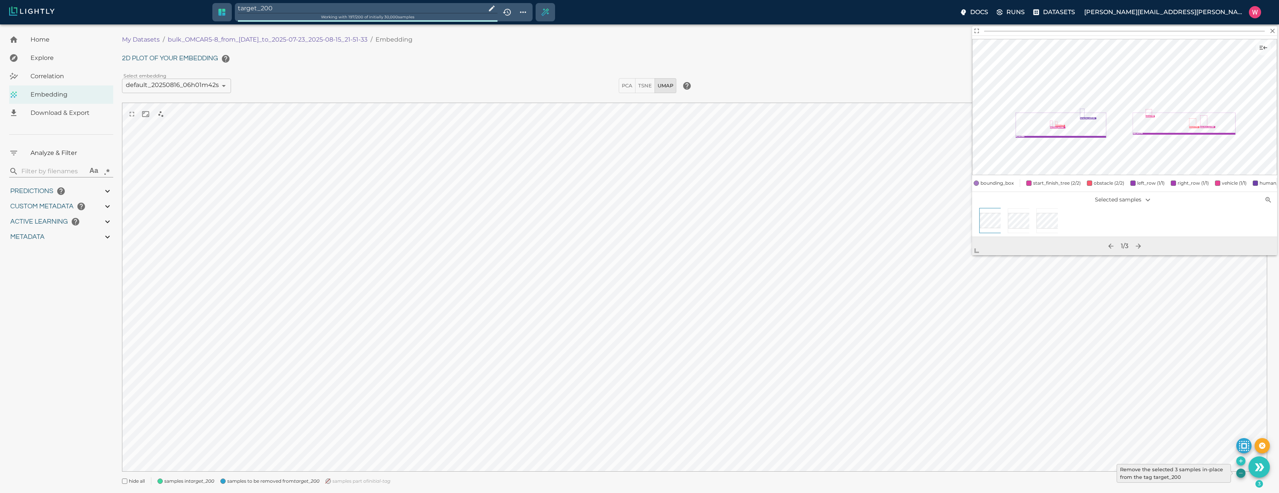
click at [1238, 473] on icon "Remove the selected 3 samples in-place from the tag target_200" at bounding box center [1241, 473] width 6 height 6
type input "1753161022.26322"
type input "1753315199.88822"
type input "0.999"
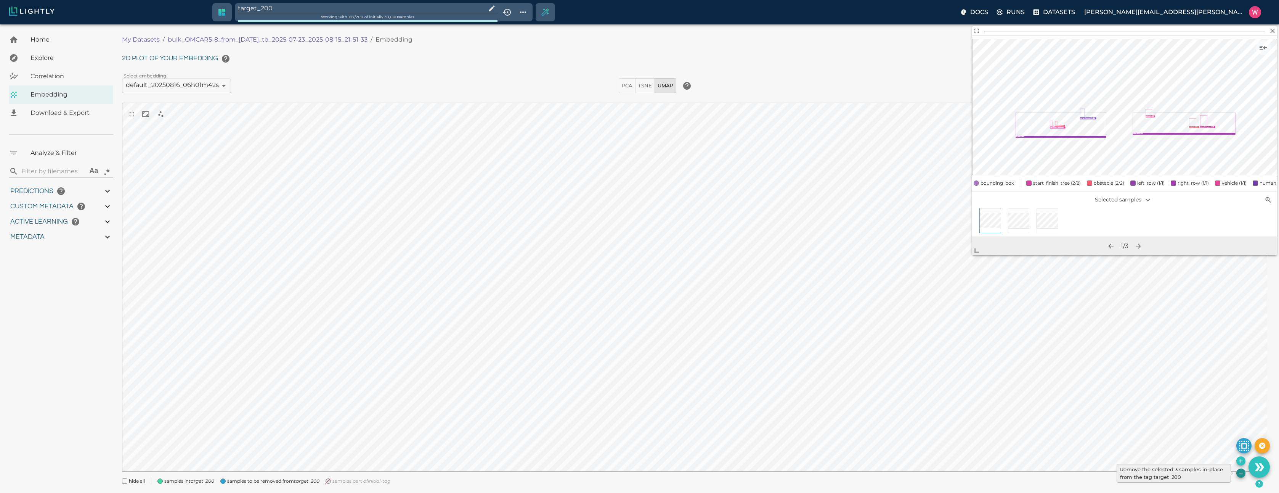
type input "0.997"
type input "9007199254740991"
type input "0.413995027542114"
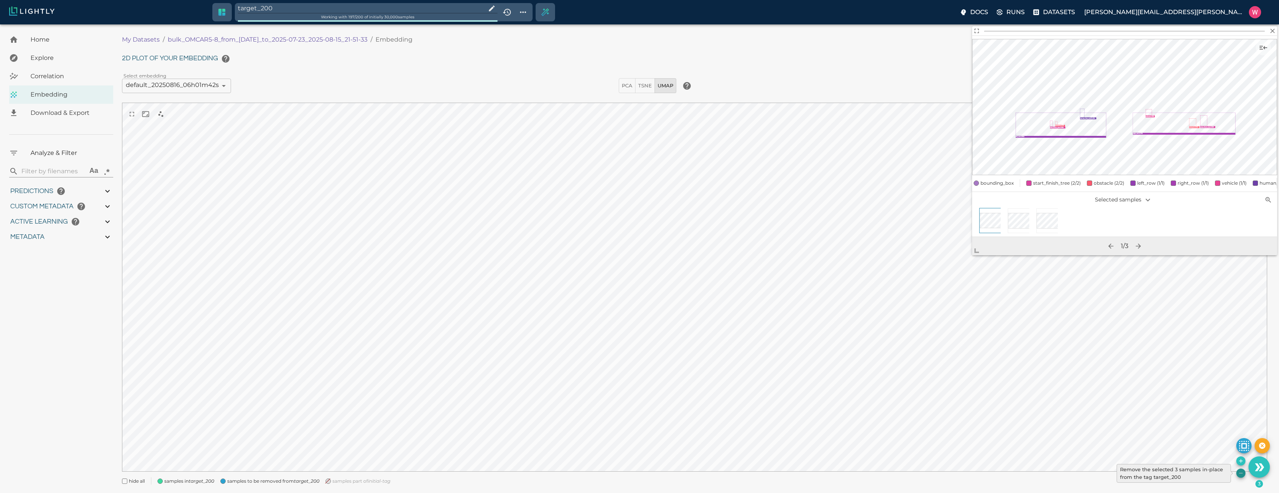
type input "7.61299502754211"
type input "2.80040788650513"
type input "31.2854078865051"
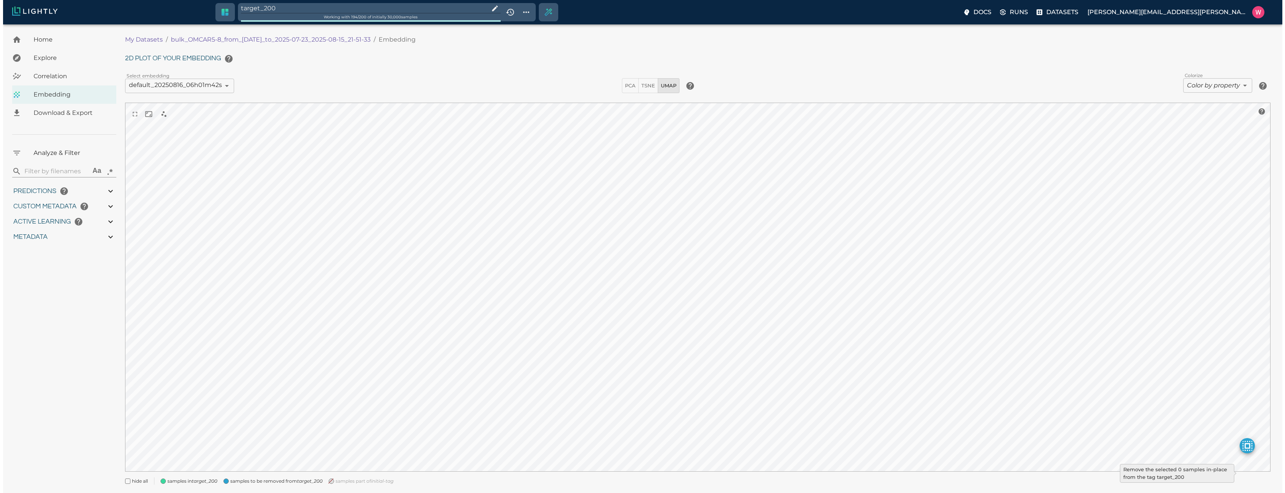
type input "1753161022.26322"
type input "1753315199.88822"
type input "0.999"
type input "0.997"
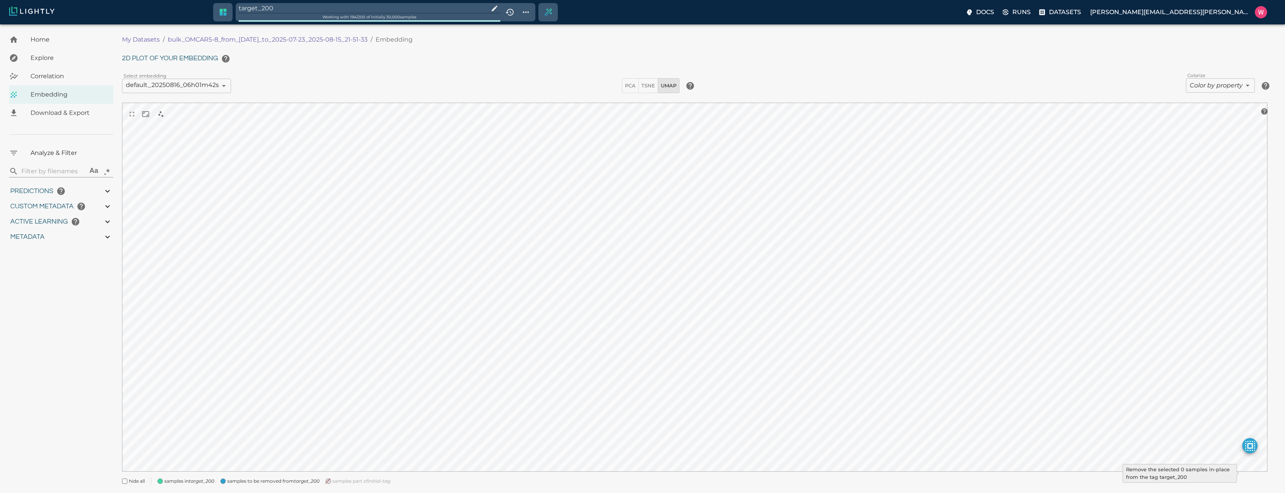
type input "0.997"
type input "9007199254740991"
type input "0.413995027542114"
type input "7.61299502754211"
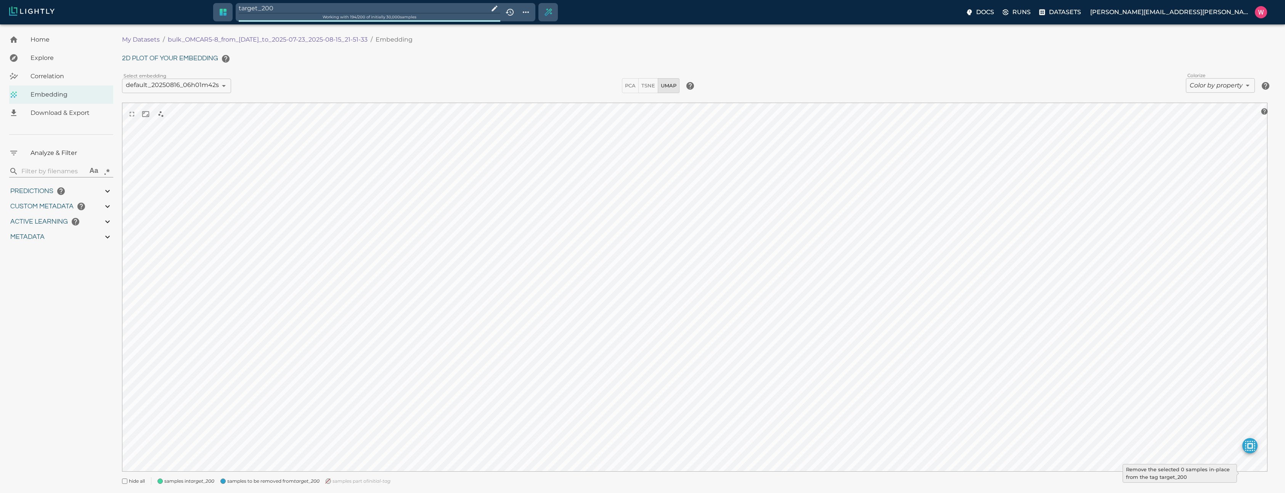
type input "2.80040788650513"
type input "31.2854078865051"
type input "1753161022.26322"
type input "1753315199.88822"
type input "0.999"
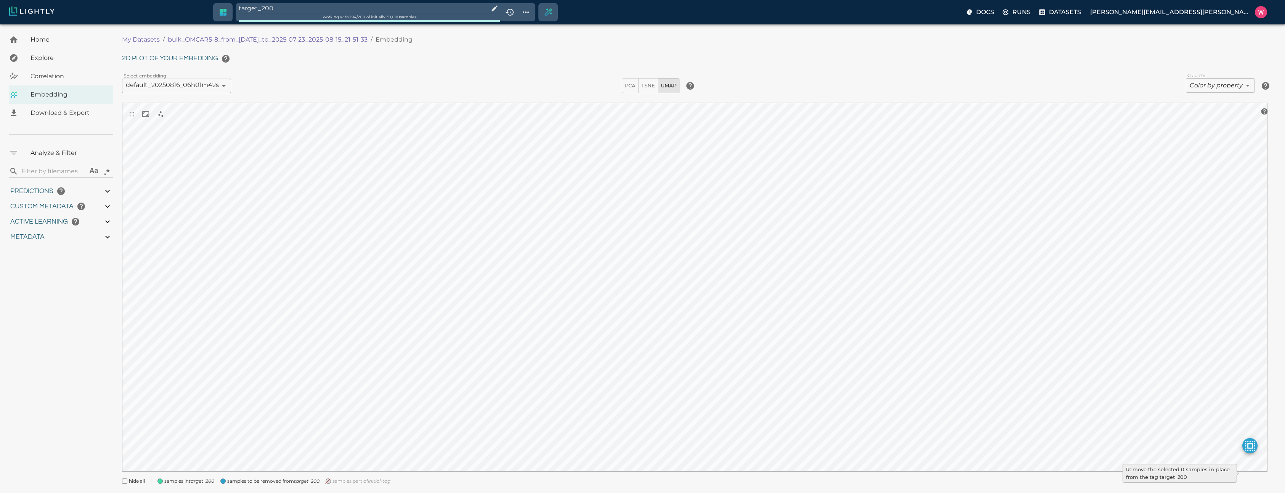
type input "0.999"
type input "0.997"
type input "0.413995027542114"
type input "7.61299502754211"
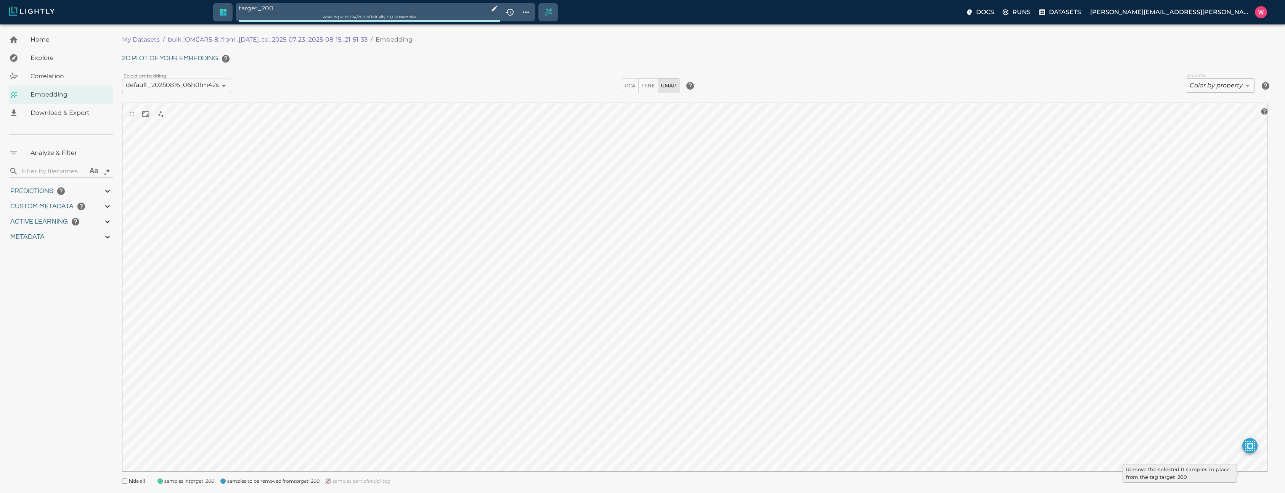
type input "2.80040788650513"
type input "31.2854078865051"
type input "1753161022.26322"
type input "1753315199.88822"
type input "0.999"
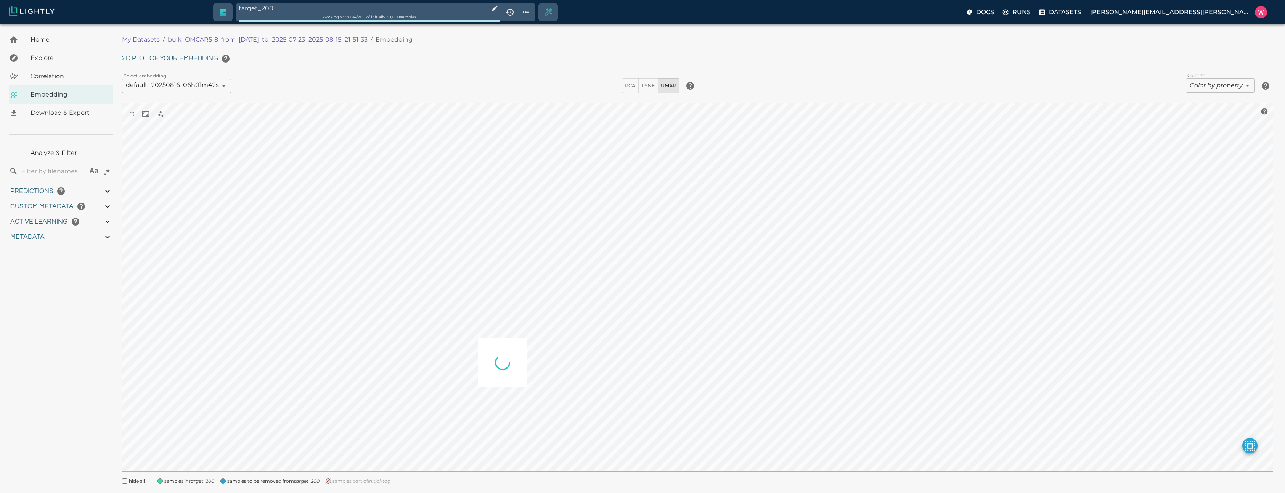
type input "0.999"
type input "0.997"
type input "0.413995027542114"
type input "7.61299502754211"
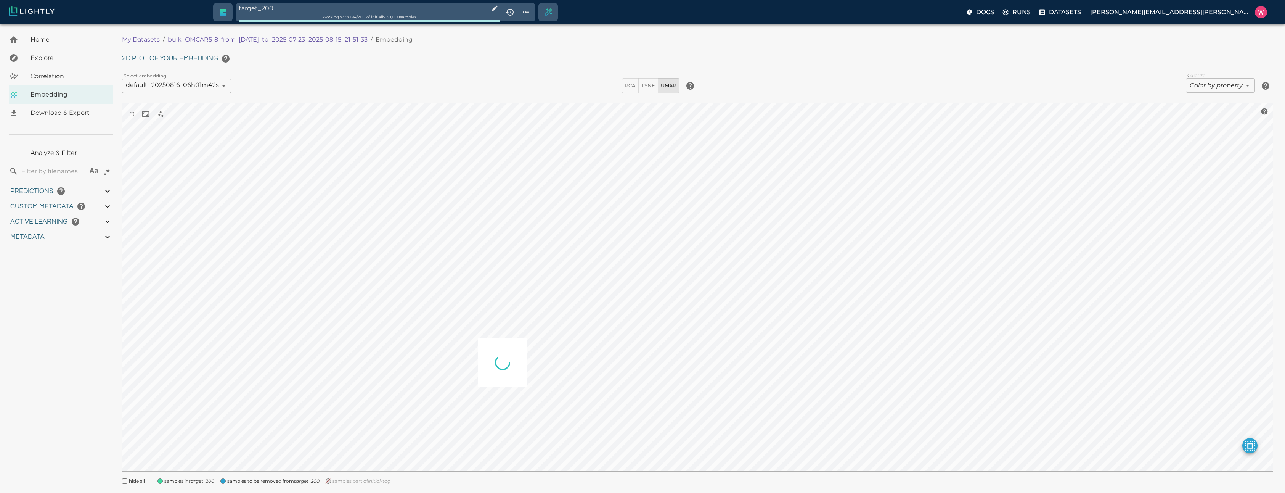
type input "2.80040788650513"
type input "31.2854078865051"
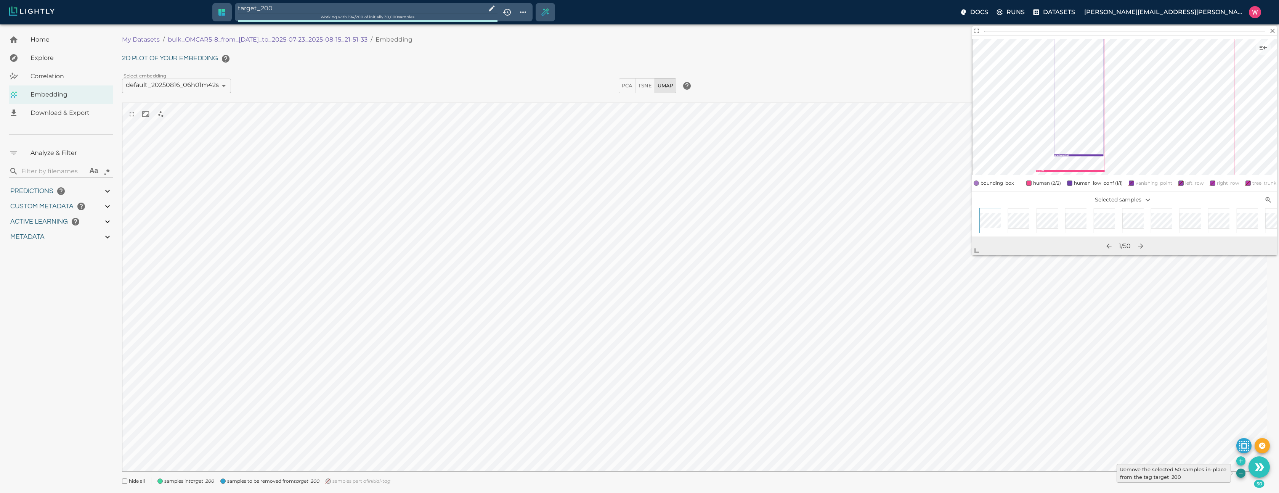
click at [1240, 472] on icon "Remove the selected 50 samples in-place from the tag target_200" at bounding box center [1241, 473] width 6 height 6
type input "1753161022.26322"
type input "1753315199.88822"
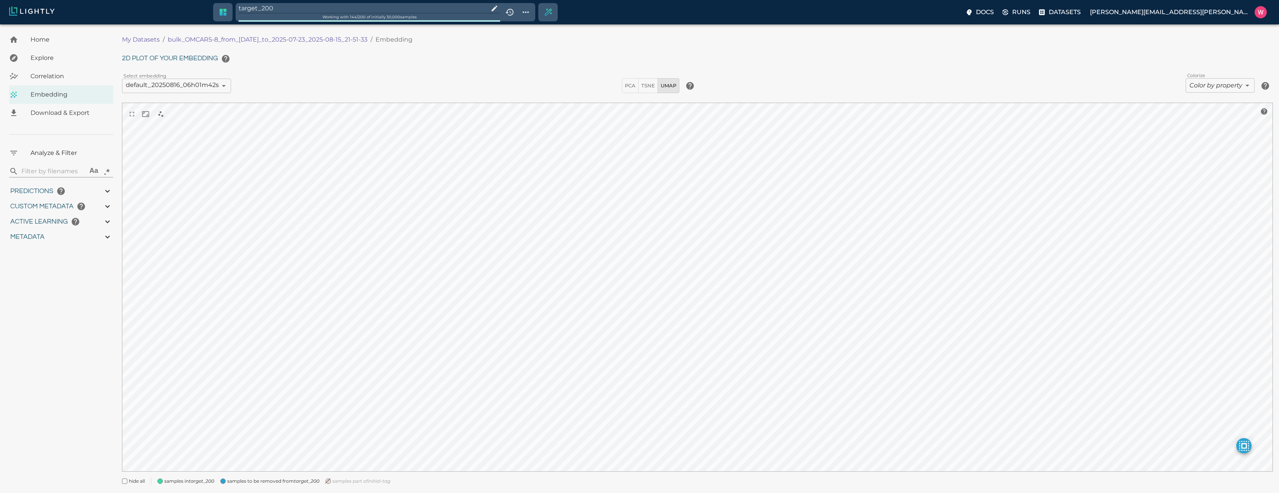
click at [288, 8] on input "target_200" at bounding box center [362, 8] width 247 height 10
click at [530, 9] on icon "Show tag tree" at bounding box center [525, 12] width 9 height 9
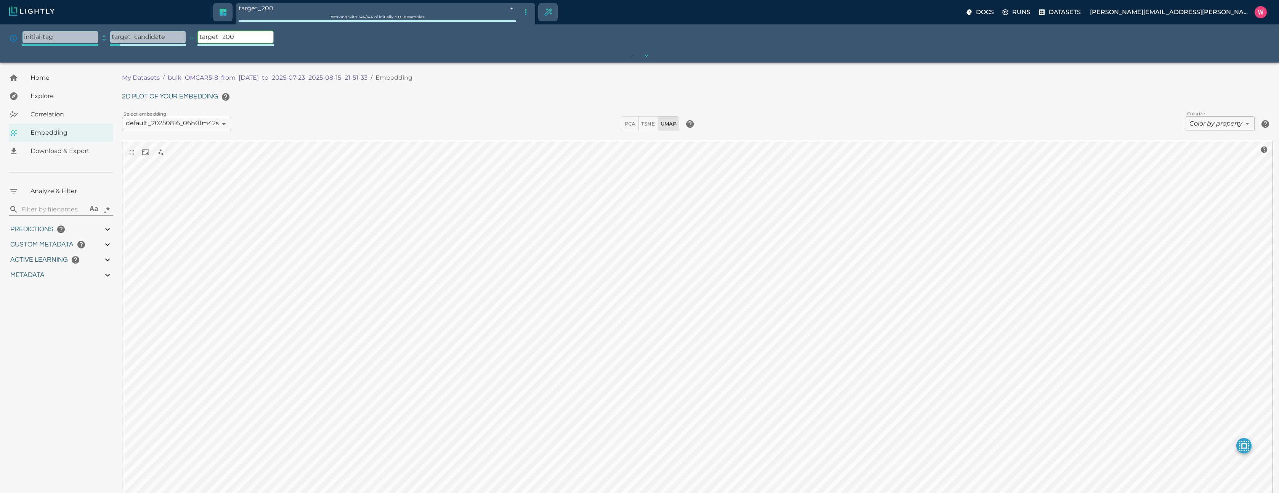
click at [104, 42] on div "expand" at bounding box center [104, 39] width 9 height 12
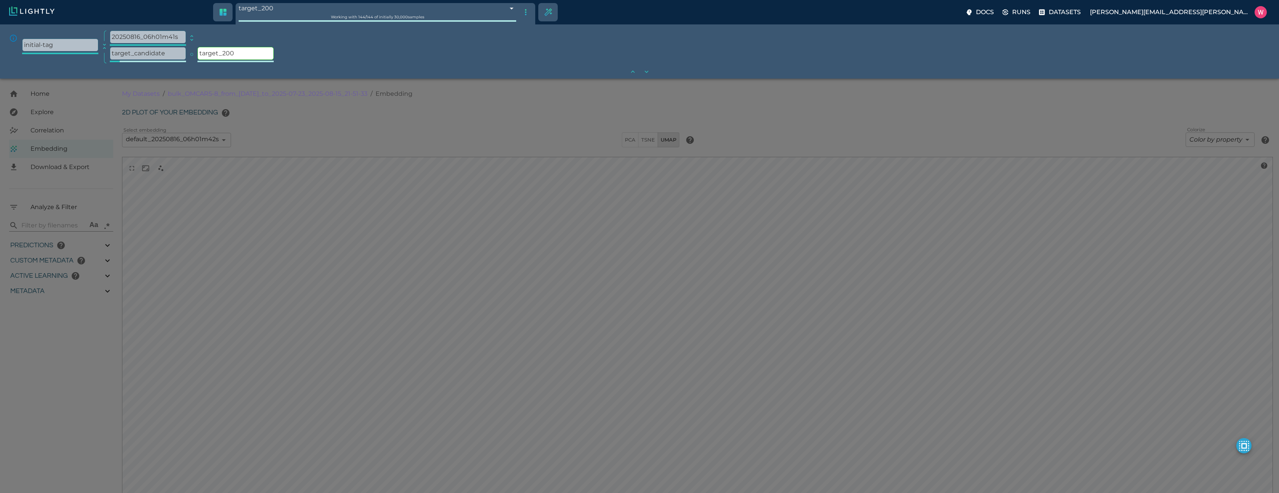
click at [190, 37] on icon "expand" at bounding box center [192, 38] width 8 height 8
click at [277, 36] on icon "expand" at bounding box center [280, 38] width 8 height 8
click at [311, 38] on p "manual_150" at bounding box center [324, 37] width 76 height 12
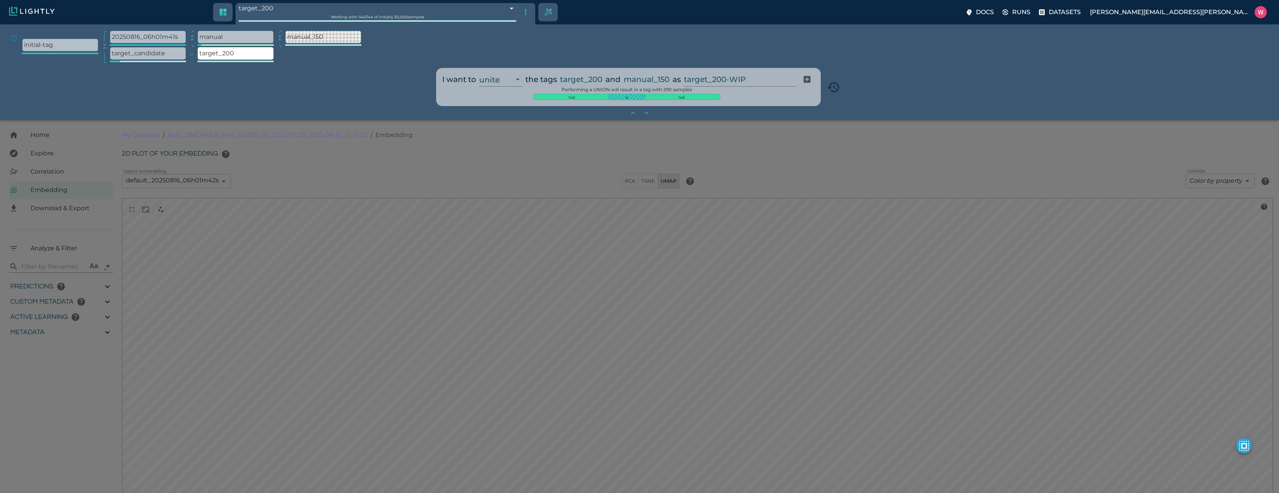
click at [733, 81] on input "target_200-WIP" at bounding box center [738, 79] width 109 height 14
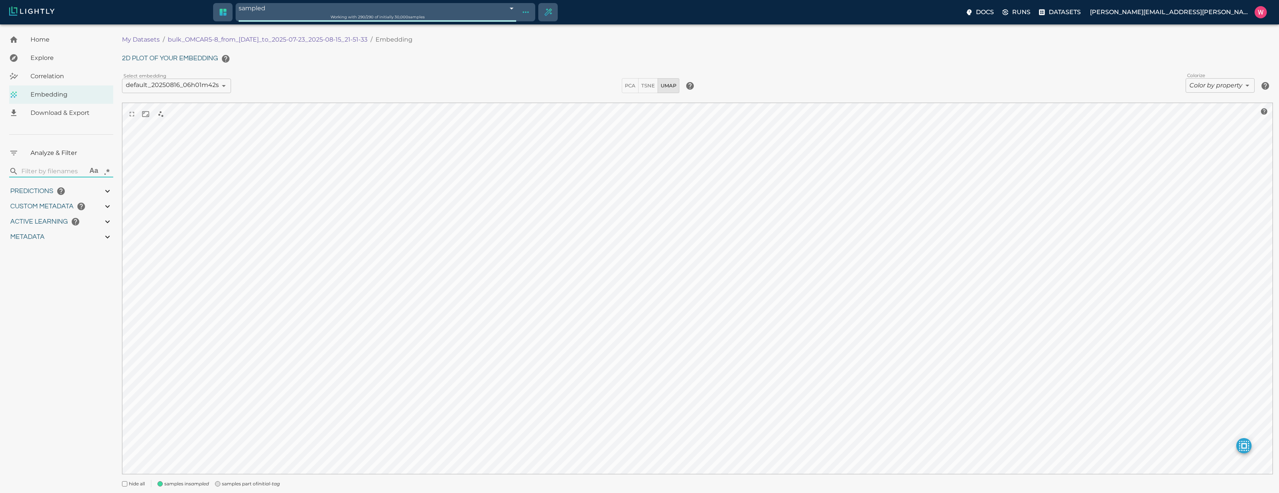
click at [239, 477] on div "samples part of initial-tag" at bounding box center [244, 481] width 71 height 14
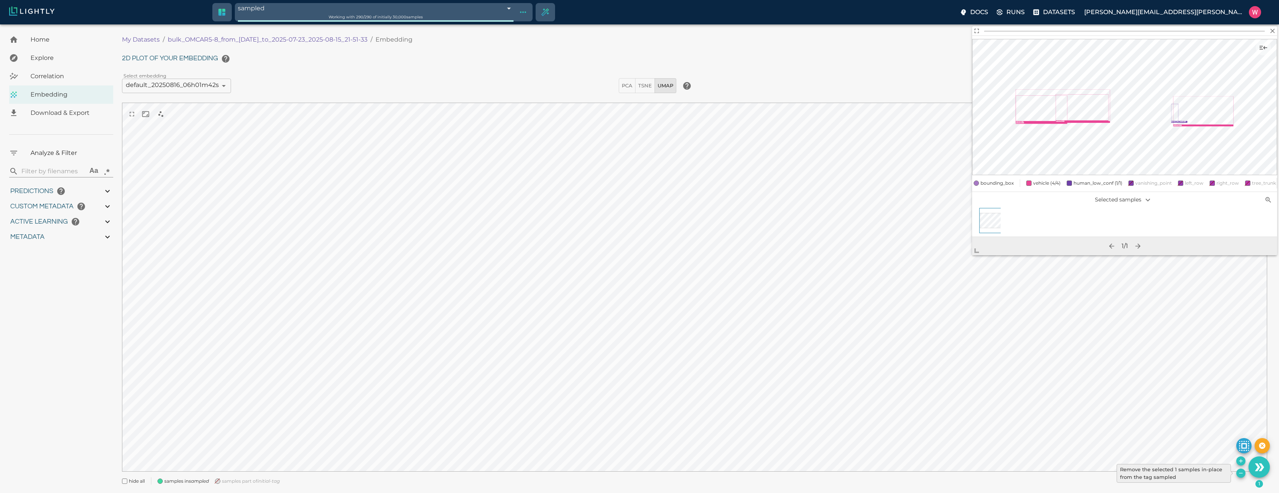
click at [1239, 473] on icon "Remove the selected 1 samples in-place from the tag sampled" at bounding box center [1241, 473] width 6 height 6
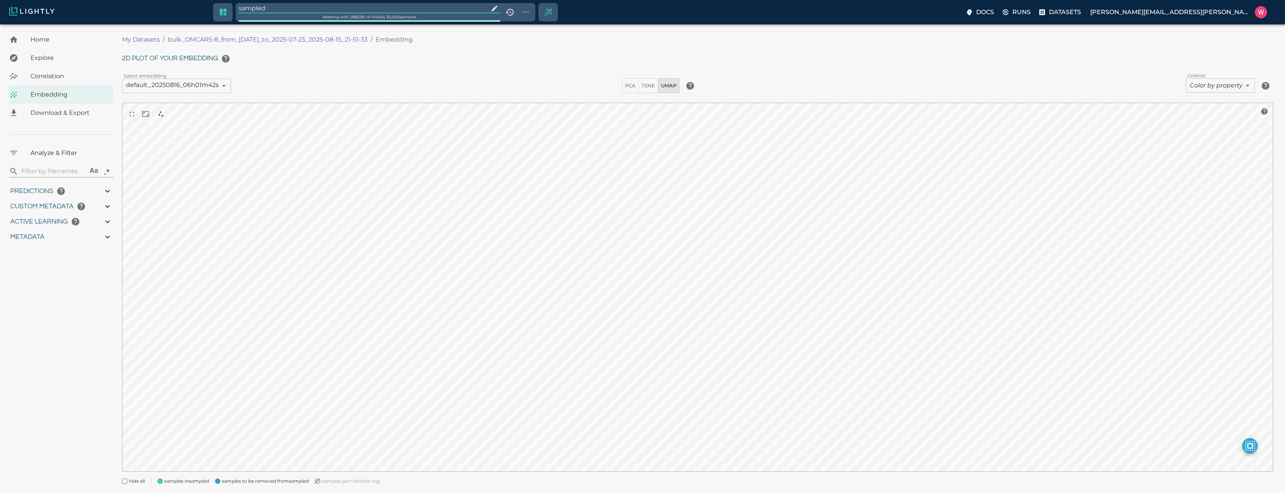
click at [297, 3] on input "sampled" at bounding box center [362, 8] width 247 height 10
click at [1208, 88] on body "sampled 68a51831a1c81e7ddad8aabe Working with 289 / 289 of initially 30,000 sam…" at bounding box center [639, 269] width 1279 height 490
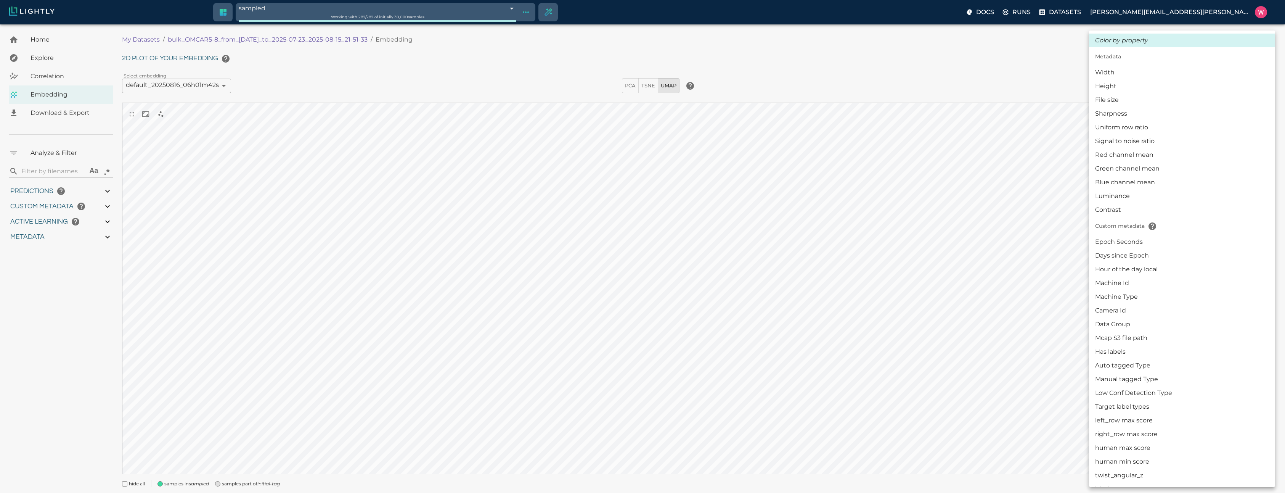
scroll to position [137, 0]
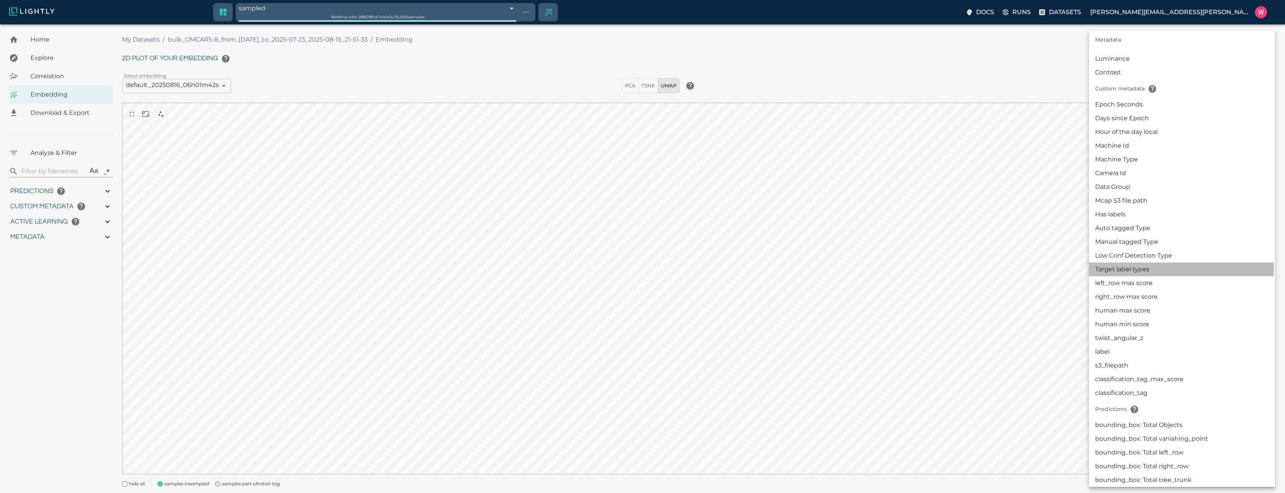
click at [1139, 268] on li "Target label types" at bounding box center [1182, 269] width 186 height 14
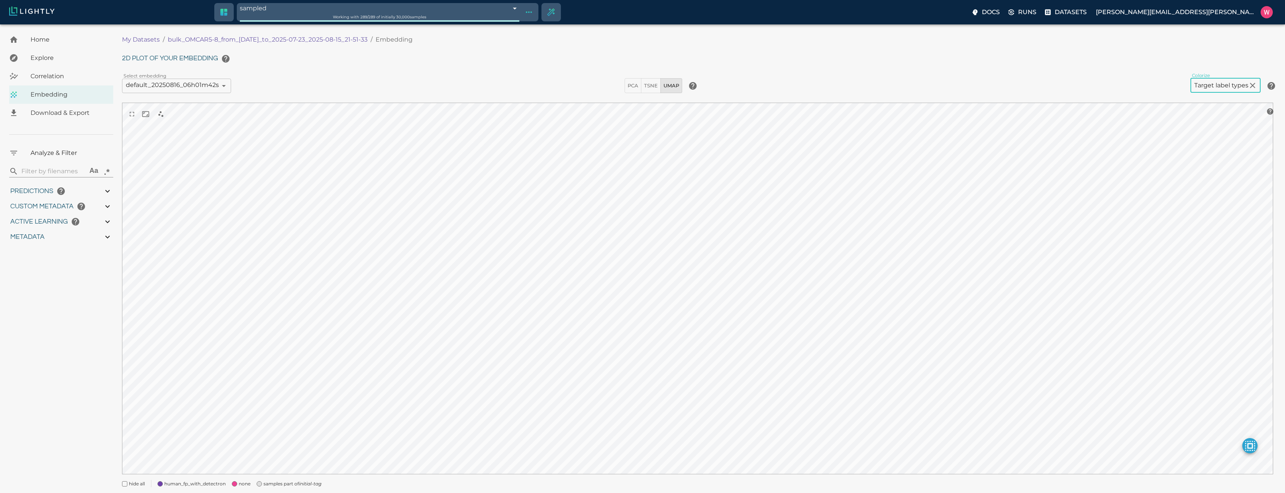
click at [1208, 80] on body "sampled 68a51831a1c81e7ddad8aabe Working with 289 / 289 of initially 30,000 sam…" at bounding box center [642, 269] width 1285 height 490
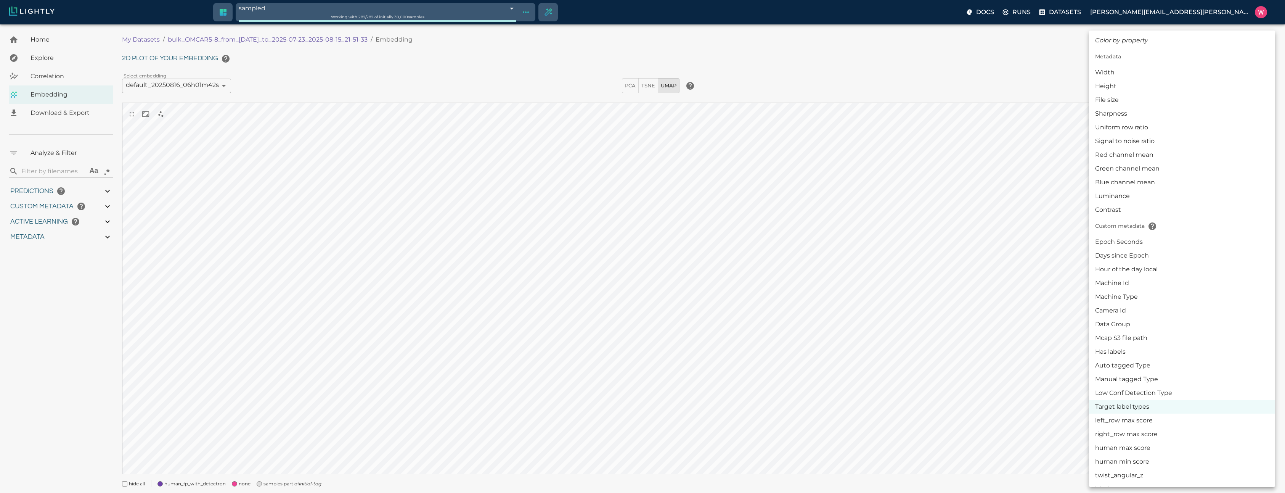
click at [1212, 73] on li "Width" at bounding box center [1182, 73] width 186 height 14
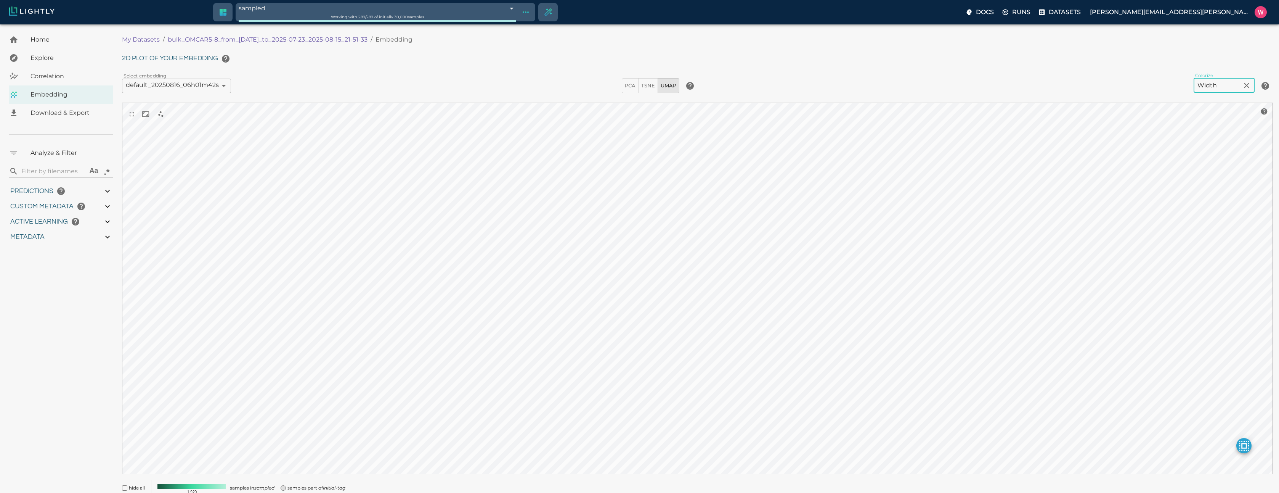
click at [1212, 84] on body "sampled 68a51831a1c81e7ddad8aabe Working with 289 / 289 of initially 30,000 sam…" at bounding box center [639, 273] width 1279 height 499
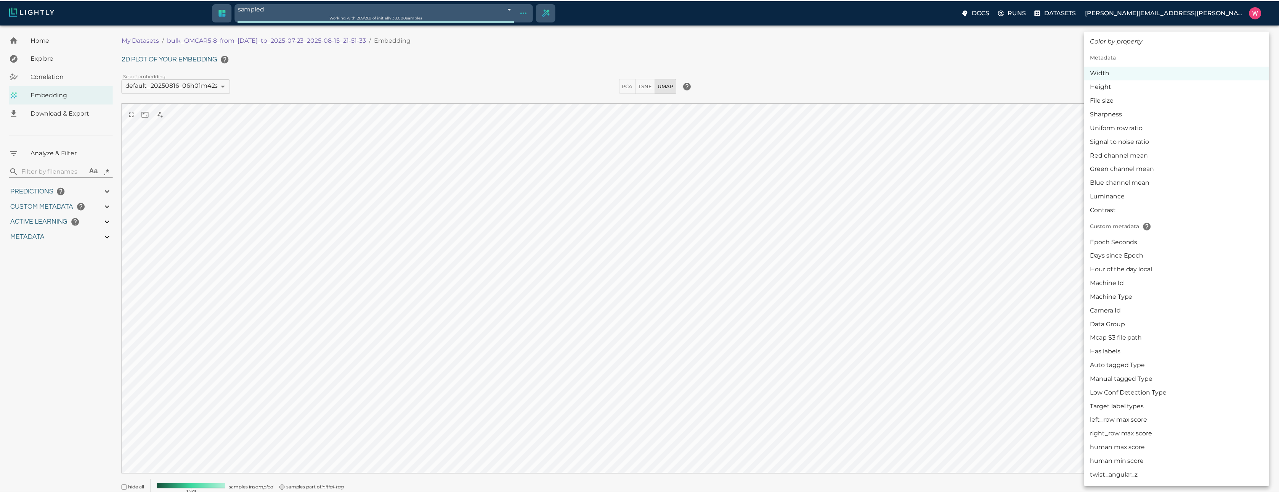
scroll to position [46, 0]
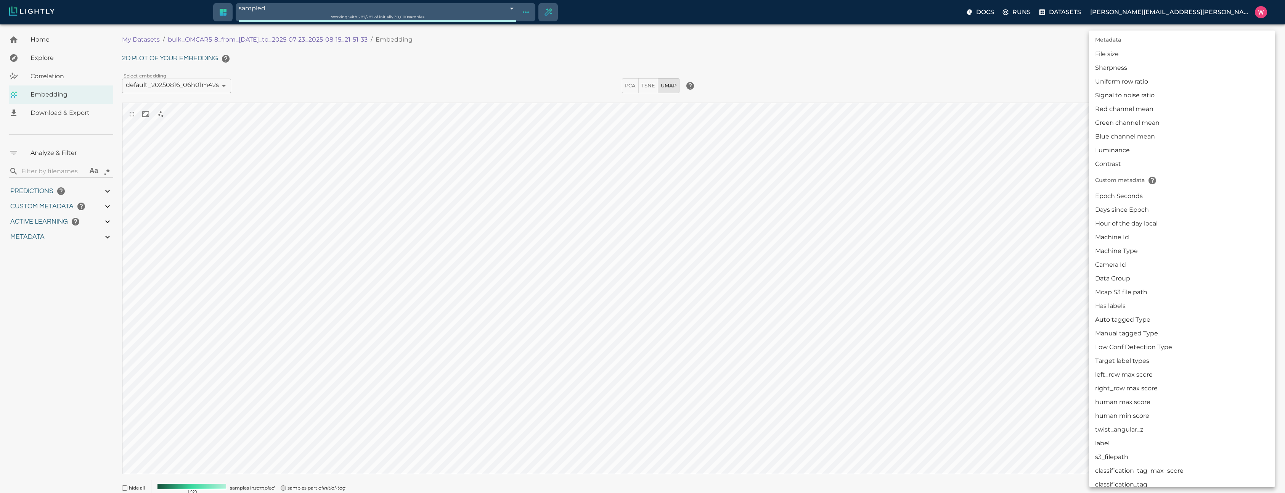
click at [1118, 341] on li "Low Conf Detection Type" at bounding box center [1182, 347] width 186 height 14
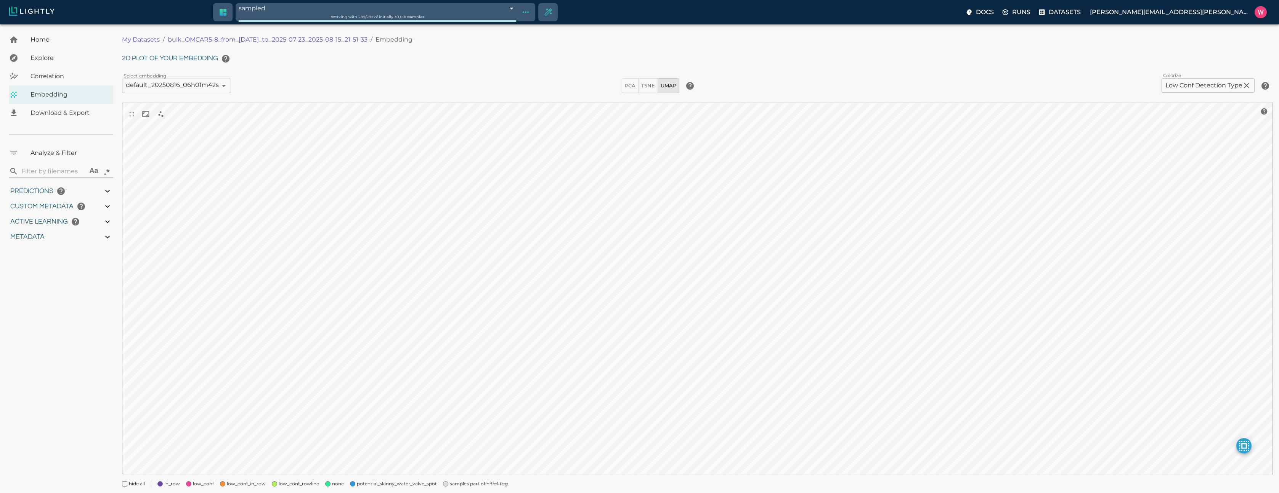
click at [438, 482] on div "samples part of initial-tag" at bounding box center [472, 481] width 71 height 14
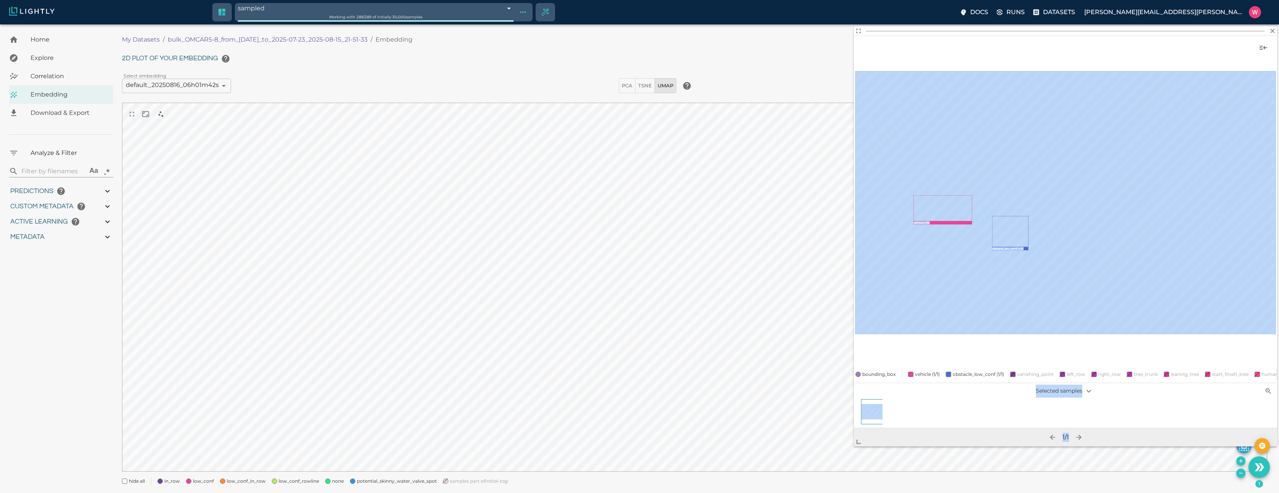
click at [858, 444] on span at bounding box center [861, 438] width 15 height 15
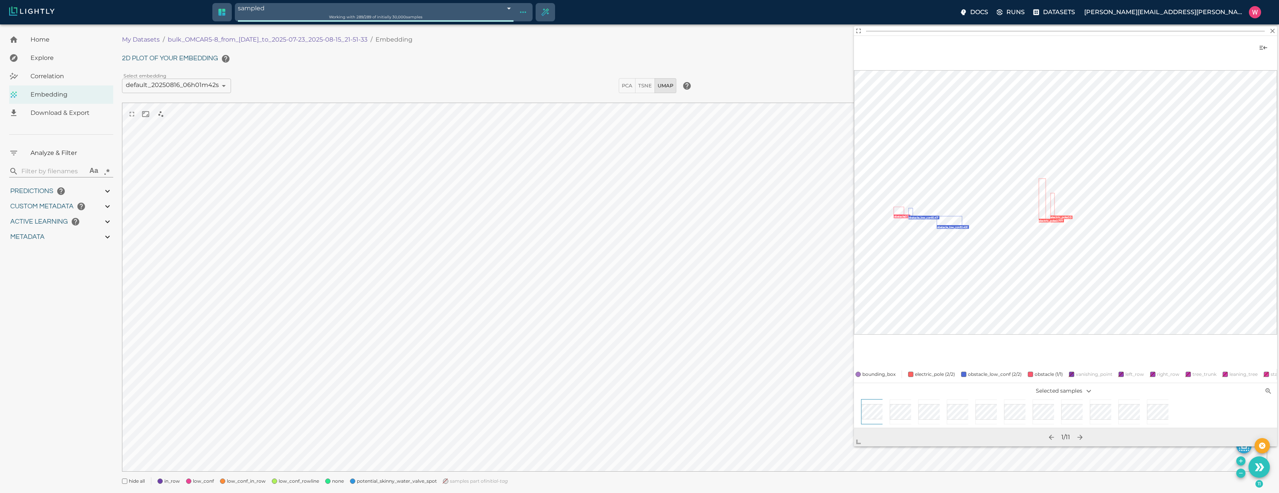
click at [1239, 471] on icon "Remove the selected 11 samples in-place from the tag sampled" at bounding box center [1241, 473] width 6 height 6
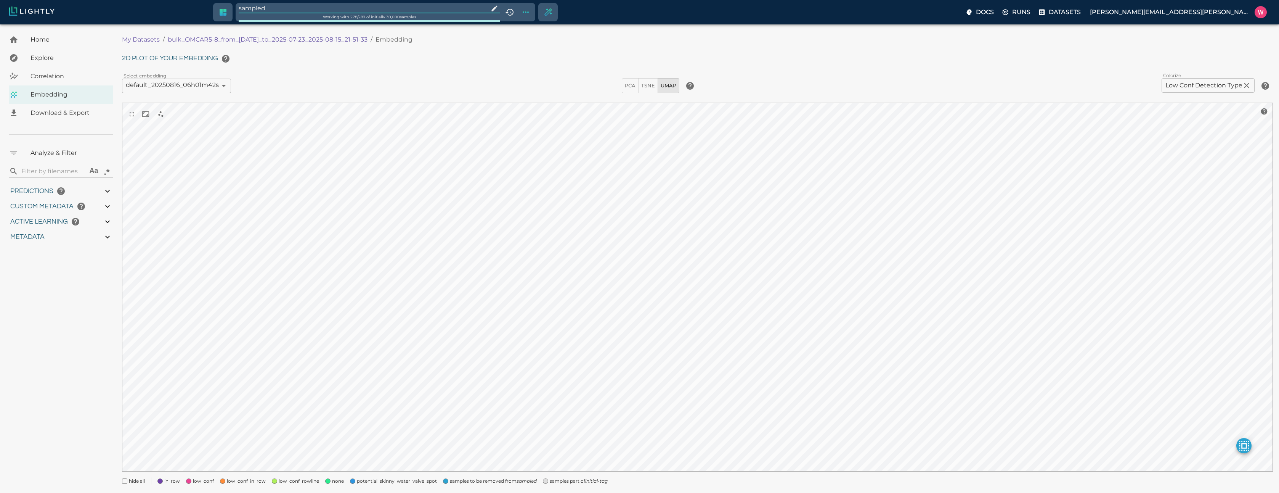
click at [566, 477] on span "samples part of initial-tag" at bounding box center [579, 481] width 58 height 8
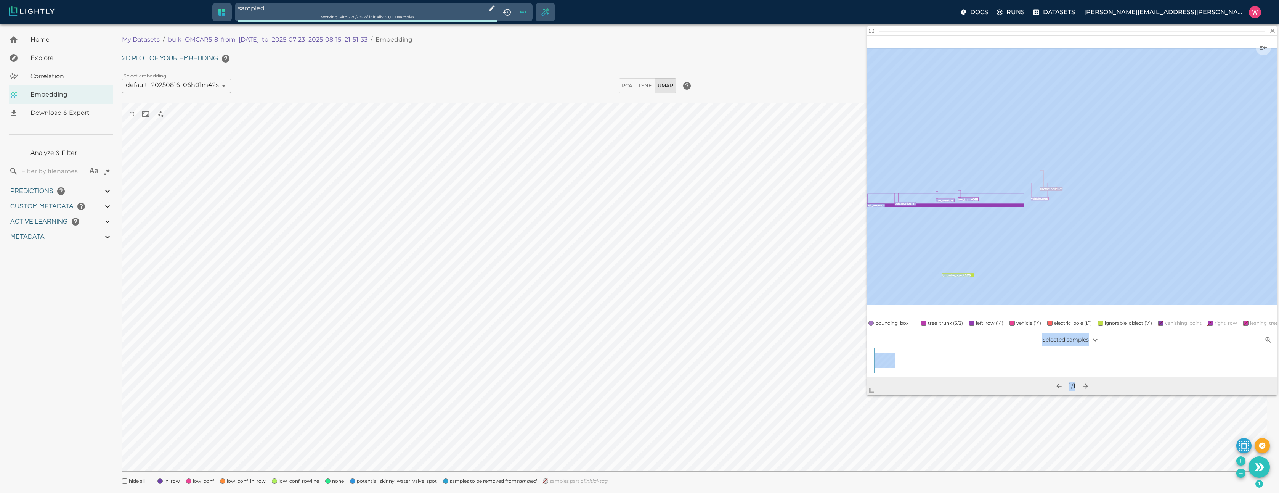
click at [860, 416] on body "sampled Working with 278 / 289 of initially 30,000 samples Docs Runs Datasets […" at bounding box center [639, 267] width 1279 height 487
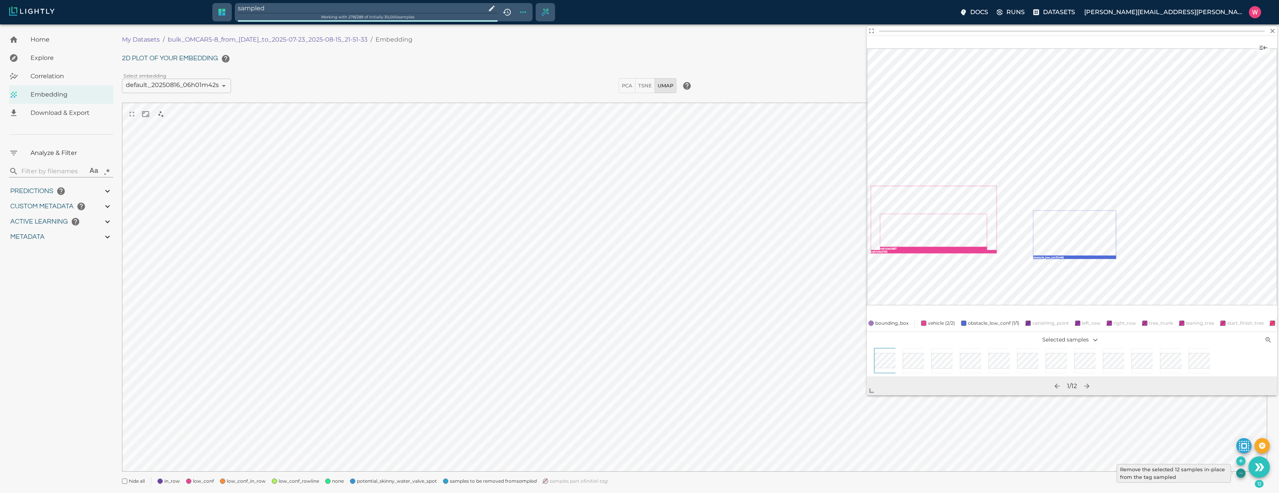
click at [1239, 472] on icon "Remove the selected 12 samples in-place from the tag sampled" at bounding box center [1241, 473] width 6 height 6
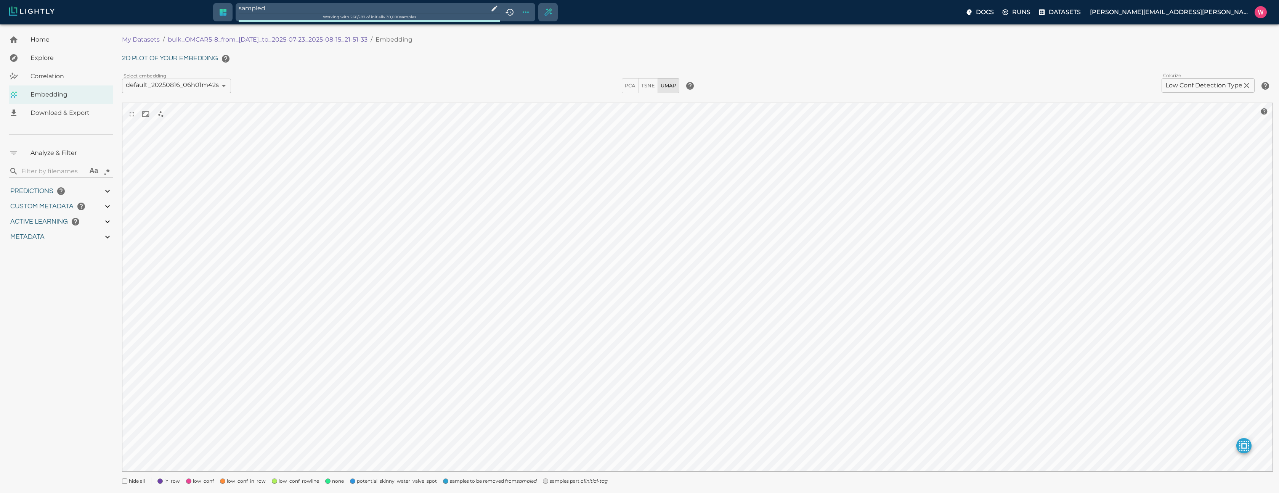
click at [551, 482] on span "samples part of initial-tag" at bounding box center [579, 481] width 58 height 8
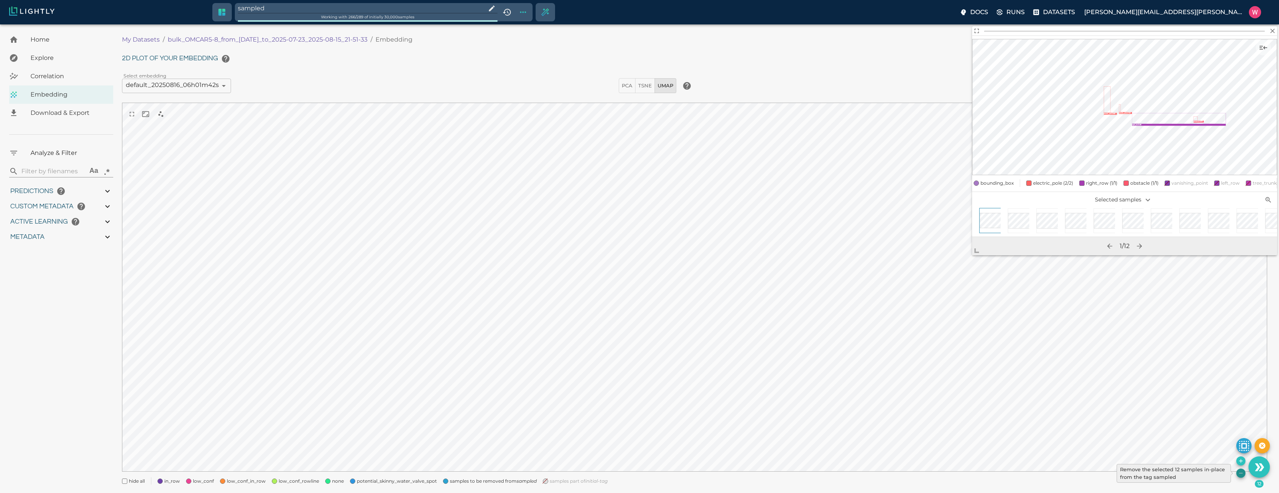
click at [1241, 473] on icon "Remove the selected 12 samples in-place from the tag sampled" at bounding box center [1240, 472] width 3 height 0
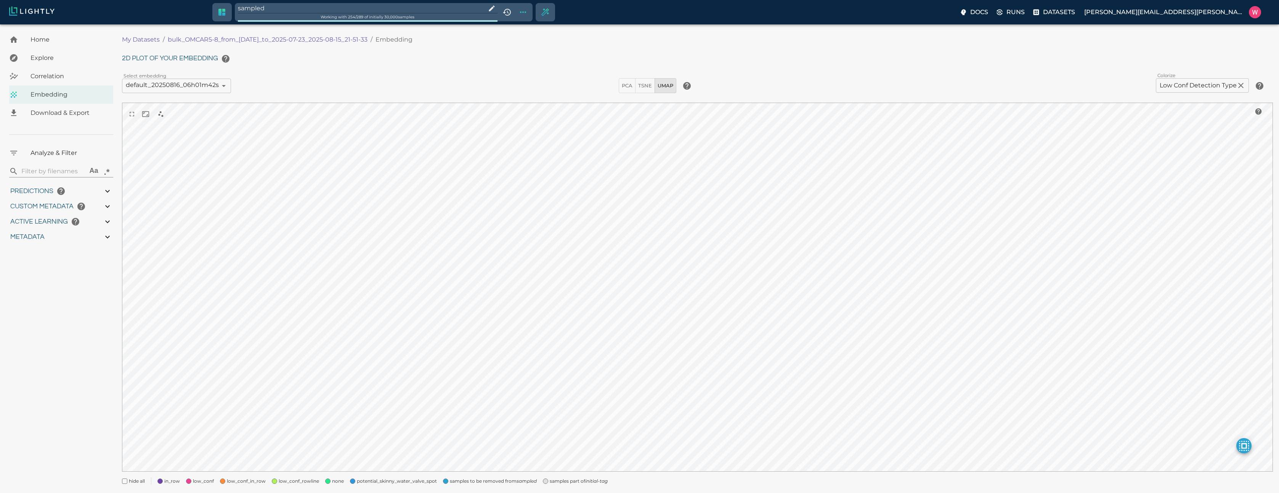
click at [272, 9] on input "sampled" at bounding box center [360, 8] width 245 height 10
click at [480, 482] on span "samples part of initial-tag" at bounding box center [479, 484] width 58 height 8
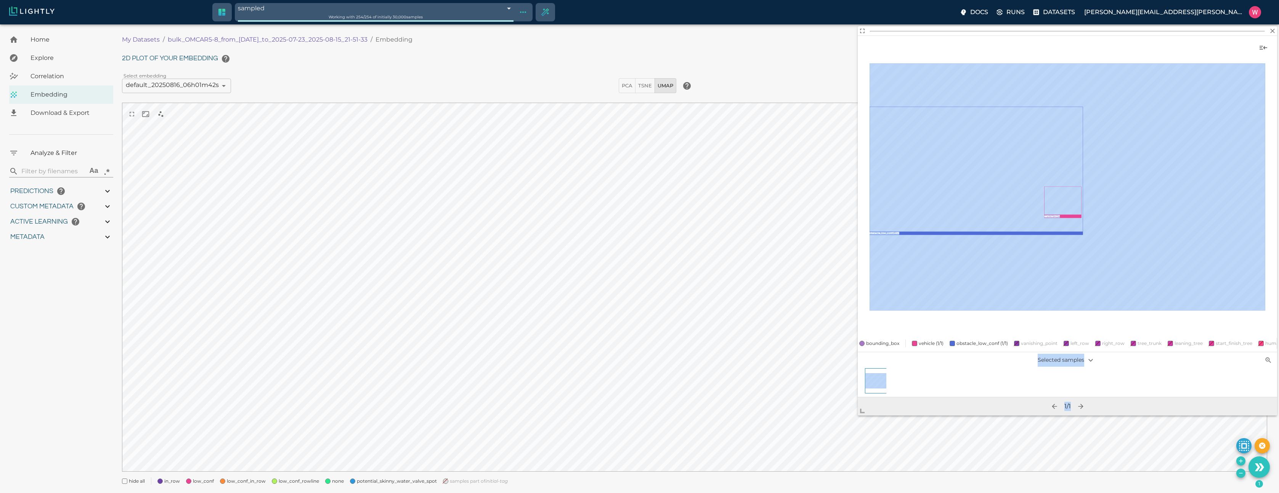
click at [825, 465] on body "sampled 68a51831a1c81e7ddad8aabe Working with 254 / 254 of initially 30,000 sam…" at bounding box center [639, 267] width 1279 height 487
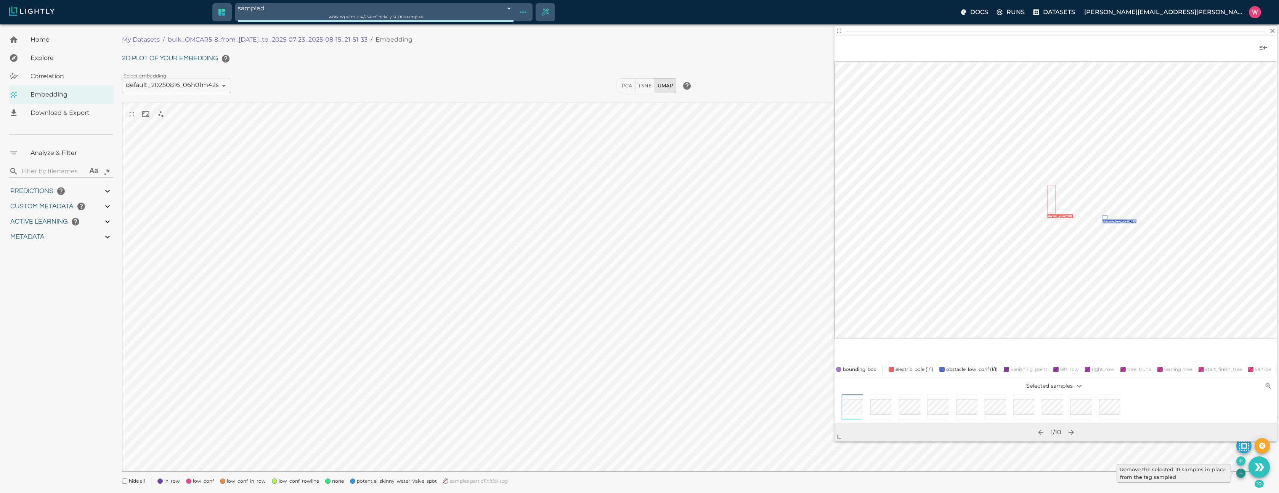
click at [1242, 473] on icon "Remove the selected 10 samples in-place from the tag sampled" at bounding box center [1240, 472] width 3 height 0
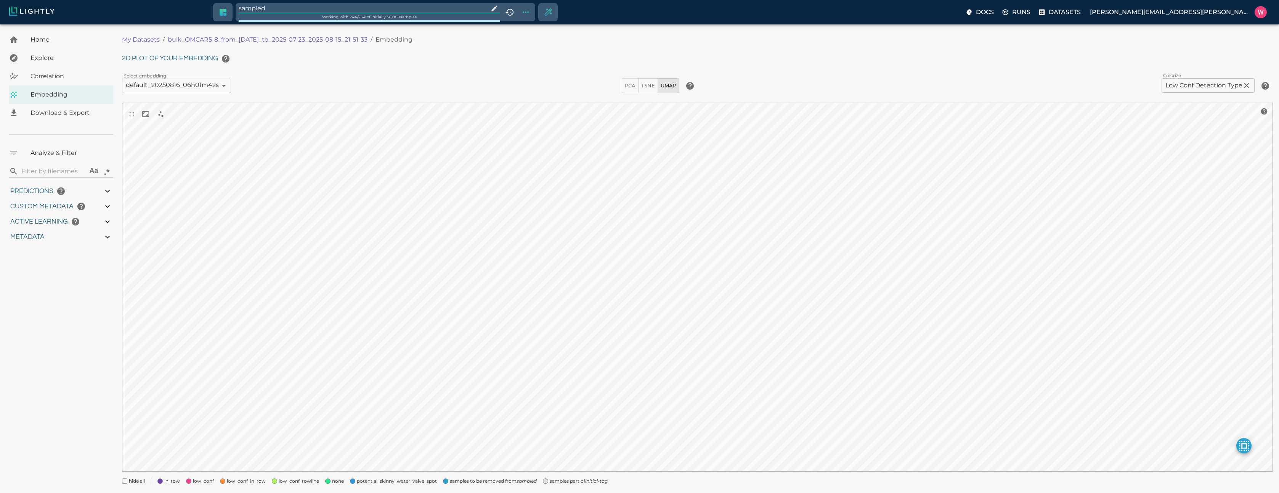
click at [581, 481] on span "samples part of initial-tag" at bounding box center [579, 481] width 58 height 8
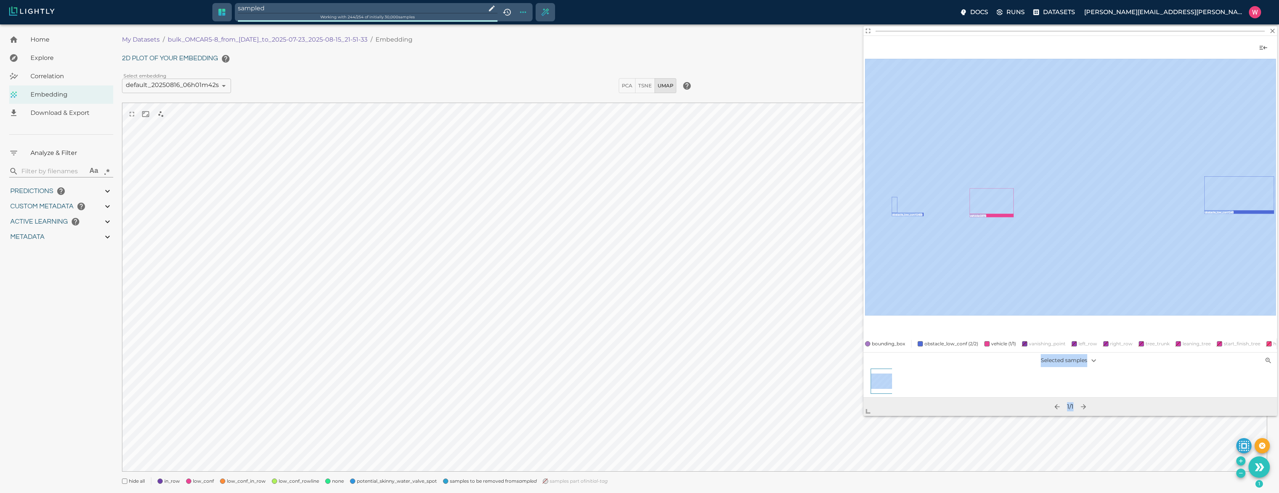
click at [863, 428] on body "sampled Working with 244 / 254 of initially 30,000 samples Docs Runs Datasets […" at bounding box center [639, 267] width 1279 height 487
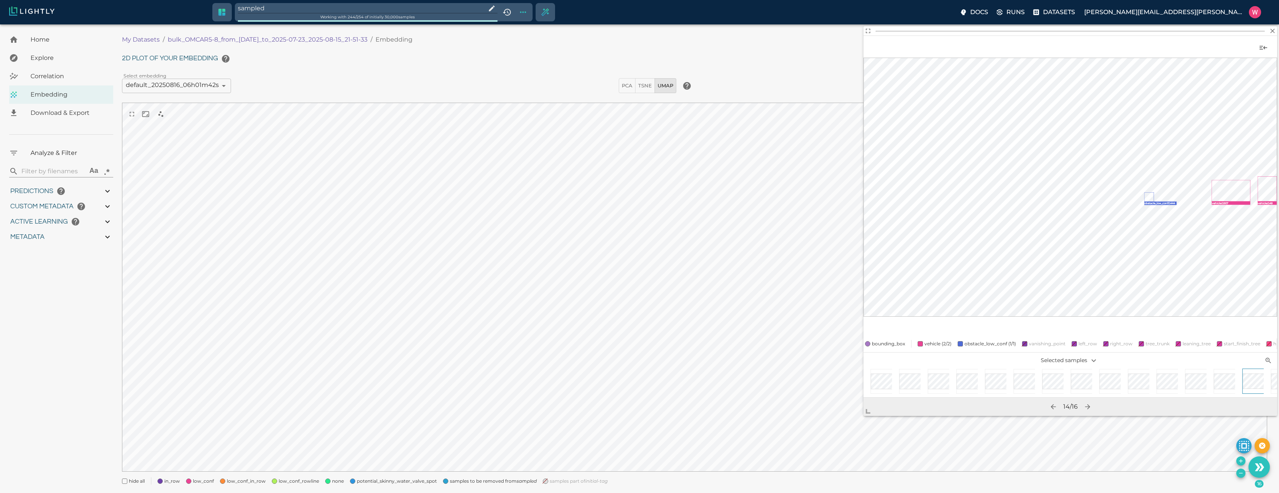
scroll to position [0, 44]
click at [1242, 475] on icon "Remove the selected 16 samples in-place from the tag sampled" at bounding box center [1241, 473] width 6 height 6
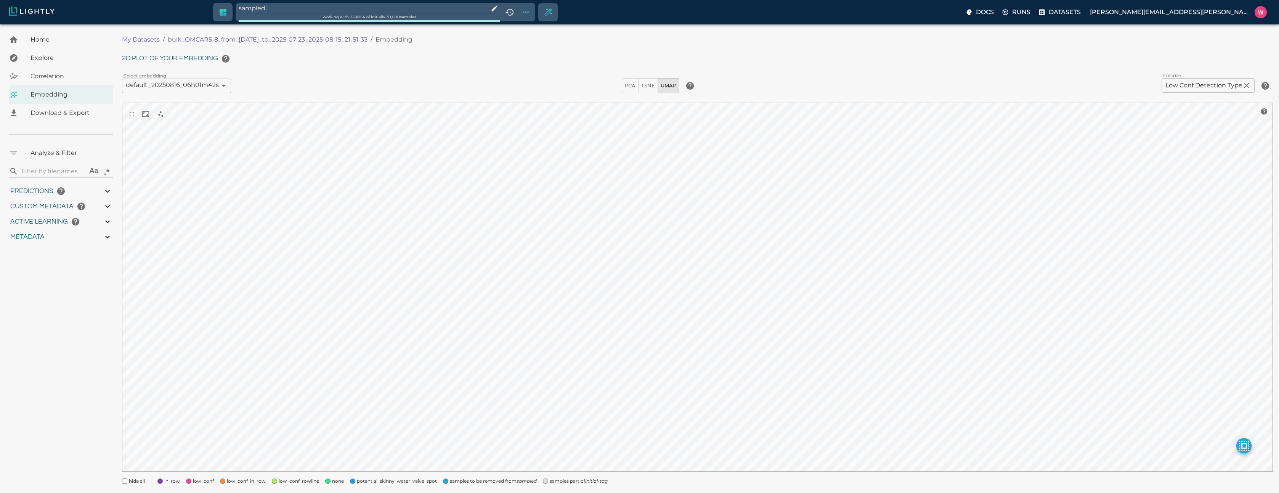
click at [302, 6] on input "sampled" at bounding box center [362, 8] width 247 height 10
click at [474, 484] on span "samples part of initial-tag" at bounding box center [479, 484] width 58 height 8
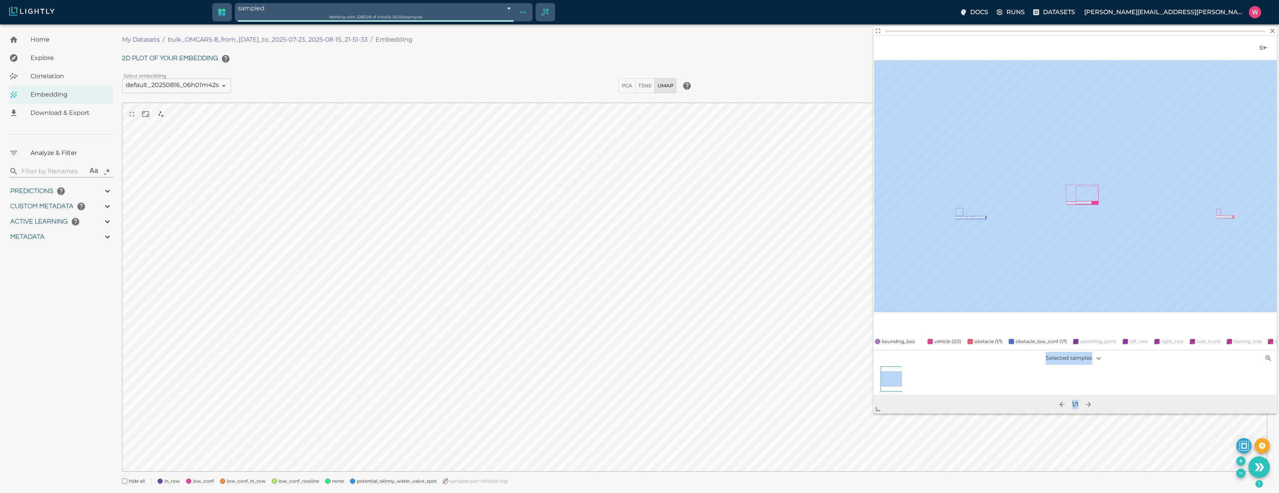
click at [843, 460] on body "sampled 68a51831a1c81e7ddad8aabe Working with 228 / 228 of initially 30,000 sam…" at bounding box center [639, 267] width 1279 height 487
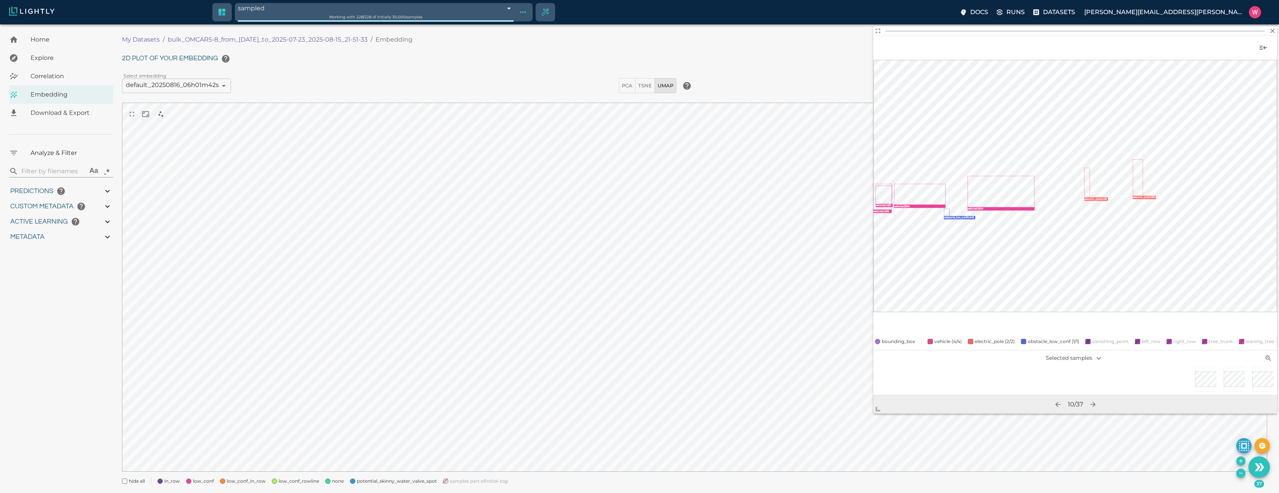
scroll to position [0, 353]
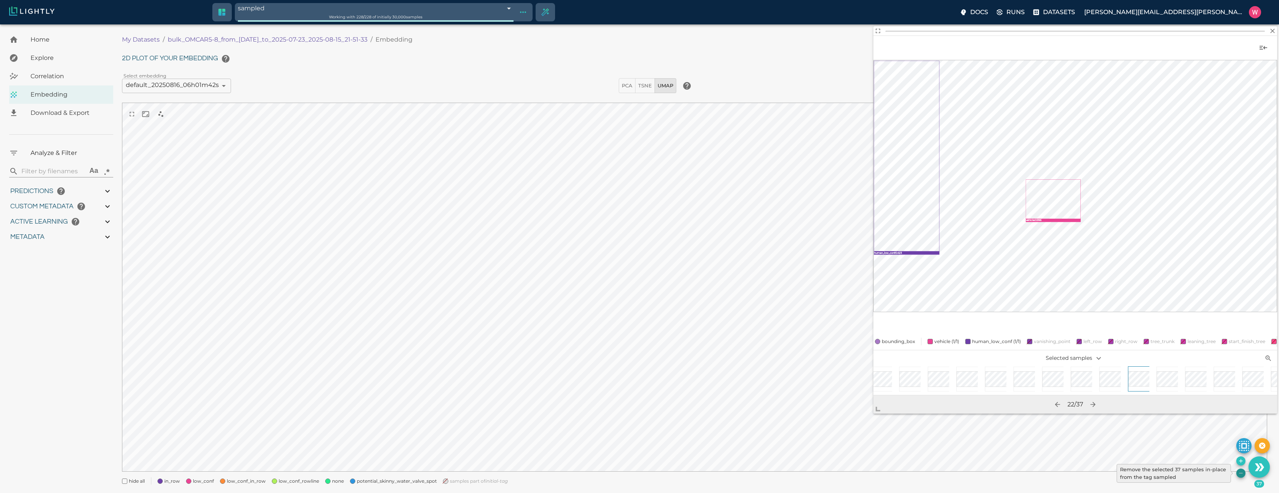
click at [1240, 471] on icon "Remove the selected 37 samples in-place from the tag sampled" at bounding box center [1241, 473] width 6 height 6
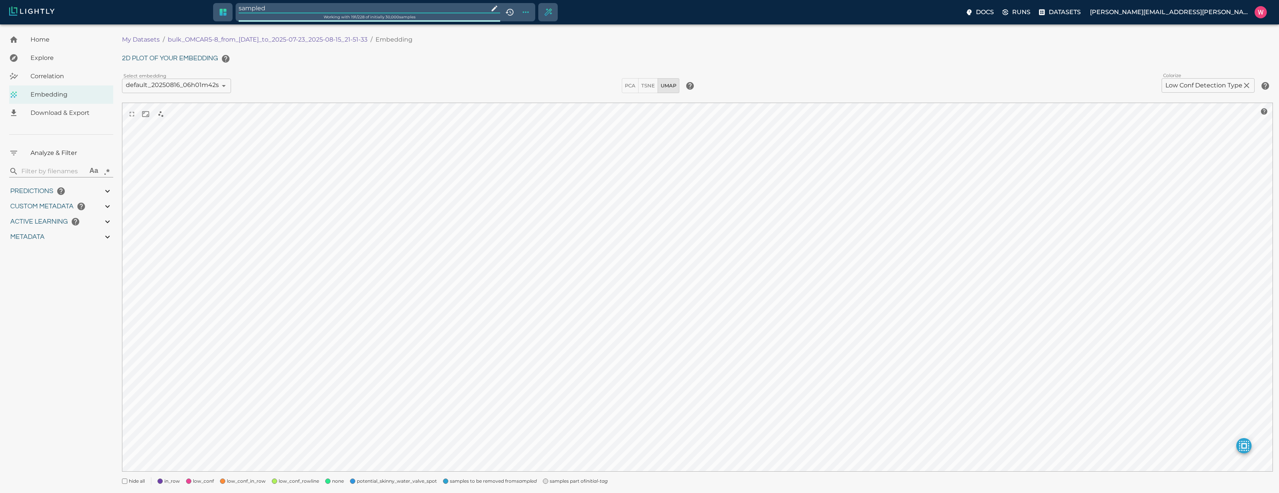
click at [285, 2] on div "sampled" at bounding box center [368, 6] width 265 height 13
click at [282, 7] on input "sampled" at bounding box center [362, 8] width 247 height 10
click at [477, 480] on span "samples part of initial-tag" at bounding box center [479, 484] width 58 height 8
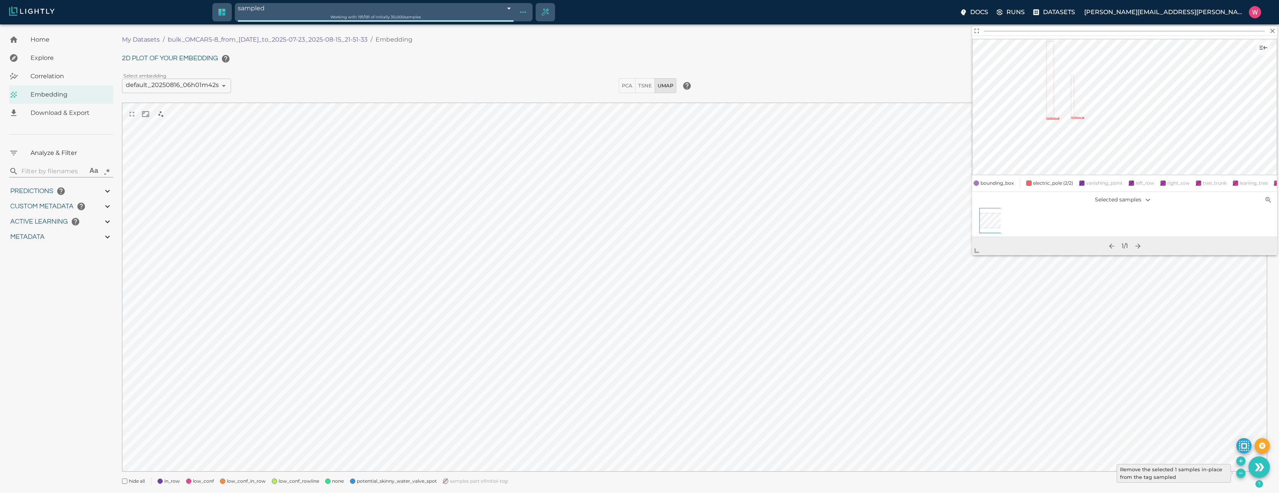
click at [1242, 474] on icon "Remove the selected 1 samples in-place from the tag sampled" at bounding box center [1241, 473] width 6 height 6
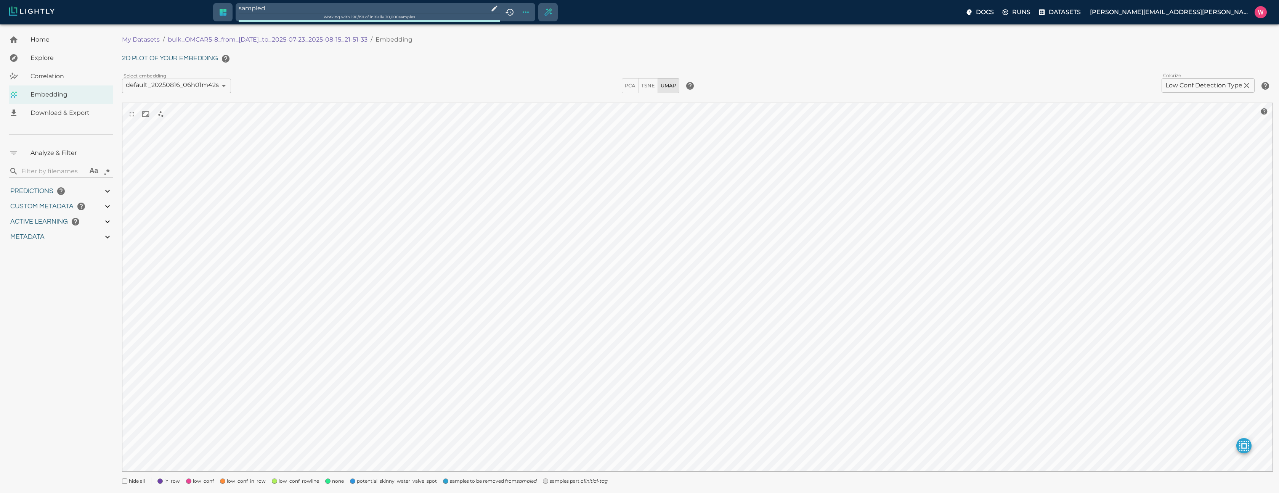
click at [545, 477] on div "samples part of initial-tag" at bounding box center [572, 478] width 71 height 14
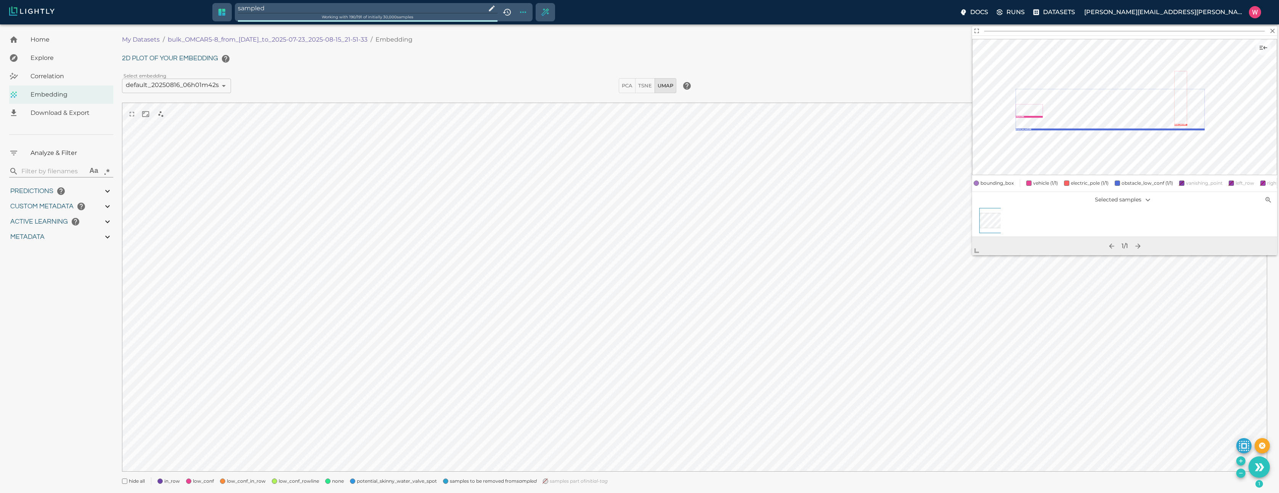
click at [1241, 477] on div "hide all in_row low_conf low_conf_in_row low_conf_rowline none potential_skinny…" at bounding box center [692, 478] width 1152 height 14
click at [1240, 471] on icon "Remove the selected 1 samples in-place from the tag sampled" at bounding box center [1241, 473] width 6 height 6
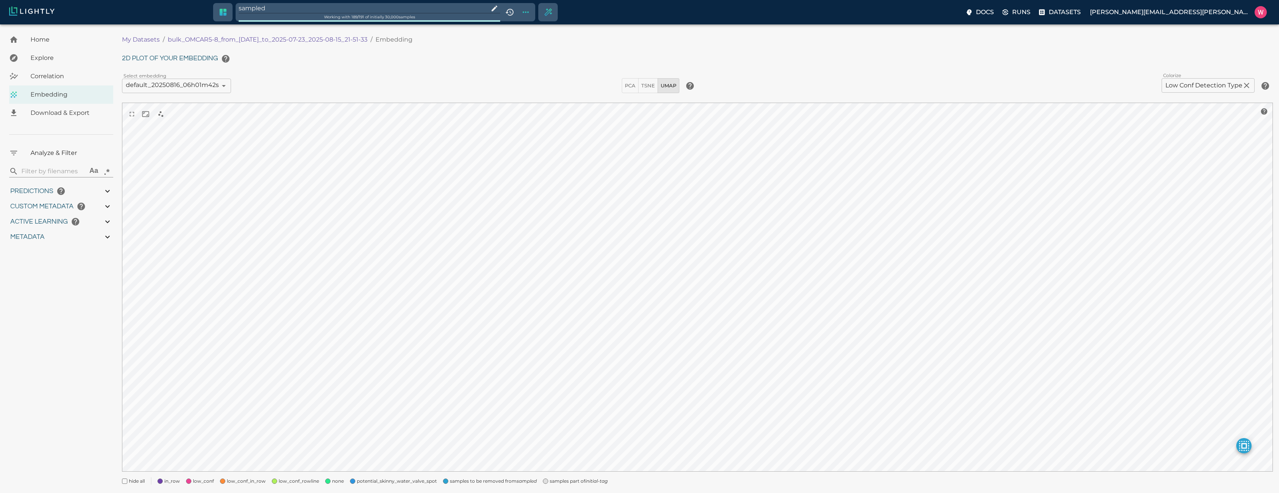
click at [580, 479] on span "samples part of initial-tag" at bounding box center [579, 481] width 58 height 8
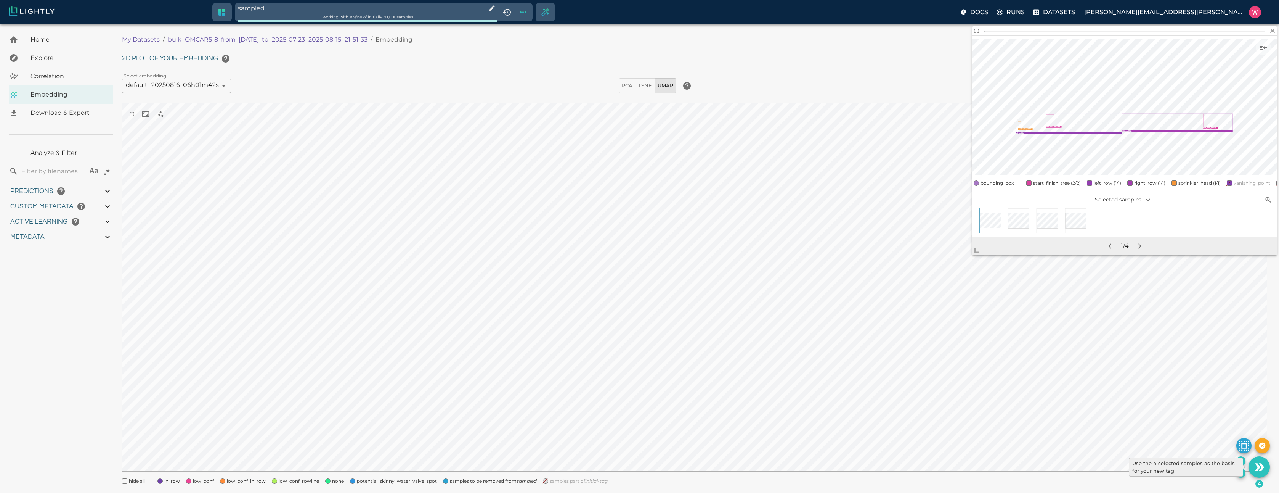
click at [1241, 472] on div "Use the 4 selected samples as the basis for your new tag" at bounding box center [1186, 467] width 114 height 19
click at [1243, 474] on icon "Remove the selected 4 samples in-place from the tag sampled" at bounding box center [1241, 473] width 6 height 6
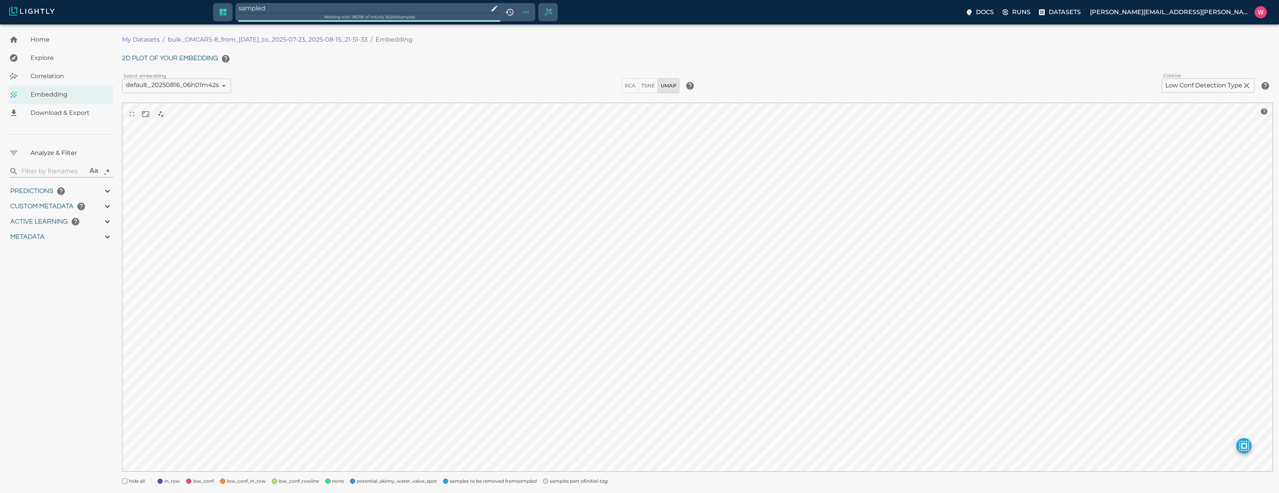
click at [381, 8] on input "sampled" at bounding box center [362, 8] width 247 height 10
click at [479, 483] on span "samples part of initial-tag" at bounding box center [479, 484] width 58 height 8
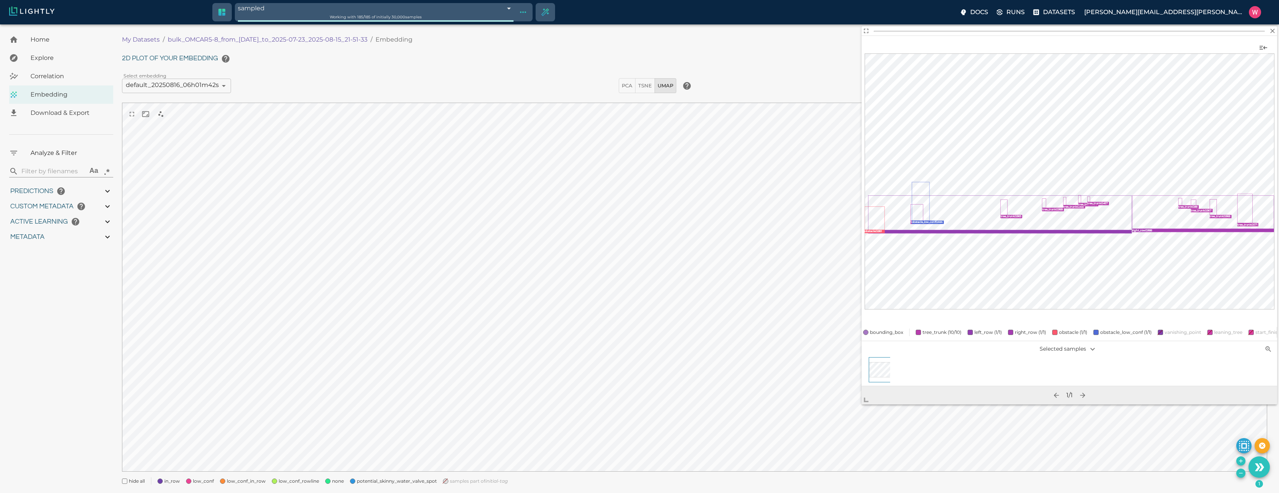
drag, startPoint x: 982, startPoint y: 243, endPoint x: 870, endPoint y: 393, distance: 187.3
click at [870, 393] on span at bounding box center [869, 396] width 15 height 15
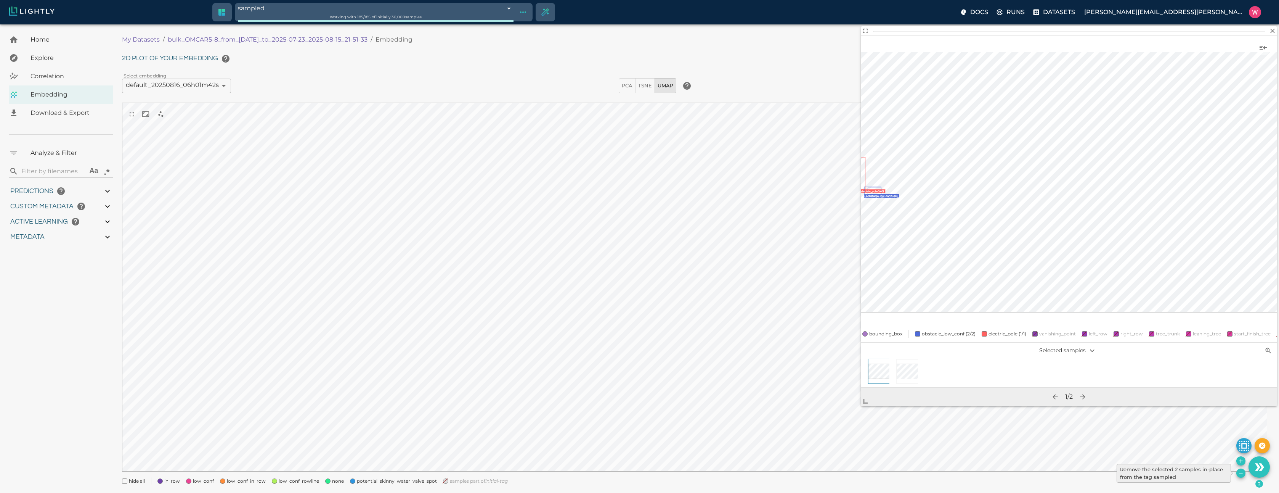
click at [1242, 473] on icon "Remove the selected 2 samples in-place from the tag sampled" at bounding box center [1240, 472] width 3 height 0
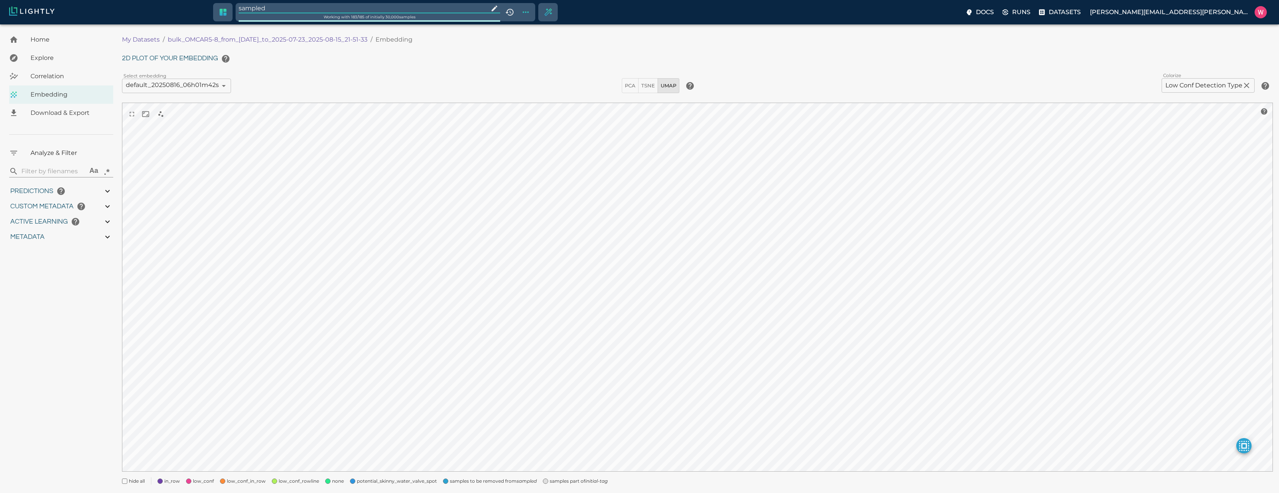
click at [313, 3] on input "sampled" at bounding box center [362, 8] width 247 height 10
drag, startPoint x: 165, startPoint y: 37, endPoint x: 324, endPoint y: 46, distance: 159.3
click at [295, 42] on ol "My Datasets / bulk_OMCAR5-8_from_[DATE]_to_2025-07-23_2025-08-15_21-51-33 / Emb…" at bounding box center [408, 39] width 573 height 9
drag, startPoint x: 383, startPoint y: 40, endPoint x: 230, endPoint y: 40, distance: 153.3
click at [230, 40] on ol "My Datasets / bulk_OMCAR5-8_from_[DATE]_to_2025-07-23_2025-08-15_21-51-33 / Emb…" at bounding box center [408, 39] width 573 height 9
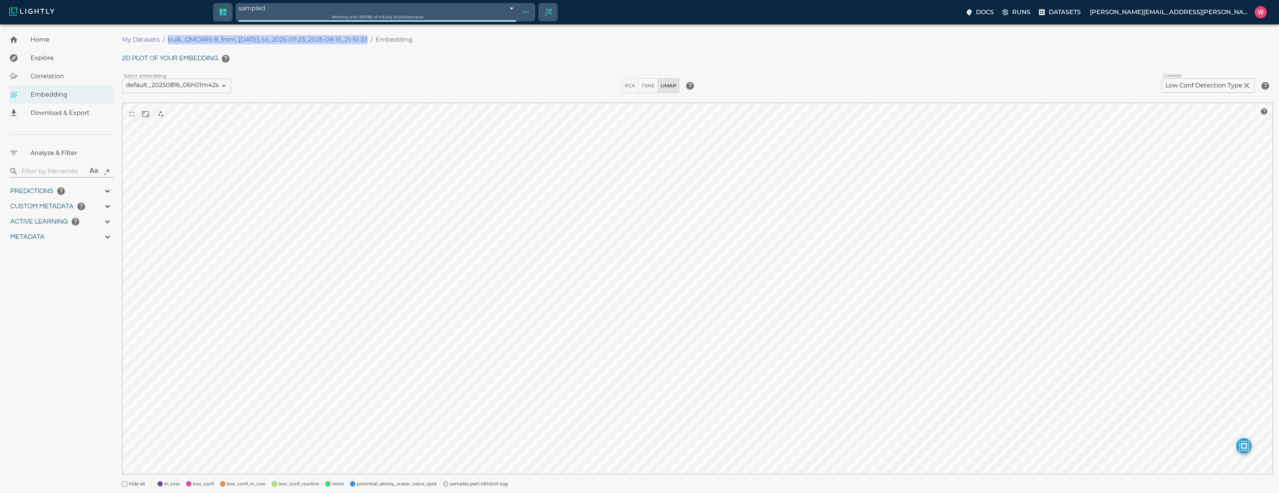
drag, startPoint x: 382, startPoint y: 37, endPoint x: 166, endPoint y: 34, distance: 216.2
click at [166, 34] on div "My Datasets / bulk_OMCAR5-8_from_[DATE]_to_2025-07-23_2025-08-15_21-51-33 / Emb…" at bounding box center [697, 40] width 1151 height 18
copy ol "bulk_OMCAR5-8_from_[DATE]_to_2025-07-23_2025-08-15_21-51-33 /"
click at [530, 14] on icon "Show tag tree" at bounding box center [525, 12] width 9 height 9
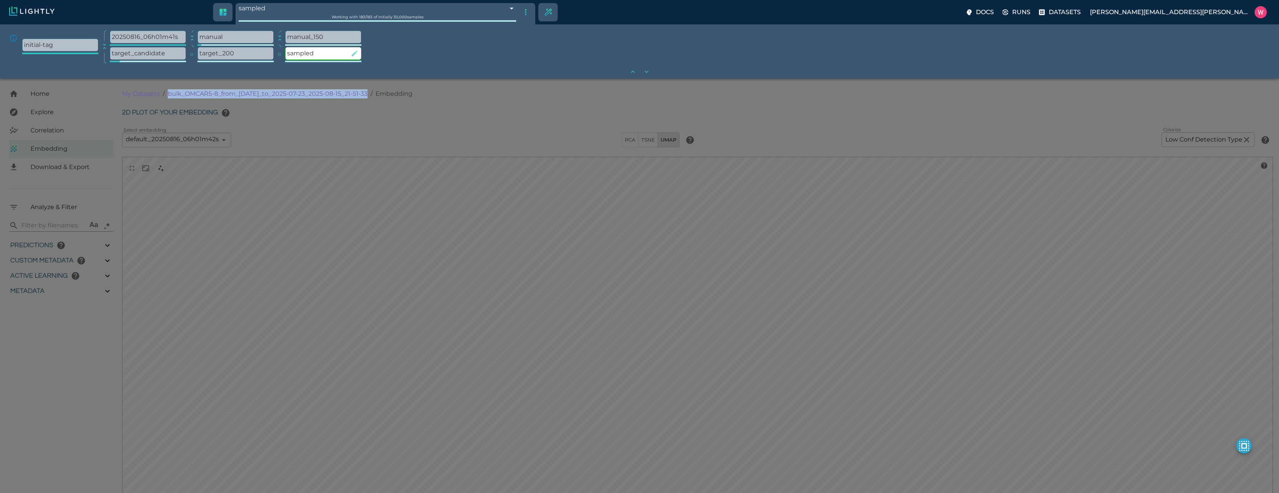
click at [352, 55] on icon "button" at bounding box center [355, 53] width 6 height 6
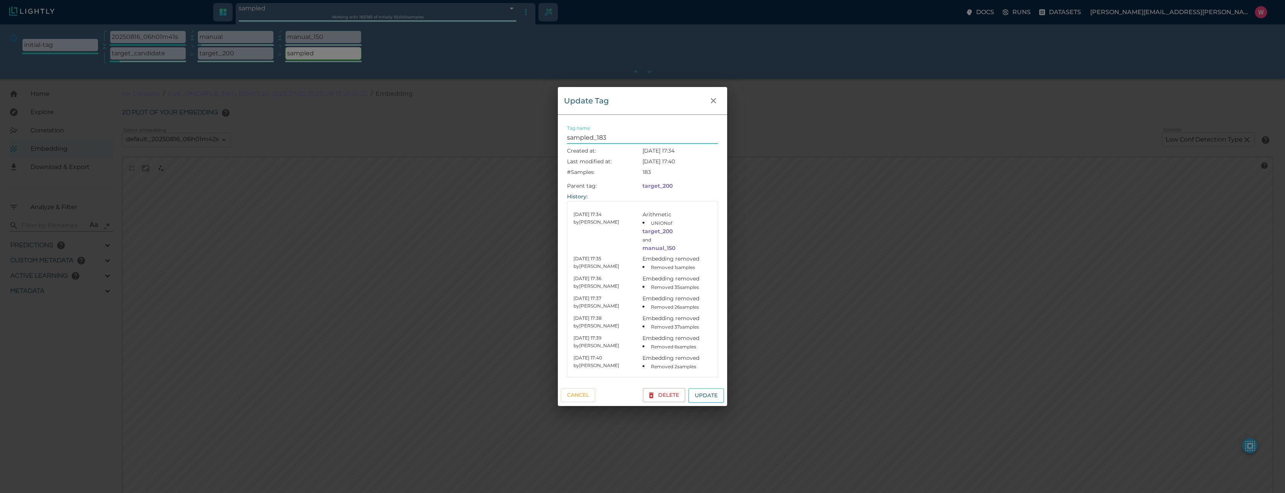
click at [688, 388] on button "Update" at bounding box center [706, 395] width 36 height 15
